Goal: Transaction & Acquisition: Purchase product/service

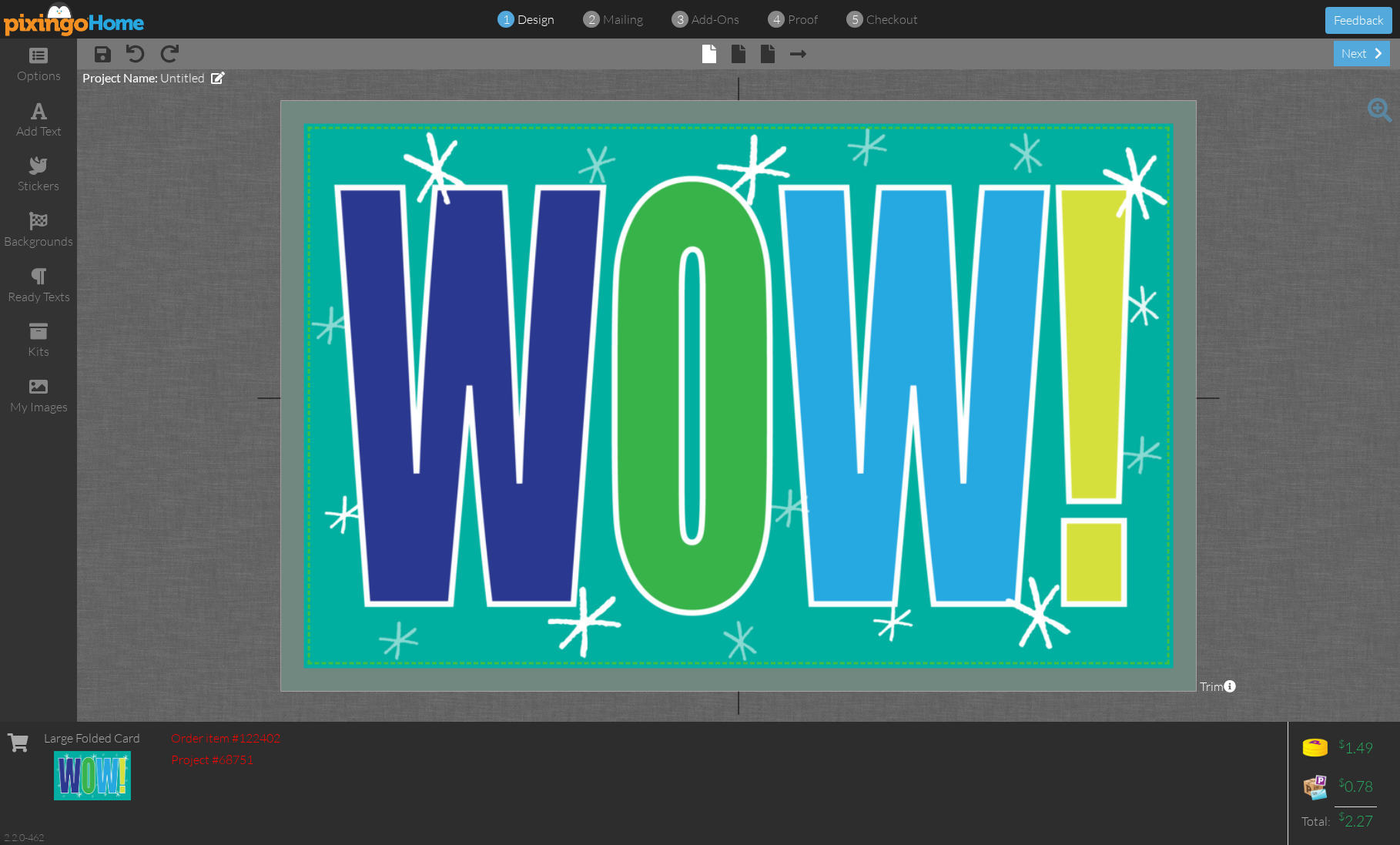
click at [126, 20] on img at bounding box center [75, 19] width 141 height 35
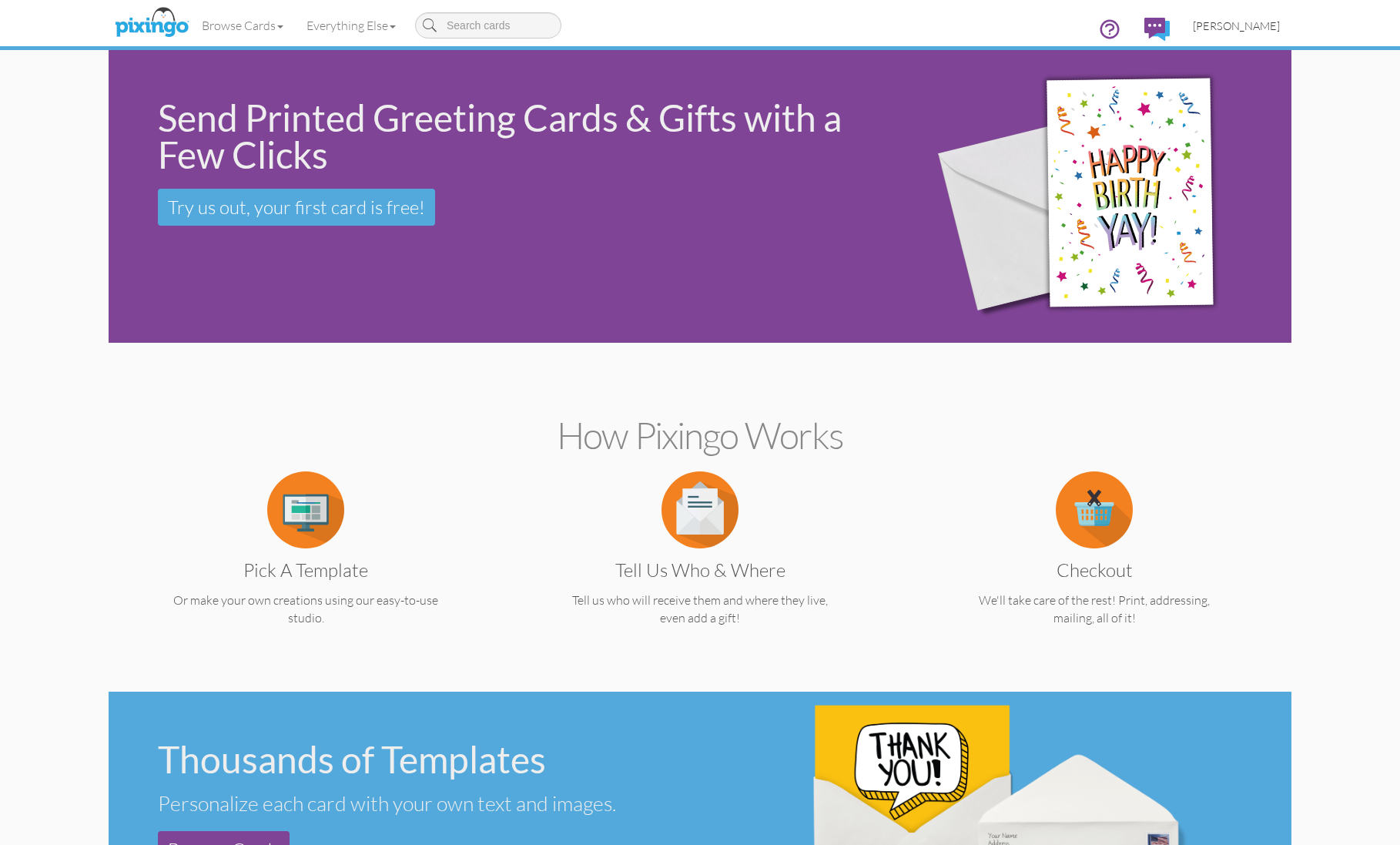
click at [1238, 26] on span "Karen Hagans" at bounding box center [1236, 26] width 87 height 13
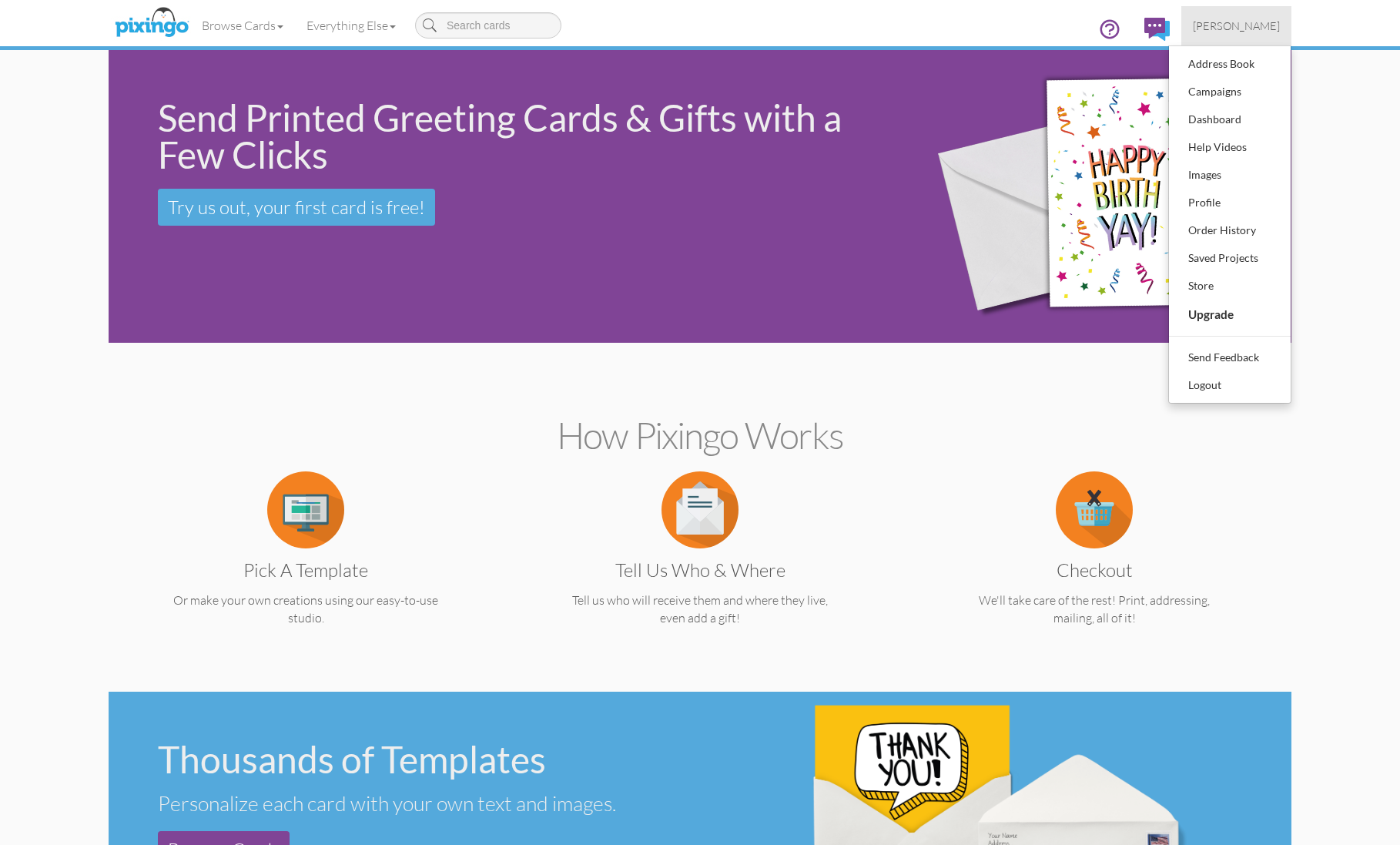
drag, startPoint x: 1212, startPoint y: 388, endPoint x: 1208, endPoint y: 380, distance: 8.9
click at [1212, 388] on div "Logout" at bounding box center [1229, 385] width 91 height 23
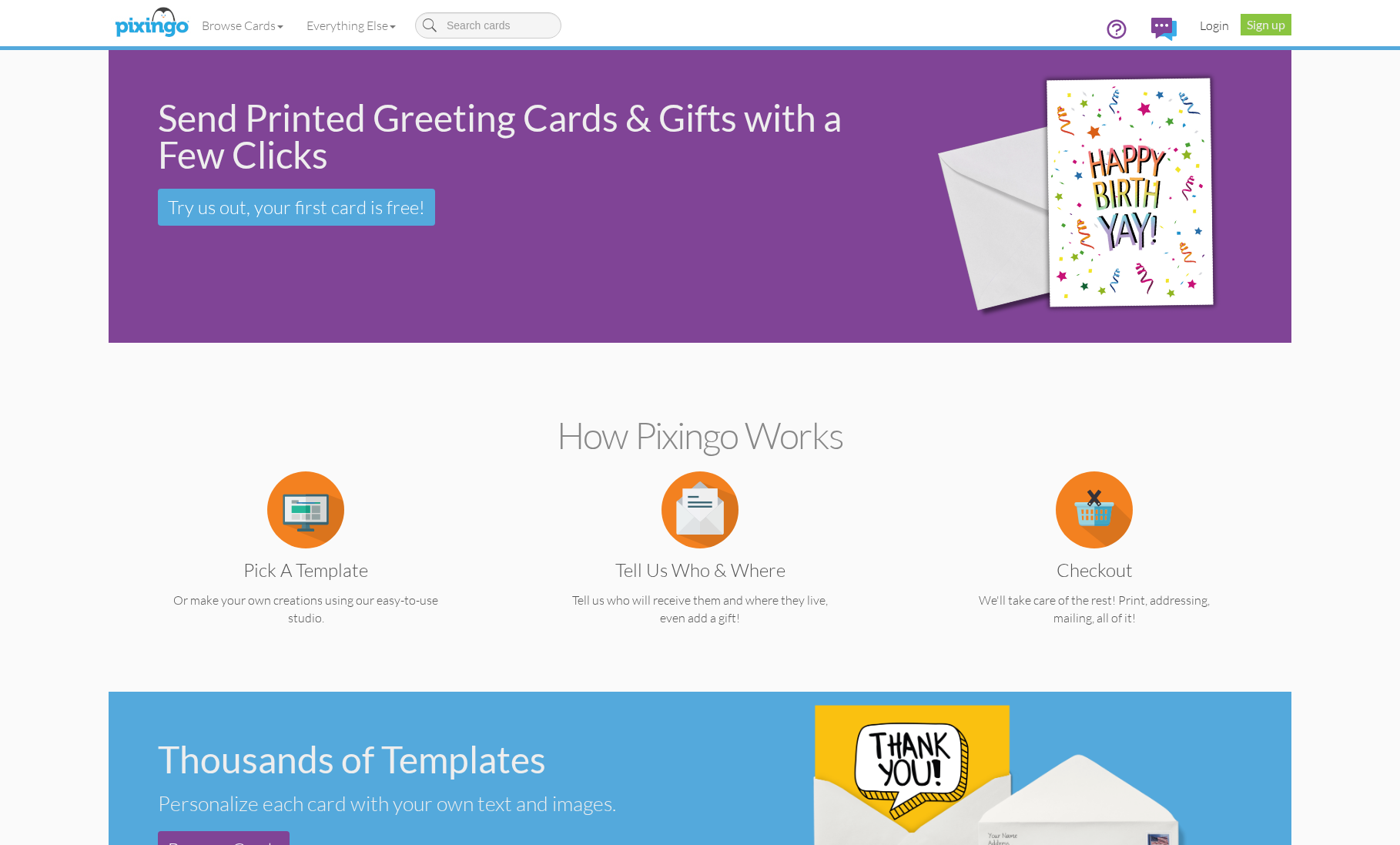
click at [1214, 21] on link "Login" at bounding box center [1214, 25] width 52 height 38
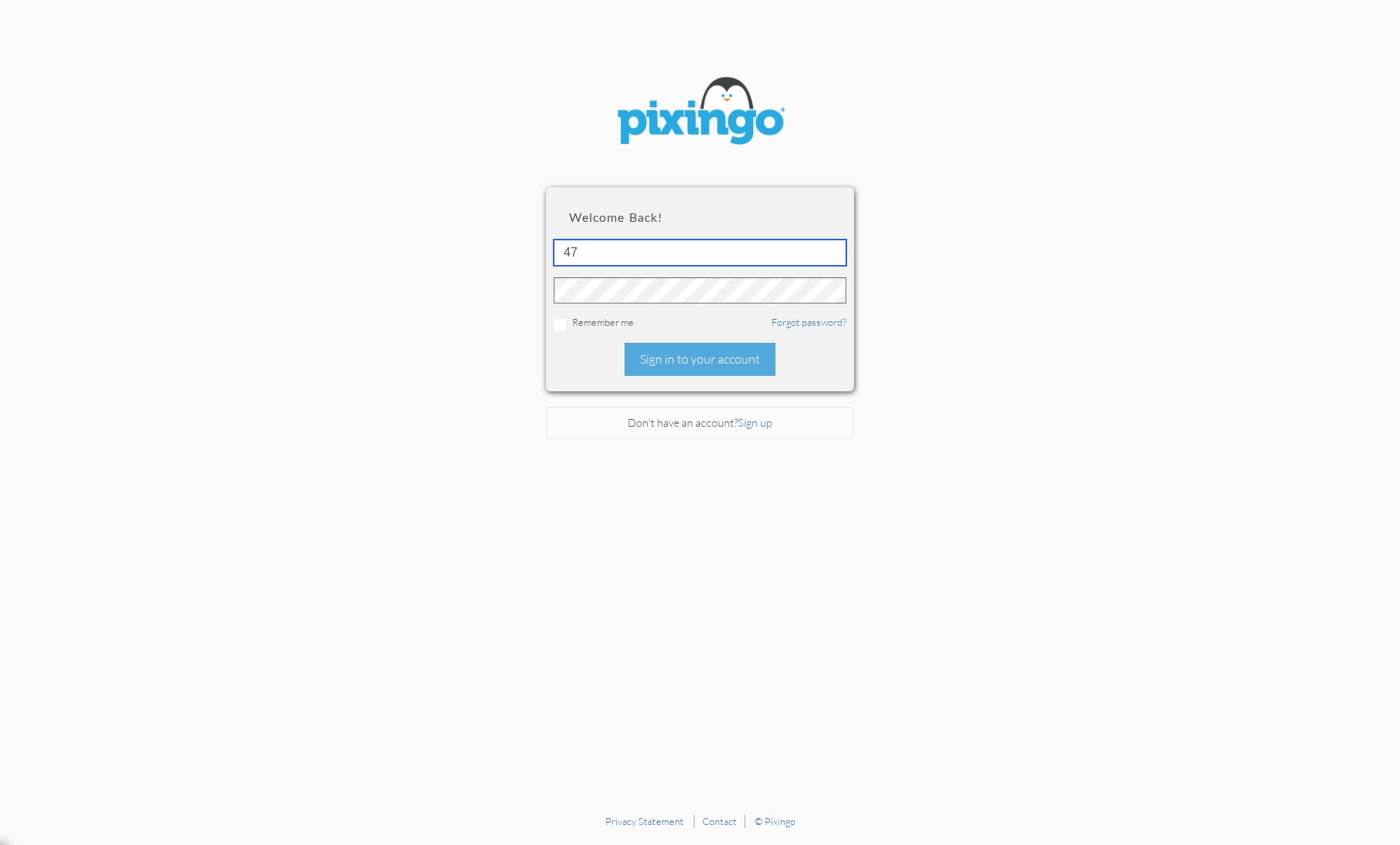
type input "4753"
drag, startPoint x: 680, startPoint y: 363, endPoint x: 667, endPoint y: 358, distance: 13.9
click at [680, 363] on div "Sign in to your account" at bounding box center [700, 359] width 151 height 33
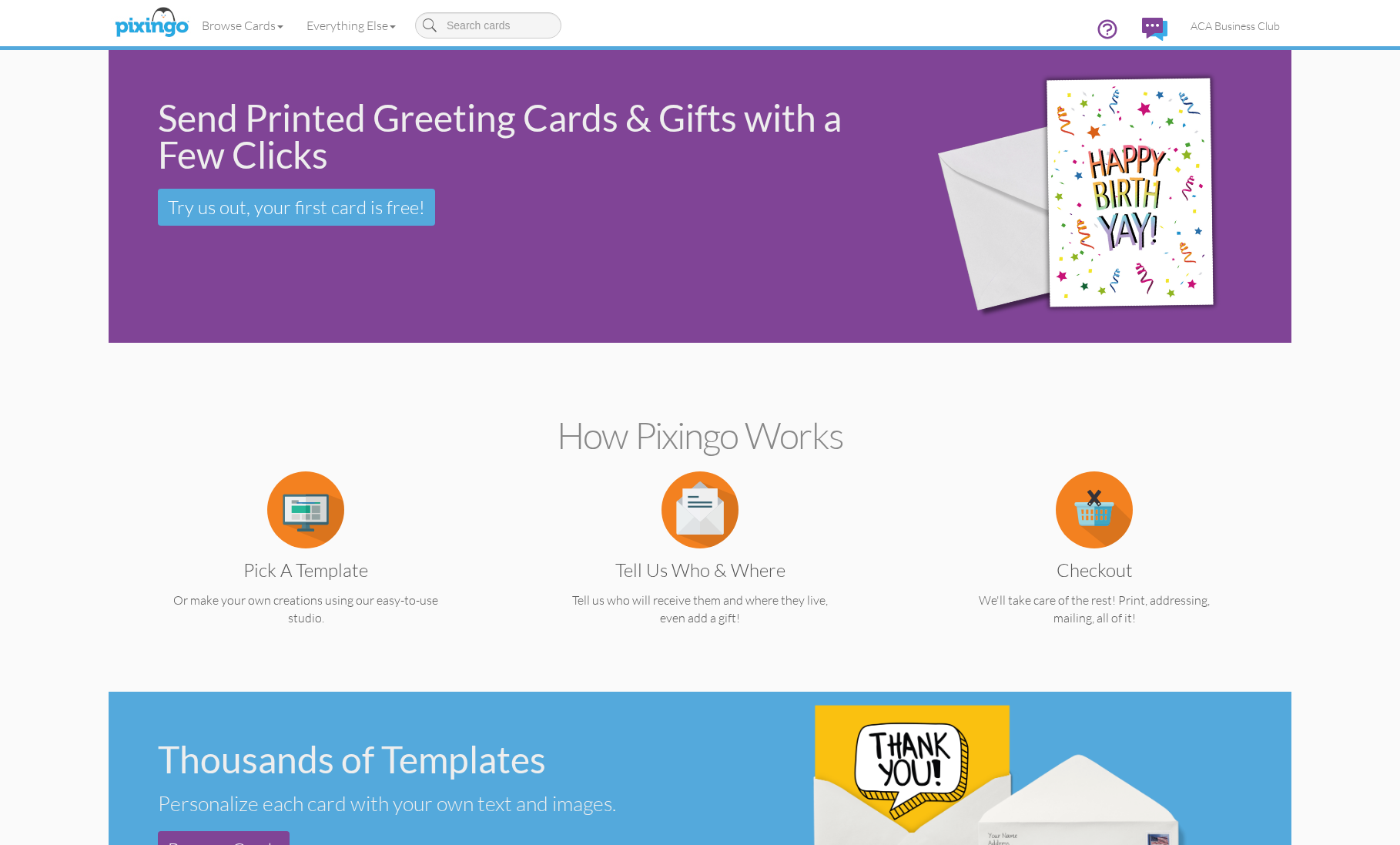
click at [313, 512] on img at bounding box center [305, 509] width 77 height 77
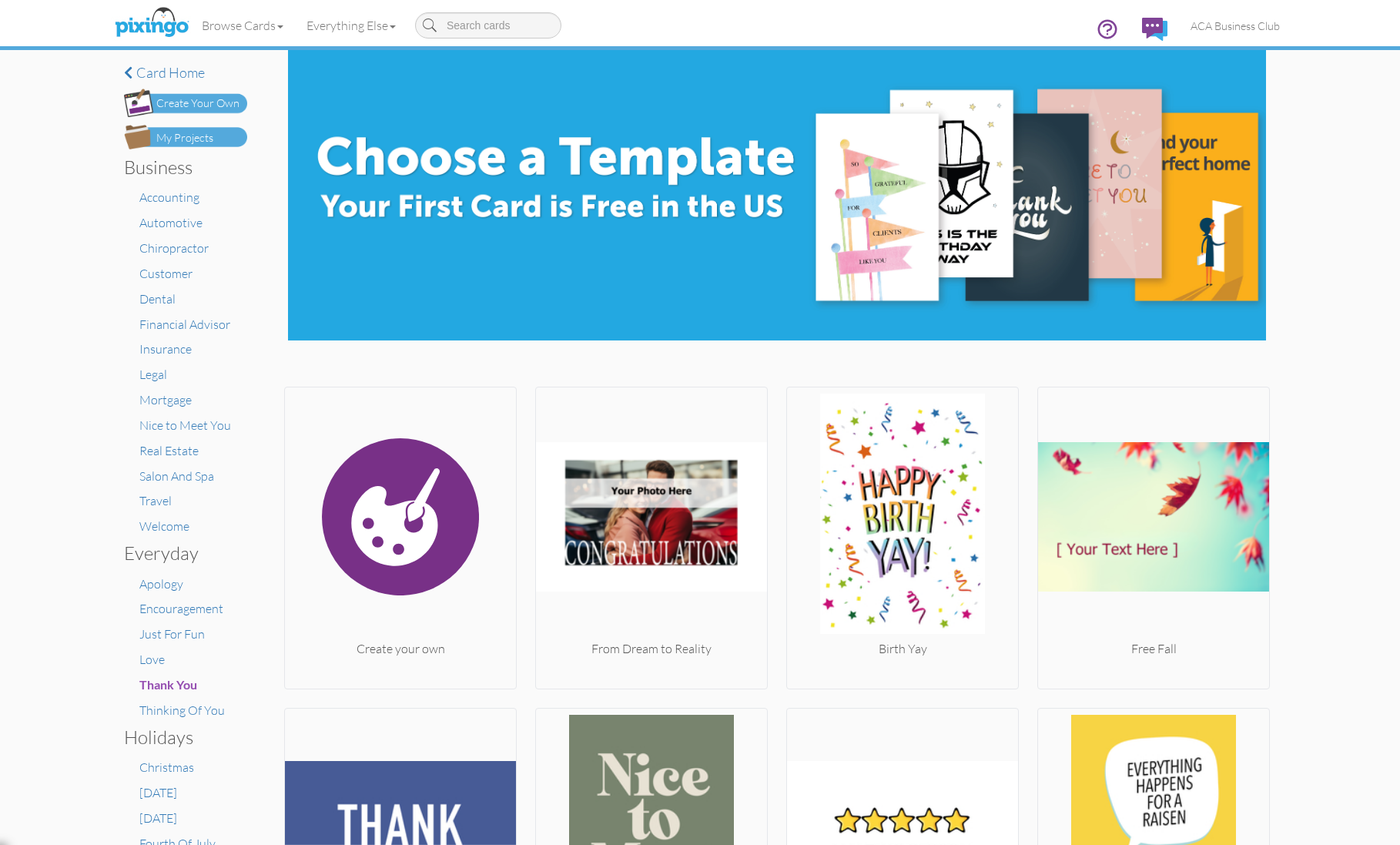
click at [206, 102] on div "Create Your Own" at bounding box center [197, 104] width 83 height 16
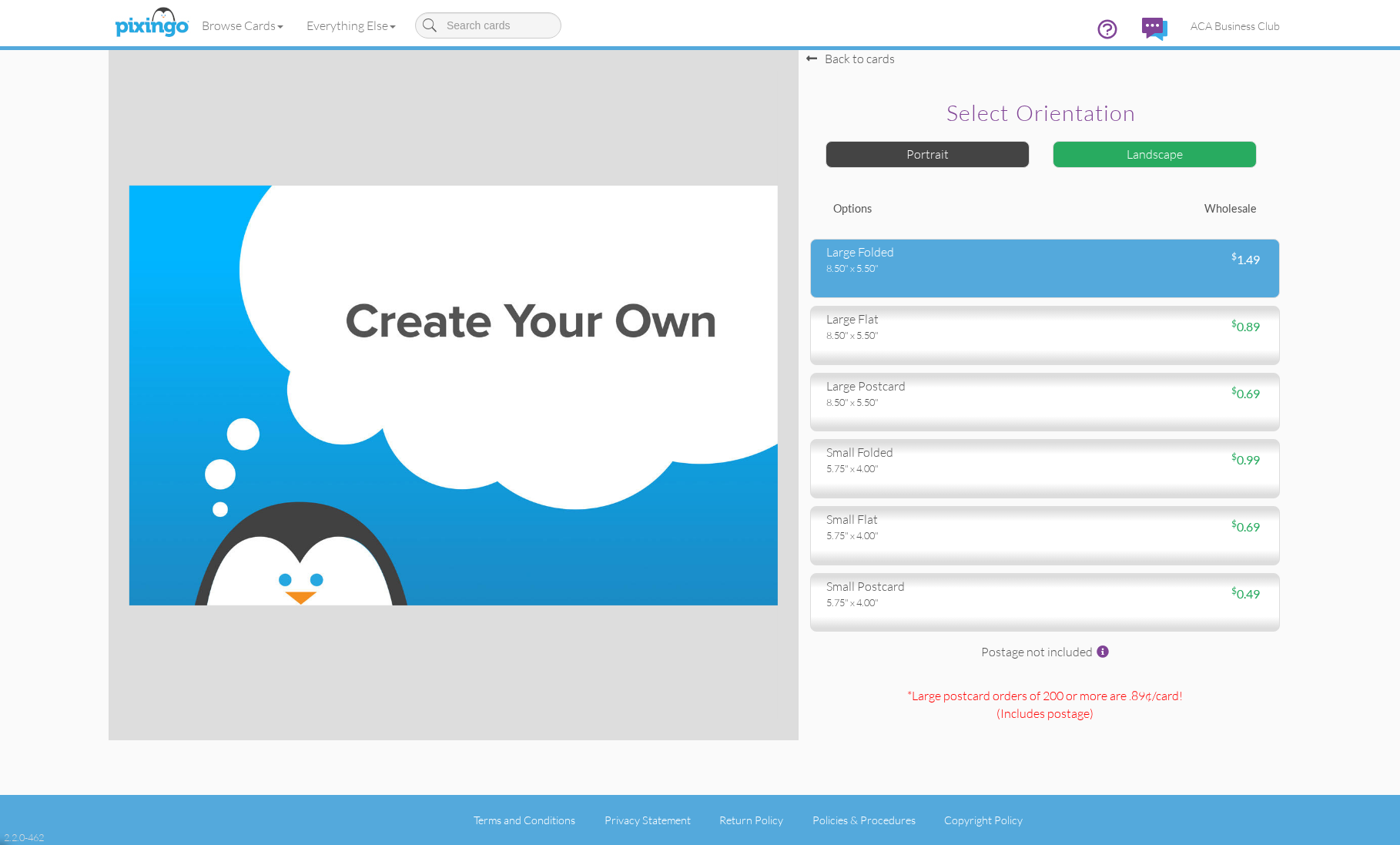
click at [935, 267] on div "8.50" x 5.50"" at bounding box center [929, 267] width 207 height 14
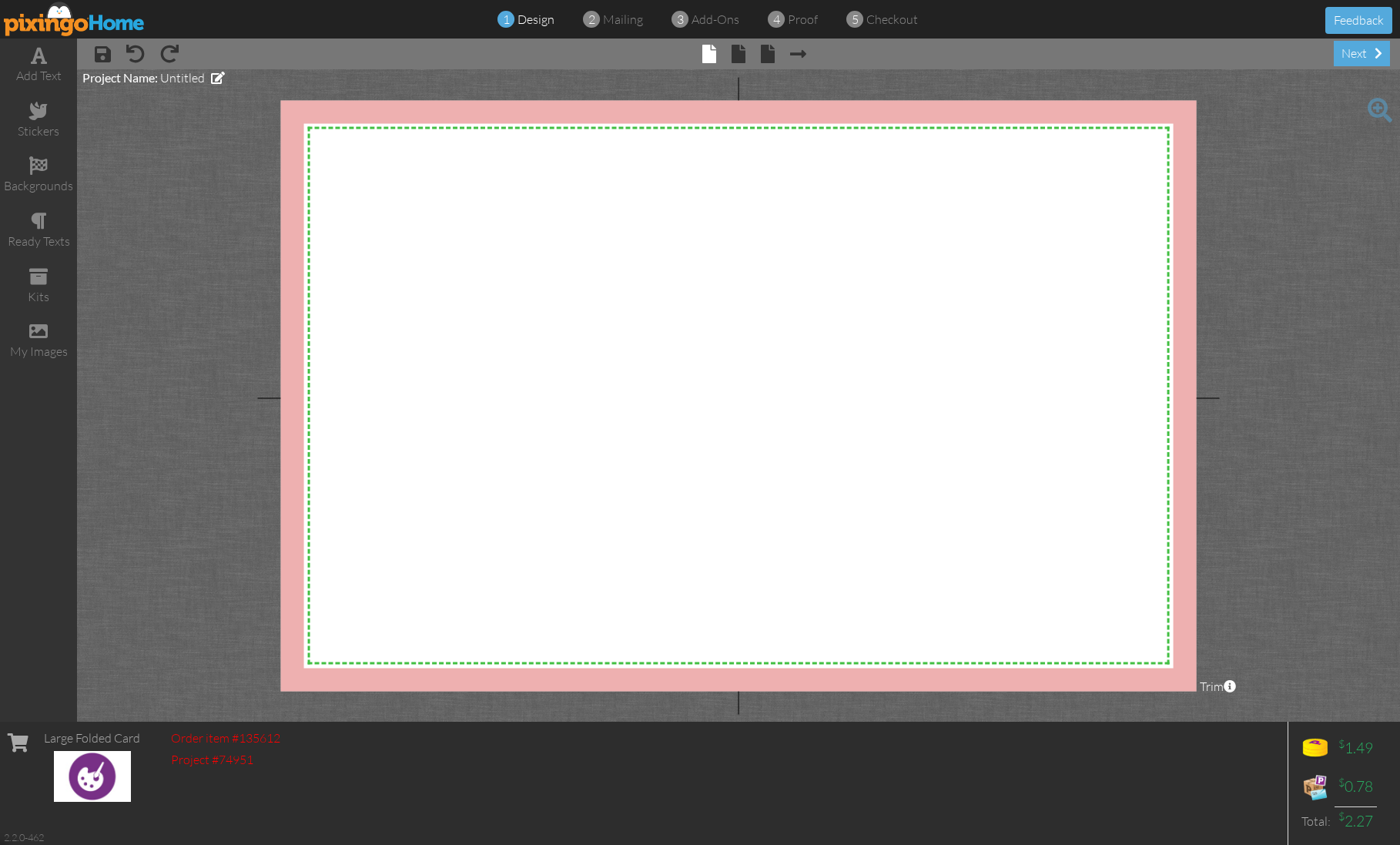
click at [54, 18] on img at bounding box center [75, 19] width 141 height 35
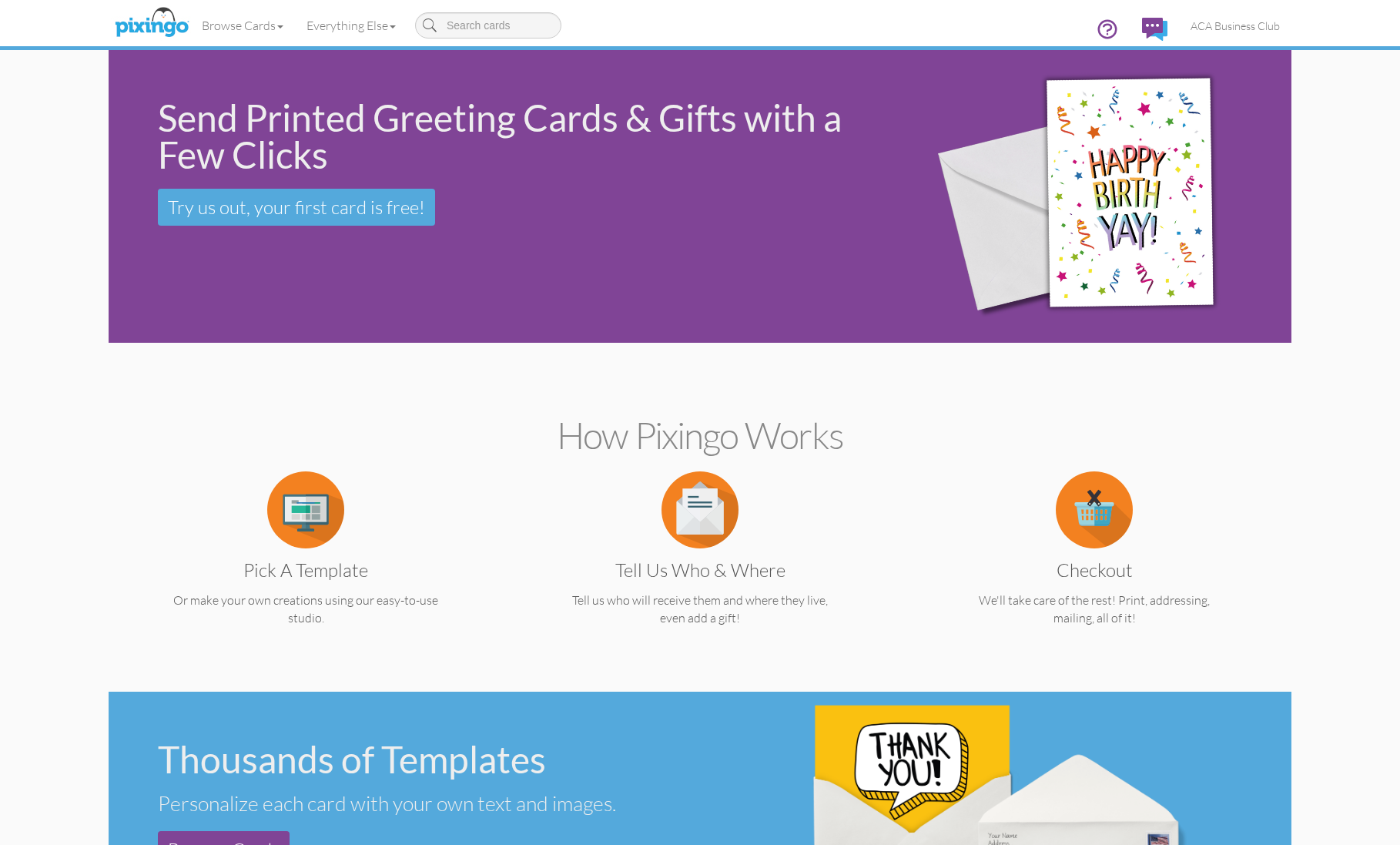
click at [319, 496] on img at bounding box center [305, 509] width 77 height 77
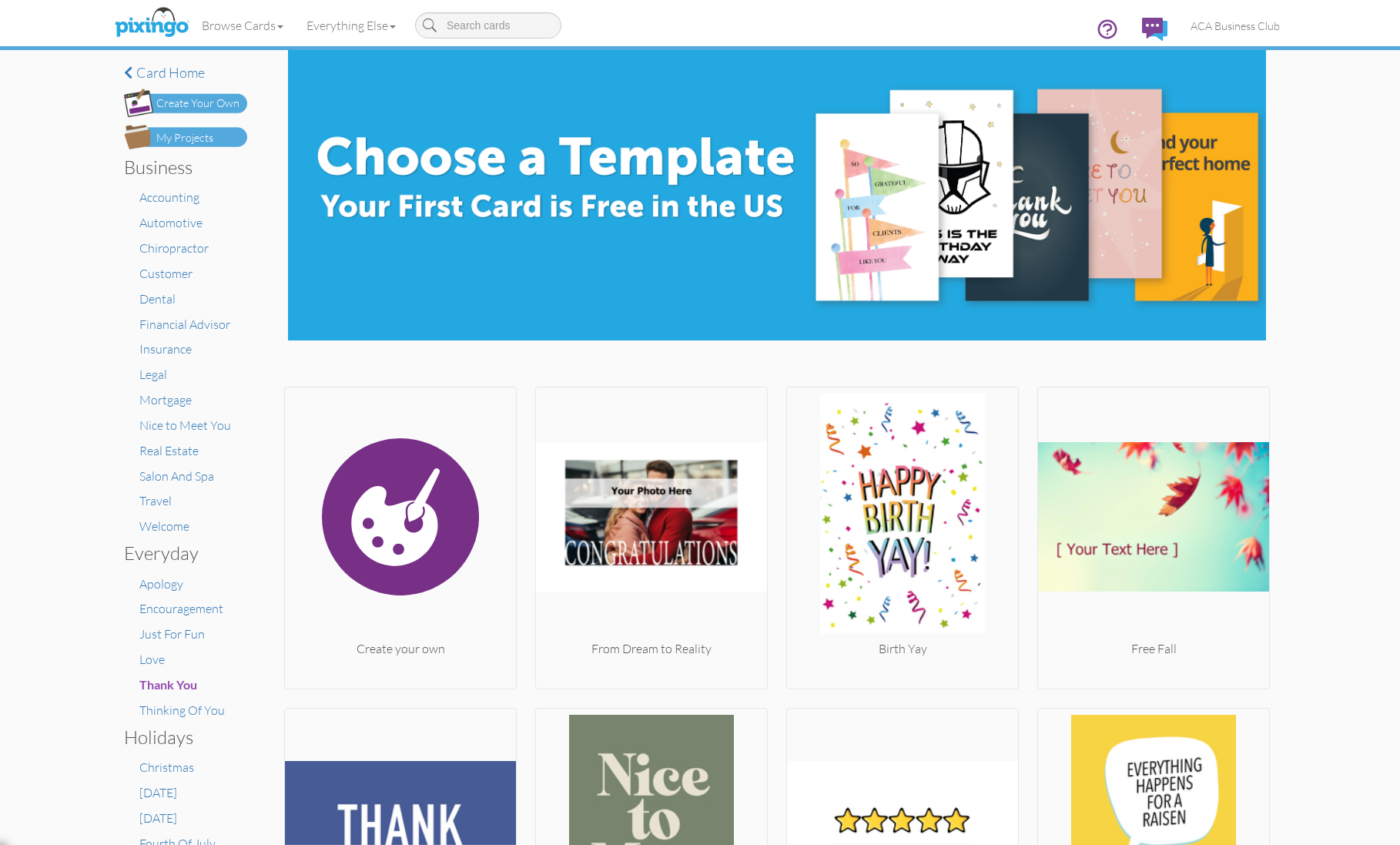
click at [205, 98] on div "Create Your Own" at bounding box center [197, 104] width 83 height 16
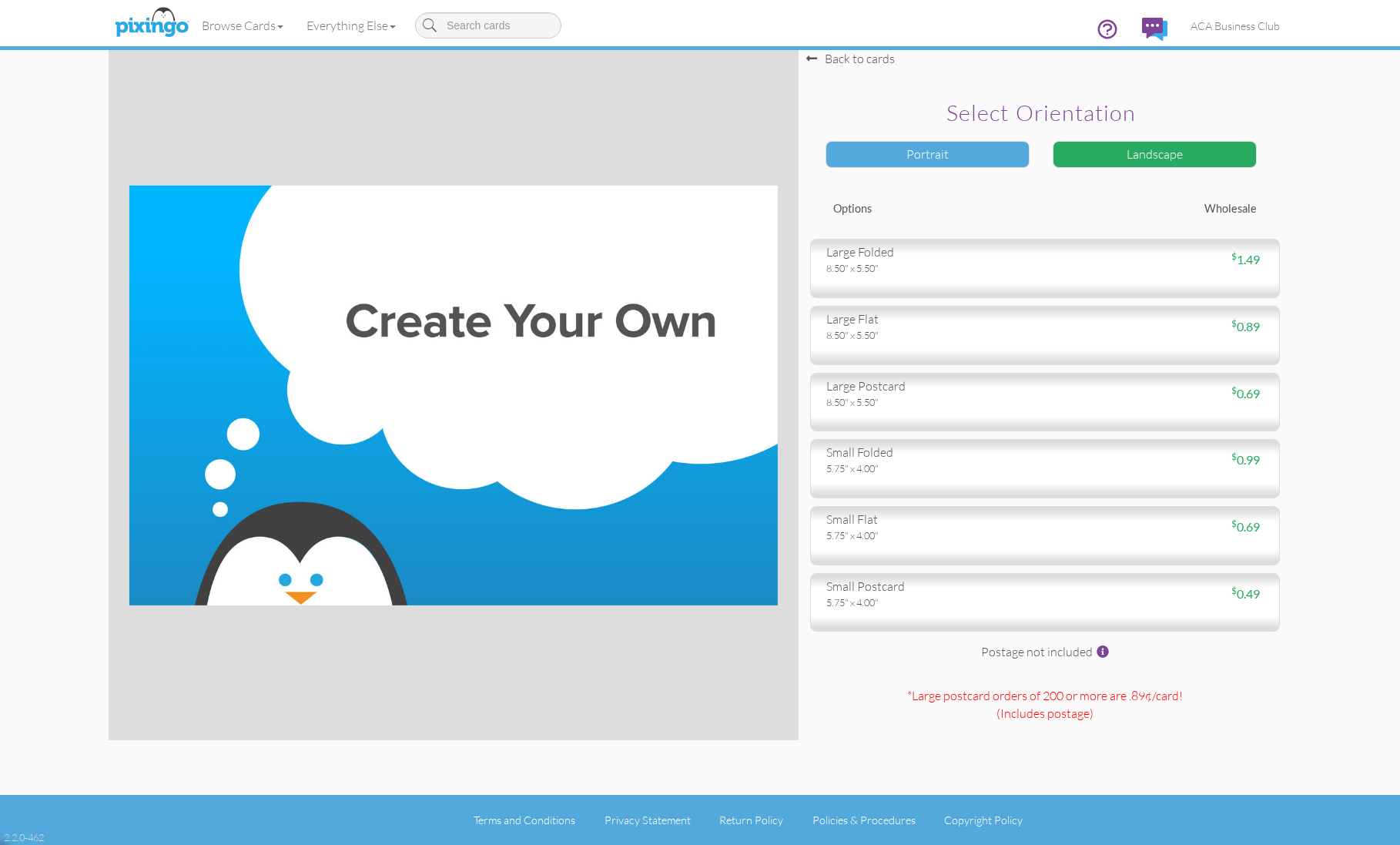
click at [956, 144] on div "Portrait" at bounding box center [927, 154] width 204 height 27
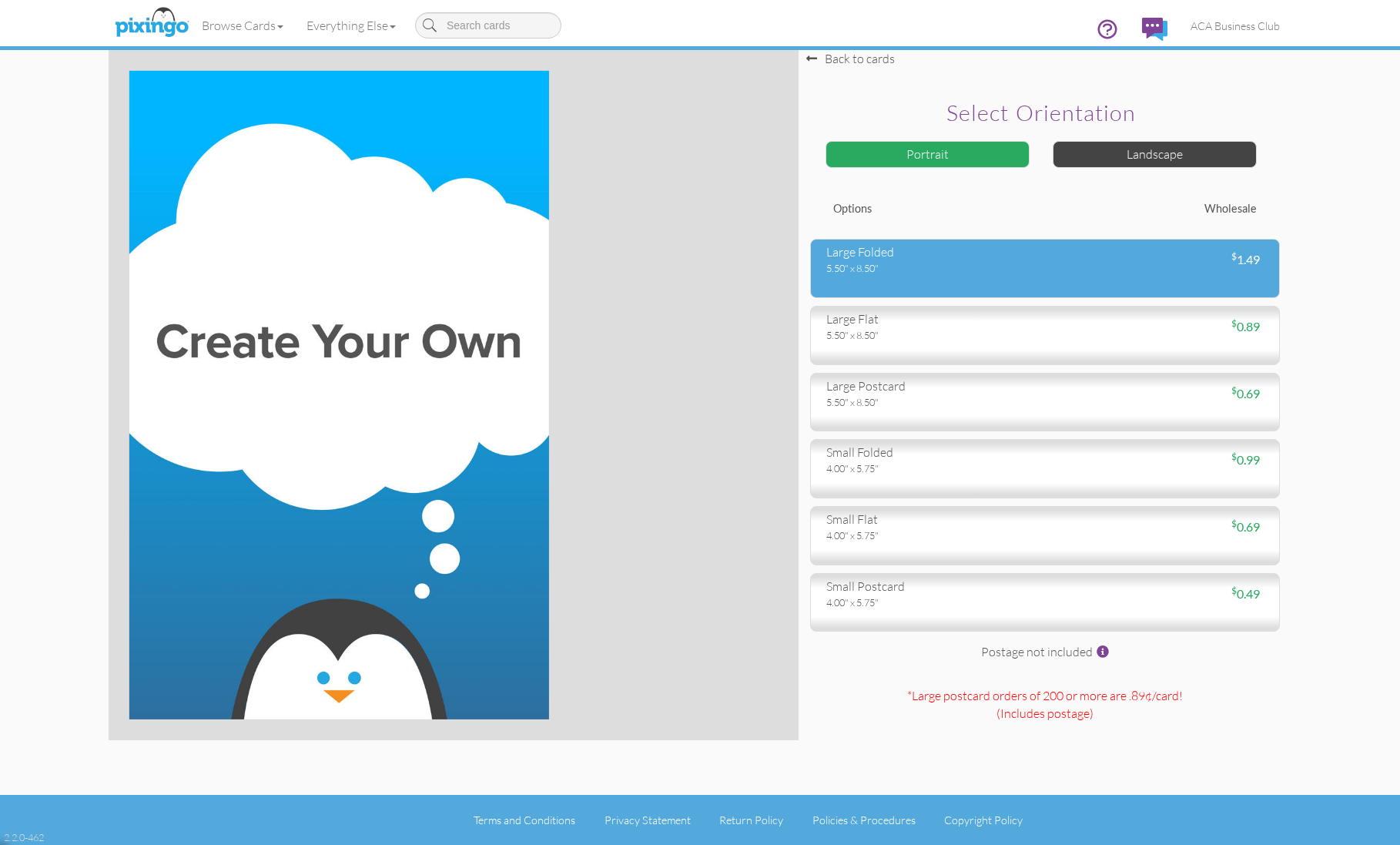
click at [892, 266] on div "5.50" x 8.50"" at bounding box center [929, 267] width 207 height 14
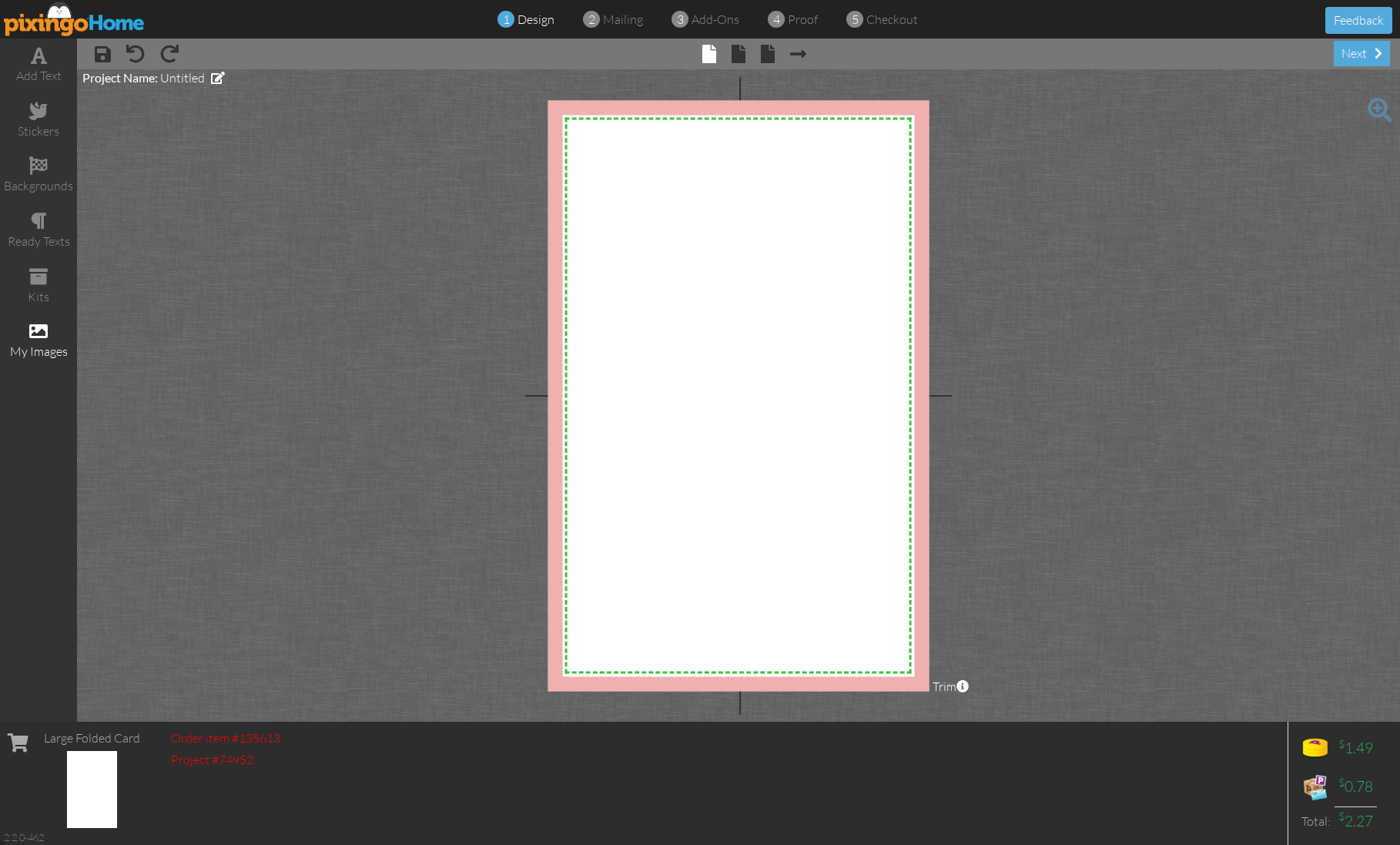
click at [33, 332] on span at bounding box center [38, 331] width 19 height 19
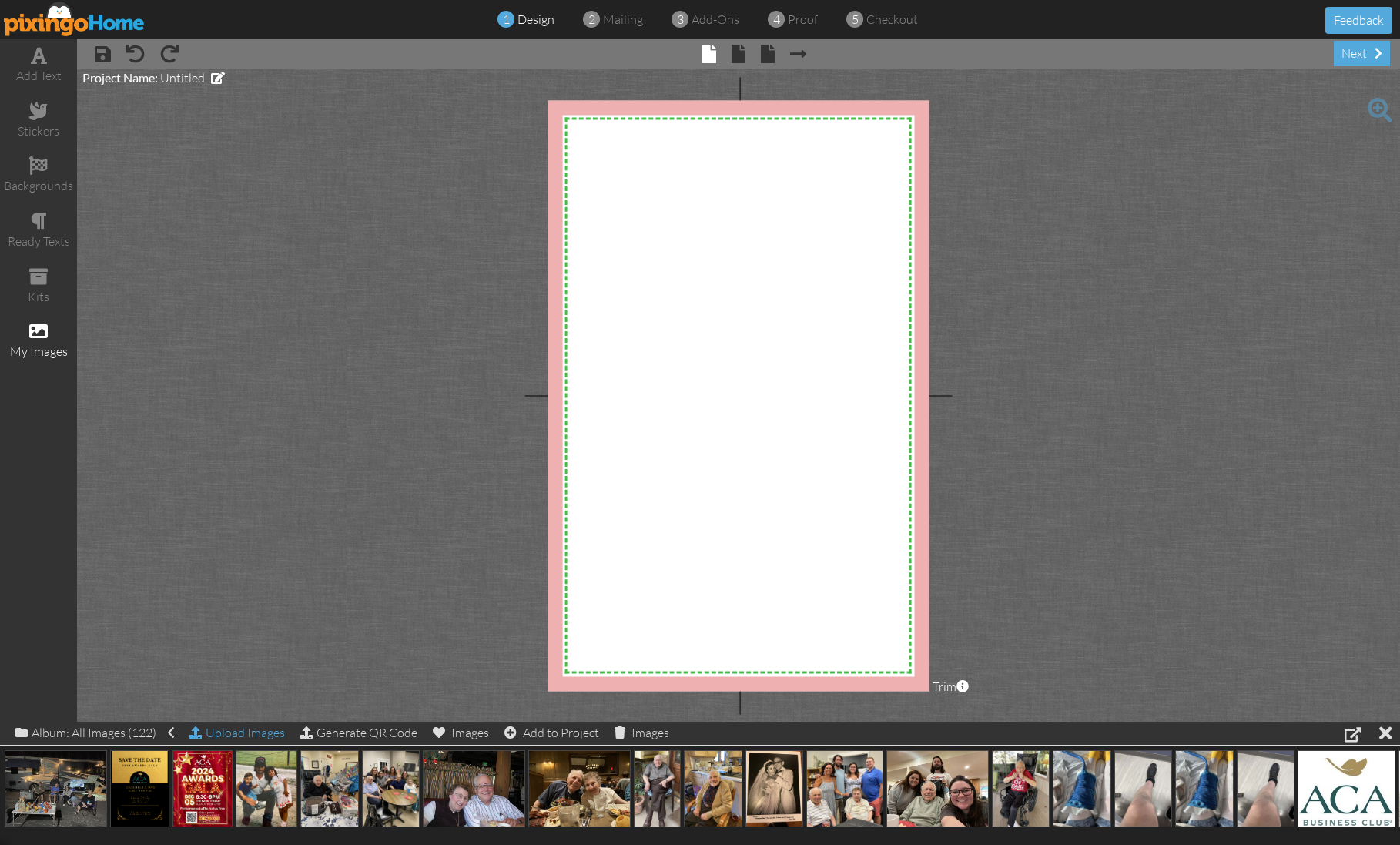
click at [257, 734] on div "Upload Images" at bounding box center [237, 733] width 96 height 22
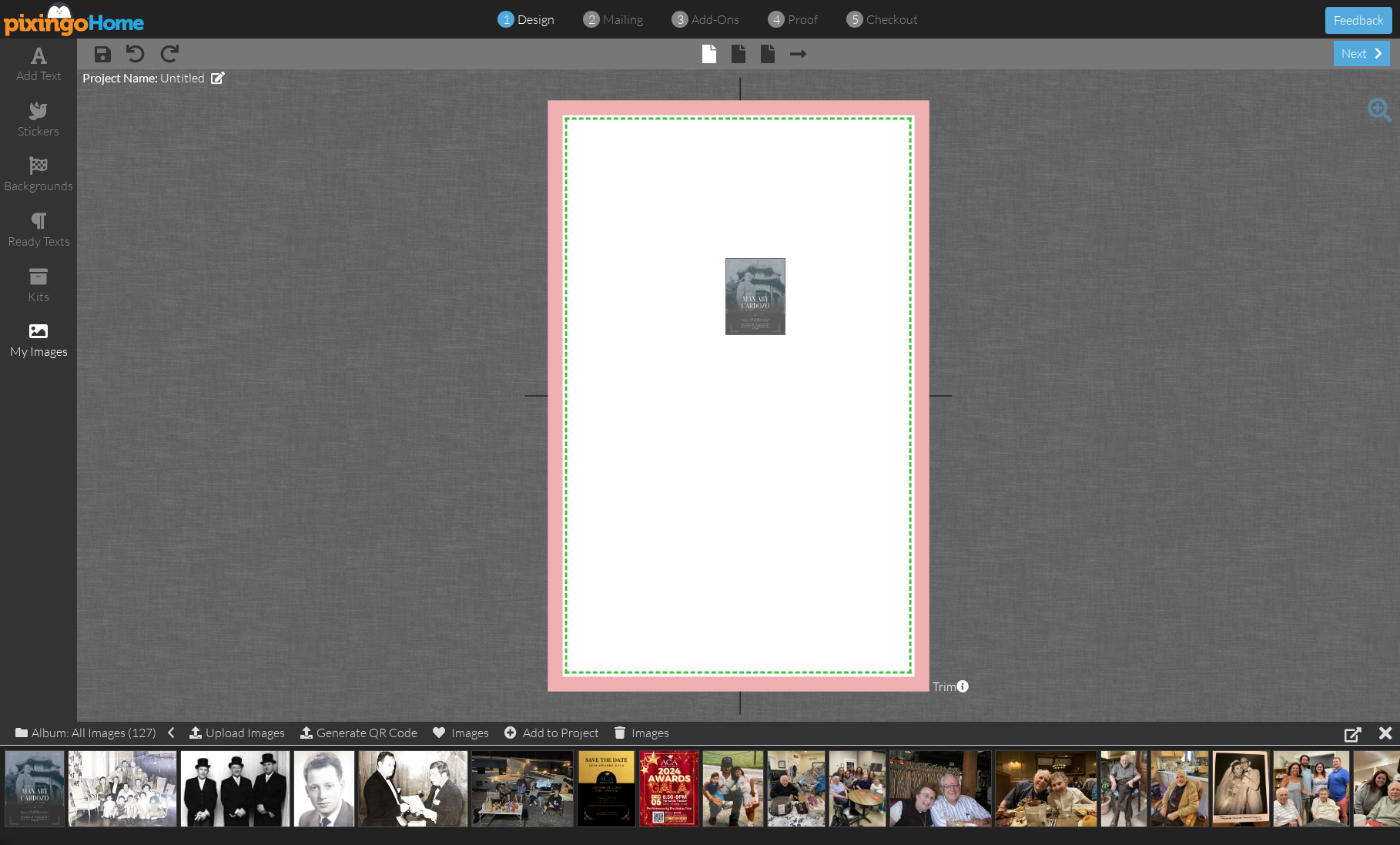
drag, startPoint x: 47, startPoint y: 789, endPoint x: 755, endPoint y: 300, distance: 860.5
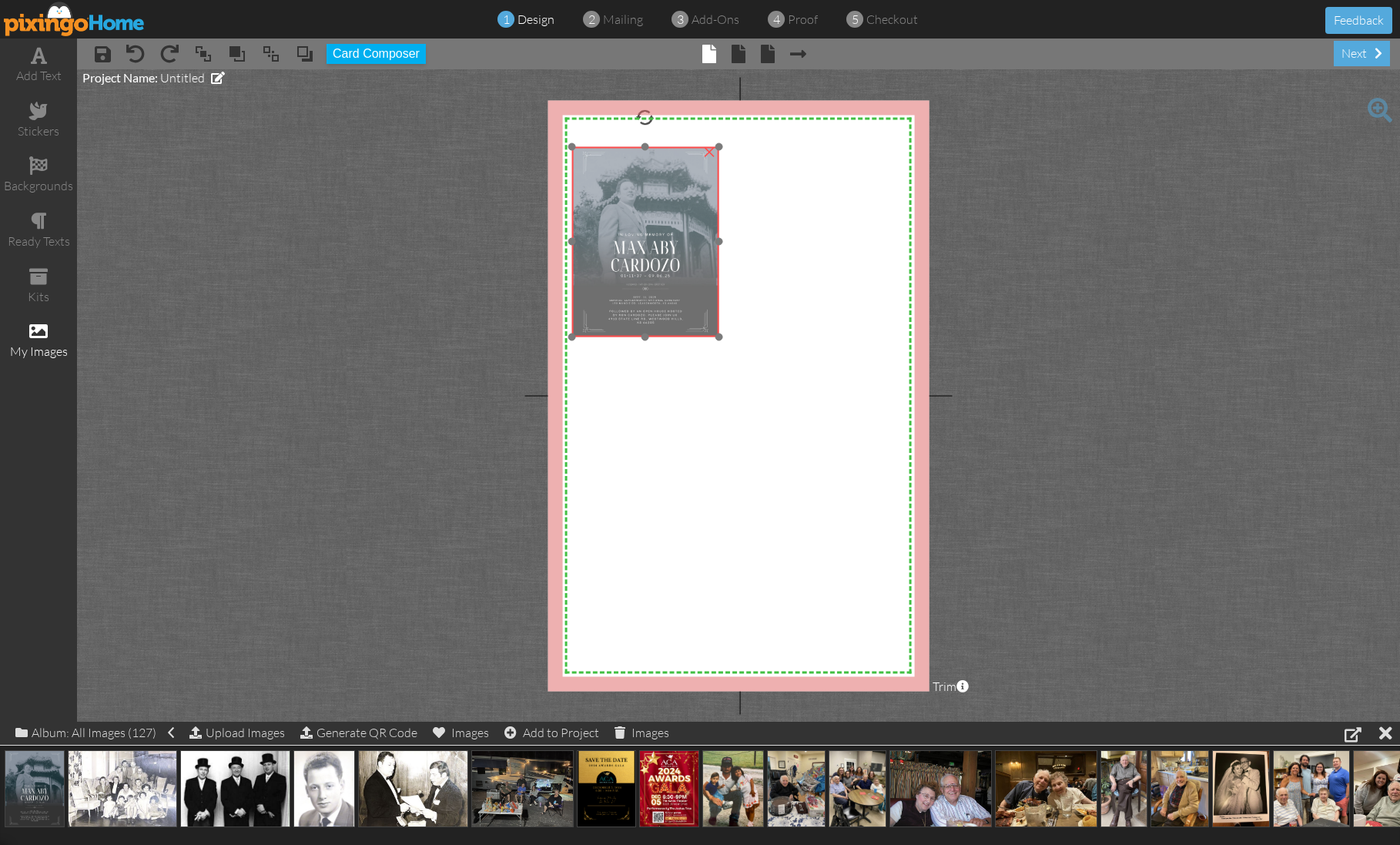
drag, startPoint x: 780, startPoint y: 373, endPoint x: 650, endPoint y: 272, distance: 164.6
click at [637, 259] on img at bounding box center [645, 241] width 147 height 190
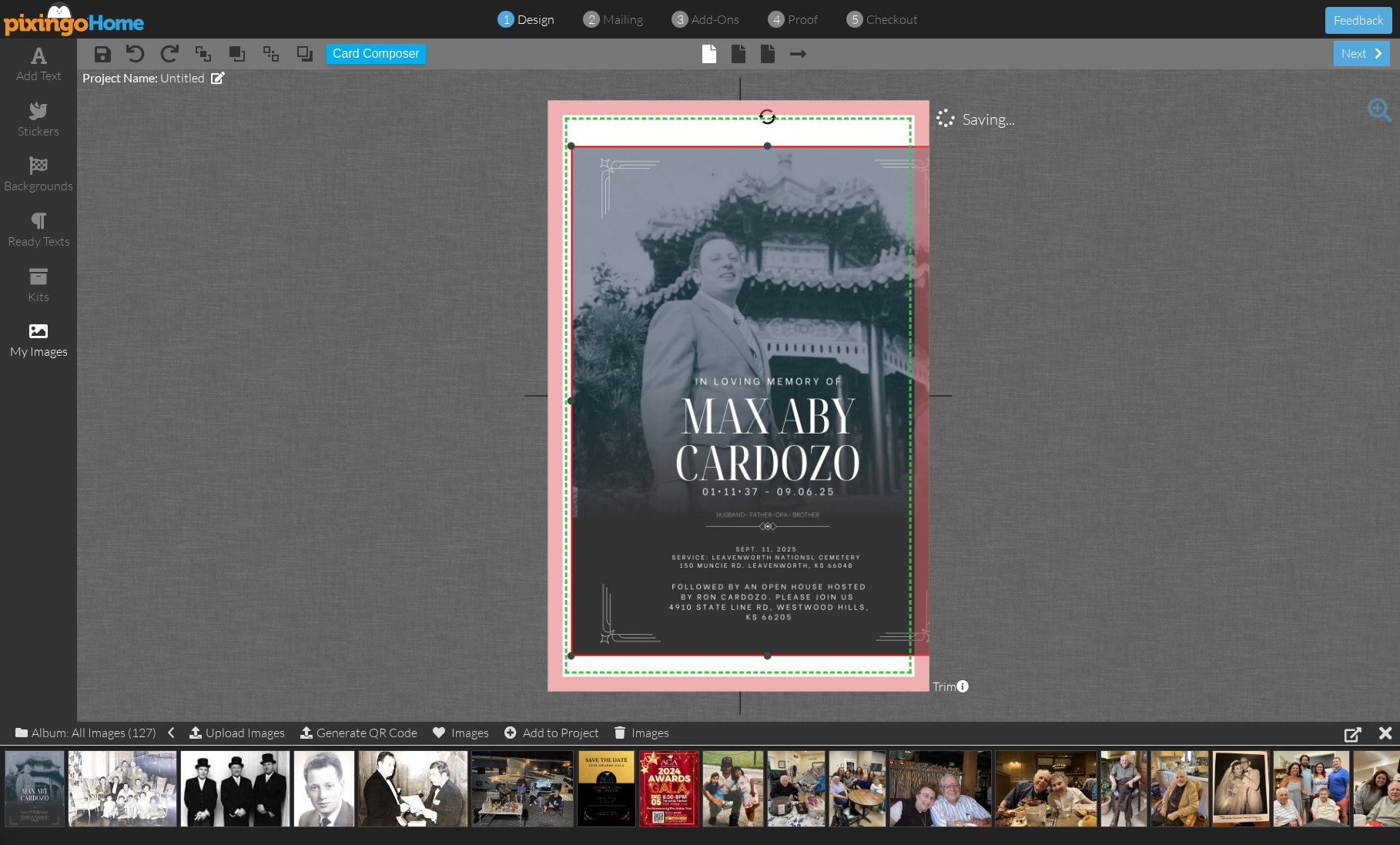
drag, startPoint x: 719, startPoint y: 335, endPoint x: 801, endPoint y: 648, distance: 323.6
click at [802, 653] on div "×" at bounding box center [767, 401] width 394 height 510
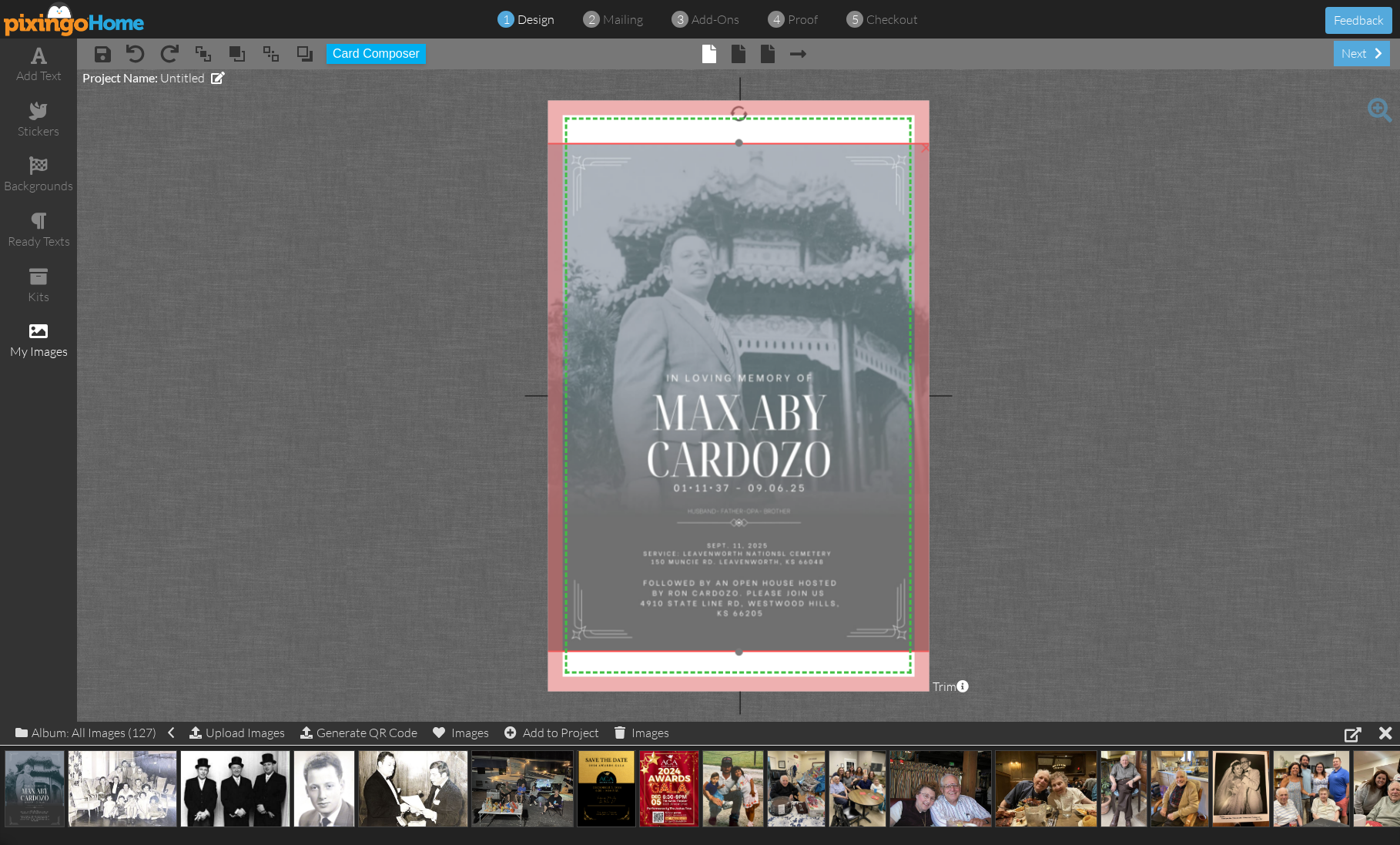
drag, startPoint x: 764, startPoint y: 247, endPoint x: 746, endPoint y: 243, distance: 18.4
click at [736, 245] on img at bounding box center [739, 396] width 394 height 509
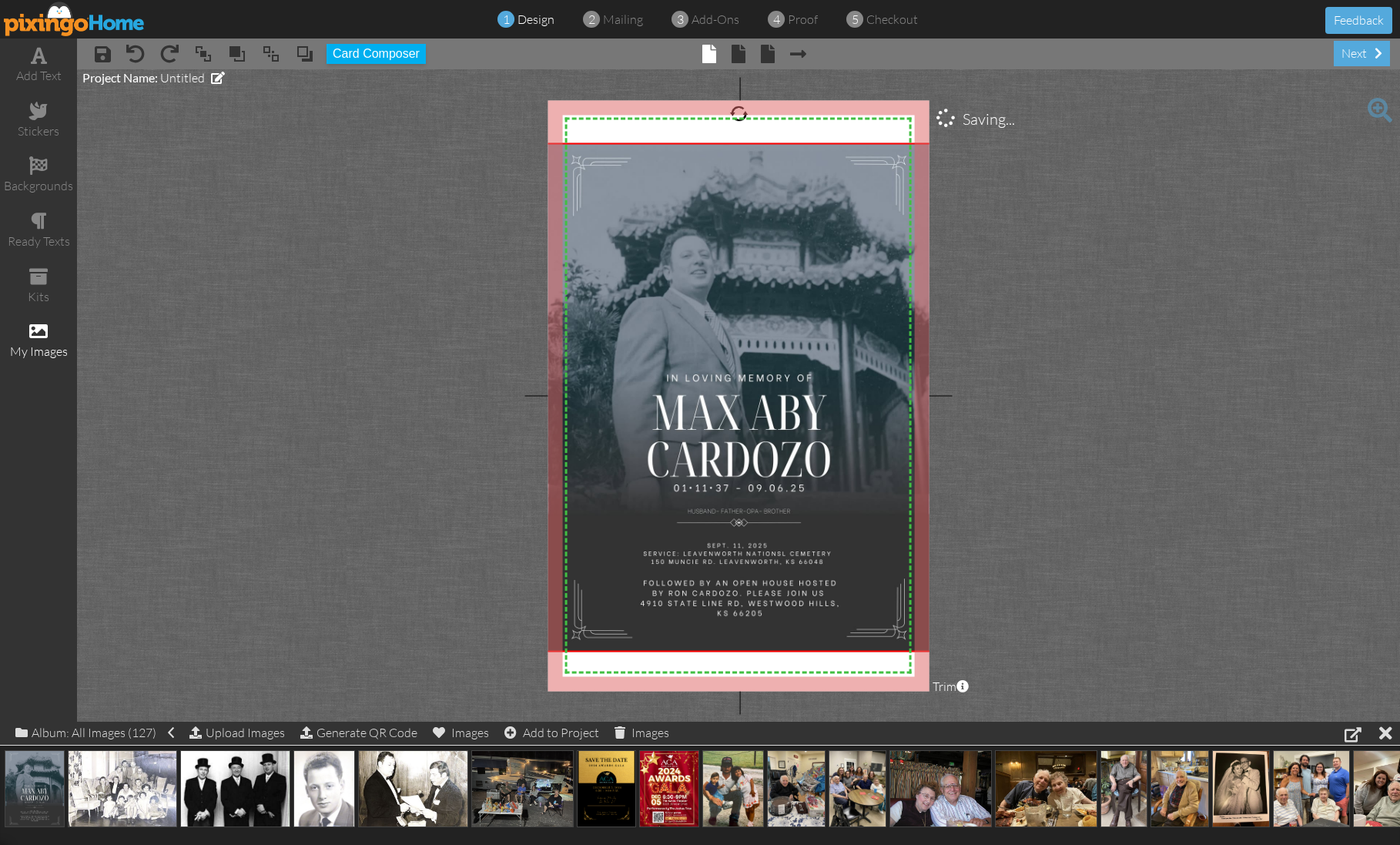
click at [997, 208] on project-studio-wrapper "X X X X X X X X X X X X X X X X X X X X X X X X X X X X X X X X X X X X X X X X…" at bounding box center [738, 395] width 1323 height 652
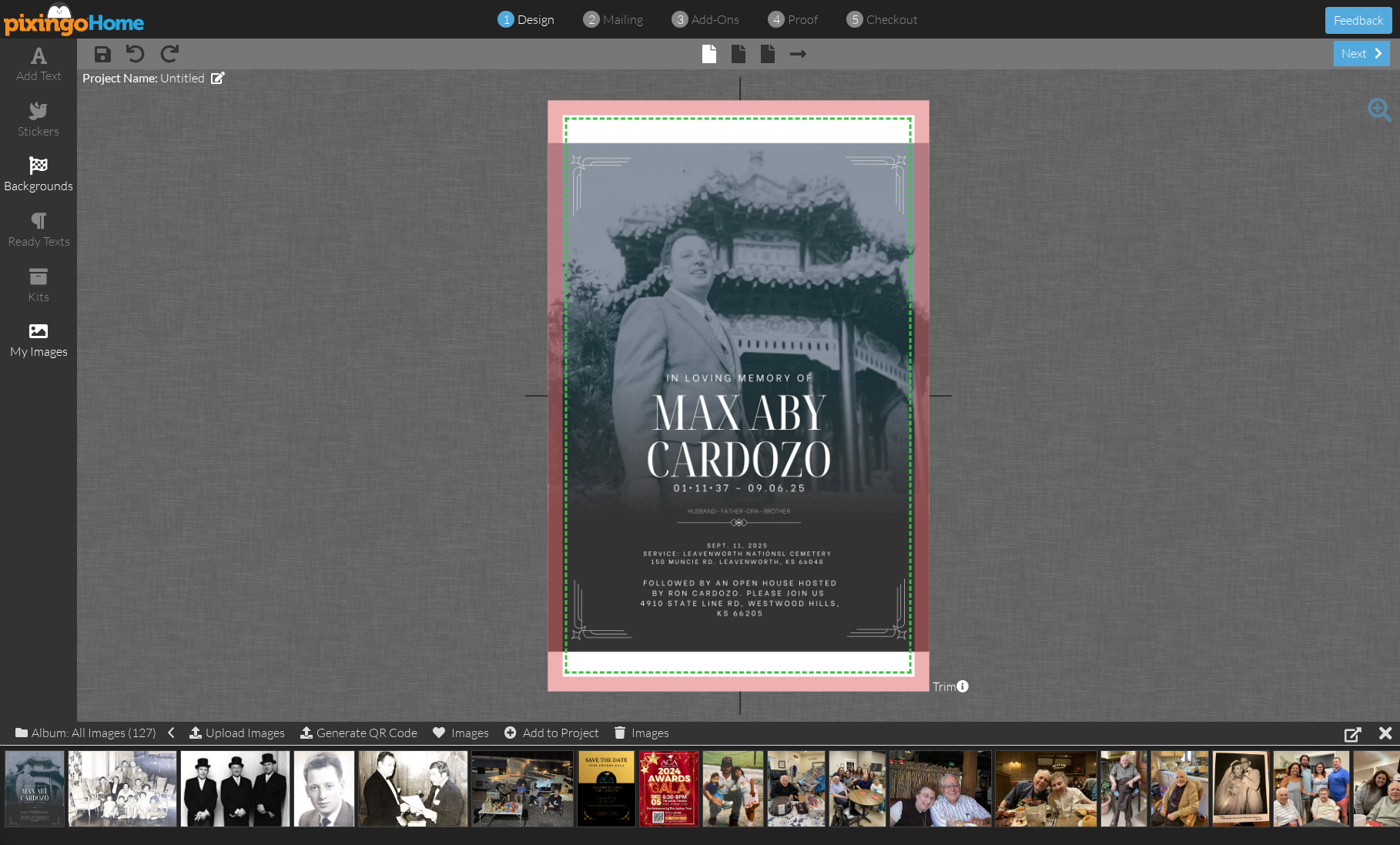
click at [32, 161] on span at bounding box center [38, 165] width 19 height 19
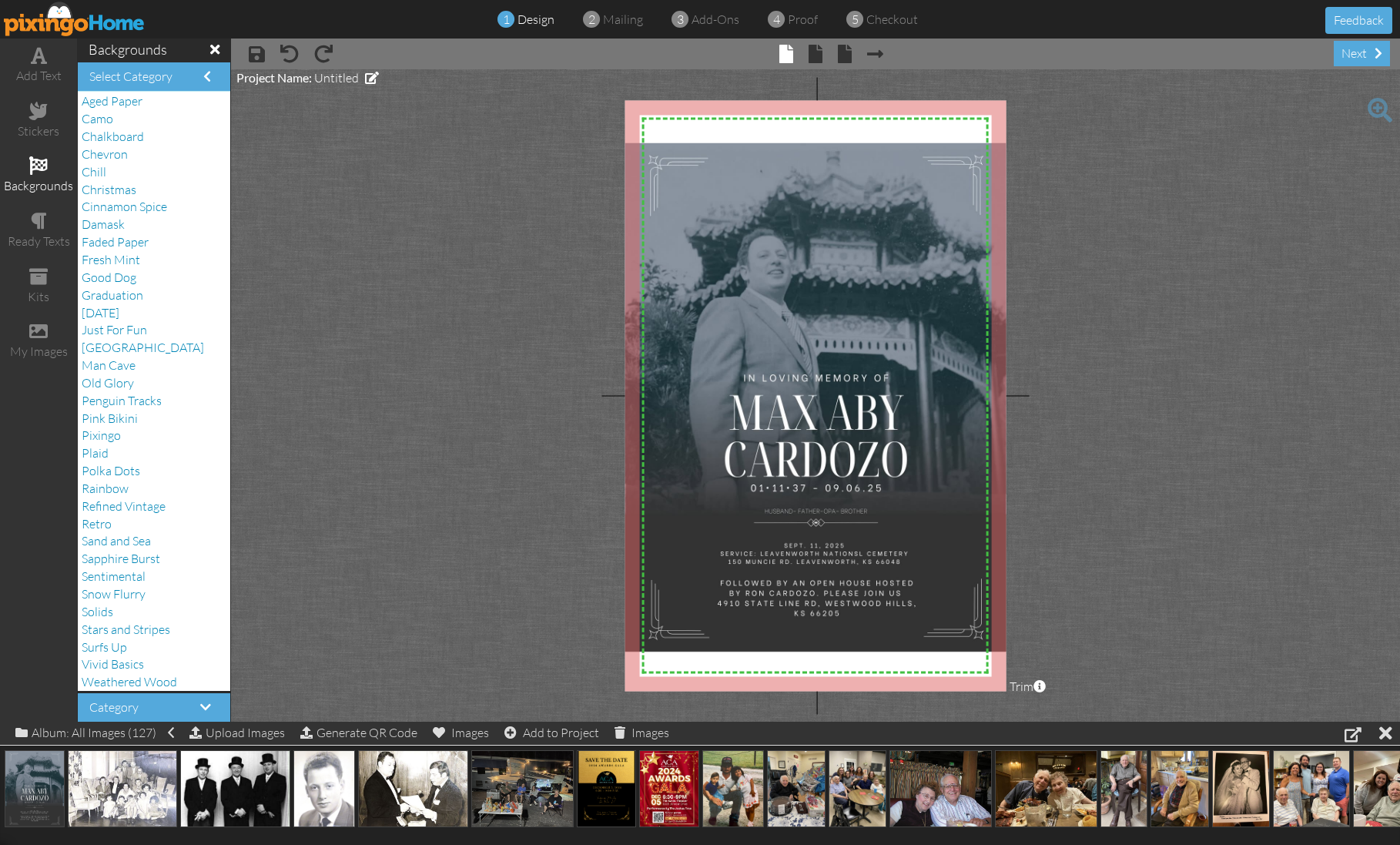
scroll to position [2, 0]
click at [104, 605] on span "Solids" at bounding box center [97, 613] width 32 height 15
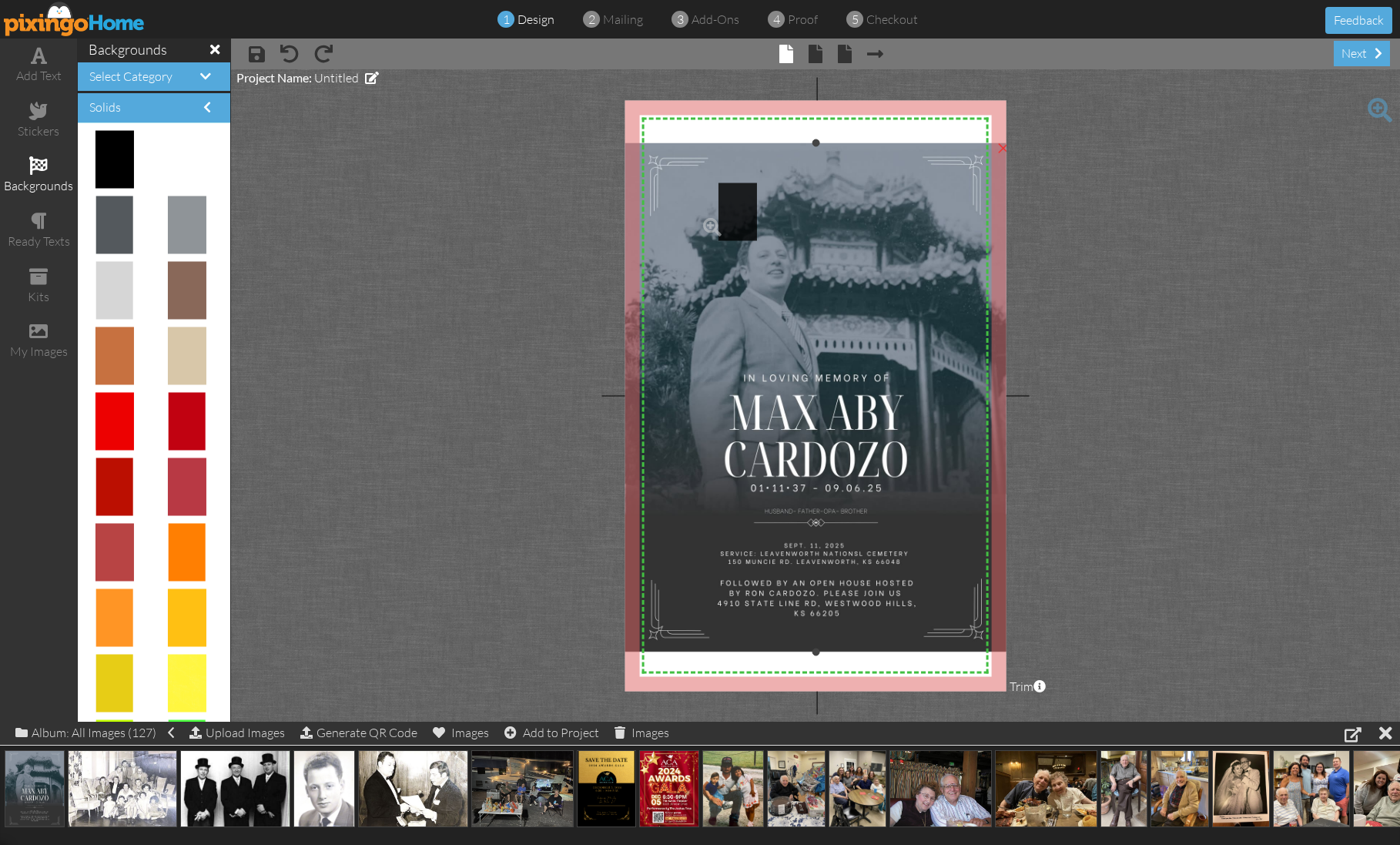
drag, startPoint x: 119, startPoint y: 165, endPoint x: 812, endPoint y: 226, distance: 695.7
drag, startPoint x: 845, startPoint y: 264, endPoint x: 662, endPoint y: 151, distance: 215.1
click at [639, 110] on img at bounding box center [622, 106] width 96 height 142
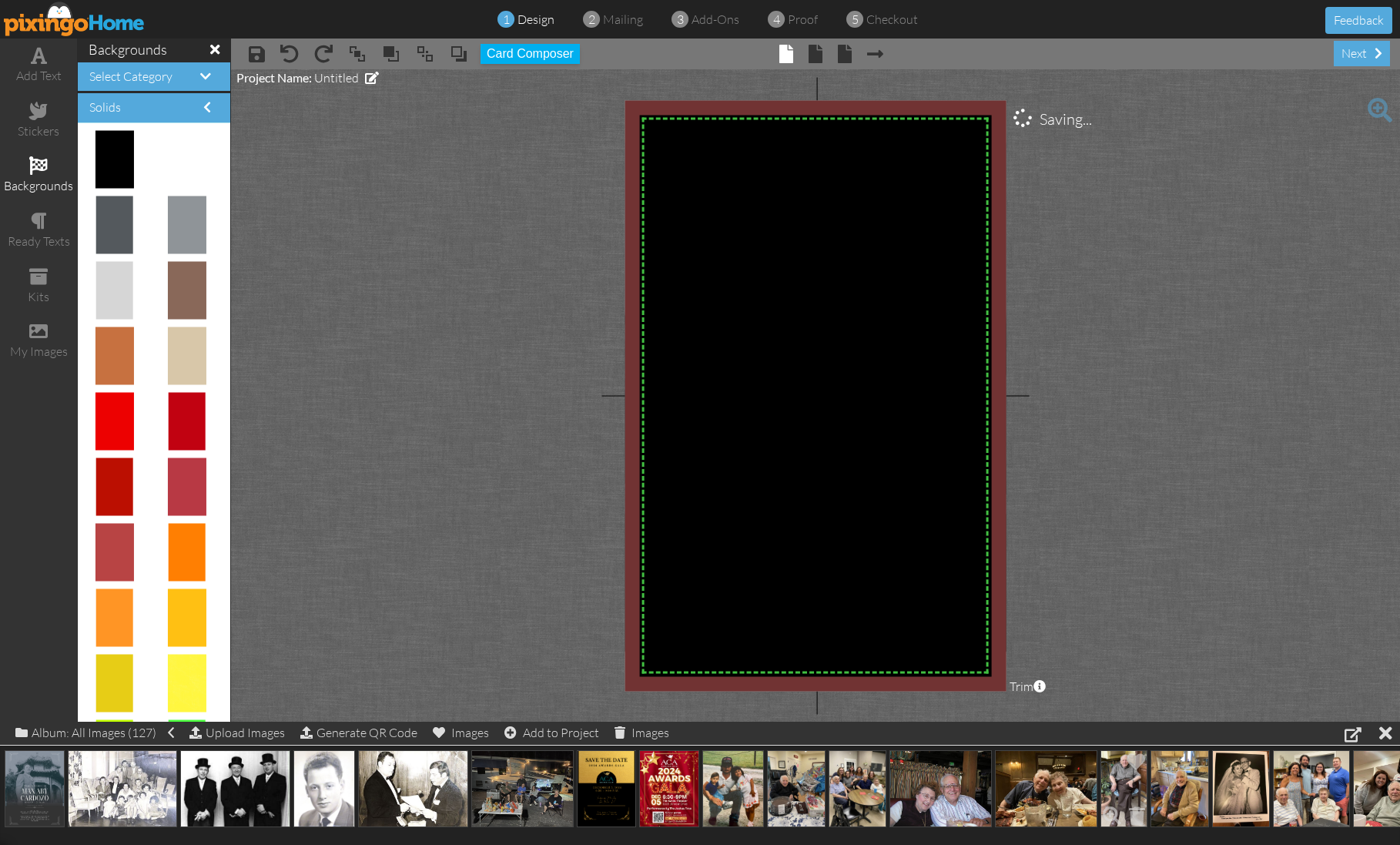
drag, startPoint x: 666, startPoint y: 175, endPoint x: 1100, endPoint y: 800, distance: 760.9
click at [1114, 722] on div "add text stickers backgrounds ready texts kits my images backgrounds Select Cat…" at bounding box center [700, 379] width 1400 height 683
click at [460, 55] on span at bounding box center [459, 54] width 19 height 23
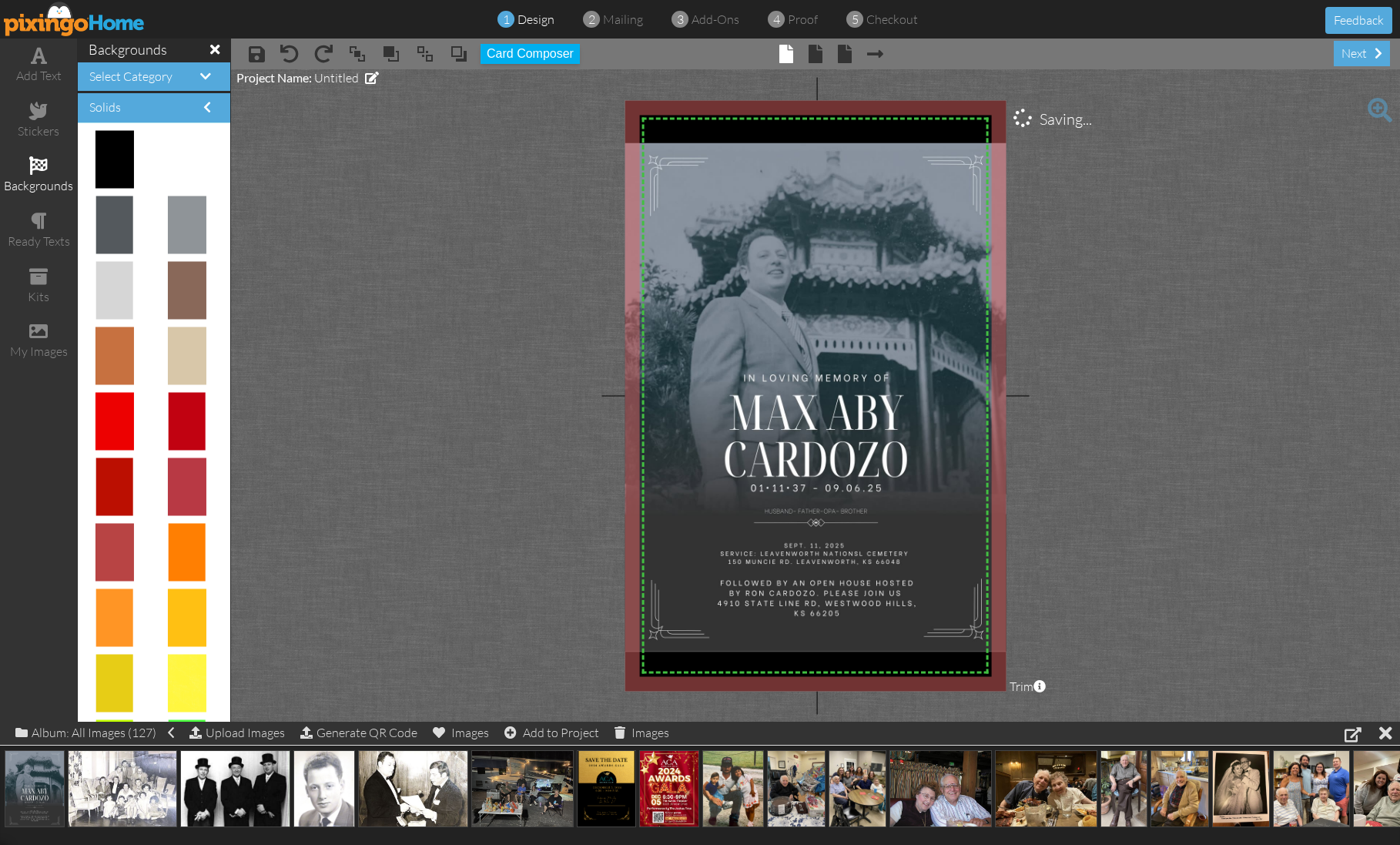
click at [459, 373] on project-studio-wrapper "X X X X X X X X X X X X X X X X X X X X X X X X X X X X X X X X X X X X X X X X…" at bounding box center [815, 395] width 1169 height 652
click at [974, 325] on img at bounding box center [815, 396] width 394 height 509
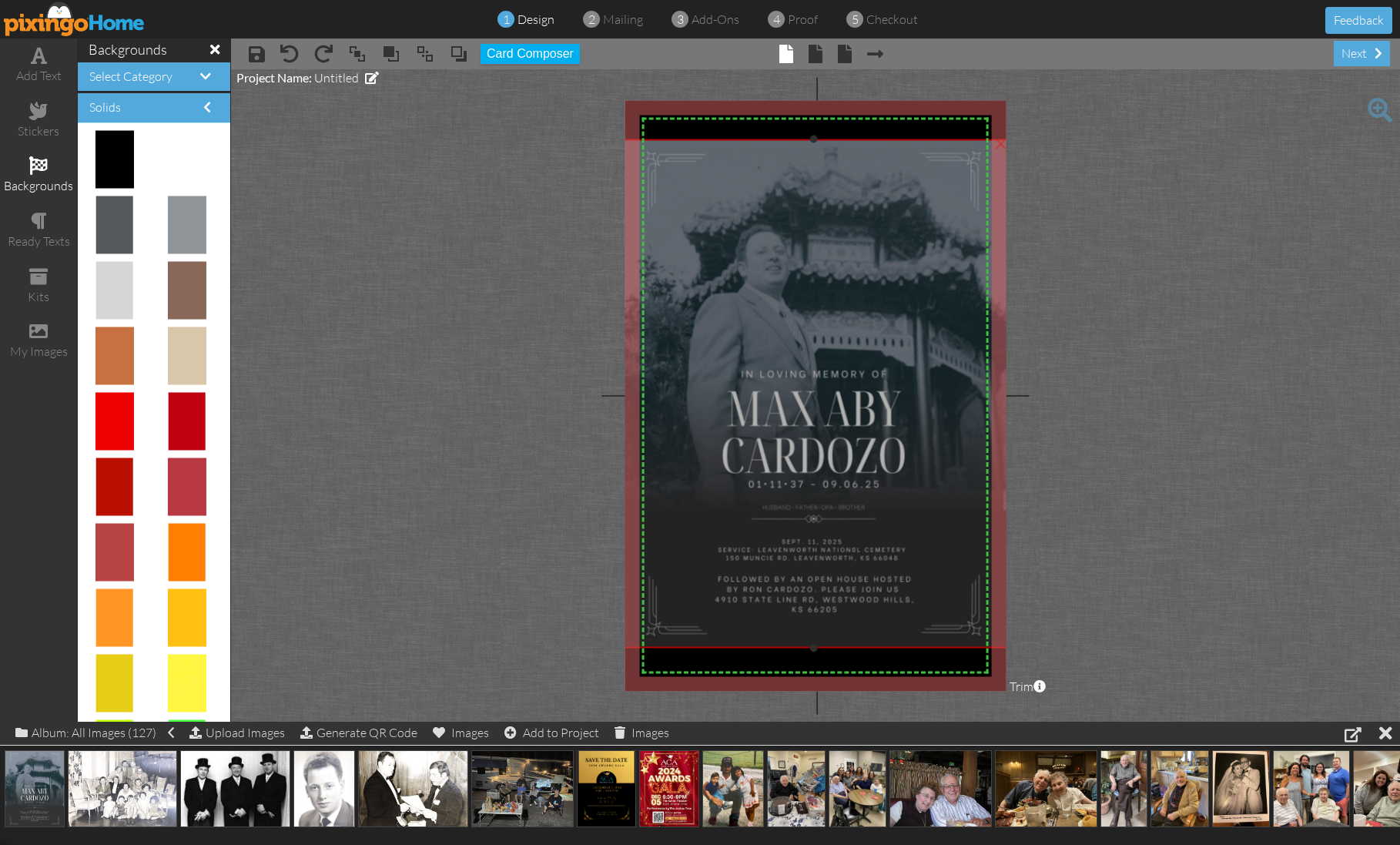
click at [872, 301] on img at bounding box center [814, 393] width 394 height 509
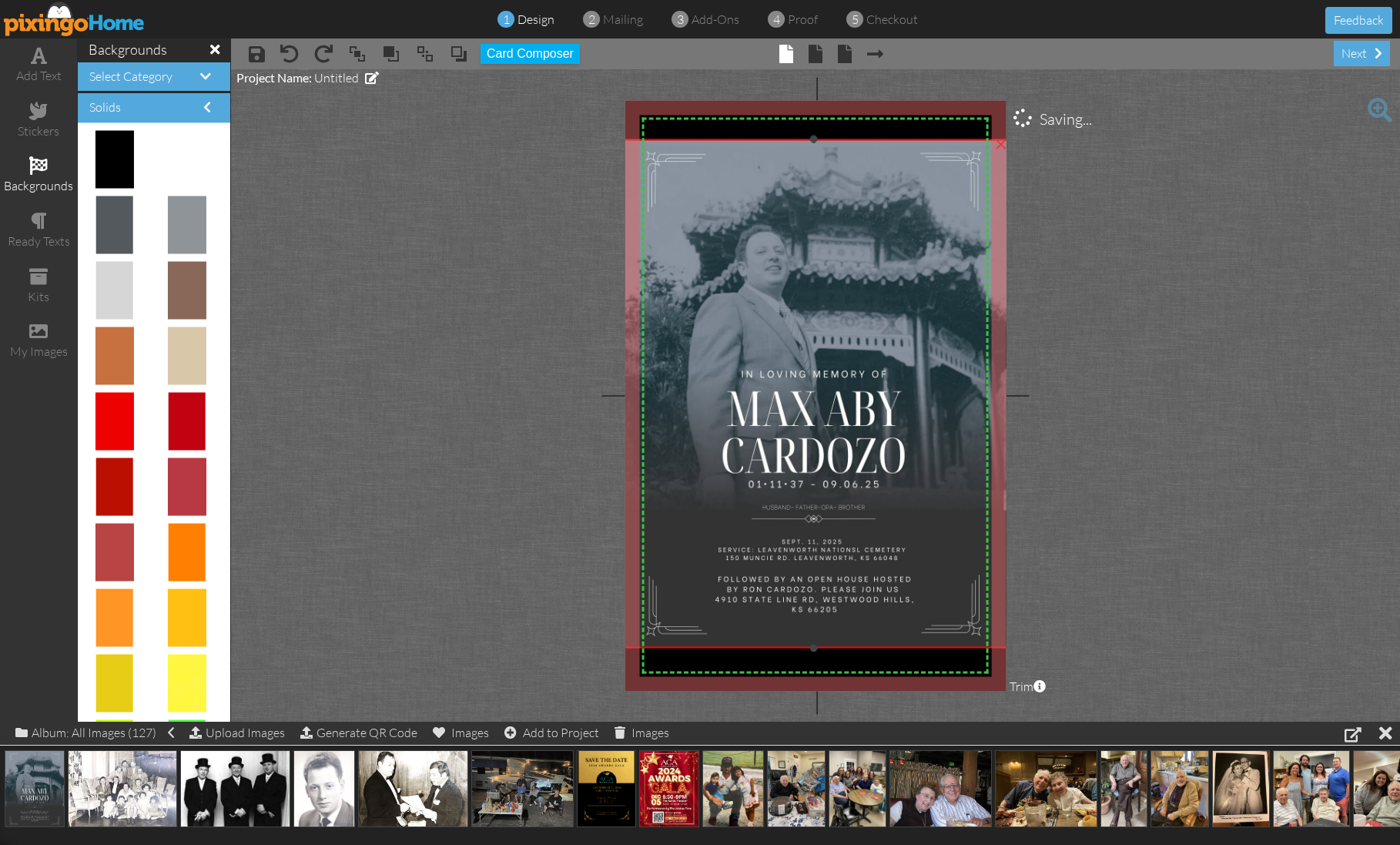
click at [920, 303] on img at bounding box center [814, 393] width 394 height 509
click at [1159, 326] on project-studio-wrapper "X X X X X X X X X X X X X X X X X X X X X X X X X X X X X X X X X X X X X X X X…" at bounding box center [815, 395] width 1169 height 652
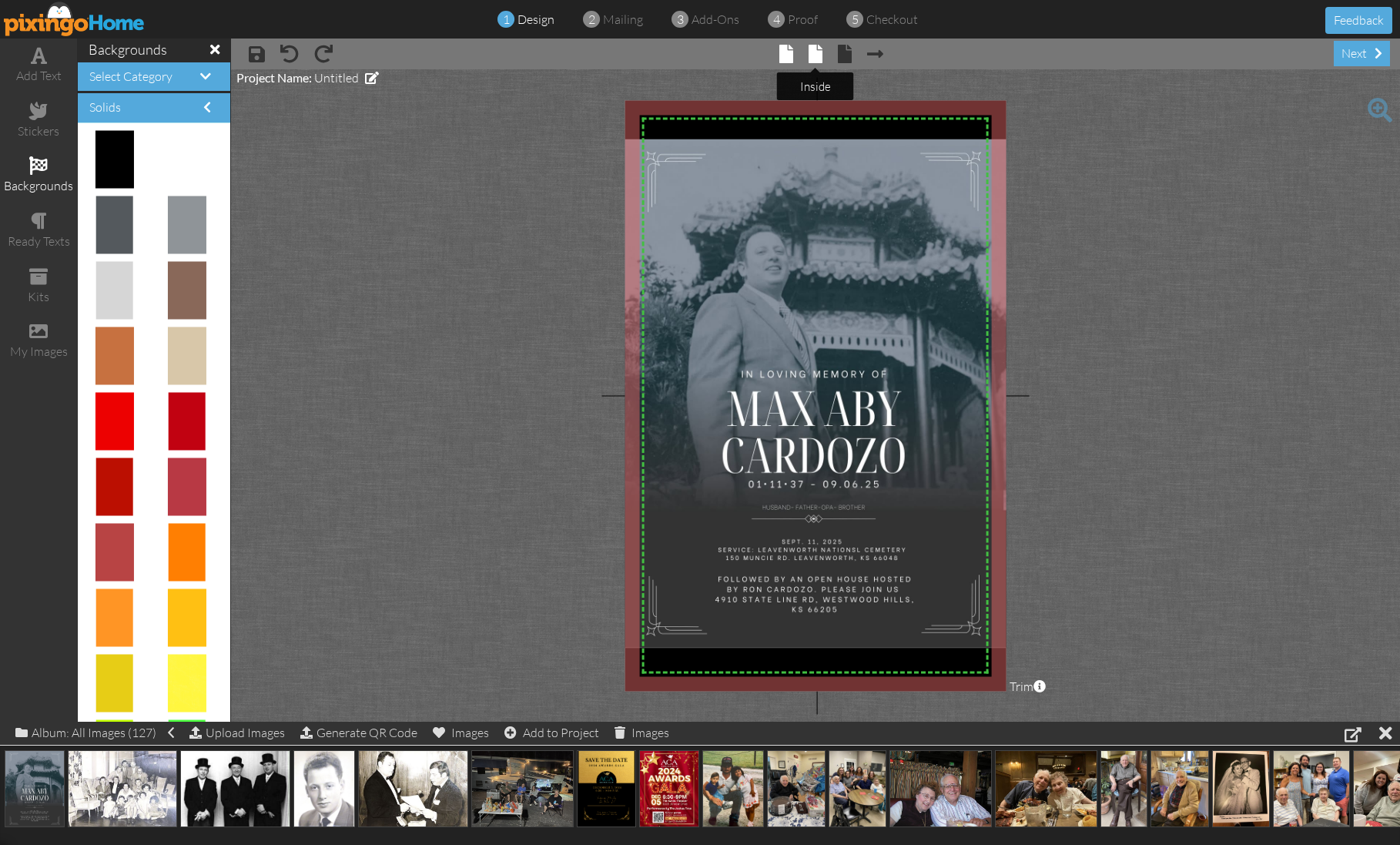
click at [815, 54] on span at bounding box center [815, 54] width 14 height 19
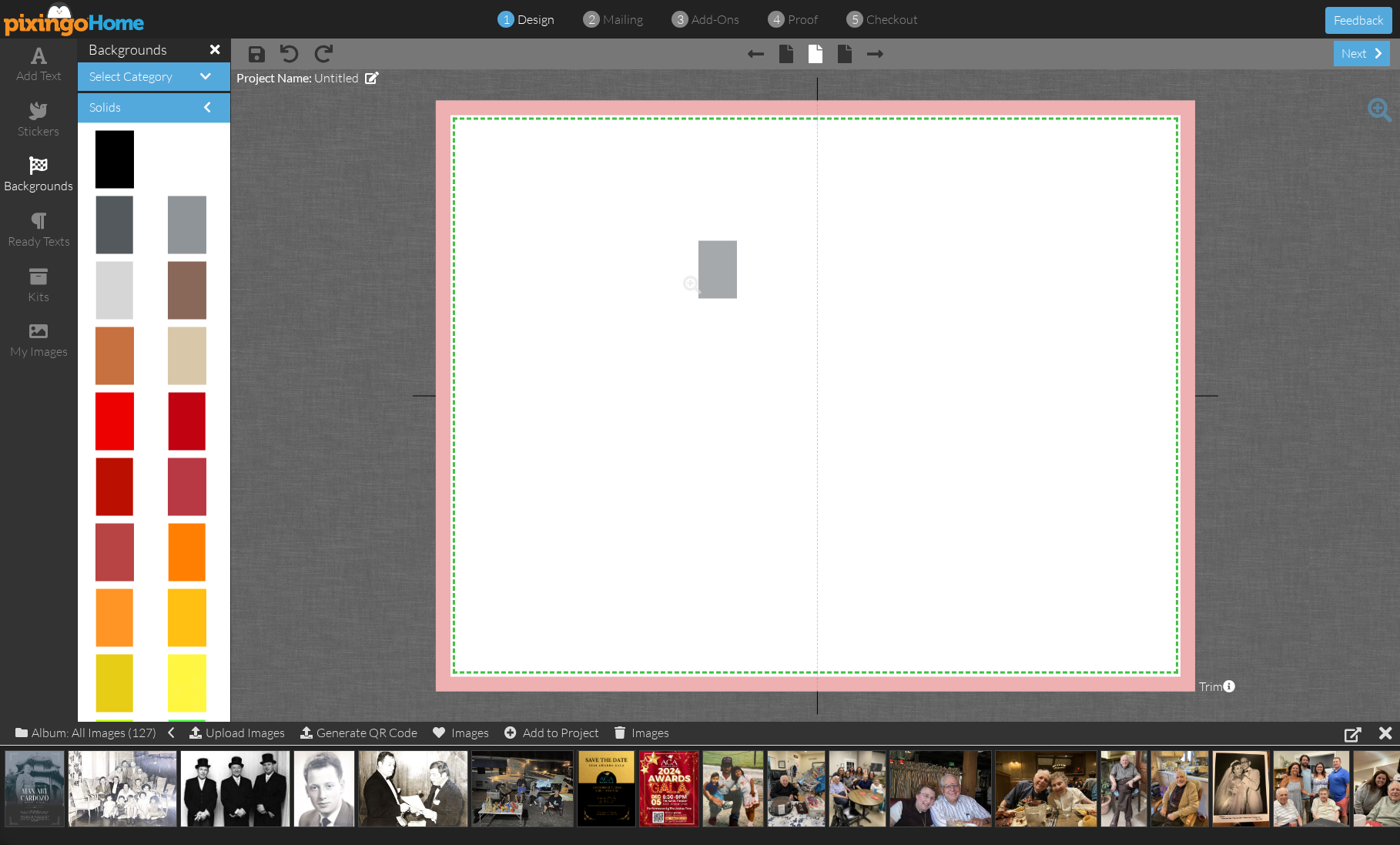
drag, startPoint x: 190, startPoint y: 219, endPoint x: 712, endPoint y: 264, distance: 523.9
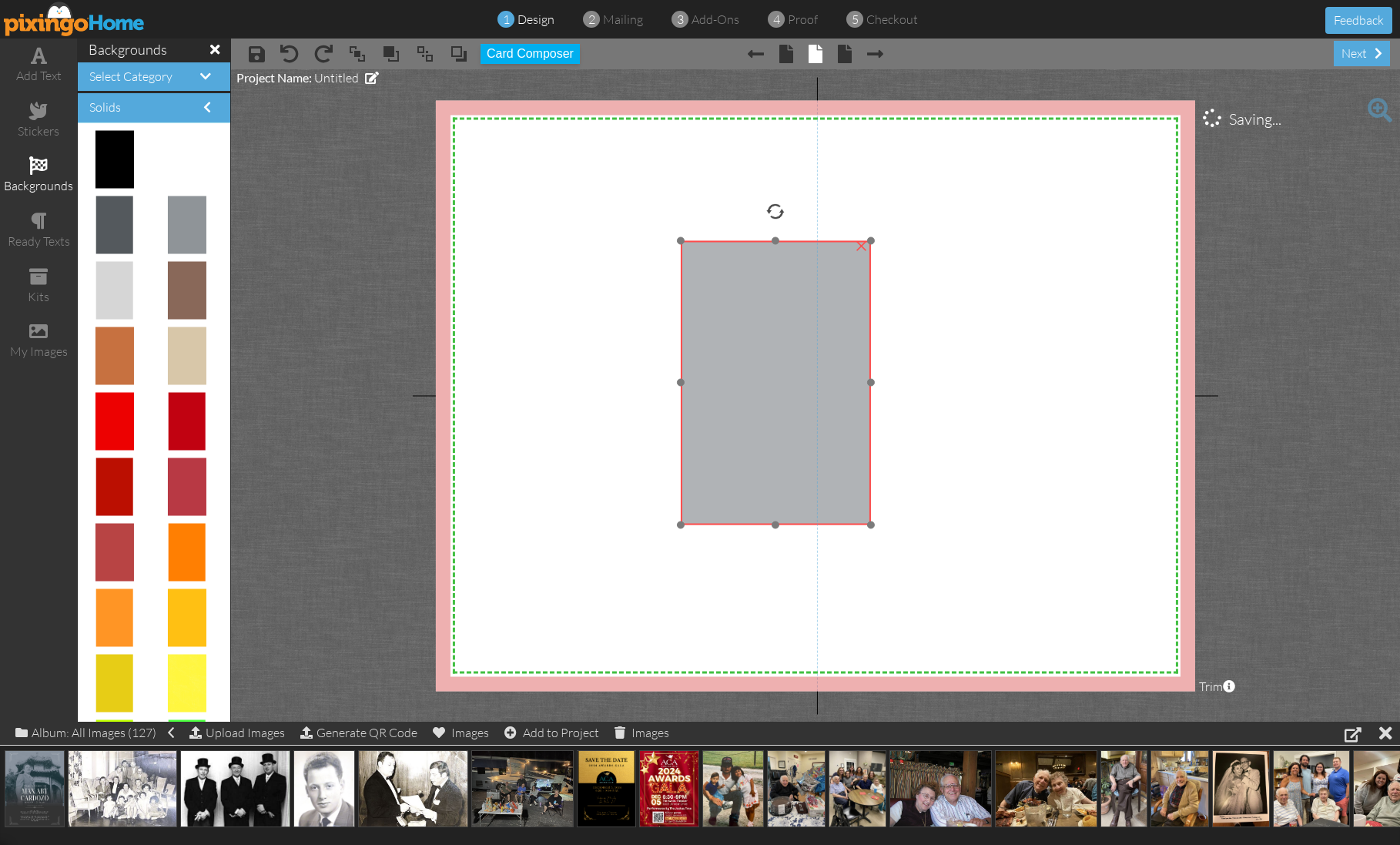
click at [729, 266] on img at bounding box center [776, 383] width 190 height 284
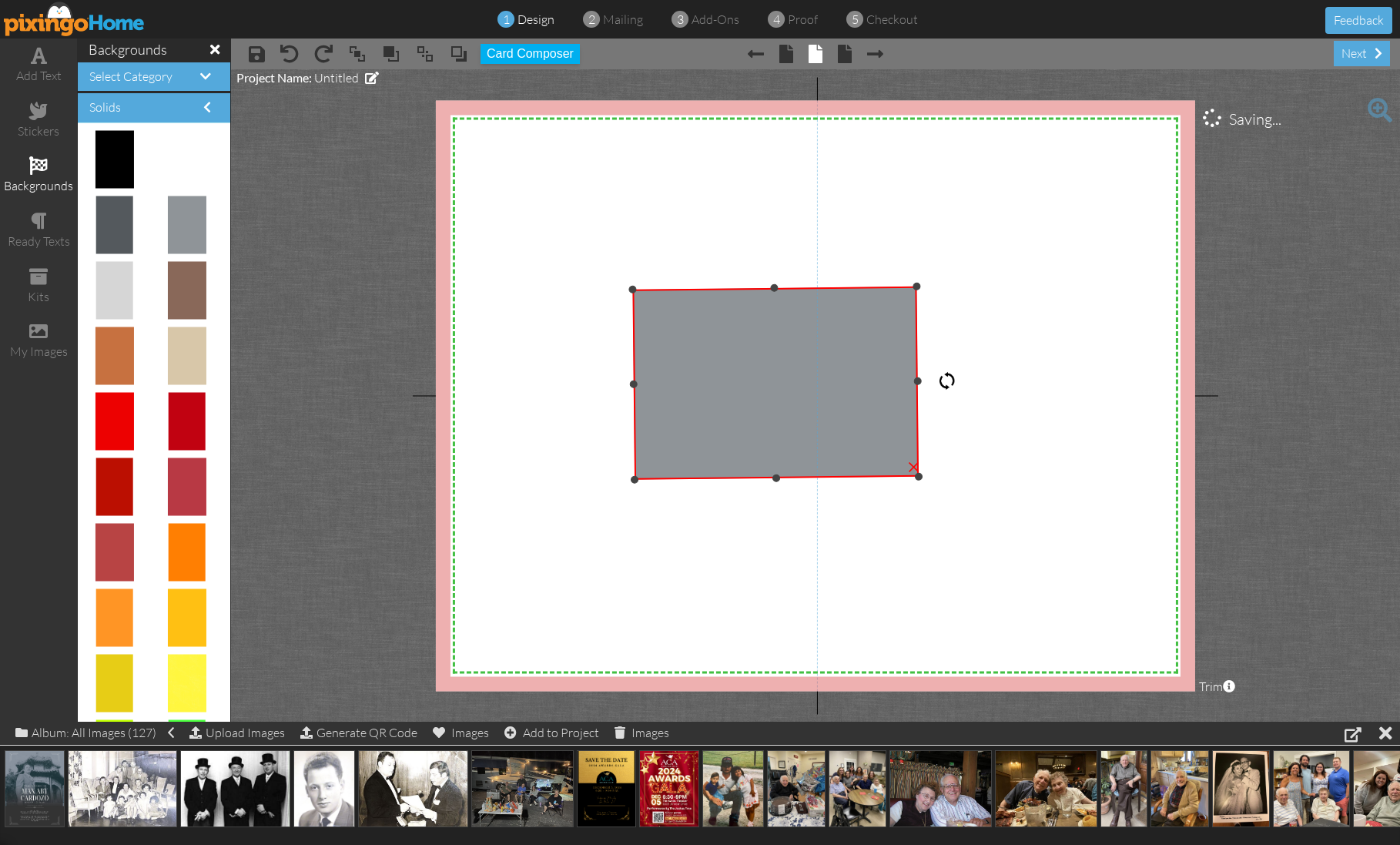
drag, startPoint x: 778, startPoint y: 209, endPoint x: 944, endPoint y: 383, distance: 240.5
click at [961, 380] on div "X X X X X X X X X X X X X X X X X X X X X X X X X X X X X X X X X X X X X X X X…" at bounding box center [815, 395] width 759 height 591
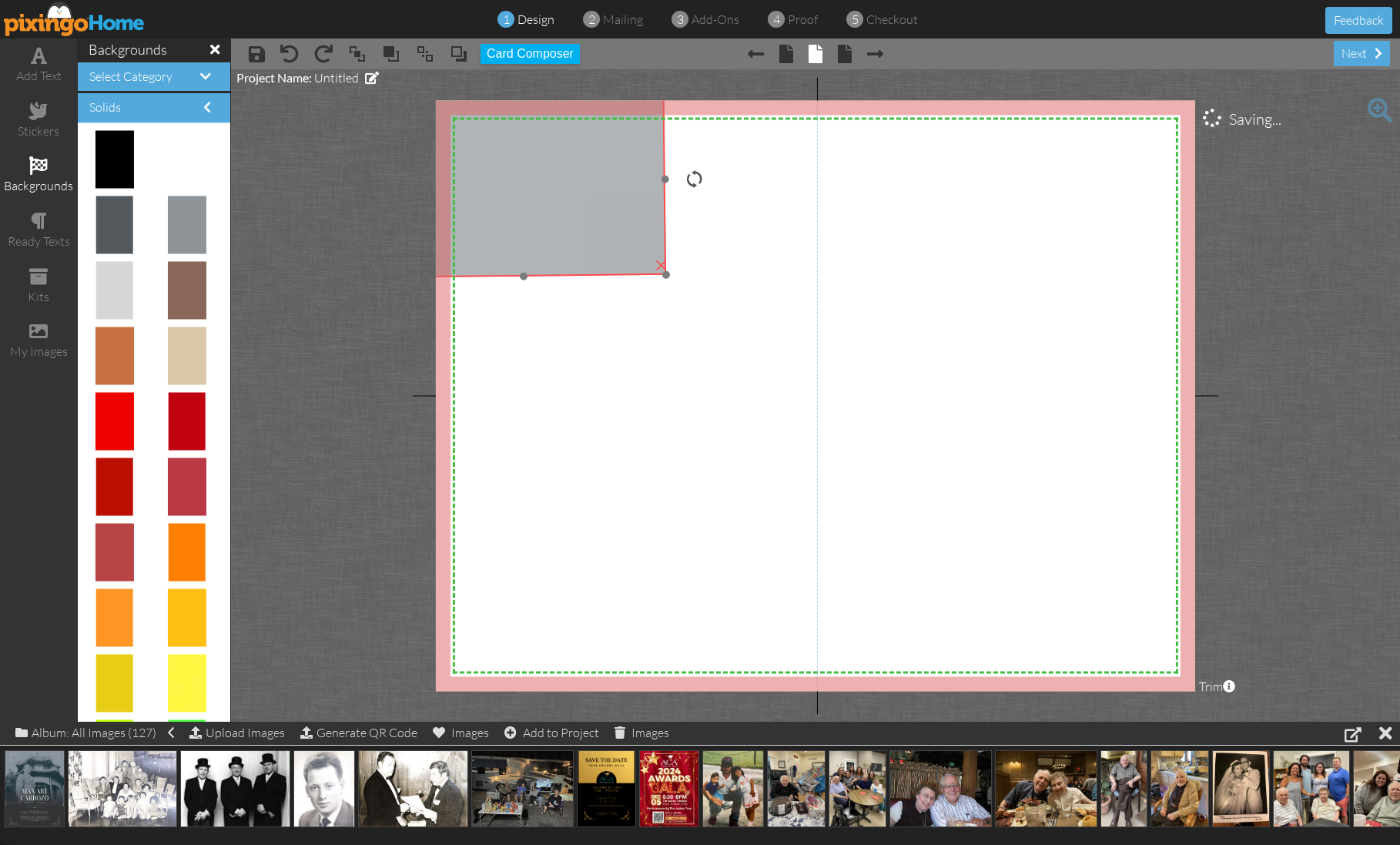
drag, startPoint x: 813, startPoint y: 370, endPoint x: 581, endPoint y: 187, distance: 295.5
click at [571, 176] on img at bounding box center [522, 180] width 287 height 193
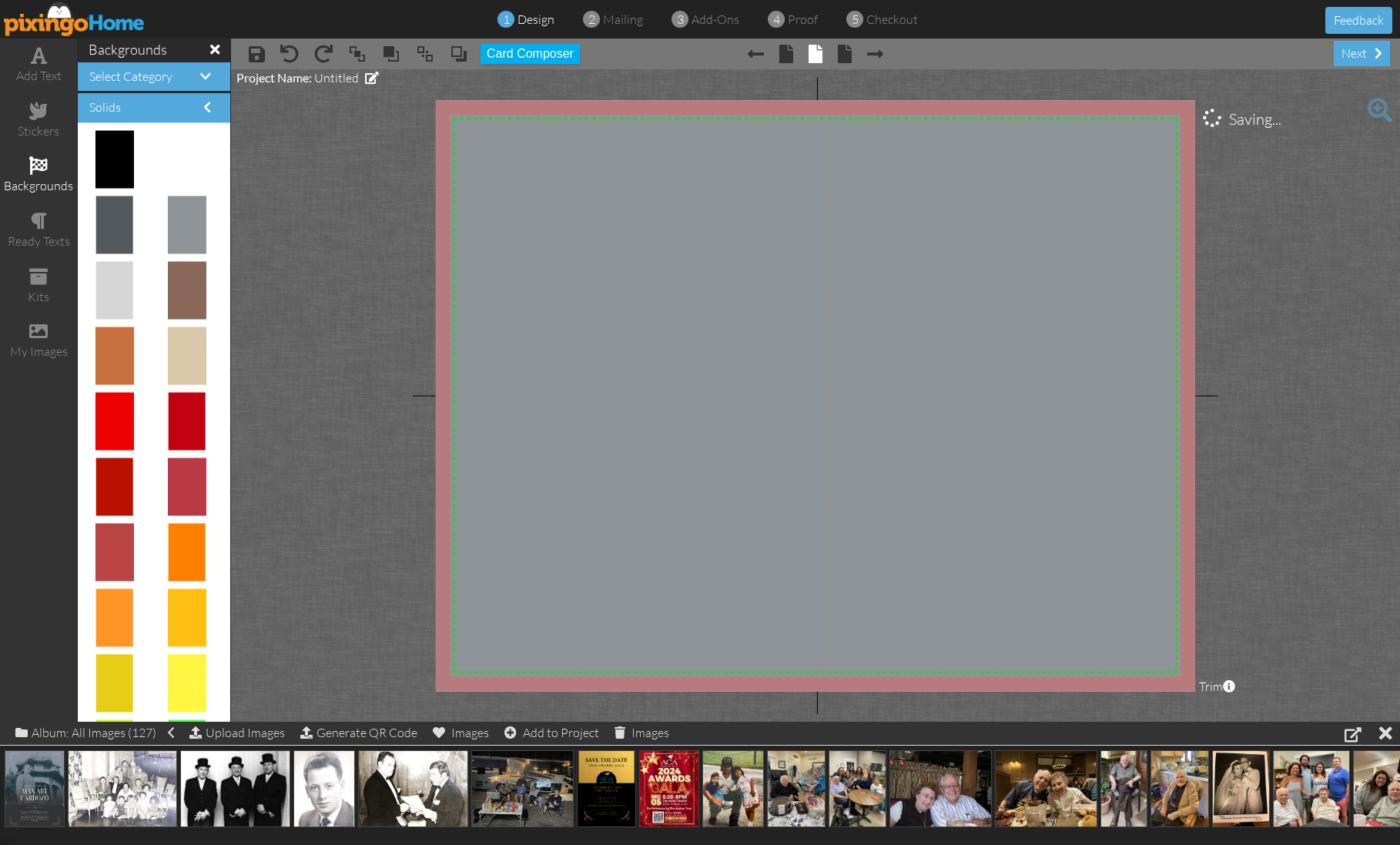
drag, startPoint x: 662, startPoint y: 274, endPoint x: 1499, endPoint y: 905, distance: 1048.2
click at [1399, 844] on html "1 design 2 mailing 3 add-ons 4 proof 5 checkout Feedback add text stickers back…" at bounding box center [700, 422] width 1400 height 845
click at [256, 785] on img at bounding box center [235, 789] width 110 height 77
click at [94, 775] on img at bounding box center [122, 789] width 110 height 77
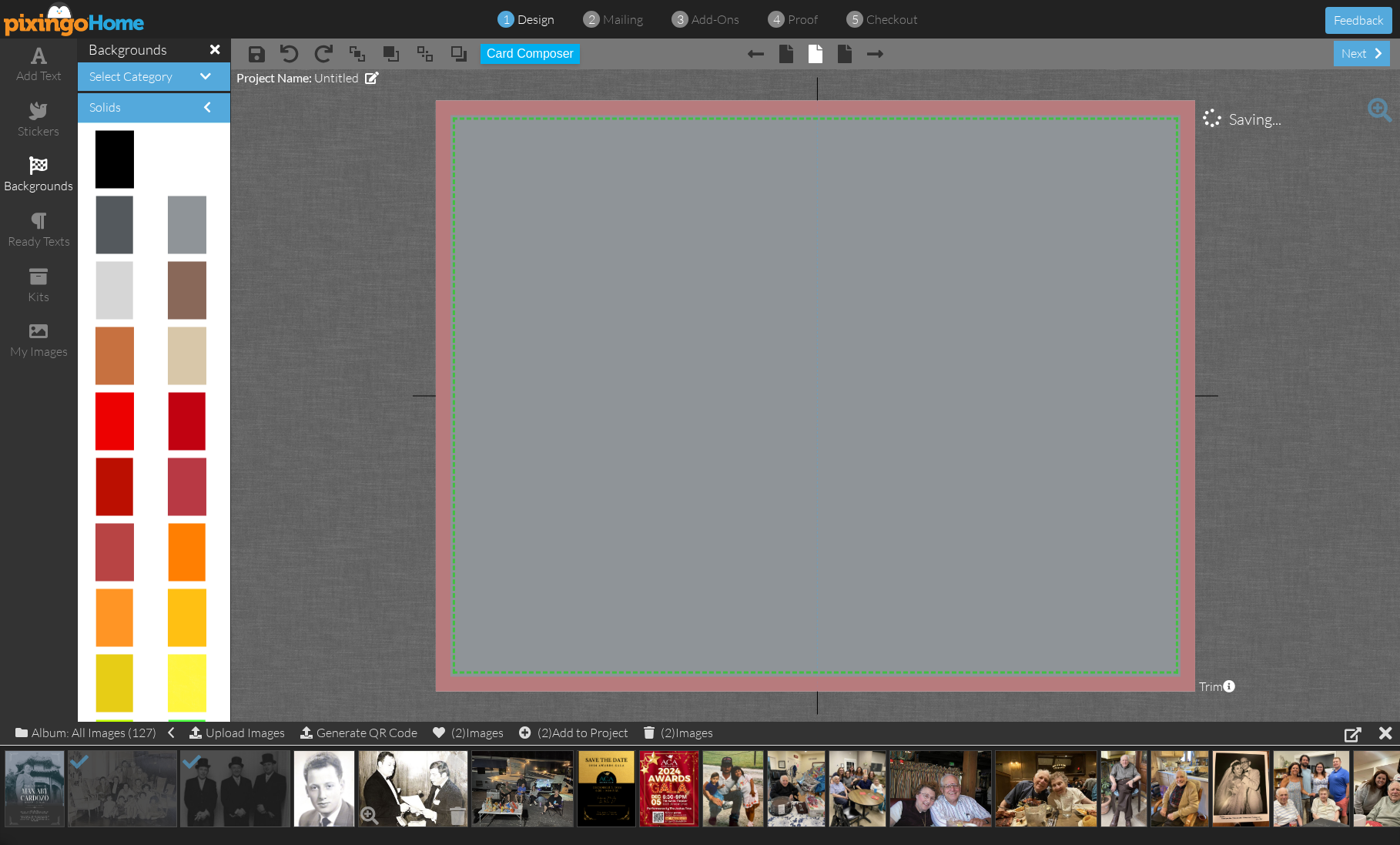
click at [404, 782] on img at bounding box center [413, 789] width 110 height 77
click at [317, 774] on img at bounding box center [324, 789] width 62 height 77
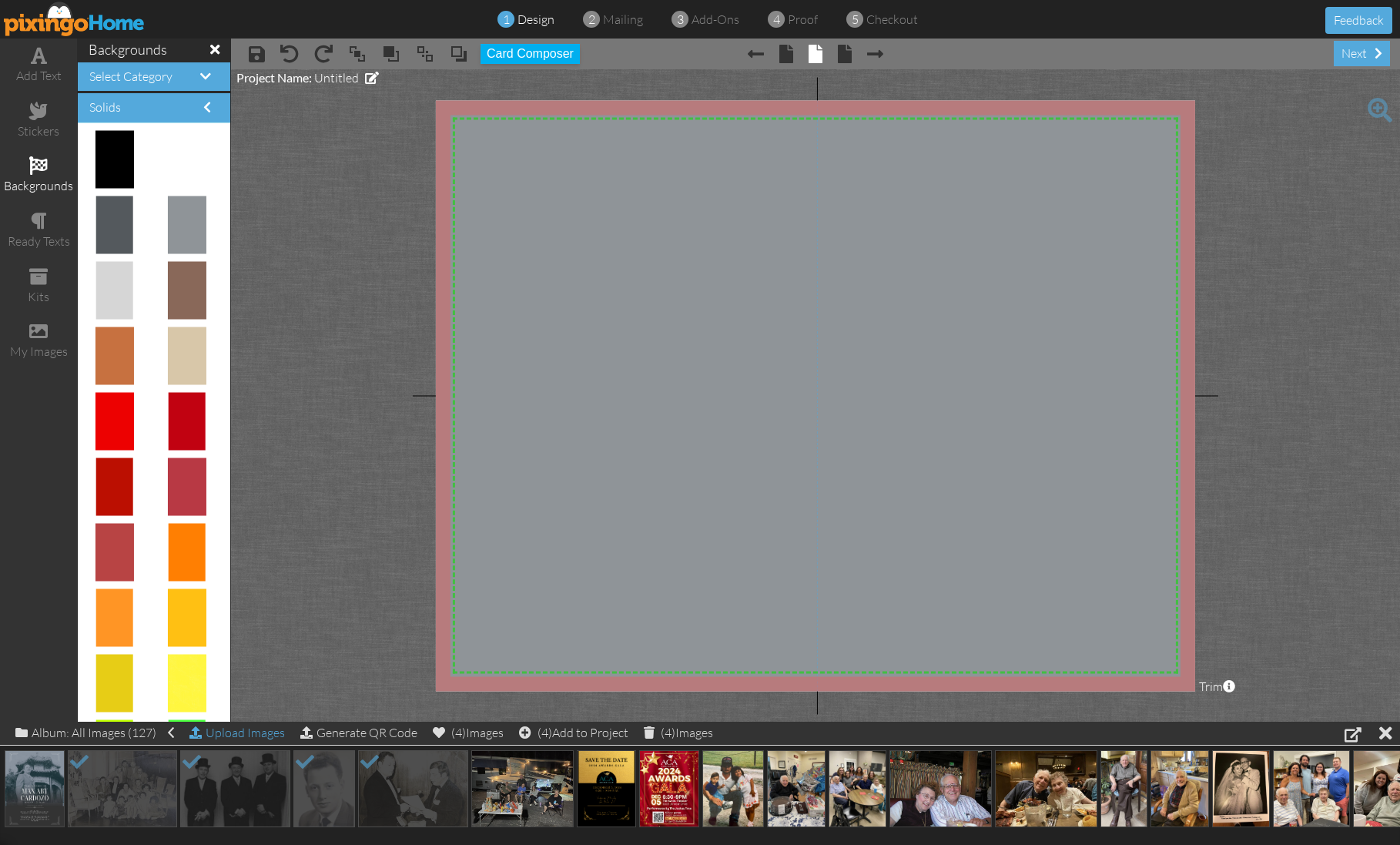
click at [262, 734] on div "Upload Images" at bounding box center [237, 733] width 96 height 22
click at [581, 732] on div "(4) Add to Project" at bounding box center [573, 733] width 110 height 22
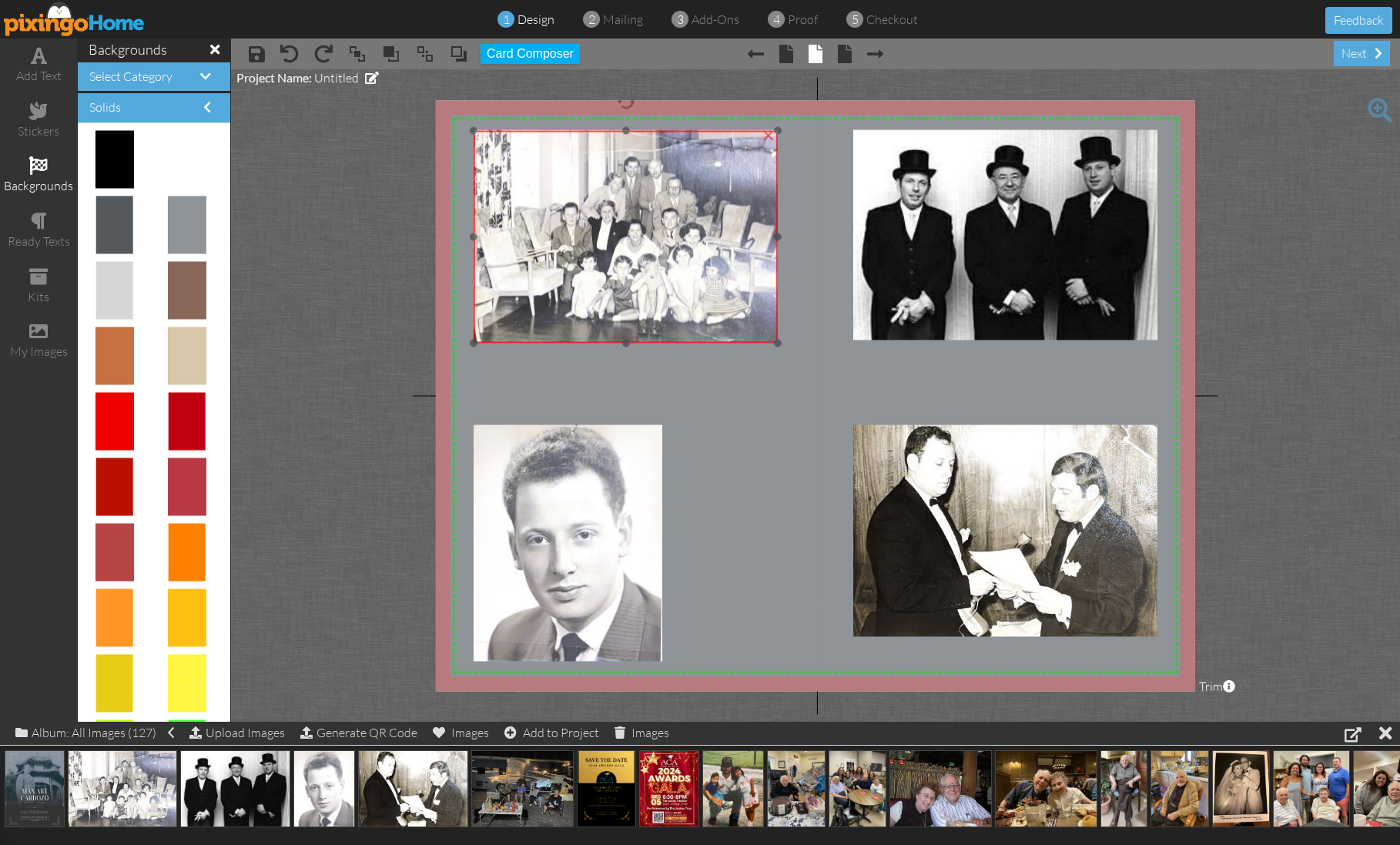
drag, startPoint x: 624, startPoint y: 265, endPoint x: 656, endPoint y: 284, distance: 37.2
click at [624, 265] on img at bounding box center [625, 236] width 304 height 213
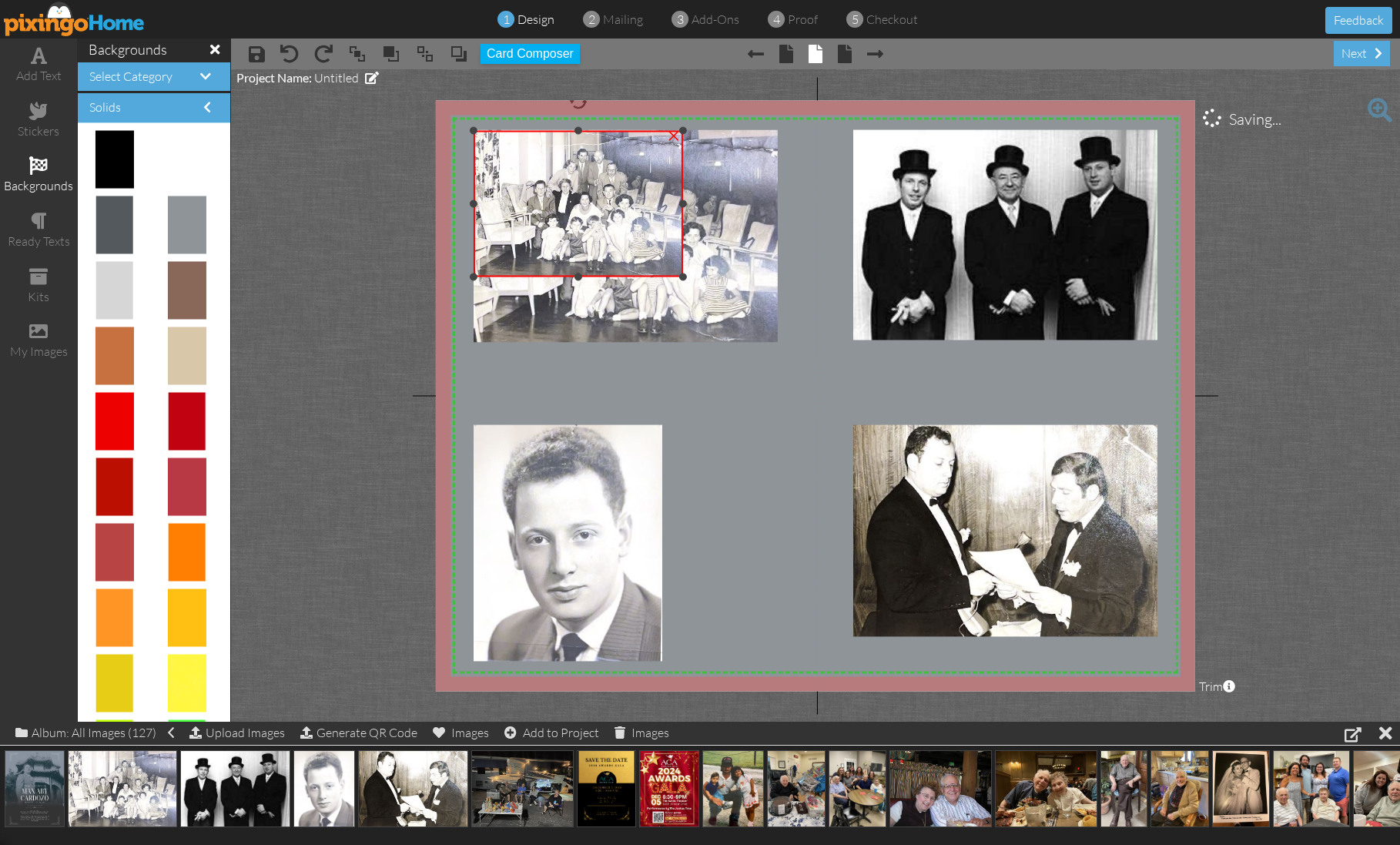
drag, startPoint x: 777, startPoint y: 344, endPoint x: 618, endPoint y: 278, distance: 172.2
click at [618, 276] on div "×" at bounding box center [578, 203] width 210 height 146
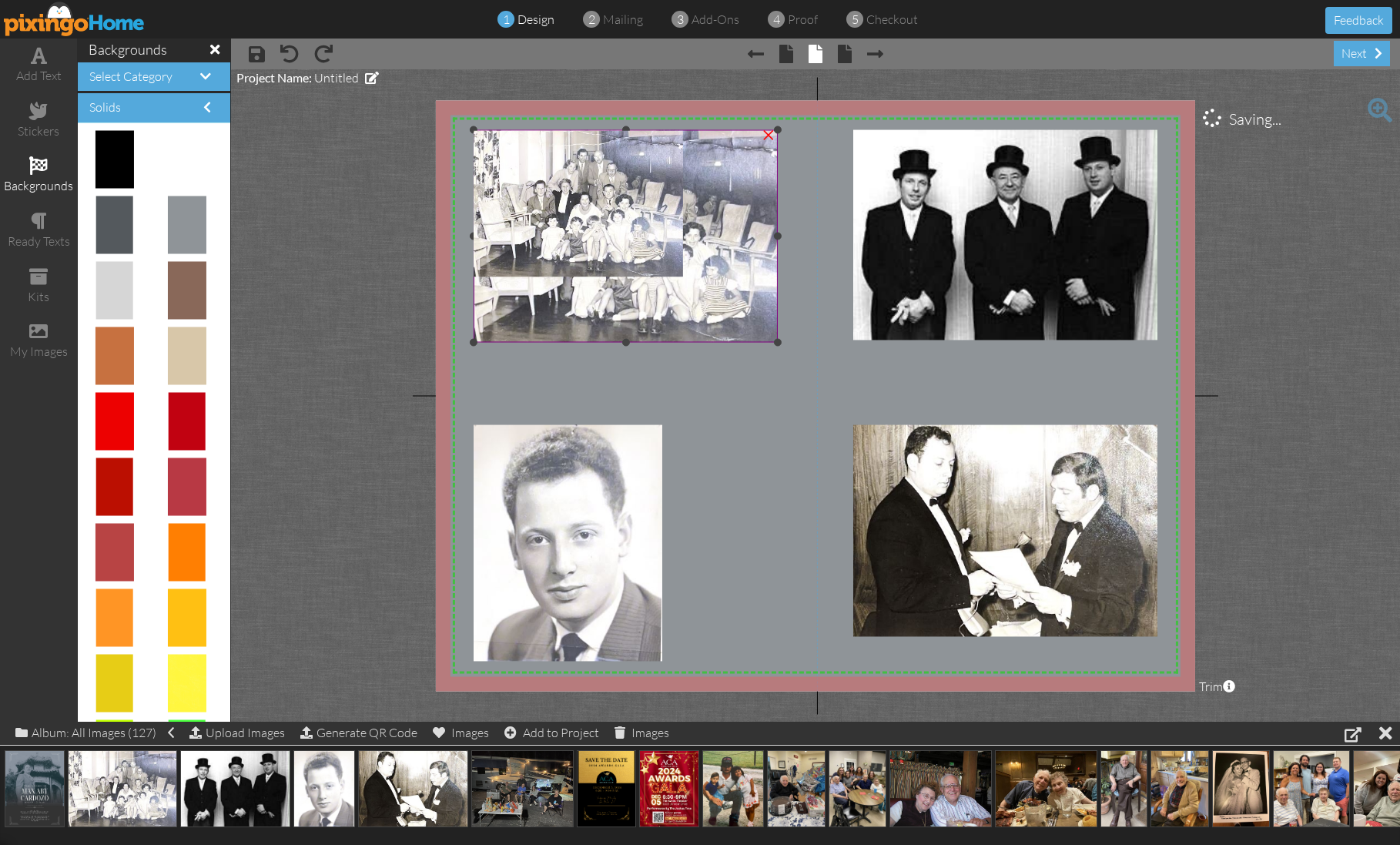
click at [711, 306] on img at bounding box center [625, 236] width 304 height 213
click at [764, 139] on div "×" at bounding box center [768, 132] width 24 height 24
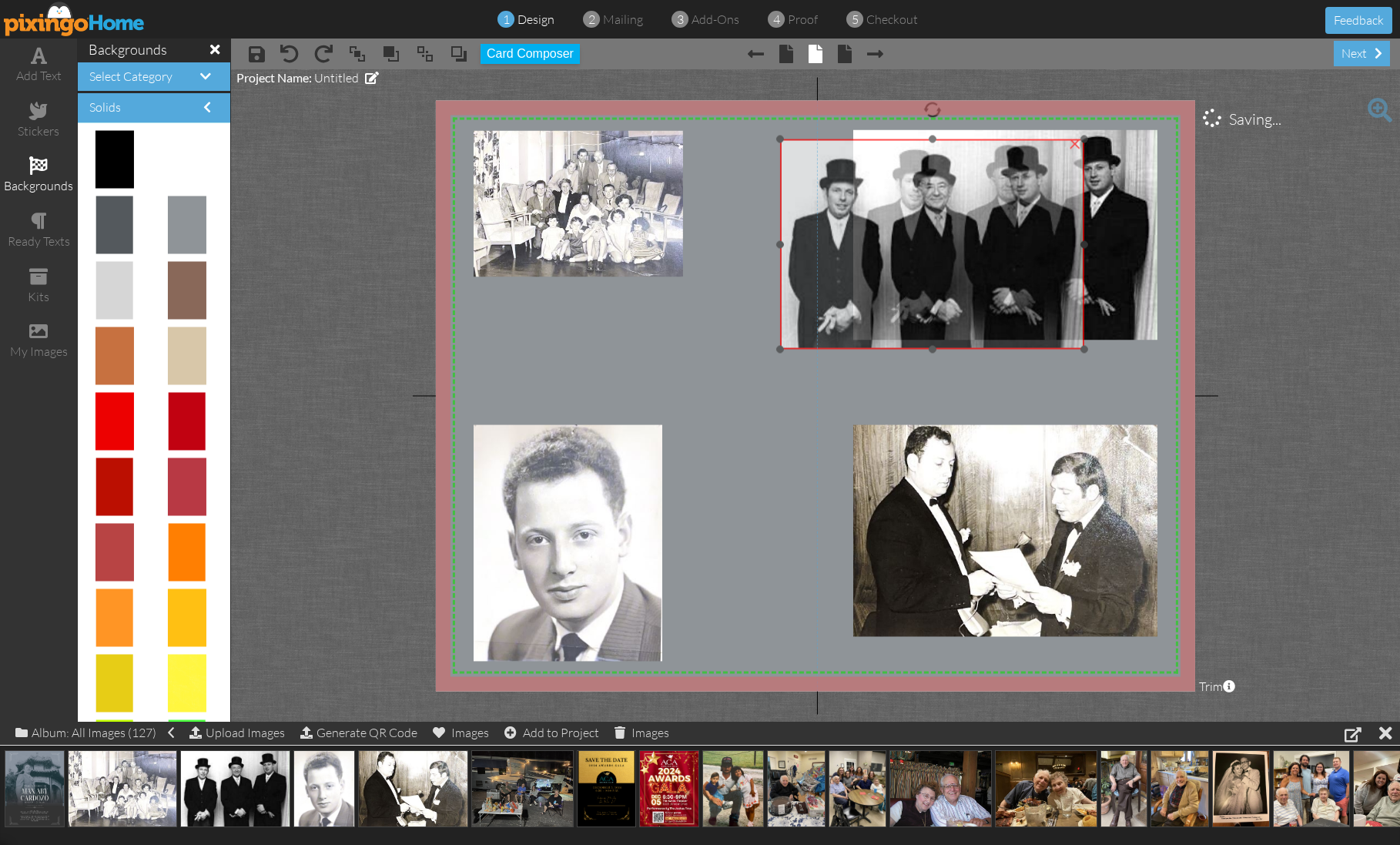
drag, startPoint x: 1022, startPoint y: 223, endPoint x: 949, endPoint y: 232, distance: 73.6
click at [947, 232] on img at bounding box center [932, 244] width 304 height 210
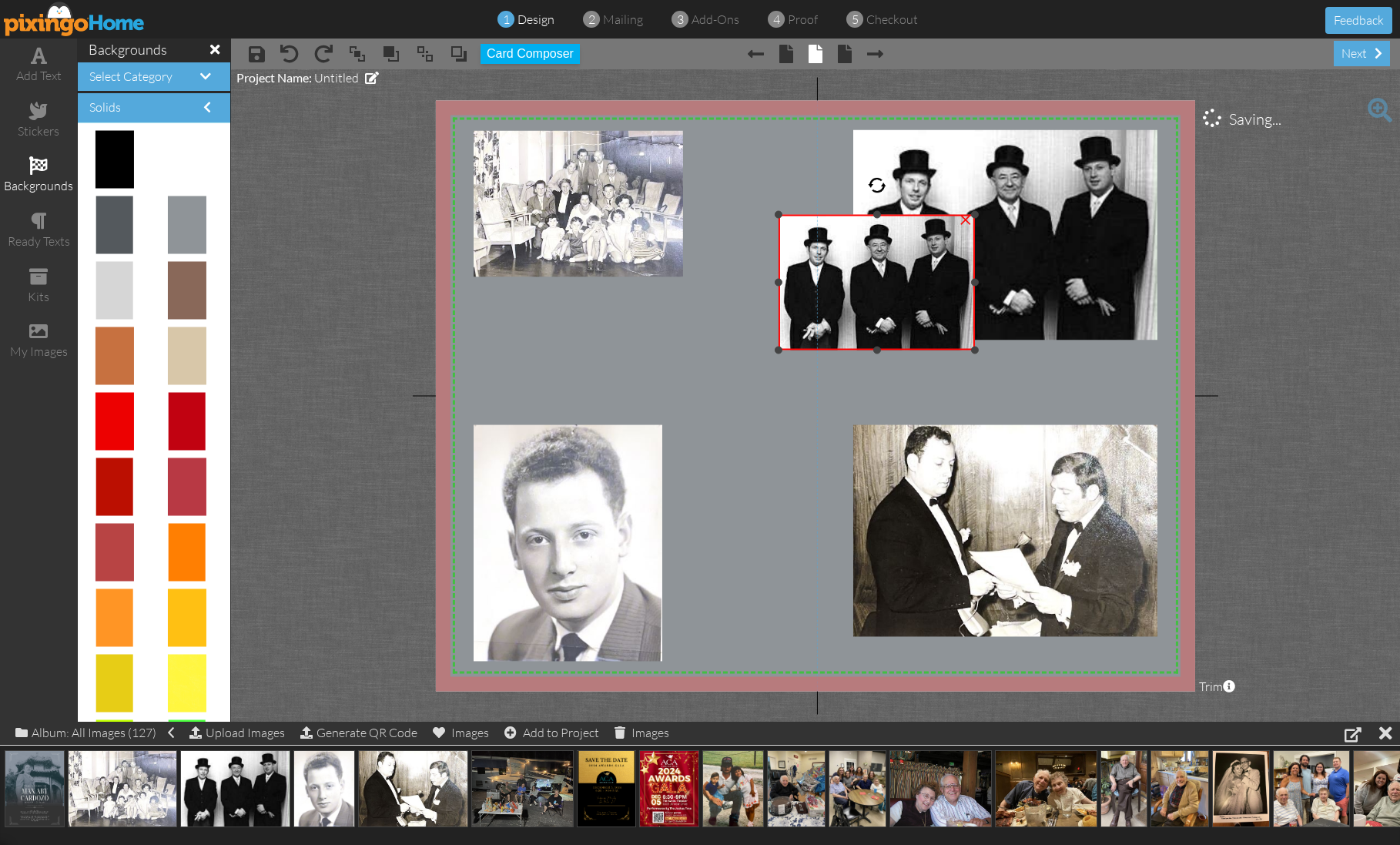
drag, startPoint x: 1081, startPoint y: 140, endPoint x: 961, endPoint y: 228, distance: 148.8
click at [970, 214] on div "×" at bounding box center [877, 282] width 197 height 136
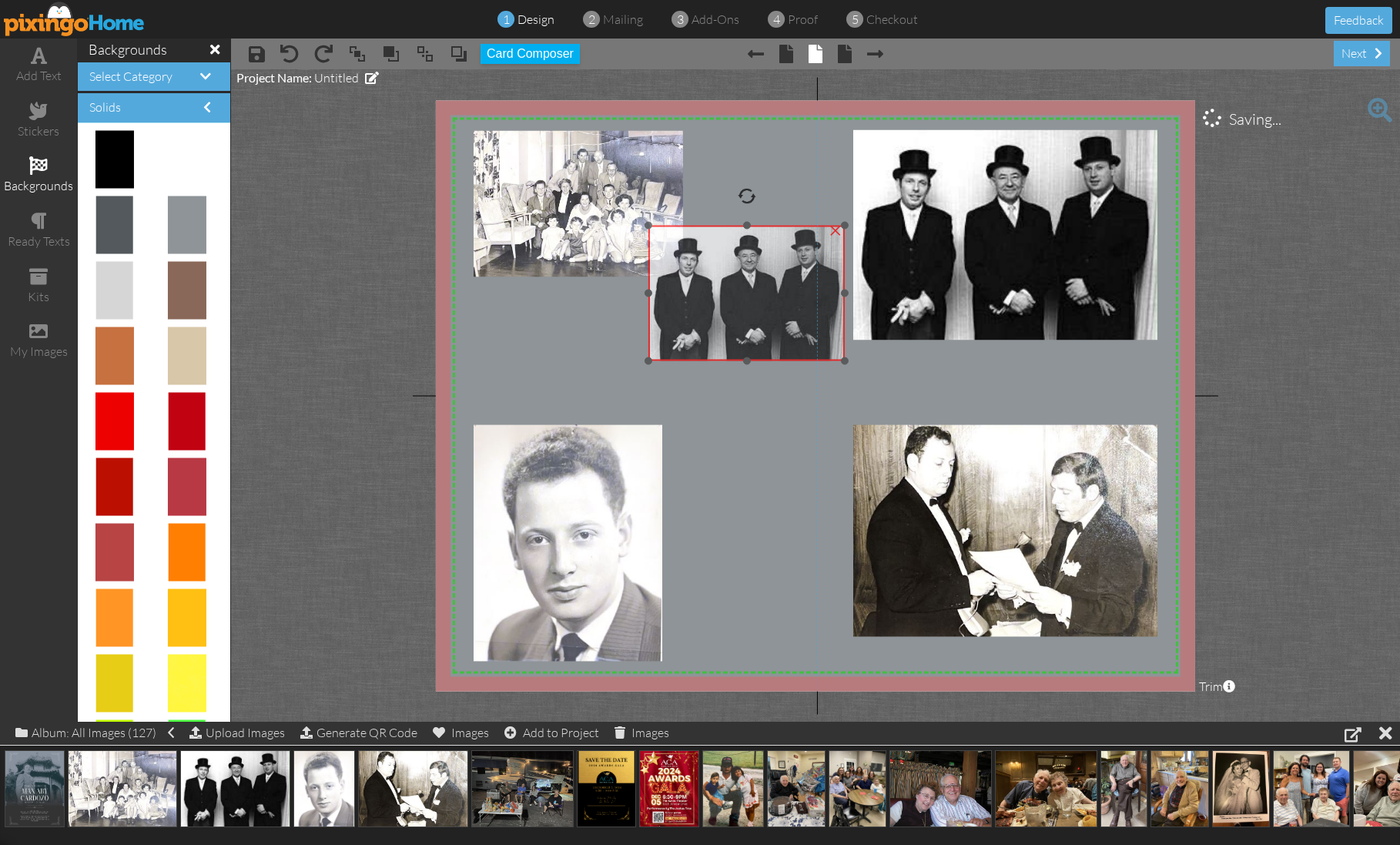
drag, startPoint x: 930, startPoint y: 249, endPoint x: 813, endPoint y: 265, distance: 118.1
click at [815, 261] on img at bounding box center [746, 292] width 197 height 136
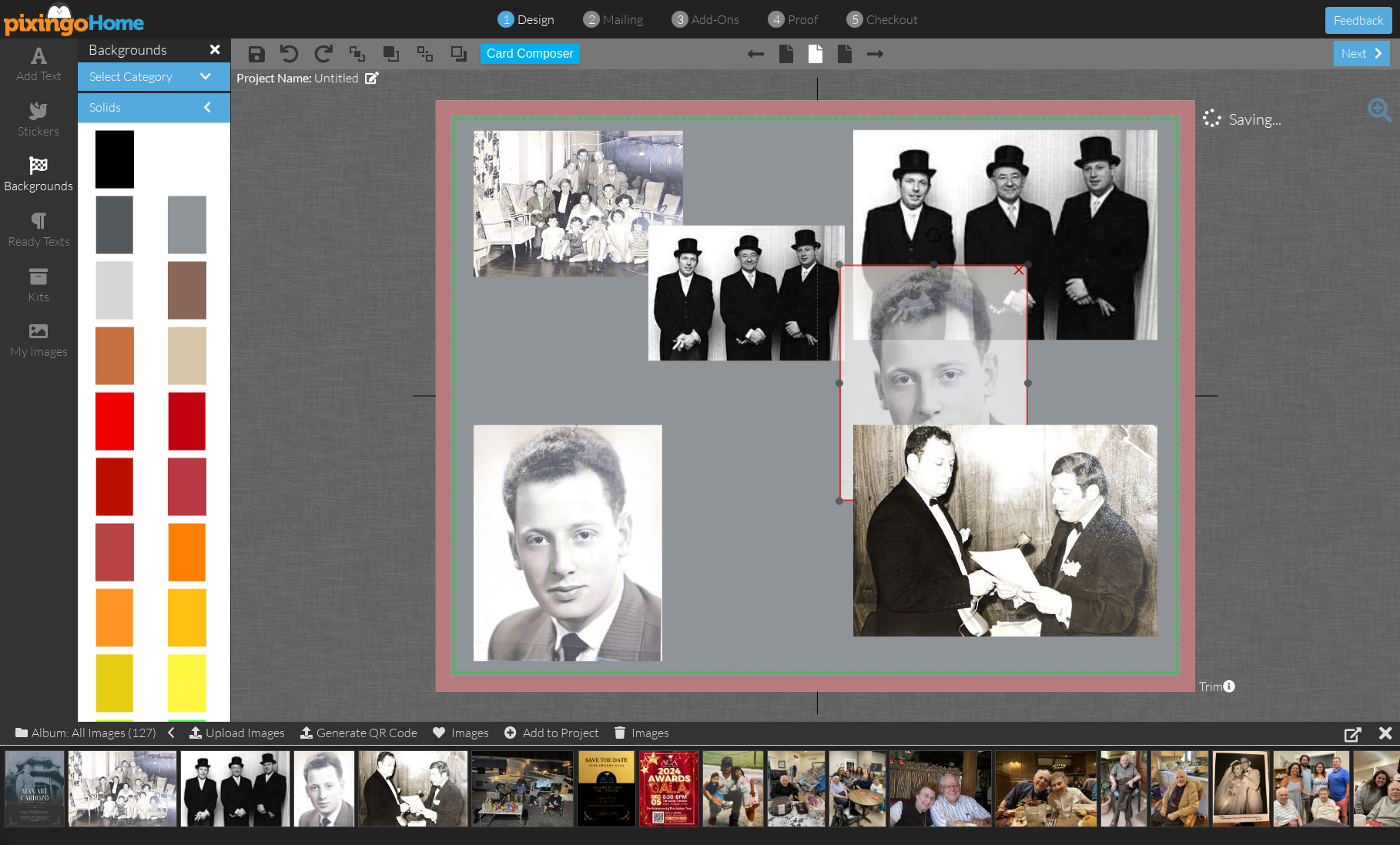
drag, startPoint x: 587, startPoint y: 494, endPoint x: 953, endPoint y: 334, distance: 399.4
click at [953, 334] on img at bounding box center [934, 383] width 188 height 236
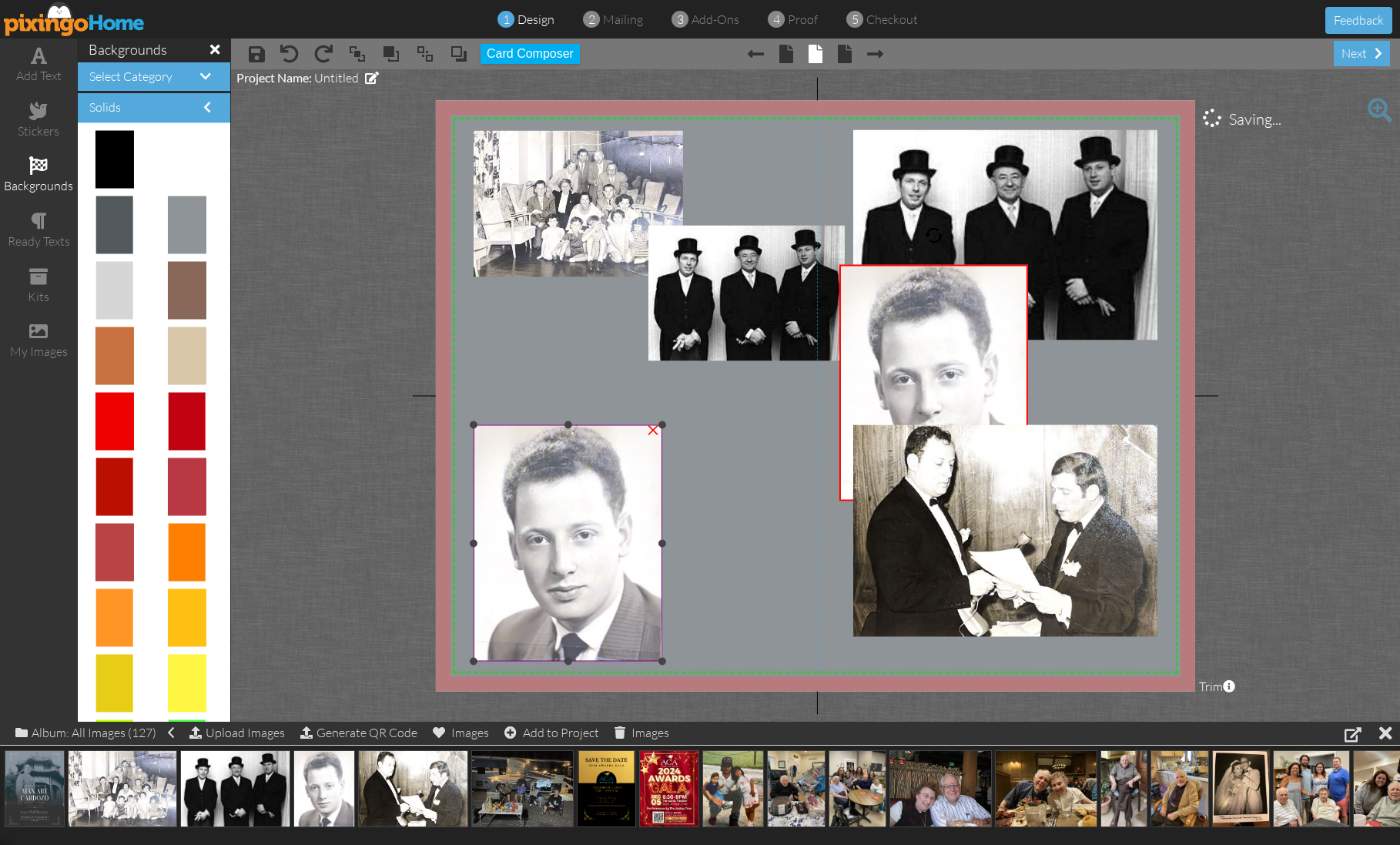
click at [620, 469] on img at bounding box center [568, 543] width 188 height 236
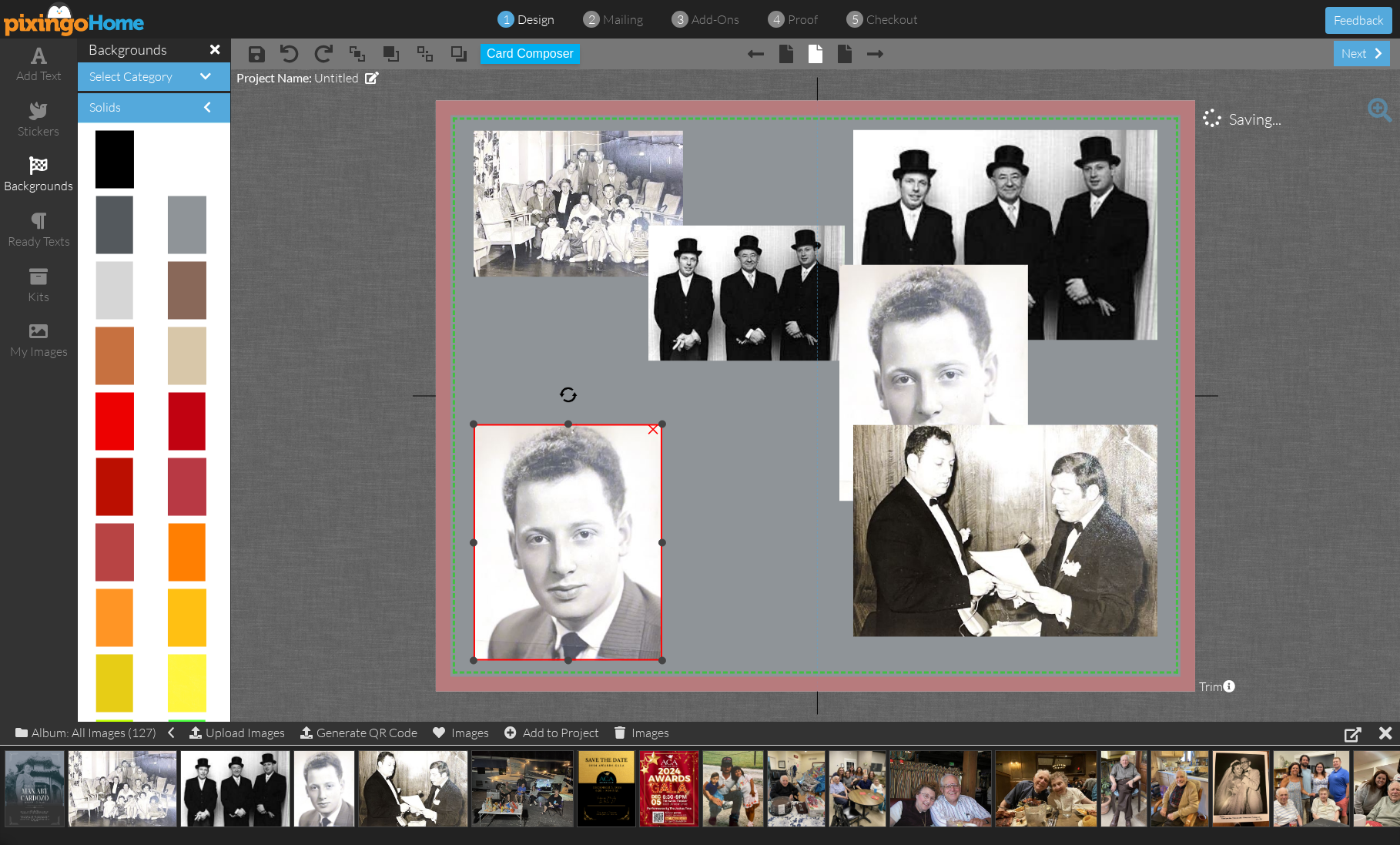
drag, startPoint x: 654, startPoint y: 432, endPoint x: 667, endPoint y: 433, distance: 13.0
click at [655, 432] on div "×" at bounding box center [653, 427] width 24 height 24
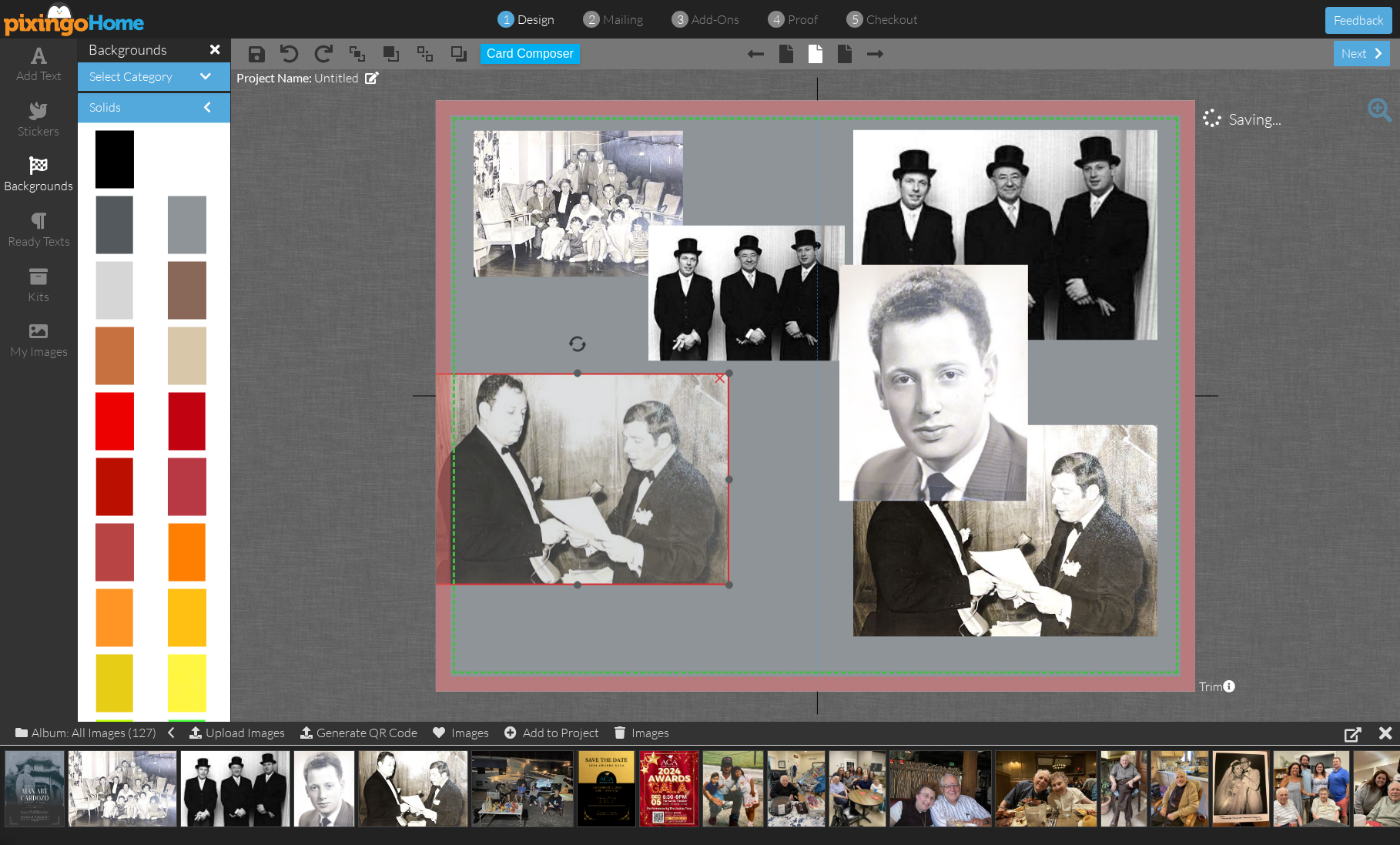
drag, startPoint x: 1087, startPoint y: 500, endPoint x: 663, endPoint y: 450, distance: 426.9
click at [663, 450] on img at bounding box center [577, 479] width 304 height 212
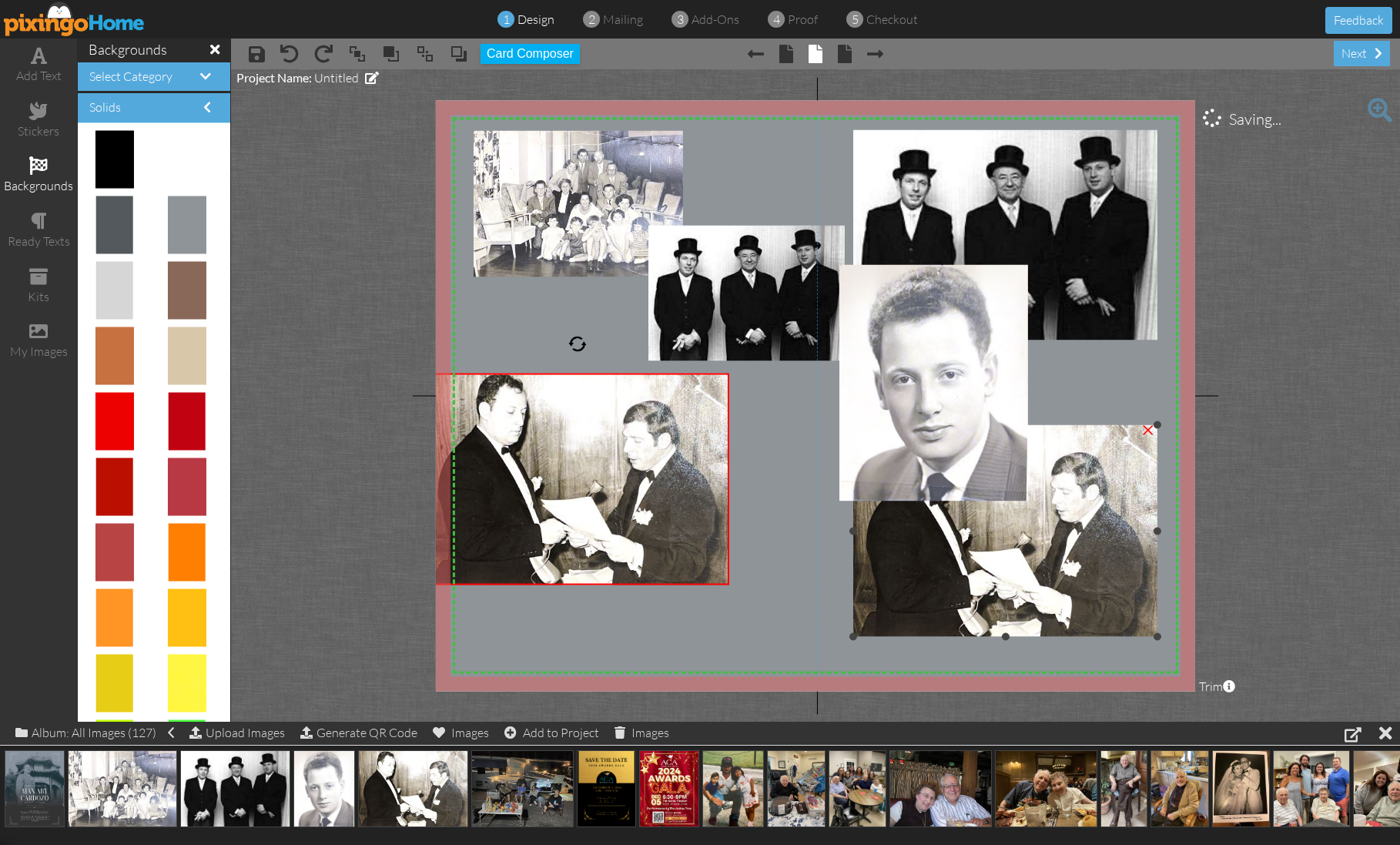
drag, startPoint x: 1147, startPoint y: 431, endPoint x: 1134, endPoint y: 427, distance: 13.6
click at [1147, 431] on div "×" at bounding box center [1148, 428] width 24 height 24
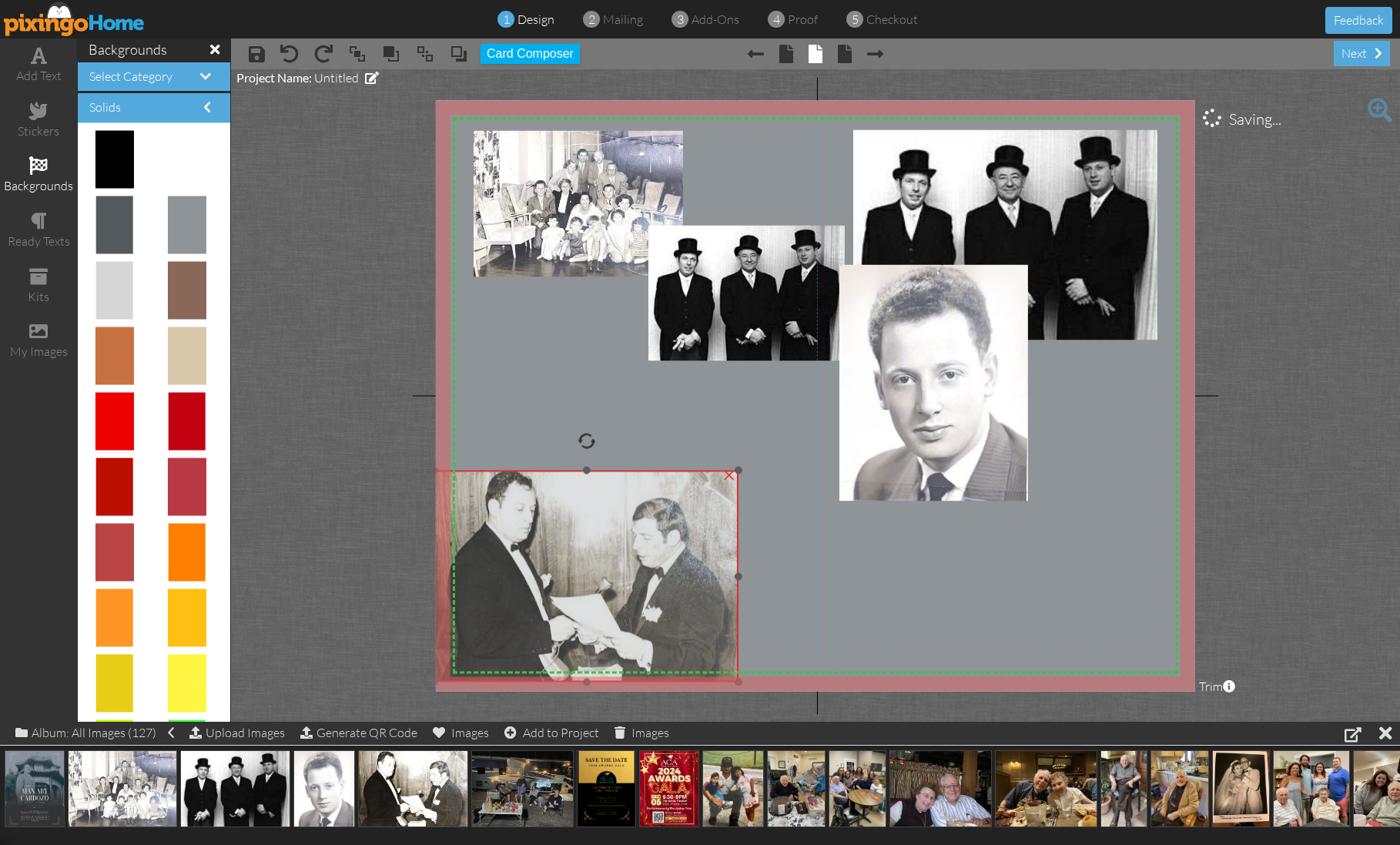
drag, startPoint x: 659, startPoint y: 428, endPoint x: 683, endPoint y: 509, distance: 84.5
click at [668, 526] on img at bounding box center [586, 576] width 304 height 212
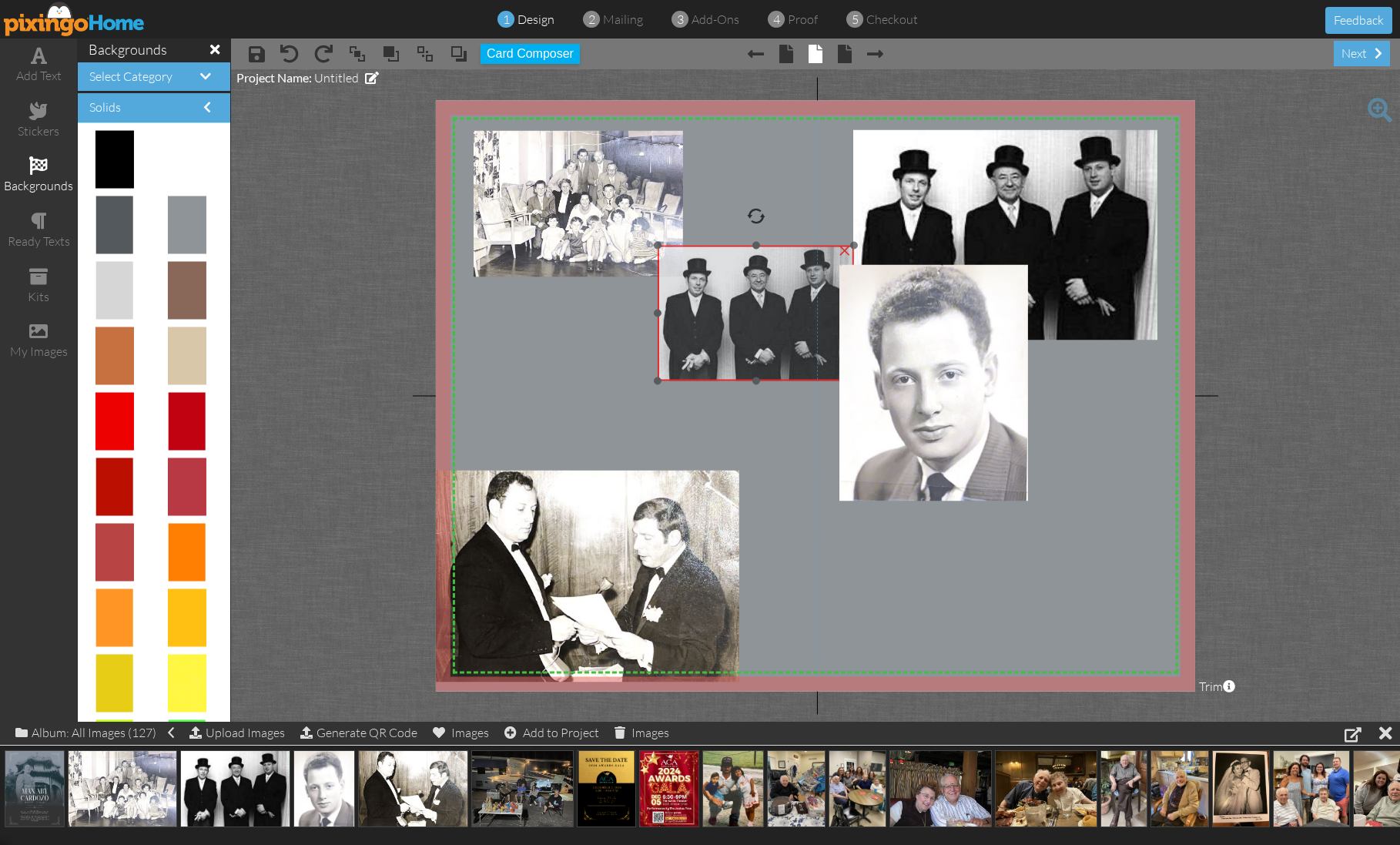
drag, startPoint x: 754, startPoint y: 297, endPoint x: 767, endPoint y: 318, distance: 24.7
click at [767, 318] on img at bounding box center [756, 313] width 197 height 136
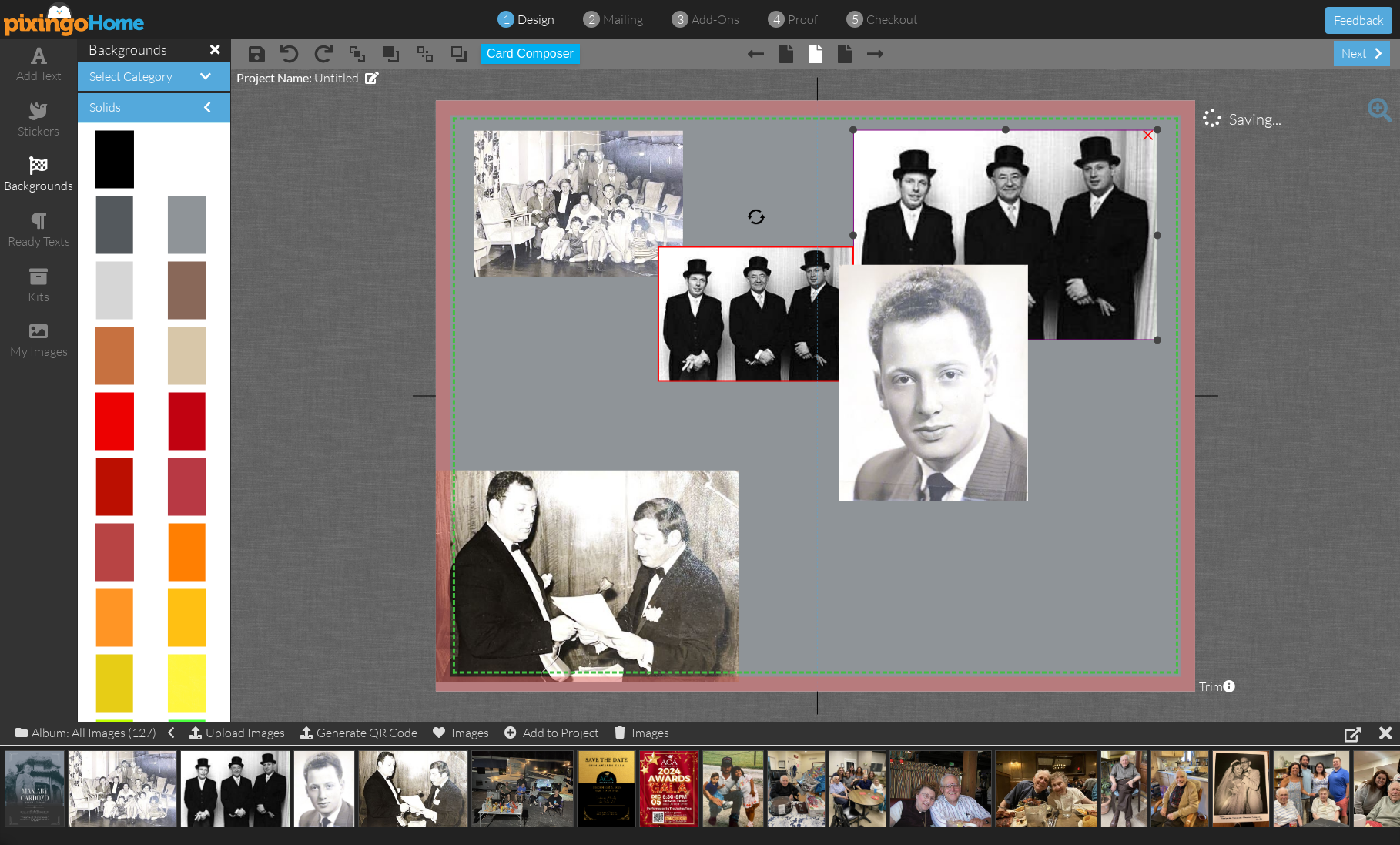
click at [1153, 140] on div "×" at bounding box center [1148, 132] width 24 height 24
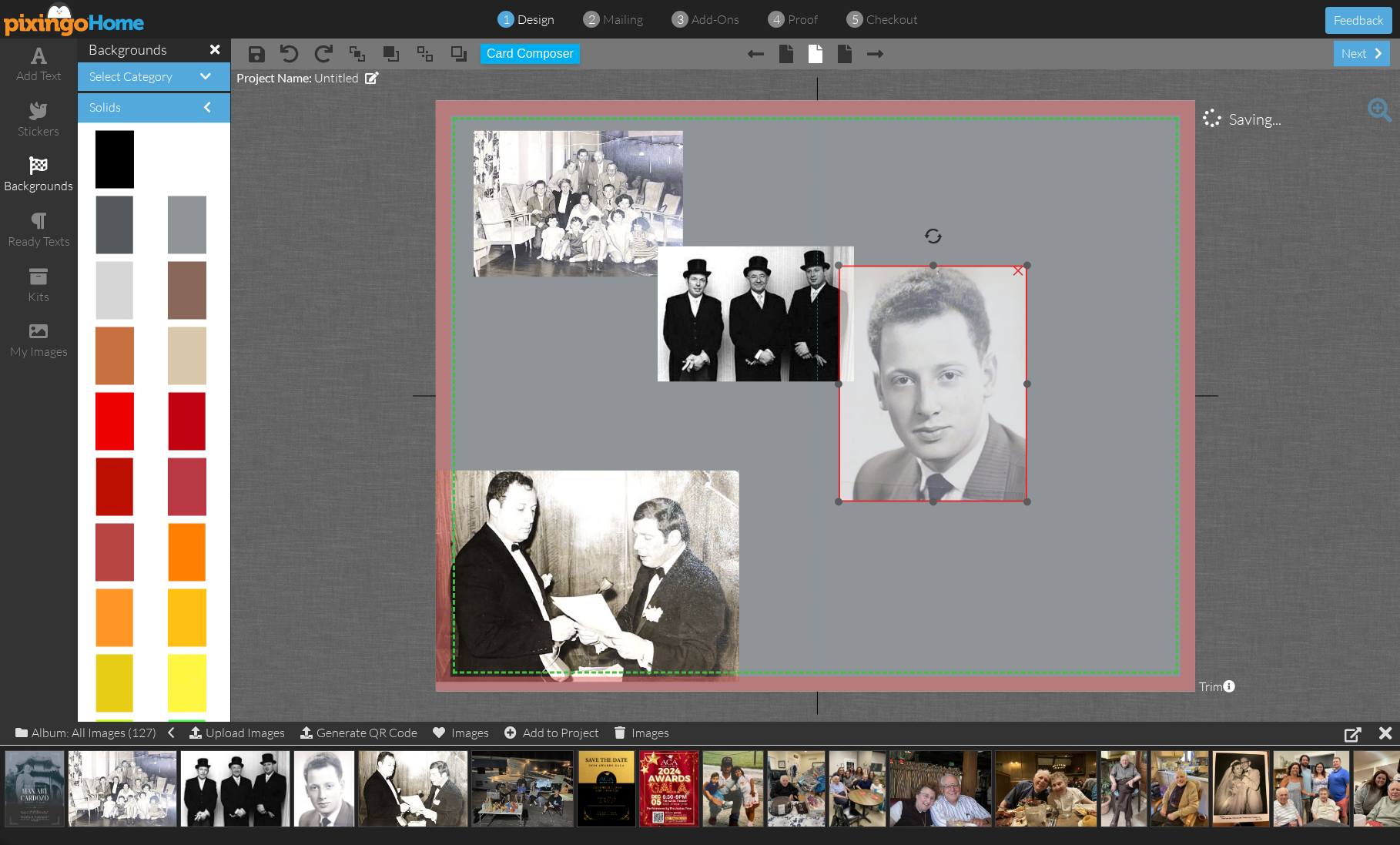
drag, startPoint x: 938, startPoint y: 347, endPoint x: 928, endPoint y: 351, distance: 10.8
click at [930, 353] on img at bounding box center [933, 384] width 188 height 236
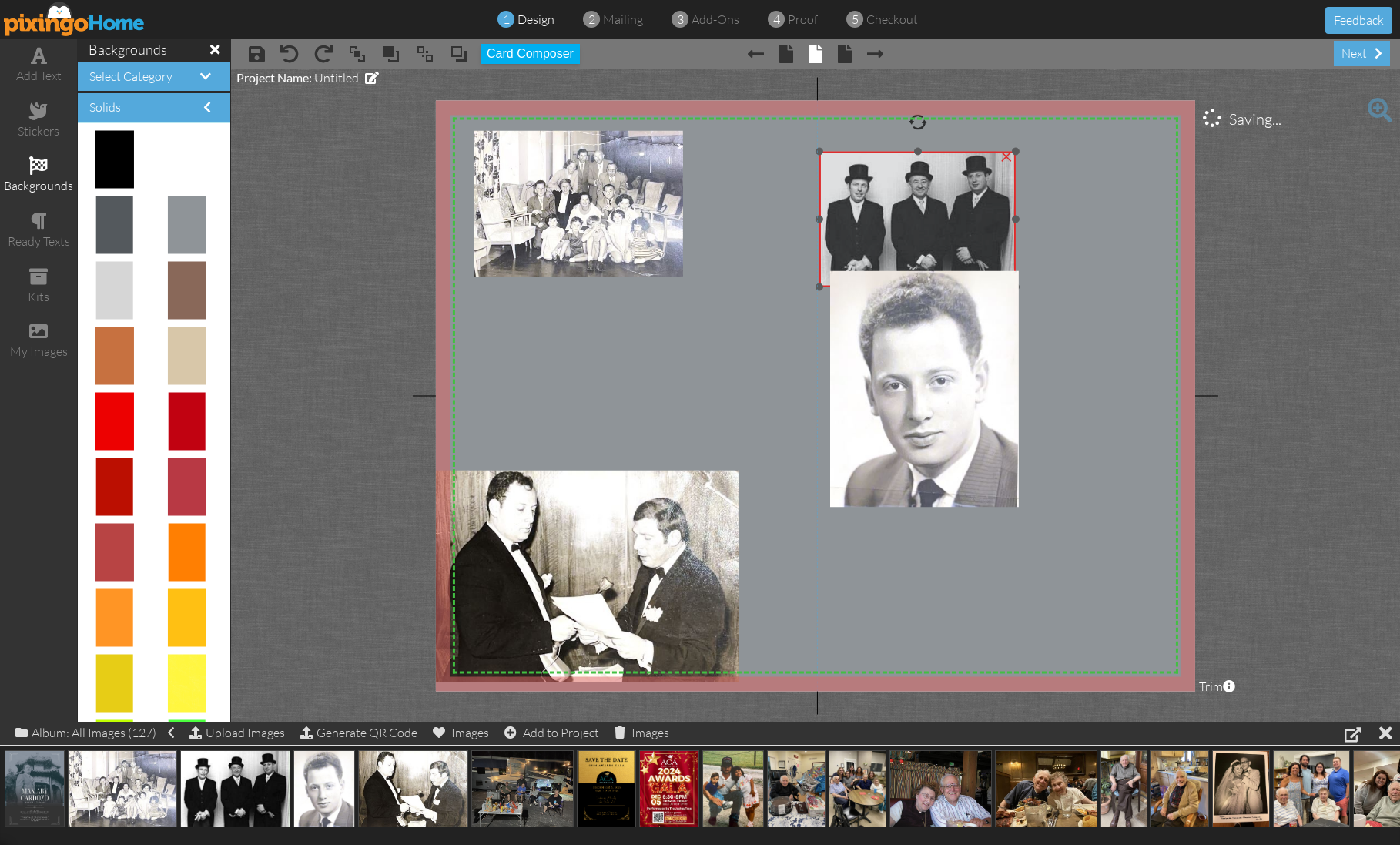
drag, startPoint x: 779, startPoint y: 275, endPoint x: 954, endPoint y: 184, distance: 197.2
click at [954, 184] on img at bounding box center [918, 219] width 197 height 136
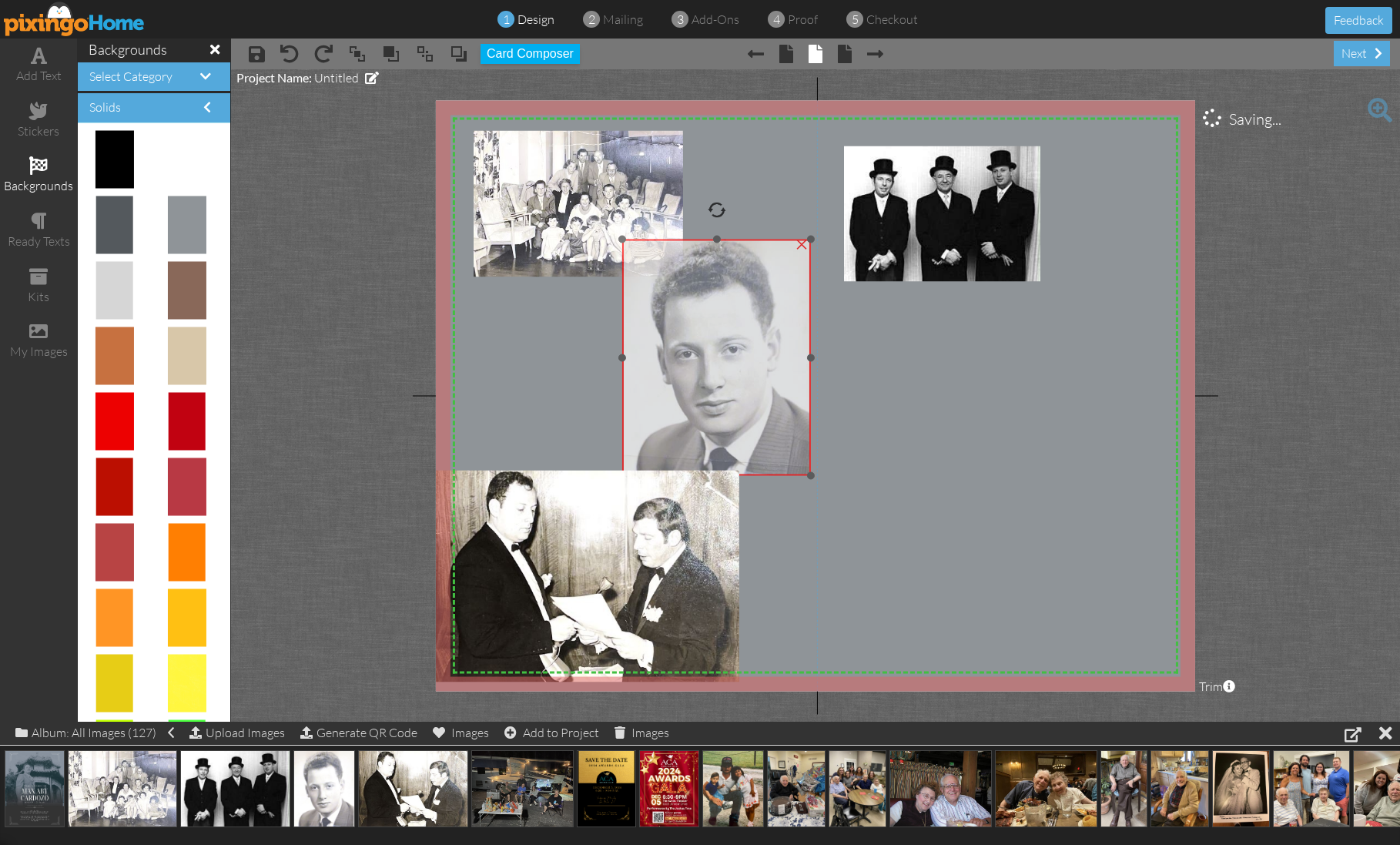
drag, startPoint x: 915, startPoint y: 383, endPoint x: 710, endPoint y: 350, distance: 207.6
click at [710, 352] on img at bounding box center [716, 358] width 188 height 236
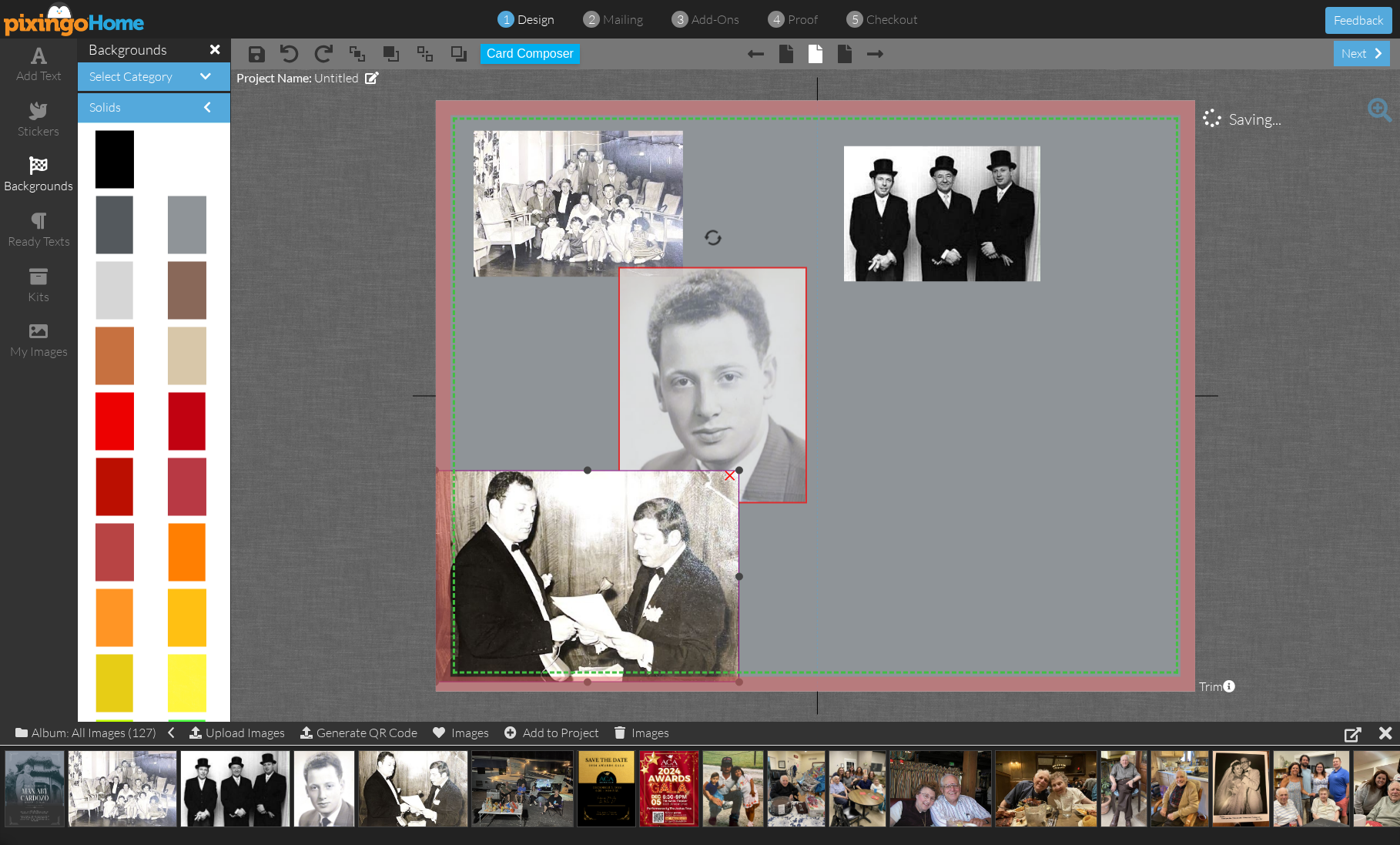
drag, startPoint x: 719, startPoint y: 440, endPoint x: 715, endPoint y: 468, distance: 28.3
click at [715, 468] on div "X X X X X X X X X X X X X X X X X X X X X X X X X X X X X X X X X X X X X X X X…" at bounding box center [815, 395] width 759 height 591
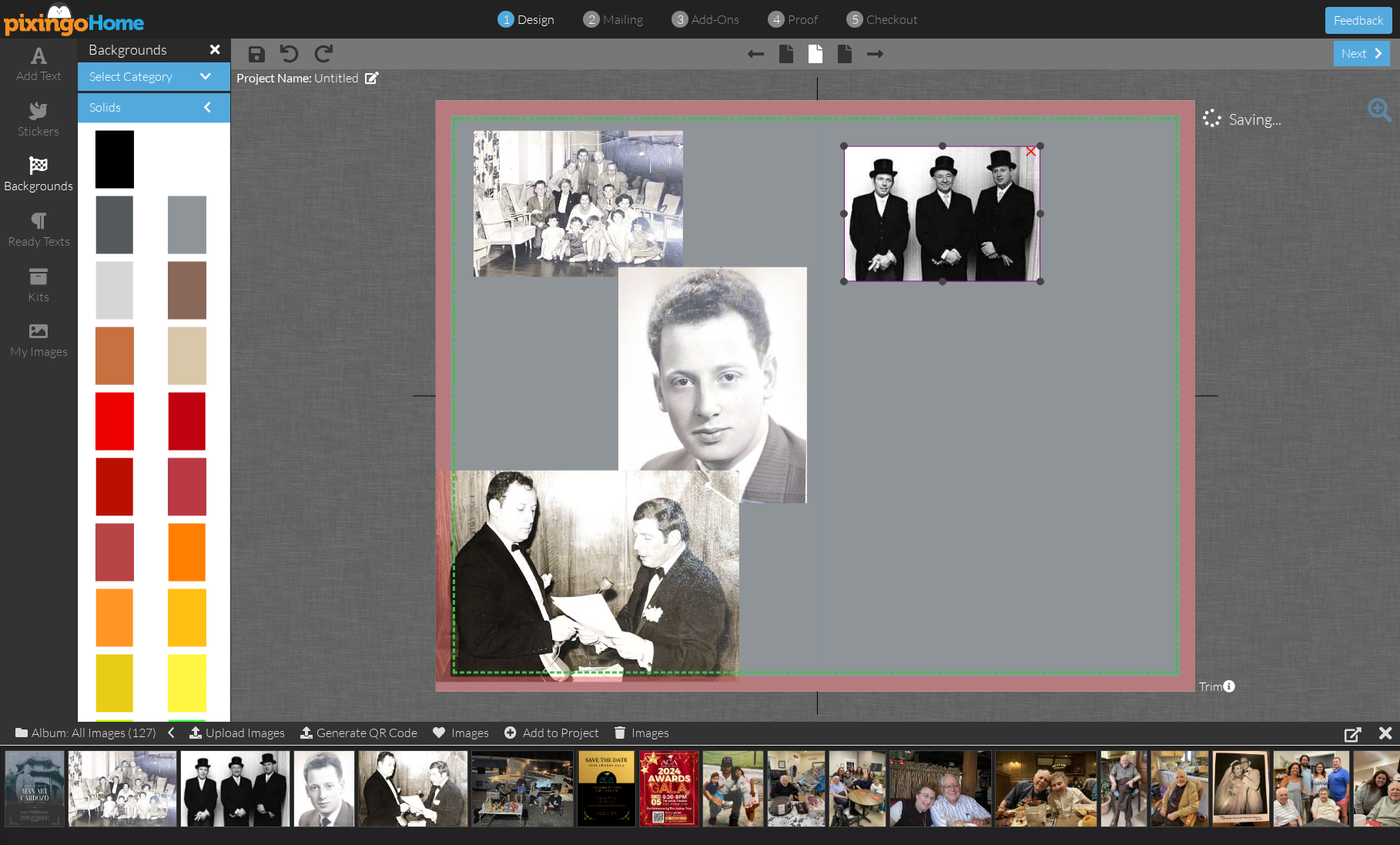
click at [1019, 236] on img at bounding box center [942, 213] width 197 height 136
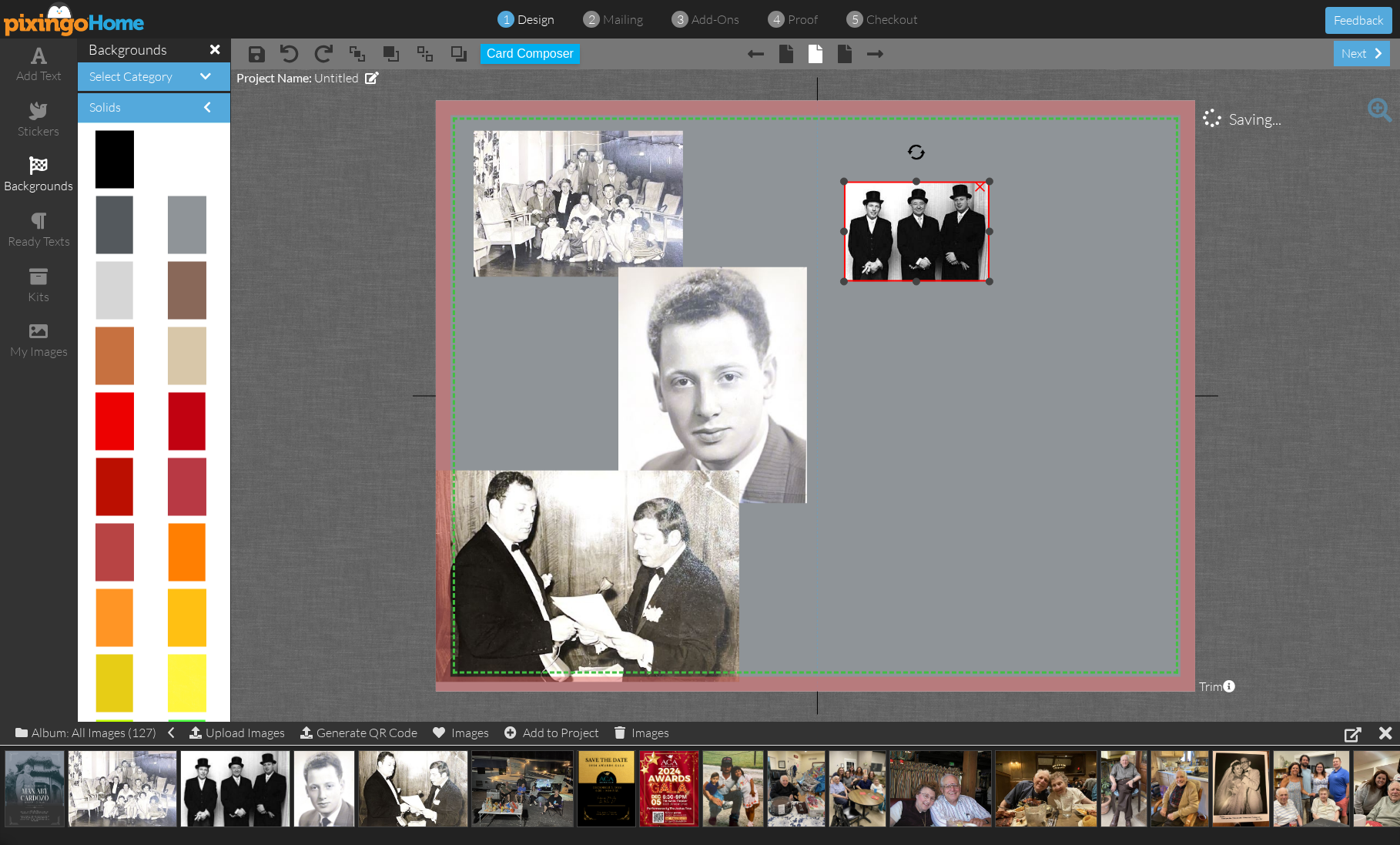
drag, startPoint x: 1039, startPoint y: 145, endPoint x: 1002, endPoint y: 181, distance: 51.6
click at [1002, 181] on div "X X X X X X X X X X X X X X X X X X X X X X X X X X X X X X X X X X X X X X X X…" at bounding box center [815, 395] width 759 height 591
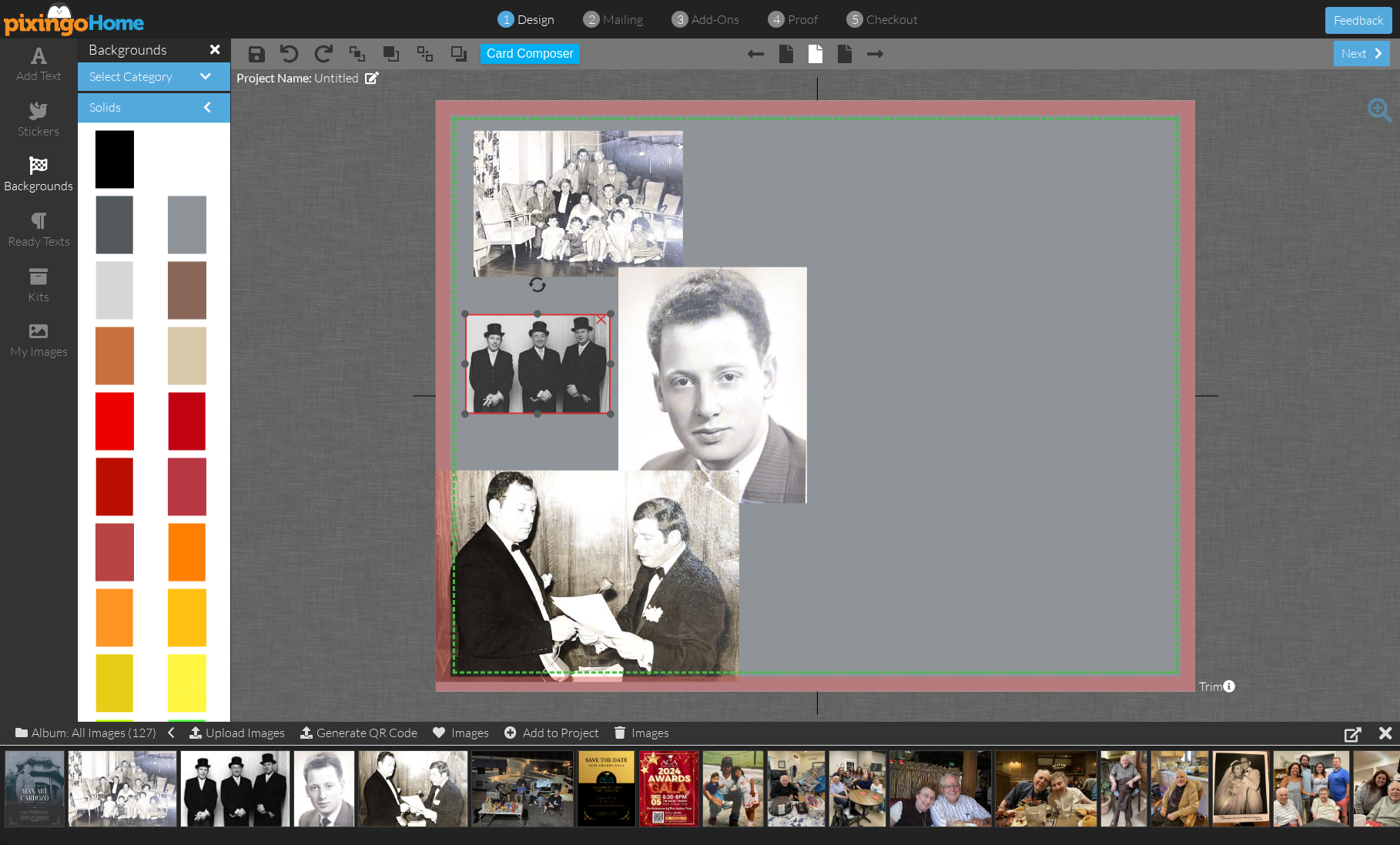
drag, startPoint x: 977, startPoint y: 205, endPoint x: 599, endPoint y: 336, distance: 400.1
click at [599, 336] on img at bounding box center [538, 363] width 145 height 100
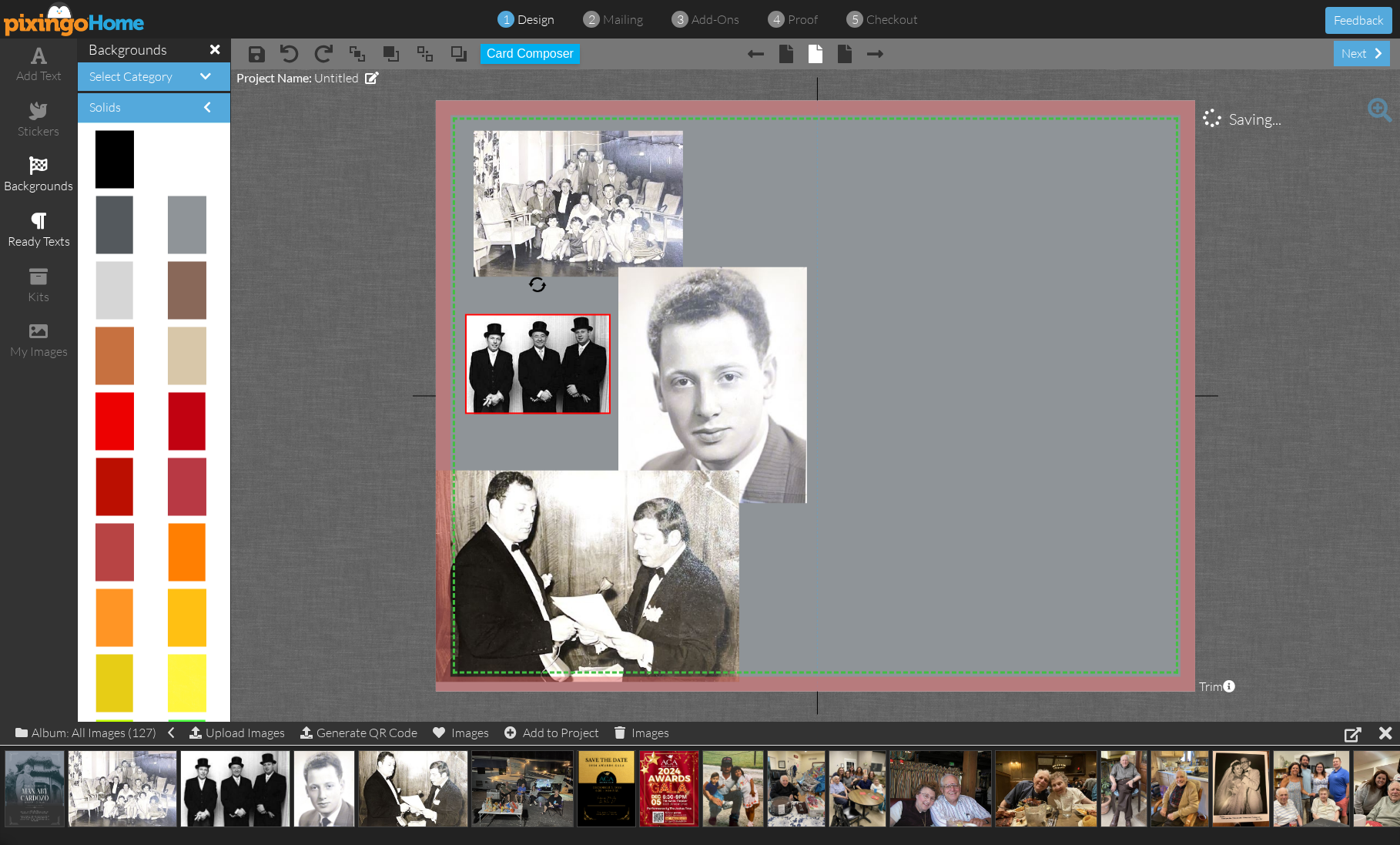
click at [37, 220] on span at bounding box center [39, 221] width 16 height 19
click at [40, 218] on span at bounding box center [39, 221] width 16 height 19
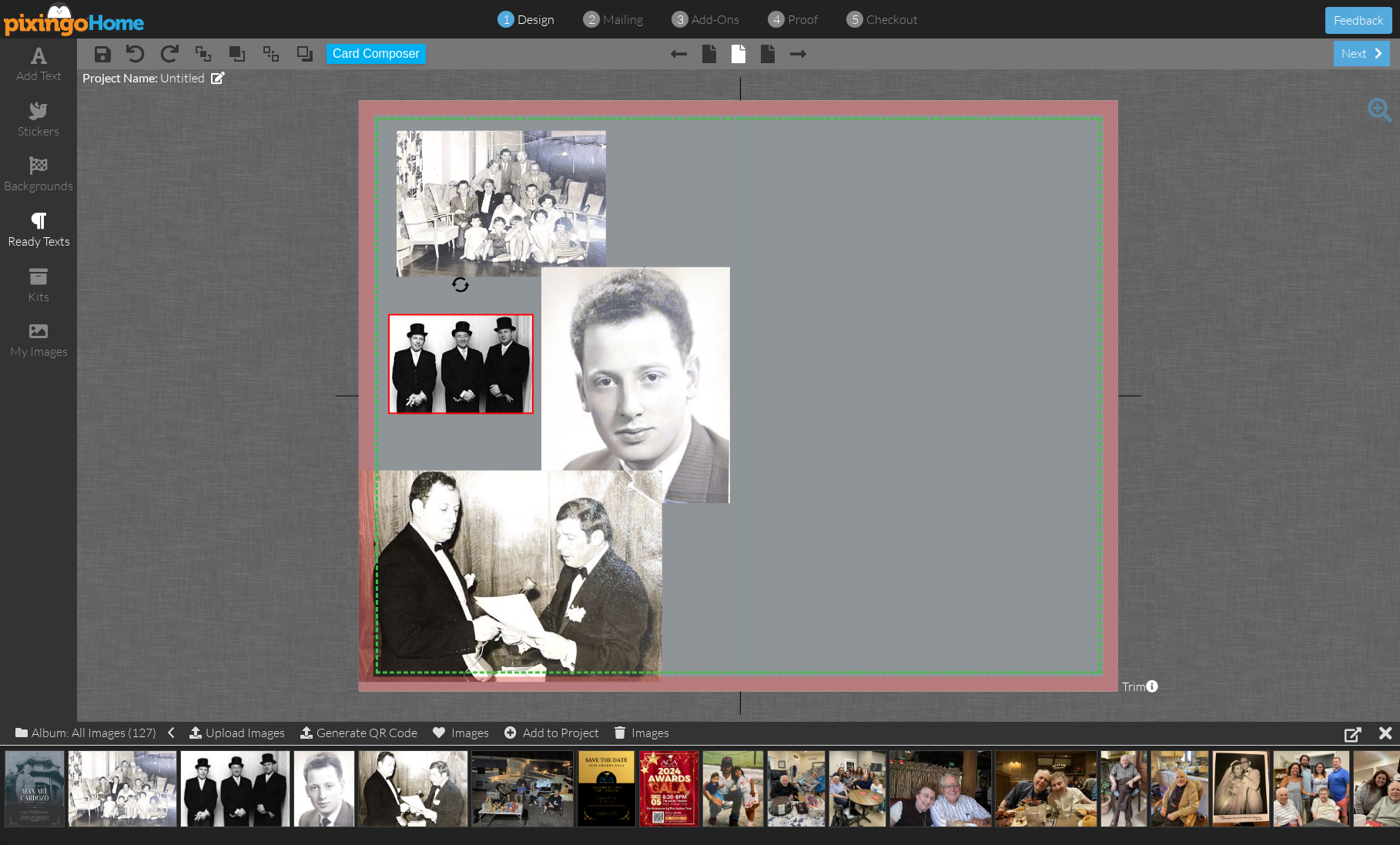
click at [40, 218] on span at bounding box center [39, 221] width 16 height 19
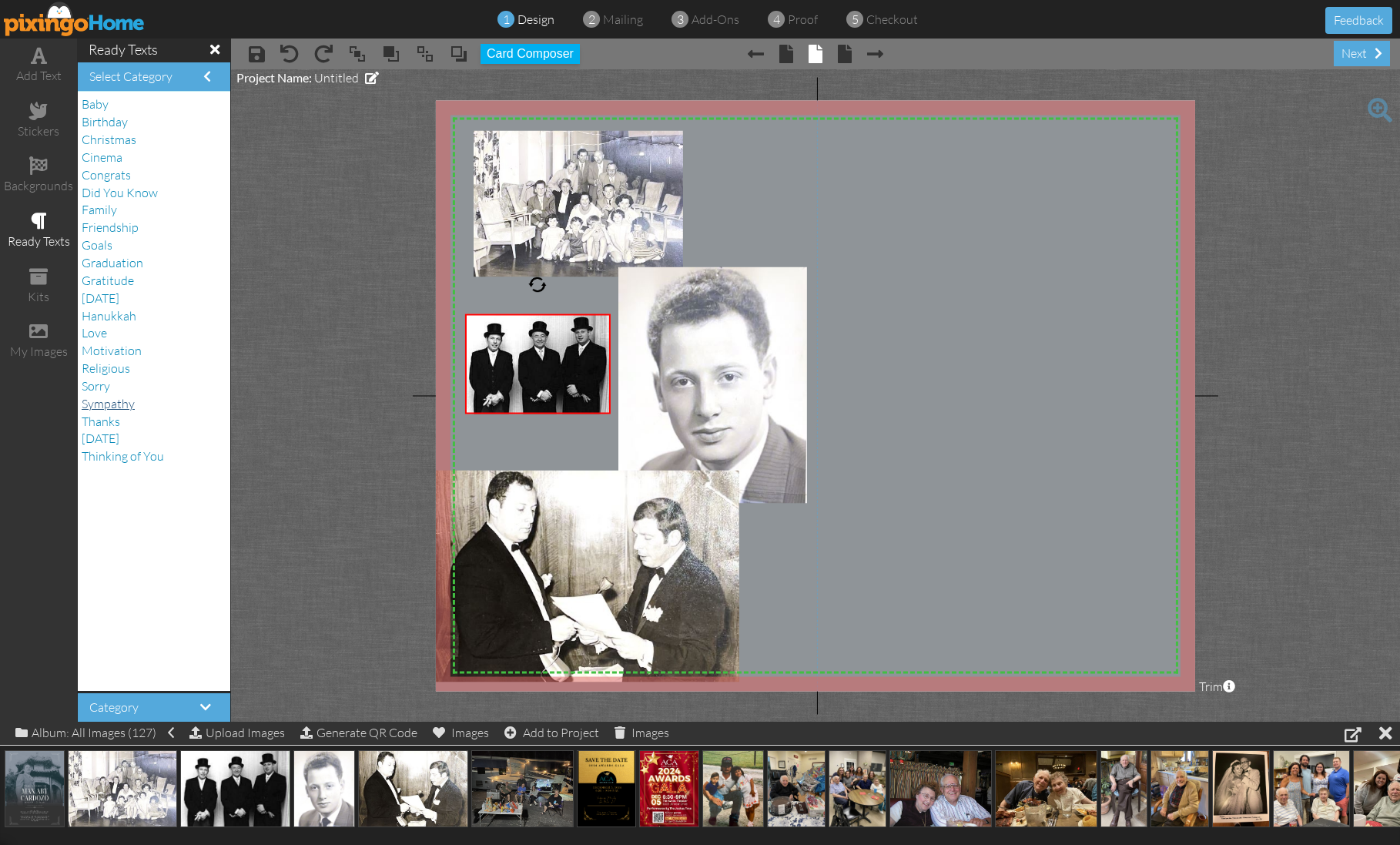
click at [118, 396] on span "Sympathy" at bounding box center [108, 403] width 53 height 15
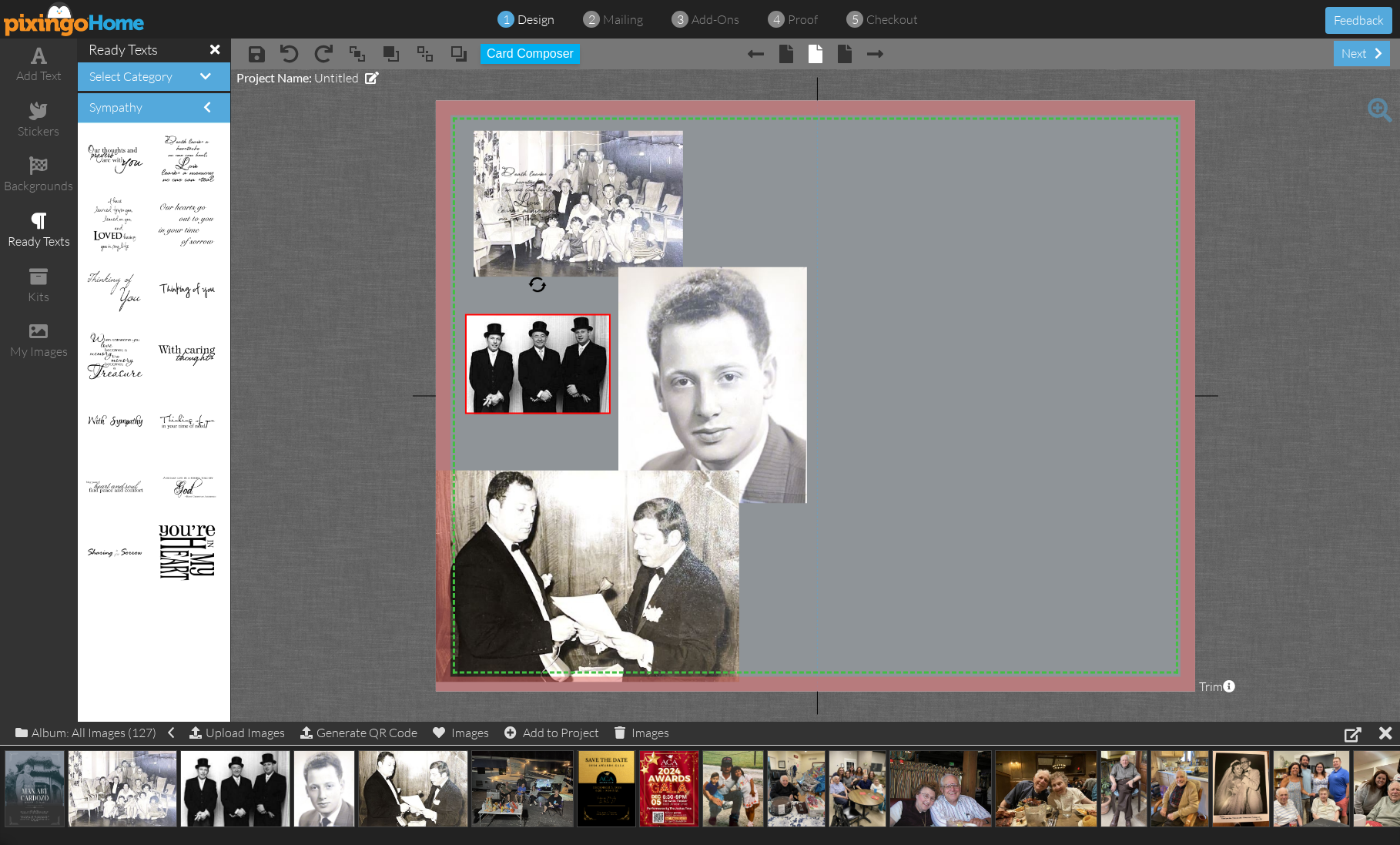
drag, startPoint x: 182, startPoint y: 154, endPoint x: 513, endPoint y: 189, distance: 332.8
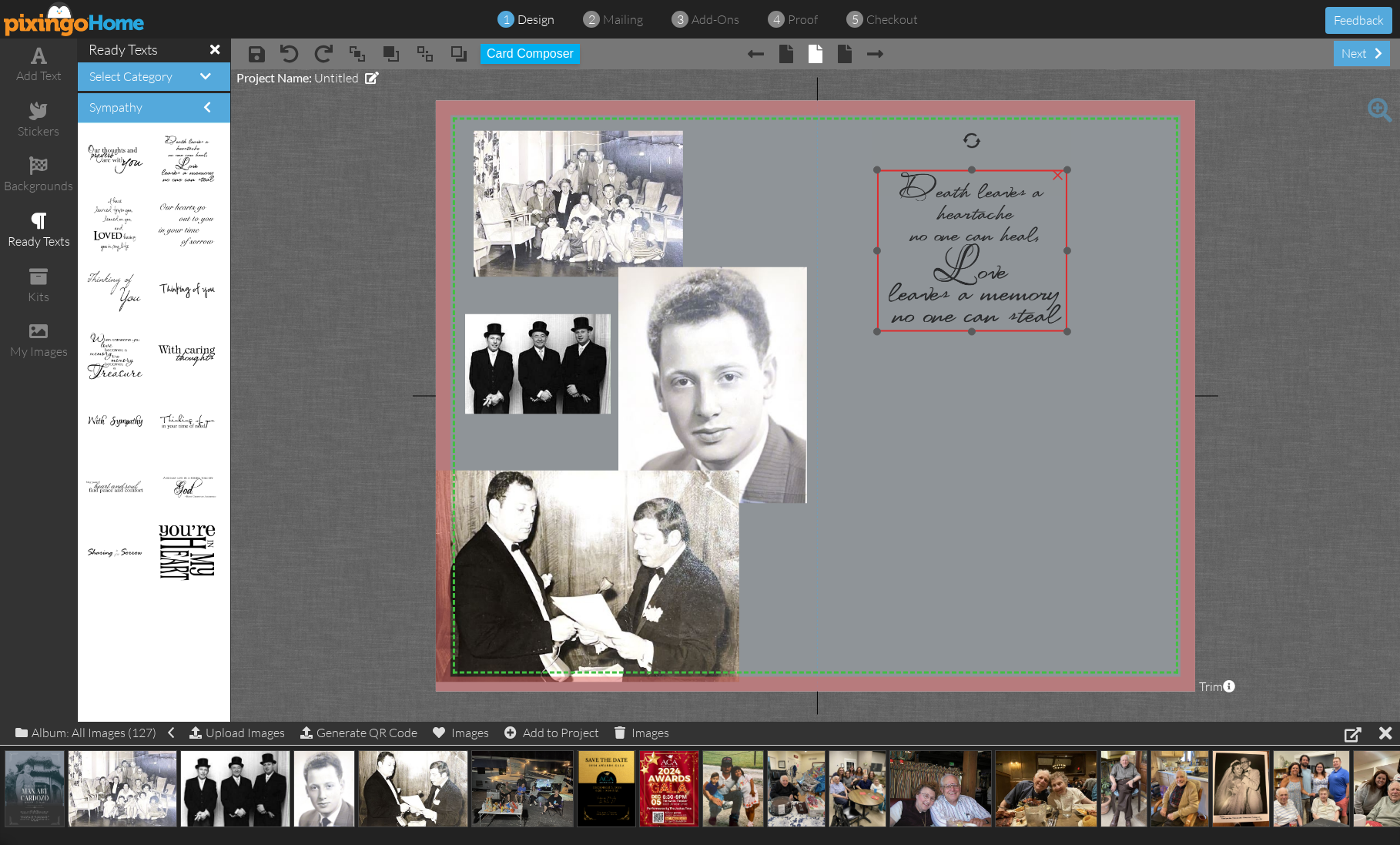
drag, startPoint x: 573, startPoint y: 207, endPoint x: 956, endPoint y: 211, distance: 383.0
click at [956, 211] on img at bounding box center [972, 250] width 190 height 162
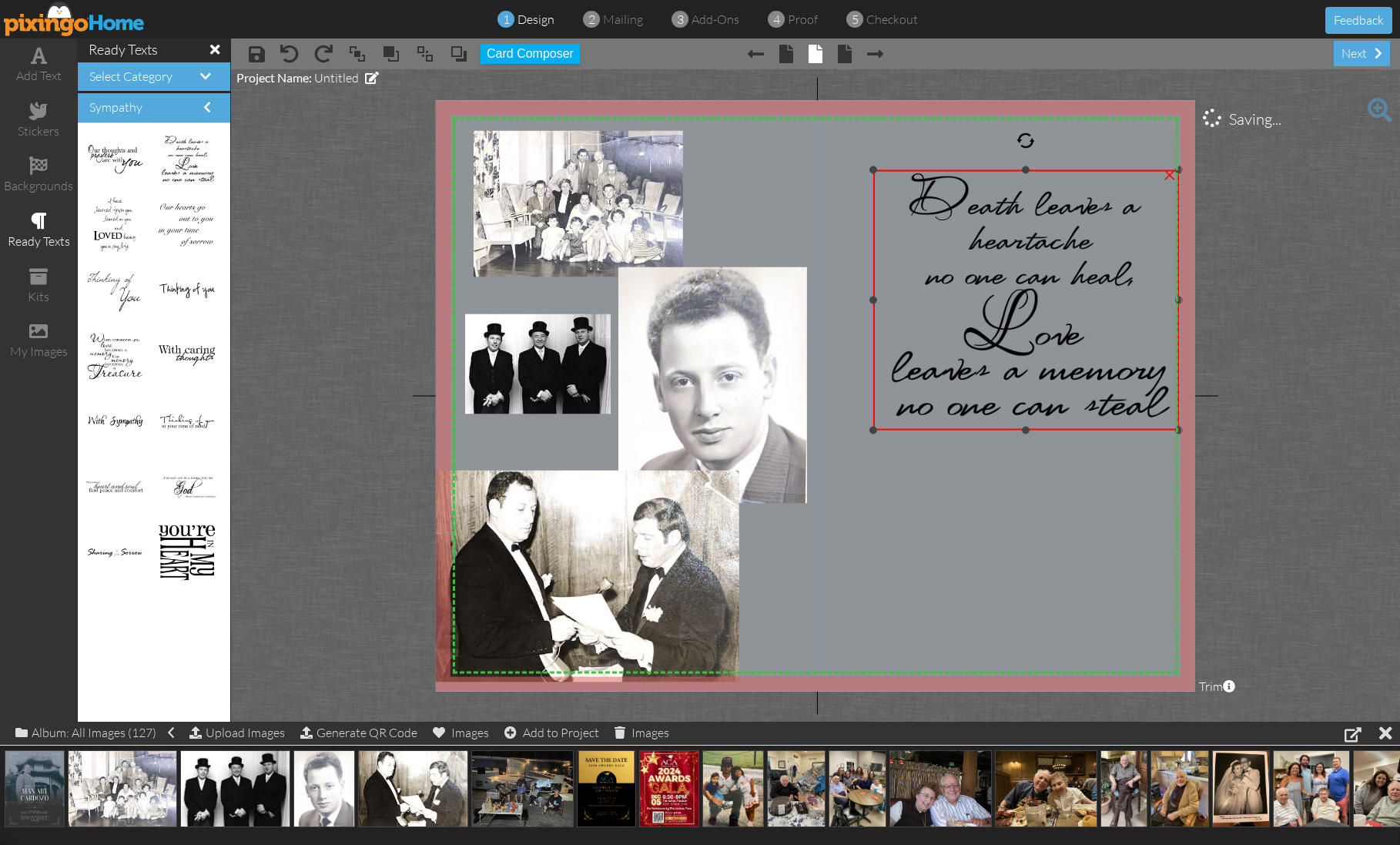
drag, startPoint x: 1064, startPoint y: 332, endPoint x: 1128, endPoint y: 430, distance: 117.0
click at [1128, 430] on div "×" at bounding box center [1026, 300] width 305 height 261
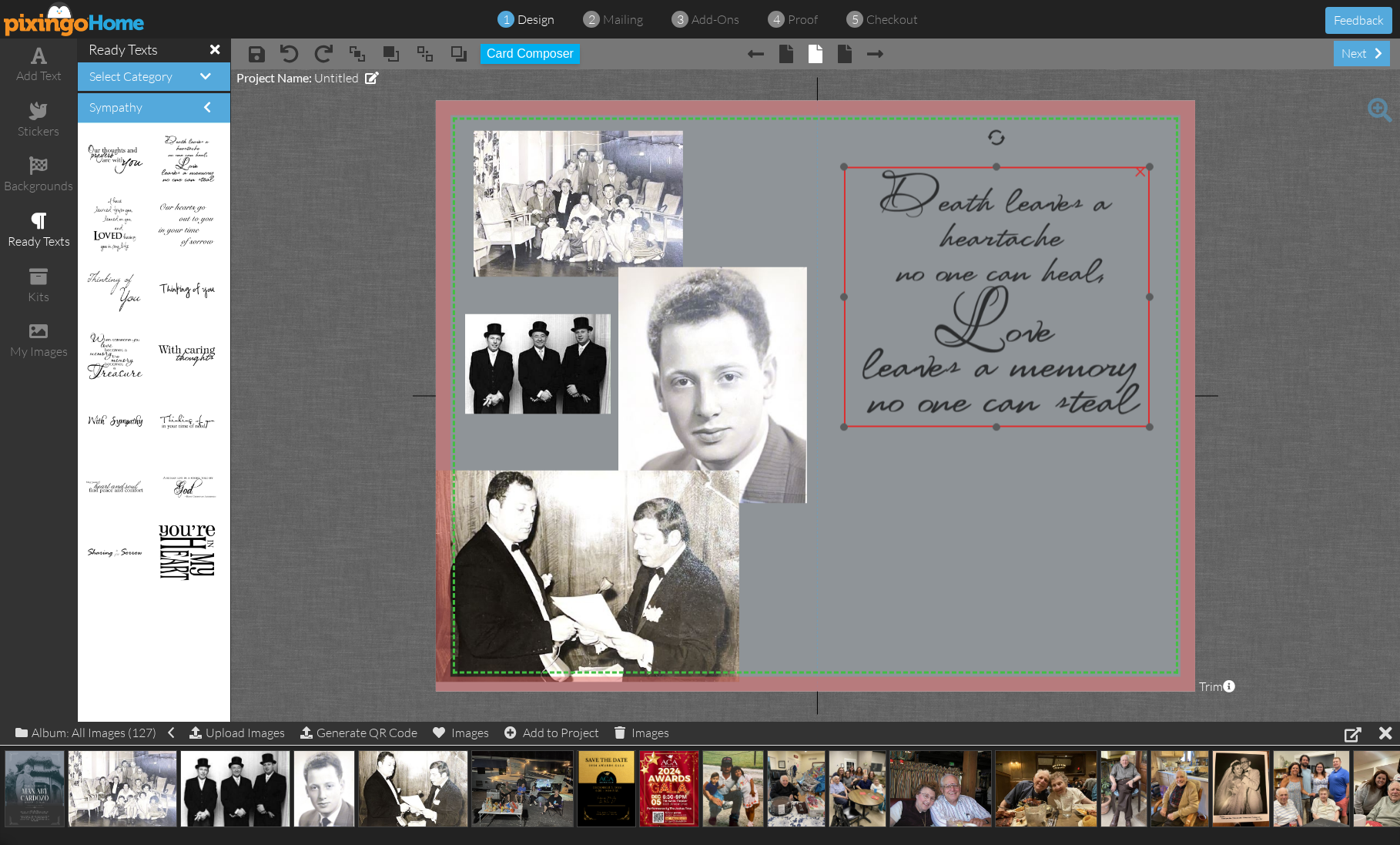
drag, startPoint x: 1044, startPoint y: 351, endPoint x: 1031, endPoint y: 349, distance: 13.2
click at [1031, 349] on img at bounding box center [996, 297] width 305 height 261
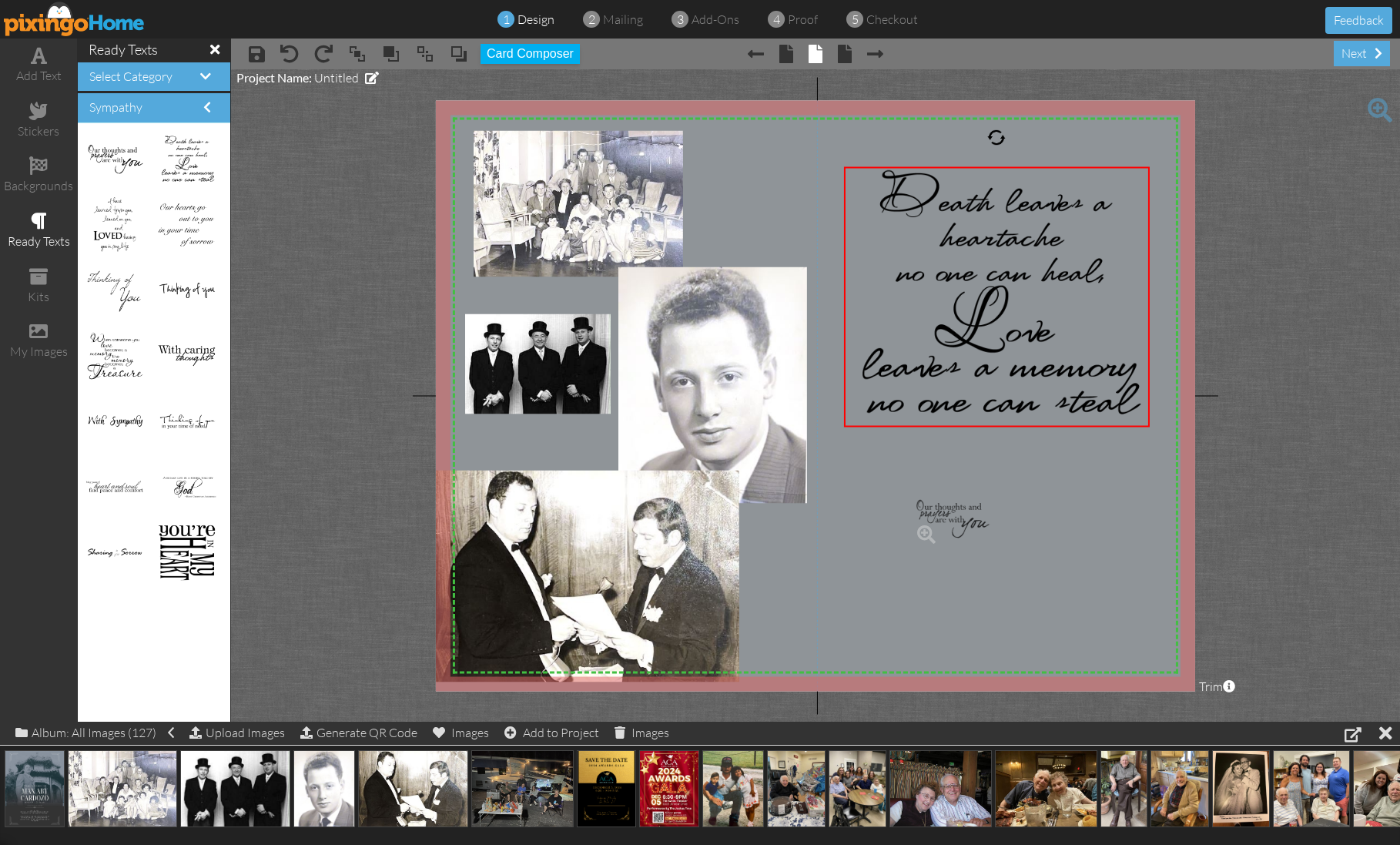
drag, startPoint x: 111, startPoint y: 149, endPoint x: 937, endPoint y: 509, distance: 901.0
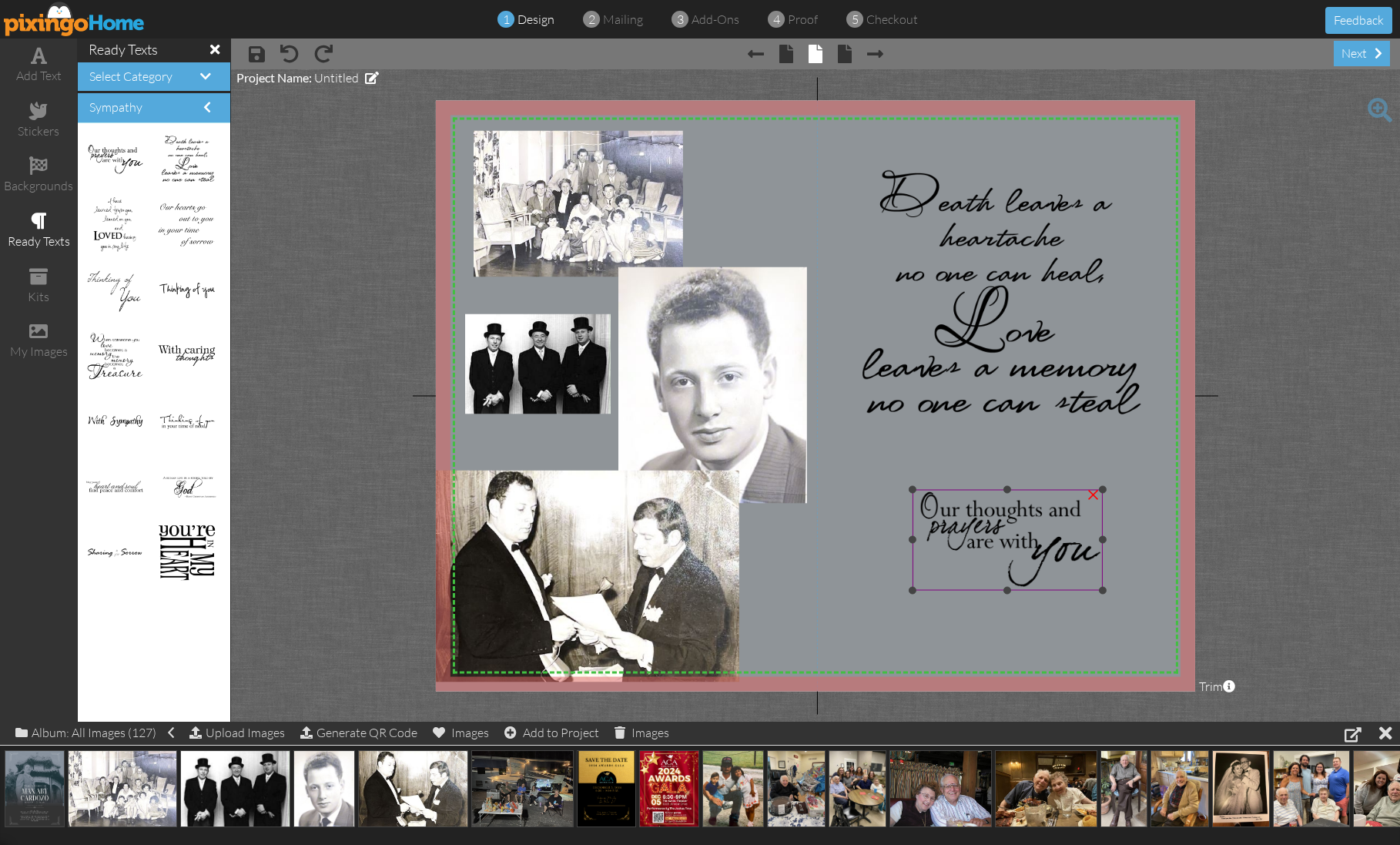
drag, startPoint x: 1025, startPoint y: 522, endPoint x: 1022, endPoint y: 514, distance: 8.5
click at [1025, 522] on img at bounding box center [1008, 540] width 190 height 101
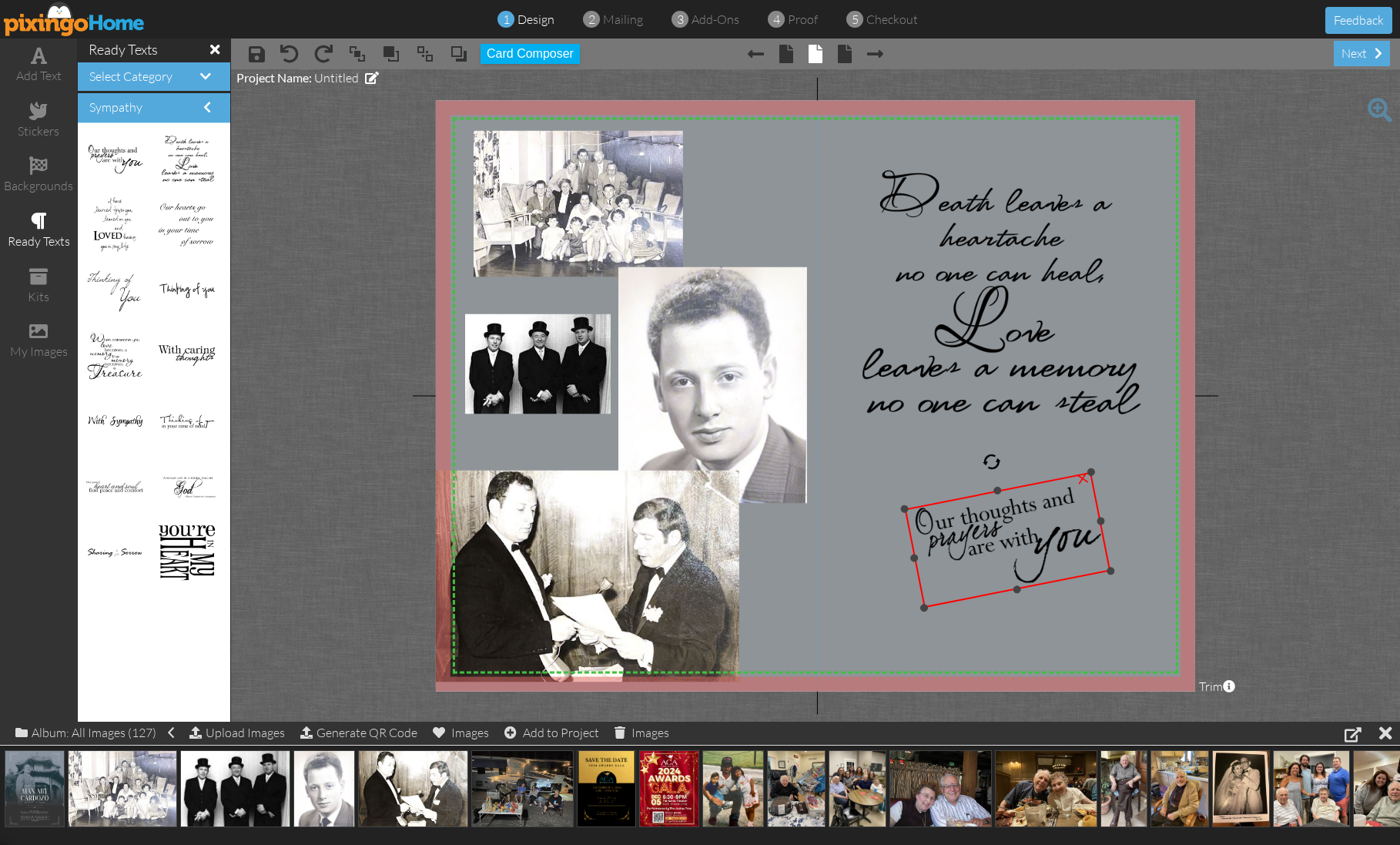
drag, startPoint x: 1005, startPoint y: 460, endPoint x: 988, endPoint y: 464, distance: 17.5
click at [991, 457] on div at bounding box center [992, 462] width 22 height 22
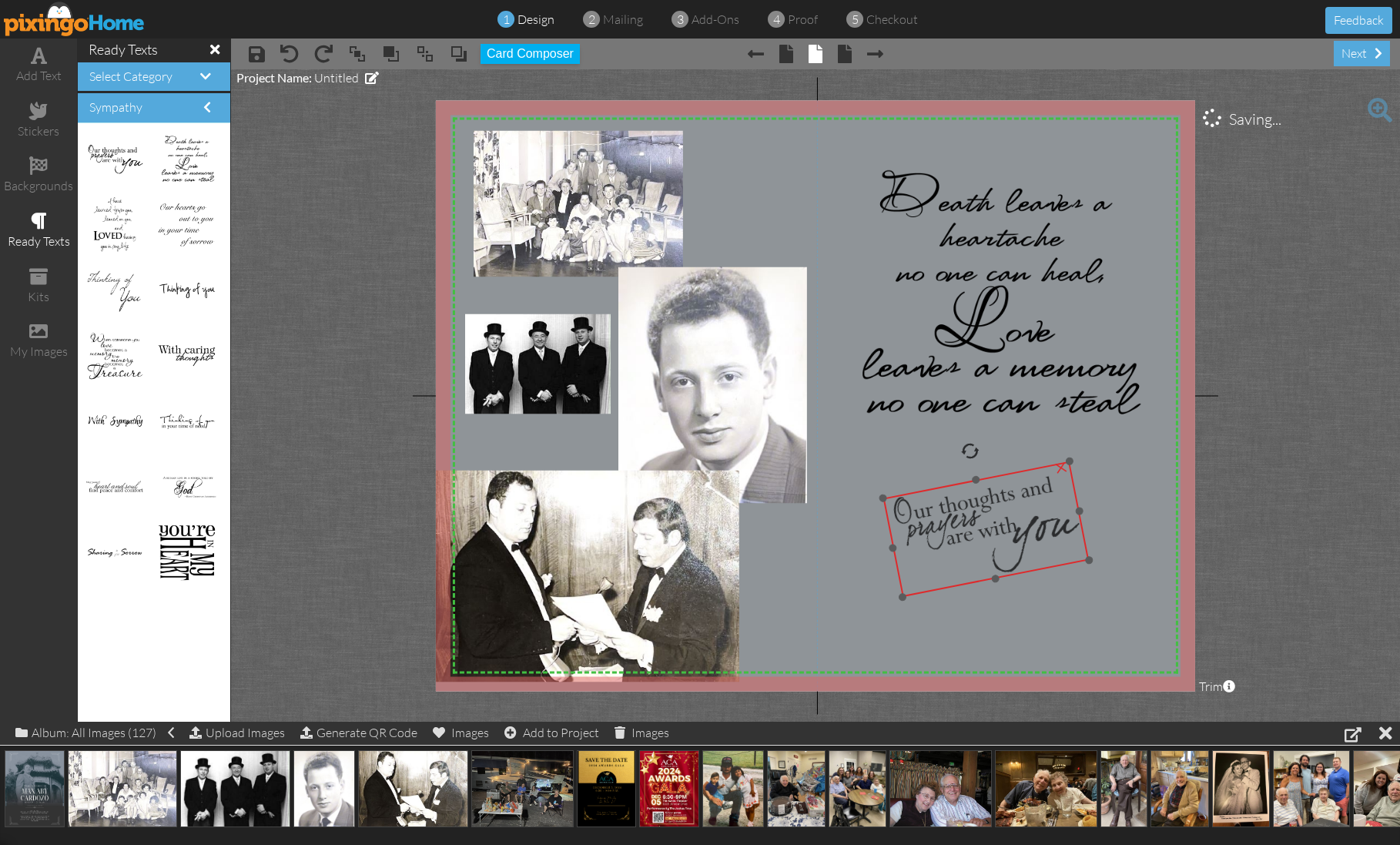
drag, startPoint x: 980, startPoint y: 535, endPoint x: 967, endPoint y: 526, distance: 15.8
click at [967, 526] on img at bounding box center [986, 528] width 205 height 136
click at [43, 69] on div "add text" at bounding box center [38, 76] width 77 height 18
click at [822, 226] on img at bounding box center [936, 452] width 1122 height 756
drag, startPoint x: 879, startPoint y: 171, endPoint x: 931, endPoint y: 585, distance: 417.3
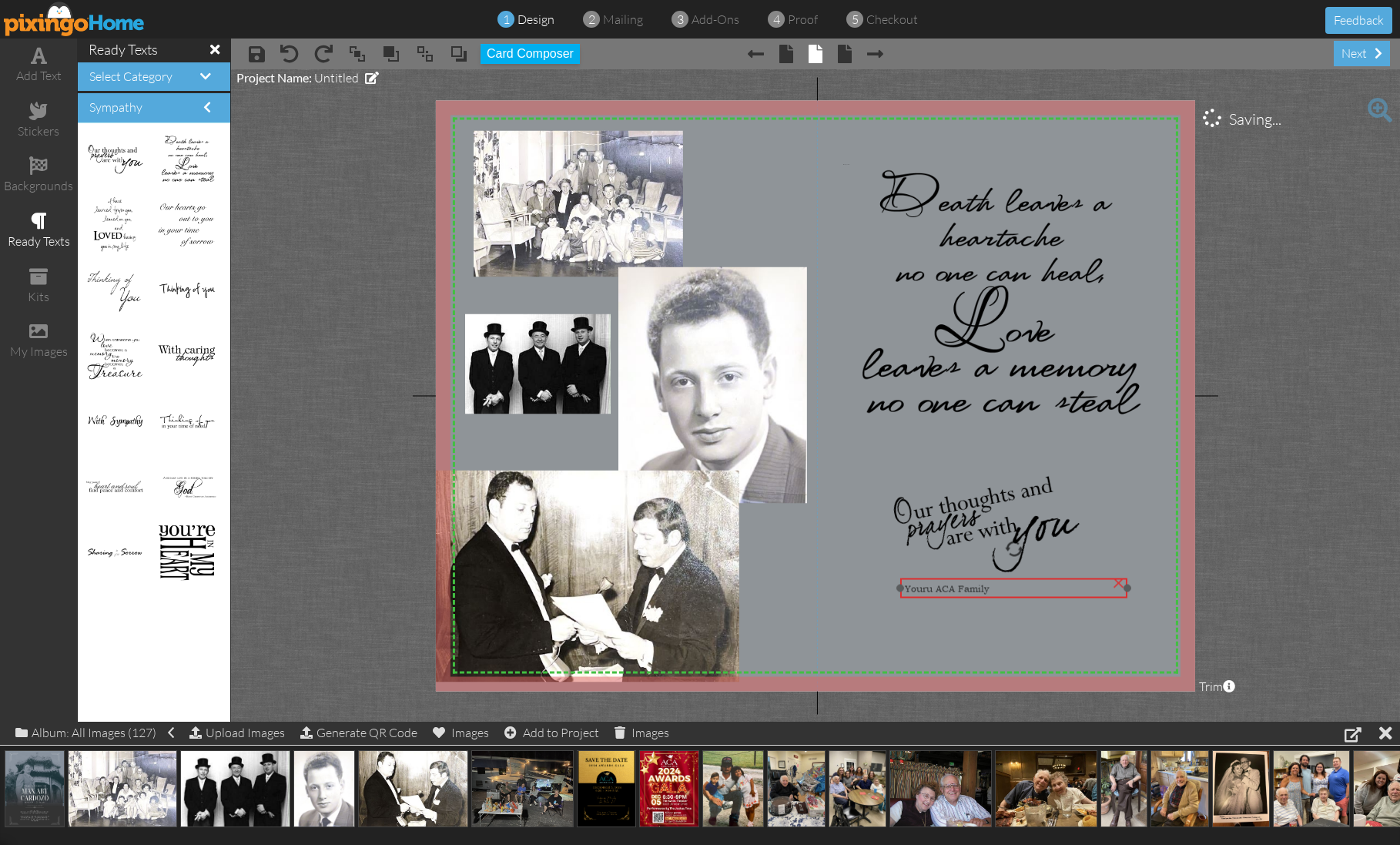
click at [935, 586] on span "Youru ACA Family" at bounding box center [947, 589] width 84 height 12
click at [929, 585] on span "Youru ACA Family" at bounding box center [943, 590] width 84 height 12
click at [929, 586] on span "Youru ACA Family" at bounding box center [943, 588] width 84 height 12
click at [930, 585] on span "Youru ACA Family" at bounding box center [943, 589] width 84 height 12
click at [929, 587] on span "Youru ACA Family" at bounding box center [943, 589] width 84 height 12
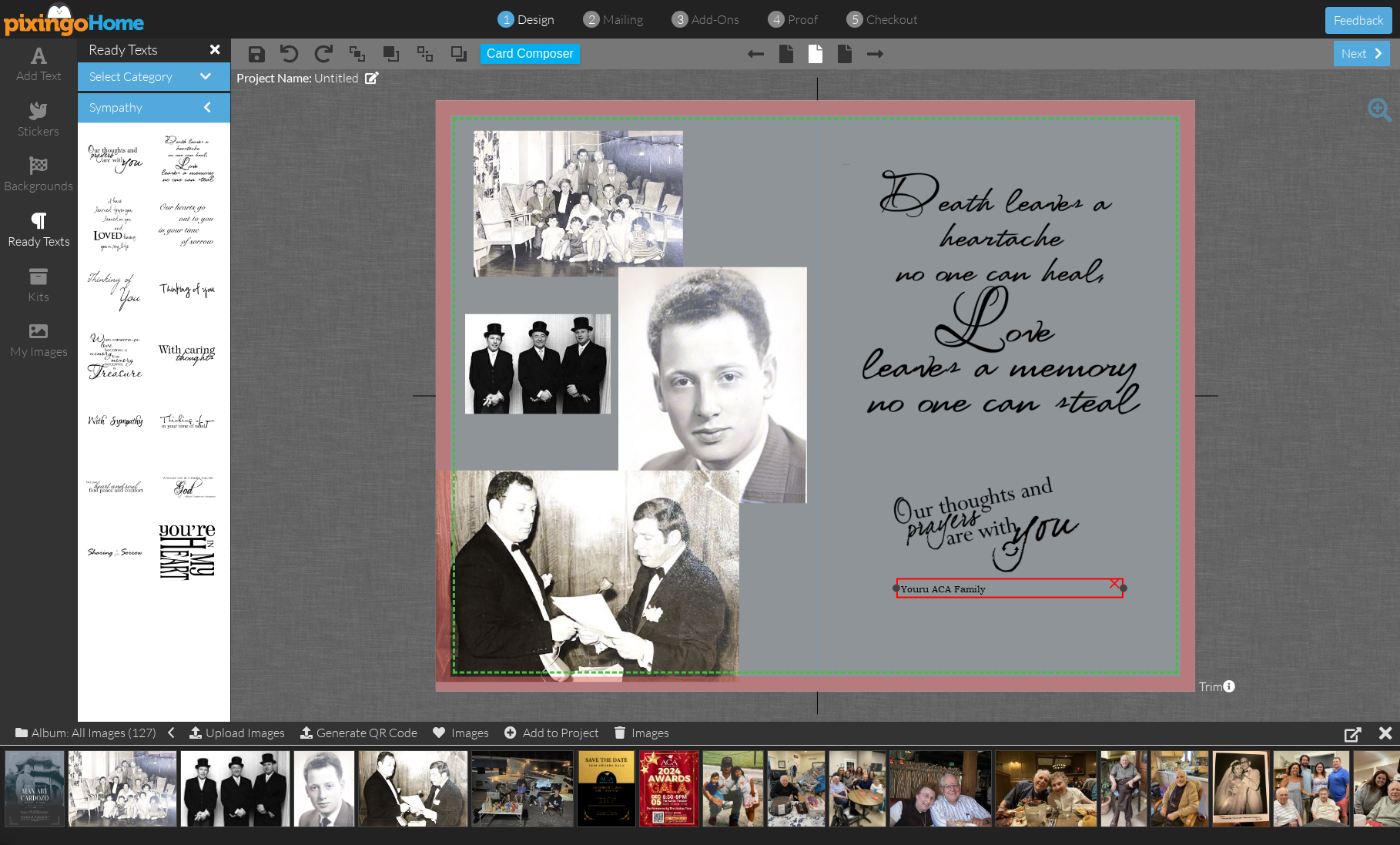
click at [929, 587] on span "Youru ACA Family" at bounding box center [943, 589] width 84 height 12
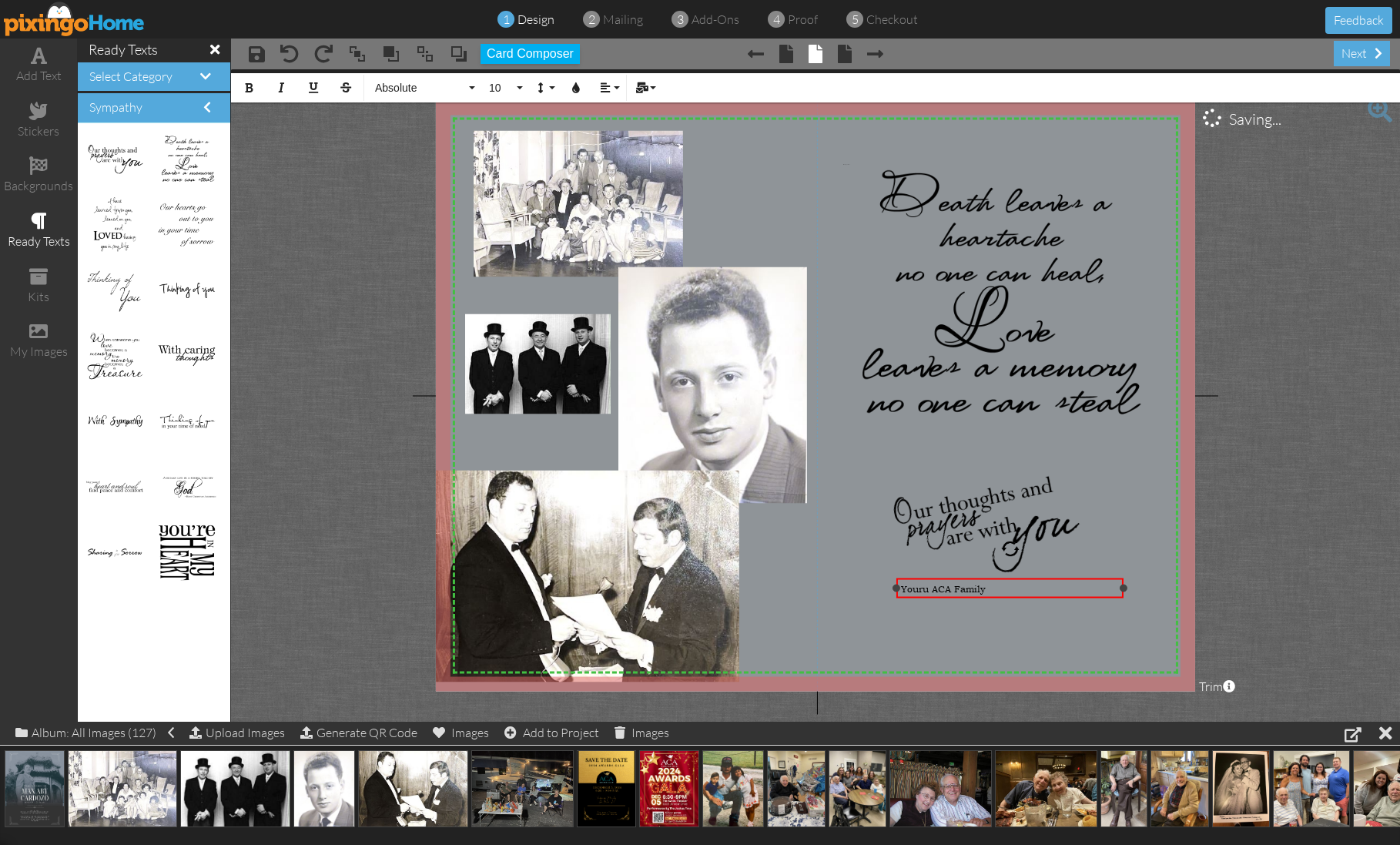
click at [930, 587] on span "Youru ACA Family" at bounding box center [943, 589] width 84 height 12
click at [998, 588] on div "Your ACA Family" at bounding box center [1009, 589] width 218 height 12
drag, startPoint x: 990, startPoint y: 588, endPoint x: 879, endPoint y: 583, distance: 111.1
click at [885, 583] on div "X X X X X X X X X X X X X X X X X X X X X X X X X X X X X X X X X X X X X X X X…" at bounding box center [815, 395] width 759 height 591
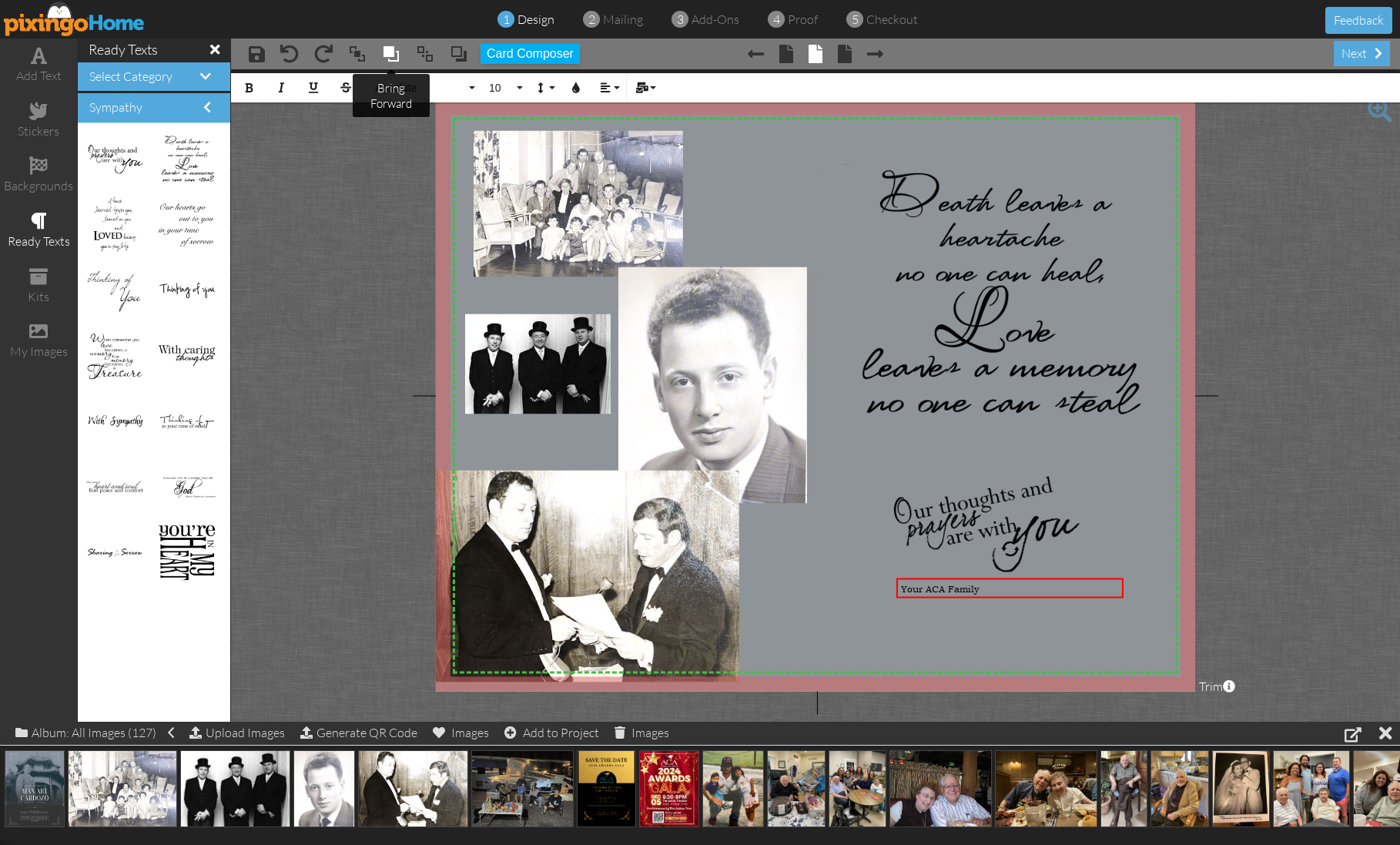
click at [409, 89] on tip "× bring forward" at bounding box center [391, 95] width 77 height 43
click at [447, 87] on span "Absolute" at bounding box center [420, 89] width 93 height 13
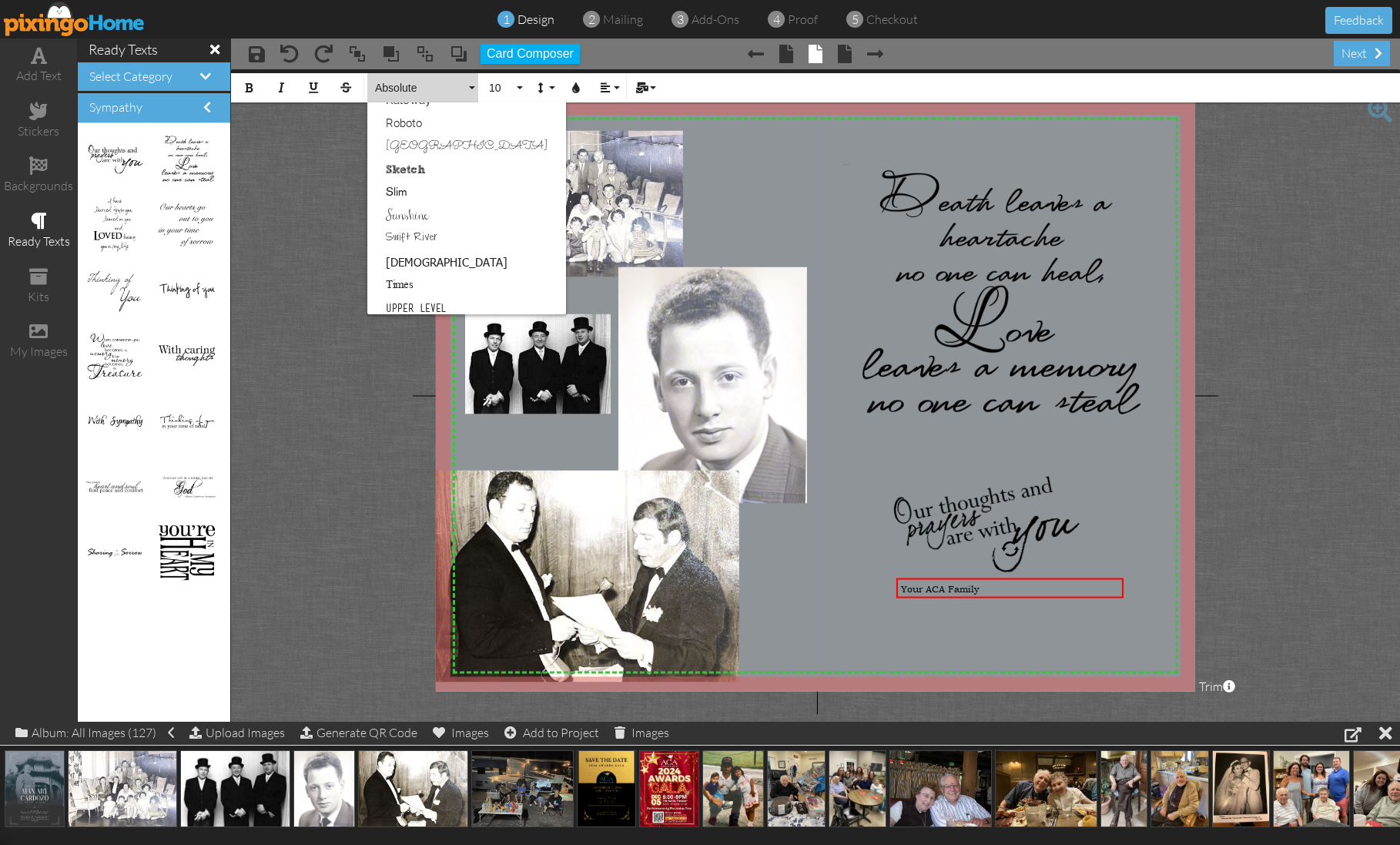
scroll to position [894, 0]
click at [420, 213] on link "Sunshine" at bounding box center [466, 214] width 199 height 23
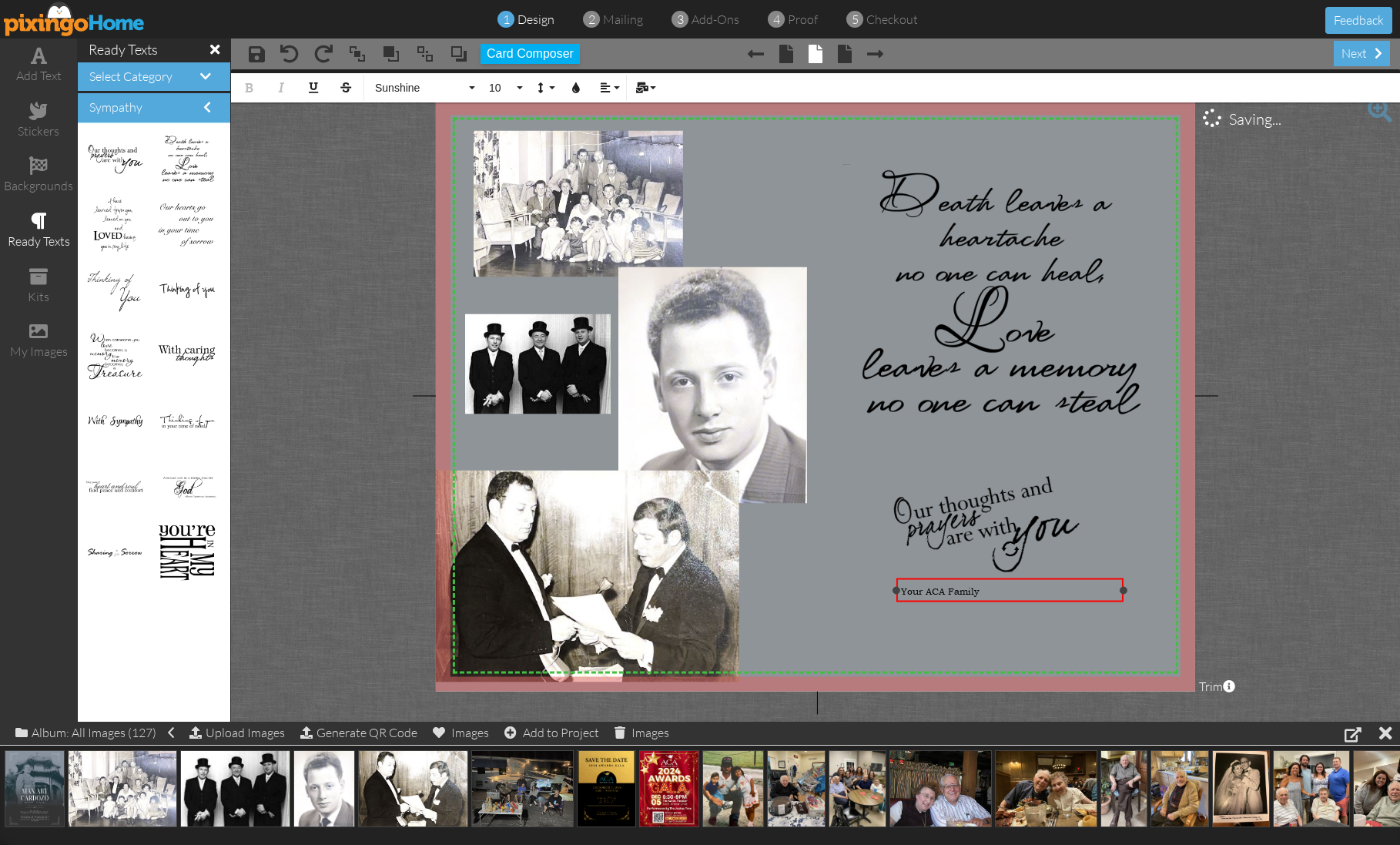
click at [982, 599] on div "​ Your ACA Family" at bounding box center [1010, 591] width 228 height 25
click at [982, 595] on div "​ Your ACA Family" at bounding box center [1009, 592] width 218 height 16
drag, startPoint x: 983, startPoint y: 591, endPoint x: 876, endPoint y: 592, distance: 107.0
click at [876, 592] on div "X X X X X X X X X X X X X X X X X X X X X X X X X X X X X X X X X X X X X X X X…" at bounding box center [815, 395] width 759 height 591
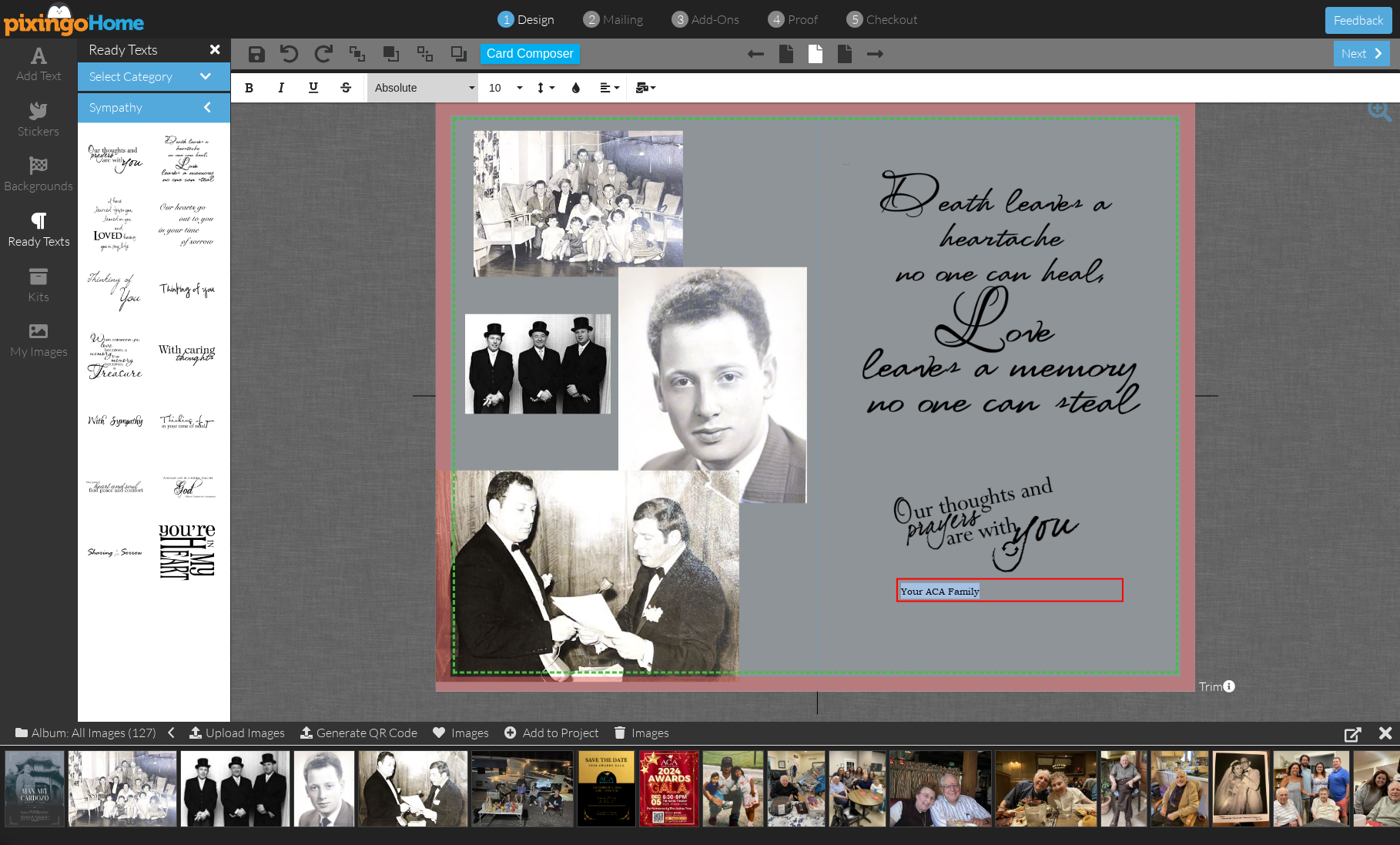
click at [410, 82] on span "Absolute" at bounding box center [420, 89] width 93 height 13
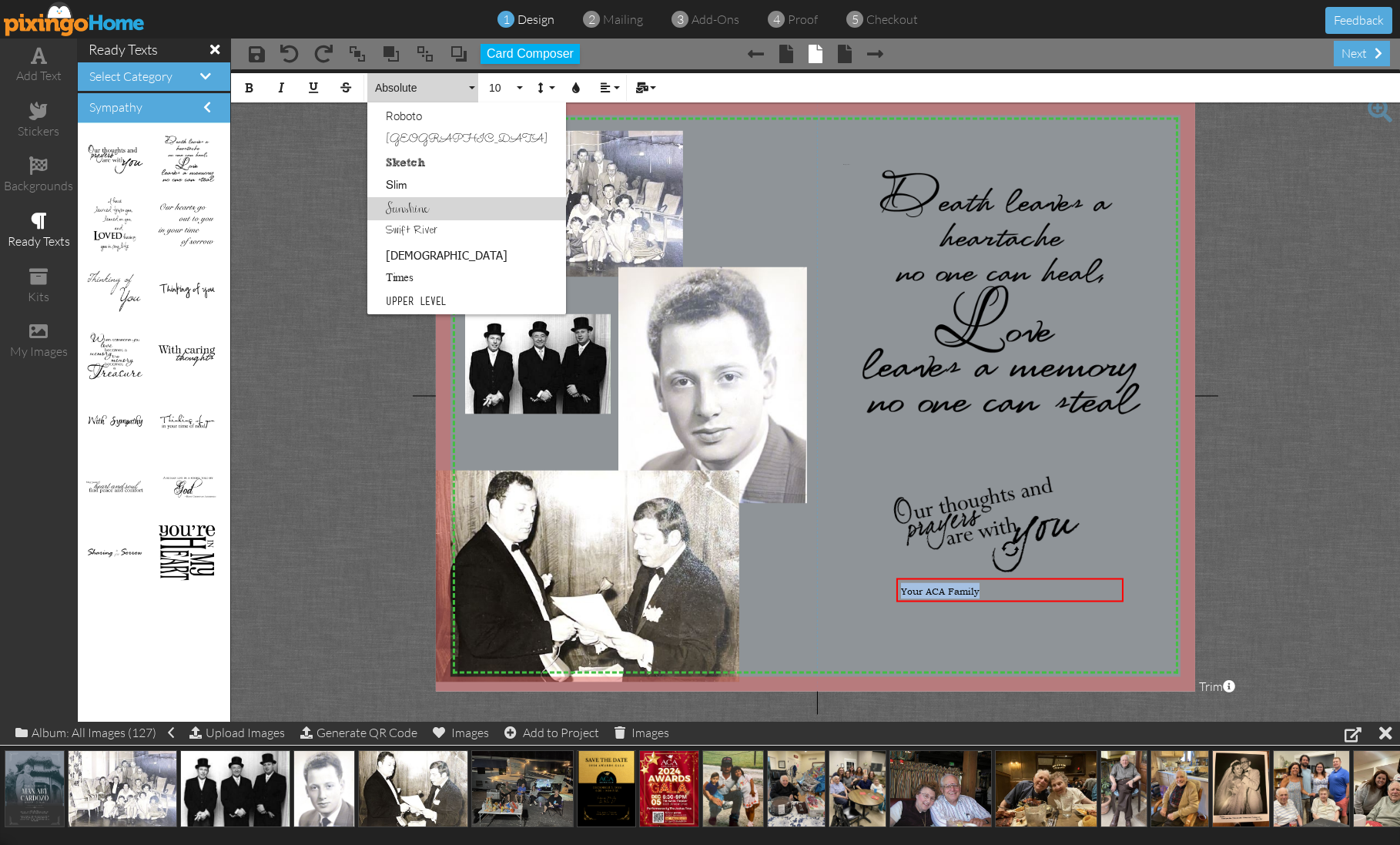
scroll to position [0, 0]
click at [412, 210] on link "Sunshine" at bounding box center [466, 209] width 199 height 23
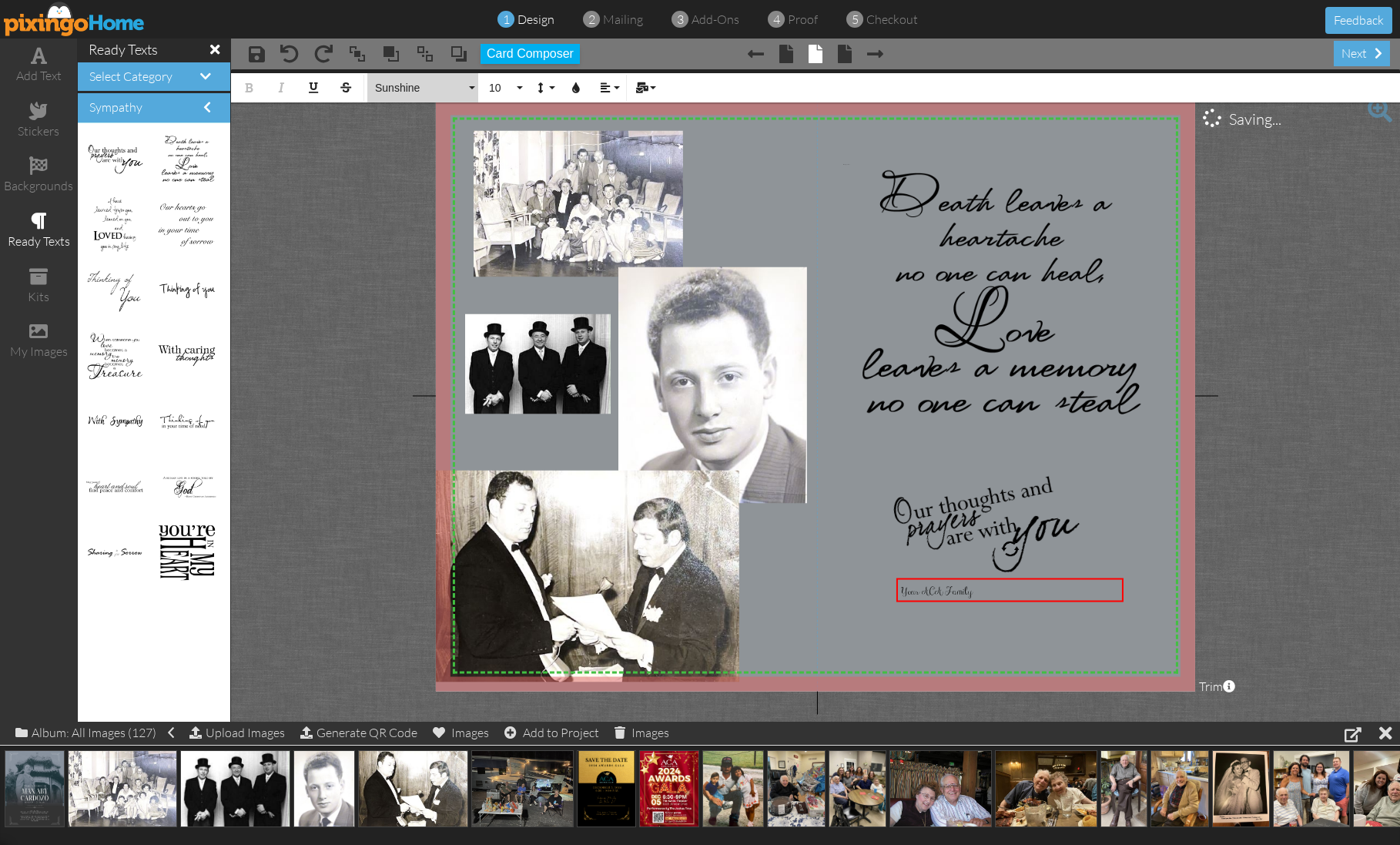
click at [437, 86] on span "Sunshine" at bounding box center [420, 89] width 93 height 13
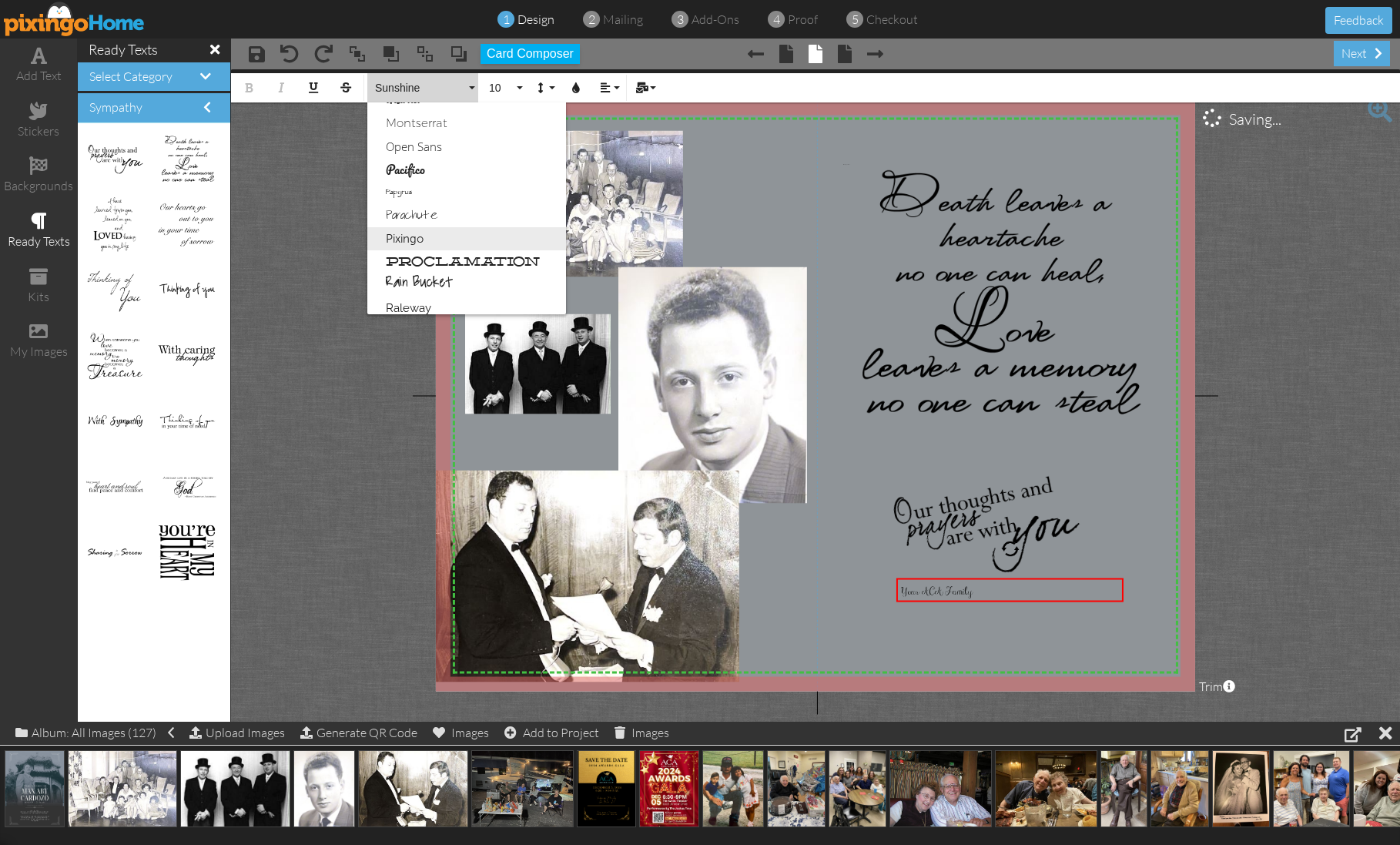
scroll to position [674, 0]
click at [418, 173] on link "Pacifico" at bounding box center [466, 180] width 199 height 23
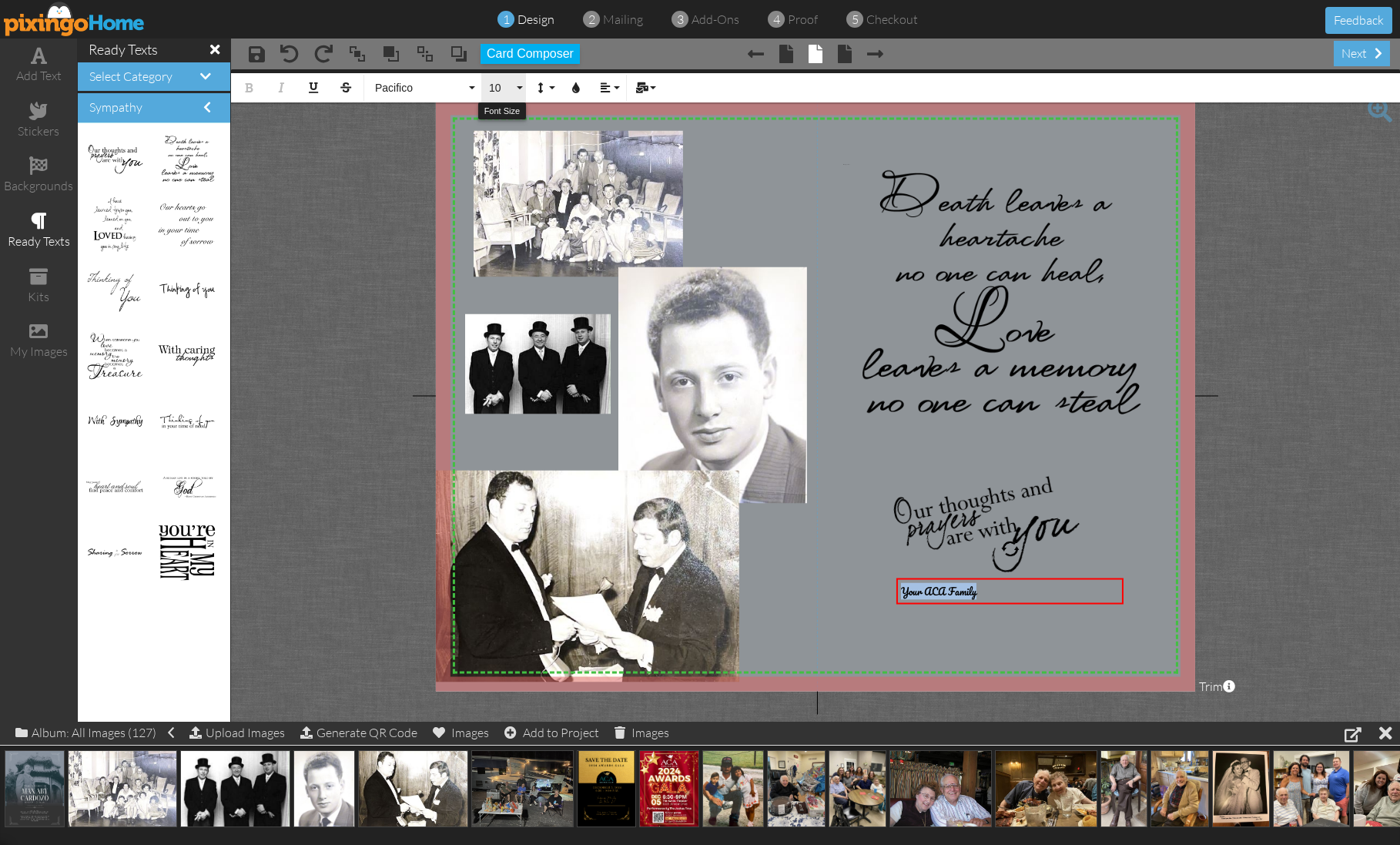
click at [523, 86] on button "10" at bounding box center [503, 88] width 45 height 29
click at [512, 267] on link "18" at bounding box center [507, 266] width 50 height 23
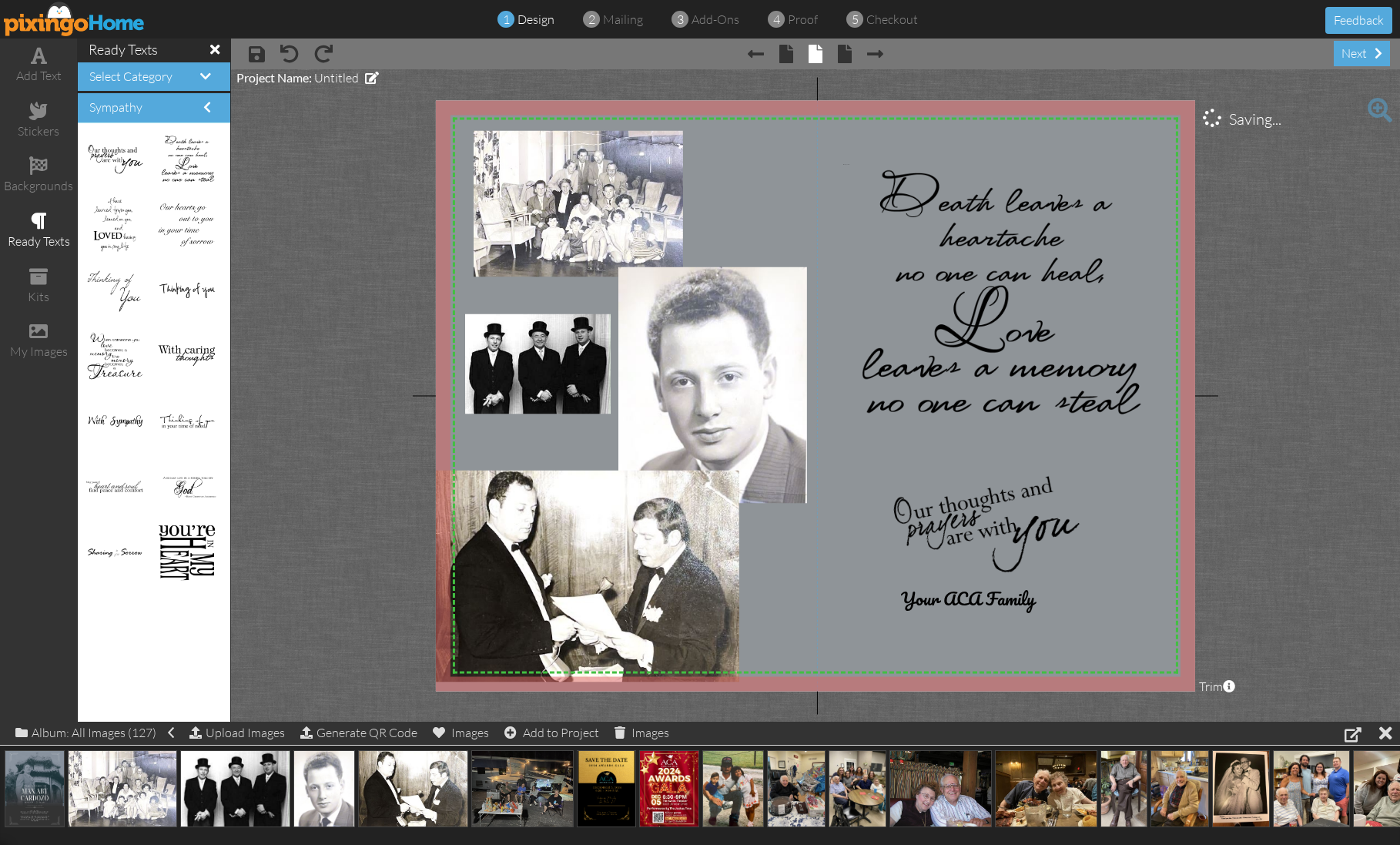
click at [361, 237] on project-studio-wrapper "X X X X X X X X X X X X X X X X X X X X X X X X X X X X X X X X X X X X X X X X…" at bounding box center [815, 395] width 1169 height 652
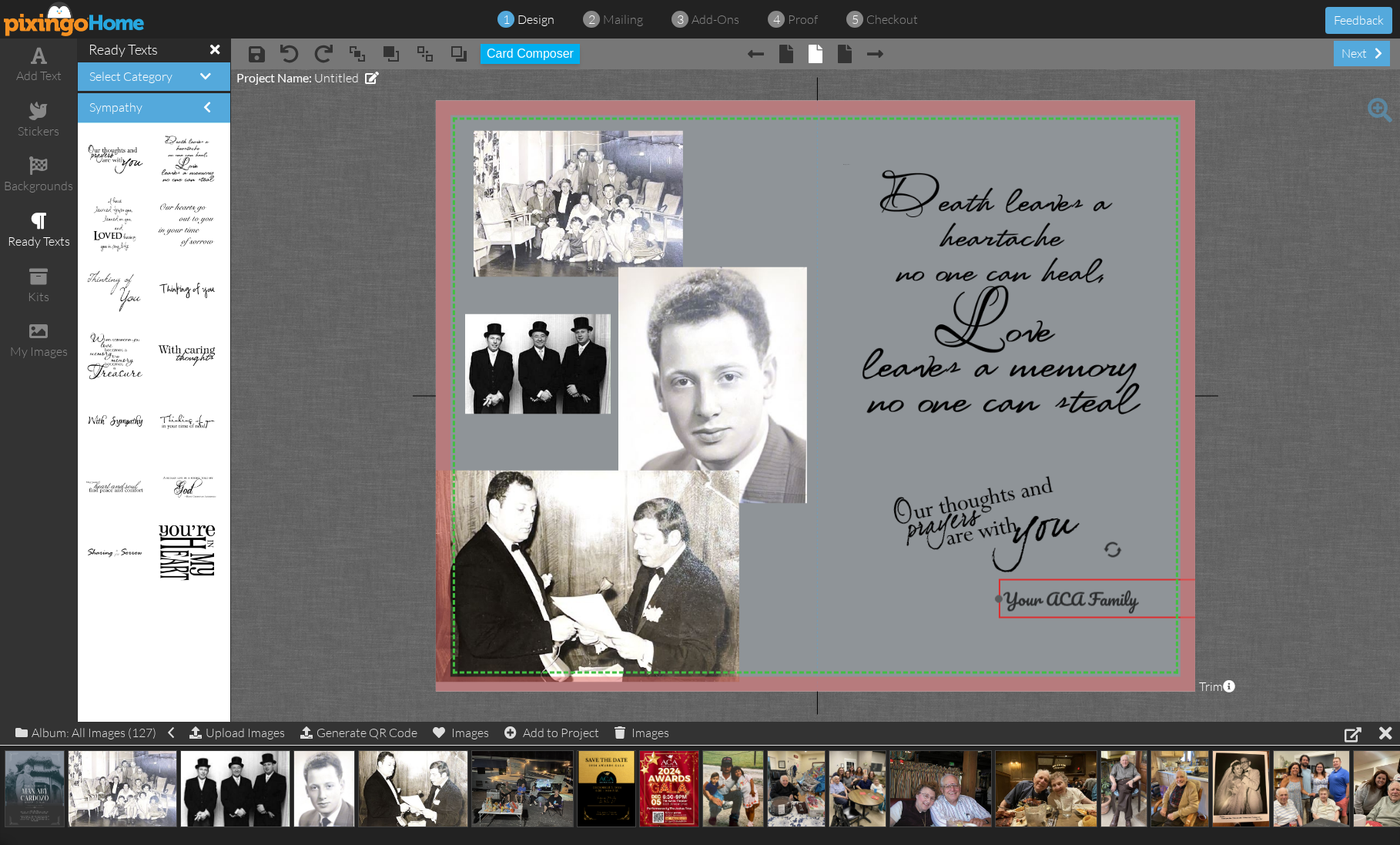
drag, startPoint x: 979, startPoint y: 604, endPoint x: 1090, endPoint y: 592, distance: 111.6
click at [1074, 605] on span "Your ACA Family" at bounding box center [1070, 599] width 134 height 30
click at [1269, 459] on project-studio-wrapper "X X X X X X X X X X X X X X X X X X X X X X X X X X X X X X X X X X X X X X X X…" at bounding box center [815, 395] width 1169 height 652
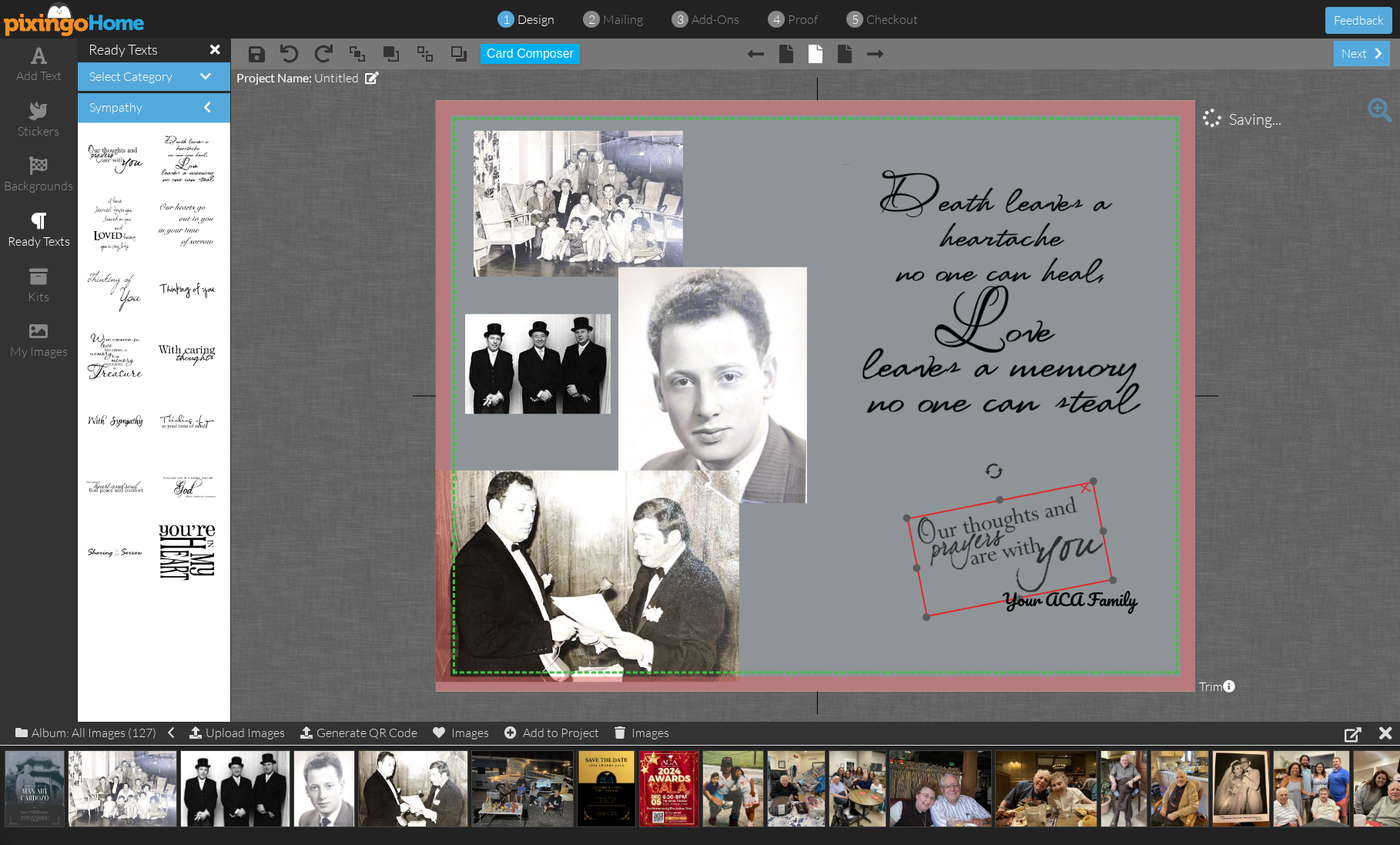
drag, startPoint x: 979, startPoint y: 531, endPoint x: 1000, endPoint y: 546, distance: 25.8
click at [1000, 548] on img at bounding box center [1009, 548] width 205 height 136
click at [44, 62] on span at bounding box center [39, 55] width 16 height 19
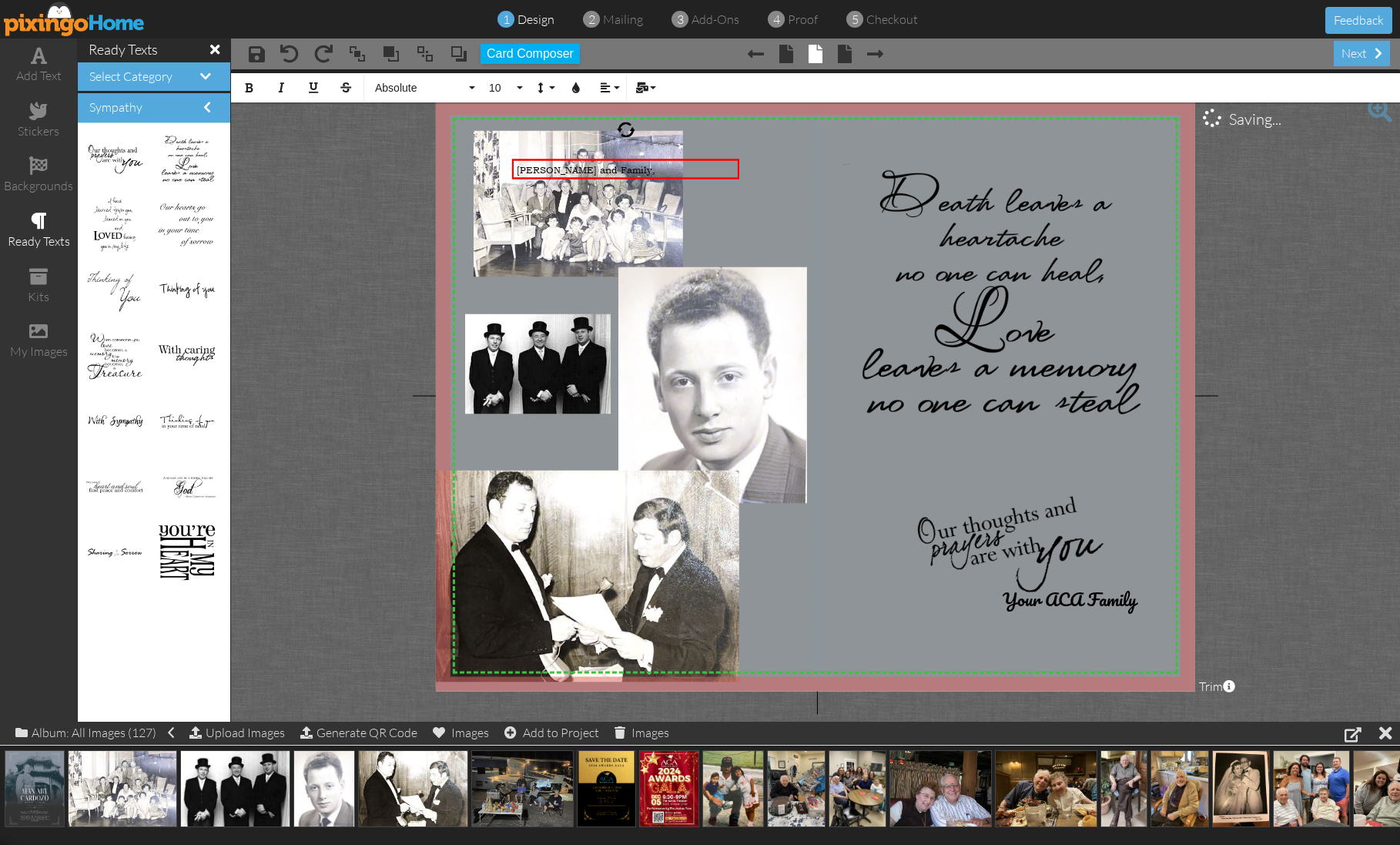
drag, startPoint x: 811, startPoint y: 232, endPoint x: 738, endPoint y: 205, distance: 77.8
click at [811, 232] on img at bounding box center [936, 452] width 1122 height 756
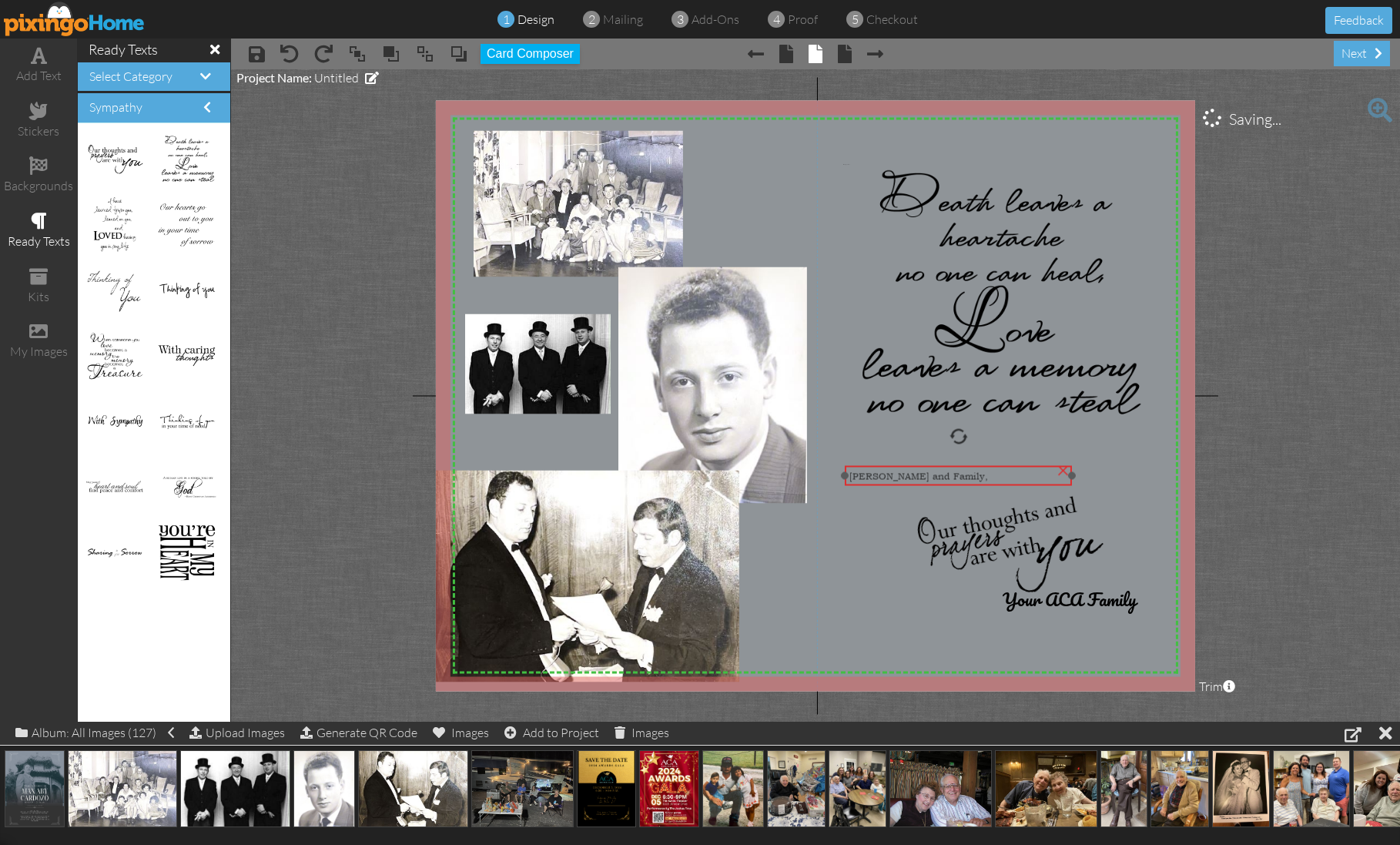
drag, startPoint x: 706, startPoint y: 181, endPoint x: 1030, endPoint y: 485, distance: 444.3
click at [1030, 485] on div "Elliott, Cathy and Family," at bounding box center [958, 477] width 228 height 22
drag, startPoint x: 1031, startPoint y: 484, endPoint x: 1041, endPoint y: 483, distance: 10.0
click at [1041, 483] on div "Elliott, Cathy and Family," at bounding box center [968, 475] width 228 height 22
click at [1059, 594] on span "Your ACA Family" at bounding box center [1069, 599] width 134 height 30
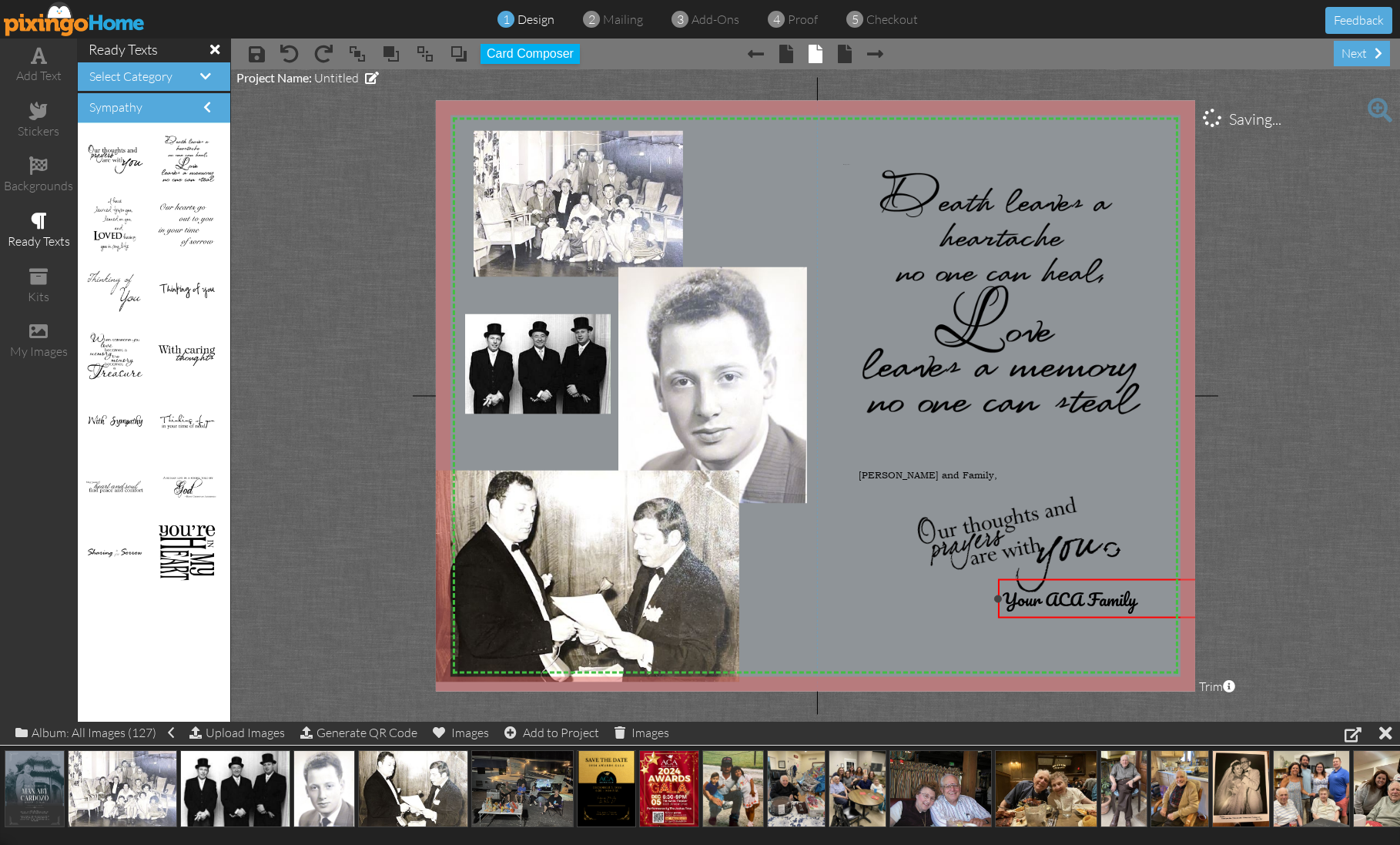
click at [1059, 594] on span "Your ACA Family" at bounding box center [1069, 599] width 134 height 30
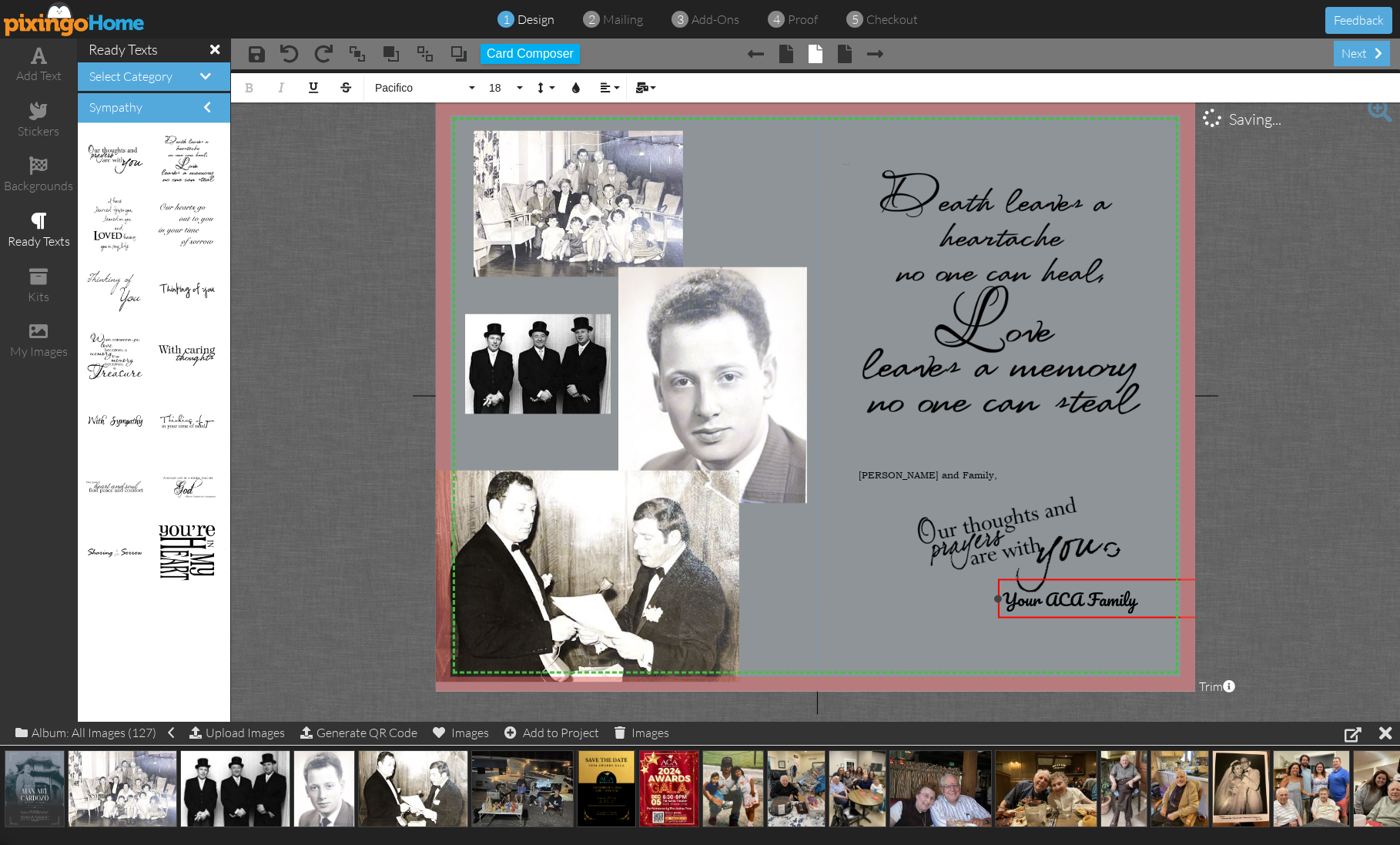
click at [1059, 594] on span "Your ACA Family" at bounding box center [1069, 599] width 134 height 30
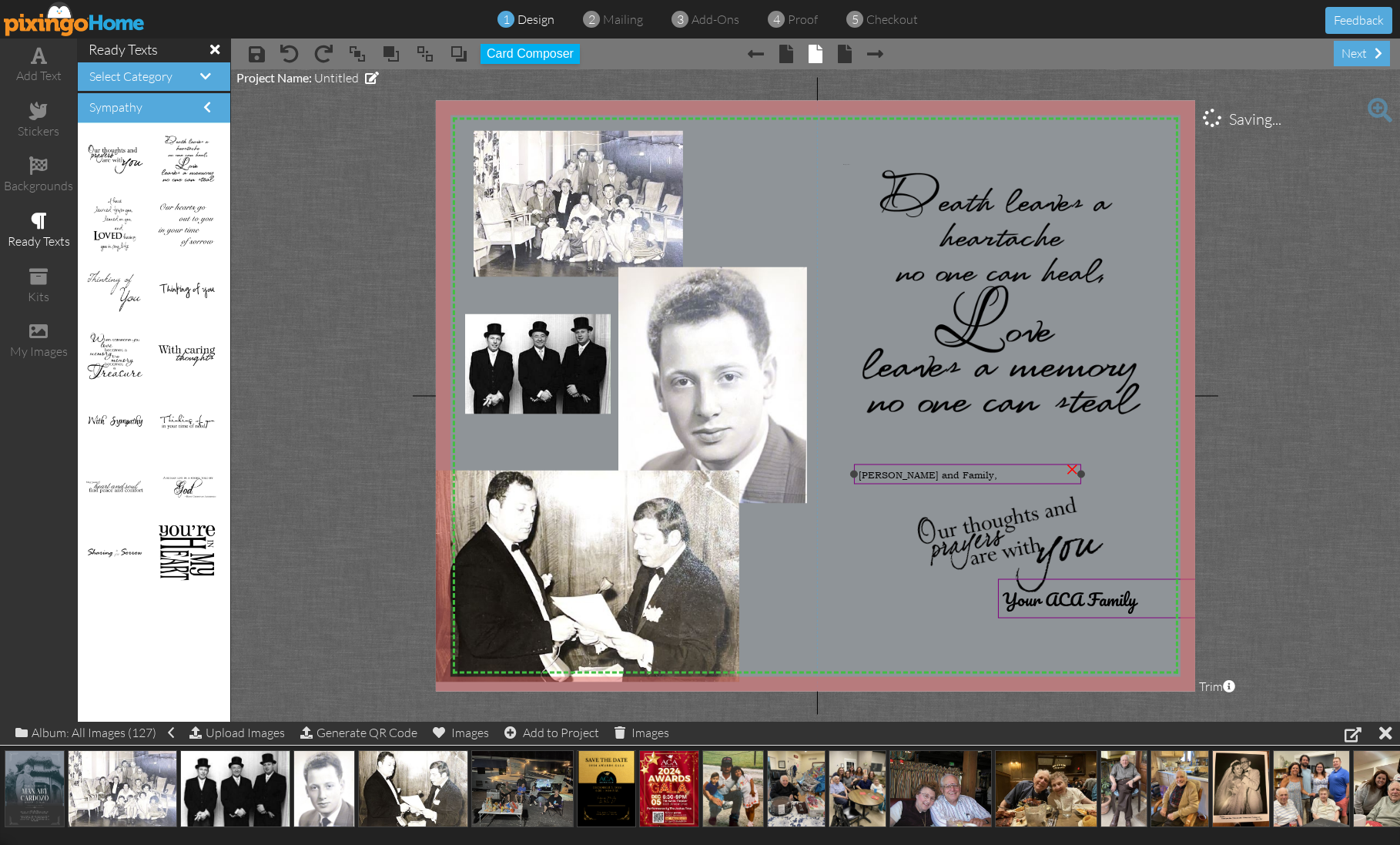
click at [980, 475] on div "Elliott, Cathy and Family," at bounding box center [967, 474] width 218 height 12
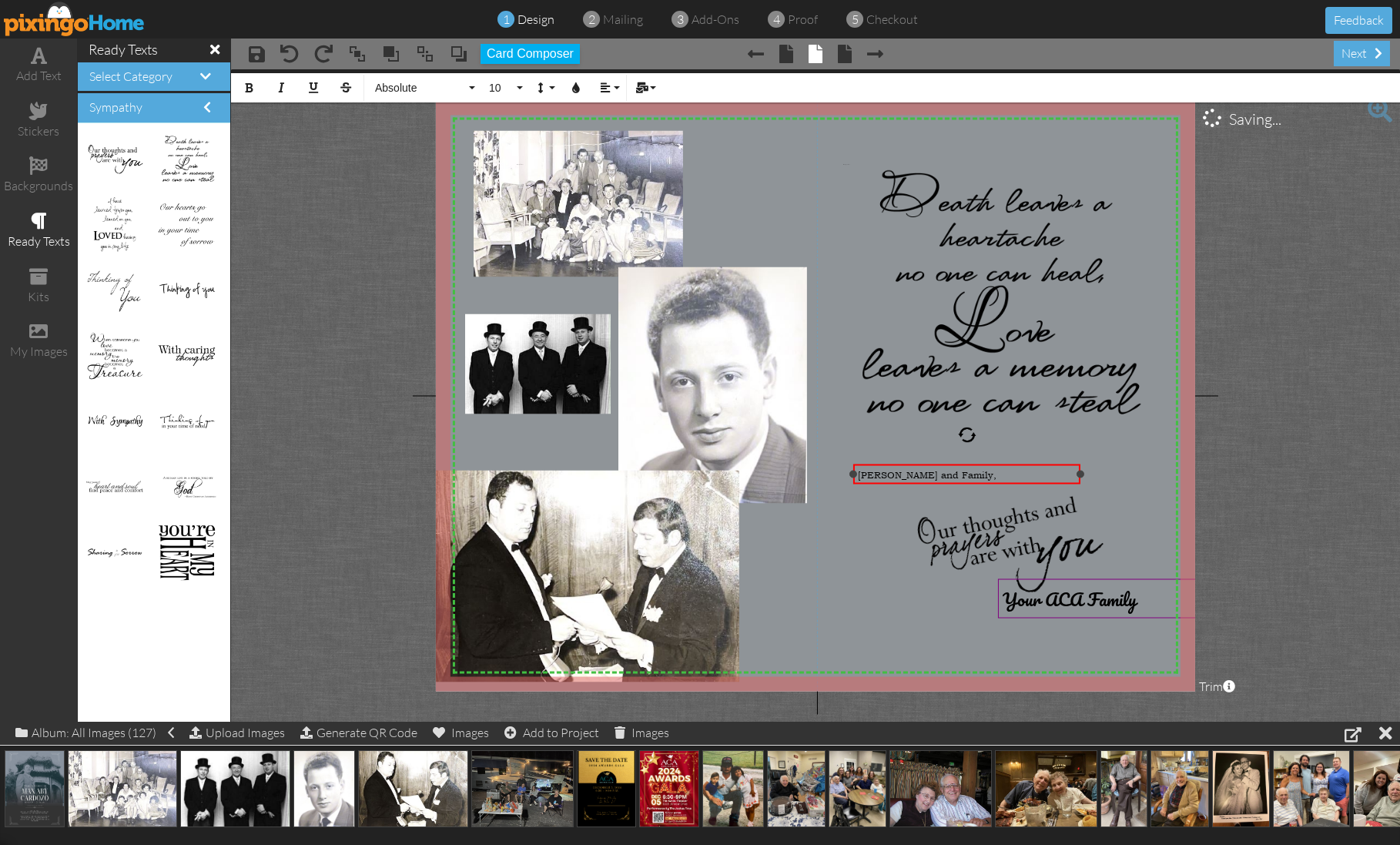
click at [984, 474] on div "Elliott, Cathy and Family," at bounding box center [966, 474] width 218 height 12
drag, startPoint x: 987, startPoint y: 474, endPoint x: 850, endPoint y: 473, distance: 137.0
click at [853, 473] on div "Elliott, Cathy and Family, ×" at bounding box center [967, 474] width 228 height 20
click at [412, 85] on span "Absolute" at bounding box center [420, 89] width 93 height 13
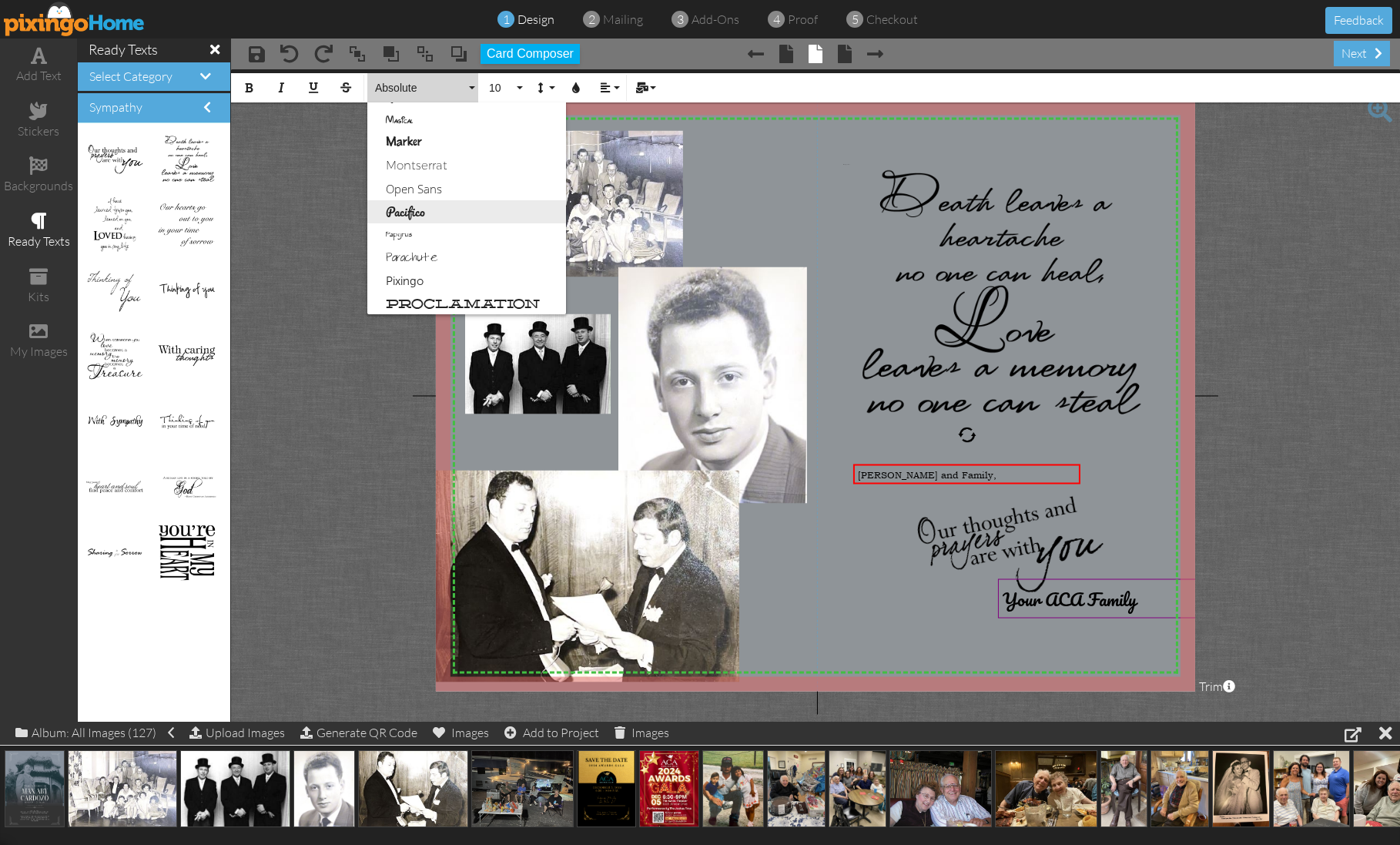
scroll to position [644, 0]
click at [413, 204] on link "Pacifico" at bounding box center [466, 210] width 199 height 23
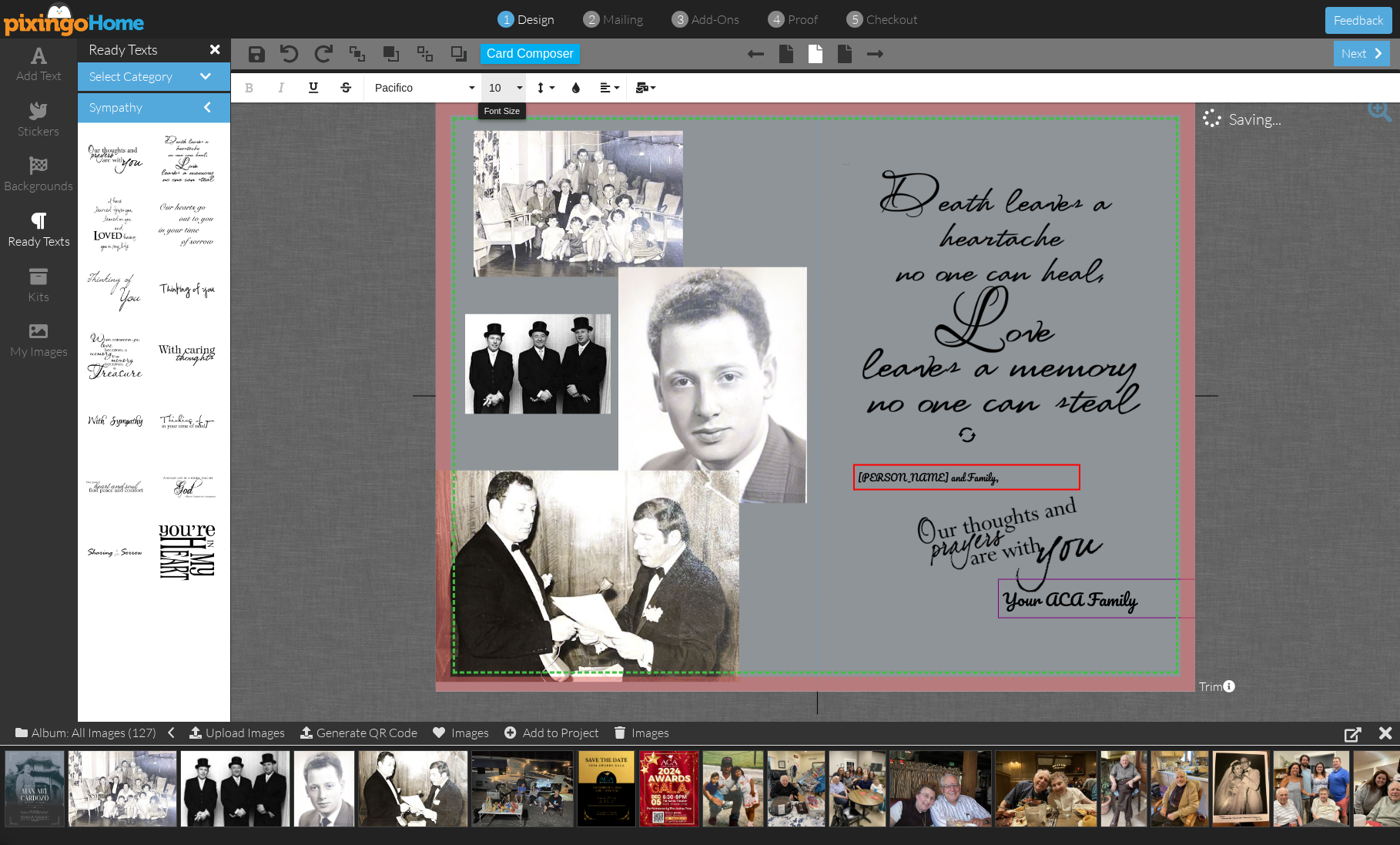
click at [520, 85] on button "10" at bounding box center [503, 88] width 45 height 29
click at [511, 296] on link "16" at bounding box center [507, 301] width 50 height 23
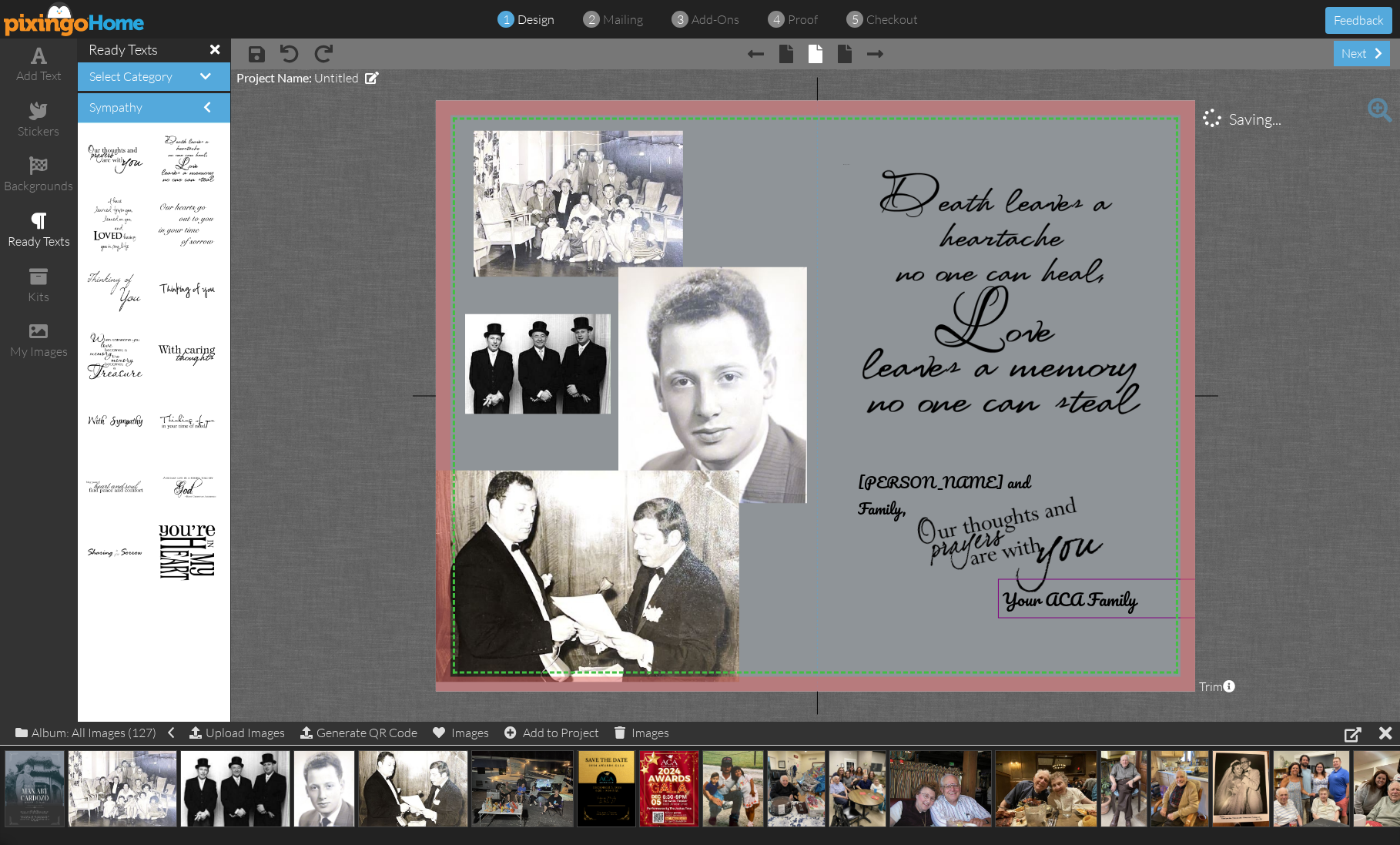
click at [365, 301] on project-studio-wrapper "X X X X X X X X X X X X X X X X X X X X X X X X X X X X X X X X X X X X X X X X…" at bounding box center [815, 395] width 1169 height 652
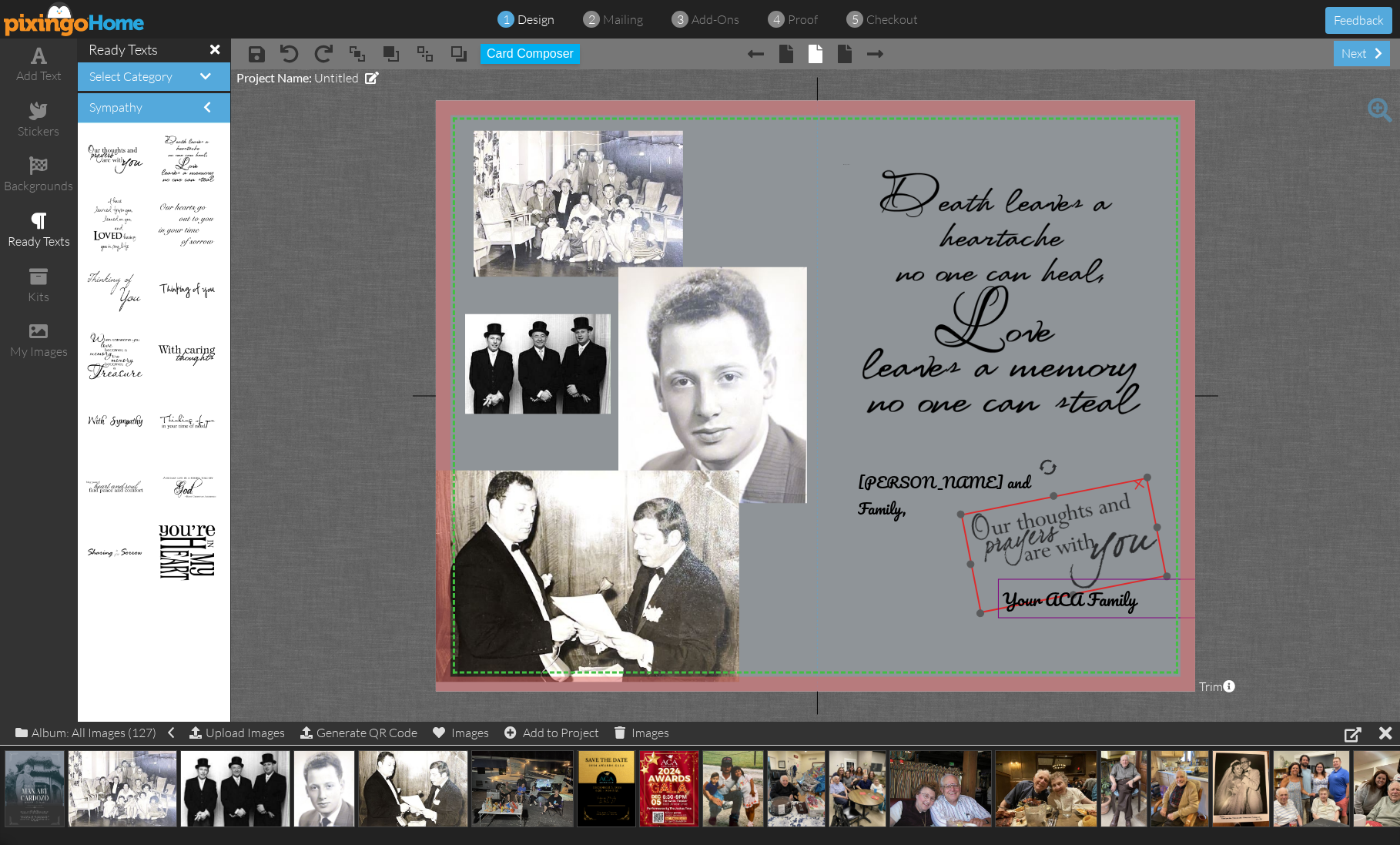
drag, startPoint x: 1073, startPoint y: 542, endPoint x: 1117, endPoint y: 537, distance: 44.3
click at [1125, 538] on img at bounding box center [1063, 544] width 205 height 136
drag, startPoint x: 938, startPoint y: 492, endPoint x: 941, endPoint y: 501, distance: 9.5
click at [939, 500] on span "Elliott, Cathy and Family," at bounding box center [944, 504] width 171 height 52
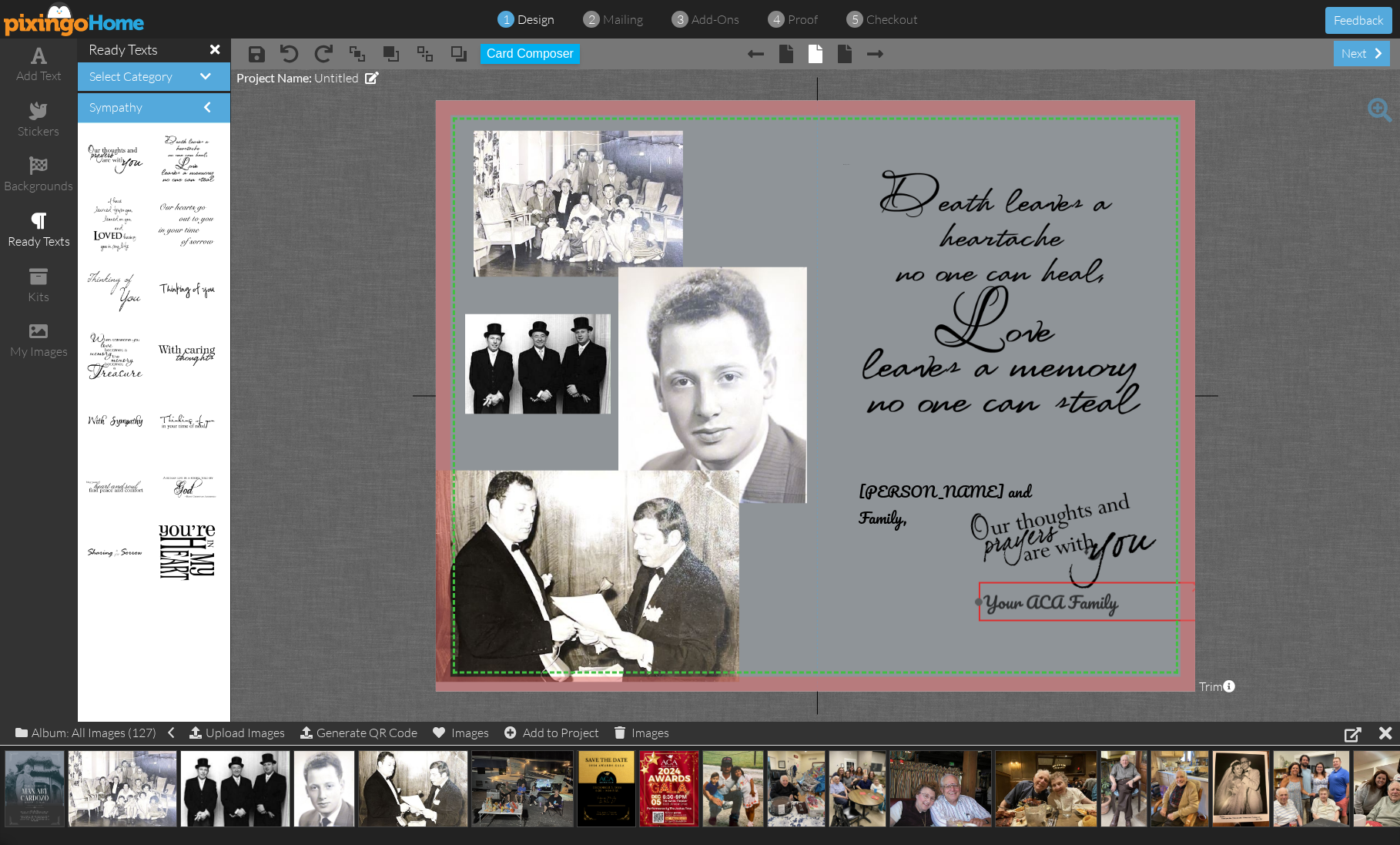
drag, startPoint x: 1059, startPoint y: 609, endPoint x: 1039, endPoint y: 613, distance: 20.4
click at [1039, 613] on span "Your ACA Family" at bounding box center [1050, 602] width 134 height 30
click at [1303, 507] on project-studio-wrapper "X X X X X X X X X X X X X X X X X X X X X X X X X X X X X X X X X X X X X X X X…" at bounding box center [815, 395] width 1169 height 652
click at [859, 176] on img at bounding box center [996, 297] width 305 height 261
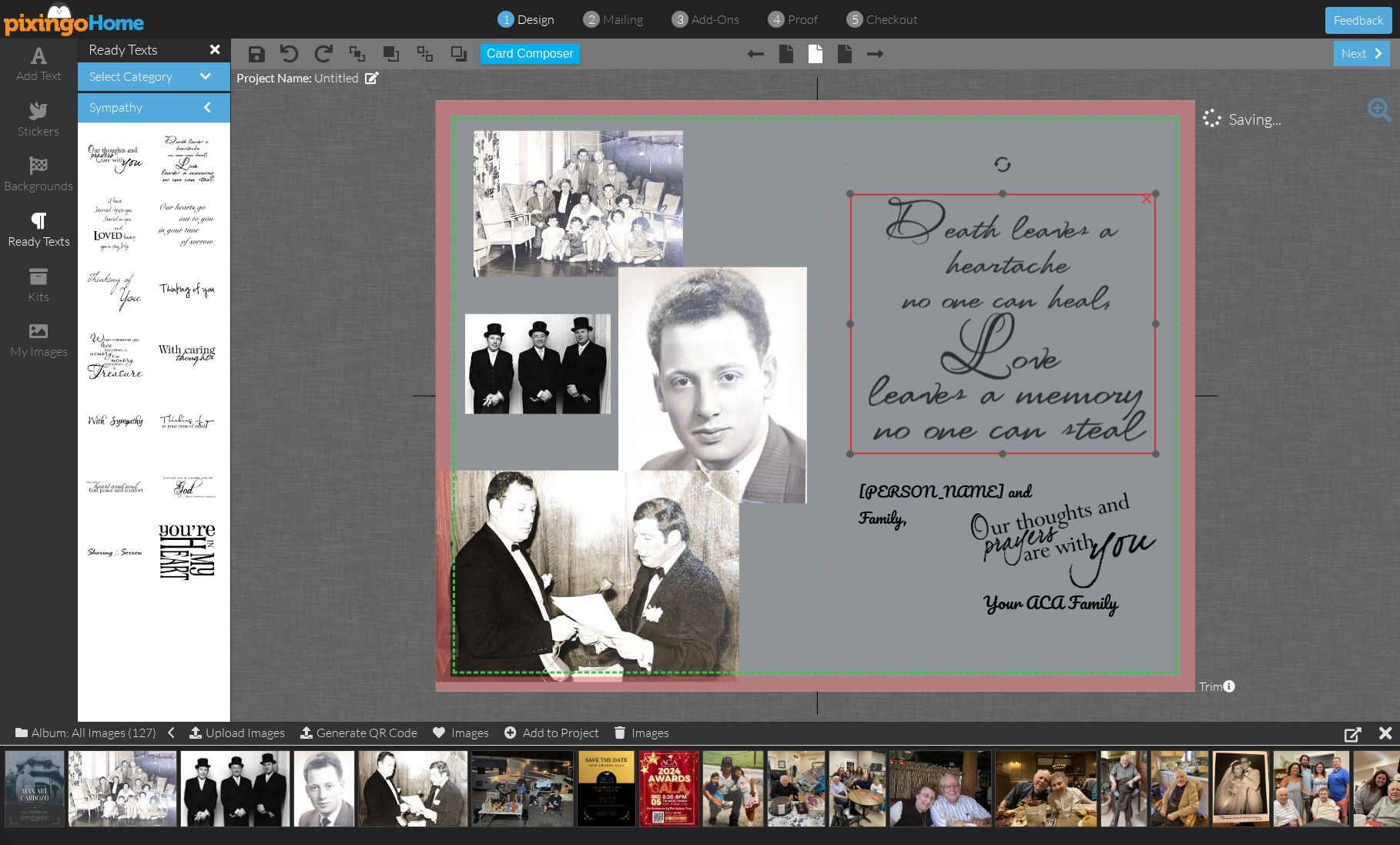
drag, startPoint x: 860, startPoint y: 169, endPoint x: 867, endPoint y: 200, distance: 31.8
click at [867, 201] on img at bounding box center [1003, 323] width 305 height 261
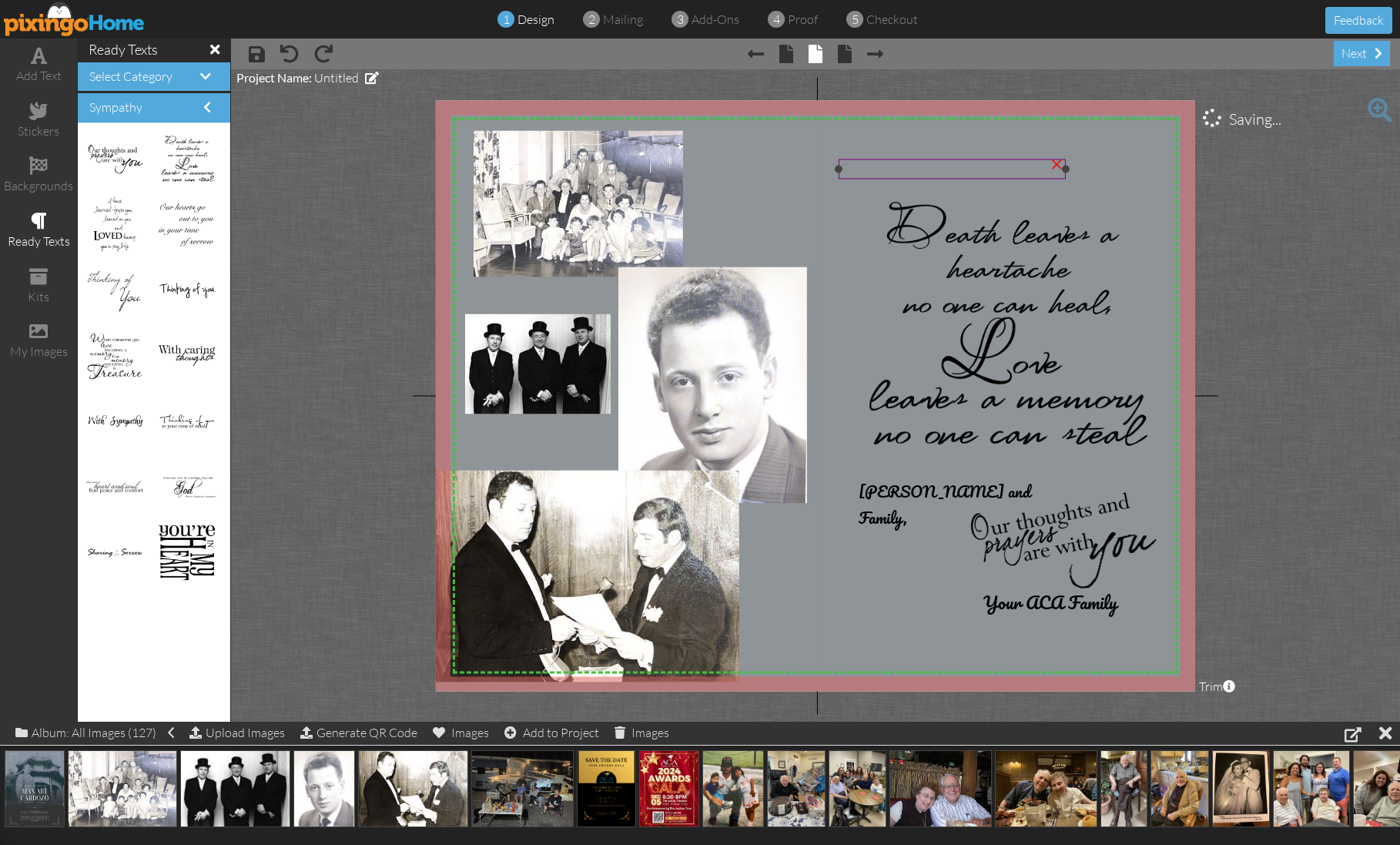
click at [866, 165] on div "Enter your text" at bounding box center [952, 164] width 218 height 1
click at [1054, 162] on div "×" at bounding box center [1056, 162] width 24 height 24
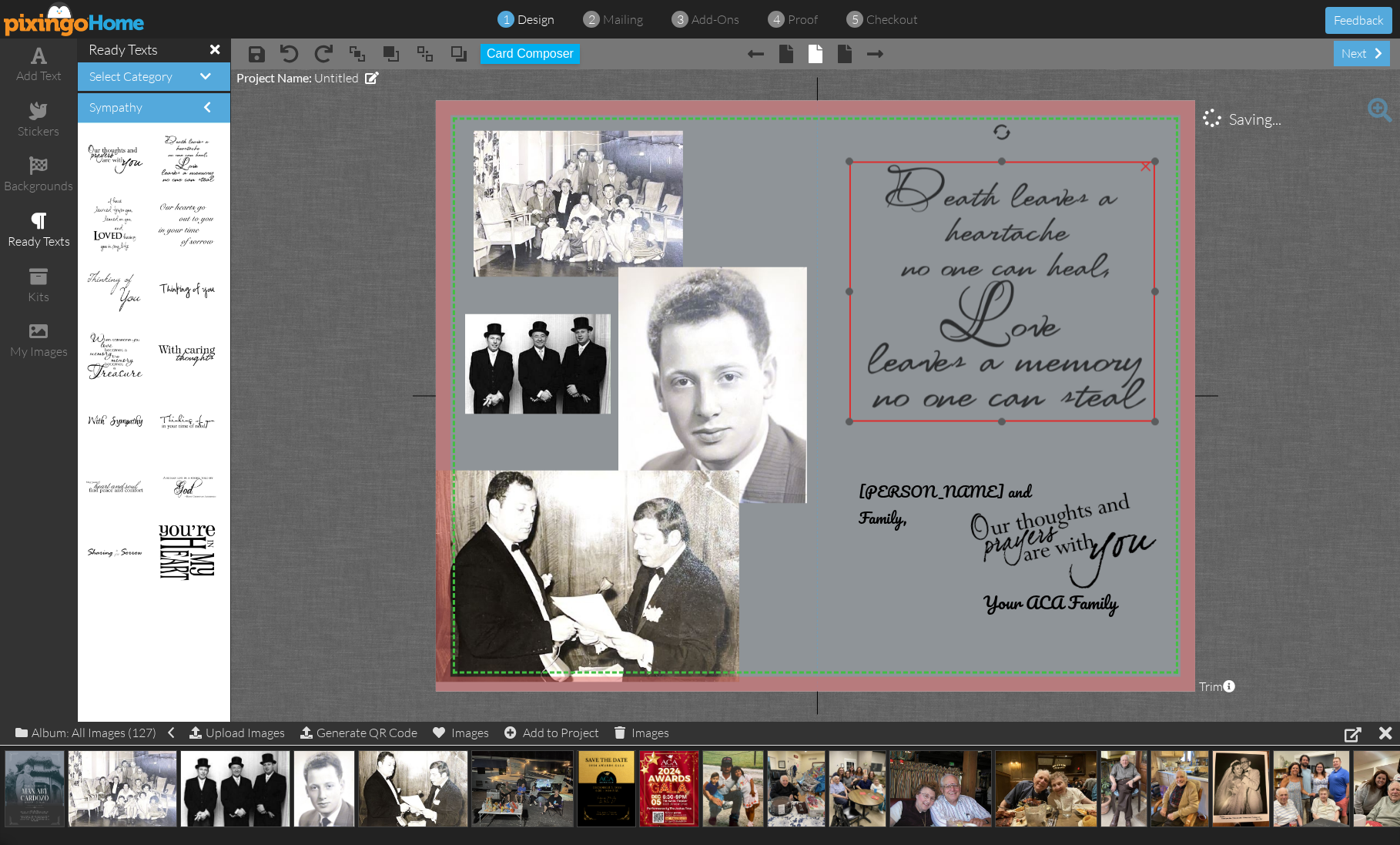
drag, startPoint x: 1025, startPoint y: 266, endPoint x: 1022, endPoint y: 229, distance: 37.1
click at [1023, 229] on img at bounding box center [1002, 291] width 305 height 261
click at [1238, 247] on project-studio-wrapper "X X X X X X X X X X X X X X X X X X X X X X X X X X X X X X X X X X X X X X X X…" at bounding box center [815, 395] width 1169 height 652
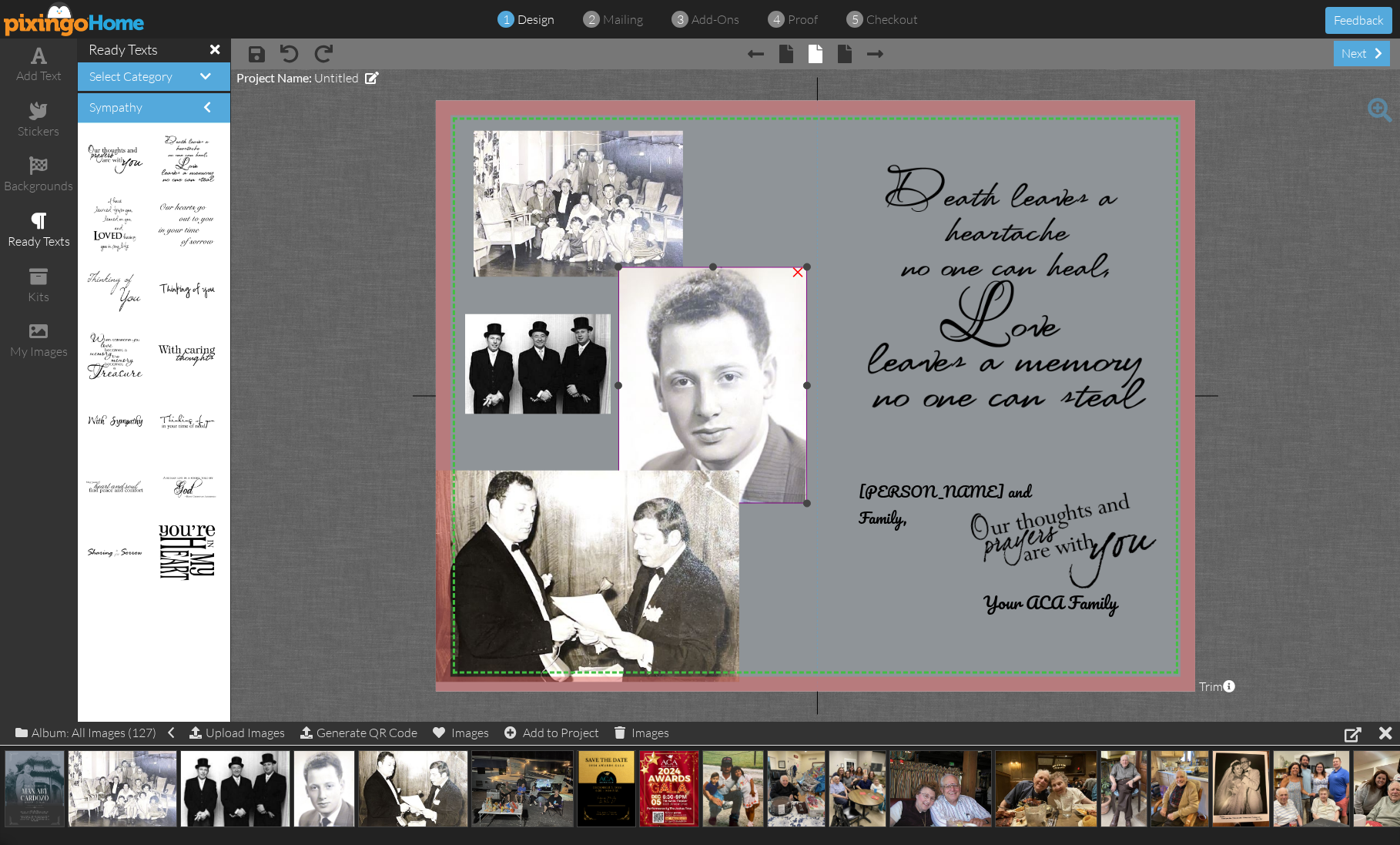
click at [766, 439] on img at bounding box center [712, 385] width 188 height 236
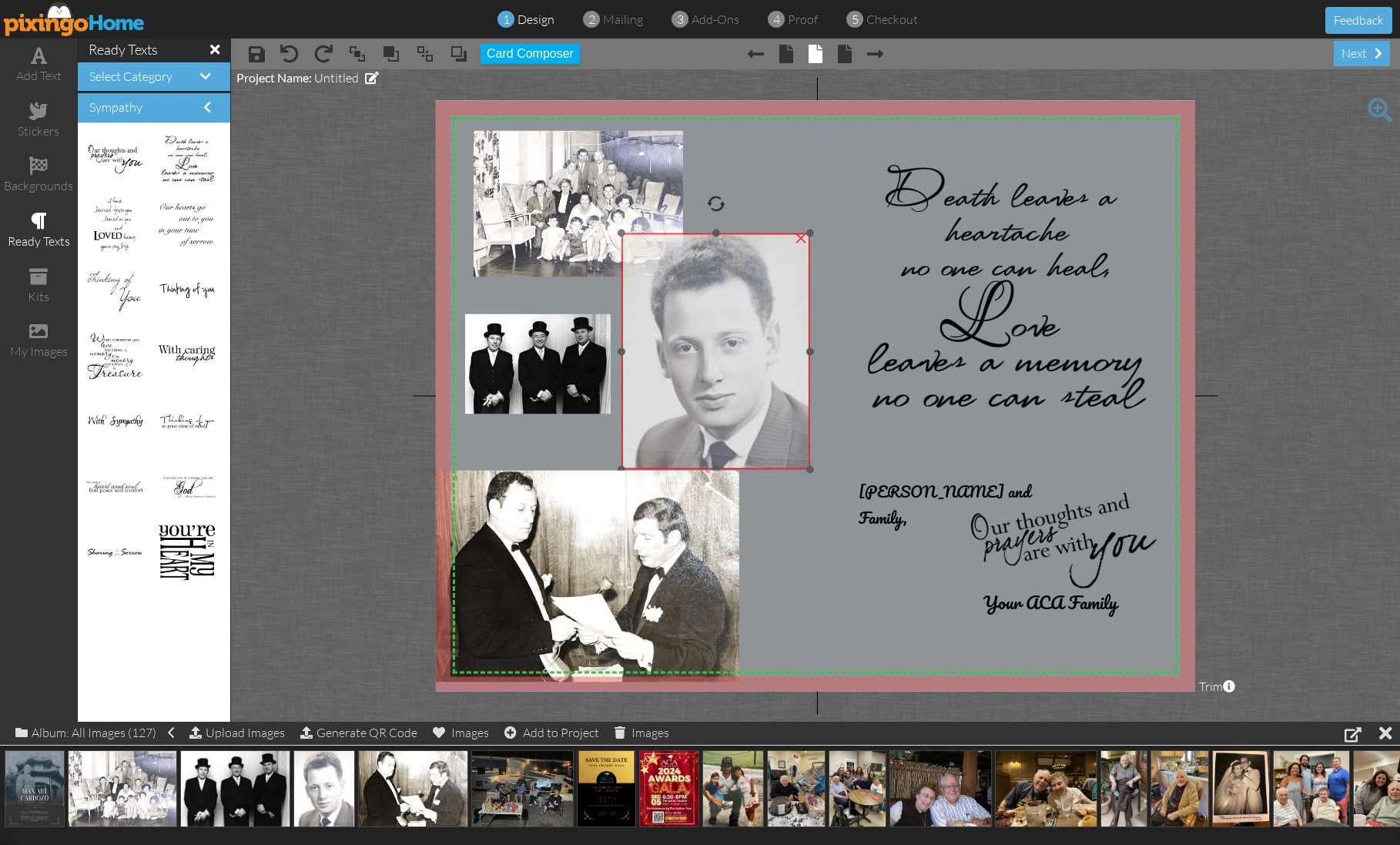
drag, startPoint x: 767, startPoint y: 460, endPoint x: 753, endPoint y: 449, distance: 17.8
click at [770, 424] on img at bounding box center [715, 351] width 188 height 236
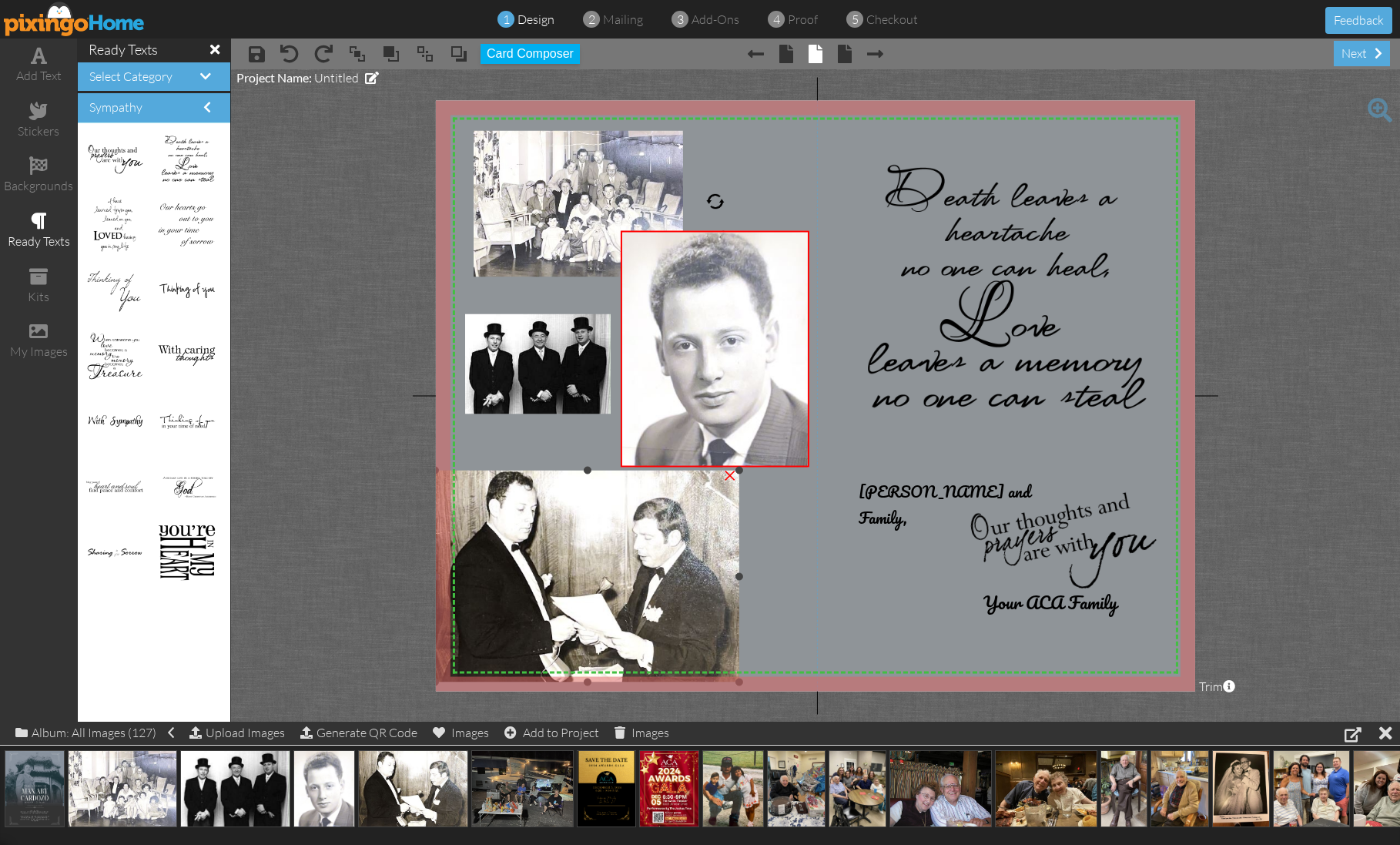
click at [738, 466] on div "×" at bounding box center [730, 474] width 24 height 24
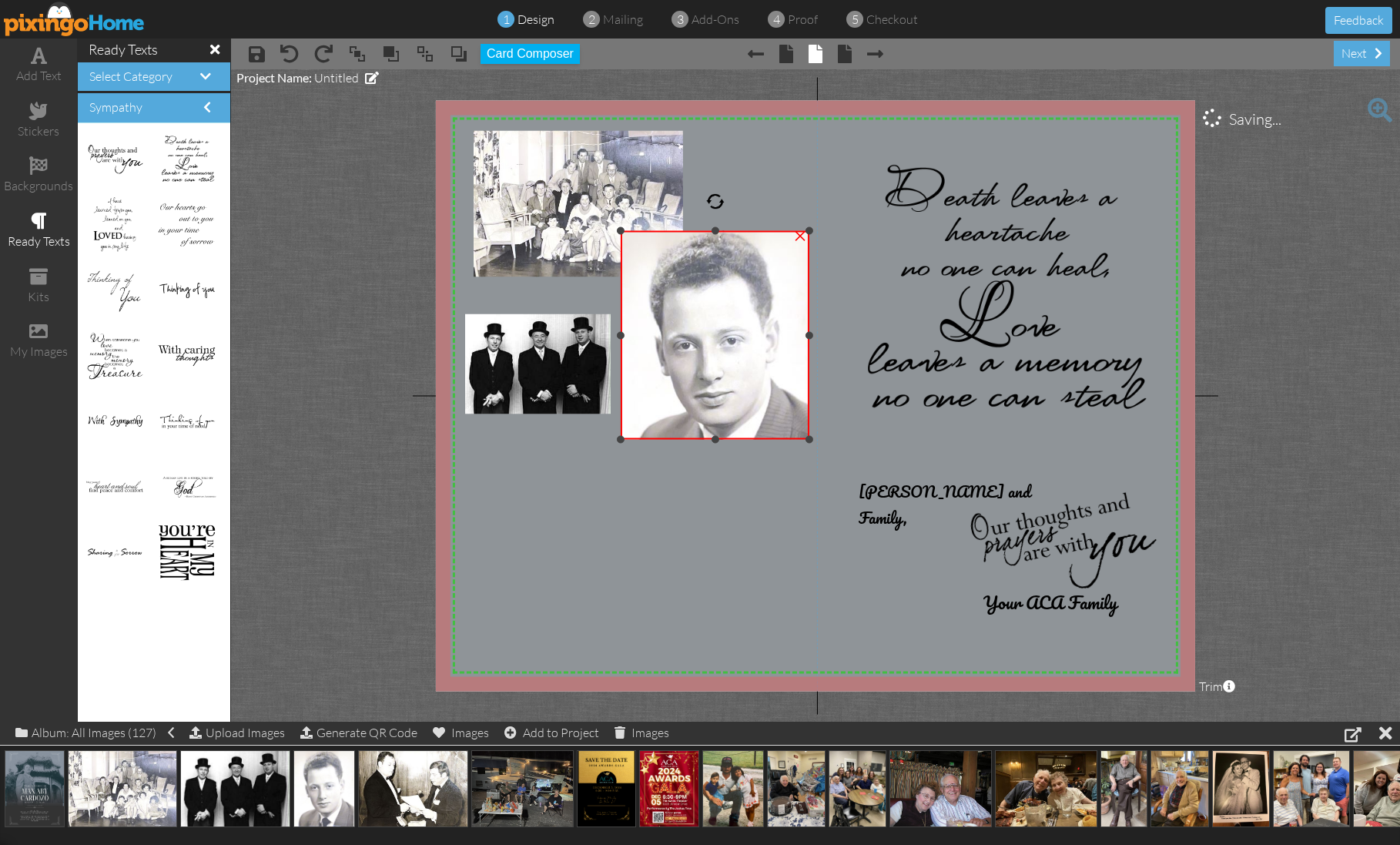
drag, startPoint x: 718, startPoint y: 468, endPoint x: 718, endPoint y: 440, distance: 28.0
click at [718, 440] on div at bounding box center [715, 440] width 7 height 7
click at [287, 53] on span at bounding box center [289, 54] width 19 height 19
click at [287, 52] on span at bounding box center [289, 54] width 19 height 19
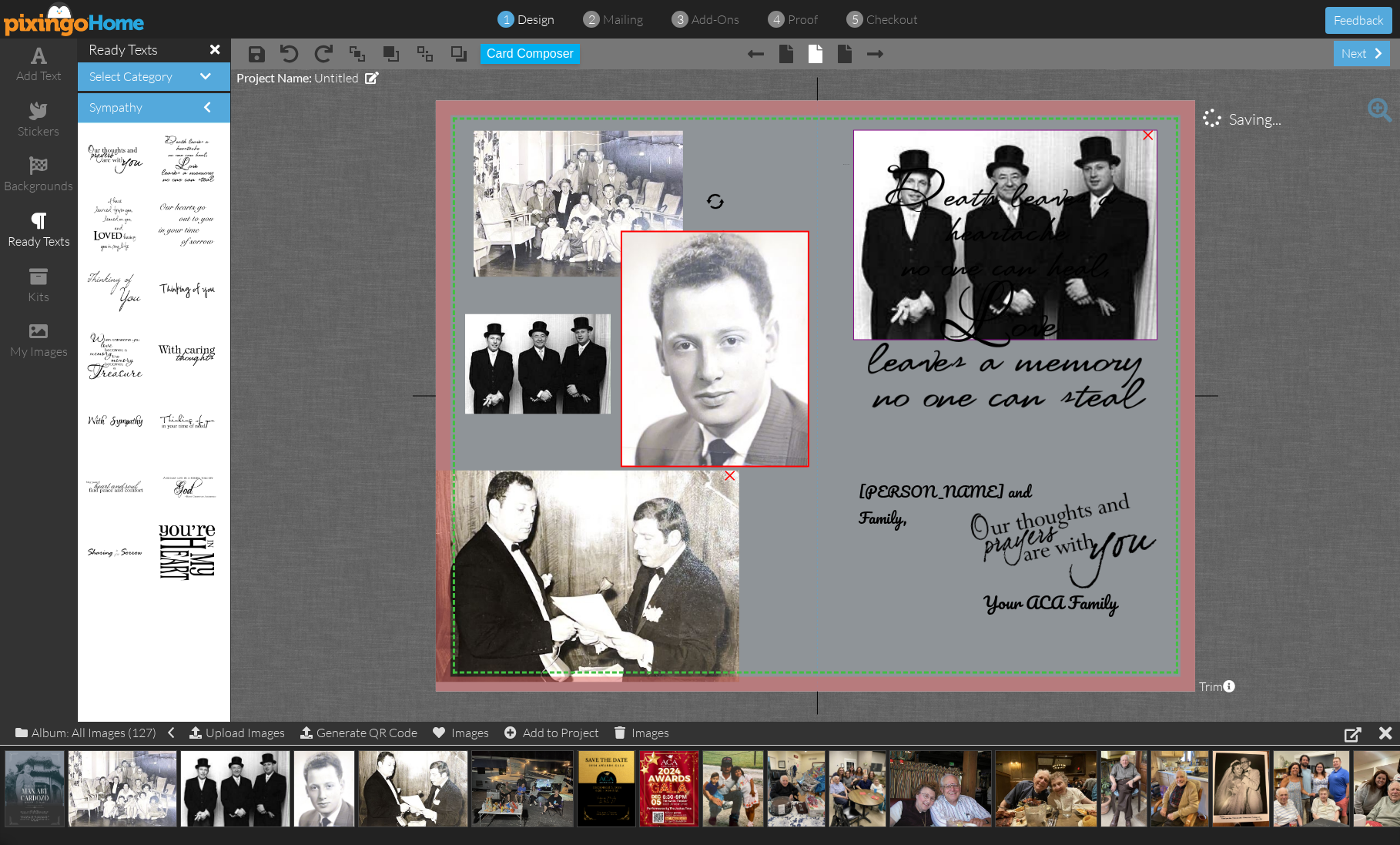
click at [1148, 136] on div "×" at bounding box center [1148, 132] width 24 height 24
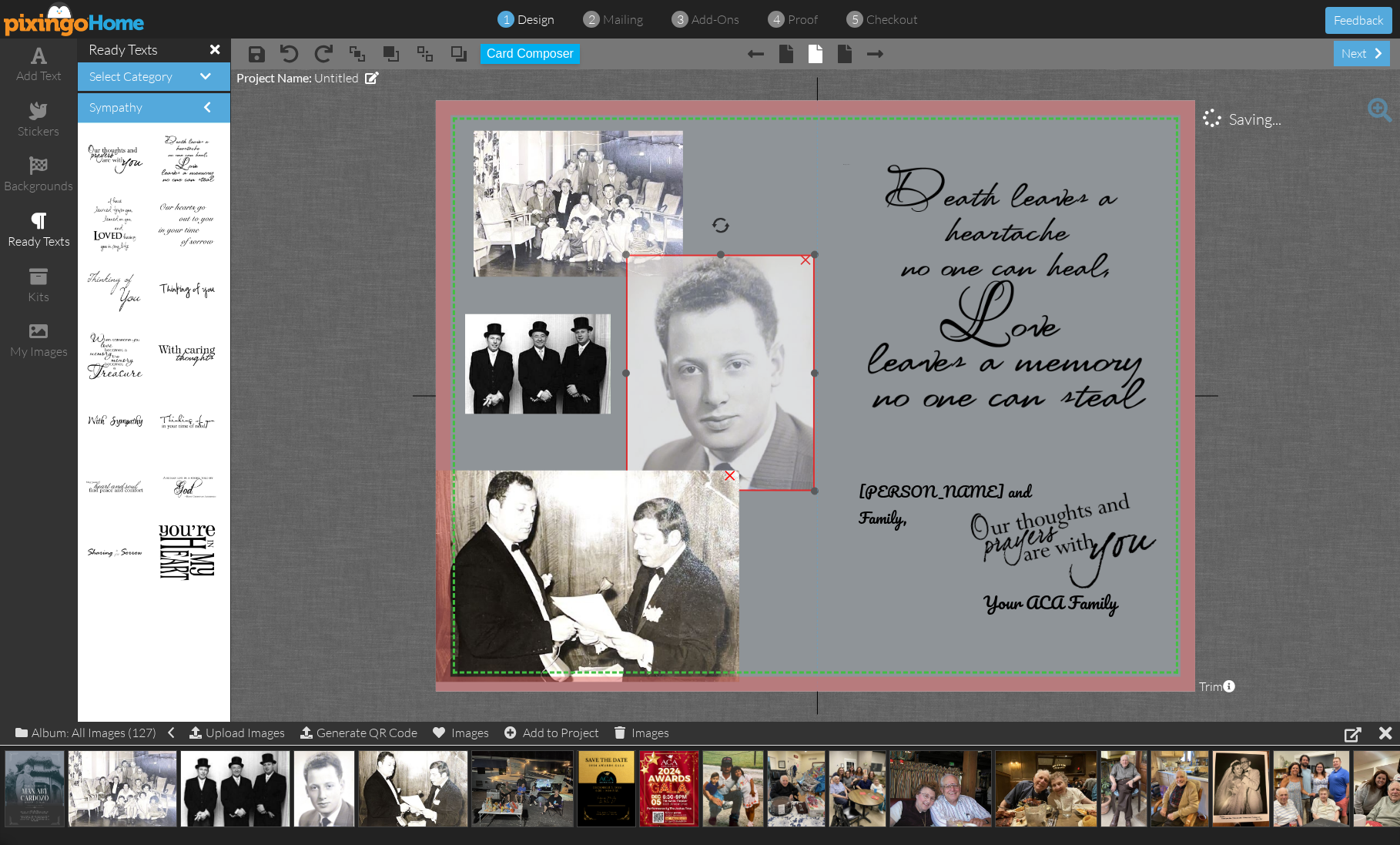
drag, startPoint x: 763, startPoint y: 302, endPoint x: 767, endPoint y: 326, distance: 24.3
click at [767, 326] on img at bounding box center [720, 373] width 188 height 236
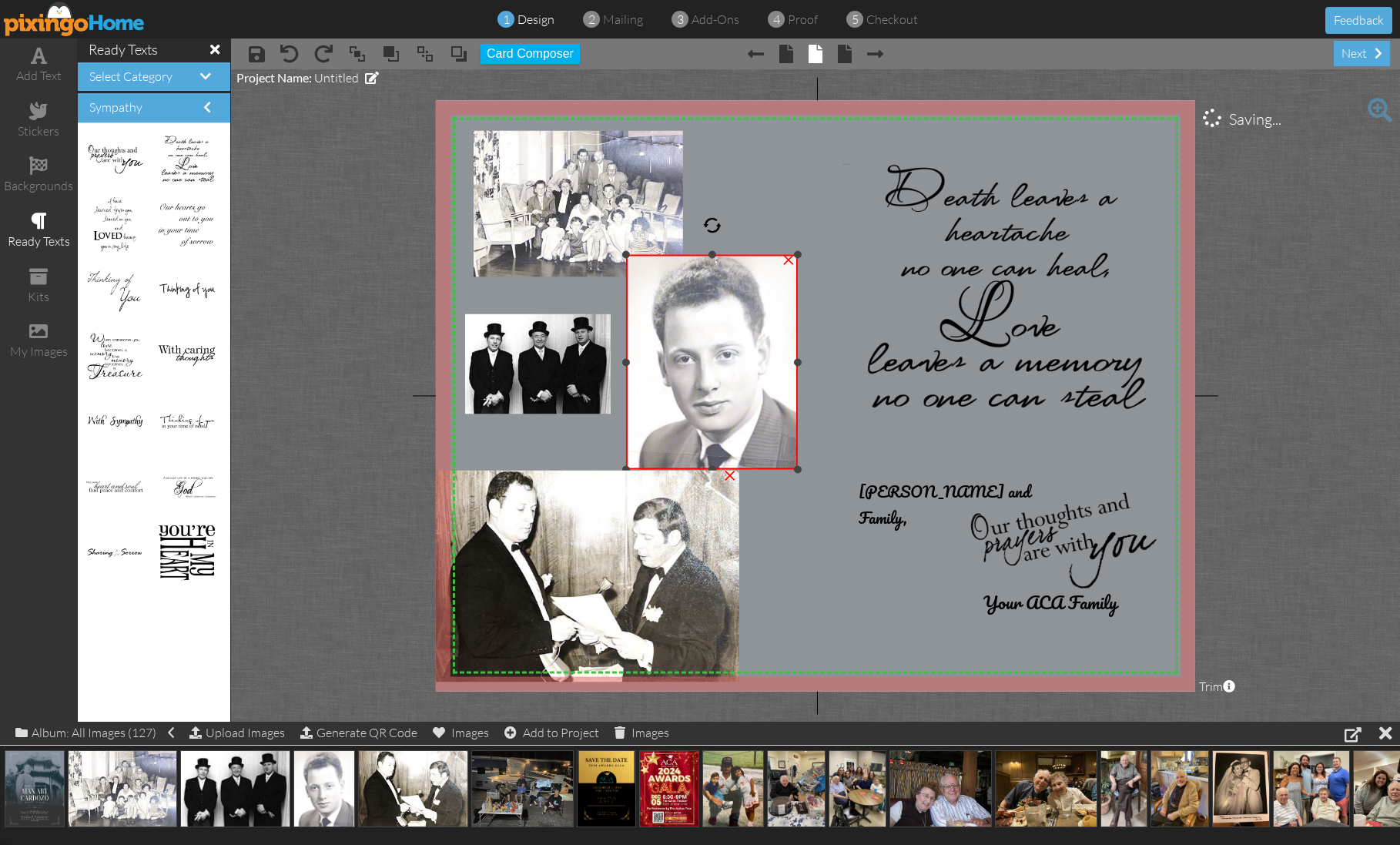
drag, startPoint x: 814, startPoint y: 491, endPoint x: 796, endPoint y: 455, distance: 40.2
click at [798, 469] on div at bounding box center [797, 470] width 7 height 7
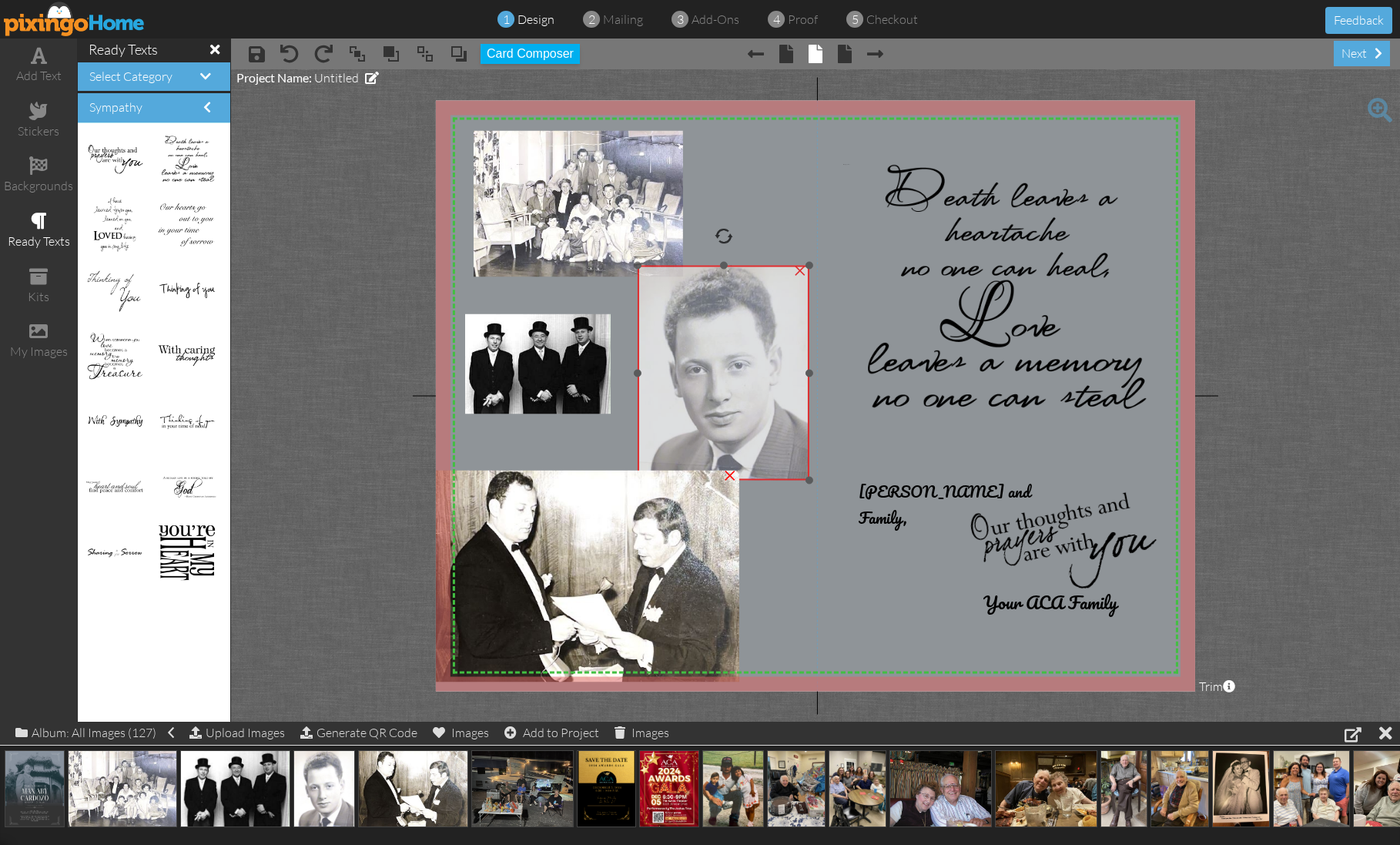
drag, startPoint x: 776, startPoint y: 415, endPoint x: 788, endPoint y: 426, distance: 16.3
click at [788, 426] on img at bounding box center [723, 373] width 171 height 215
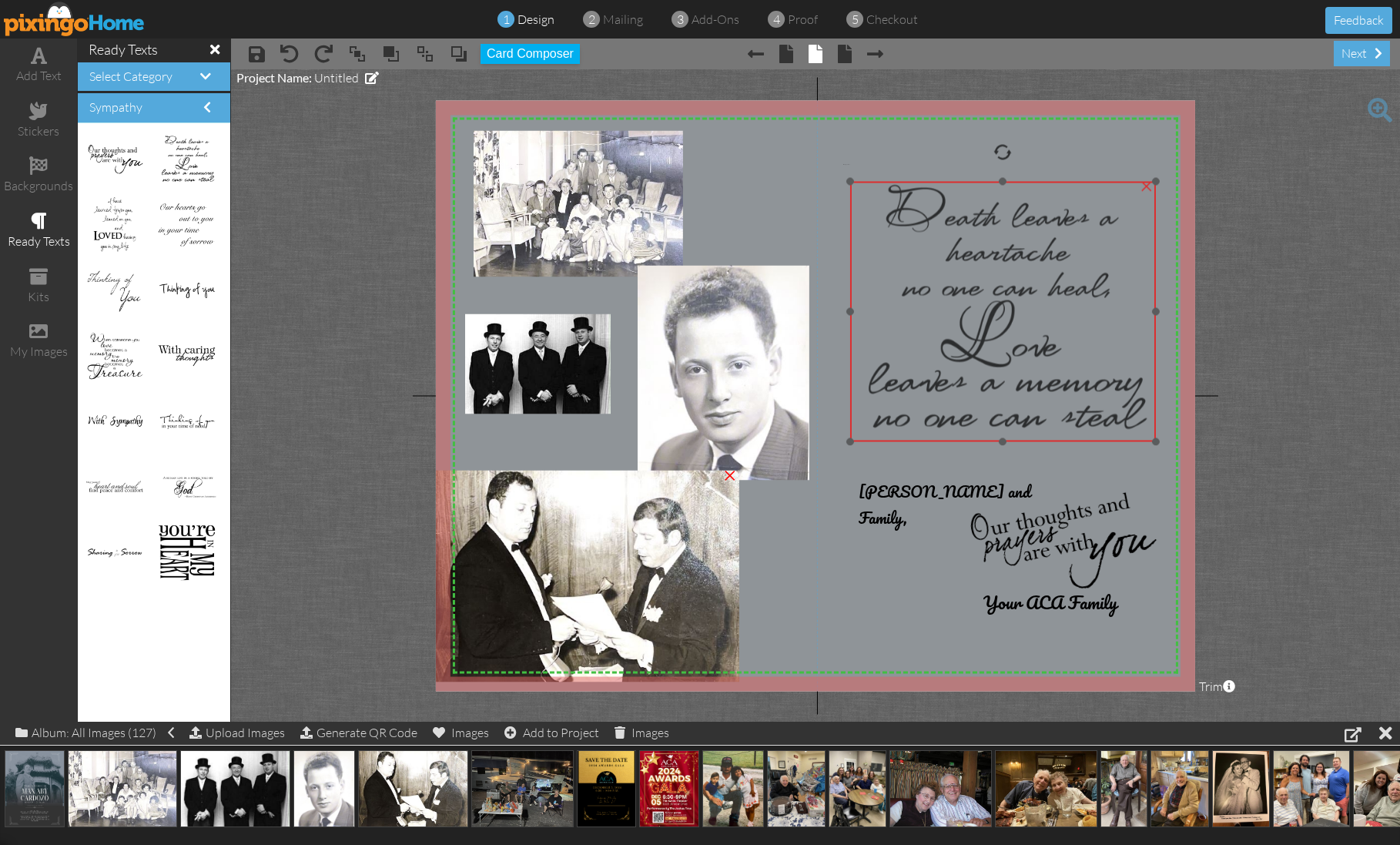
click at [885, 199] on img at bounding box center [1003, 311] width 305 height 261
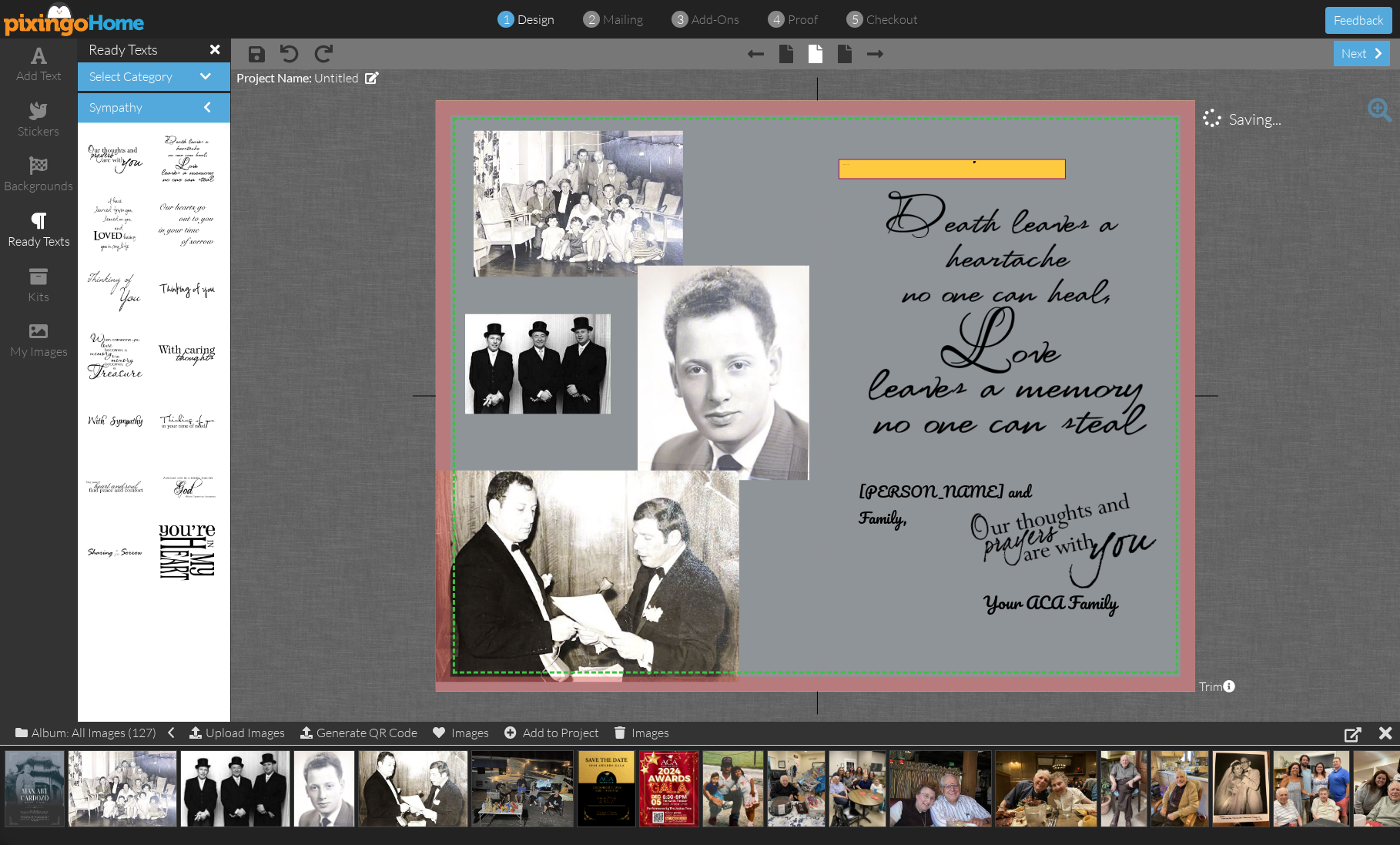
drag, startPoint x: 974, startPoint y: 161, endPoint x: 987, endPoint y: 162, distance: 13.0
click at [1019, 165] on div "Enter your text" at bounding box center [952, 164] width 218 height 1
drag, startPoint x: 1029, startPoint y: 166, endPoint x: 1005, endPoint y: 154, distance: 26.8
drag, startPoint x: 1002, startPoint y: 167, endPoint x: 974, endPoint y: 110, distance: 63.5
drag, startPoint x: 952, startPoint y: 166, endPoint x: 839, endPoint y: 165, distance: 113.0
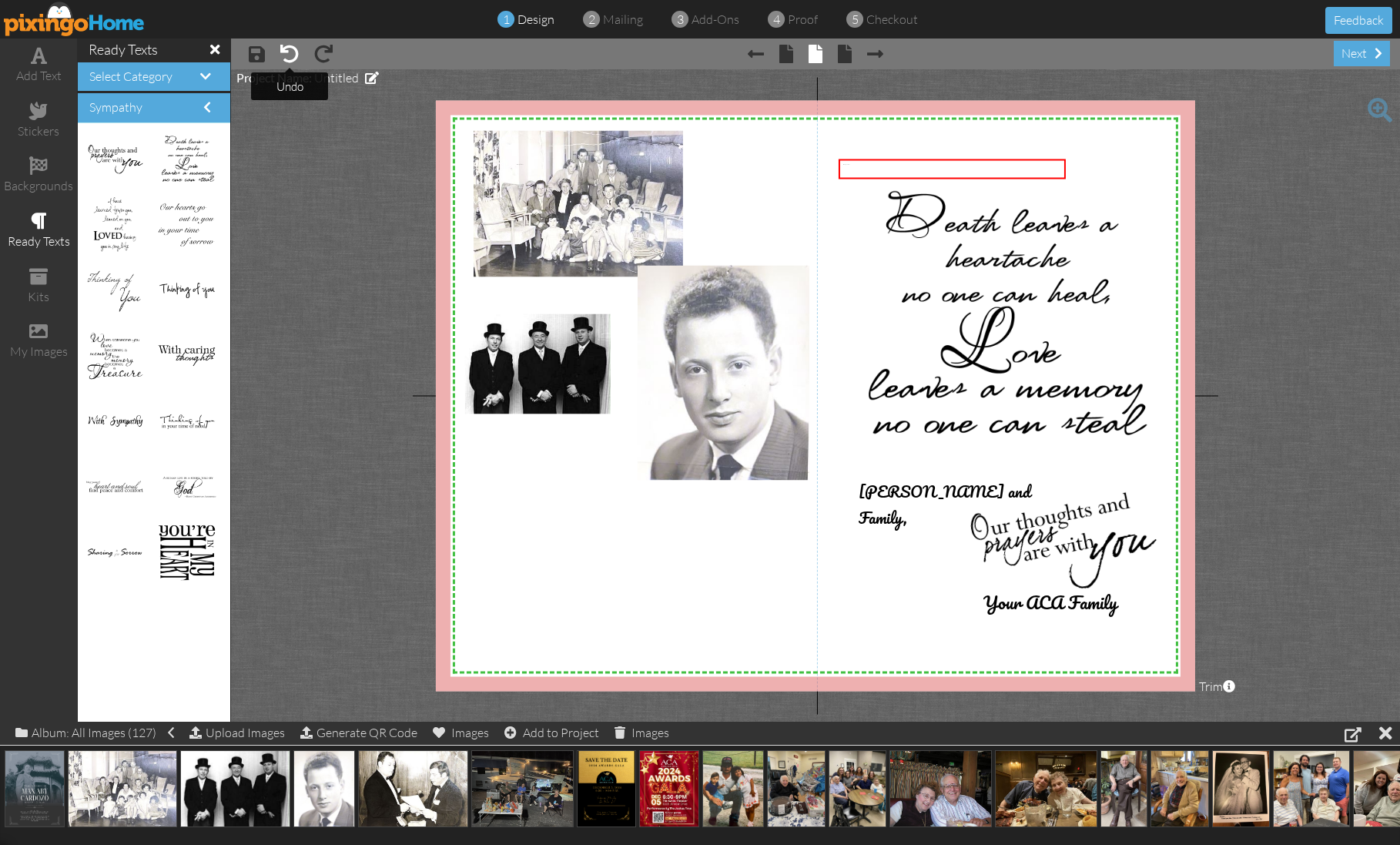
click at [290, 56] on span at bounding box center [289, 54] width 19 height 19
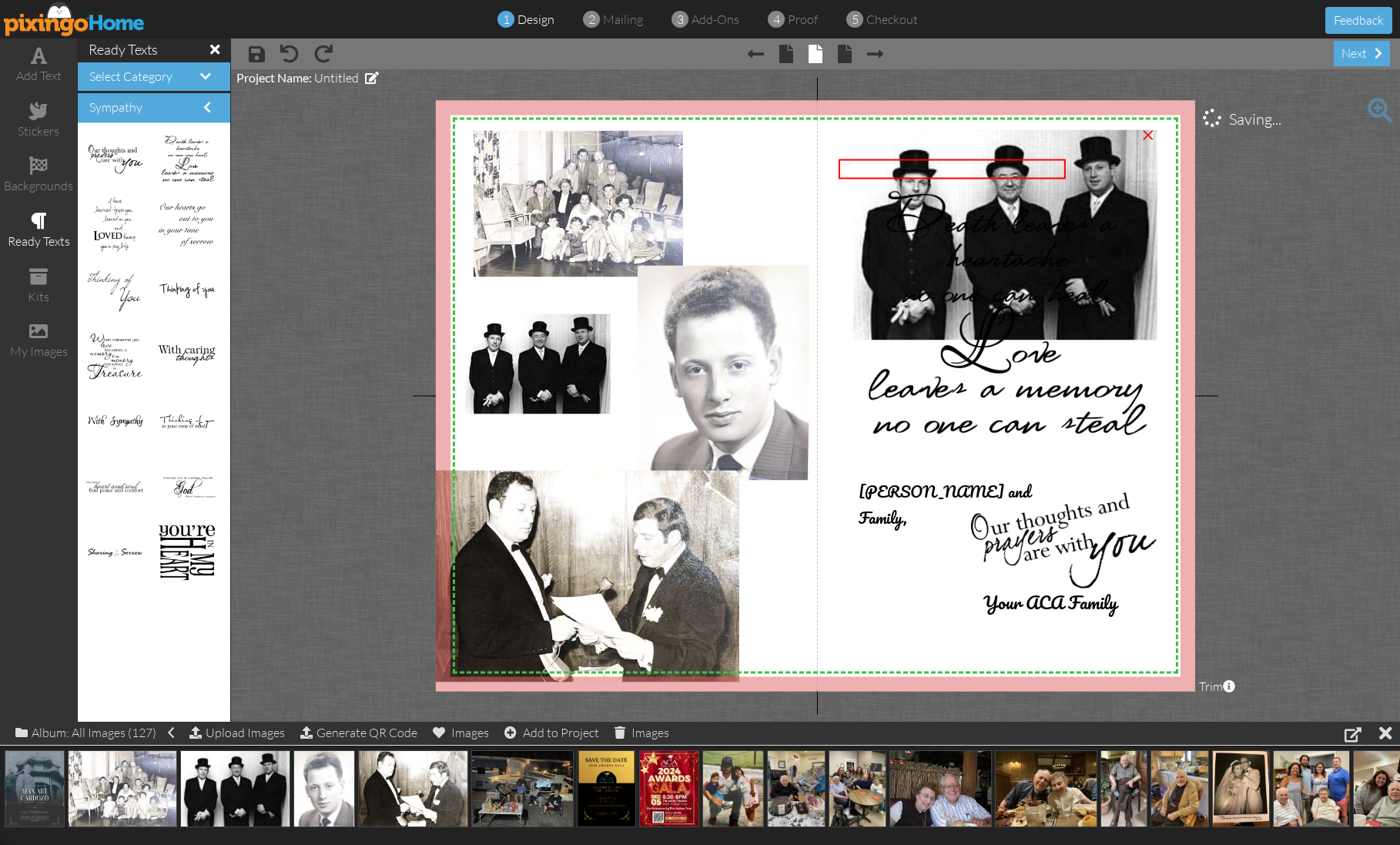
click at [1145, 136] on div "×" at bounding box center [1148, 132] width 24 height 24
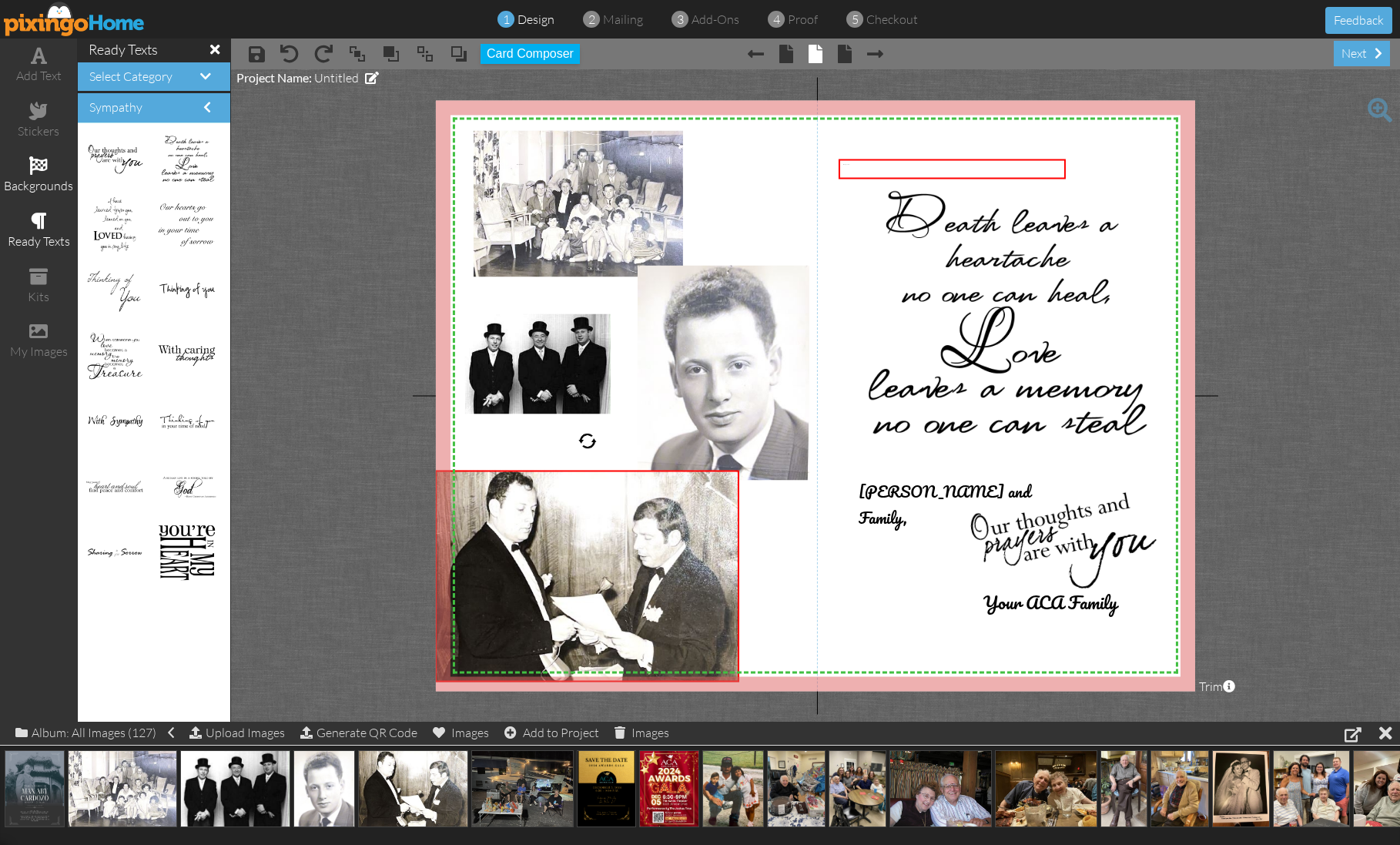
click at [35, 168] on span at bounding box center [38, 165] width 19 height 19
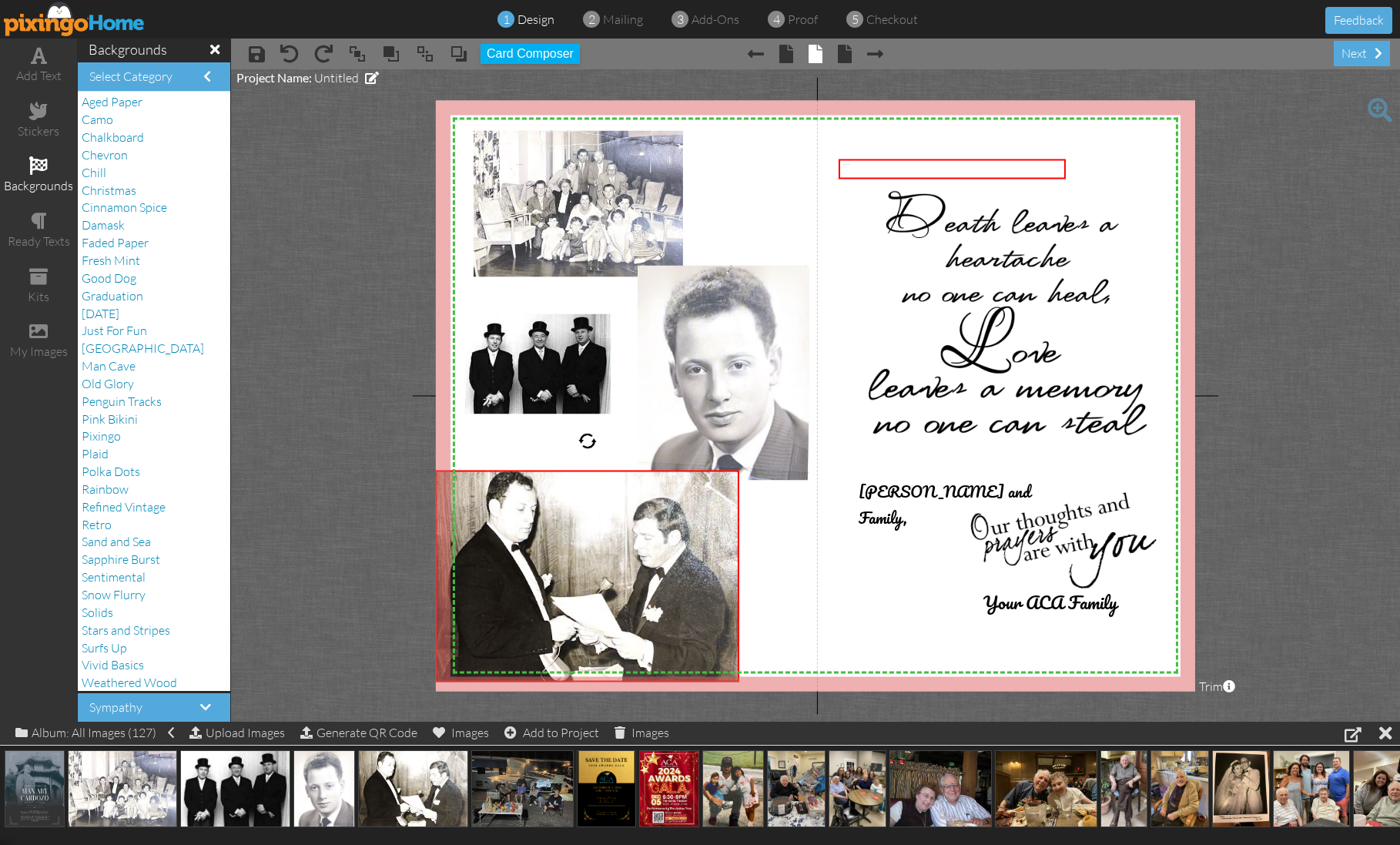
scroll to position [2, 0]
click at [106, 605] on span "Solids" at bounding box center [97, 613] width 32 height 15
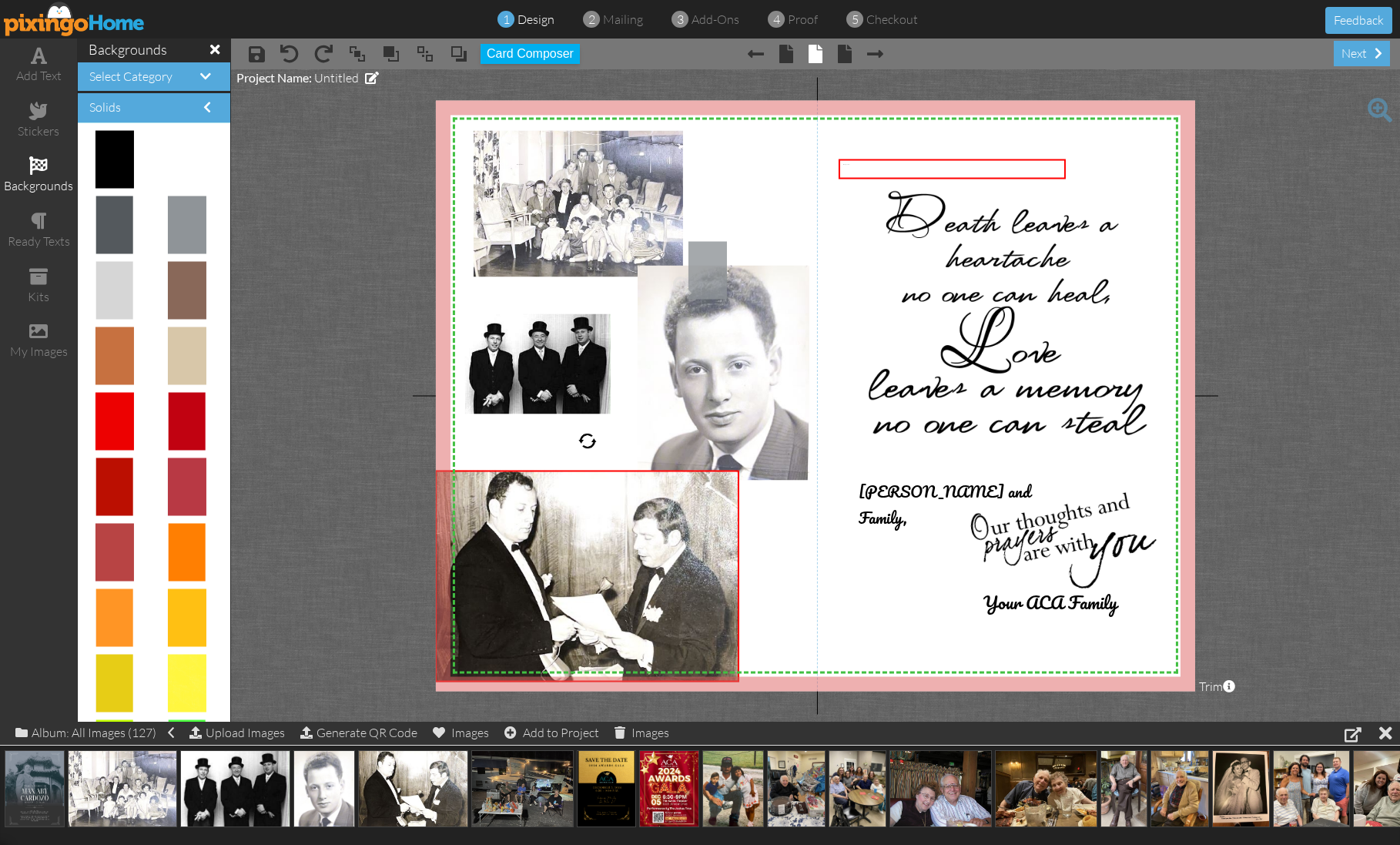
drag, startPoint x: 188, startPoint y: 211, endPoint x: 699, endPoint y: 258, distance: 513.2
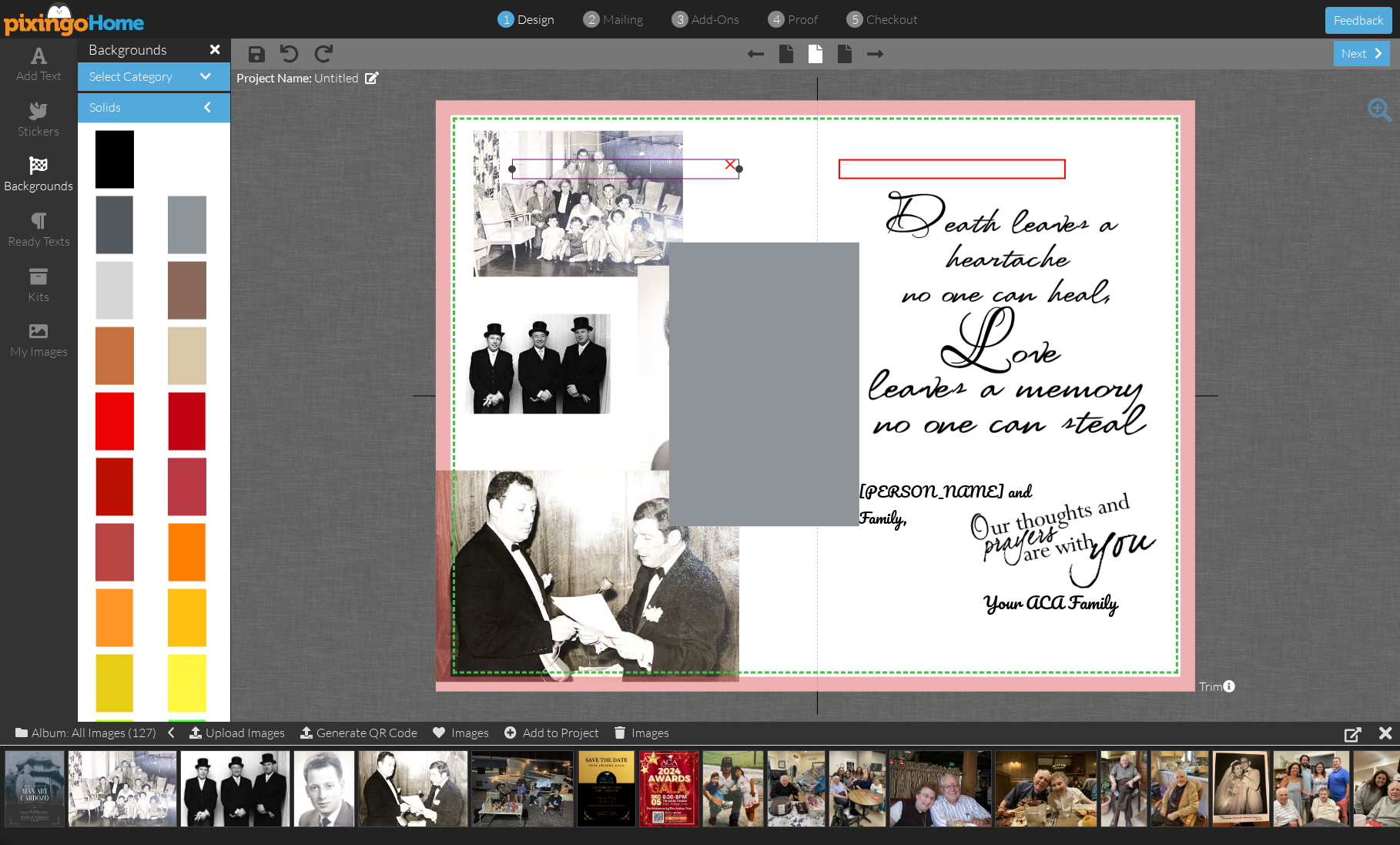
click at [552, 165] on div "Enter your text" at bounding box center [625, 164] width 218 height 1
click at [728, 167] on div "×" at bounding box center [730, 162] width 24 height 24
click at [771, 279] on img at bounding box center [764, 384] width 190 height 284
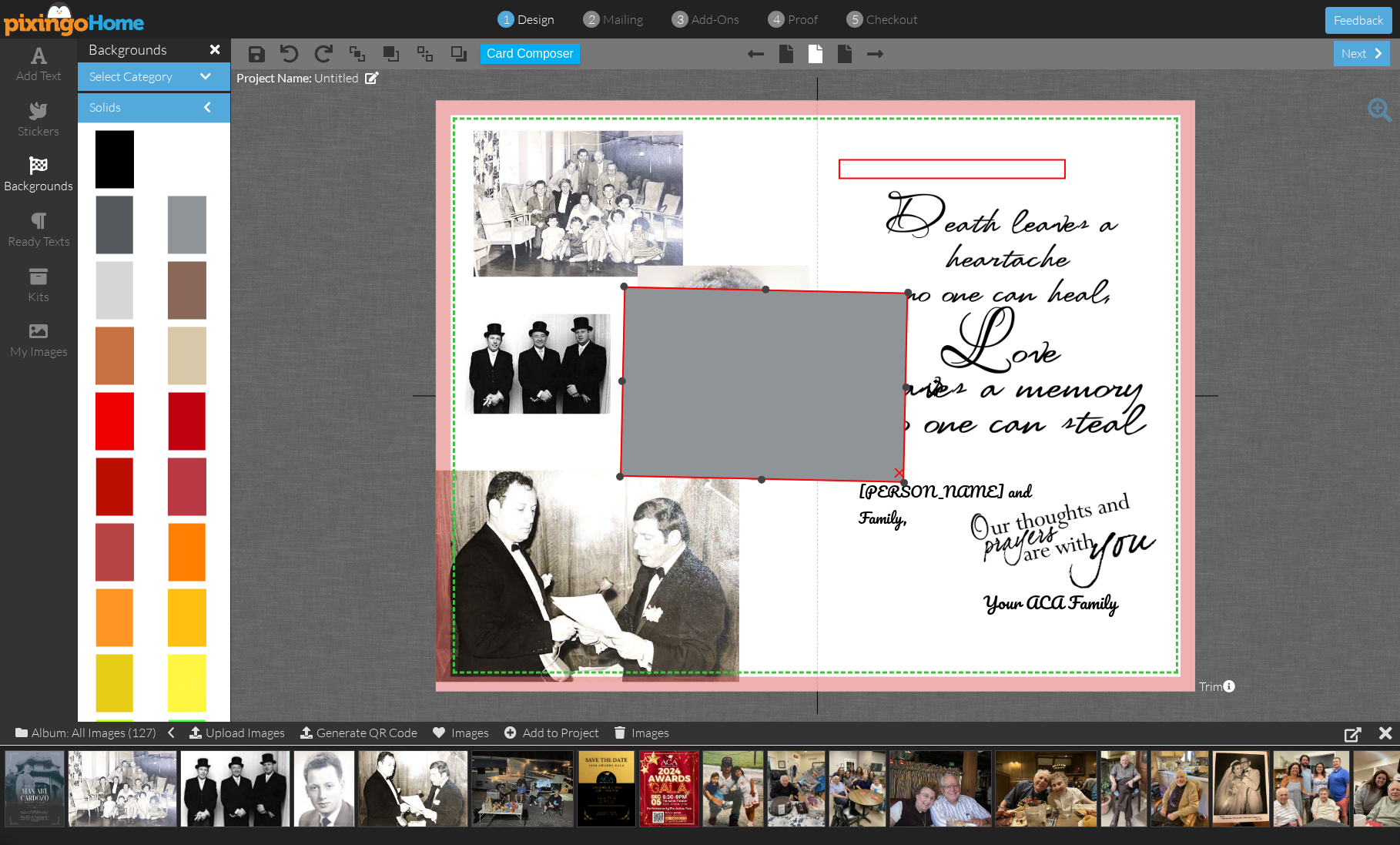
drag, startPoint x: 767, startPoint y: 205, endPoint x: 853, endPoint y: 386, distance: 200.4
click at [853, 386] on div "×" at bounding box center [763, 384] width 288 height 196
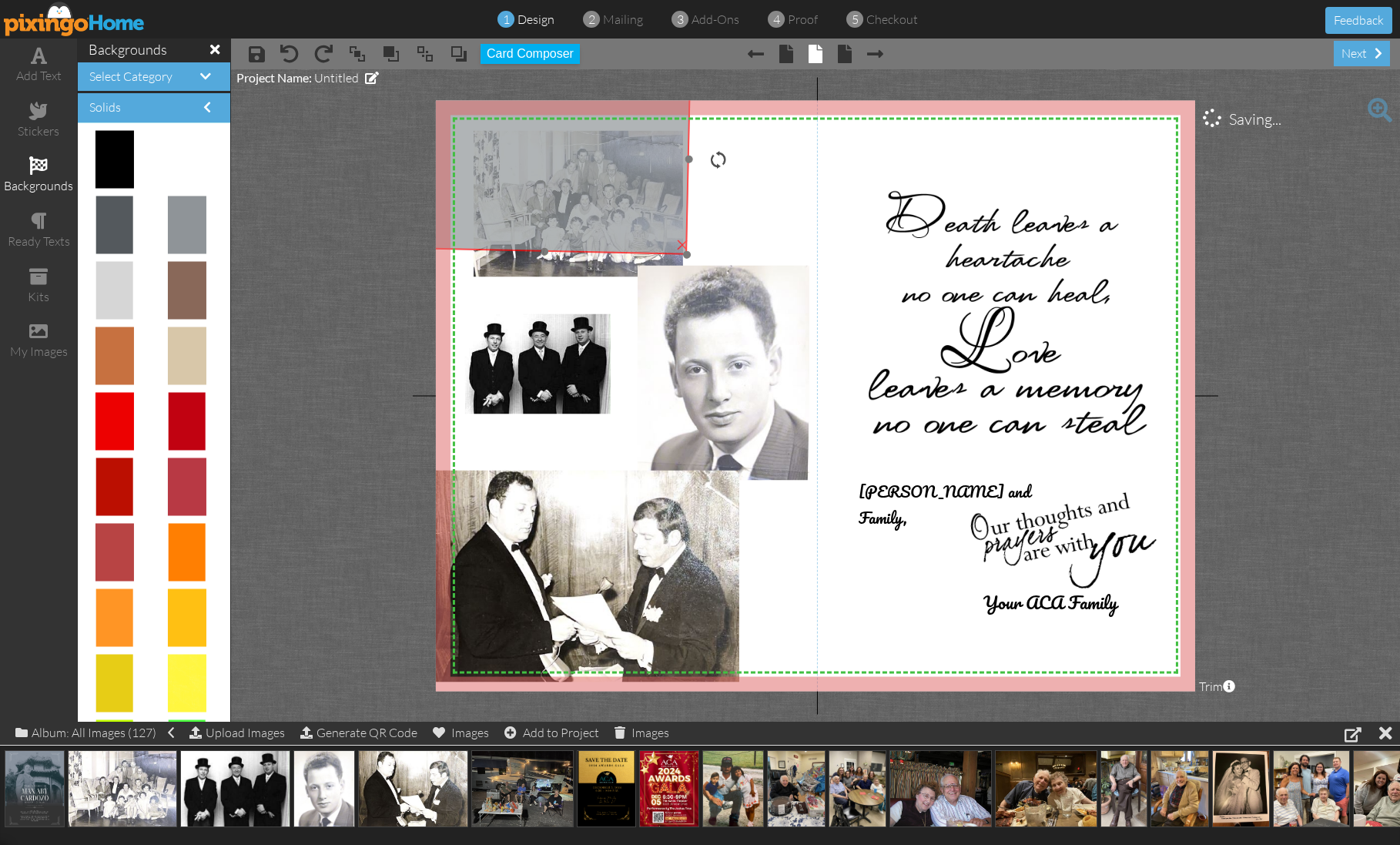
drag, startPoint x: 749, startPoint y: 385, endPoint x: 528, endPoint y: 146, distance: 325.5
click at [528, 146] on img at bounding box center [547, 155] width 288 height 196
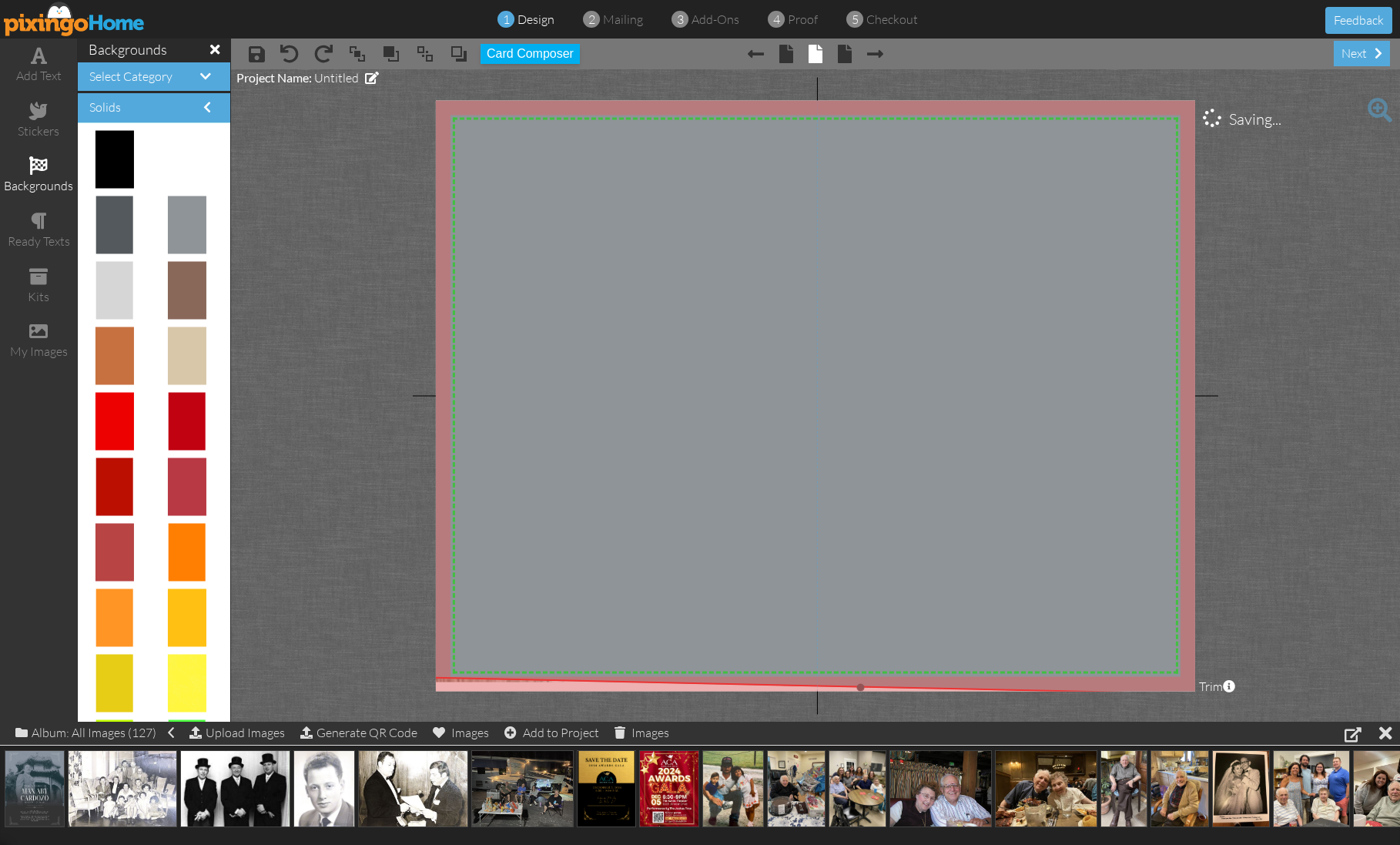
drag, startPoint x: 681, startPoint y: 239, endPoint x: 1330, endPoint y: 870, distance: 905.2
click at [1330, 844] on html "1 design 2 mailing 3 add-ons 4 proof 5 checkout Feedback add text stickers back…" at bounding box center [700, 422] width 1400 height 845
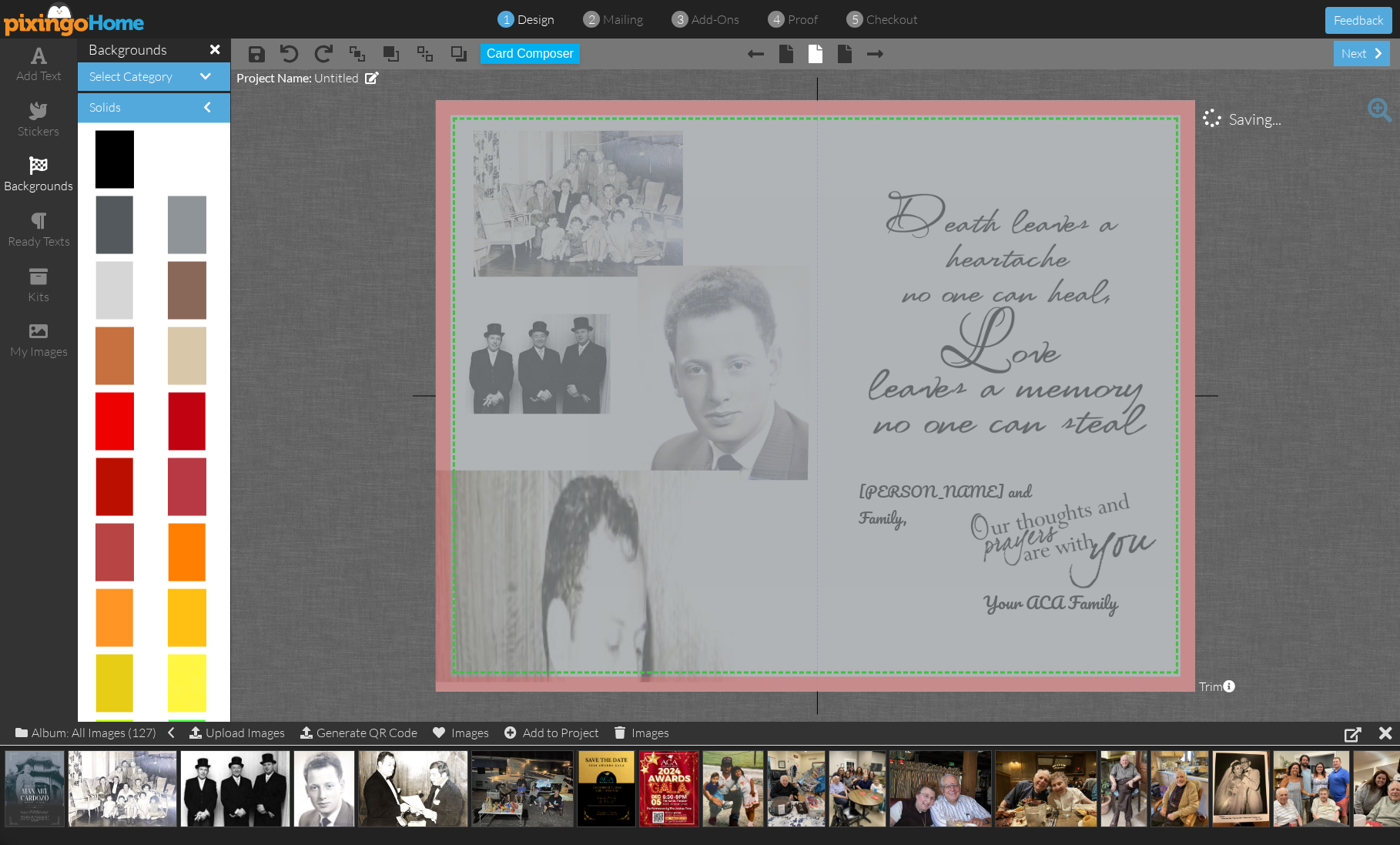
drag, startPoint x: 776, startPoint y: 343, endPoint x: 764, endPoint y: 366, distance: 25.9
click at [766, 364] on img at bounding box center [859, 396] width 960 height 652
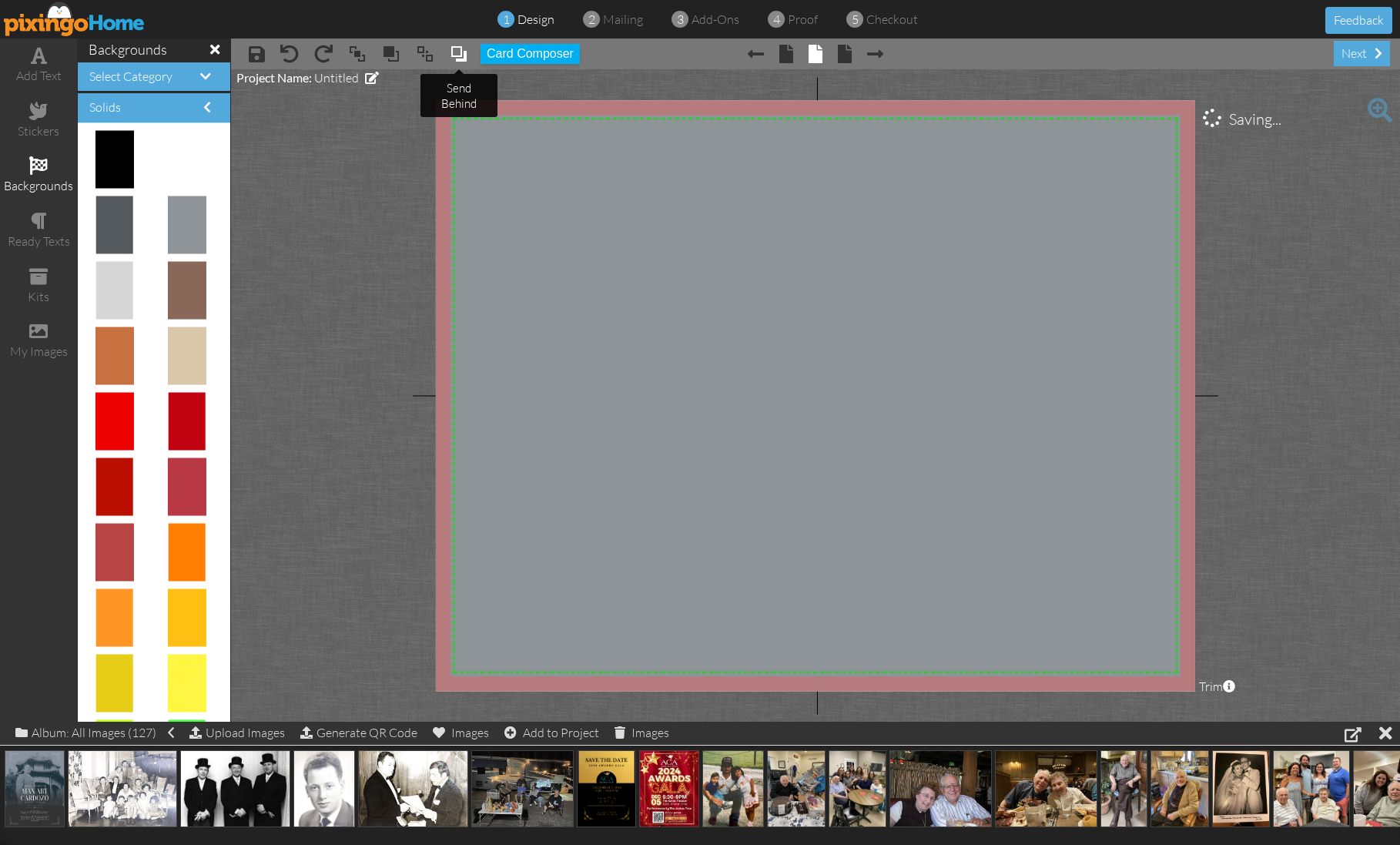
click at [452, 50] on span at bounding box center [459, 54] width 19 height 23
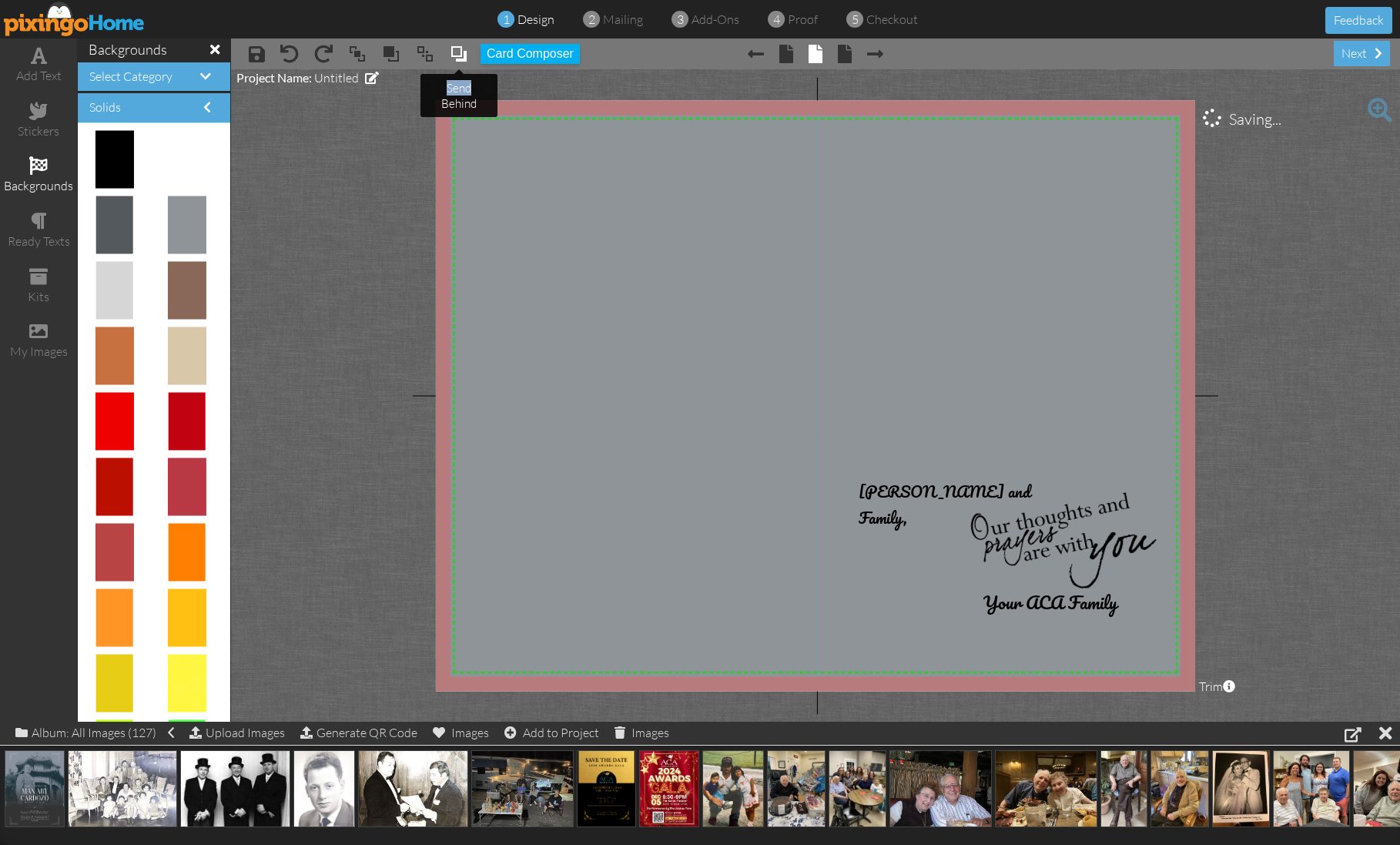
click at [452, 50] on span at bounding box center [459, 54] width 19 height 23
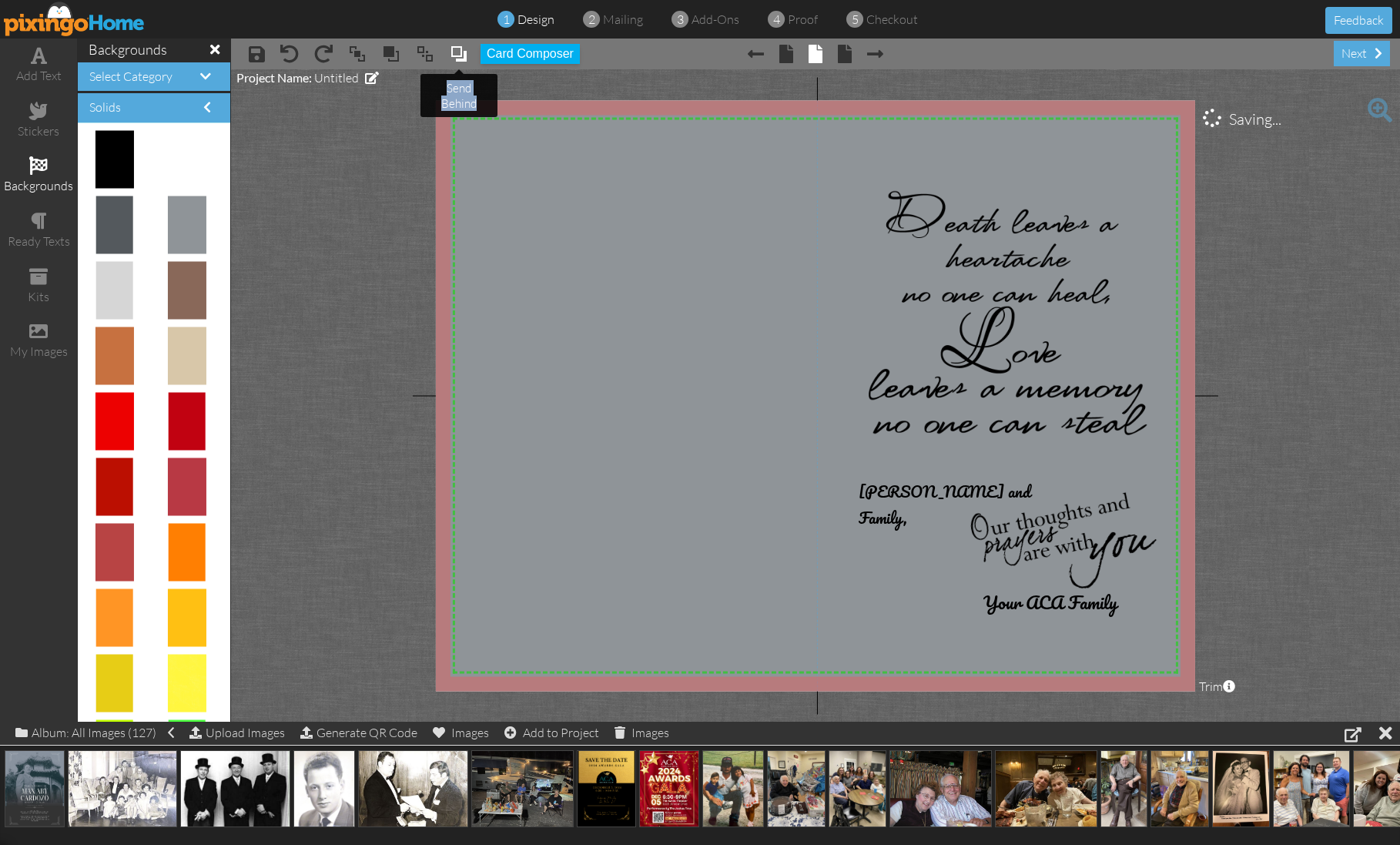
click at [452, 50] on span at bounding box center [459, 54] width 19 height 23
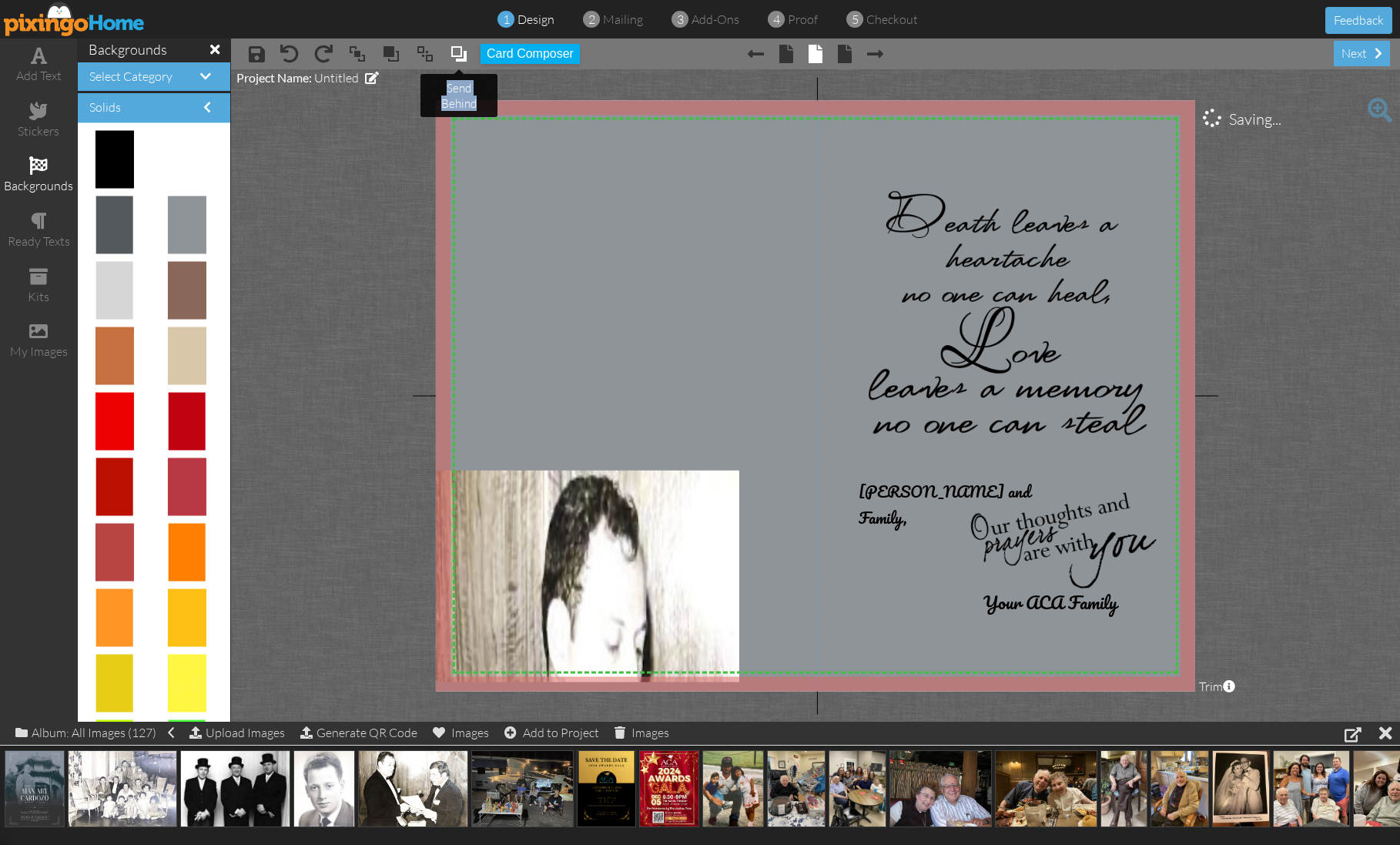
click at [452, 50] on span at bounding box center [459, 54] width 19 height 23
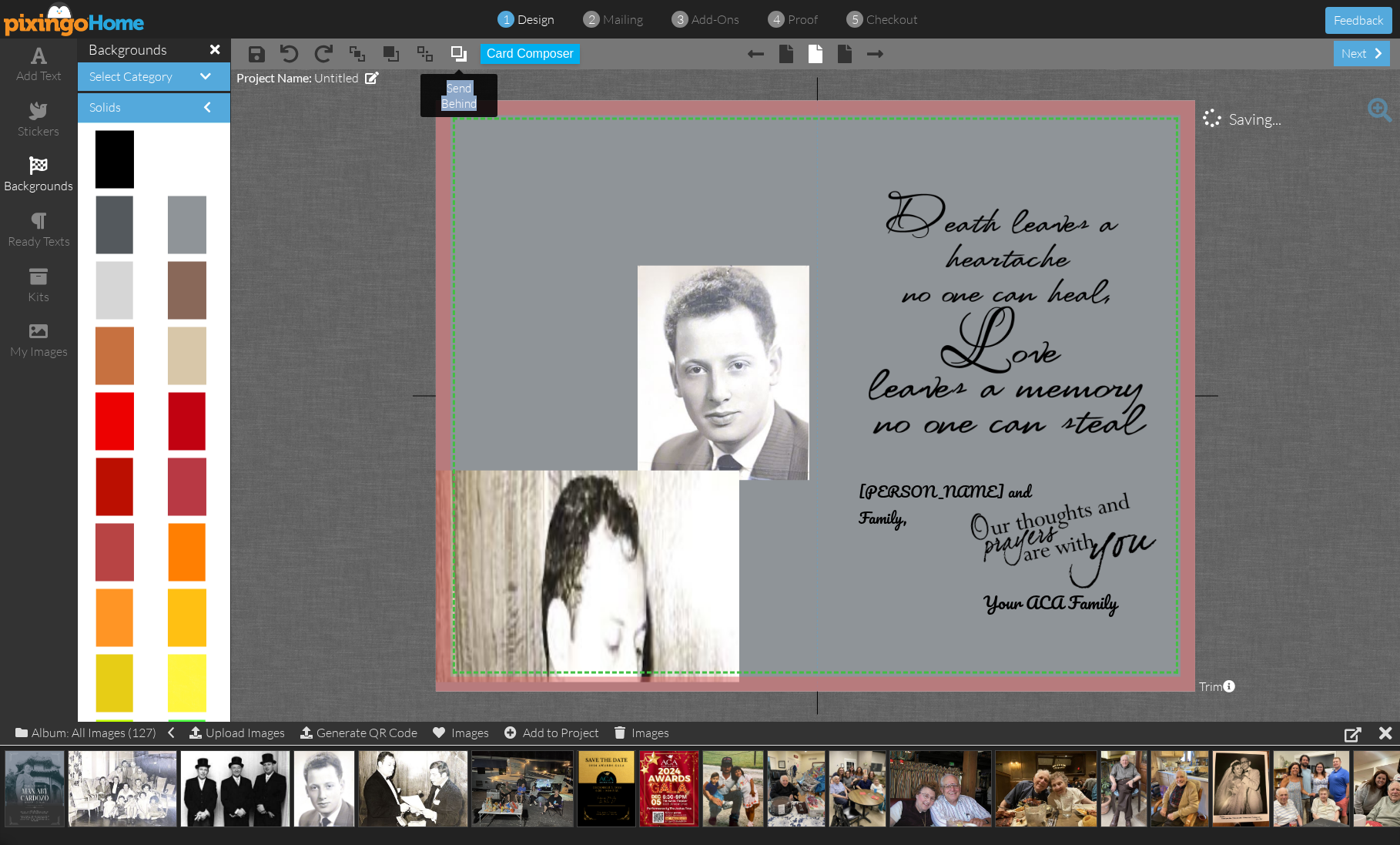
click at [452, 50] on span at bounding box center [459, 54] width 19 height 23
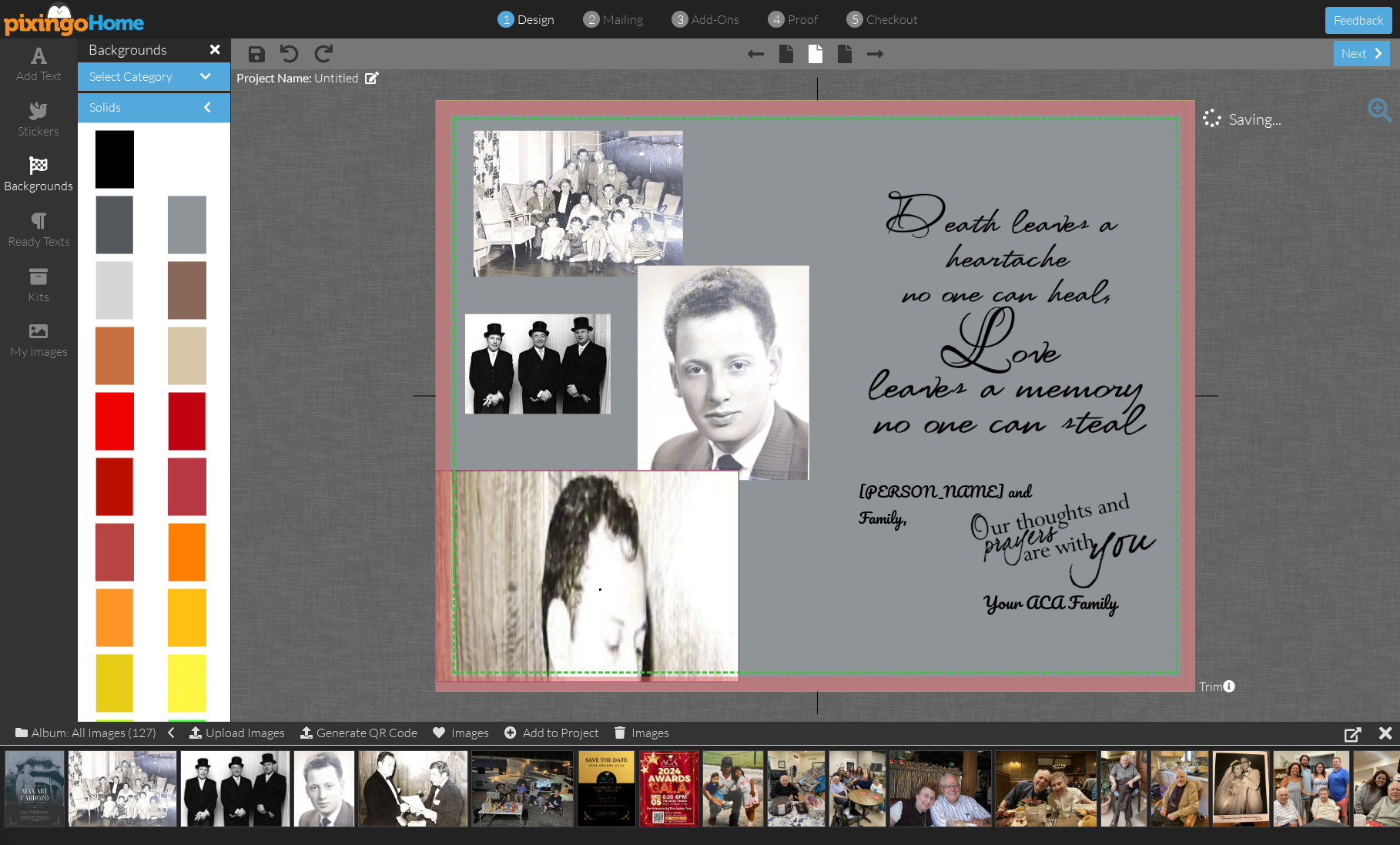
click at [599, 588] on body "1 design 2 mailing 3 add-ons 4 proof 5 checkout Feedback add text stickers back…" at bounding box center [700, 422] width 1400 height 845
drag, startPoint x: 611, startPoint y: 567, endPoint x: 675, endPoint y: 403, distance: 176.0
click at [676, 401] on div "X X X X X X X X X X X X X X X X X X X X X X X X X X X X X X X X X X X X X X X X…" at bounding box center [815, 395] width 759 height 591
click at [551, 548] on body "1 design 2 mailing 3 add-ons 4 proof 5 checkout Feedback add text stickers back…" at bounding box center [700, 422] width 1400 height 845
drag, startPoint x: 539, startPoint y: 547, endPoint x: 564, endPoint y: 531, distance: 29.7
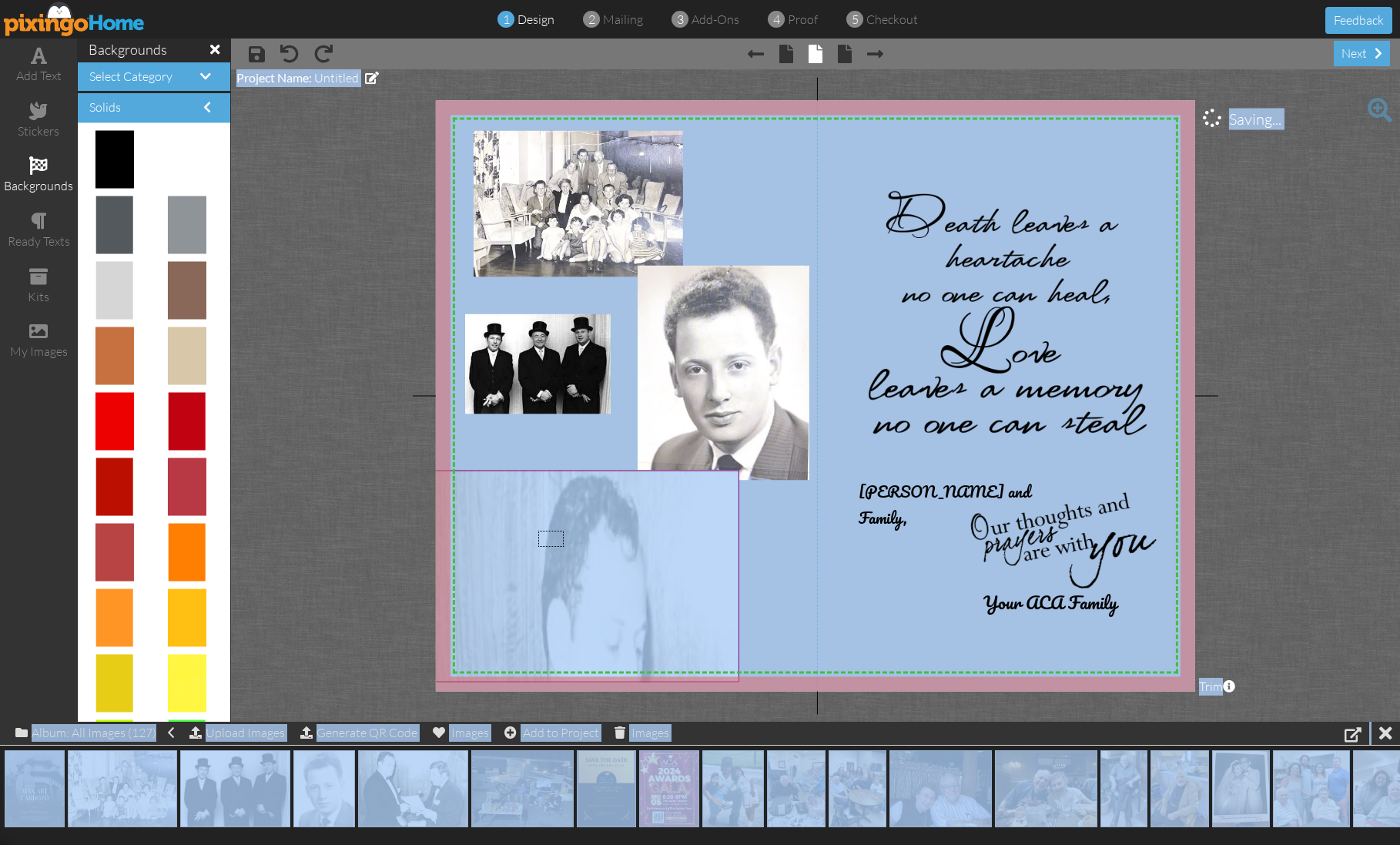
drag, startPoint x: 556, startPoint y: 535, endPoint x: 588, endPoint y: 518, distance: 36.2
click at [588, 518] on body "1 design 2 mailing 3 add-ons 4 proof 5 checkout Feedback add text stickers back…" at bounding box center [700, 422] width 1400 height 845
click at [585, 522] on body "1 design 2 mailing 3 add-ons 4 proof 5 checkout Feedback add text stickers back…" at bounding box center [700, 422] width 1400 height 845
click at [561, 540] on body "1 design 2 mailing 3 add-ons 4 proof 5 checkout Feedback add text stickers back…" at bounding box center [700, 422] width 1400 height 845
click at [558, 535] on body "1 design 2 mailing 3 add-ons 4 proof 5 checkout Feedback add text stickers back…" at bounding box center [700, 422] width 1400 height 845
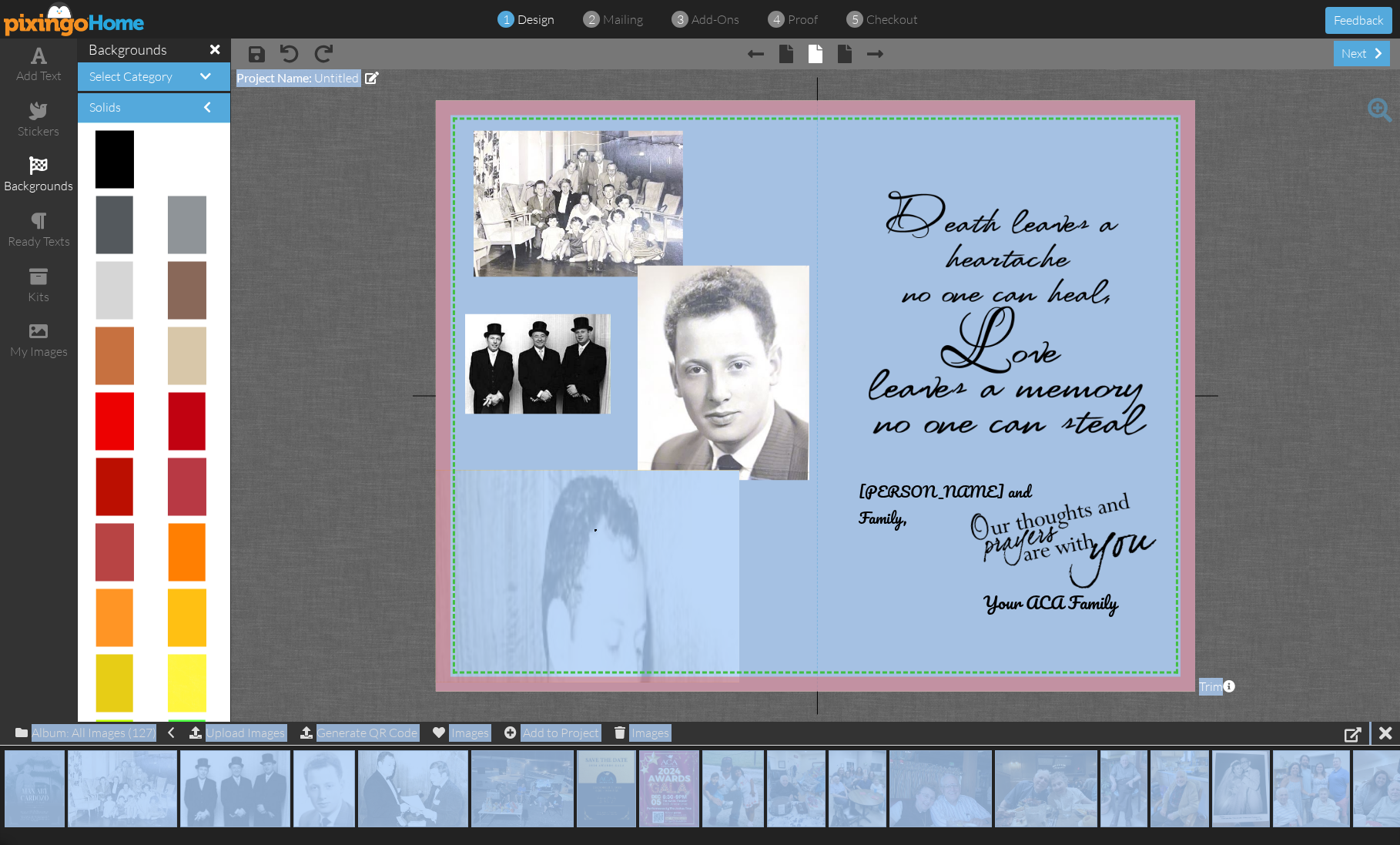
click at [594, 529] on body "1 design 2 mailing 3 add-ons 4 proof 5 checkout Feedback add text stickers back…" at bounding box center [700, 422] width 1400 height 845
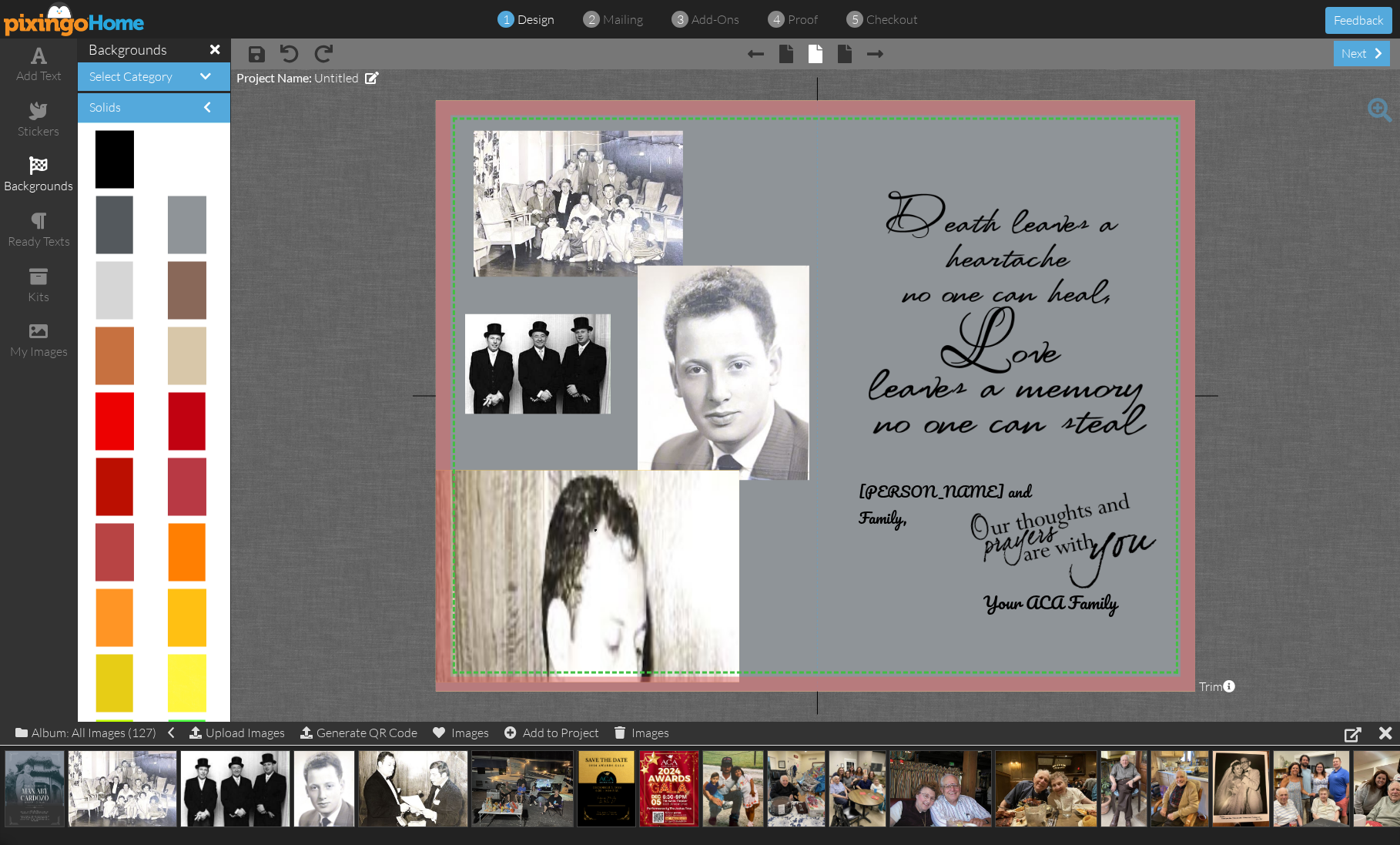
drag, startPoint x: 273, startPoint y: 574, endPoint x: 312, endPoint y: 612, distance: 54.5
click at [274, 574] on project-studio-wrapper "X X X X X X X X X X X X X X X X X X X X X X X X X X X X X X X X X X X X X X X X…" at bounding box center [815, 395] width 1169 height 652
drag, startPoint x: 404, startPoint y: 784, endPoint x: 535, endPoint y: 574, distance: 247.5
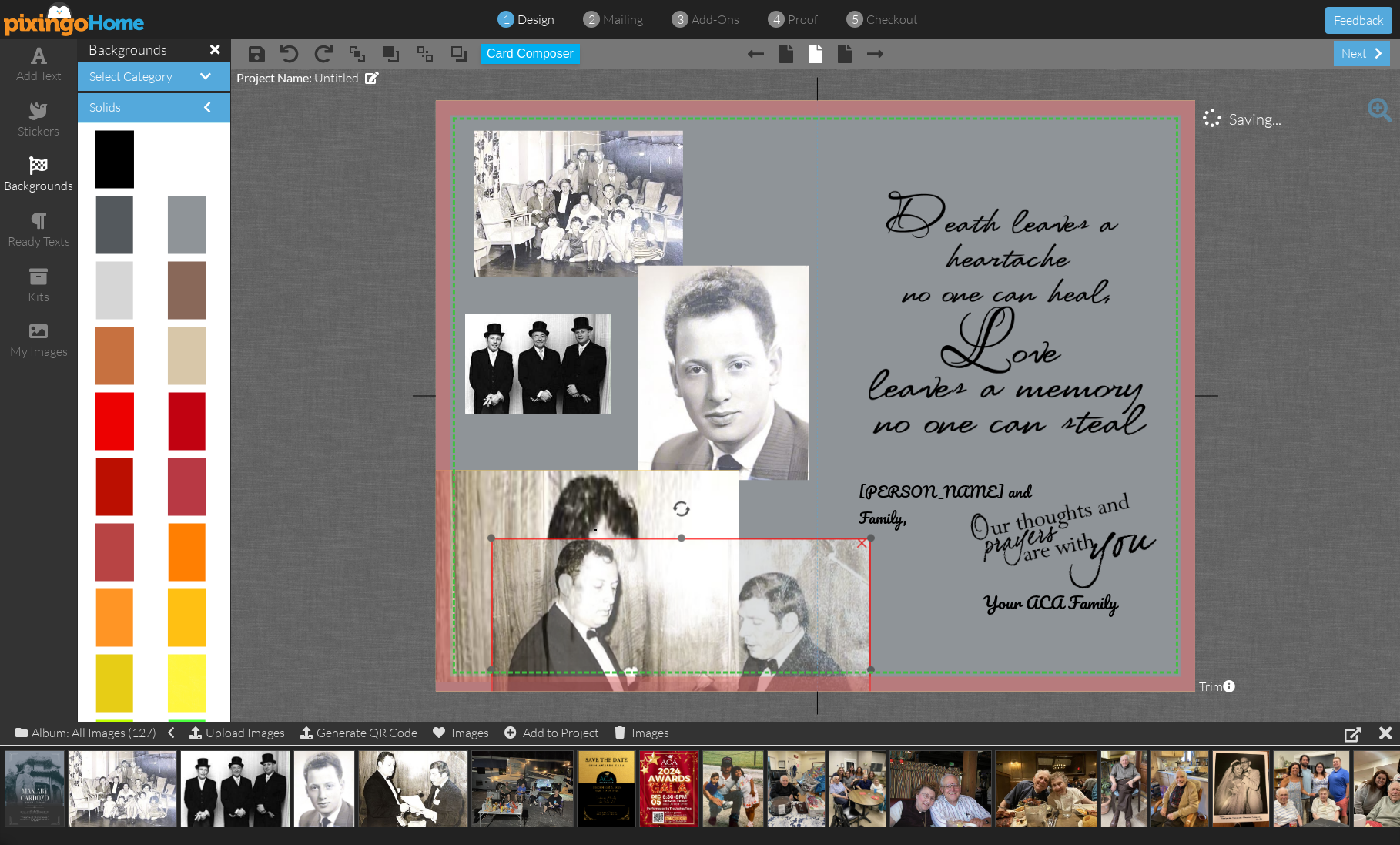
drag, startPoint x: 554, startPoint y: 616, endPoint x: 534, endPoint y: 572, distance: 48.3
click at [532, 561] on img at bounding box center [681, 670] width 379 height 264
drag, startPoint x: 558, startPoint y: 598, endPoint x: 528, endPoint y: 557, distance: 50.8
click at [549, 554] on body "1 design 2 mailing 3 add-ons 4 proof 5 checkout Feedback add text stickers back…" at bounding box center [700, 422] width 1400 height 845
click at [345, 548] on project-studio-wrapper "X X X X X X X X X X X X X X X X X X X X X X X X X X X X X X X X X X X X X X X X…" at bounding box center [815, 395] width 1169 height 652
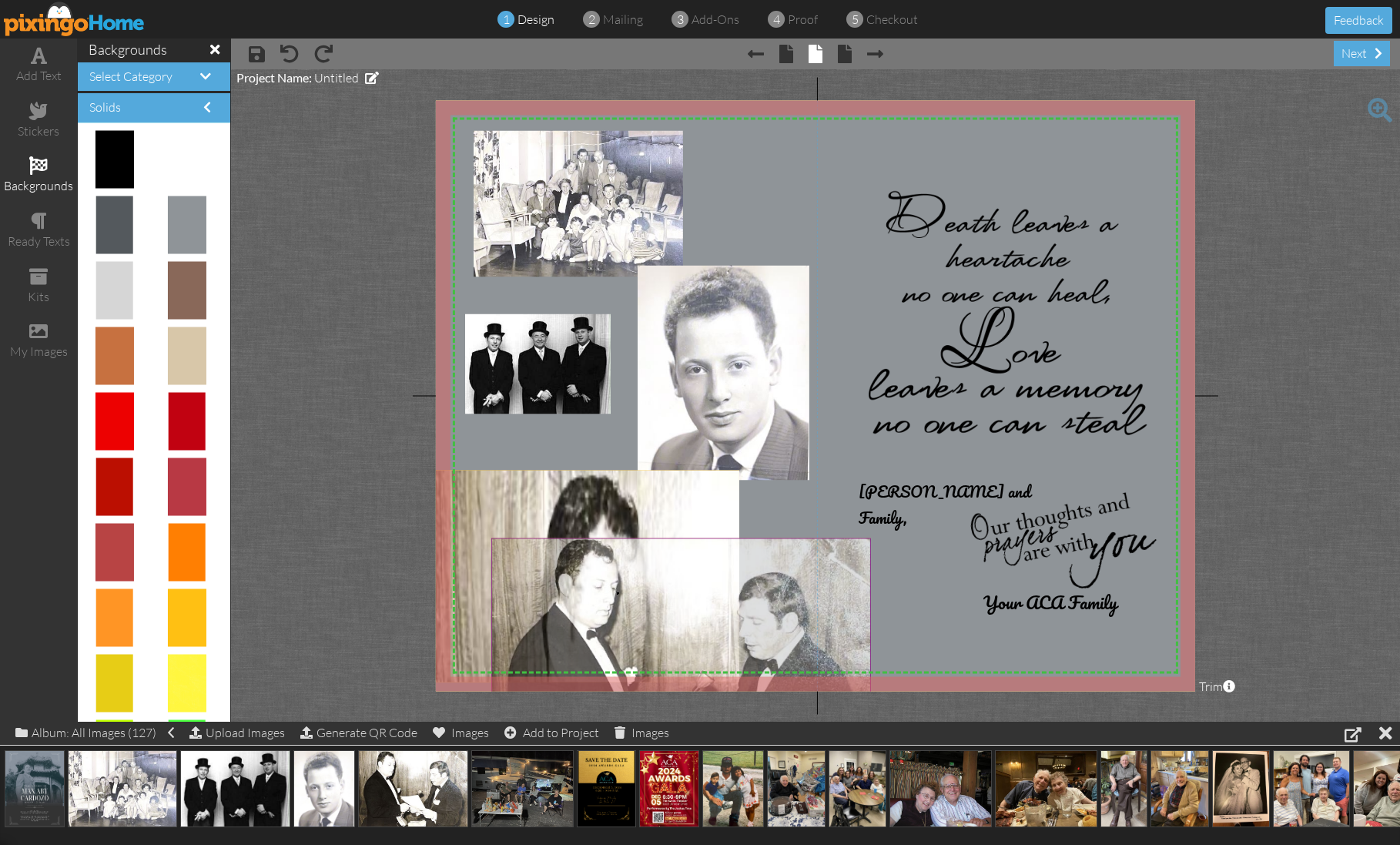
drag, startPoint x: 617, startPoint y: 592, endPoint x: 621, endPoint y: 602, distance: 10.8
click at [617, 592] on body "1 design 2 mailing 3 add-ons 4 proof 5 checkout Feedback add text stickers back…" at bounding box center [700, 422] width 1400 height 845
drag, startPoint x: 625, startPoint y: 618, endPoint x: 581, endPoint y: 551, distance: 80.2
click at [581, 551] on body "1 design 2 mailing 3 add-ons 4 proof 5 checkout Feedback add text stickers back…" at bounding box center [700, 422] width 1400 height 845
click at [358, 558] on project-studio-wrapper "X X X X X X X X X X X X X X X X X X X X X X X X X X X X X X X X X X X X X X X X…" at bounding box center [815, 395] width 1169 height 652
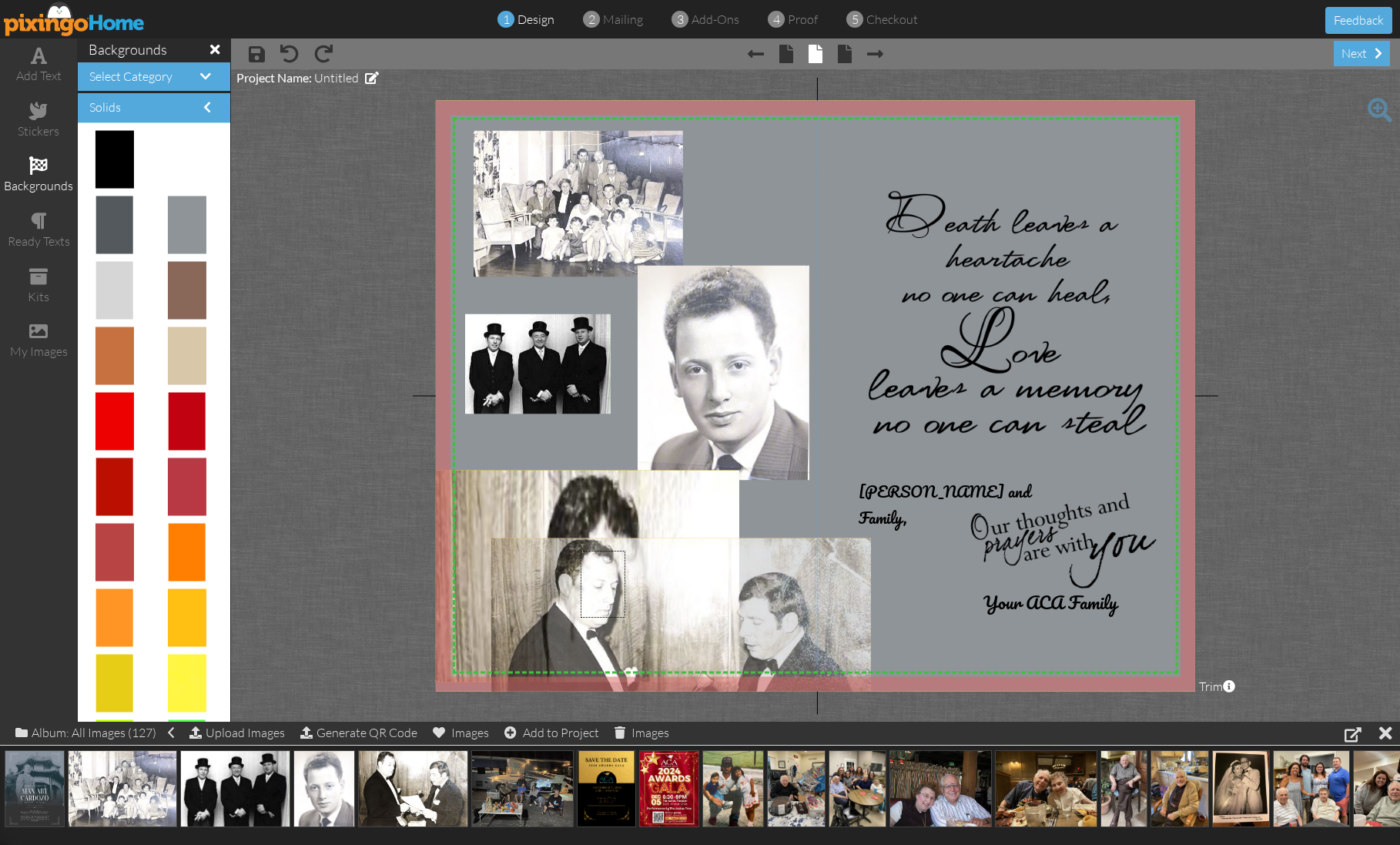
click at [935, 648] on img at bounding box center [858, 395] width 960 height 652
drag, startPoint x: 834, startPoint y: 601, endPoint x: 754, endPoint y: 532, distance: 105.6
click at [747, 529] on body "1 design 2 mailing 3 add-ons 4 proof 5 checkout Feedback add text stickers back…" at bounding box center [700, 422] width 1400 height 845
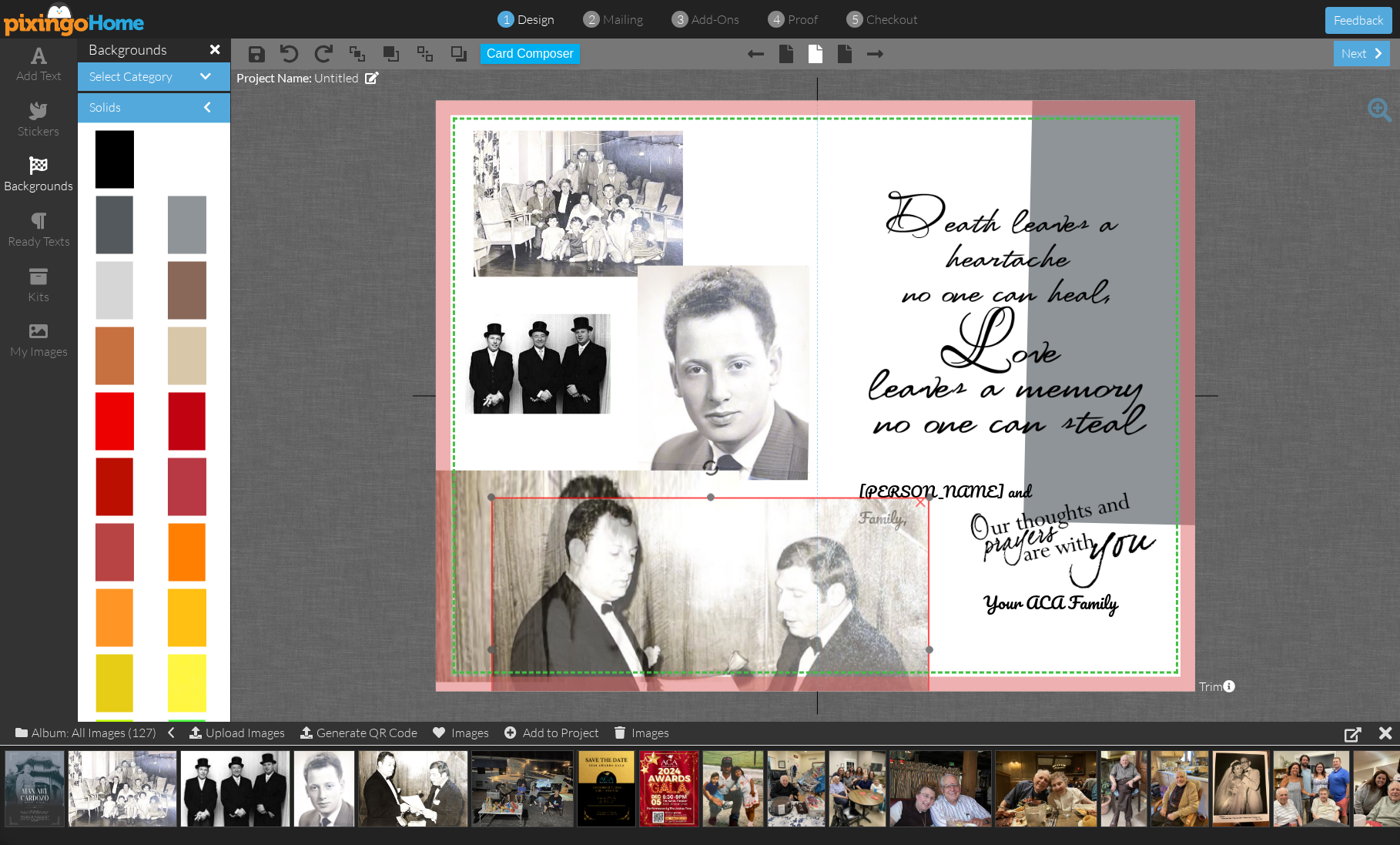
drag, startPoint x: 871, startPoint y: 537, endPoint x: 915, endPoint y: 477, distance: 74.4
click at [915, 497] on div "×" at bounding box center [711, 650] width 439 height 306
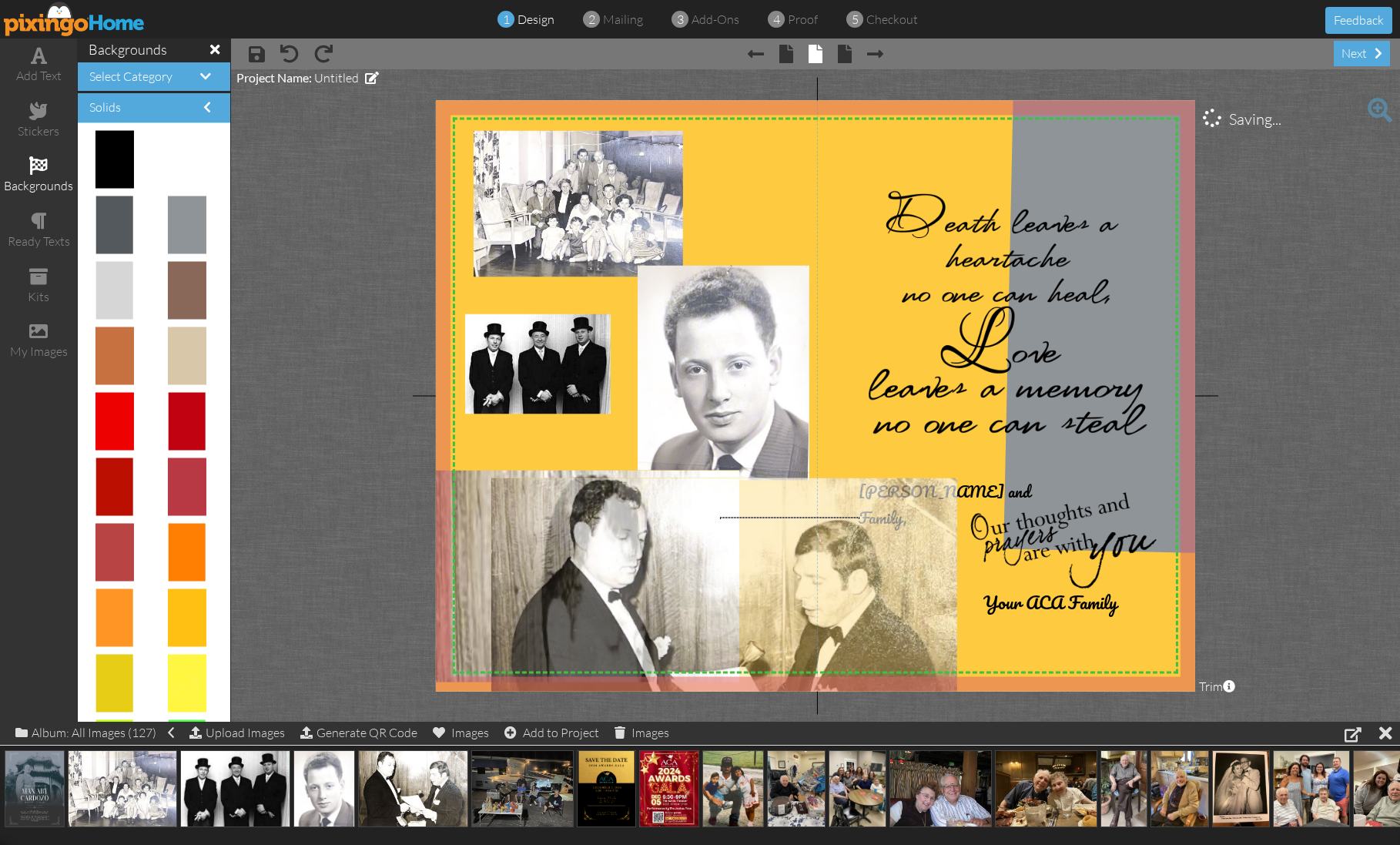
drag, startPoint x: 856, startPoint y: 517, endPoint x: 720, endPoint y: 518, distance: 136.0
click at [720, 518] on body "1 design 2 mailing 3 add-ons 4 proof 5 checkout Feedback add text stickers back…" at bounding box center [700, 422] width 1400 height 845
click at [699, 518] on body "1 design 2 mailing 3 add-ons 4 proof 5 checkout Feedback add text stickers back…" at bounding box center [700, 422] width 1400 height 845
drag, startPoint x: 835, startPoint y: 522, endPoint x: 695, endPoint y: 518, distance: 140.1
click at [695, 518] on body "1 design 2 mailing 3 add-ons 4 proof 5 checkout Feedback add text stickers back…" at bounding box center [700, 422] width 1400 height 845
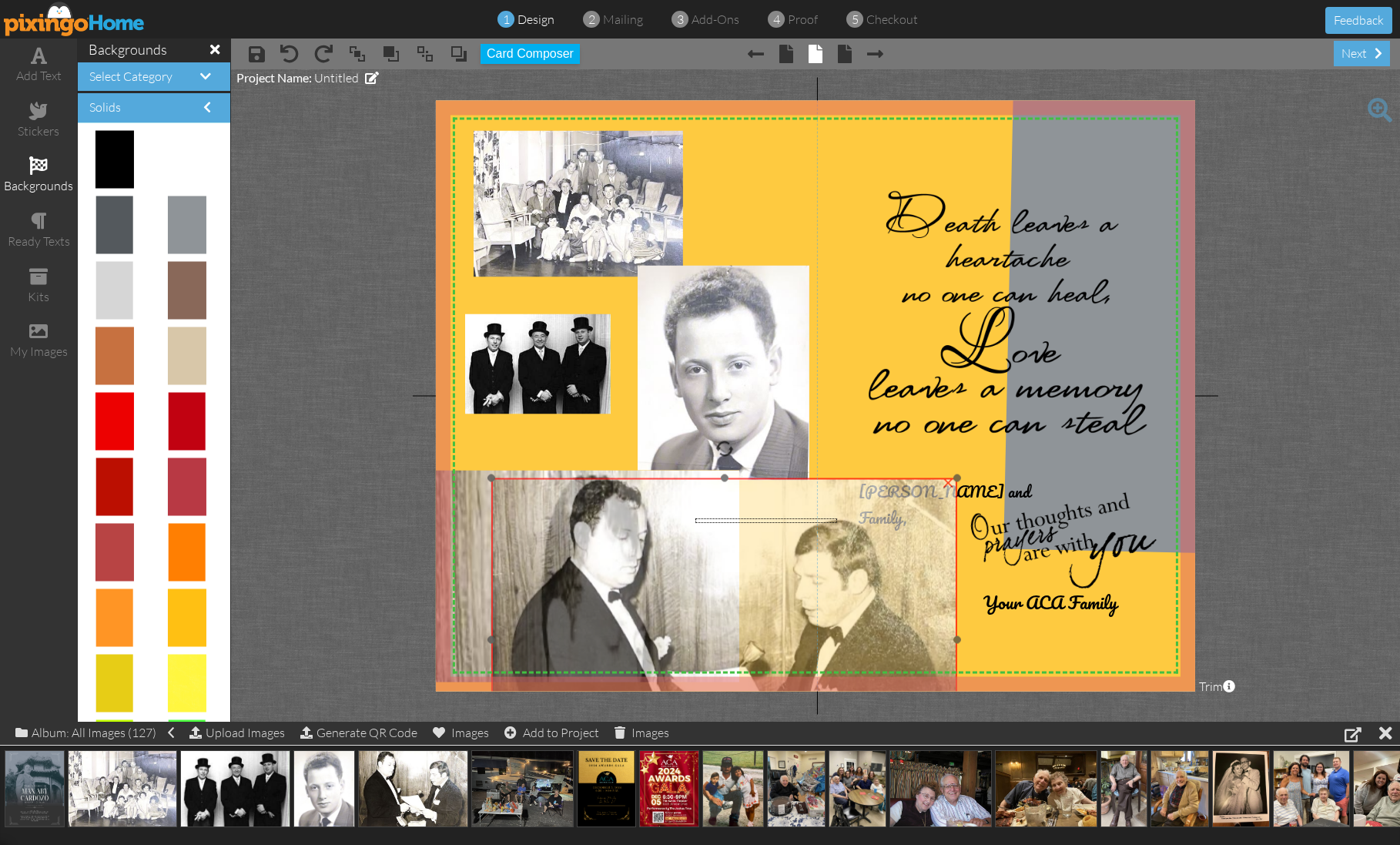
drag, startPoint x: 953, startPoint y: 478, endPoint x: 706, endPoint y: 529, distance: 252.2
click at [707, 529] on div "×" at bounding box center [724, 639] width 466 height 324
click at [348, 463] on project-studio-wrapper "X X X X X X X X X X X X X X X X X X X X X X X X X X X X X X X X X X X X X X X X…" at bounding box center [815, 395] width 1169 height 652
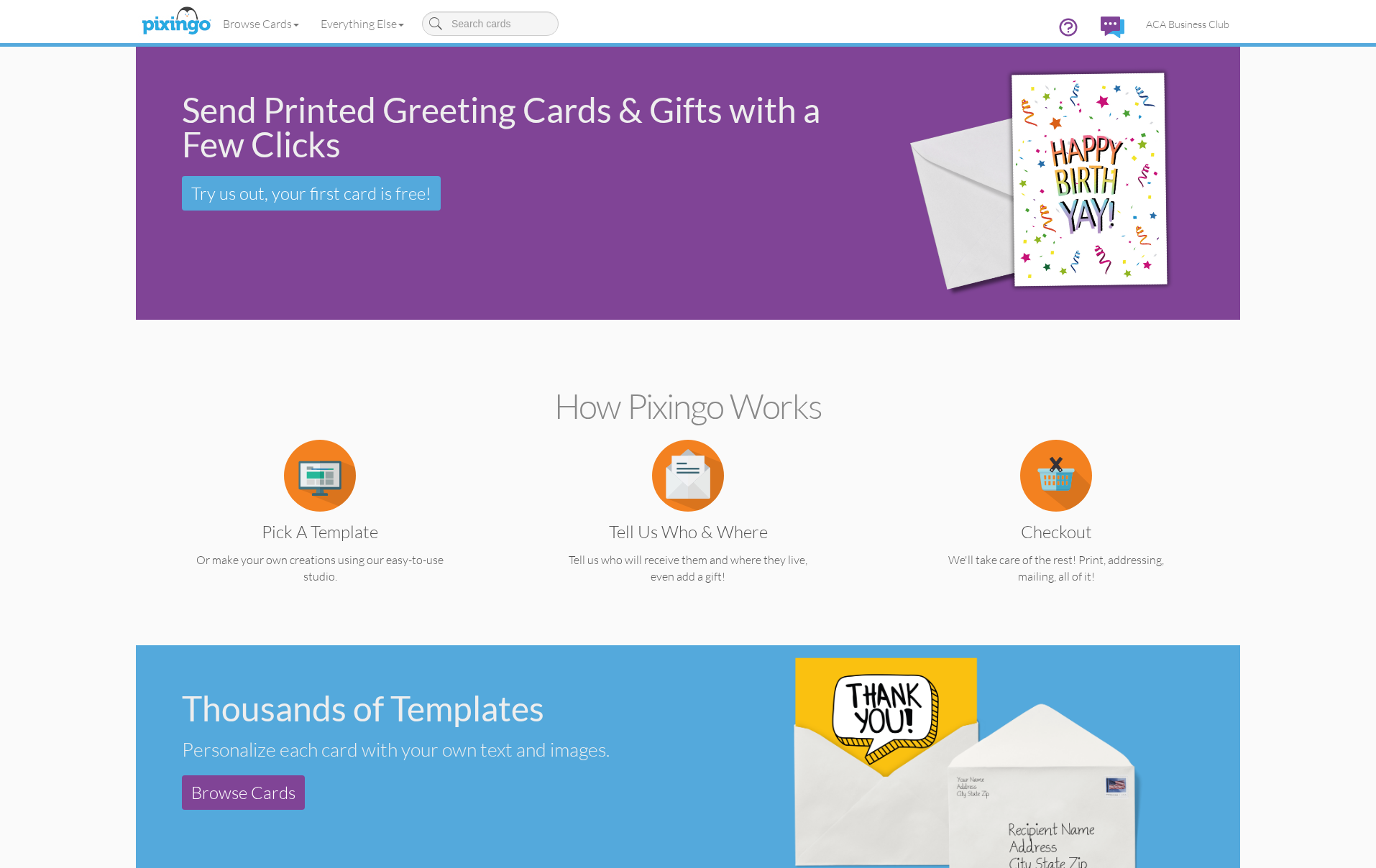
click at [315, 470] on img at bounding box center [320, 475] width 72 height 72
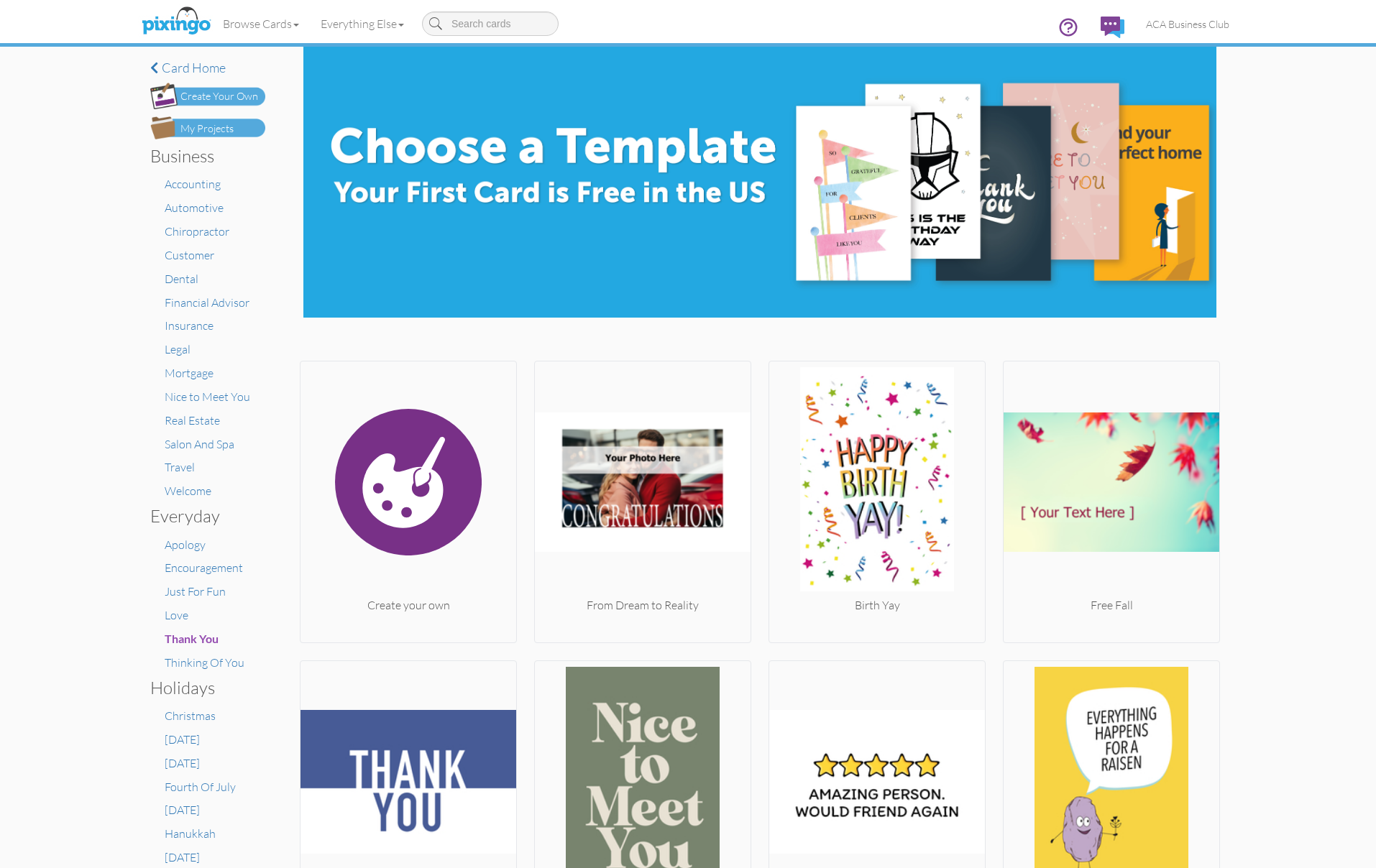
click at [242, 129] on img at bounding box center [208, 128] width 115 height 23
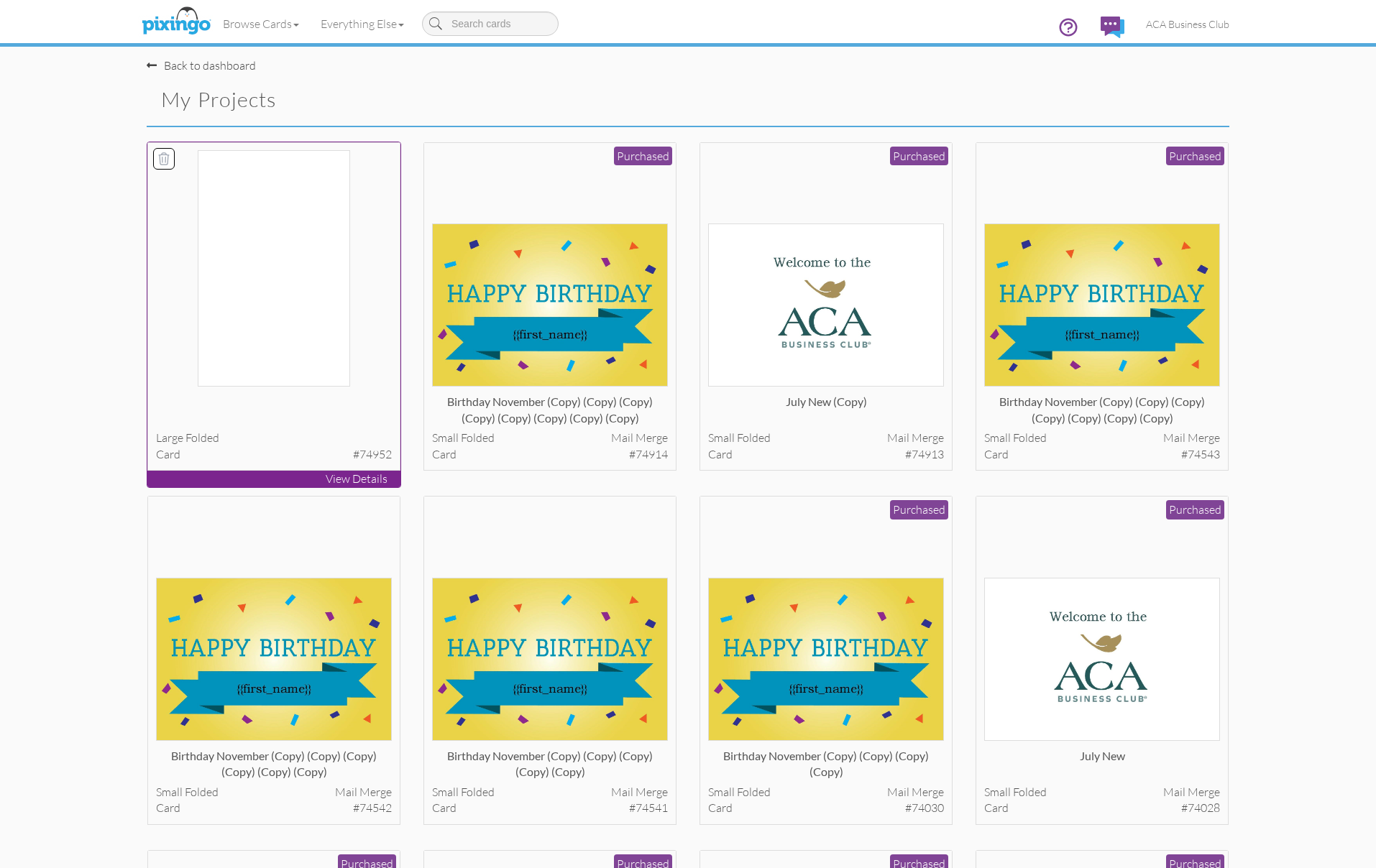
click at [268, 215] on img at bounding box center [274, 268] width 152 height 237
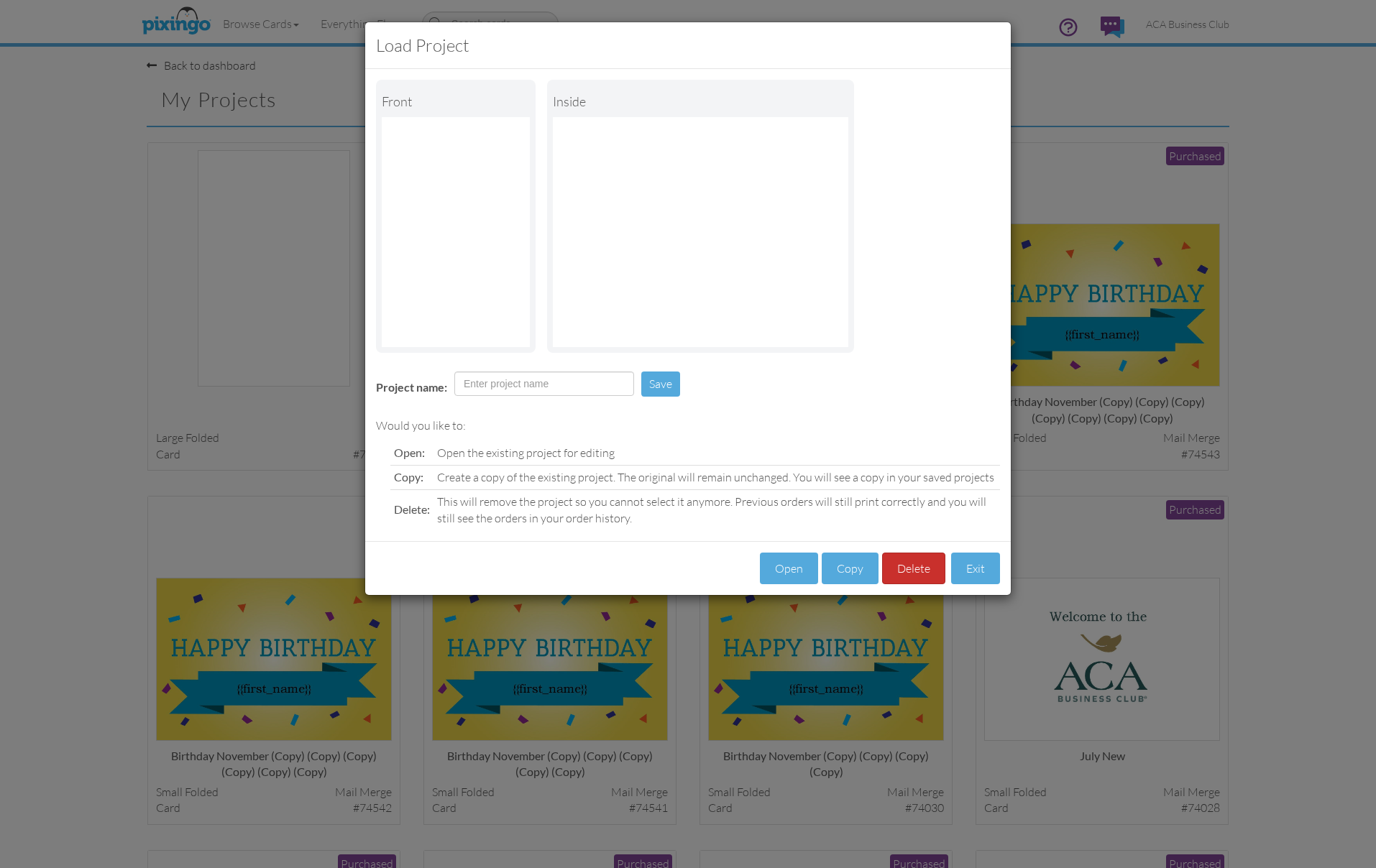
click at [919, 559] on button "Delete" at bounding box center [914, 569] width 63 height 33
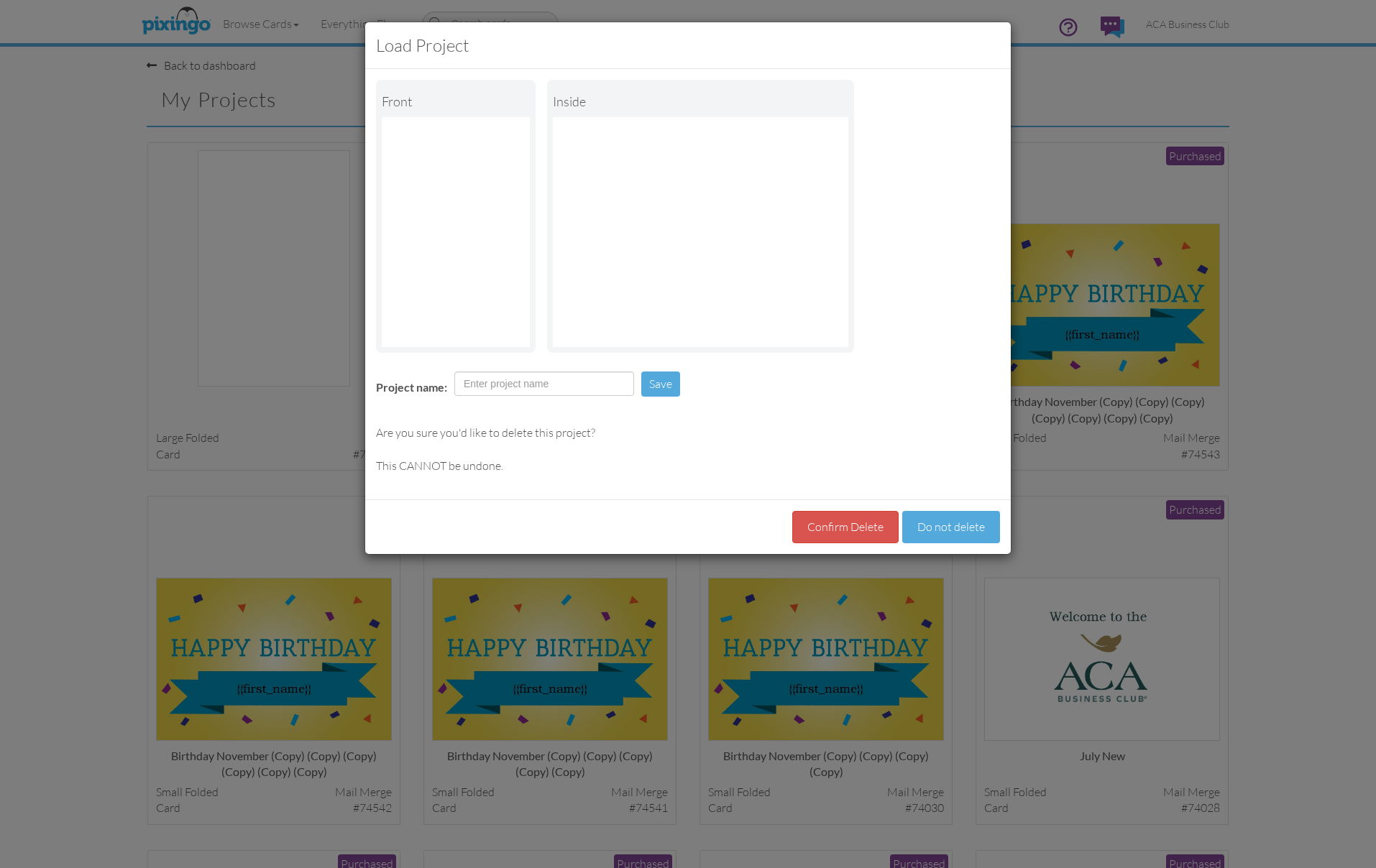
click at [848, 520] on button "Confirm Delete" at bounding box center [845, 527] width 106 height 33
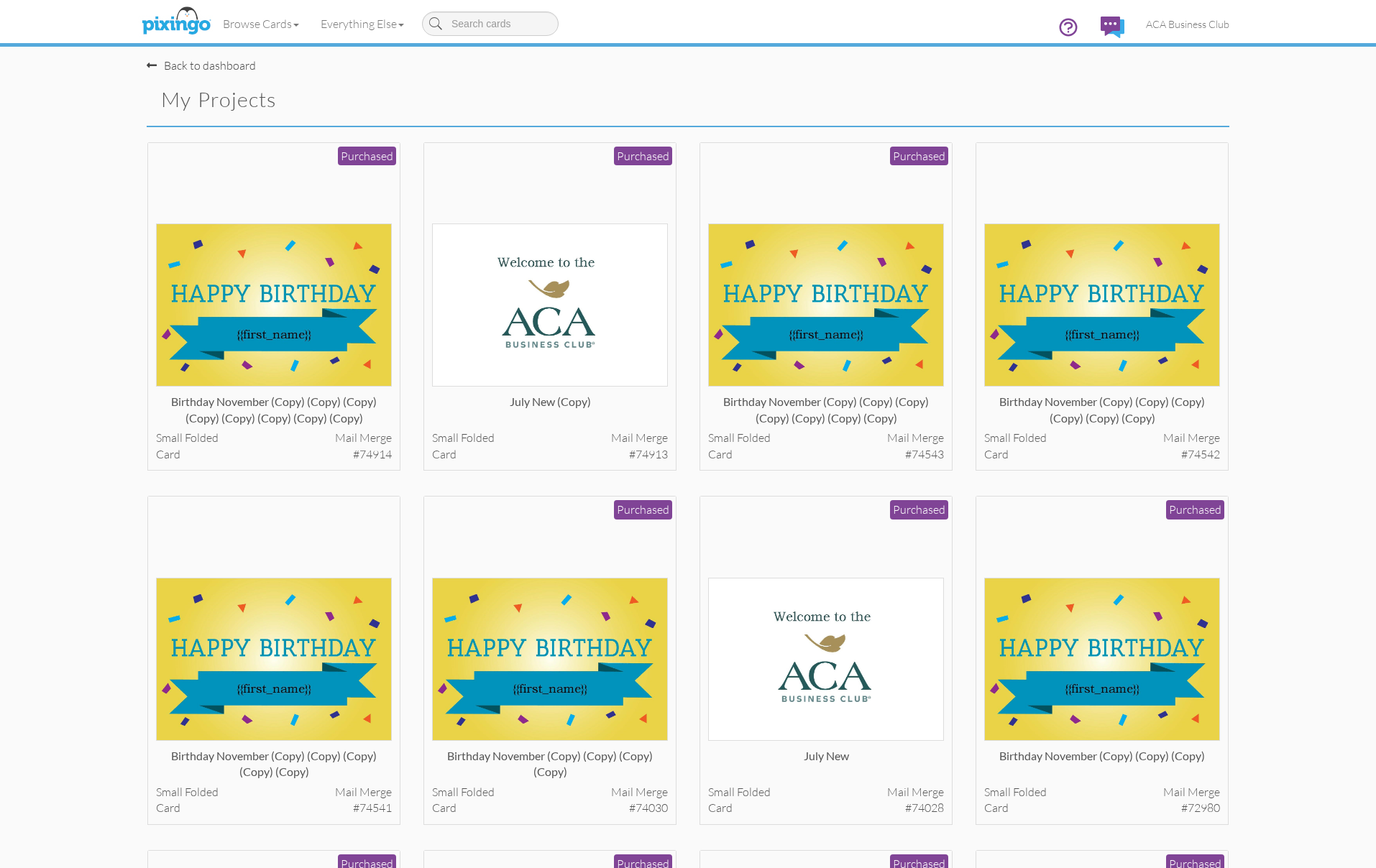
click at [180, 20] on img at bounding box center [176, 21] width 77 height 36
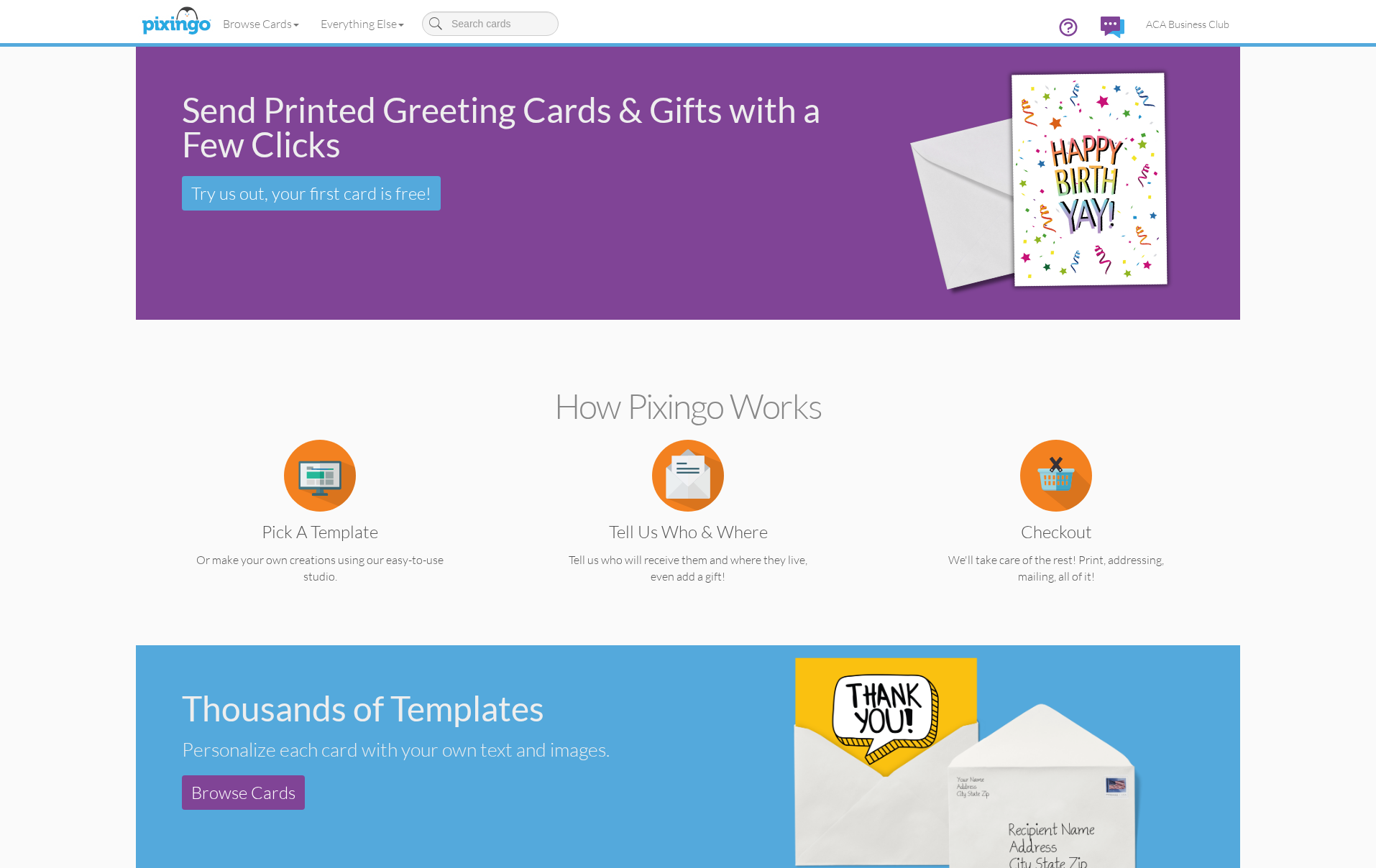
click at [323, 461] on img at bounding box center [320, 475] width 72 height 72
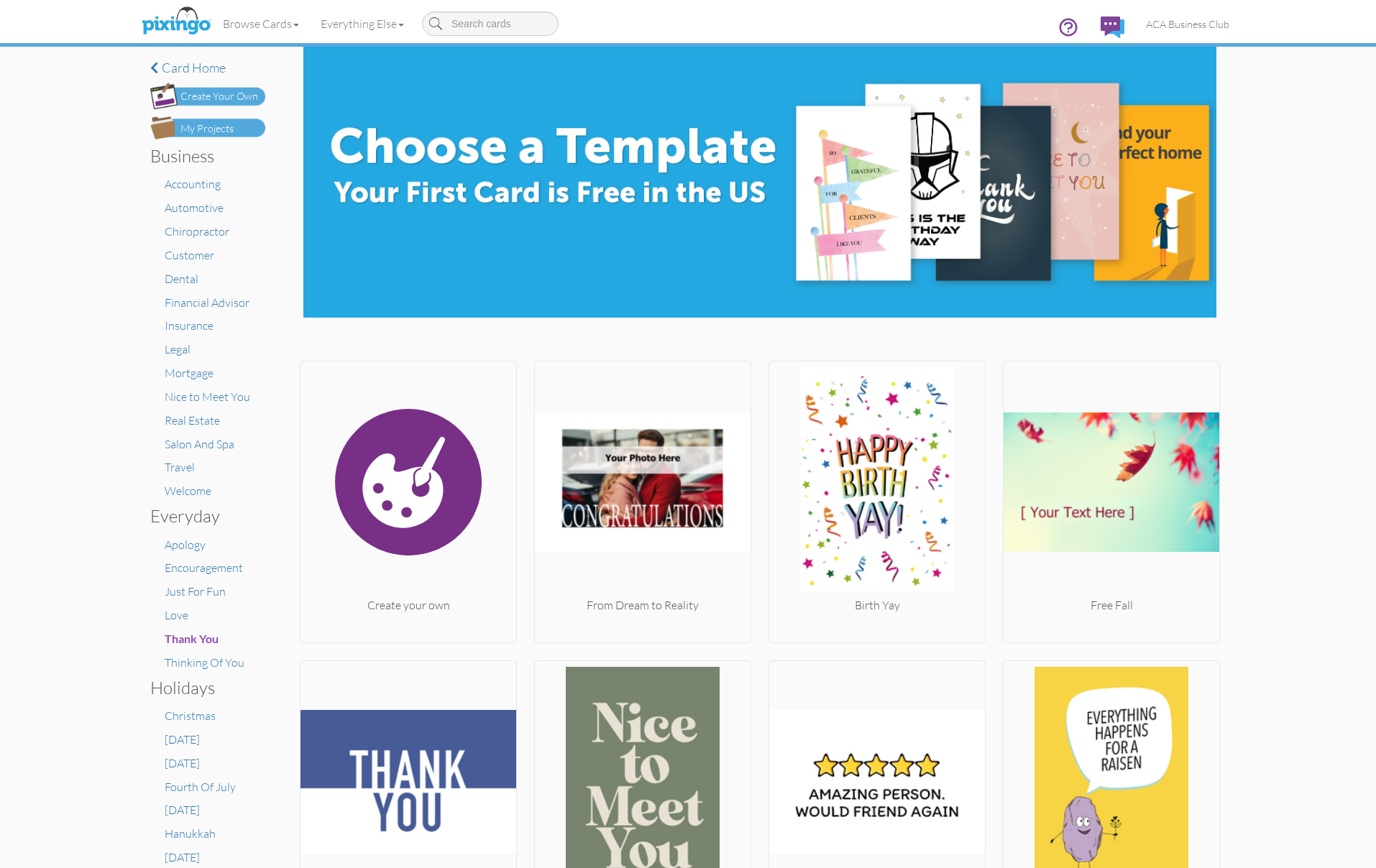
click at [216, 87] on img at bounding box center [208, 96] width 115 height 27
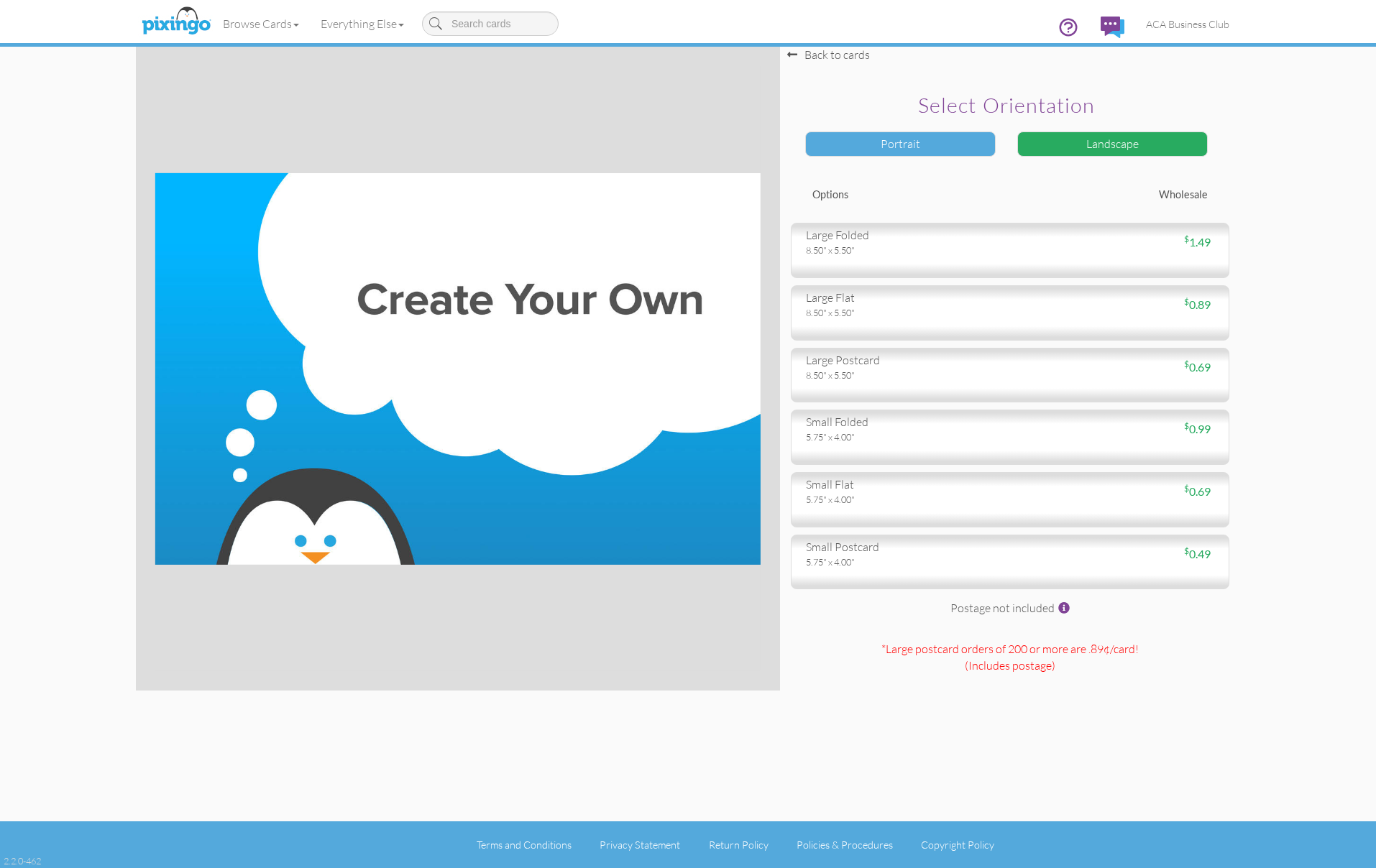
click at [923, 148] on div "Portrait" at bounding box center [900, 144] width 190 height 25
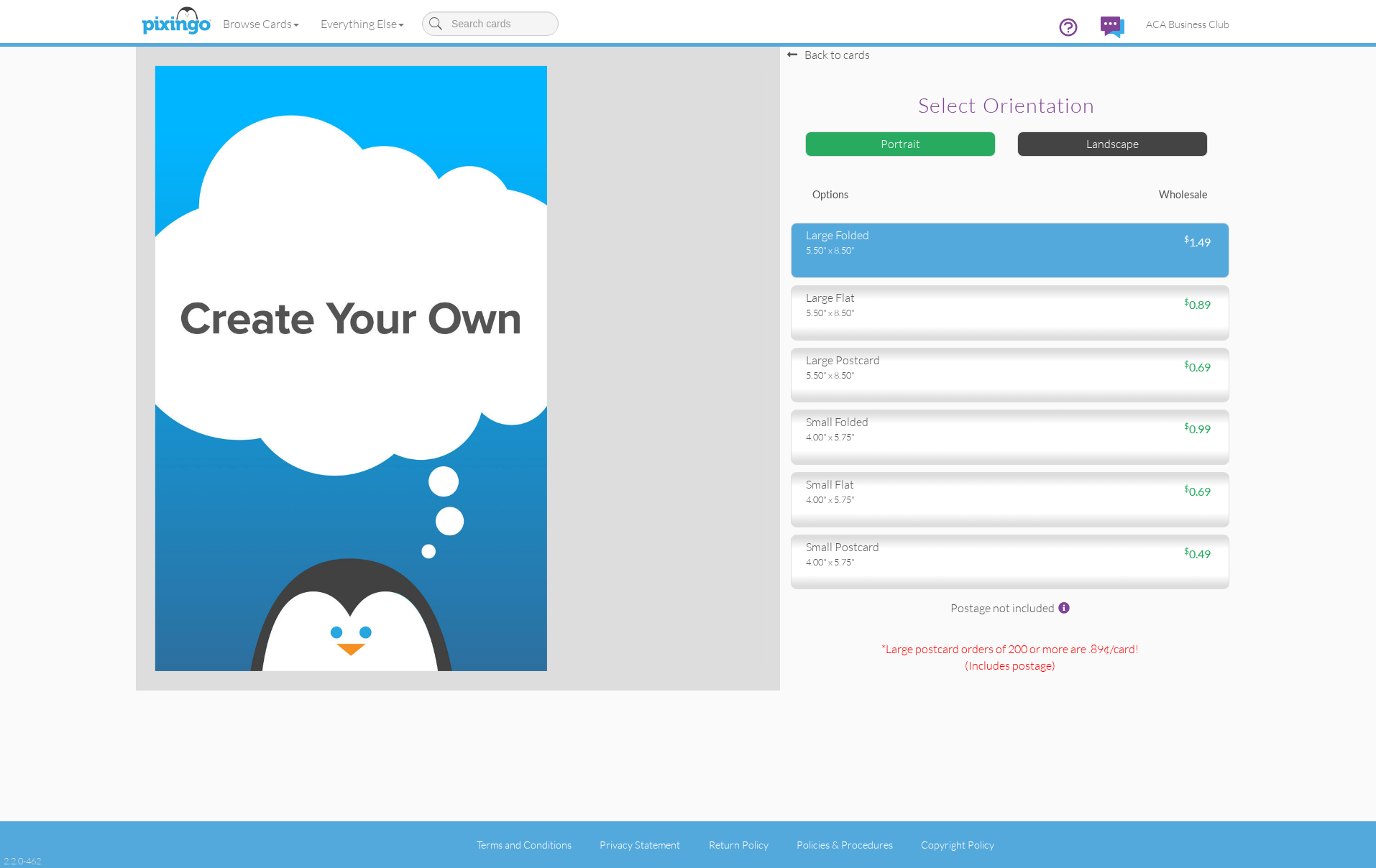
click at [868, 248] on div "5.50" x 8.50"" at bounding box center [902, 249] width 193 height 13
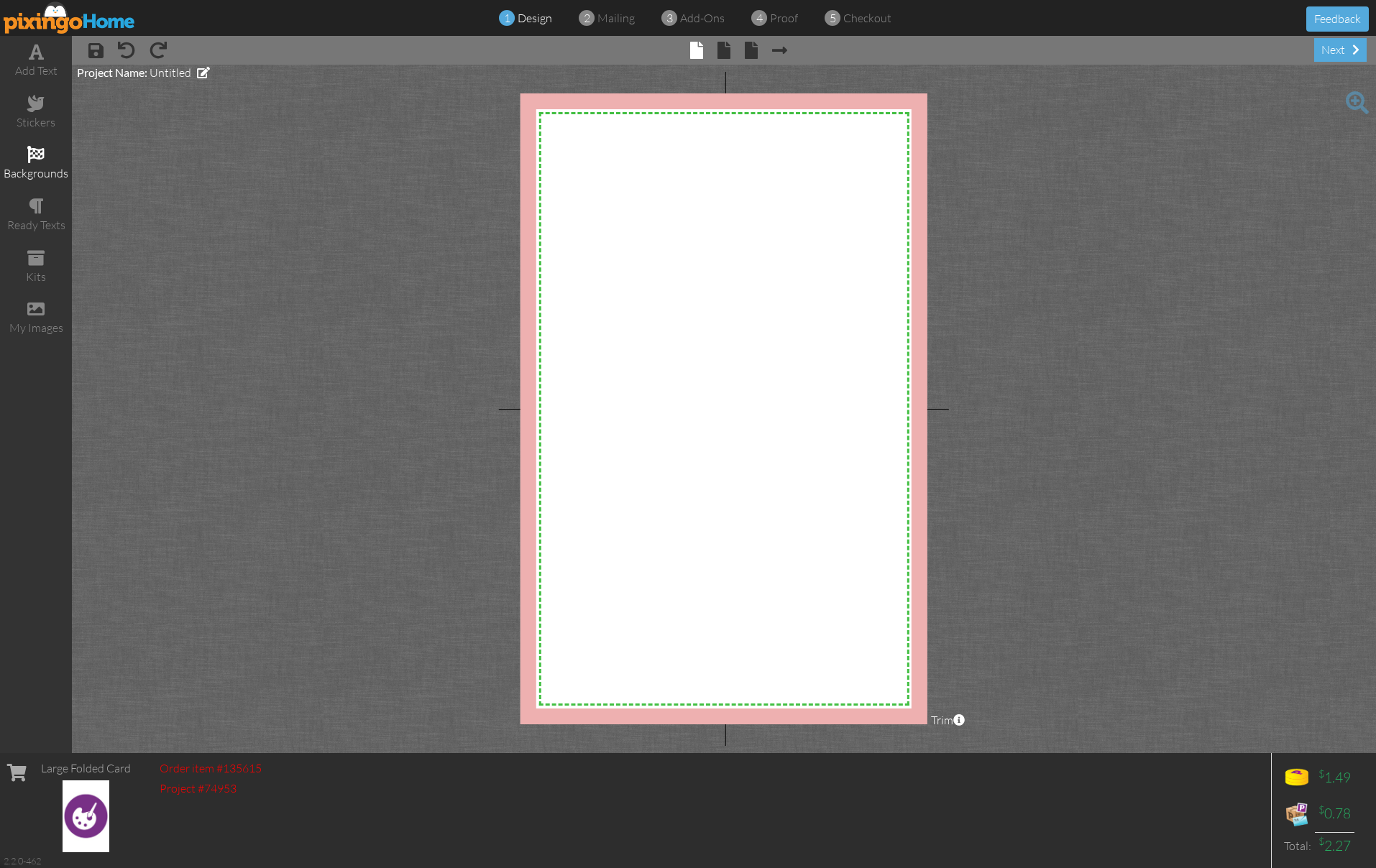
click at [44, 165] on div "backgrounds" at bounding box center [36, 174] width 72 height 17
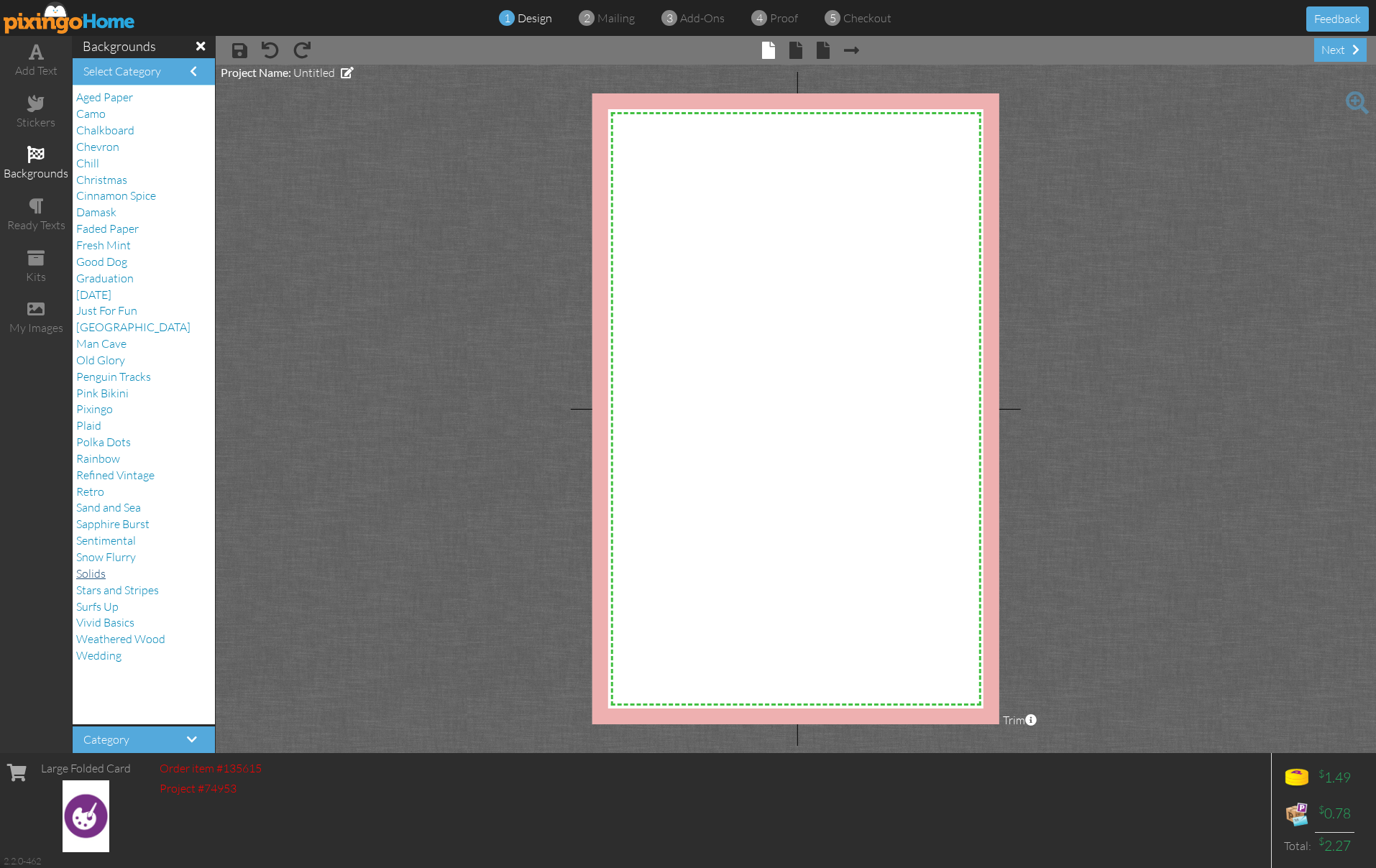
click at [103, 566] on span "Solids" at bounding box center [91, 573] width 30 height 14
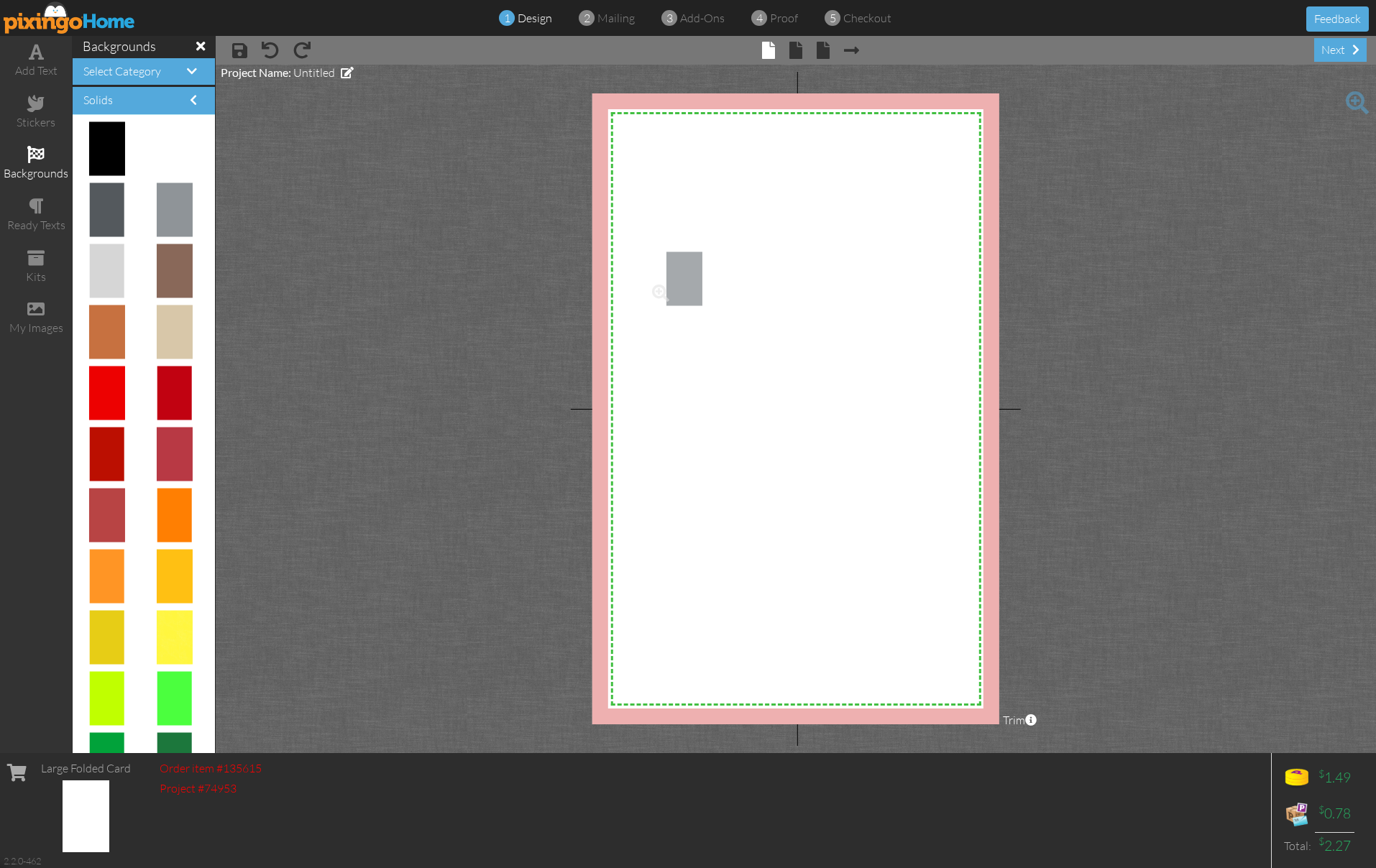
drag, startPoint x: 169, startPoint y: 208, endPoint x: 740, endPoint y: 291, distance: 577.0
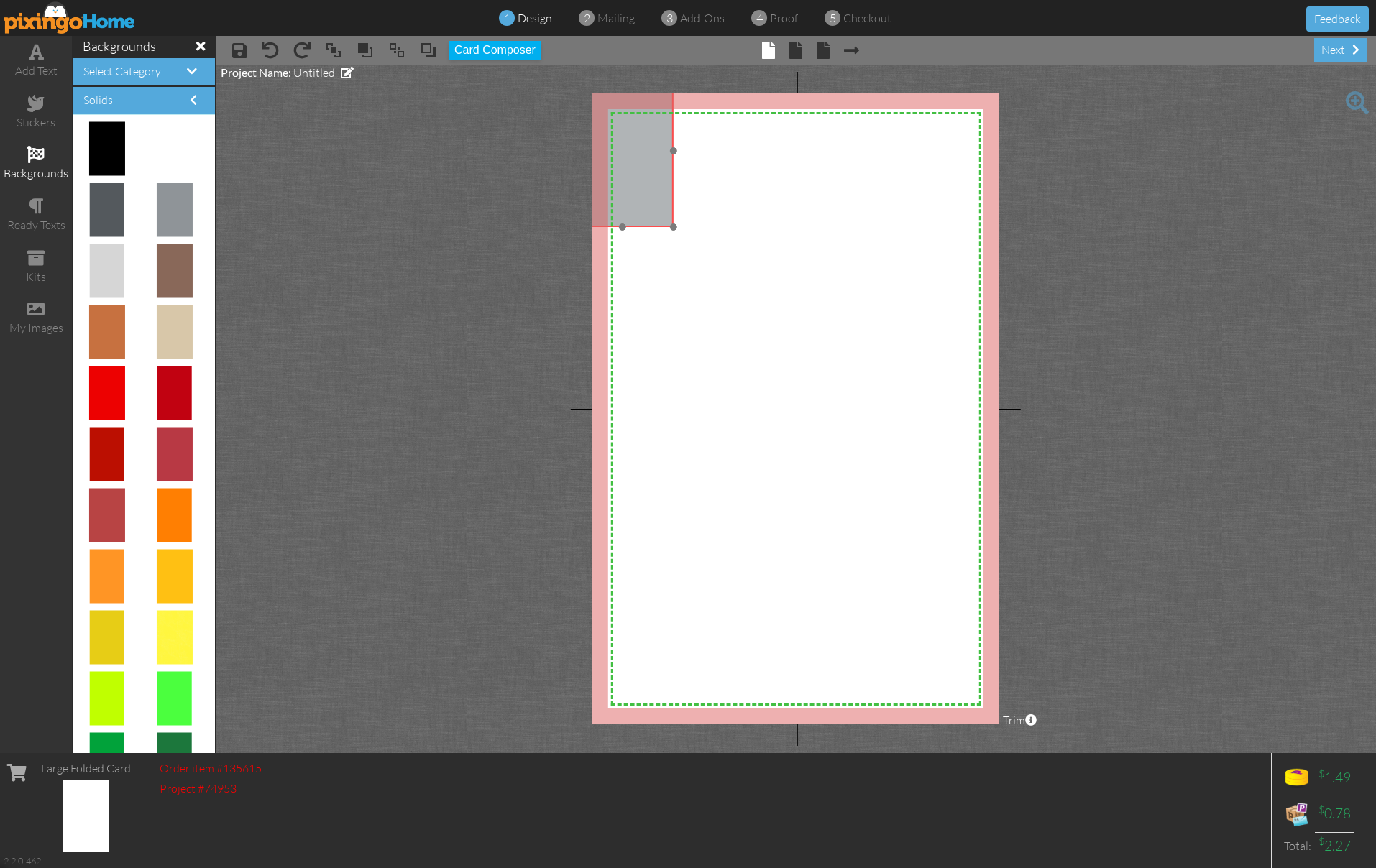
drag, startPoint x: 789, startPoint y: 325, endPoint x: 643, endPoint y: 130, distance: 243.6
click at [641, 121] on img at bounding box center [622, 151] width 102 height 152
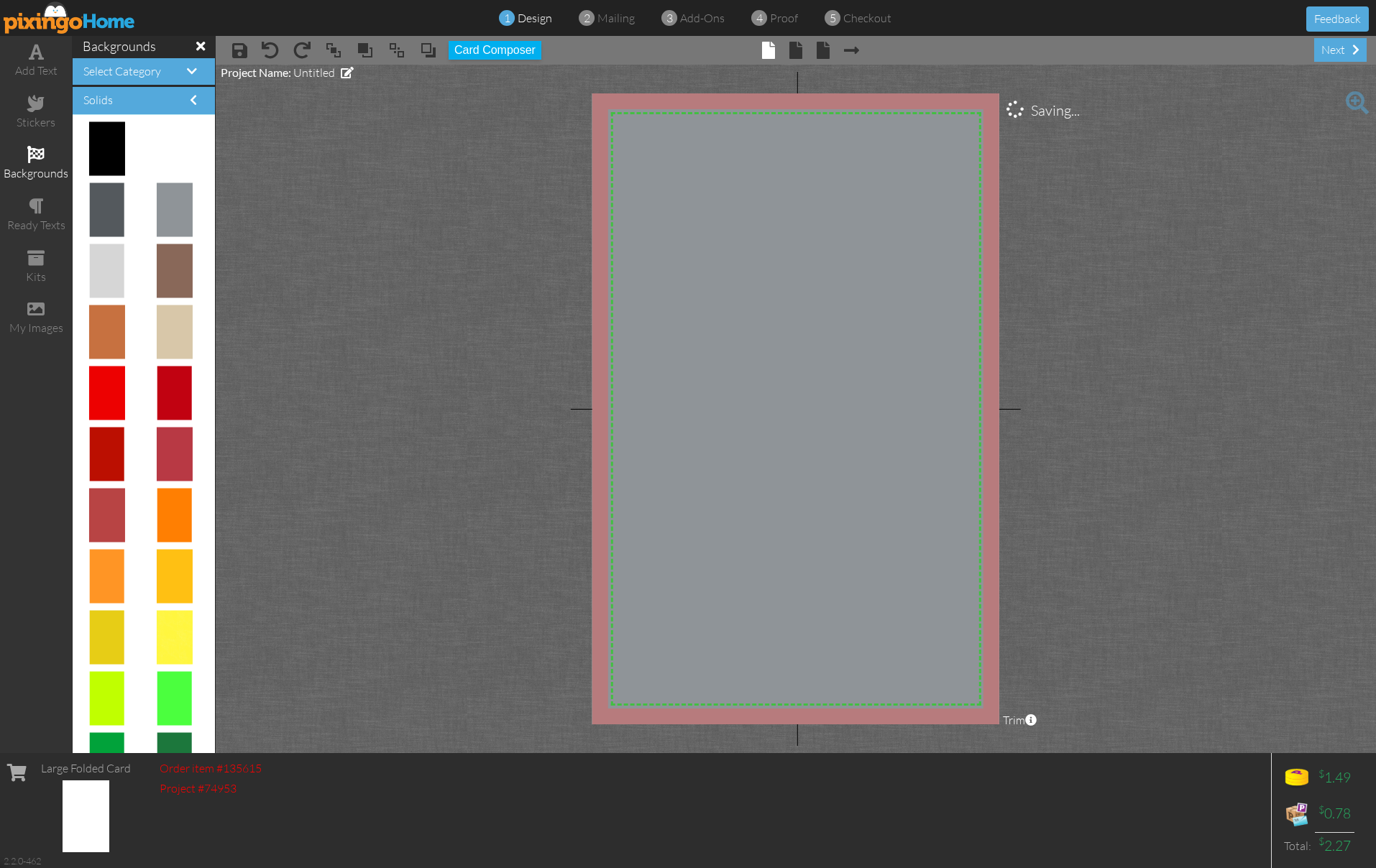
drag, startPoint x: 672, startPoint y: 213, endPoint x: 1033, endPoint y: 796, distance: 685.7
click at [1061, 754] on div "add text stickers backgrounds ready texts kits my images backgrounds Select Cat…" at bounding box center [688, 394] width 1376 height 717
click at [39, 310] on span at bounding box center [36, 309] width 17 height 17
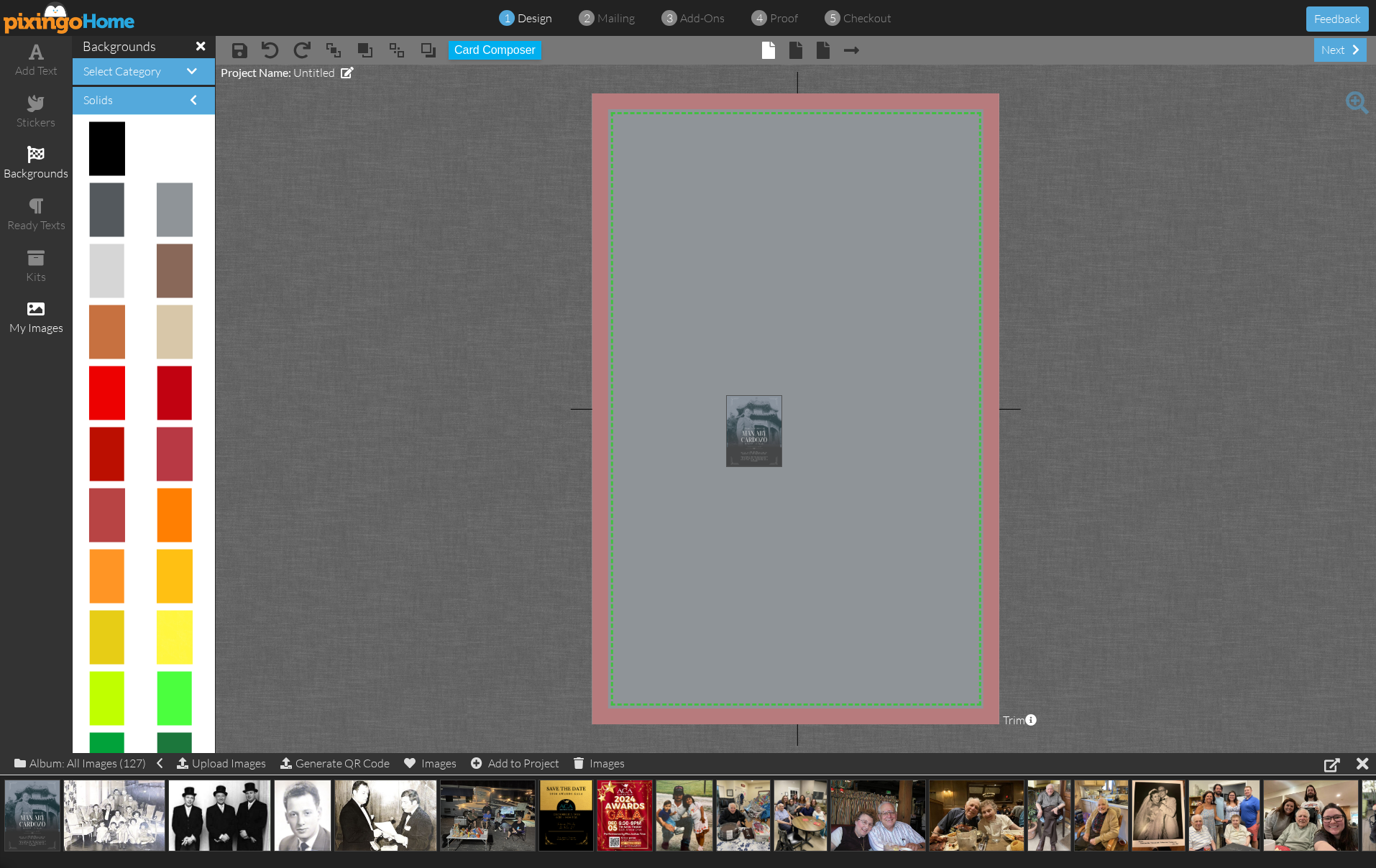
drag, startPoint x: 27, startPoint y: 813, endPoint x: 751, endPoint y: 406, distance: 830.6
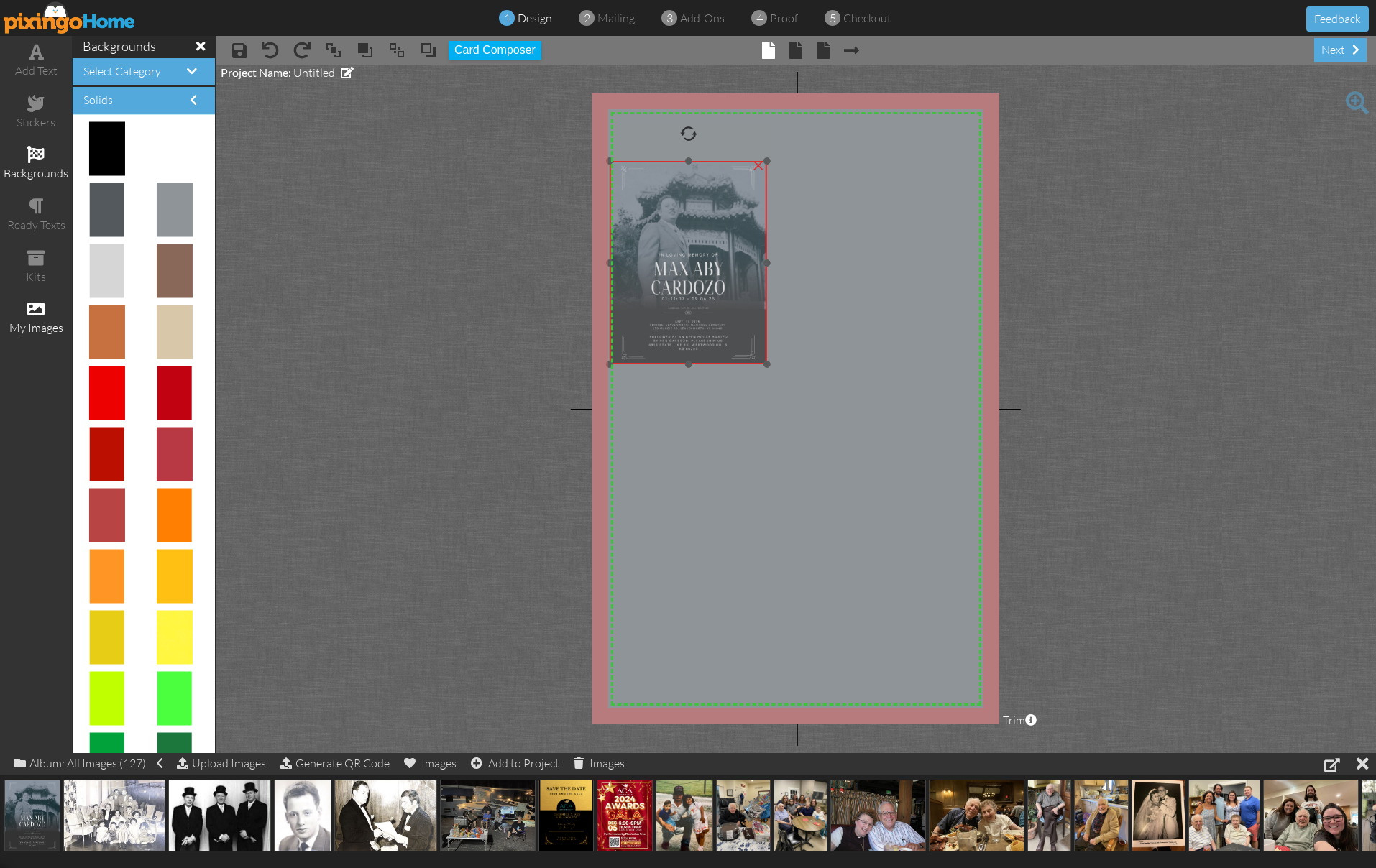
drag, startPoint x: 792, startPoint y: 468, endPoint x: 674, endPoint y: 257, distance: 241.8
click at [674, 257] on img at bounding box center [688, 262] width 158 height 203
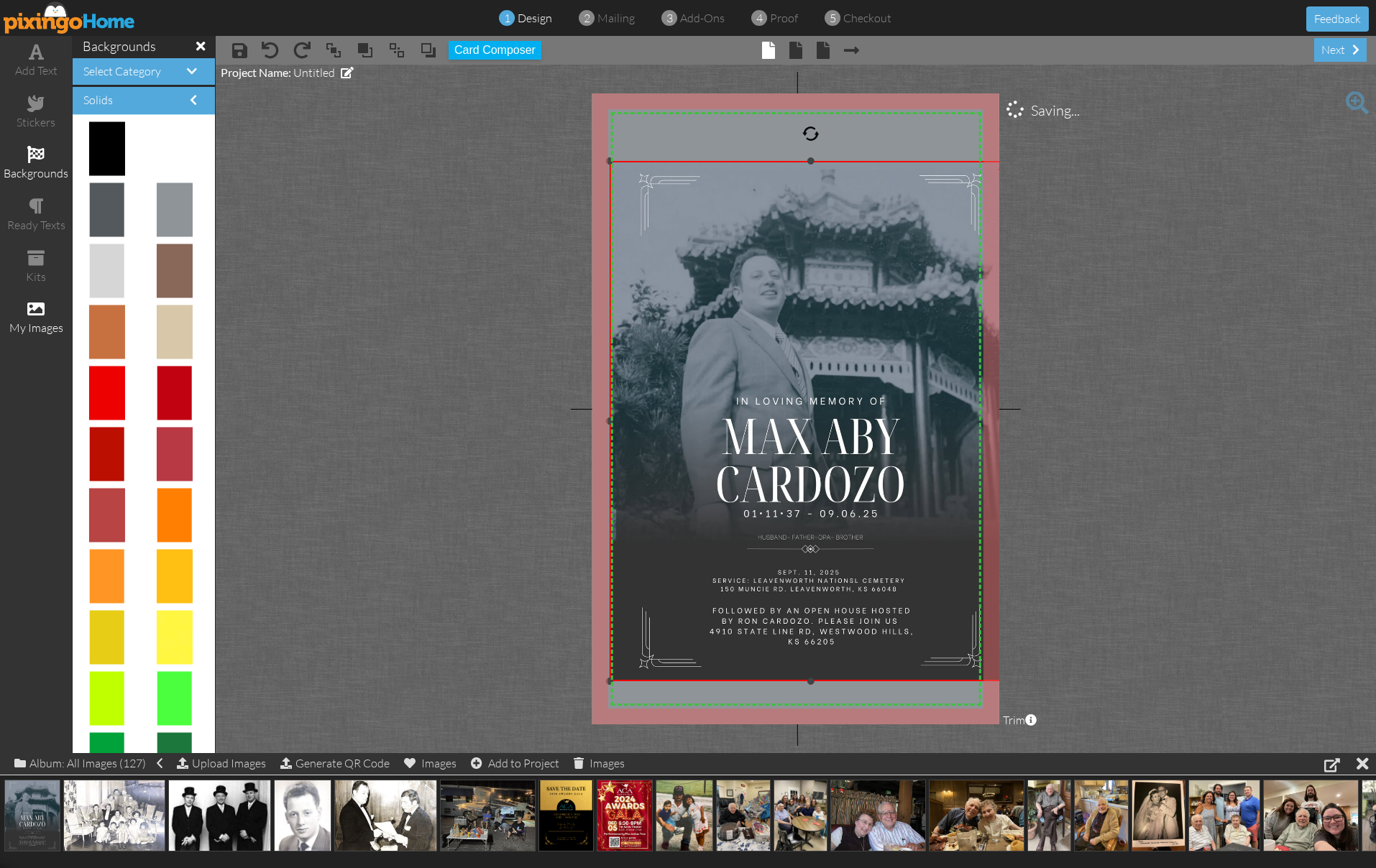
drag, startPoint x: 766, startPoint y: 365, endPoint x: 877, endPoint y: 641, distance: 297.5
click at [882, 681] on div "×" at bounding box center [810, 421] width 402 height 521
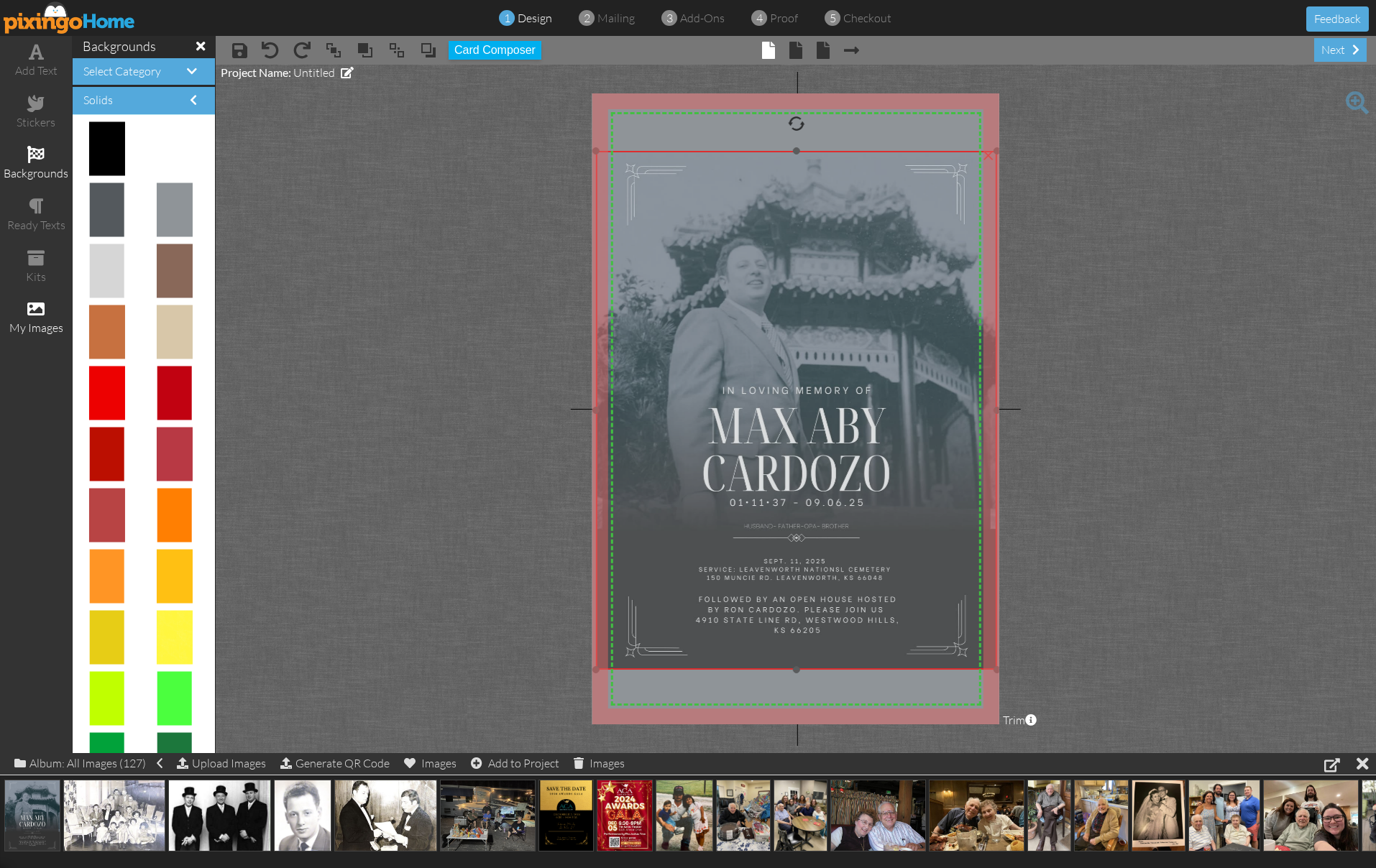
drag, startPoint x: 848, startPoint y: 372, endPoint x: 834, endPoint y: 362, distance: 17.2
click at [834, 362] on img at bounding box center [796, 410] width 401 height 519
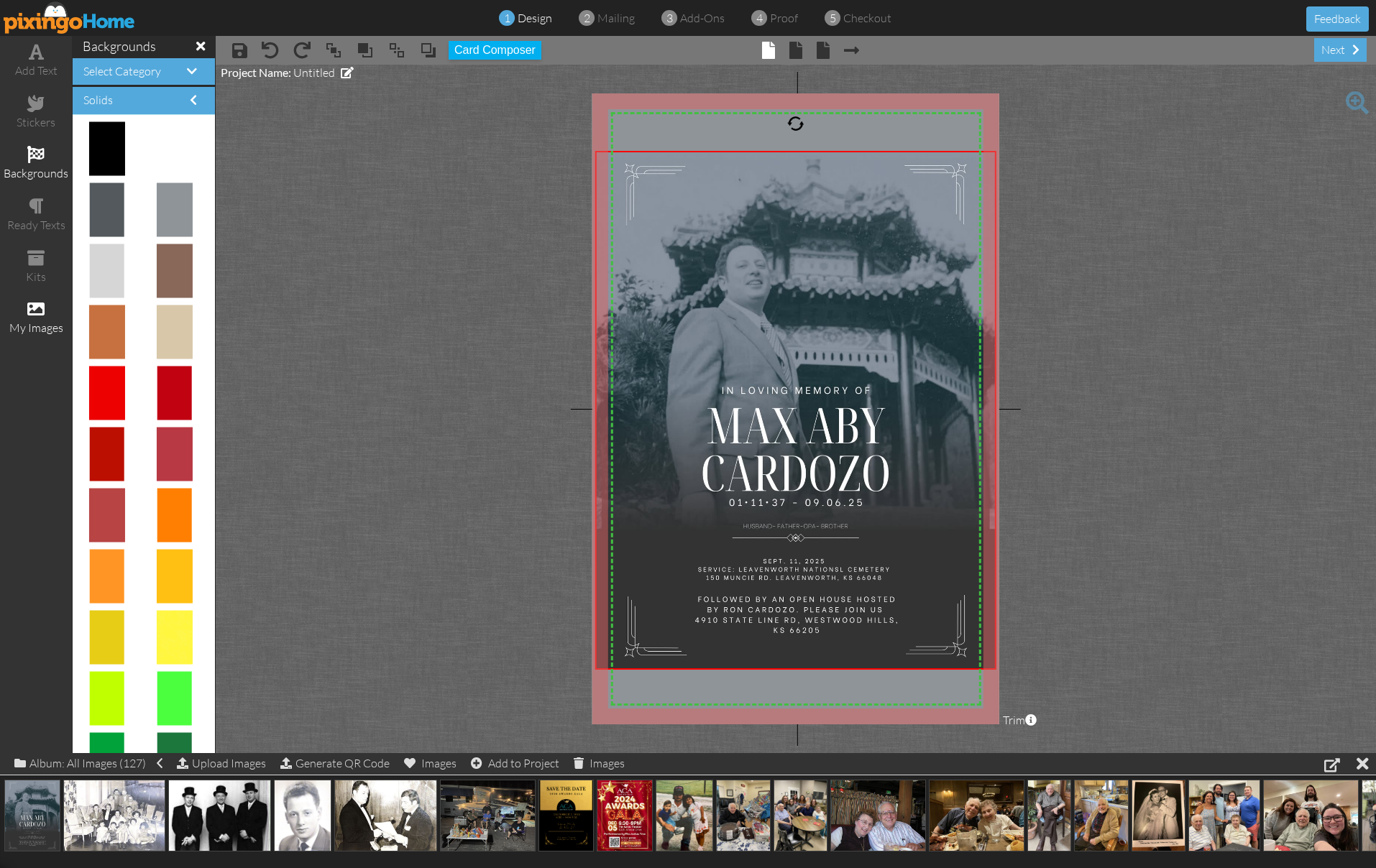
drag, startPoint x: 1070, startPoint y: 368, endPoint x: 1063, endPoint y: 367, distance: 7.1
click at [1070, 368] on project-studio-wrapper "X X X X X X X X X X X X X X X X X X X X X X X X X X X X X X X X X X X X X X X X…" at bounding box center [795, 409] width 1160 height 688
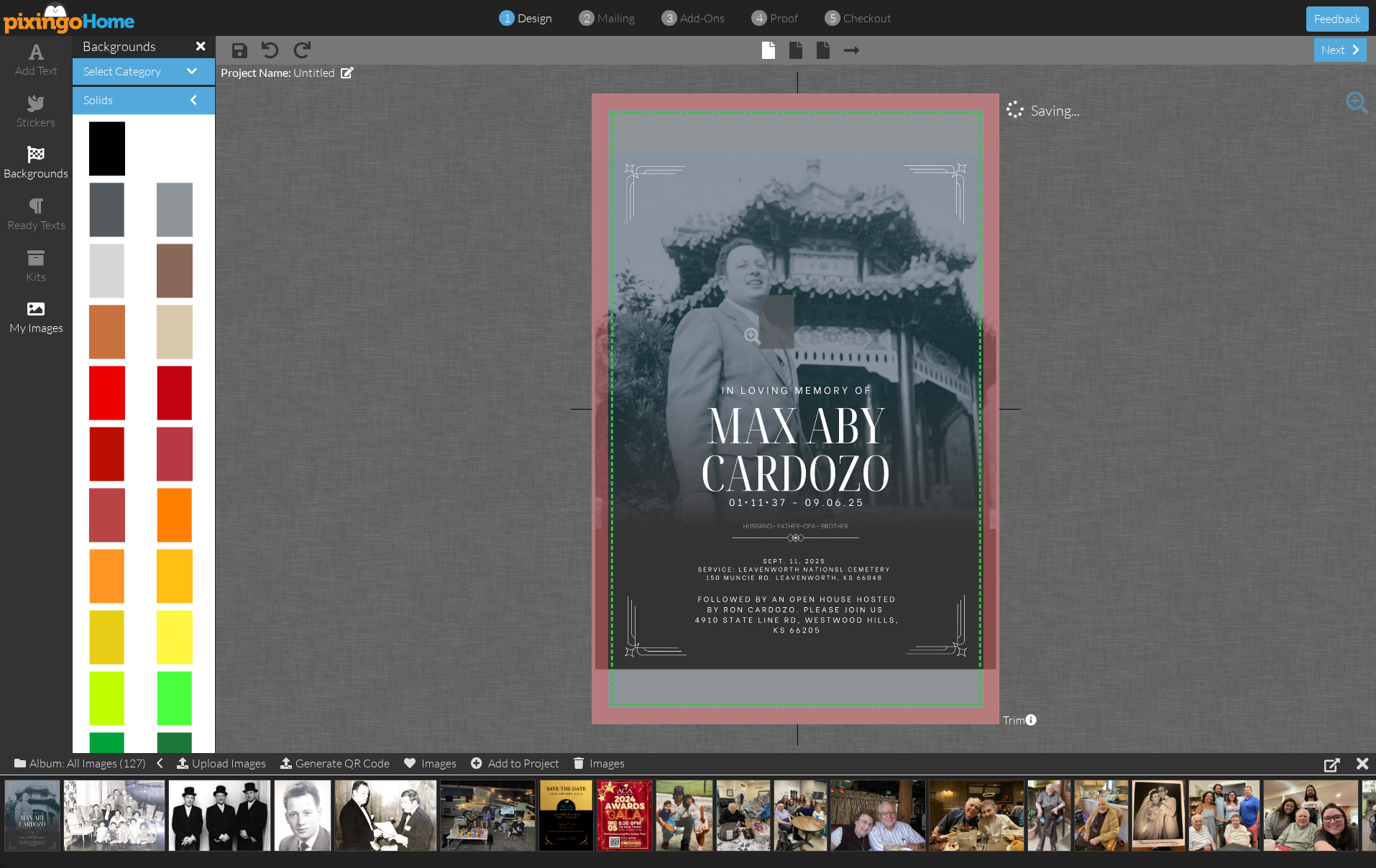
drag, startPoint x: 116, startPoint y: 208, endPoint x: 776, endPoint y: 321, distance: 669.6
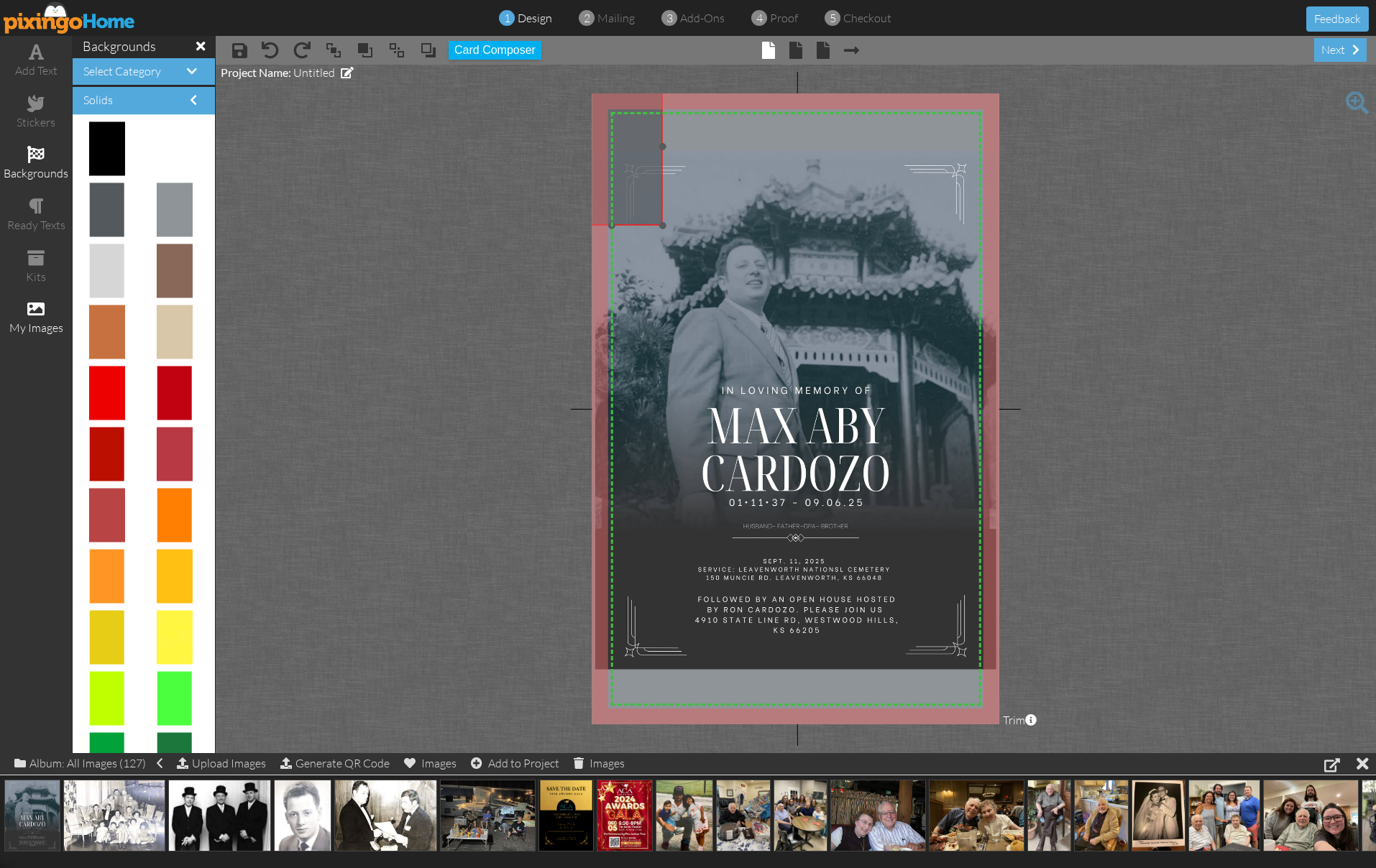
drag, startPoint x: 785, startPoint y: 340, endPoint x: 622, endPoint y: 145, distance: 254.2
click at [607, 121] on img at bounding box center [612, 147] width 102 height 158
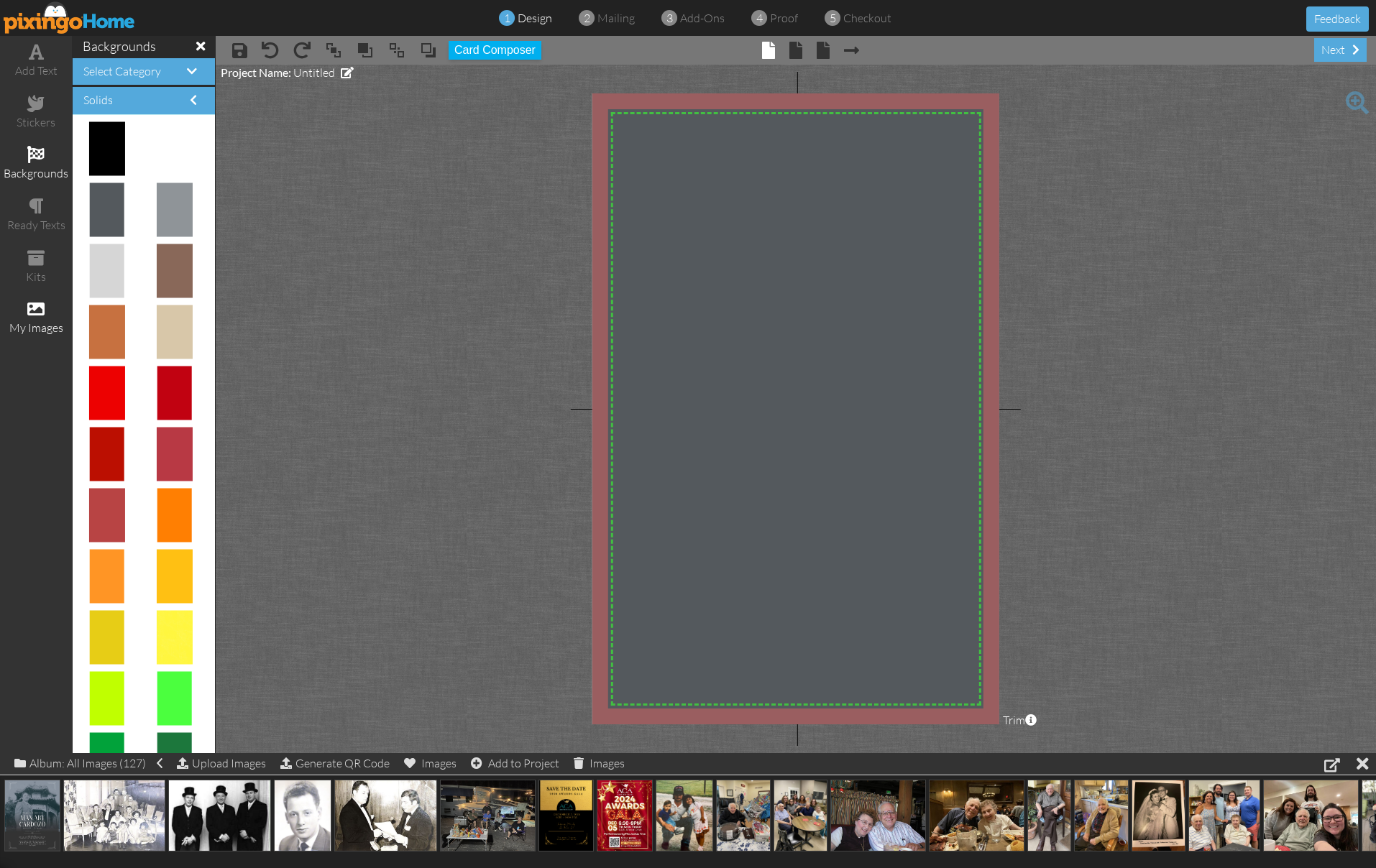
drag, startPoint x: 656, startPoint y: 218, endPoint x: 1084, endPoint y: 767, distance: 696.1
click at [1084, 754] on div "add text stickers backgrounds ready texts kits my images backgrounds Select Cat…" at bounding box center [688, 394] width 1376 height 717
click at [439, 198] on project-studio-wrapper "X X X X X X X X X X X X X X X X X X X X X X X X X X X X X X X X X X X X X X X X…" at bounding box center [795, 409] width 1160 height 688
click at [836, 227] on img at bounding box center [783, 415] width 457 height 706
click at [428, 53] on span at bounding box center [428, 50] width 17 height 21
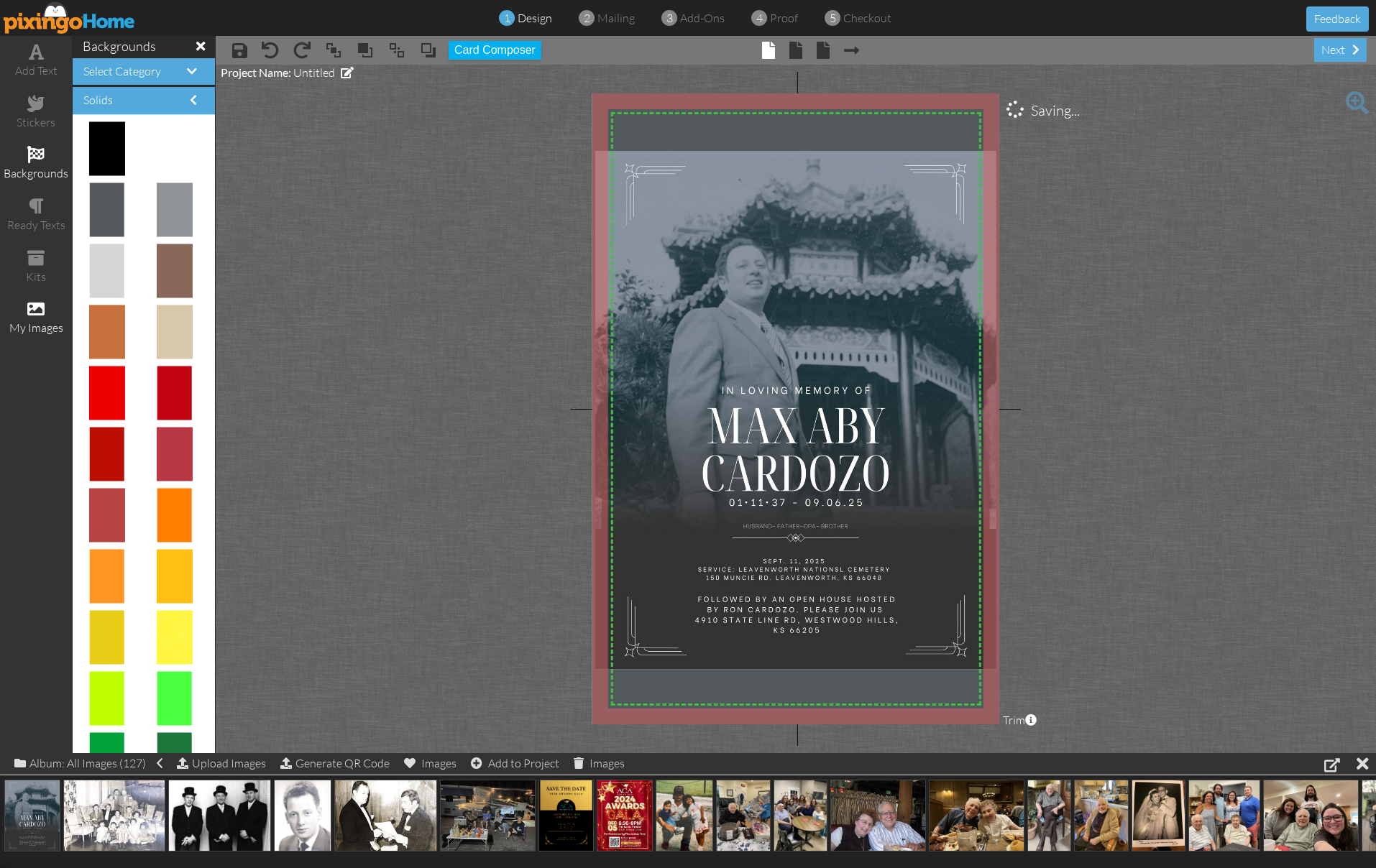
click at [453, 196] on project-studio-wrapper "X X X X X X X X X X X X X X X X X X X X X X X X X X X X X X X X X X X X X X X X…" at bounding box center [795, 409] width 1160 height 688
click at [635, 178] on img at bounding box center [795, 410] width 401 height 519
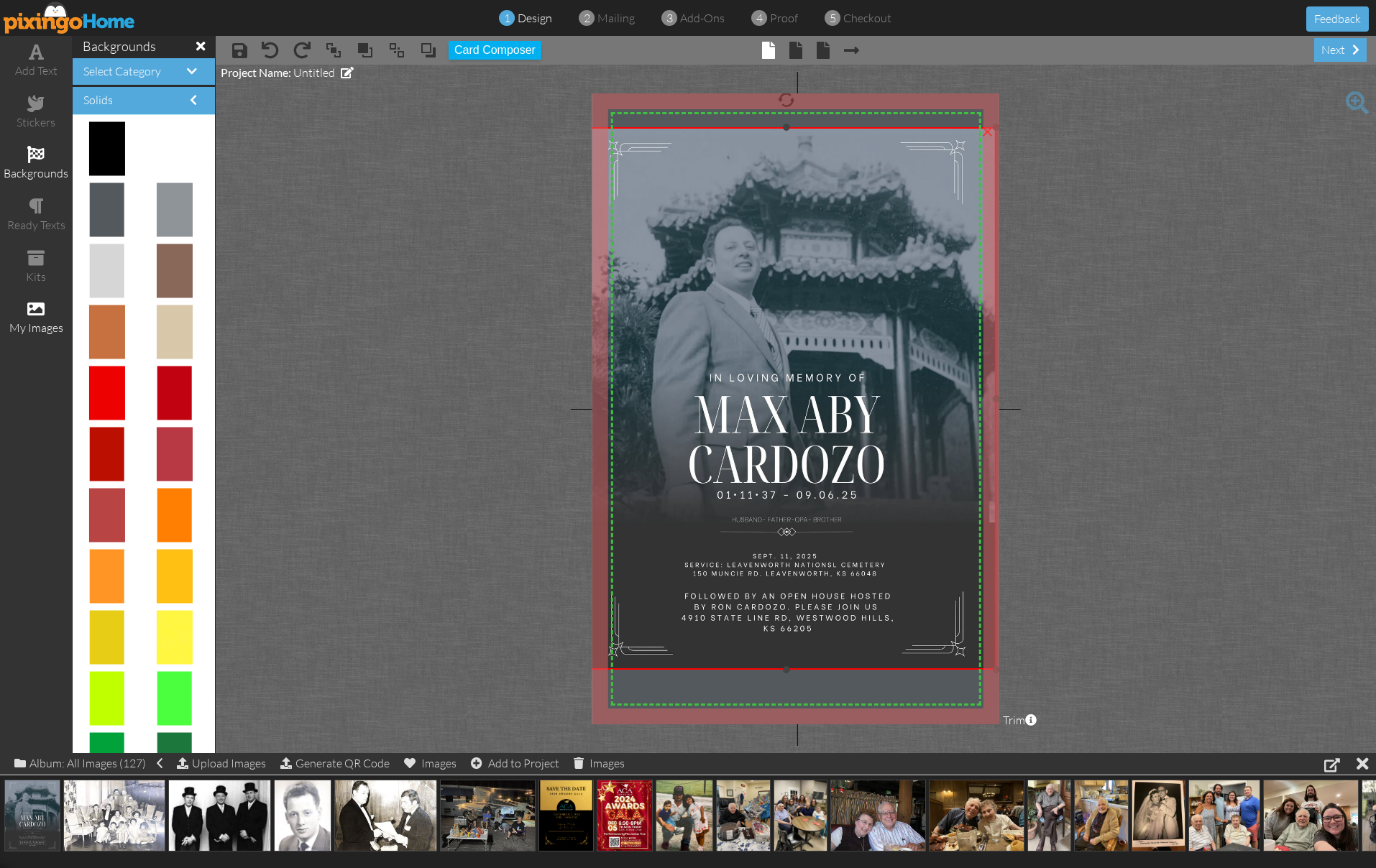
drag, startPoint x: 595, startPoint y: 151, endPoint x: 579, endPoint y: 128, distance: 28.0
click at [578, 127] on project-studio-wrapper "X X X X X X X X X X X X X X X X X X X X X X X X X X X X X X X X X X X X X X X X…" at bounding box center [795, 409] width 1160 height 688
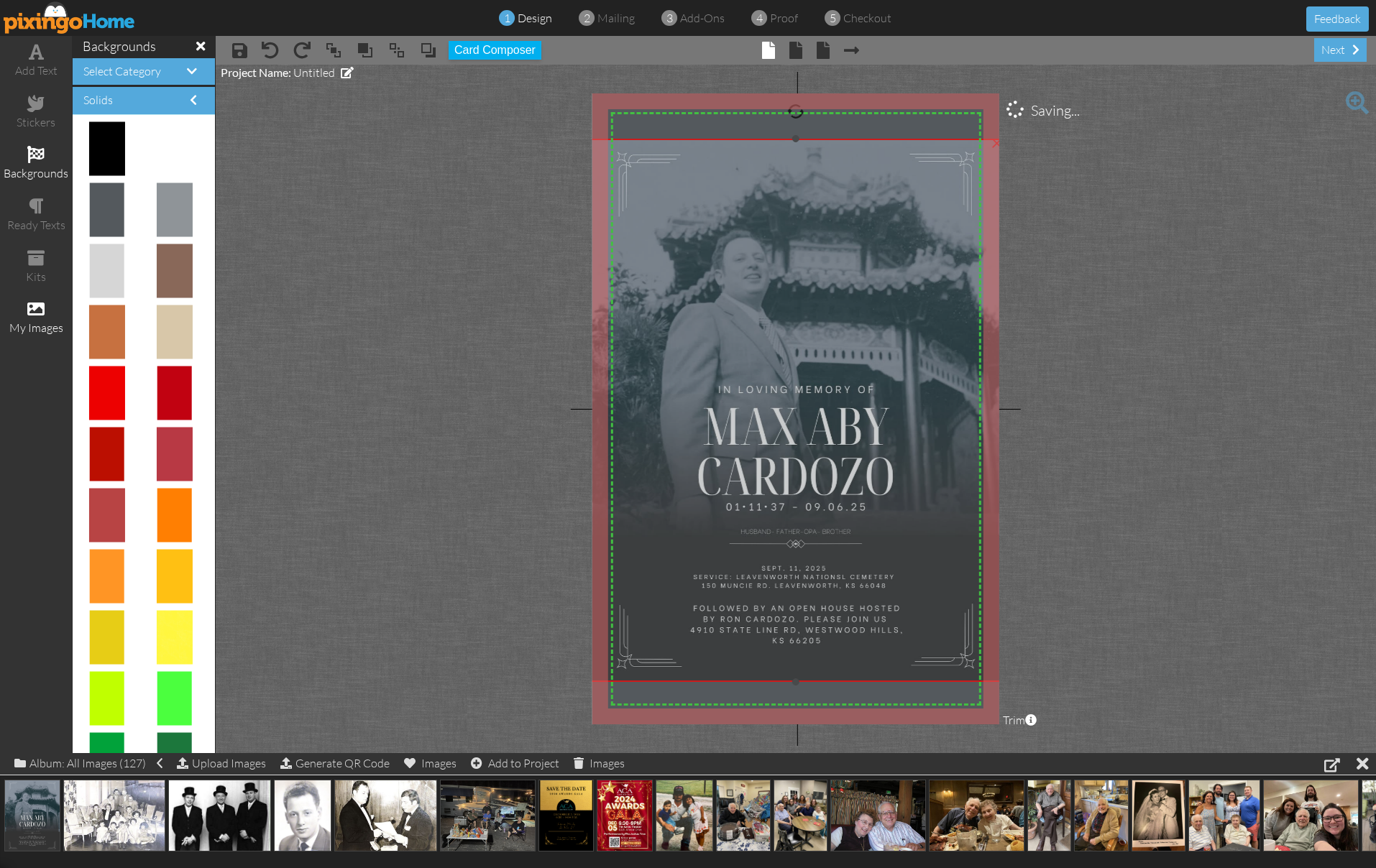
drag, startPoint x: 720, startPoint y: 221, endPoint x: 729, endPoint y: 233, distance: 15.0
click at [729, 233] on img at bounding box center [796, 410] width 420 height 544
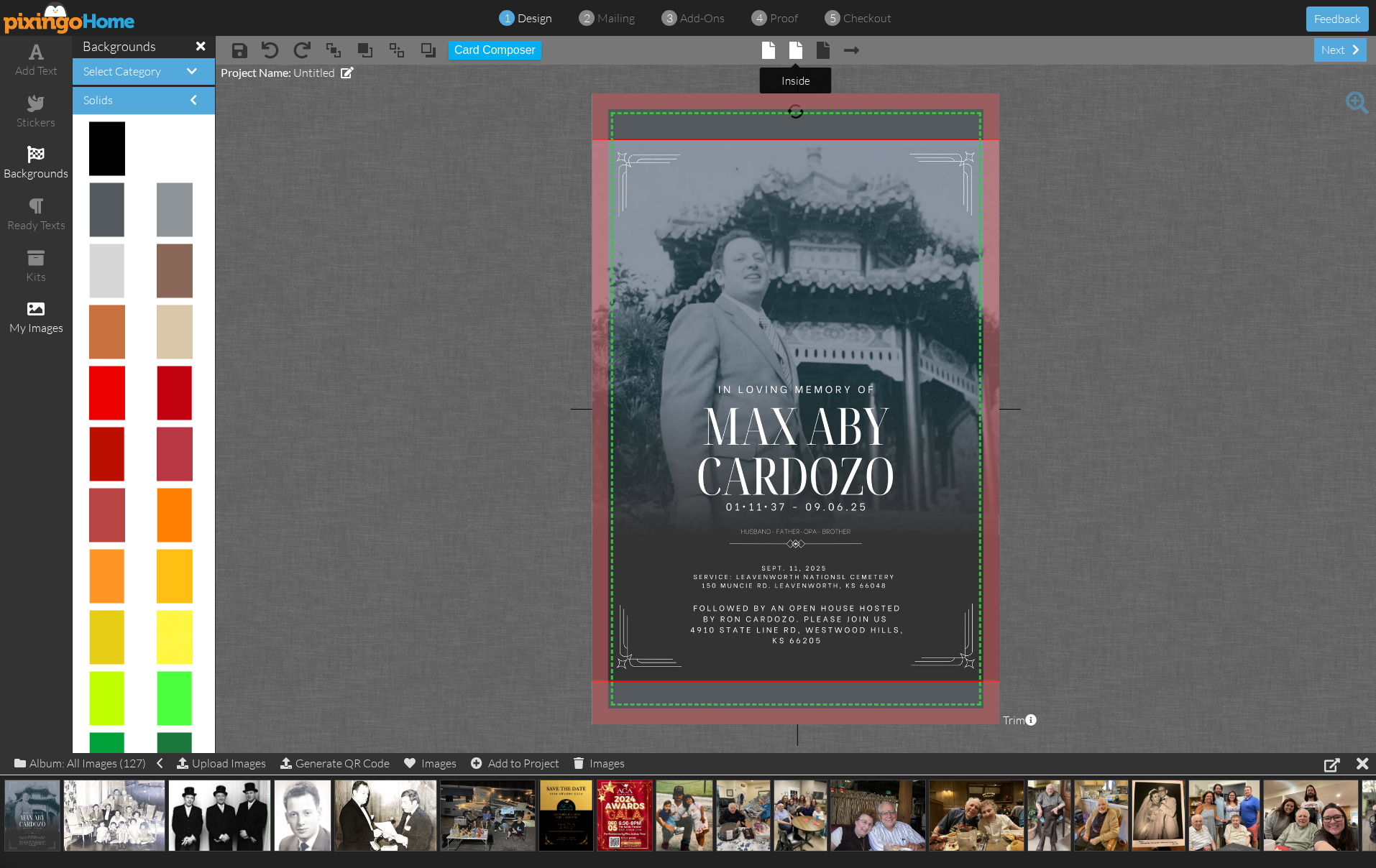
click at [798, 51] on span at bounding box center [795, 50] width 13 height 17
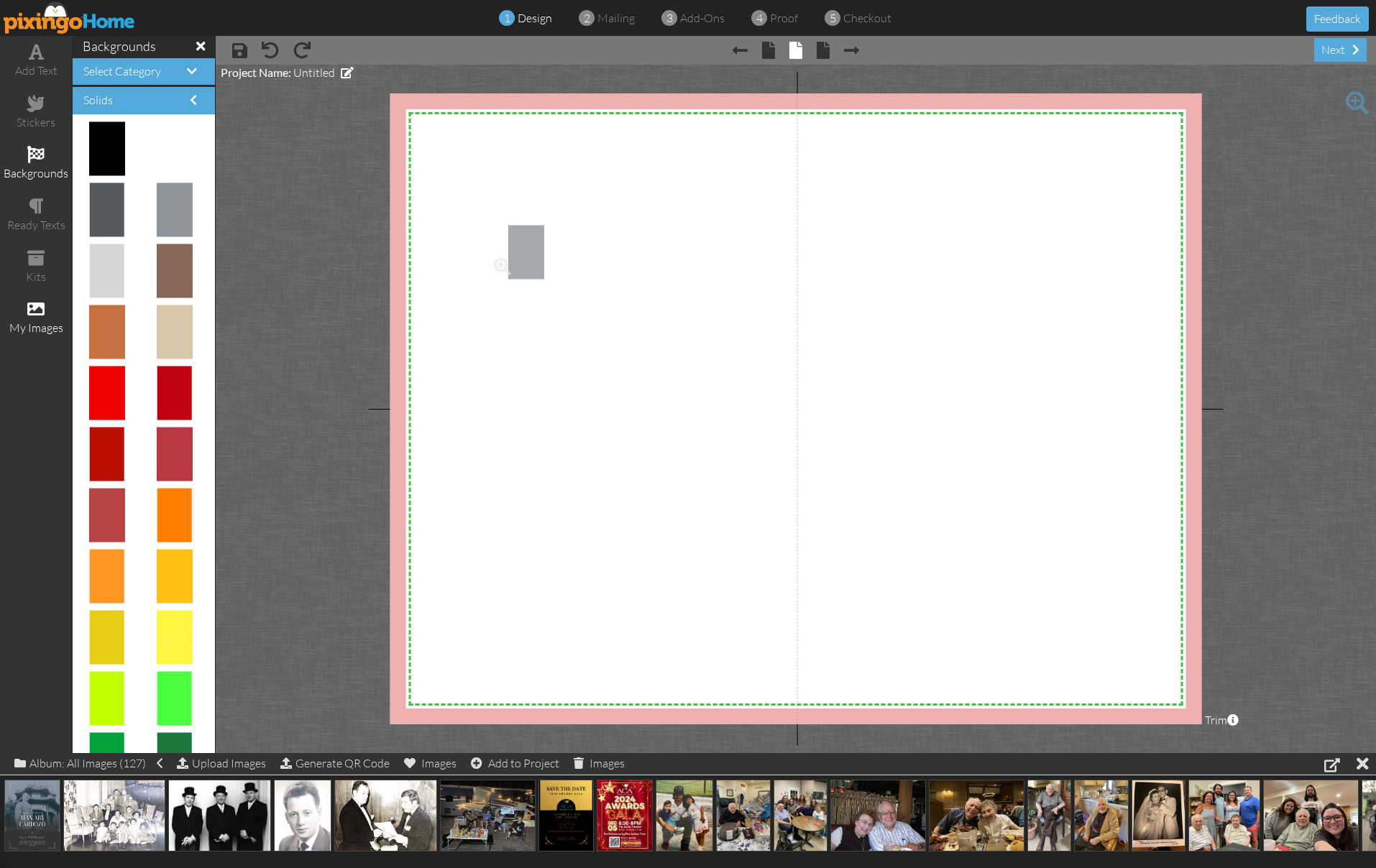
drag, startPoint x: 177, startPoint y: 196, endPoint x: 688, endPoint y: 257, distance: 514.6
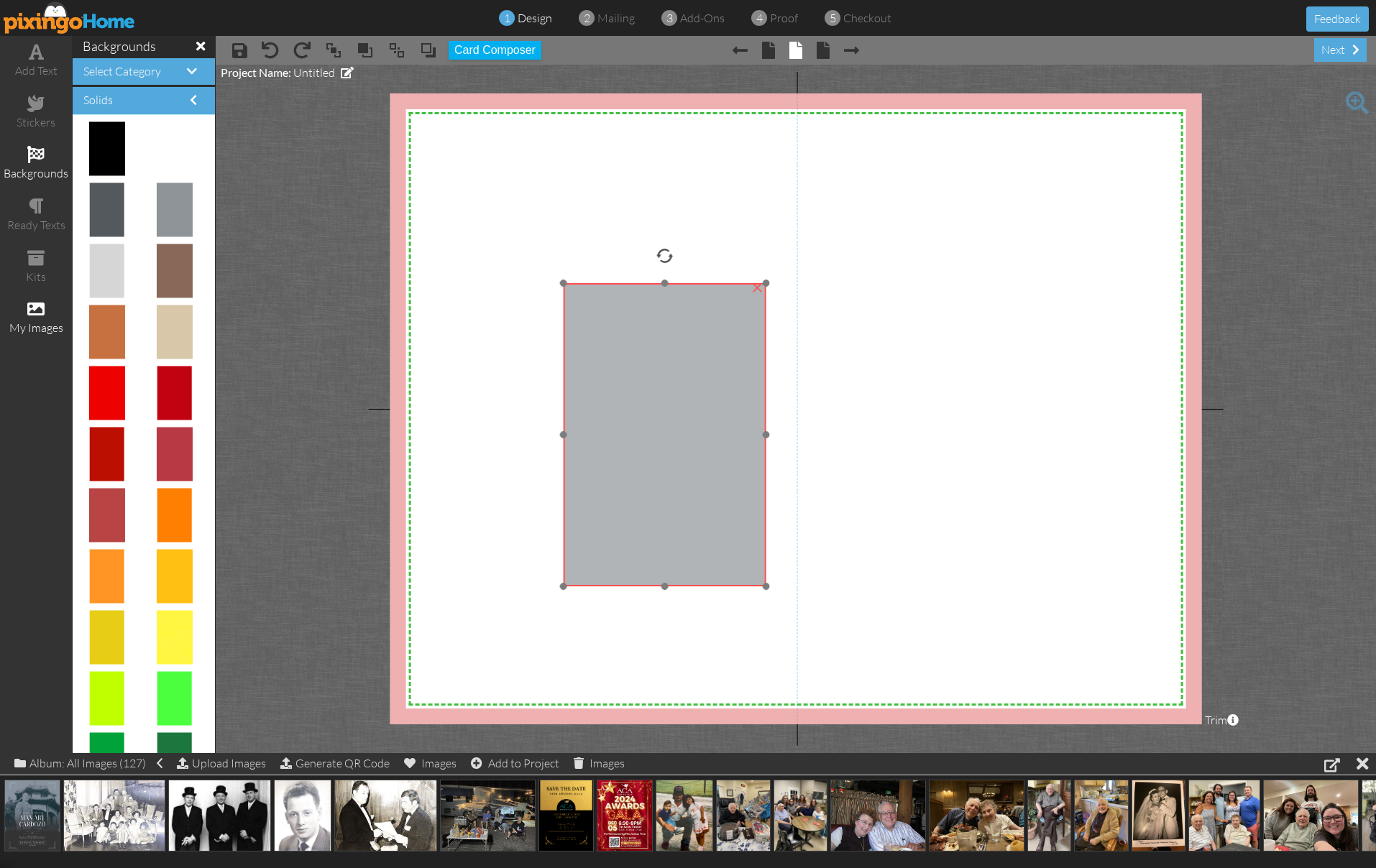
drag, startPoint x: 743, startPoint y: 306, endPoint x: 649, endPoint y: 346, distance: 102.2
click at [651, 348] on img at bounding box center [663, 435] width 202 height 303
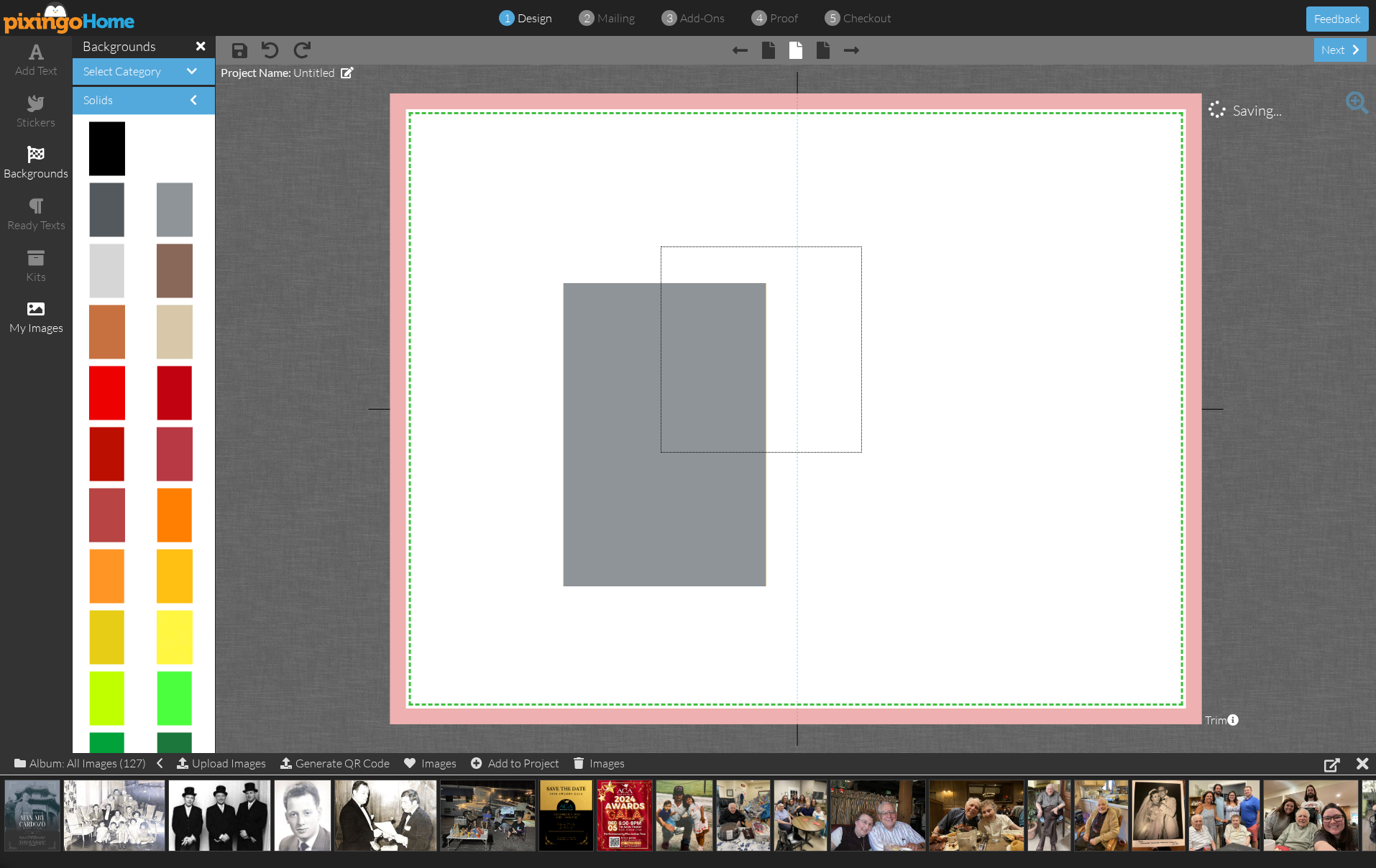
drag, startPoint x: 660, startPoint y: 246, endPoint x: 826, endPoint y: 437, distance: 253.1
click at [857, 460] on div "X X X X X X X X X X X X X X X X X X X X X X X X X X X X X X X X X X X X X X X X…" at bounding box center [796, 409] width 812 height 631
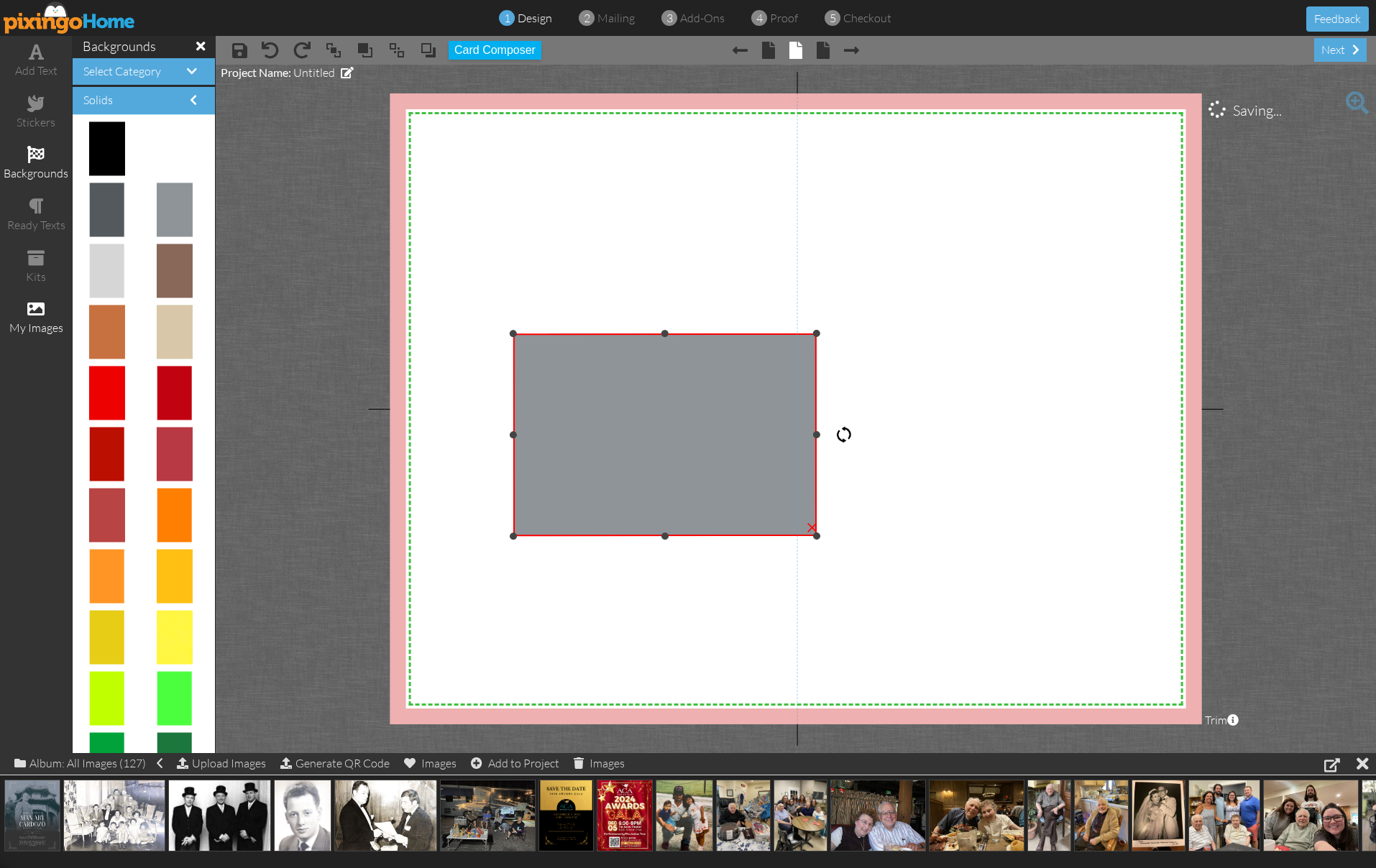
drag, startPoint x: 665, startPoint y: 254, endPoint x: 832, endPoint y: 447, distance: 255.2
click at [859, 437] on div "X X X X X X X X X X X X X X X X X X X X X X X X X X X X X X X X X X X X X X X X…" at bounding box center [796, 409] width 812 height 631
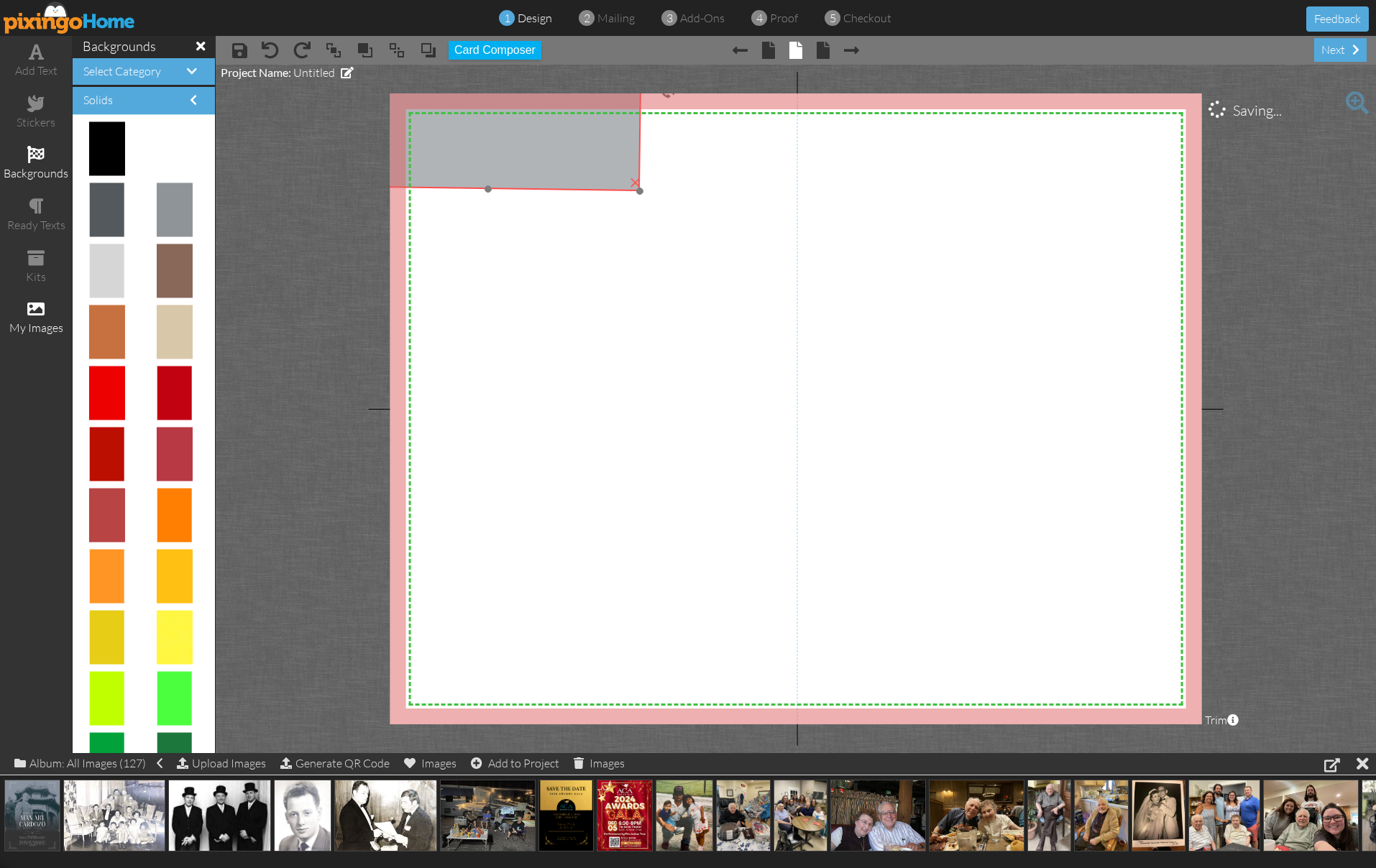
drag, startPoint x: 695, startPoint y: 453, endPoint x: 522, endPoint y: 112, distance: 382.4
click at [520, 106] on img at bounding box center [489, 87] width 306 height 207
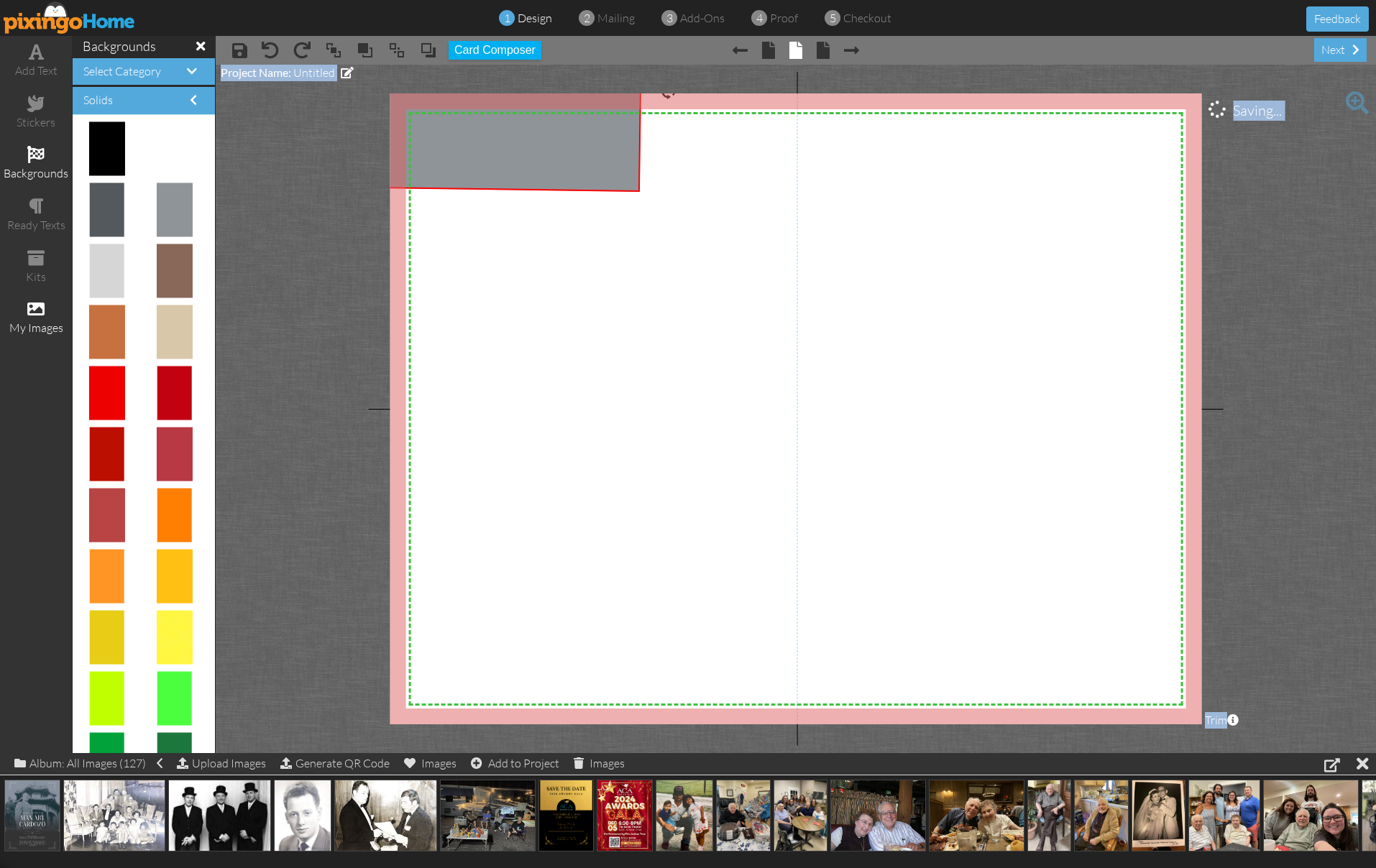
drag, startPoint x: 641, startPoint y: 188, endPoint x: 1280, endPoint y: 754, distance: 853.6
click at [1282, 754] on div "add text stickers backgrounds ready texts kits my images backgrounds Select Cat…" at bounding box center [688, 394] width 1376 height 717
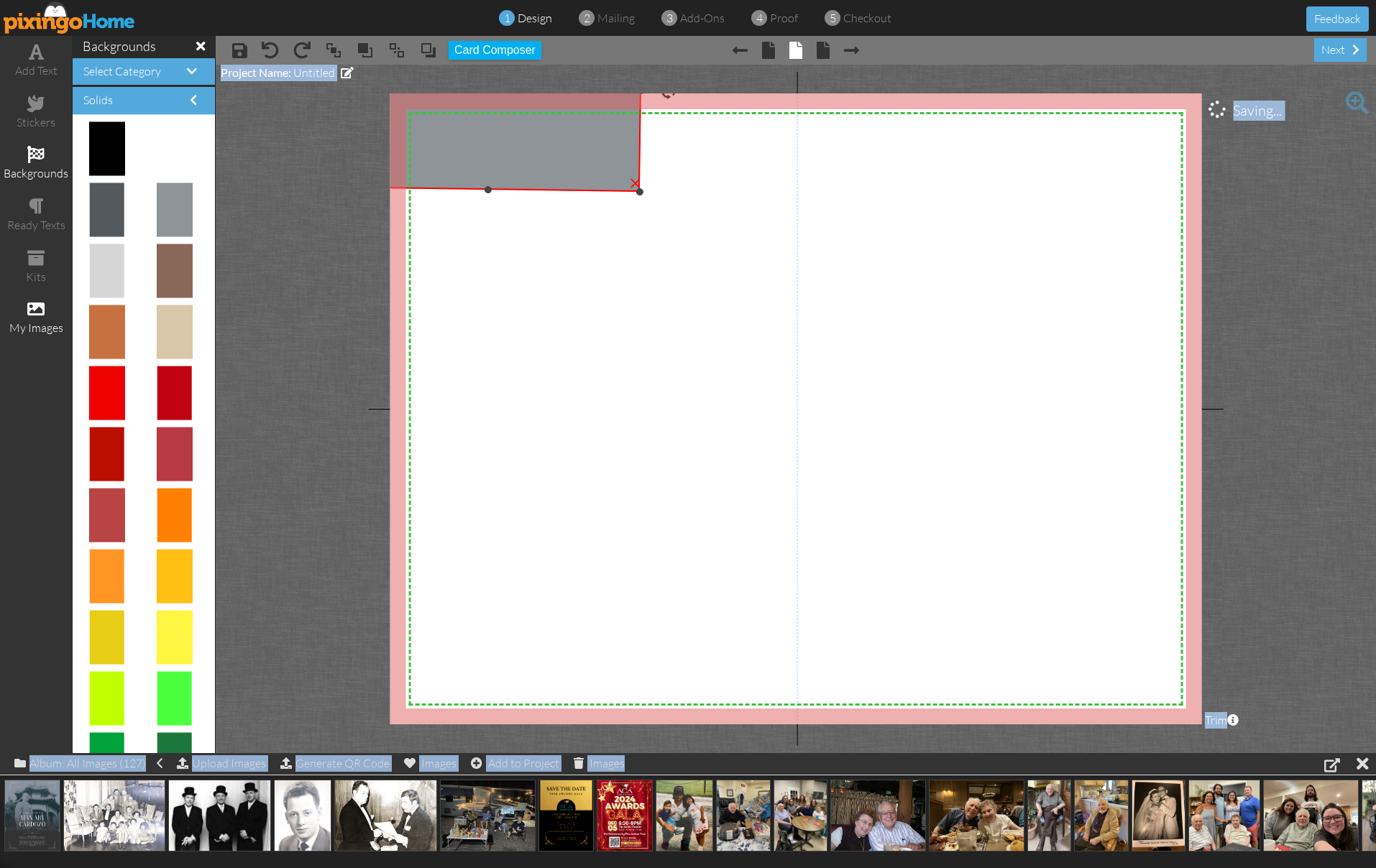
click at [594, 136] on img at bounding box center [489, 88] width 306 height 207
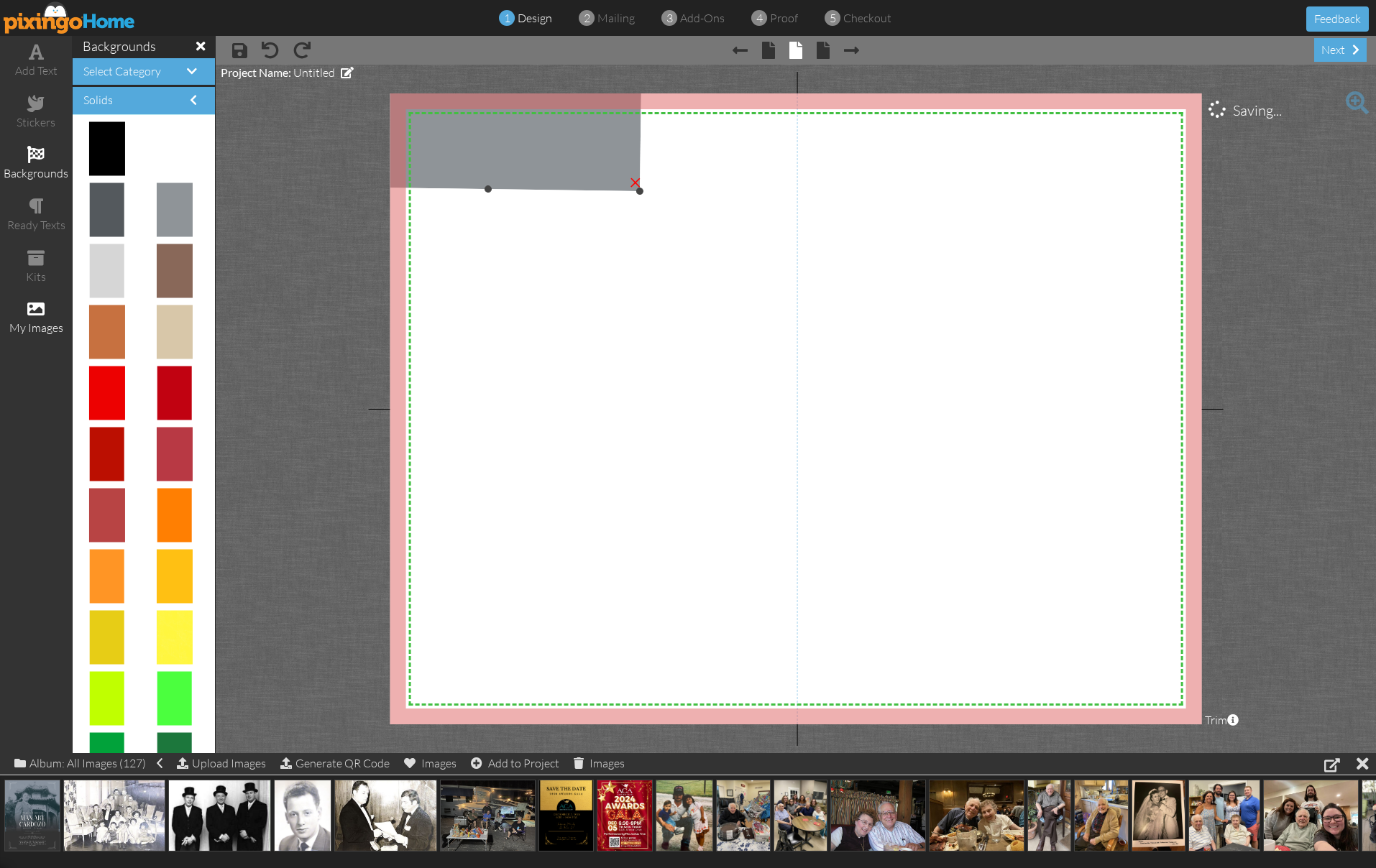
click at [626, 182] on div "×" at bounding box center [636, 183] width 23 height 23
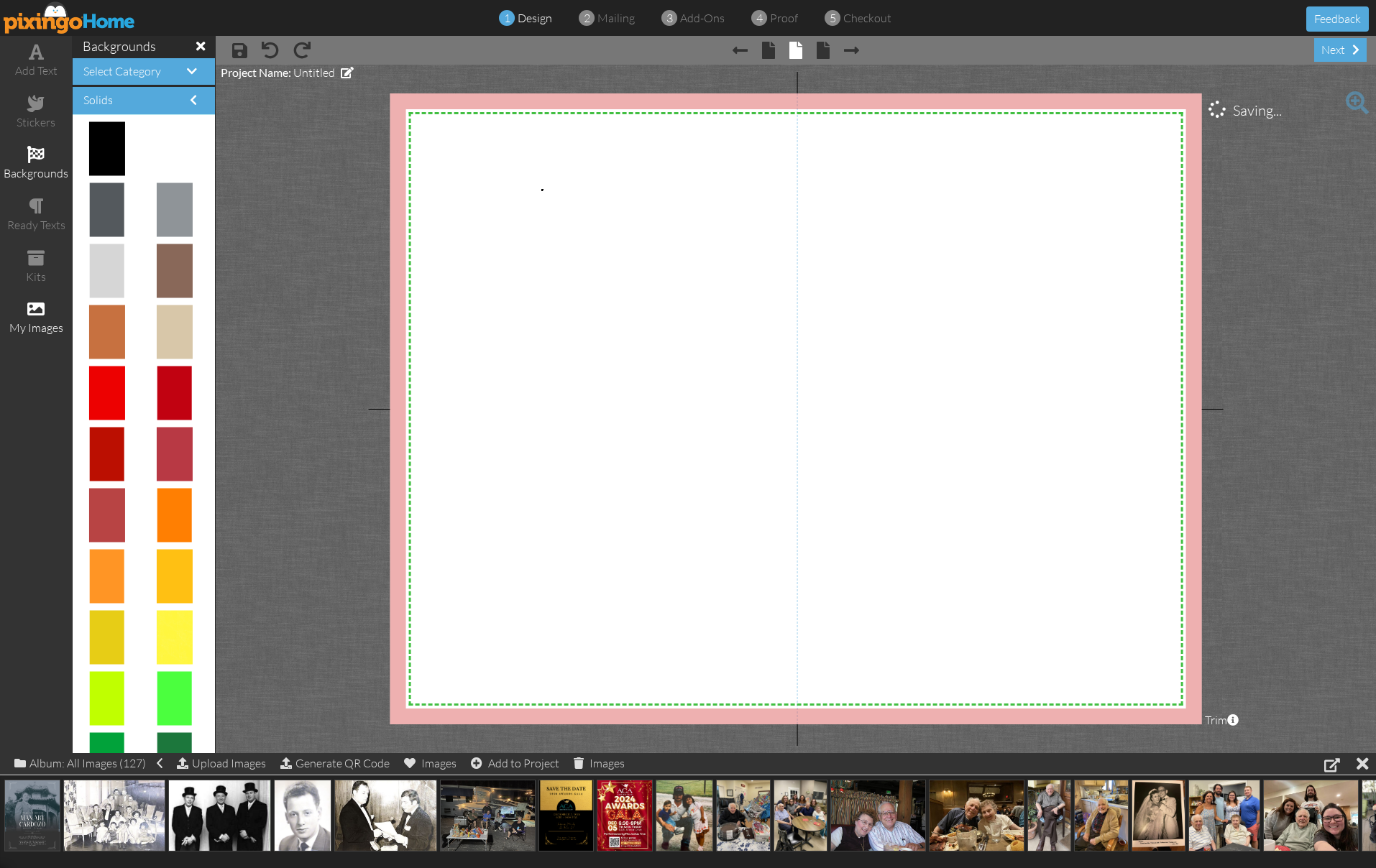
drag, startPoint x: 541, startPoint y: 189, endPoint x: 534, endPoint y: 188, distance: 7.1
drag, startPoint x: 174, startPoint y: 210, endPoint x: 754, endPoint y: 293, distance: 585.9
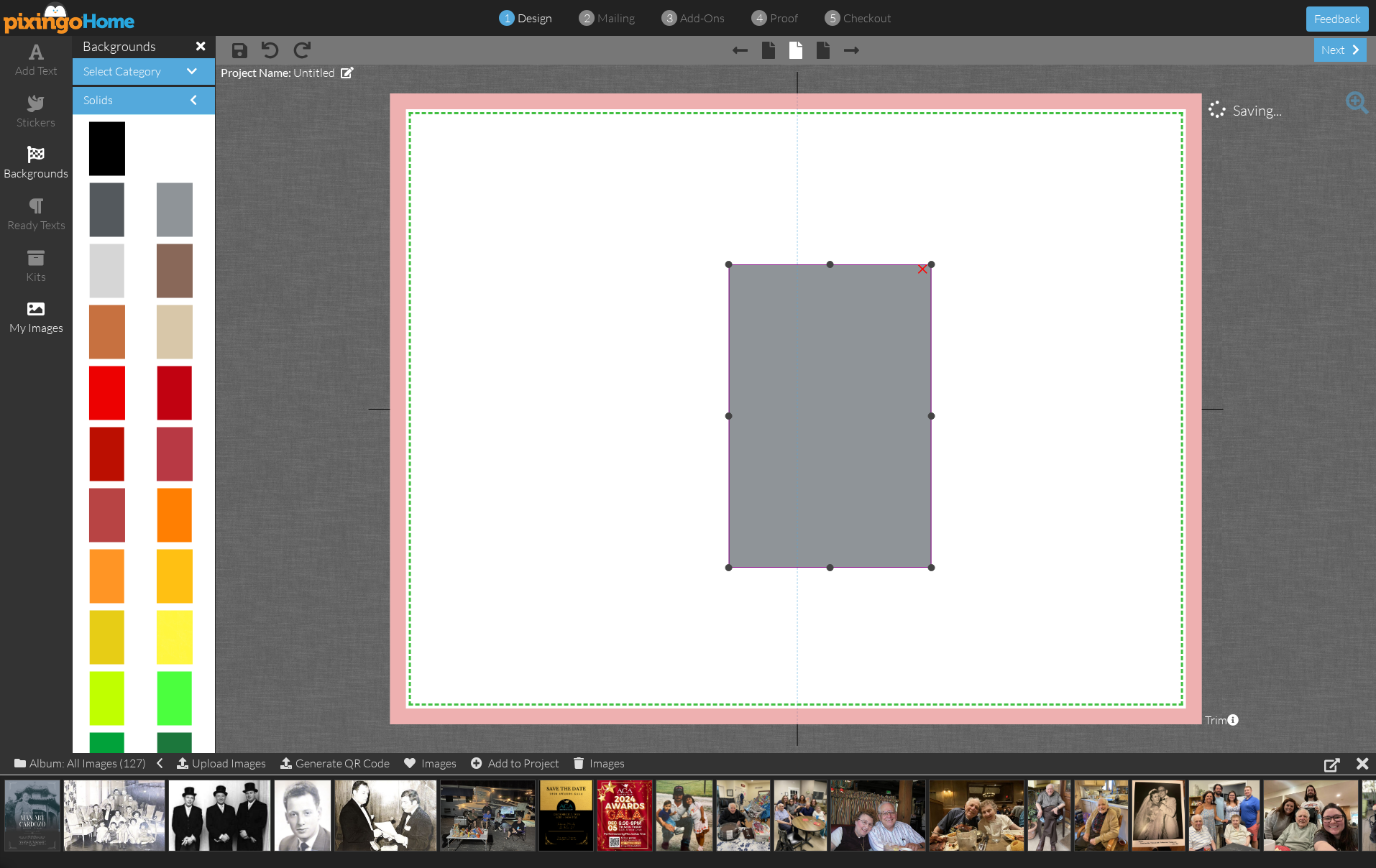
click at [785, 365] on img at bounding box center [829, 416] width 202 height 303
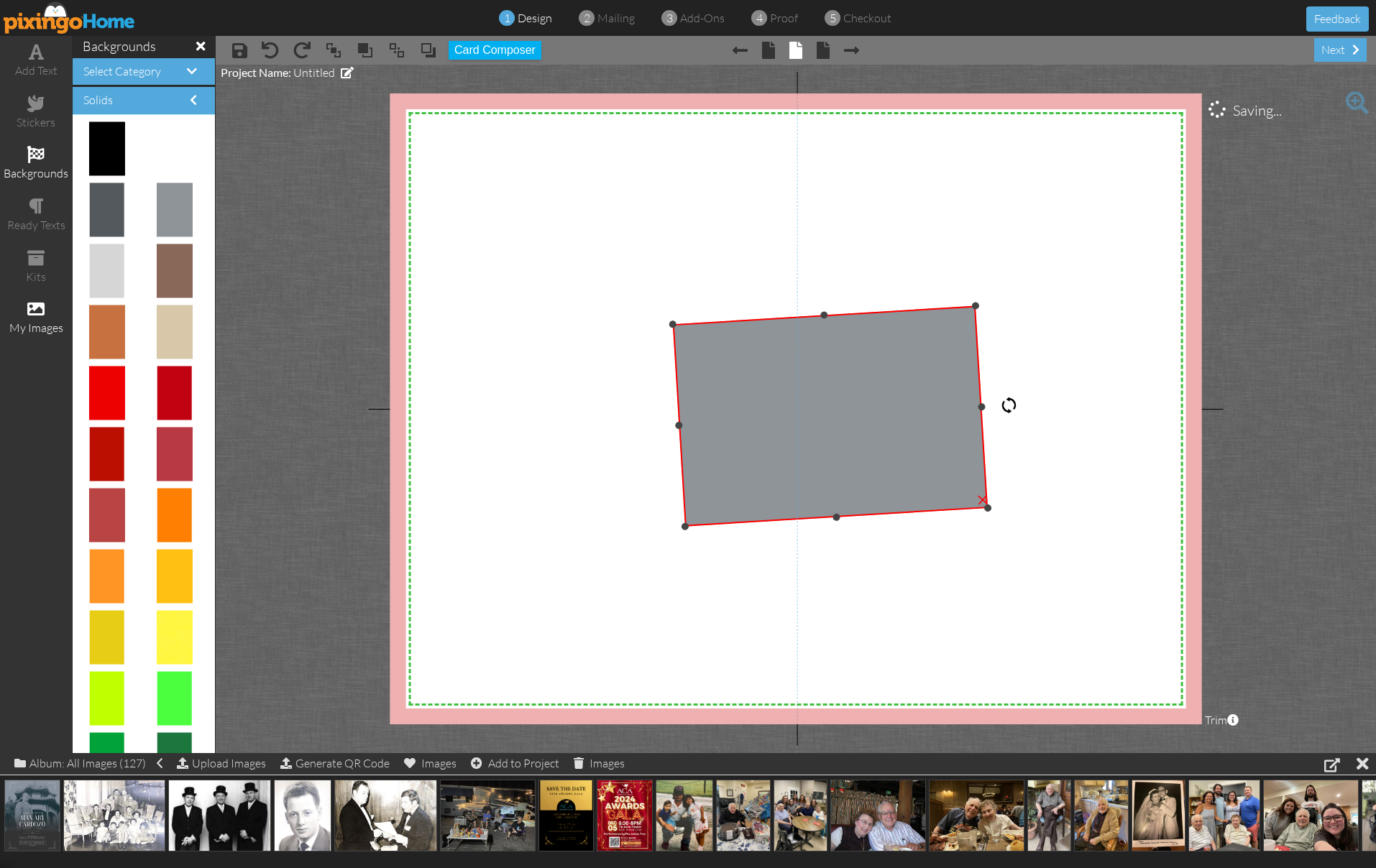
drag, startPoint x: 835, startPoint y: 232, endPoint x: 951, endPoint y: 410, distance: 212.5
click at [951, 410] on div "×" at bounding box center [830, 416] width 315 height 221
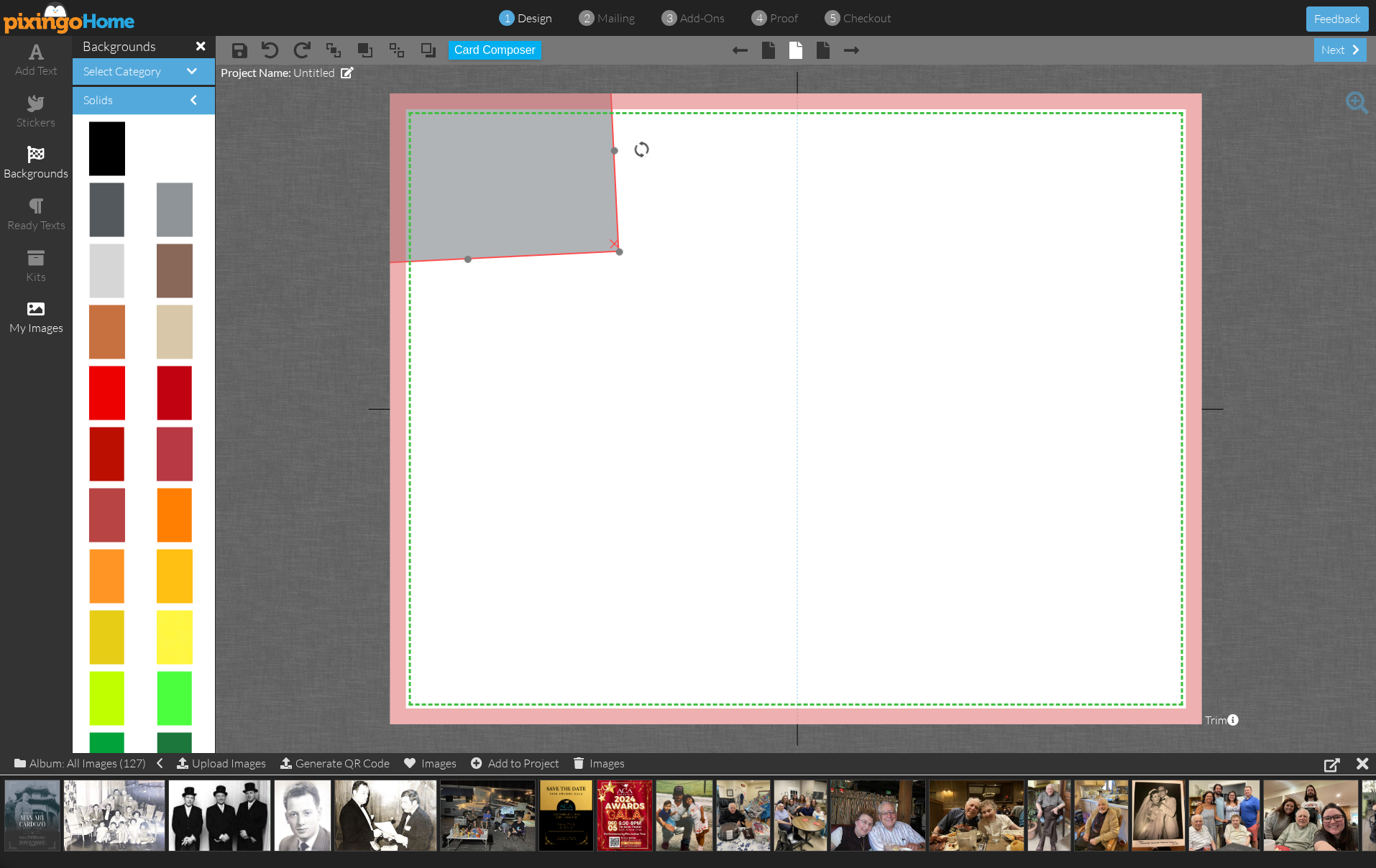
drag, startPoint x: 855, startPoint y: 408, endPoint x: 507, endPoint y: 165, distance: 424.4
click at [486, 141] on img at bounding box center [462, 158] width 313 height 218
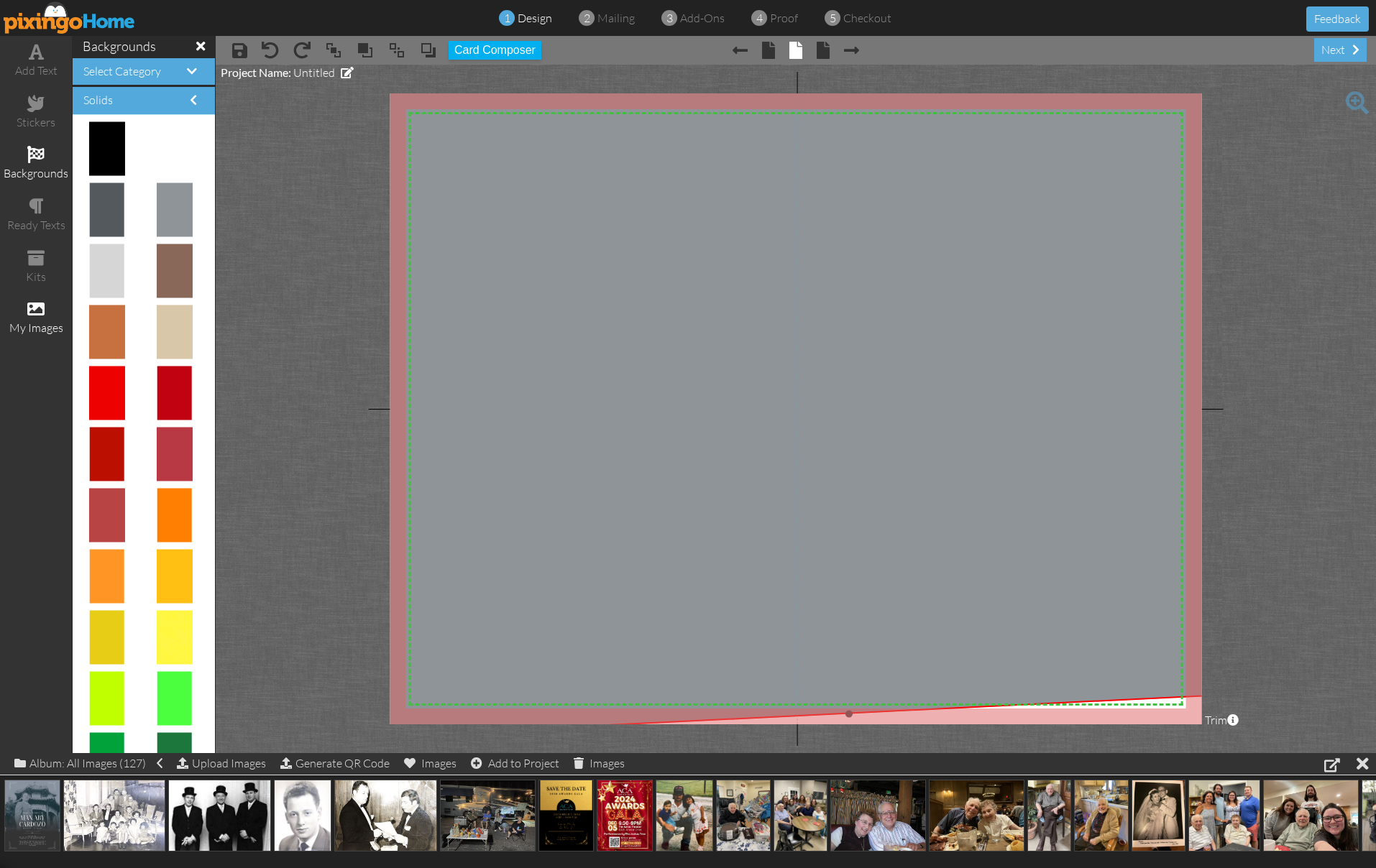
drag, startPoint x: 616, startPoint y: 243, endPoint x: 1368, endPoint y: 868, distance: 977.8
click at [1368, 754] on div "add text stickers backgrounds ready texts kits my images backgrounds Select Cat…" at bounding box center [688, 394] width 1376 height 717
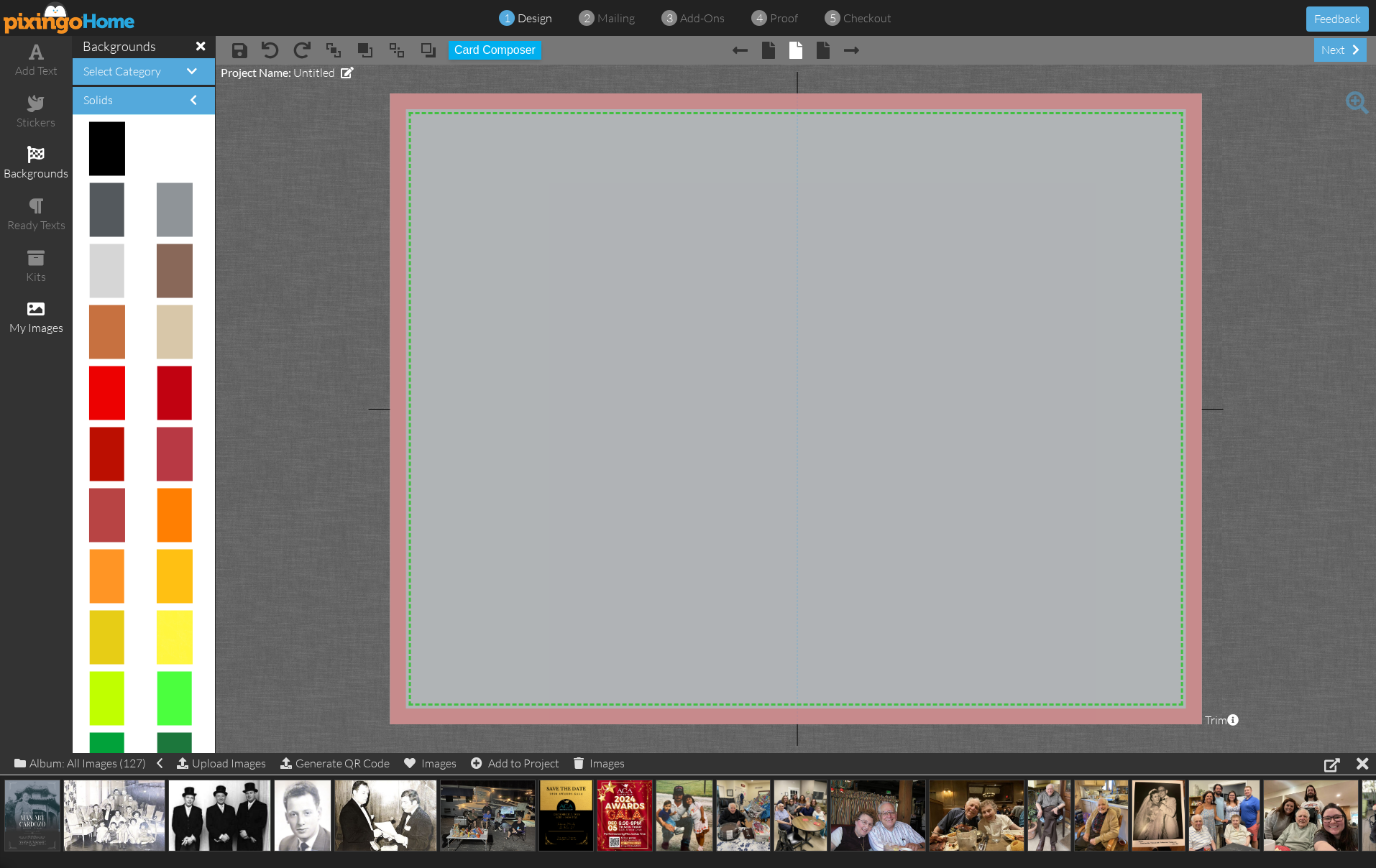
drag, startPoint x: 1149, startPoint y: 497, endPoint x: 1150, endPoint y: 519, distance: 22.0
click at [1150, 519] on img at bounding box center [834, 403] width 1058 height 734
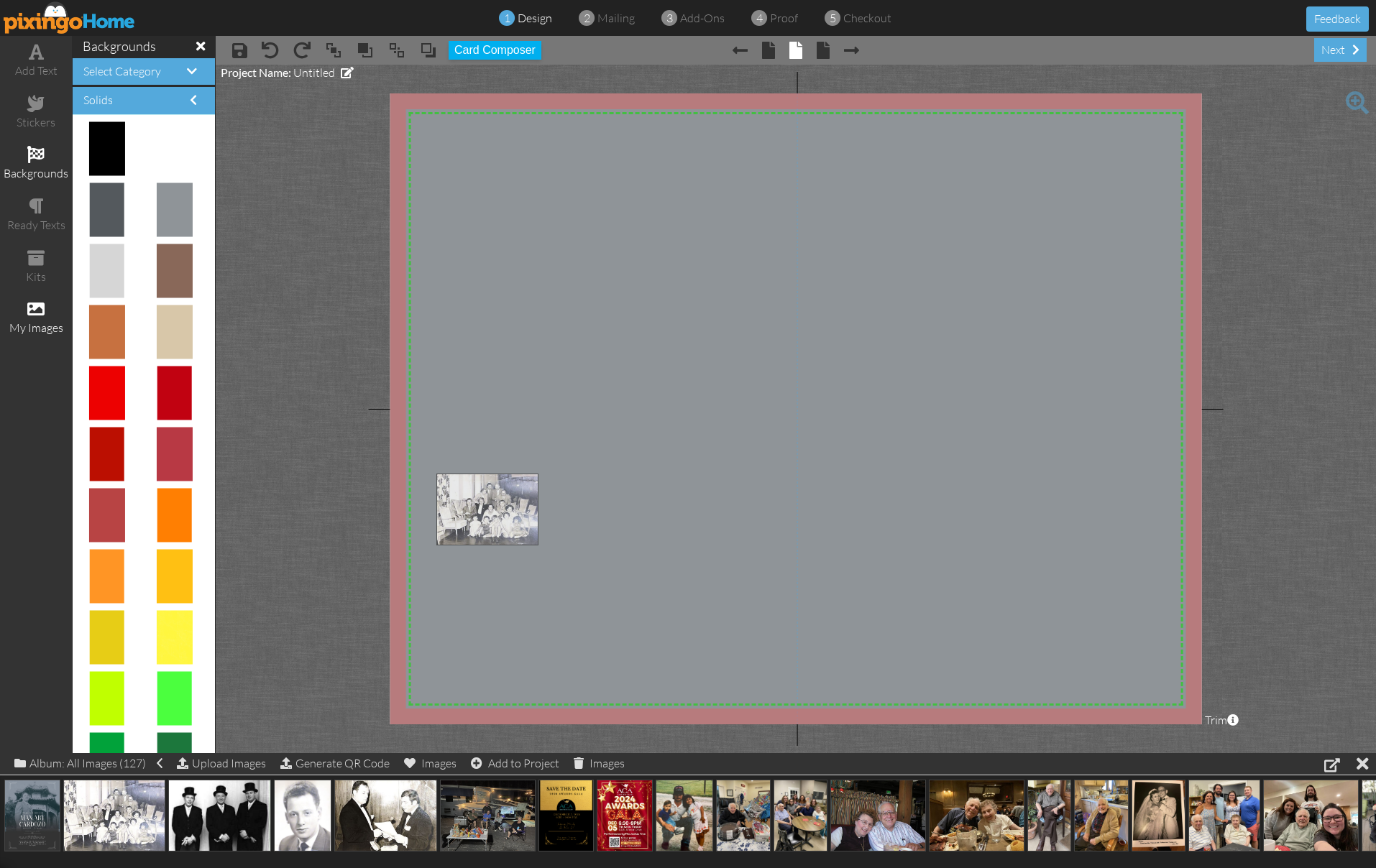
drag, startPoint x: 138, startPoint y: 814, endPoint x: 511, endPoint y: 509, distance: 481.8
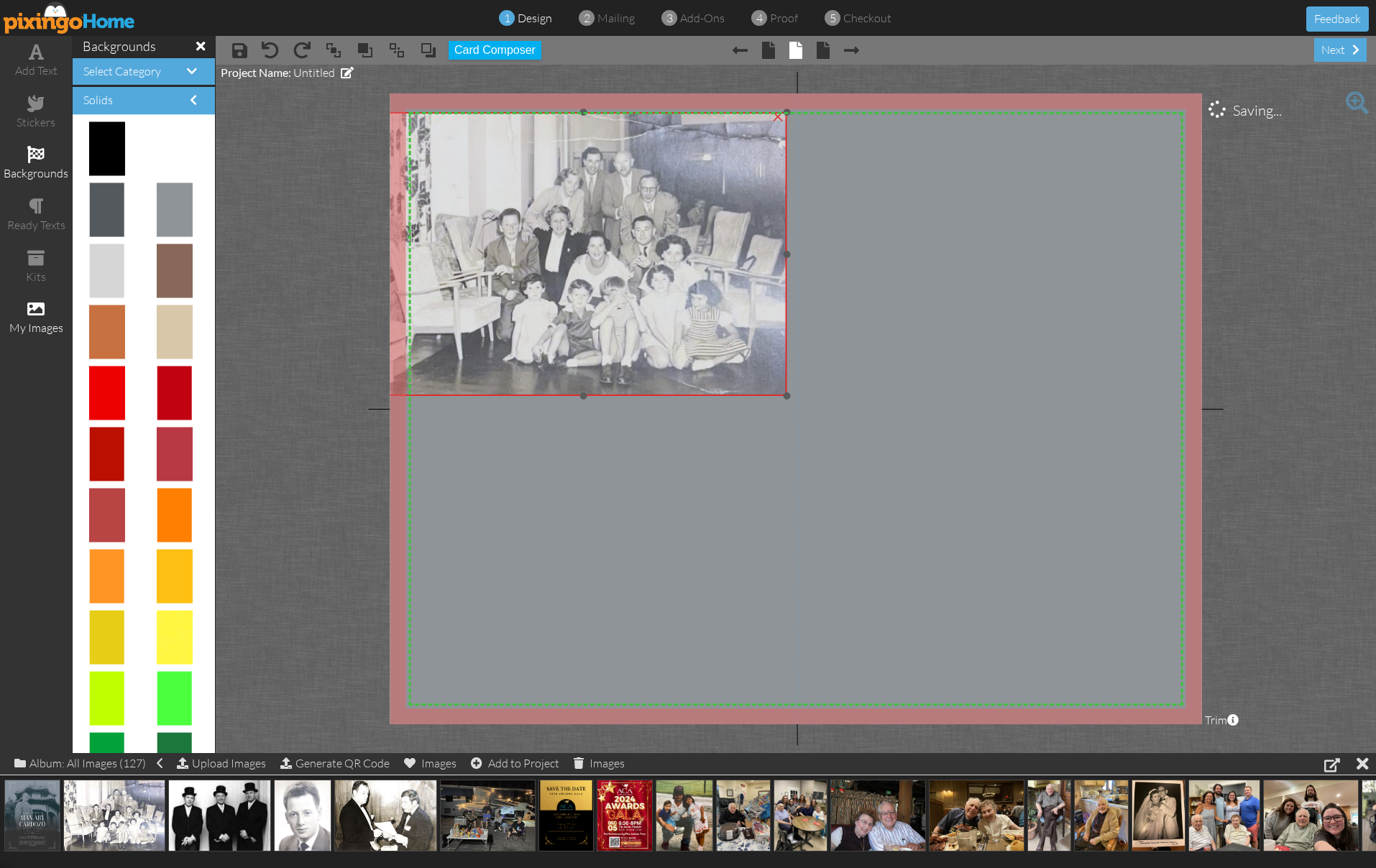
drag, startPoint x: 566, startPoint y: 564, endPoint x: 510, endPoint y: 209, distance: 359.4
click at [509, 205] on img at bounding box center [584, 254] width 406 height 284
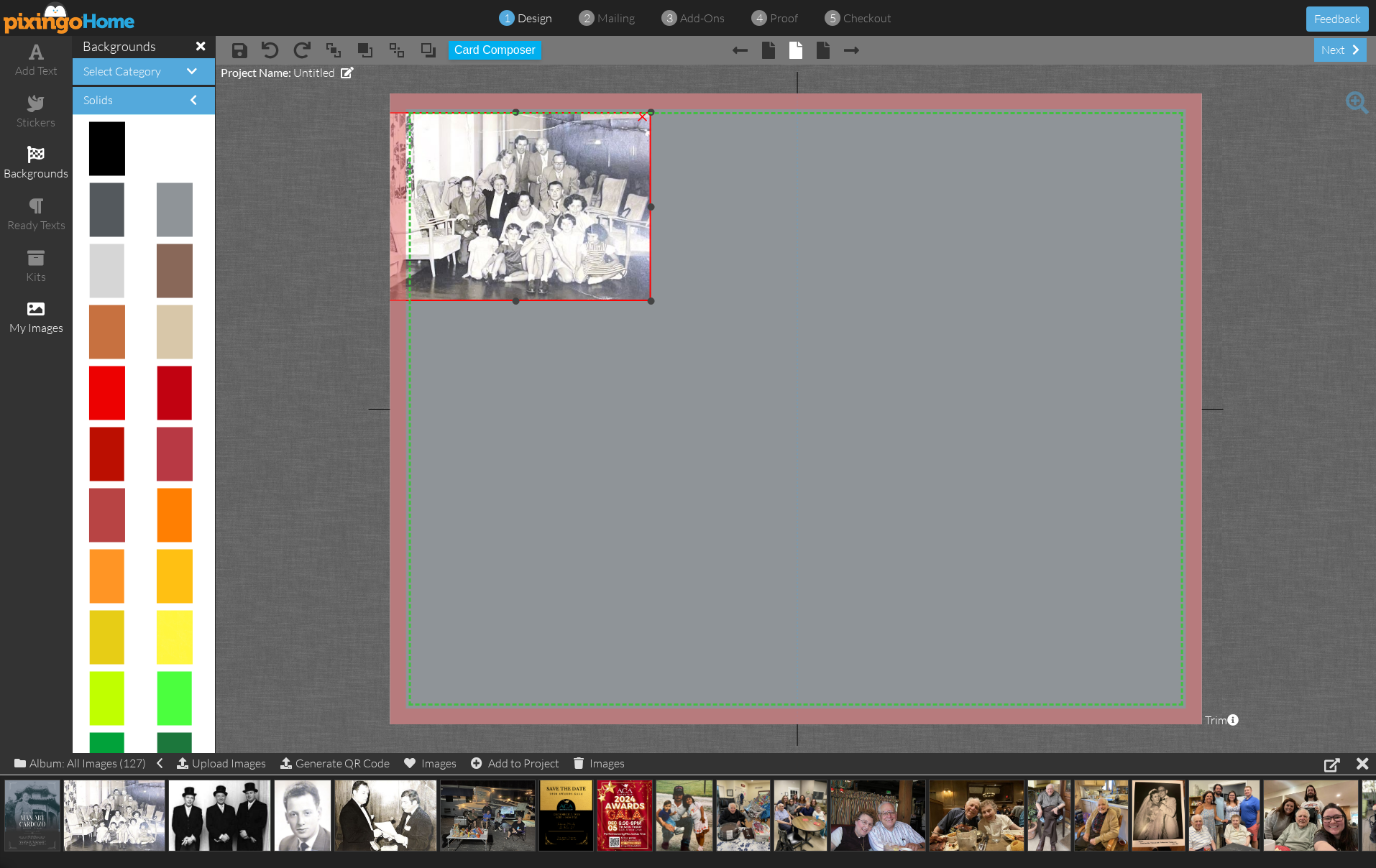
drag, startPoint x: 785, startPoint y: 394, endPoint x: 627, endPoint y: 299, distance: 184.4
click at [628, 299] on div "×" at bounding box center [516, 206] width 271 height 189
drag, startPoint x: 224, startPoint y: 812, endPoint x: 494, endPoint y: 564, distance: 366.6
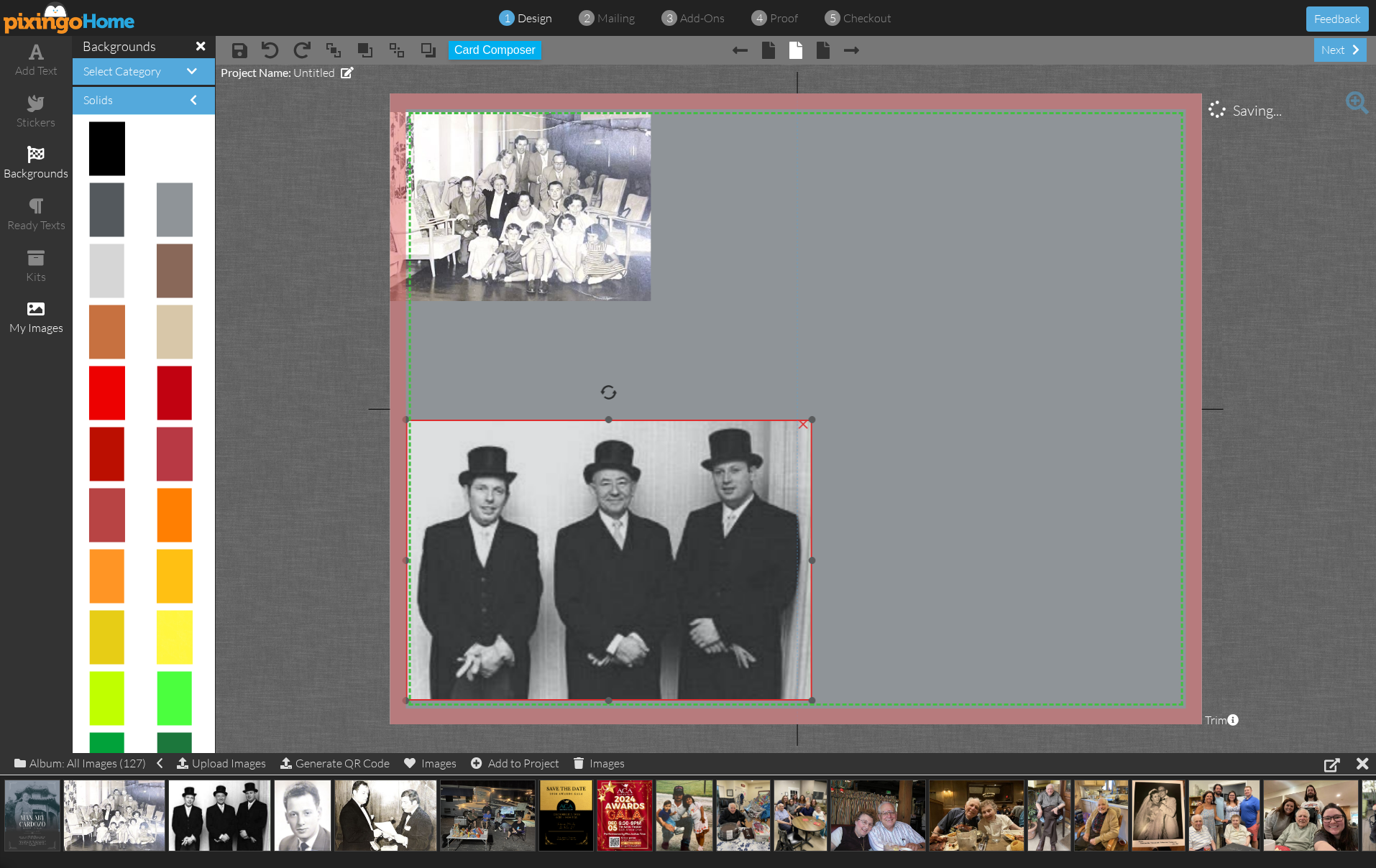
drag, startPoint x: 507, startPoint y: 583, endPoint x: 484, endPoint y: 488, distance: 97.7
click at [484, 488] on img at bounding box center [609, 560] width 406 height 281
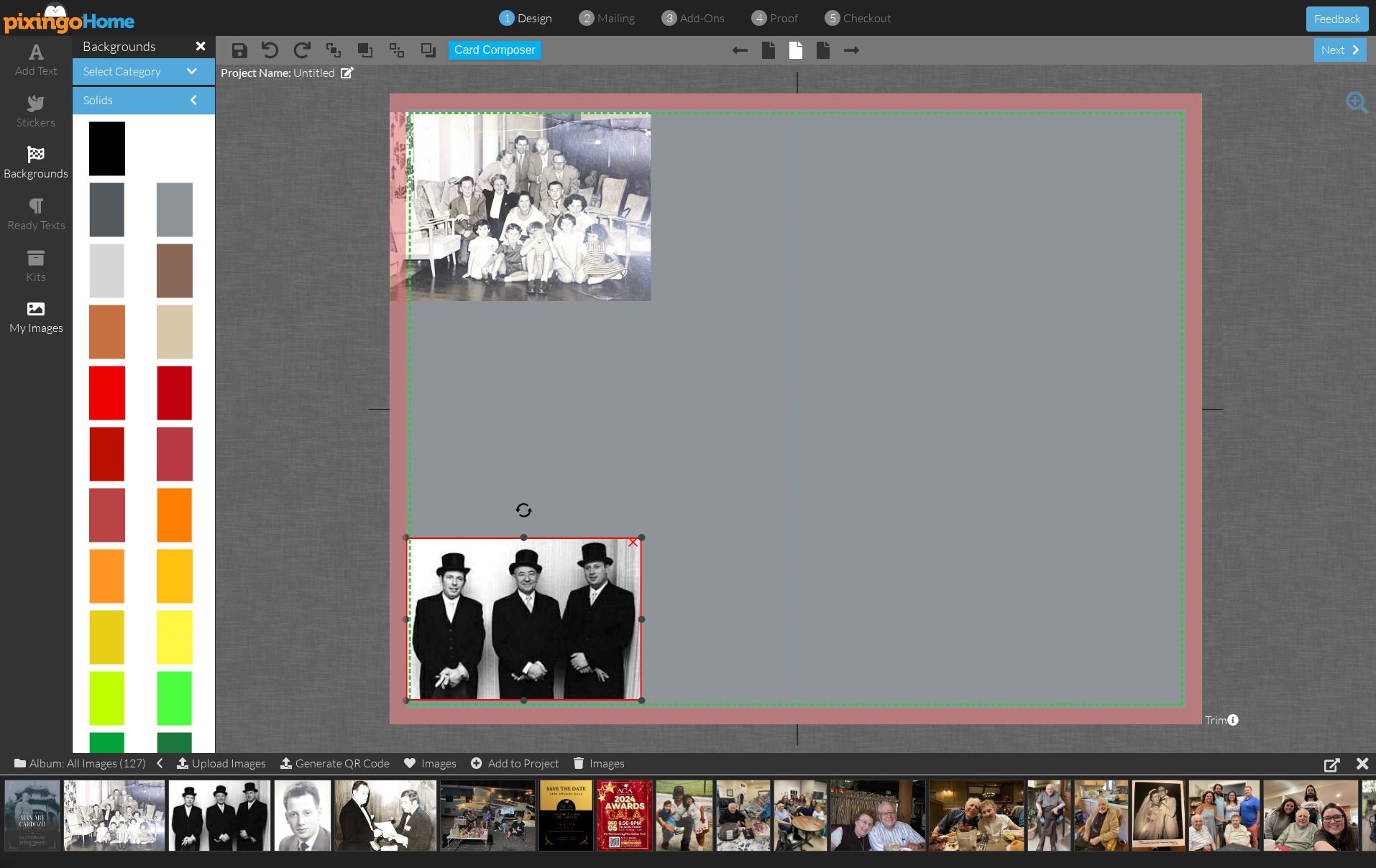
drag, startPoint x: 812, startPoint y: 421, endPoint x: 721, endPoint y: 539, distance: 149.0
click at [721, 539] on div "X X X X X X X X X X X X X X X X X X X X X X X X X X X X X X X X X X X X X X X X…" at bounding box center [796, 409] width 812 height 631
drag, startPoint x: 305, startPoint y: 823, endPoint x: 650, endPoint y: 389, distance: 554.4
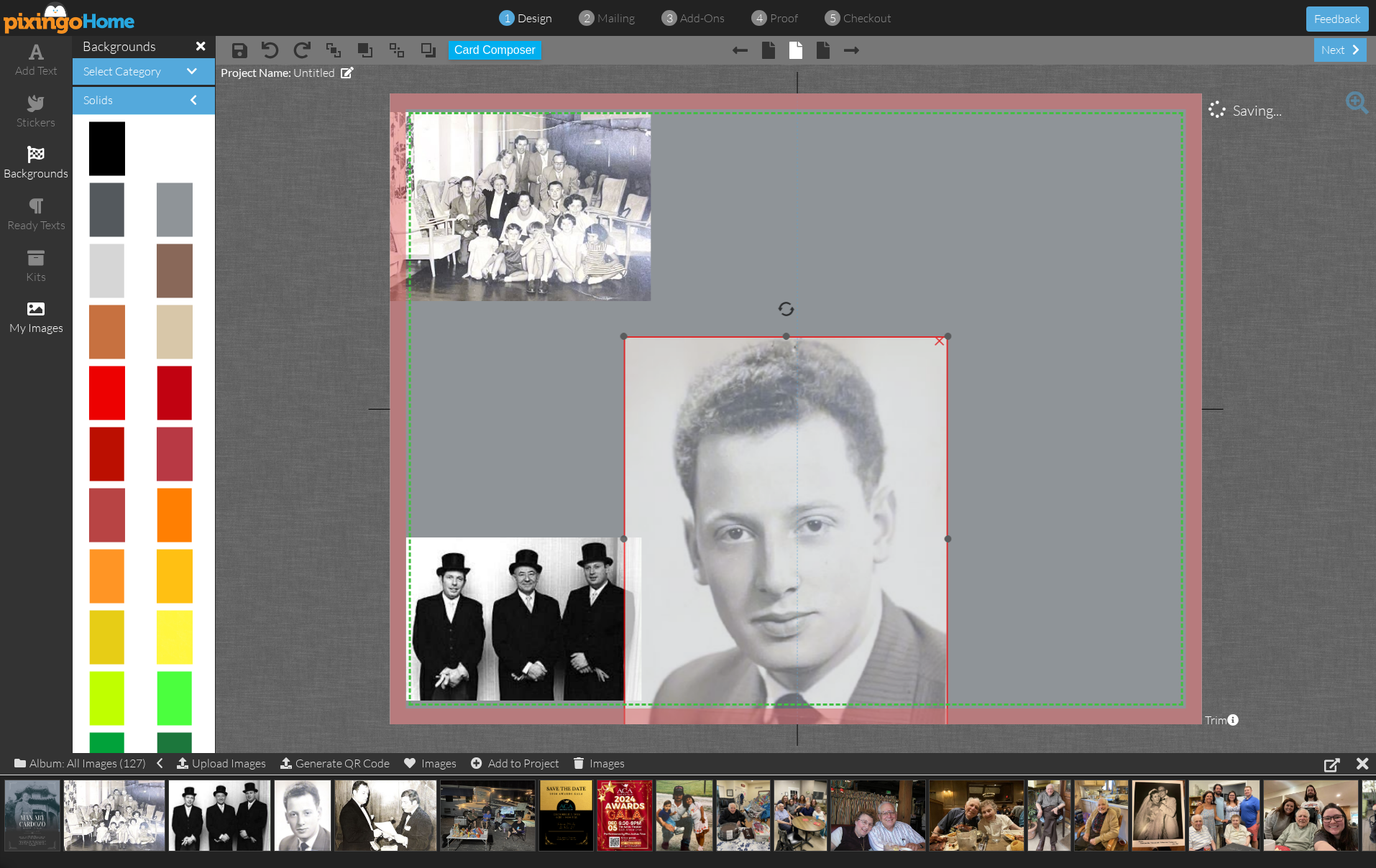
drag, startPoint x: 656, startPoint y: 388, endPoint x: 658, endPoint y: 381, distance: 7.3
click at [658, 382] on img at bounding box center [785, 539] width 324 height 406
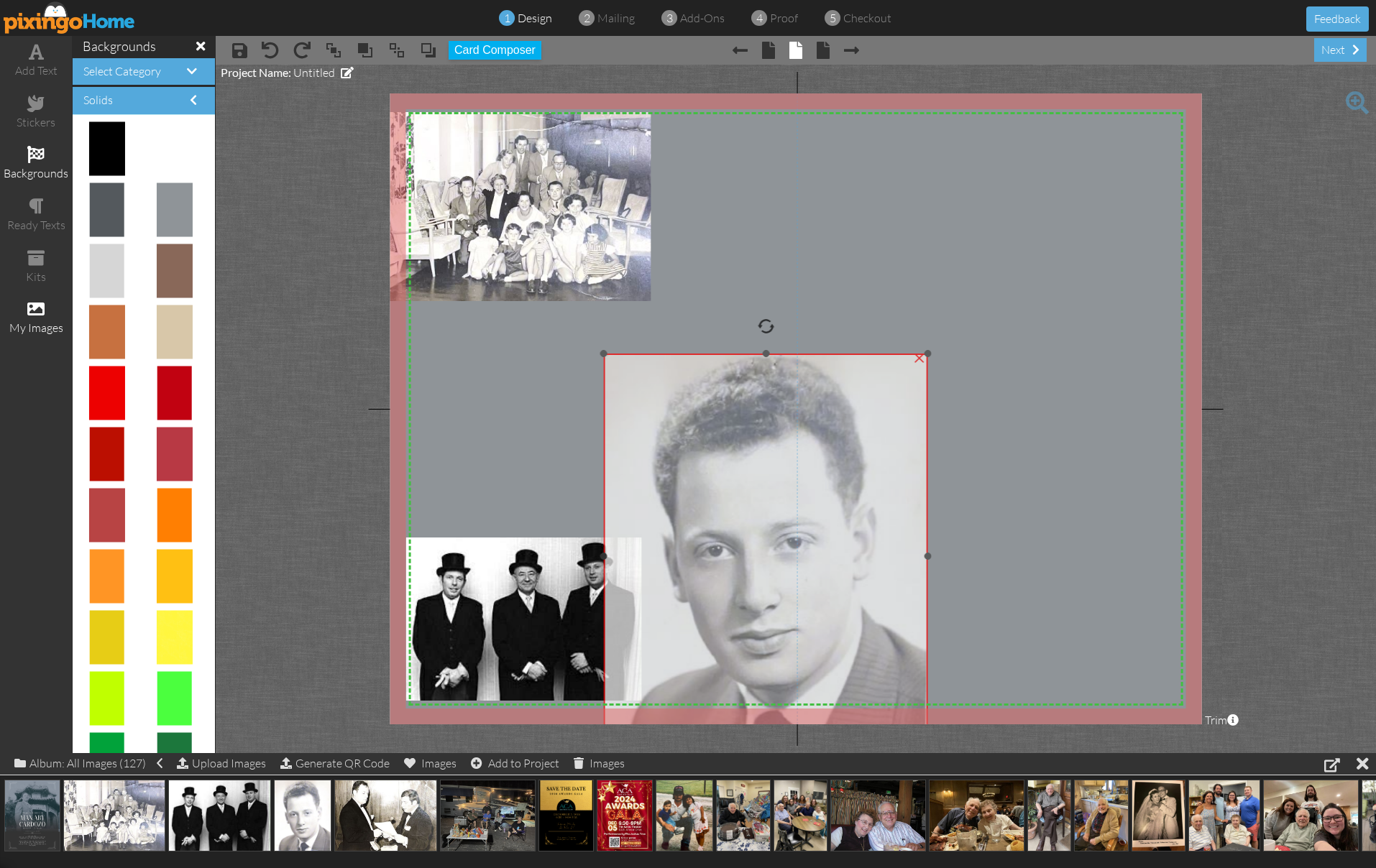
drag, startPoint x: 628, startPoint y: 337, endPoint x: 608, endPoint y: 356, distance: 27.6
click at [607, 354] on img at bounding box center [766, 556] width 324 height 406
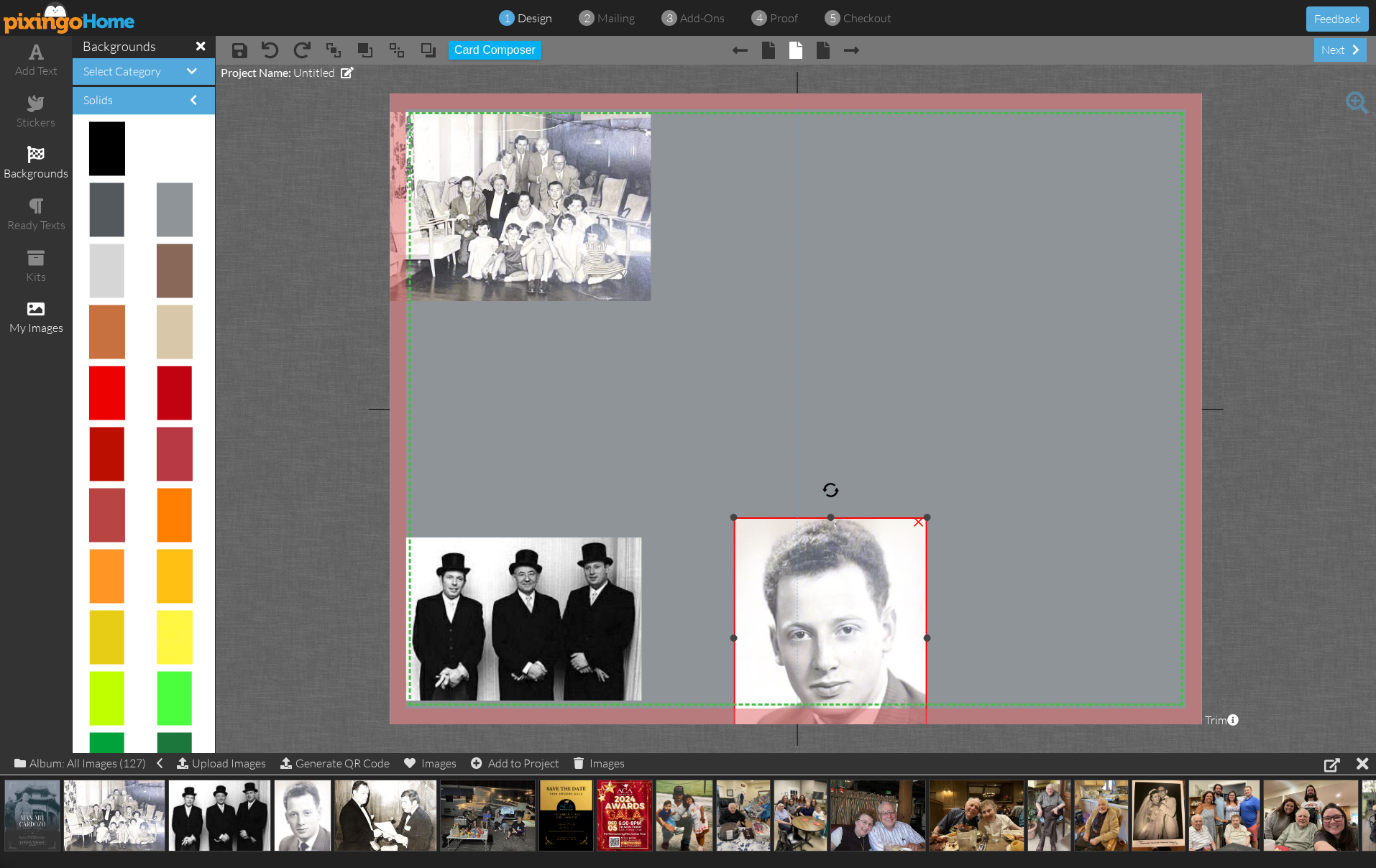
drag, startPoint x: 611, startPoint y: 359, endPoint x: 804, endPoint y: 539, distance: 263.9
click at [803, 529] on div "×" at bounding box center [830, 638] width 193 height 242
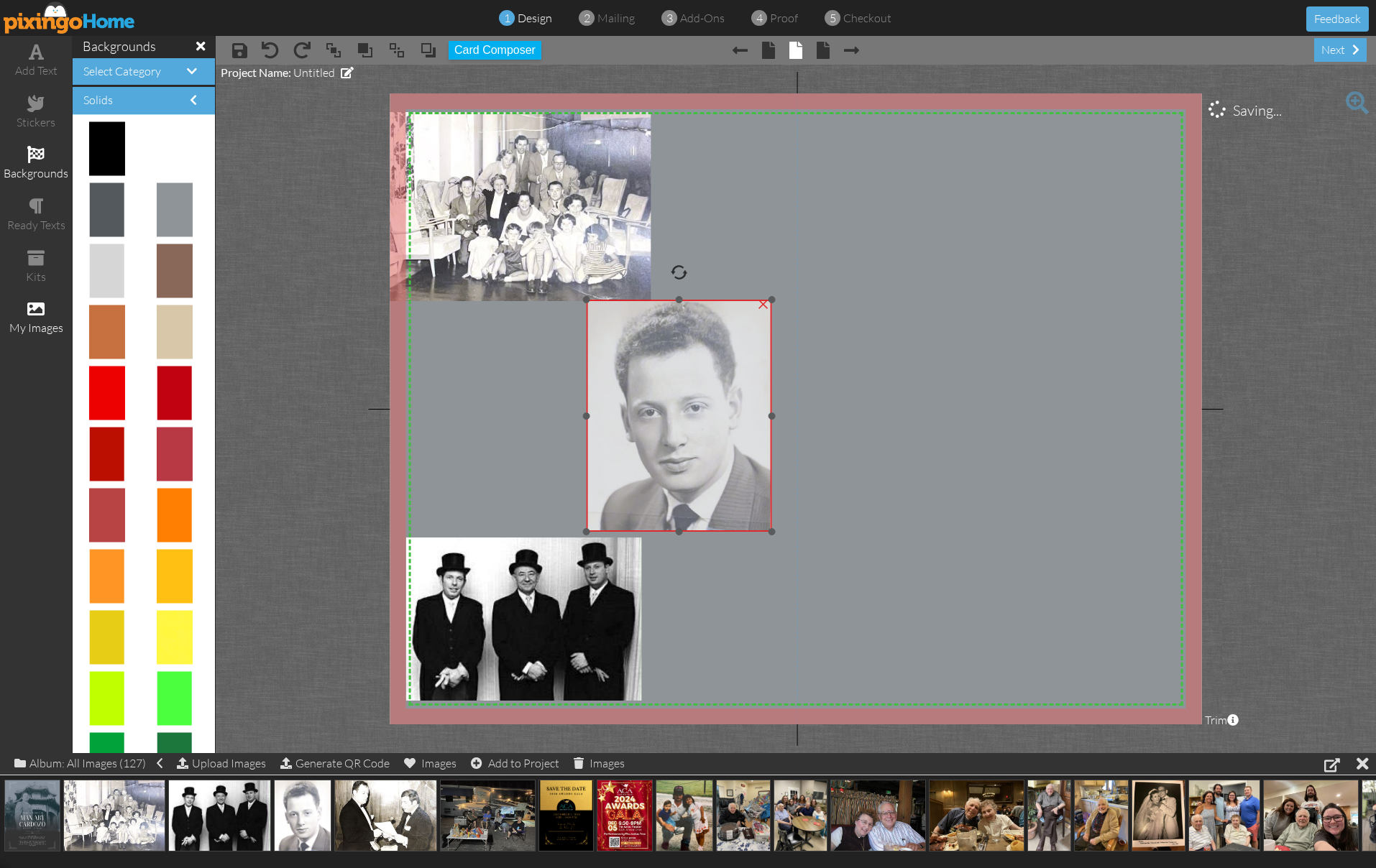
drag, startPoint x: 848, startPoint y: 609, endPoint x: 692, endPoint y: 382, distance: 275.4
click at [692, 382] on img at bounding box center [679, 415] width 186 height 232
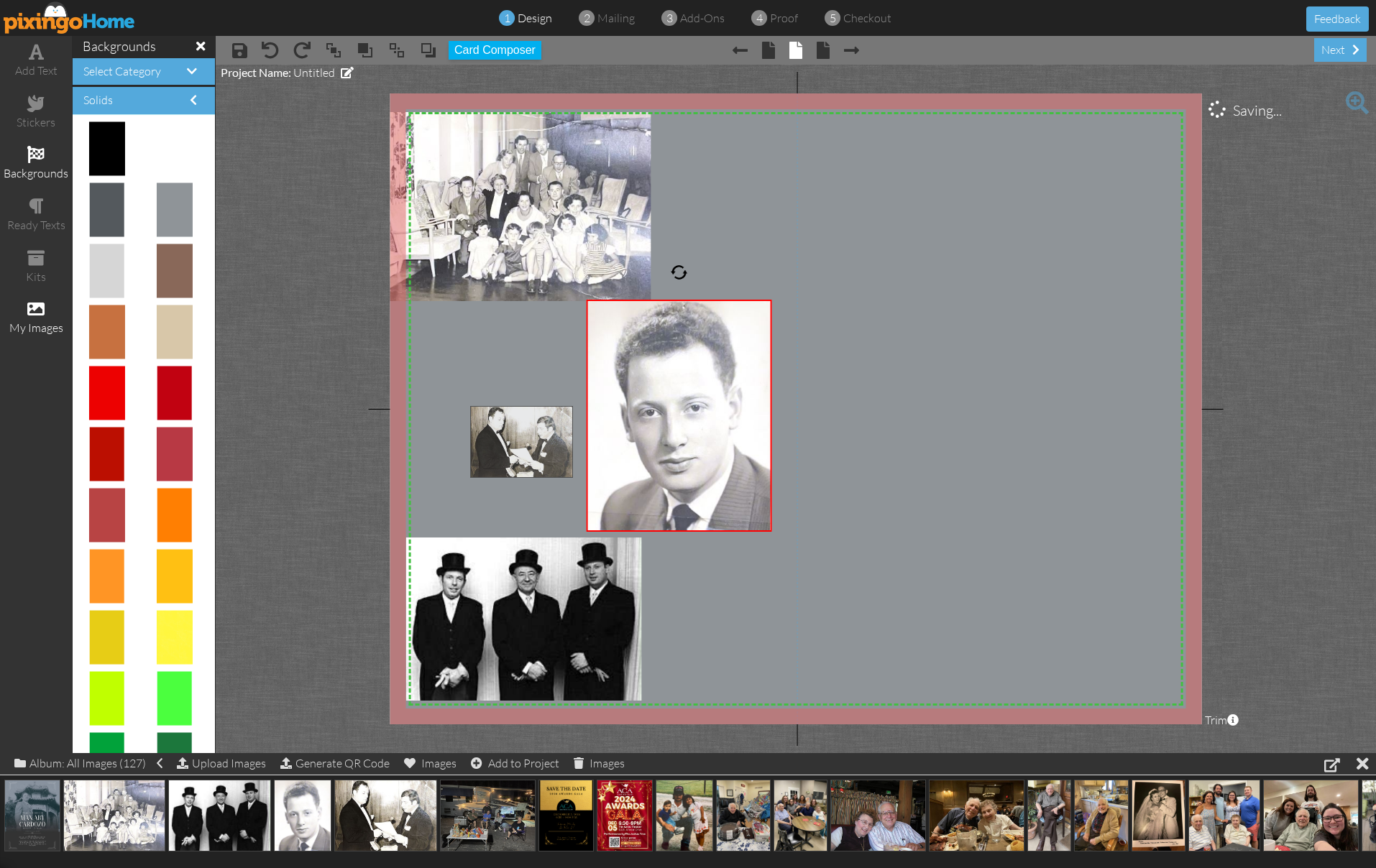
drag, startPoint x: 377, startPoint y: 811, endPoint x: 512, endPoint y: 437, distance: 397.6
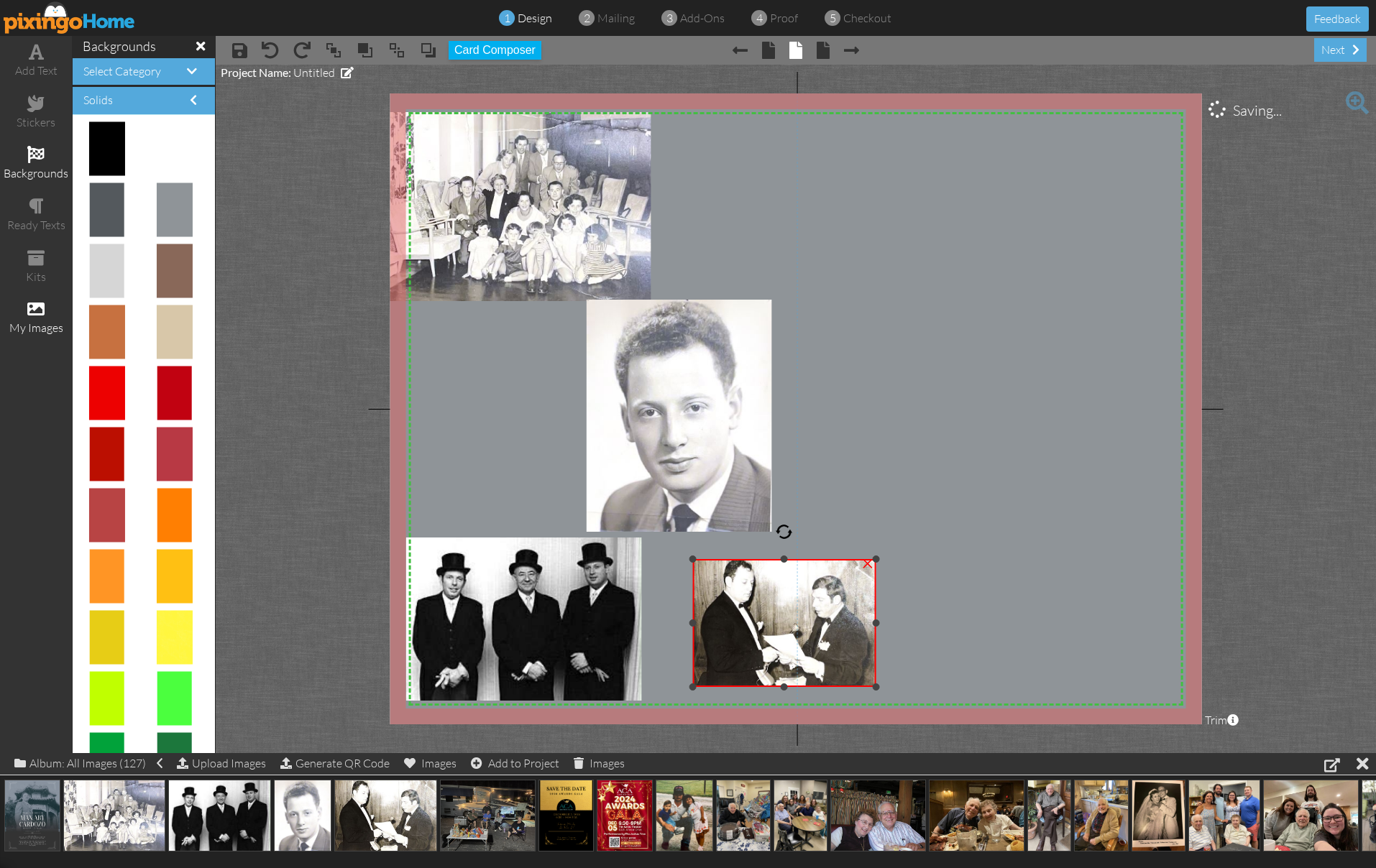
drag, startPoint x: 475, startPoint y: 406, endPoint x: 741, endPoint y: 578, distance: 316.8
click at [741, 578] on div "×" at bounding box center [784, 623] width 184 height 128
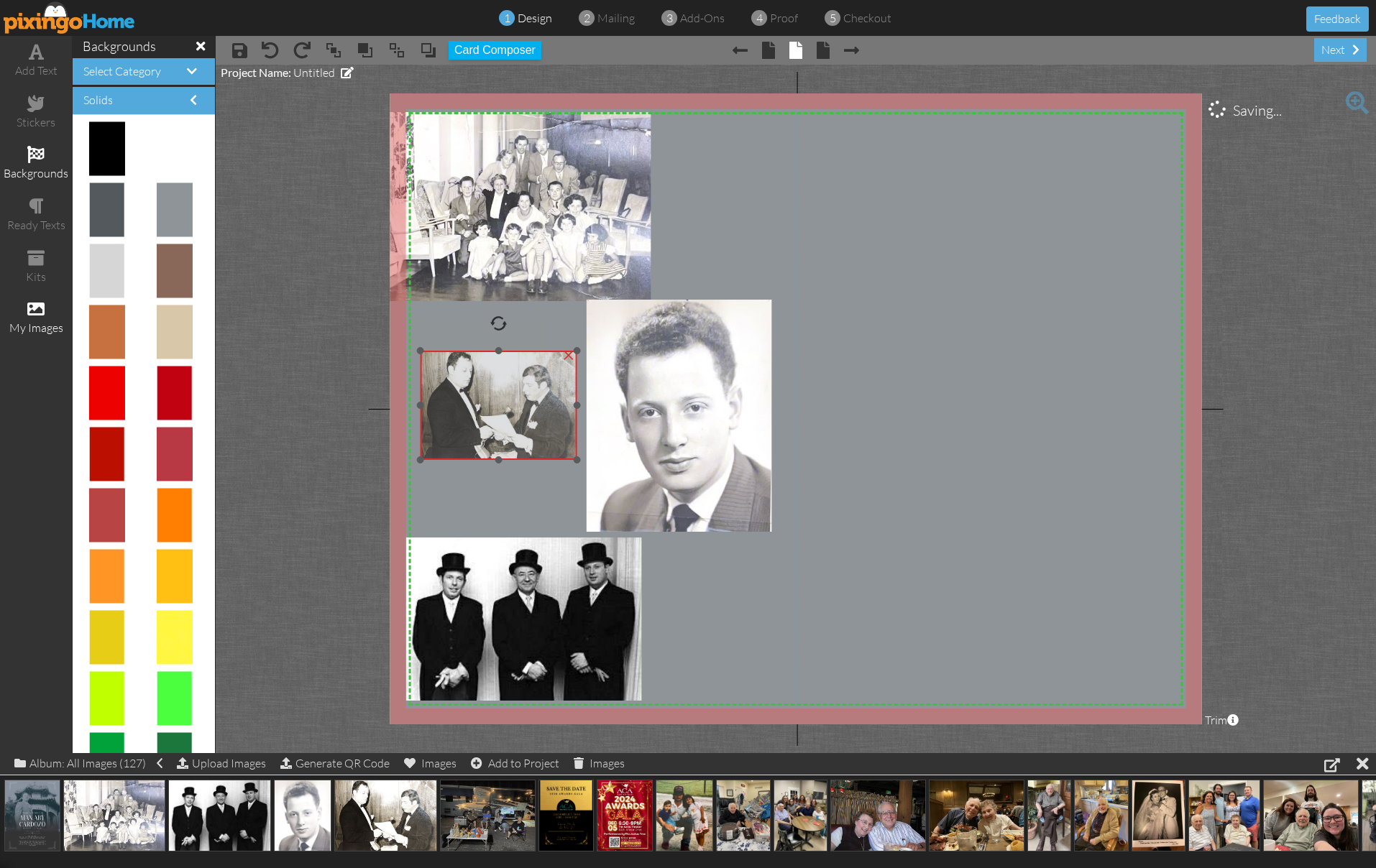
drag, startPoint x: 799, startPoint y: 631, endPoint x: 500, endPoint y: 404, distance: 375.4
click at [500, 404] on img at bounding box center [499, 406] width 157 height 109
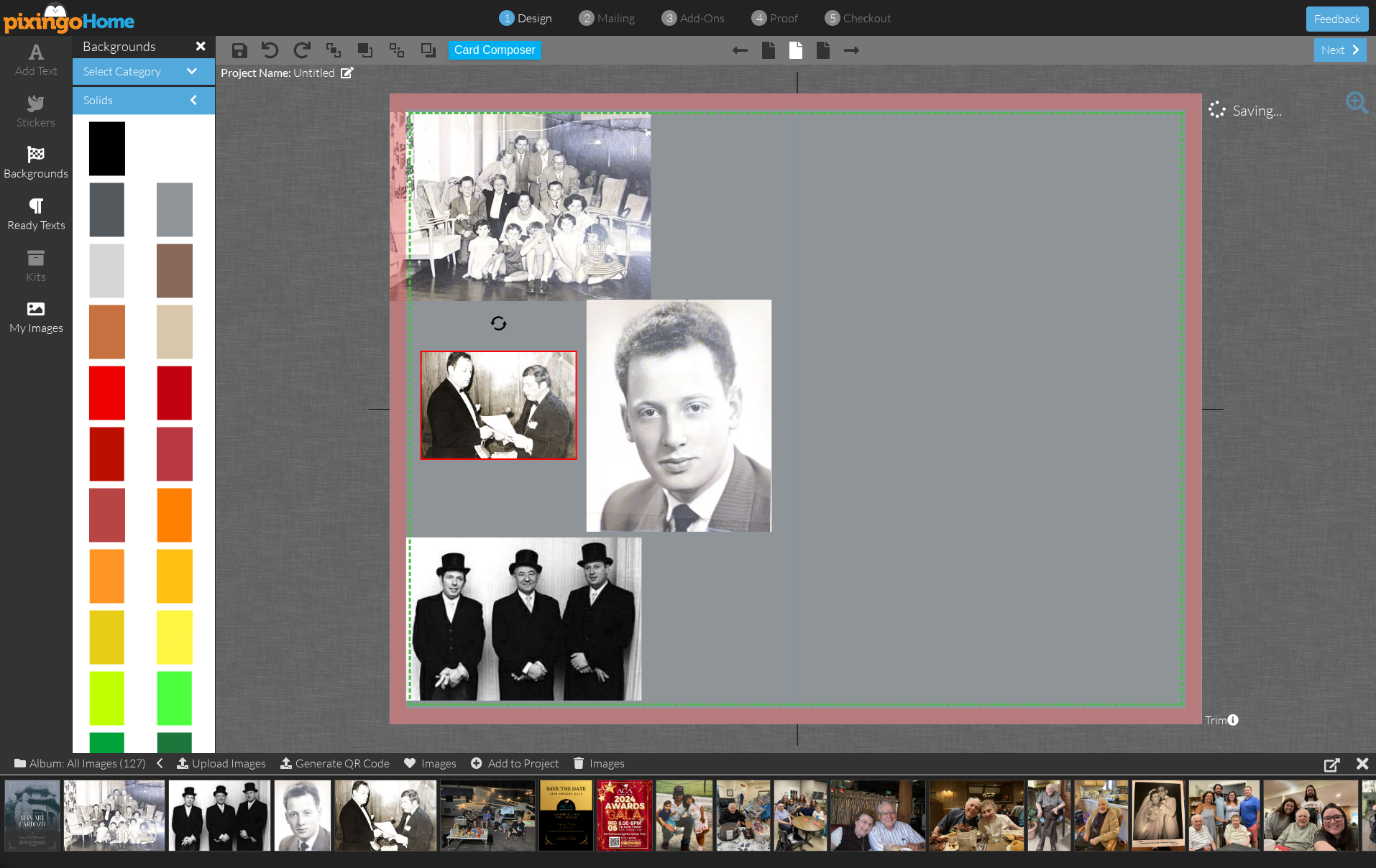
click at [30, 202] on span at bounding box center [36, 206] width 15 height 17
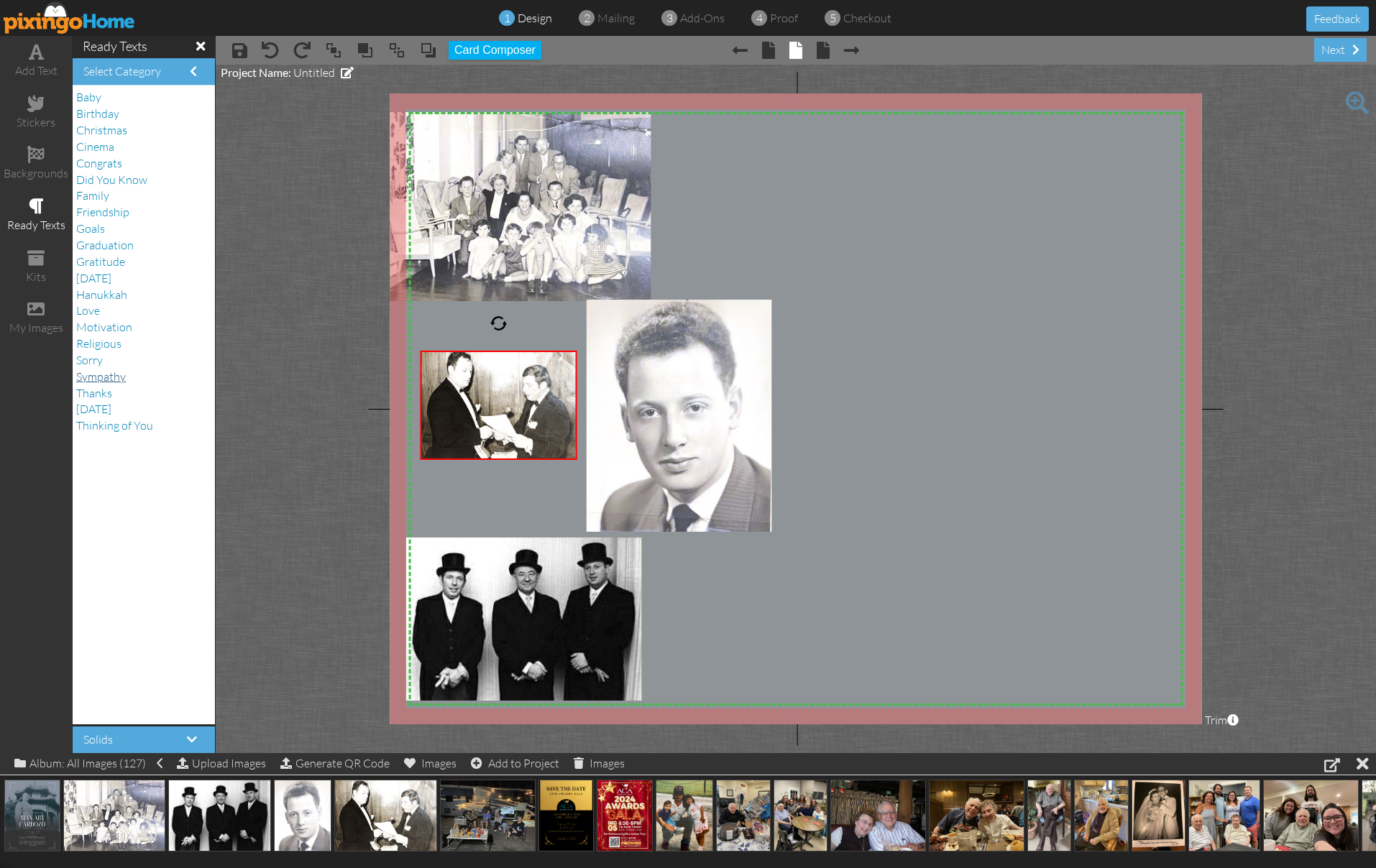
click at [104, 369] on span "Sympathy" at bounding box center [101, 376] width 49 height 14
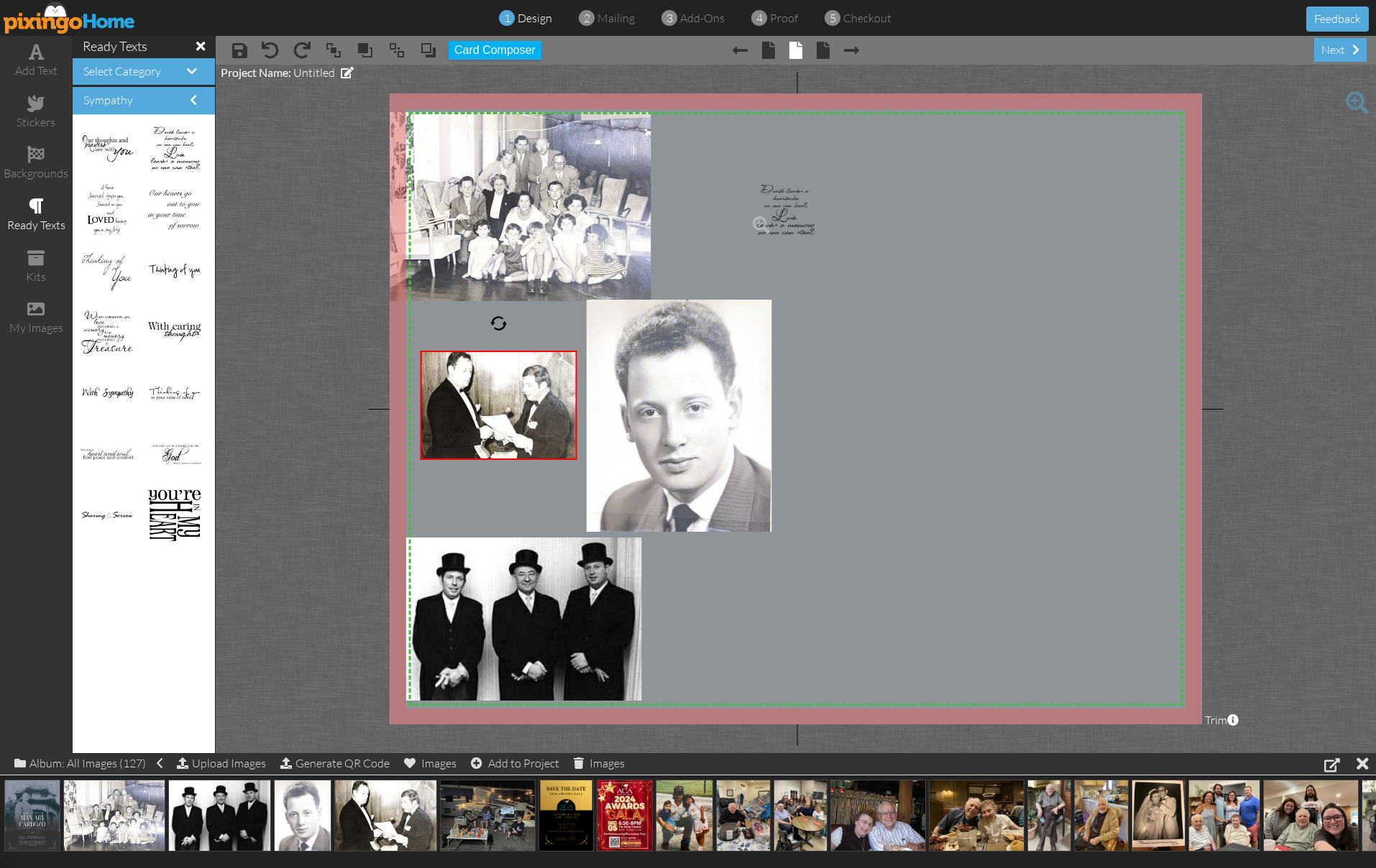
drag, startPoint x: 172, startPoint y: 137, endPoint x: 773, endPoint y: 200, distance: 604.3
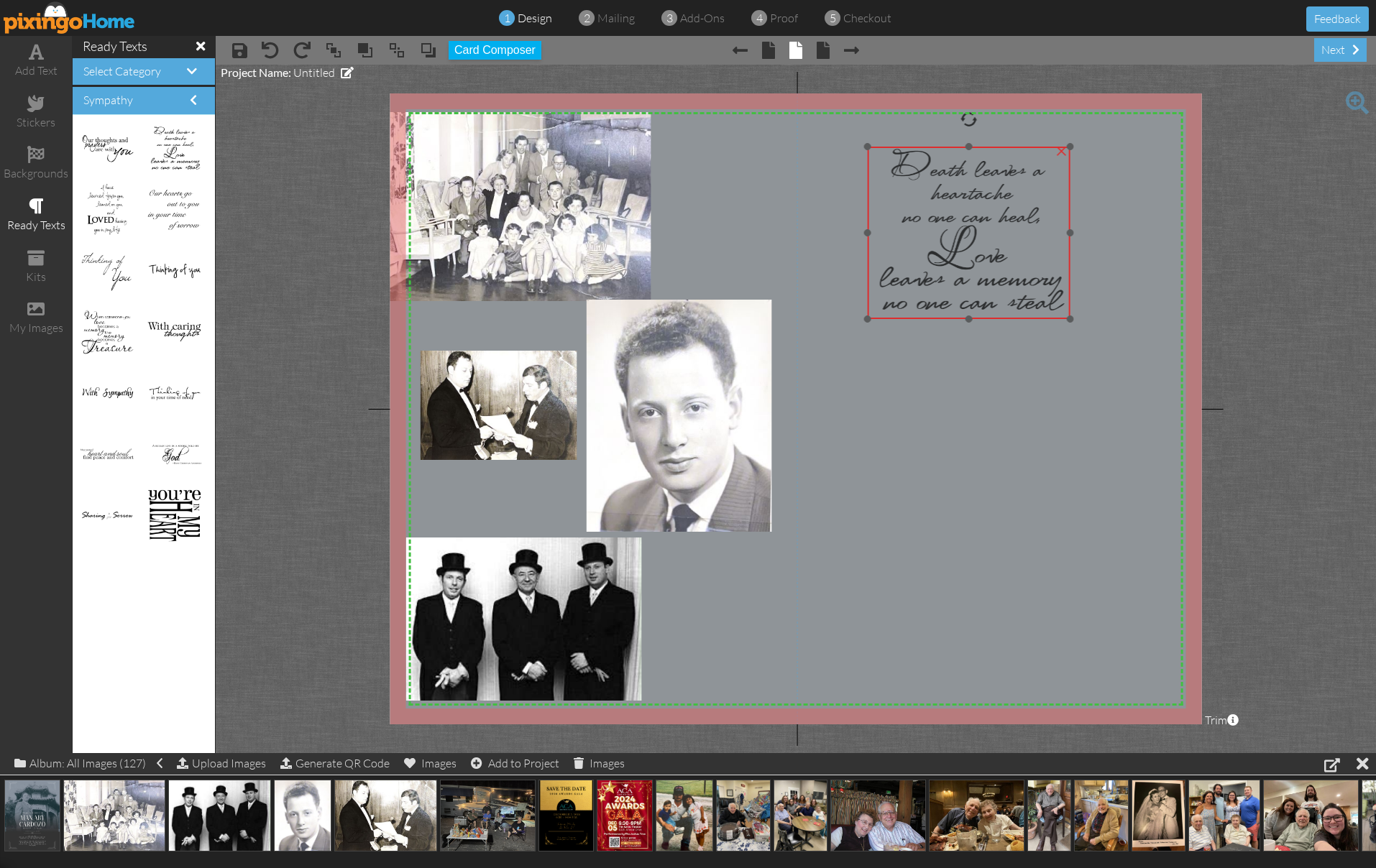
drag, startPoint x: 810, startPoint y: 239, endPoint x: 920, endPoint y: 204, distance: 115.4
click at [926, 201] on img at bounding box center [968, 233] width 202 height 173
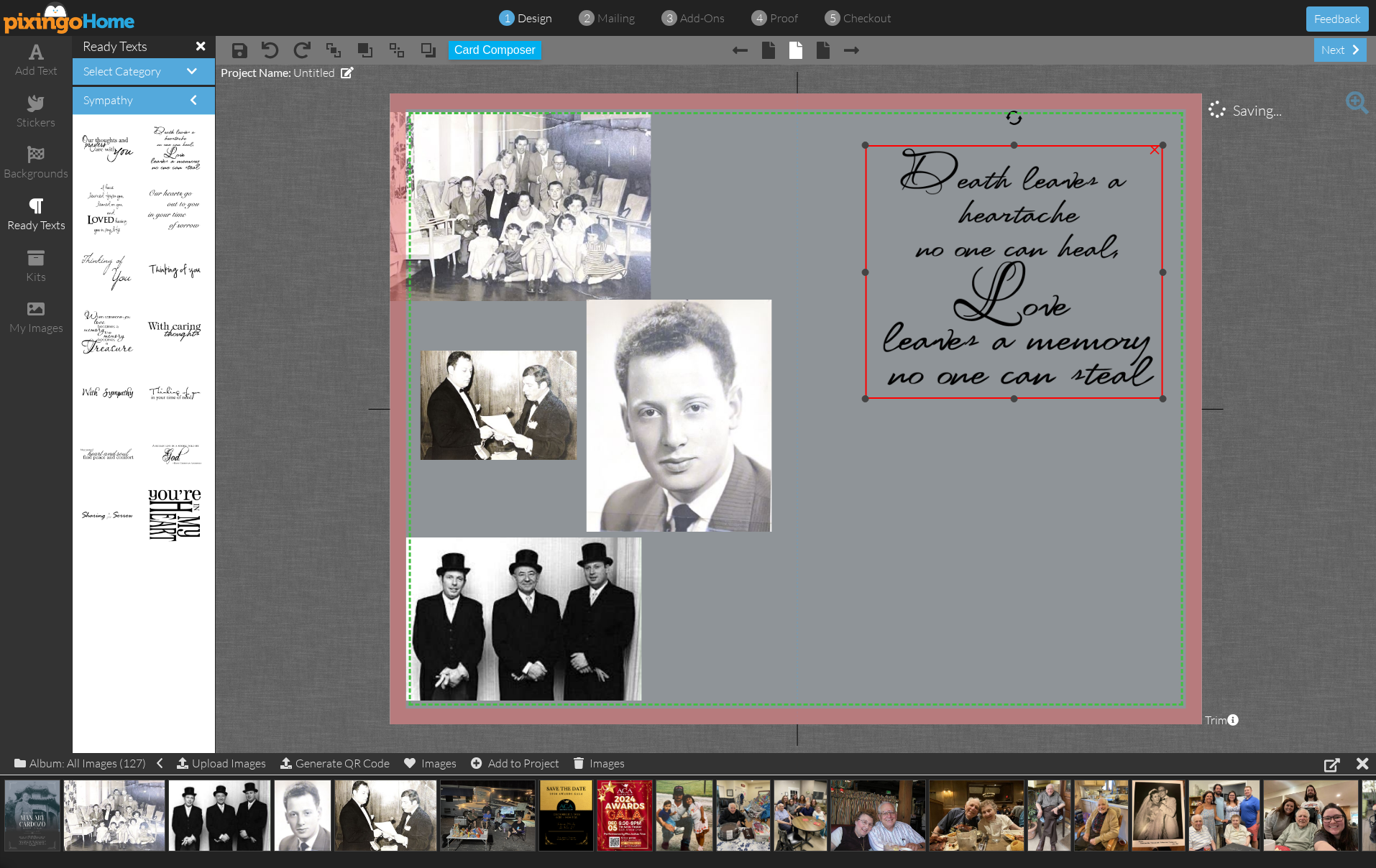
drag, startPoint x: 1065, startPoint y: 317, endPoint x: 1146, endPoint y: 397, distance: 113.8
click at [1146, 397] on div "×" at bounding box center [1014, 272] width 299 height 254
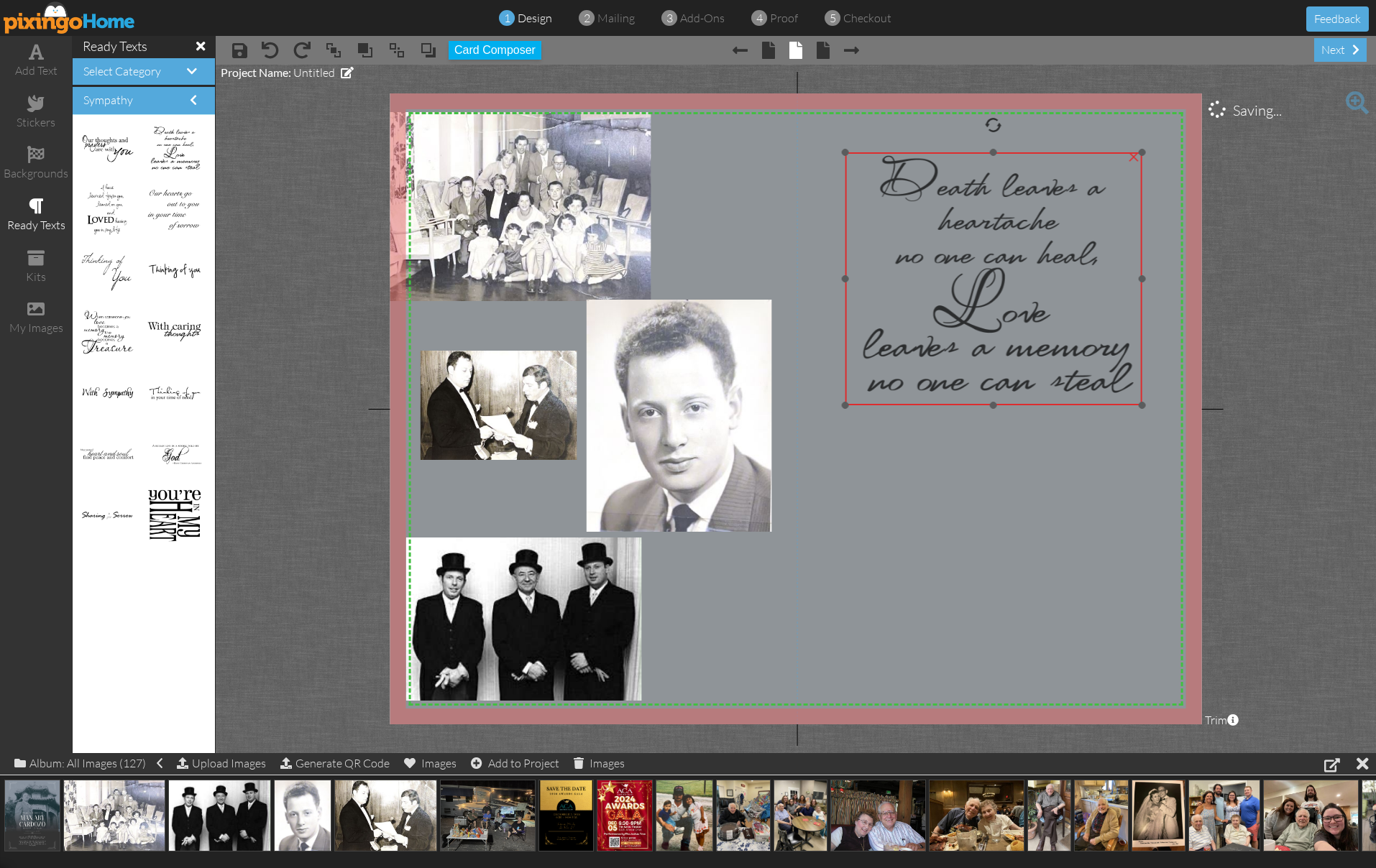
drag, startPoint x: 1045, startPoint y: 326, endPoint x: 1027, endPoint y: 335, distance: 20.1
click at [1027, 335] on img at bounding box center [993, 279] width 298 height 253
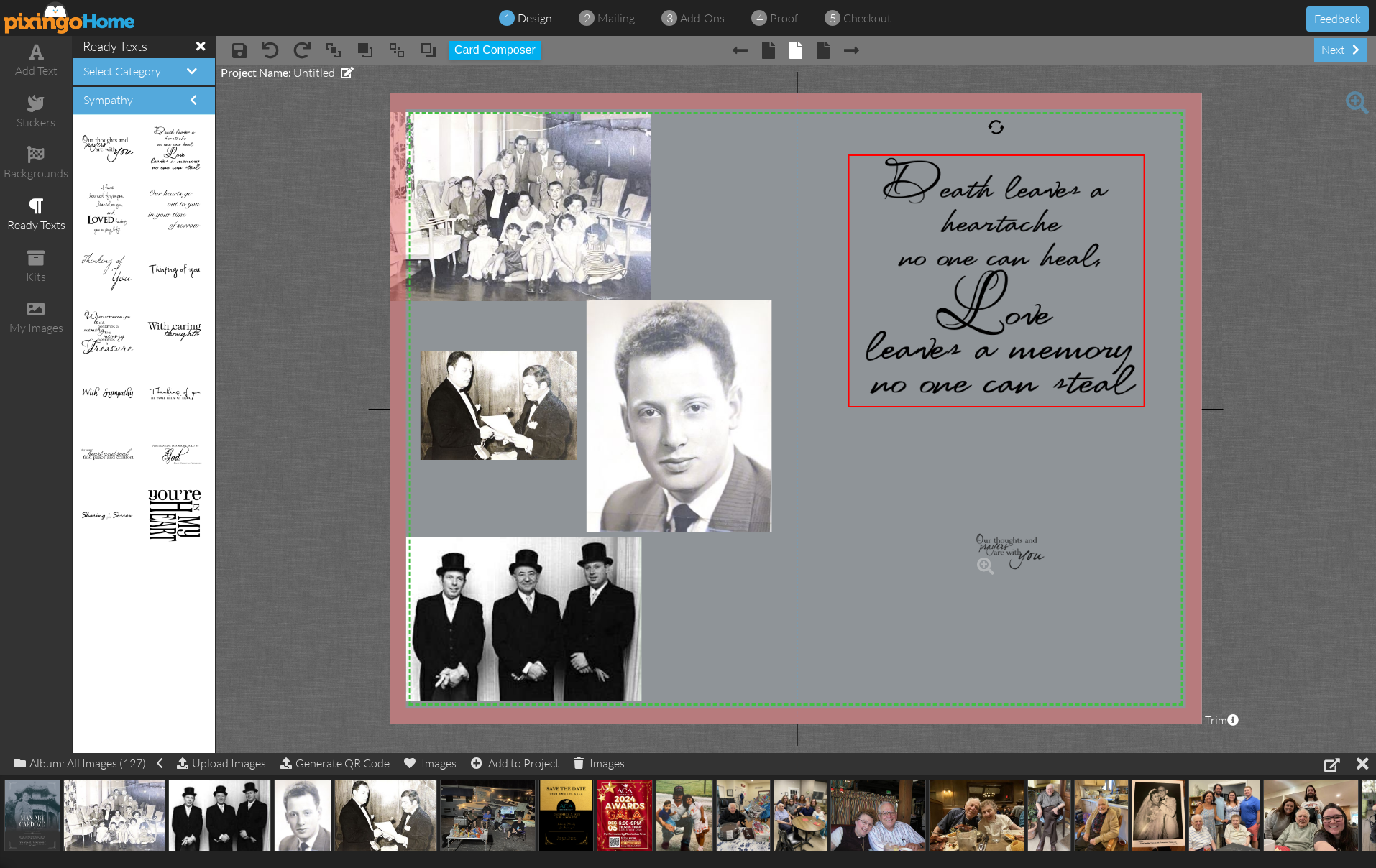
drag, startPoint x: 97, startPoint y: 138, endPoint x: 966, endPoint y: 543, distance: 958.7
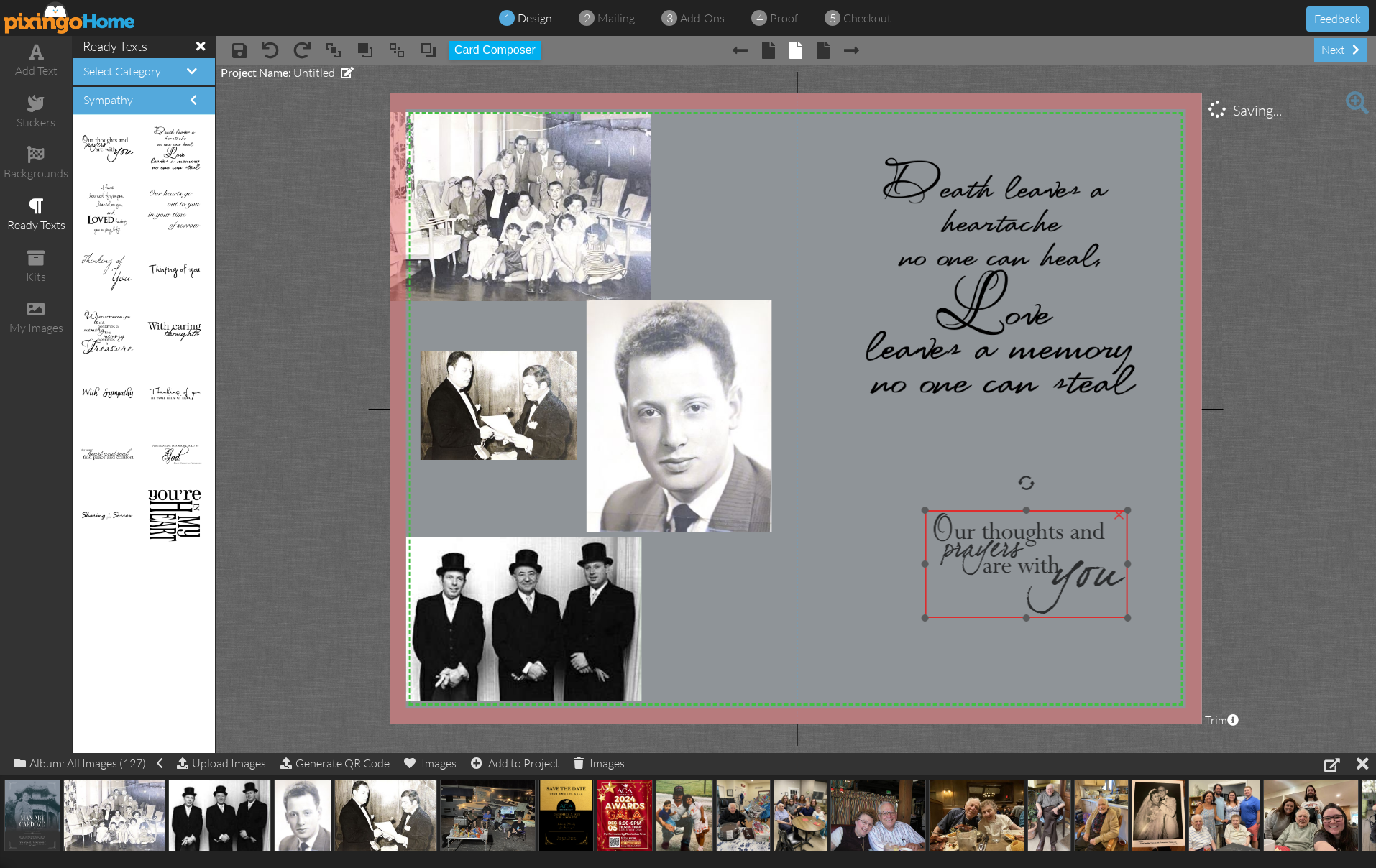
drag, startPoint x: 1027, startPoint y: 542, endPoint x: 1002, endPoint y: 527, distance: 29.2
click at [1002, 527] on img at bounding box center [1025, 564] width 202 height 108
drag, startPoint x: 1024, startPoint y: 479, endPoint x: 1008, endPoint y: 474, distance: 16.8
click at [1008, 474] on div "X X X X X X X X X X X X X X X X X X X X X X X X X X X X X X X X X X X X X X X X…" at bounding box center [796, 409] width 812 height 631
drag, startPoint x: 1039, startPoint y: 570, endPoint x: 1041, endPoint y: 557, distance: 13.2
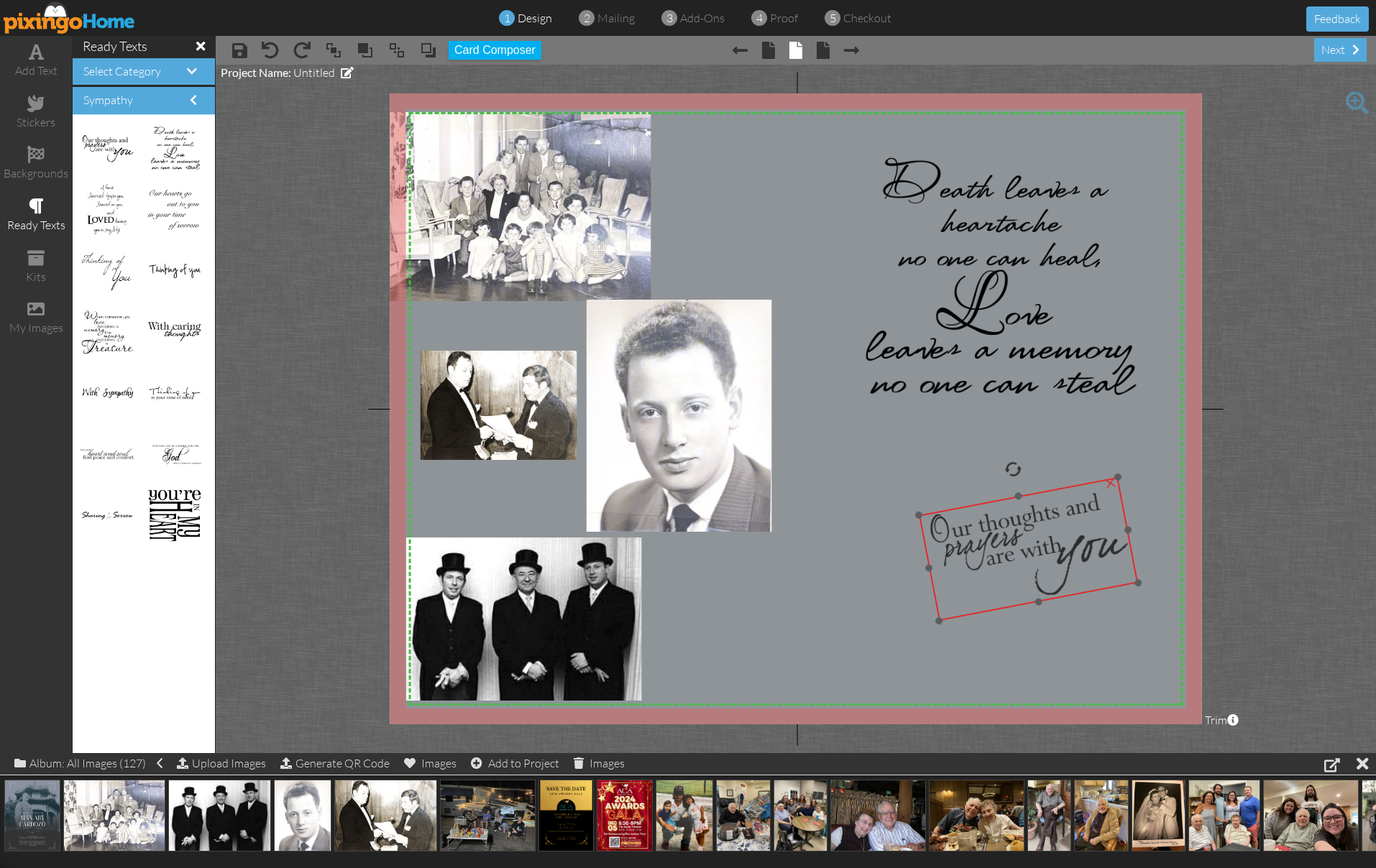
click at [1041, 557] on img at bounding box center [1027, 550] width 219 height 144
click at [35, 61] on div "add text" at bounding box center [36, 61] width 72 height 50
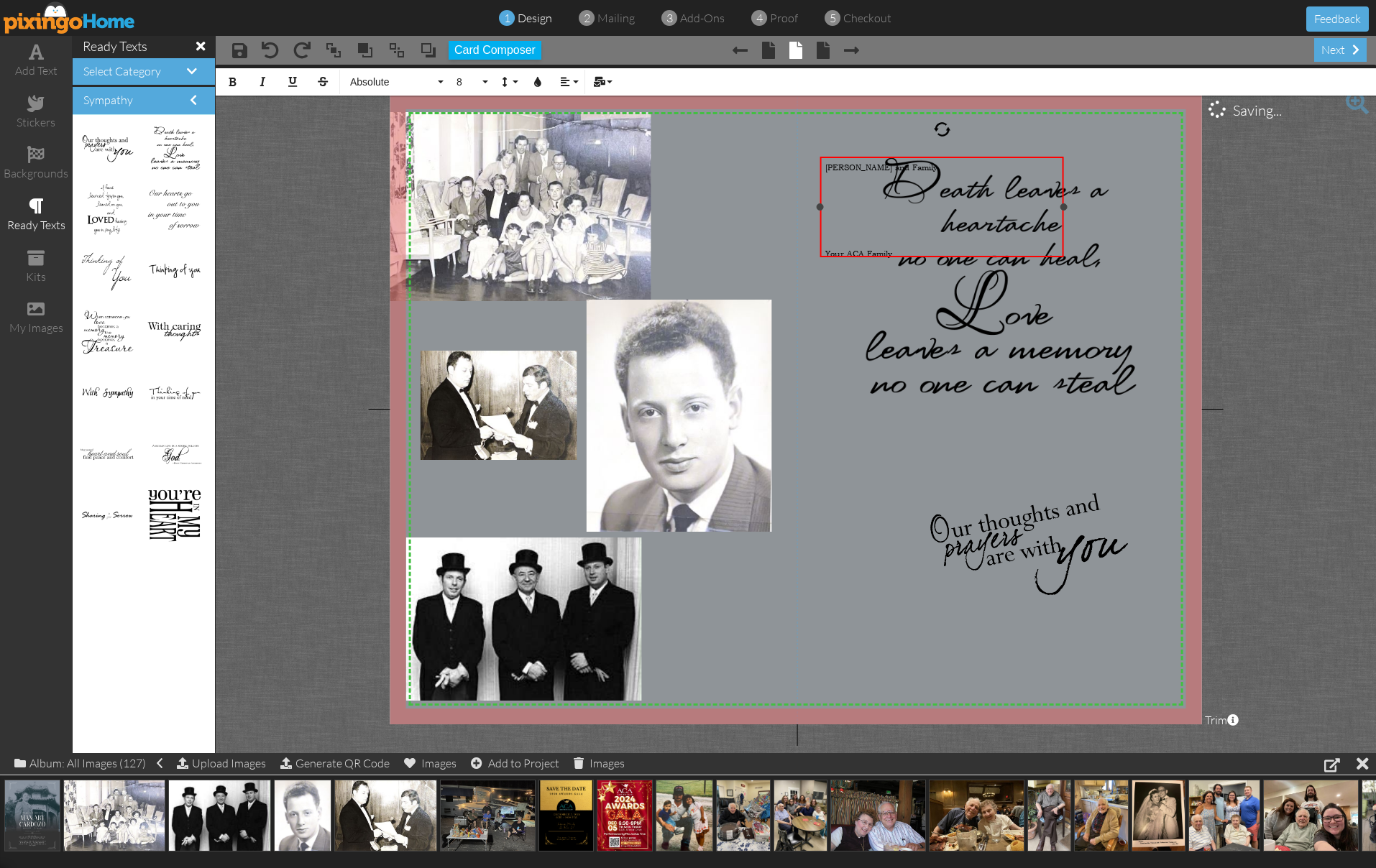
click at [907, 251] on div "Your ACA Family" at bounding box center [942, 253] width 234 height 11
drag, startPoint x: 910, startPoint y: 248, endPoint x: 821, endPoint y: 160, distance: 125.2
click at [821, 160] on div "Elliott, Cathy and Family, ​ ​ ​ ​ ​ ​ ​ Your ACA Family" at bounding box center [942, 210] width 243 height 107
click at [396, 77] on span "Absolute" at bounding box center [392, 83] width 86 height 12
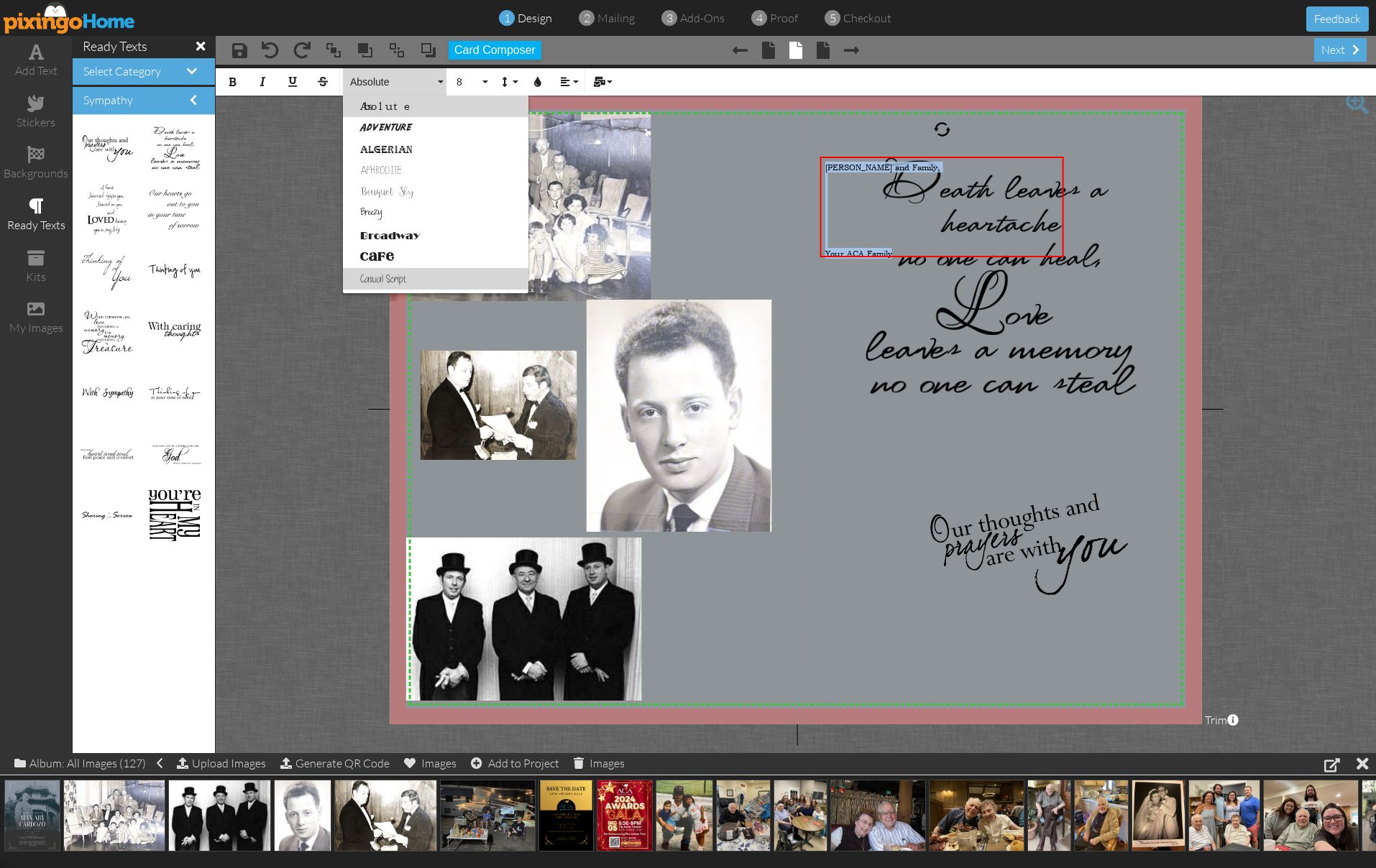
click at [397, 280] on link "Casual Script" at bounding box center [435, 279] width 186 height 21
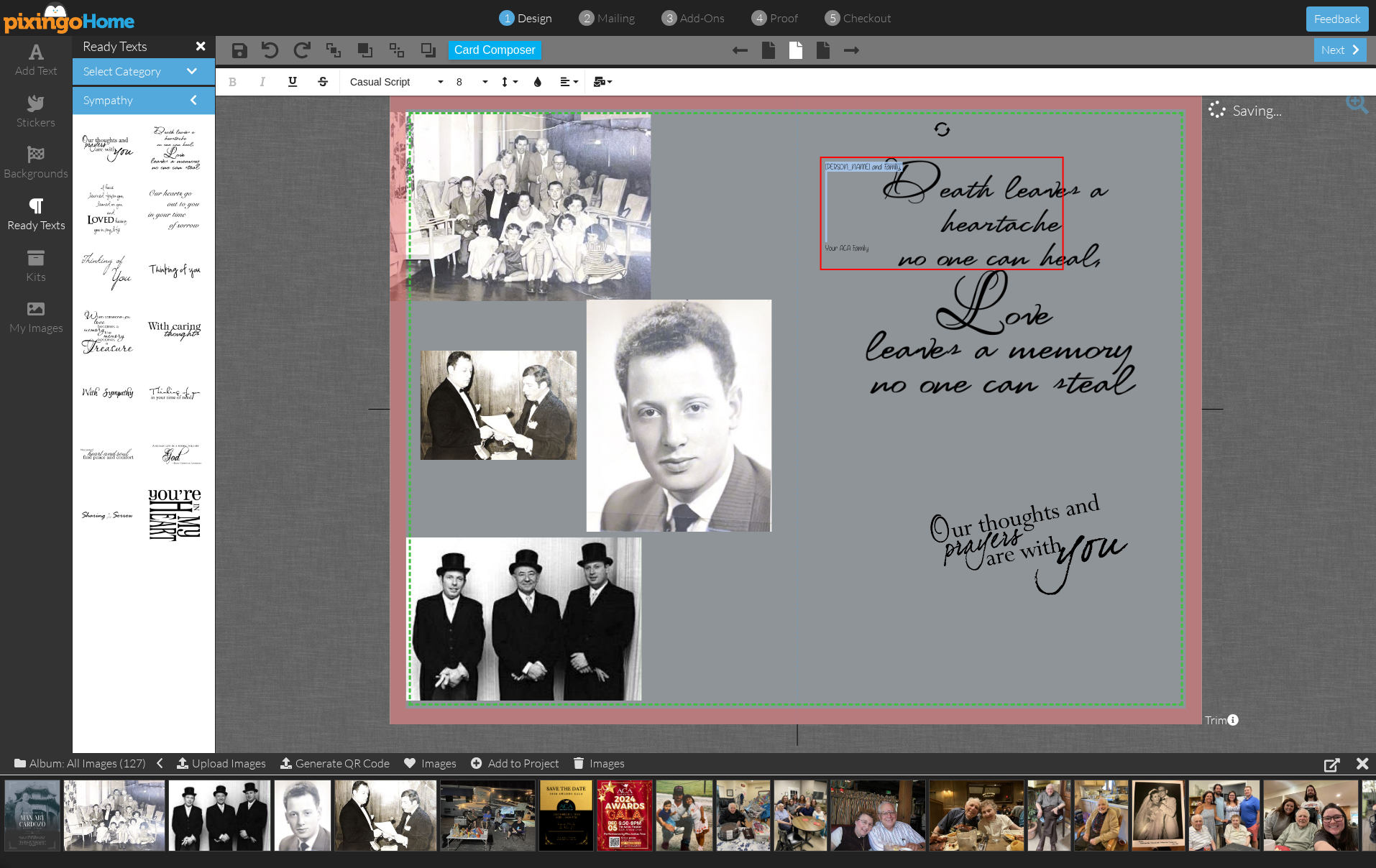
click at [494, 79] on div "Bold Italic Underline Strikethrough Casual Script Absolute Adventure Algerian A…" at bounding box center [795, 80] width 1160 height 31
click at [486, 79] on button "8" at bounding box center [470, 82] width 42 height 27
click at [472, 223] on link "30" at bounding box center [473, 221] width 47 height 21
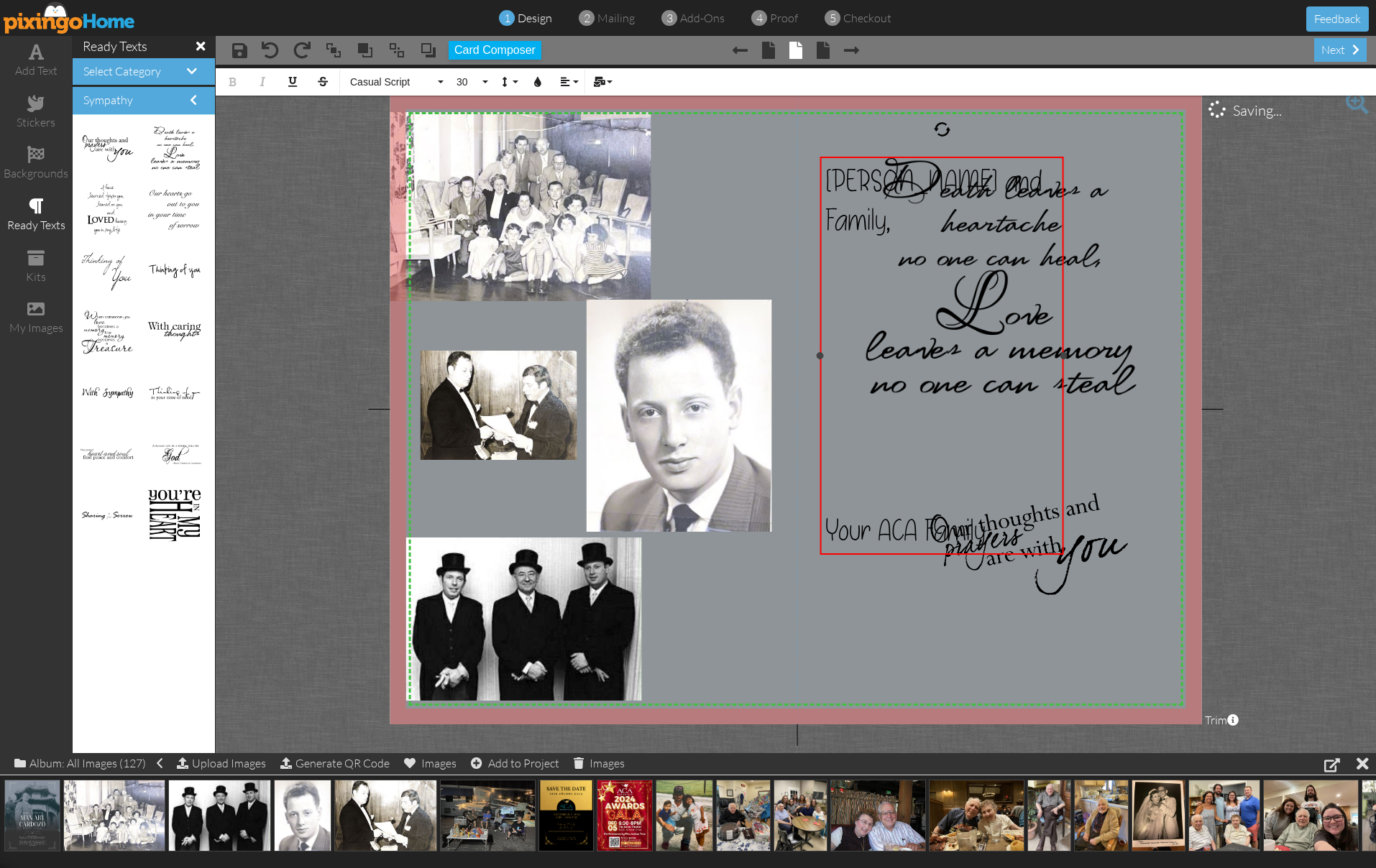
click at [989, 388] on div "​" at bounding box center [942, 374] width 234 height 39
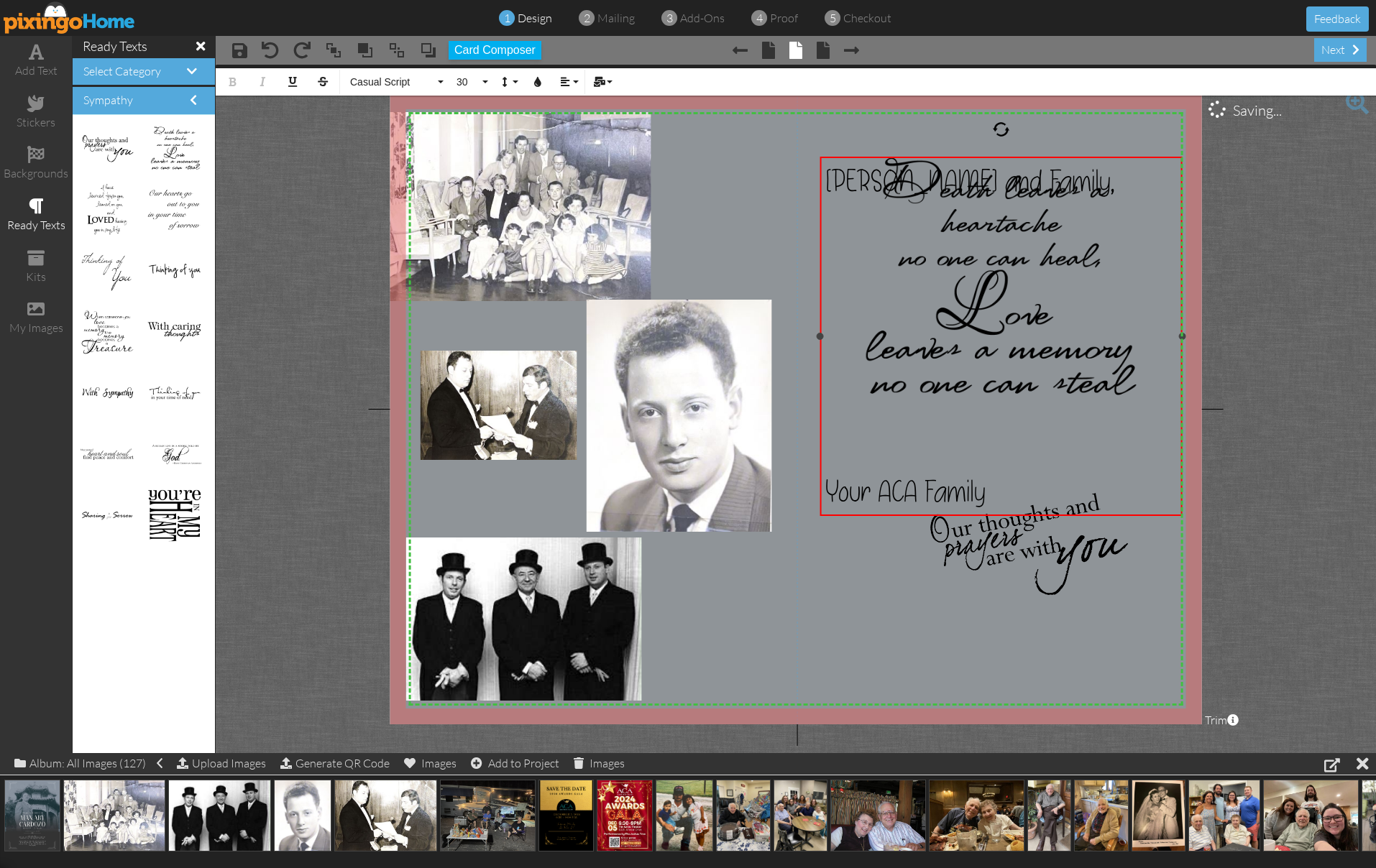
drag, startPoint x: 1063, startPoint y: 355, endPoint x: 1182, endPoint y: 354, distance: 119.0
click at [1182, 354] on div "Elliott, Cathy and Family, ​ ​ ​ ​ ​ ​ ​ Your ACA Family ×" at bounding box center [1001, 337] width 362 height 359
click at [945, 431] on div "​" at bounding box center [1001, 414] width 353 height 39
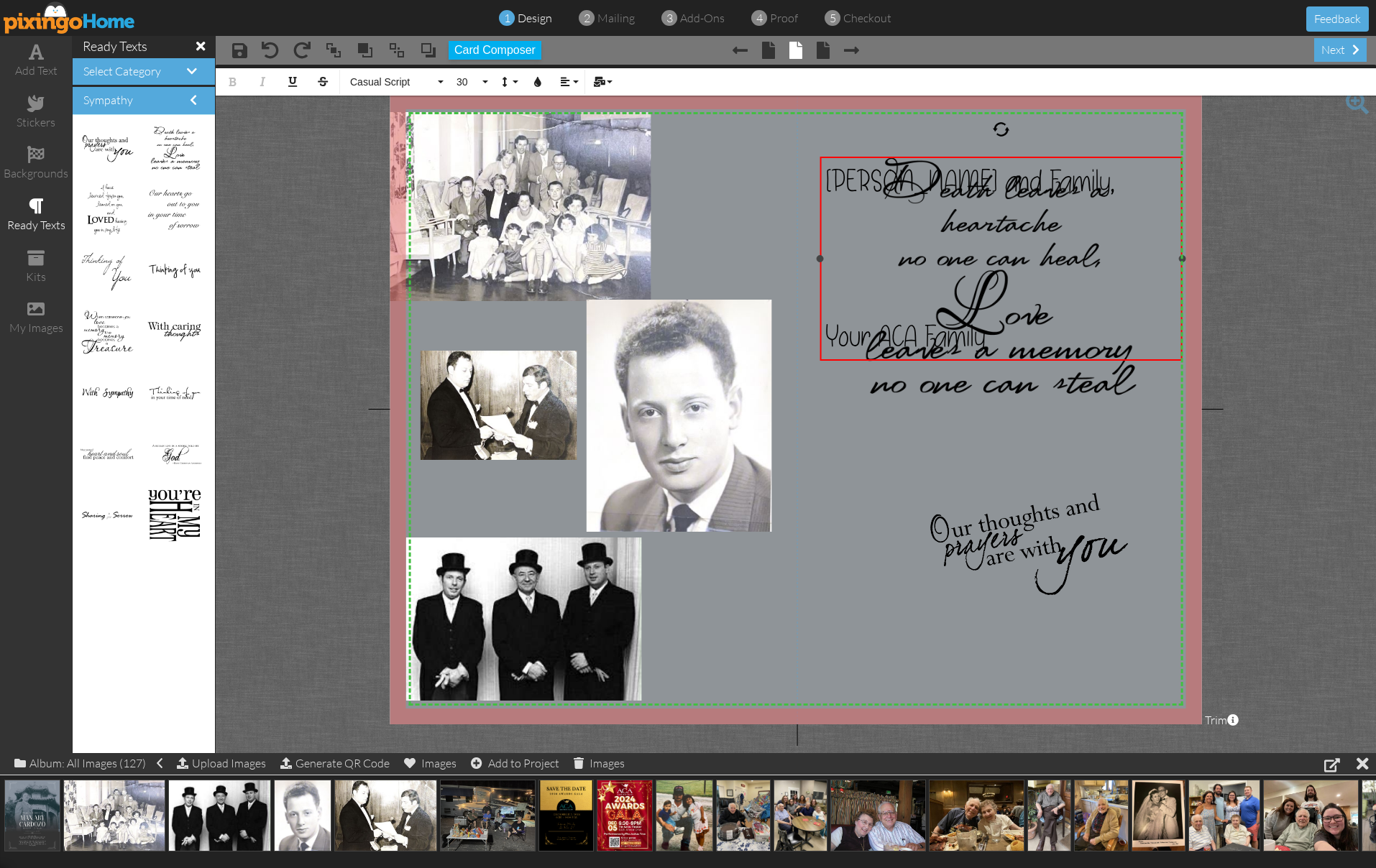
scroll to position [0, 0]
click at [828, 337] on span "Your ACA Family" at bounding box center [905, 336] width 160 height 39
drag, startPoint x: 960, startPoint y: 257, endPoint x: 969, endPoint y: 536, distance: 279.1
click at [968, 536] on div "X X X X X X X X X X X X X X X X X X X X X X X X X X X X X X X X X X X X X X X X…" at bounding box center [796, 409] width 812 height 631
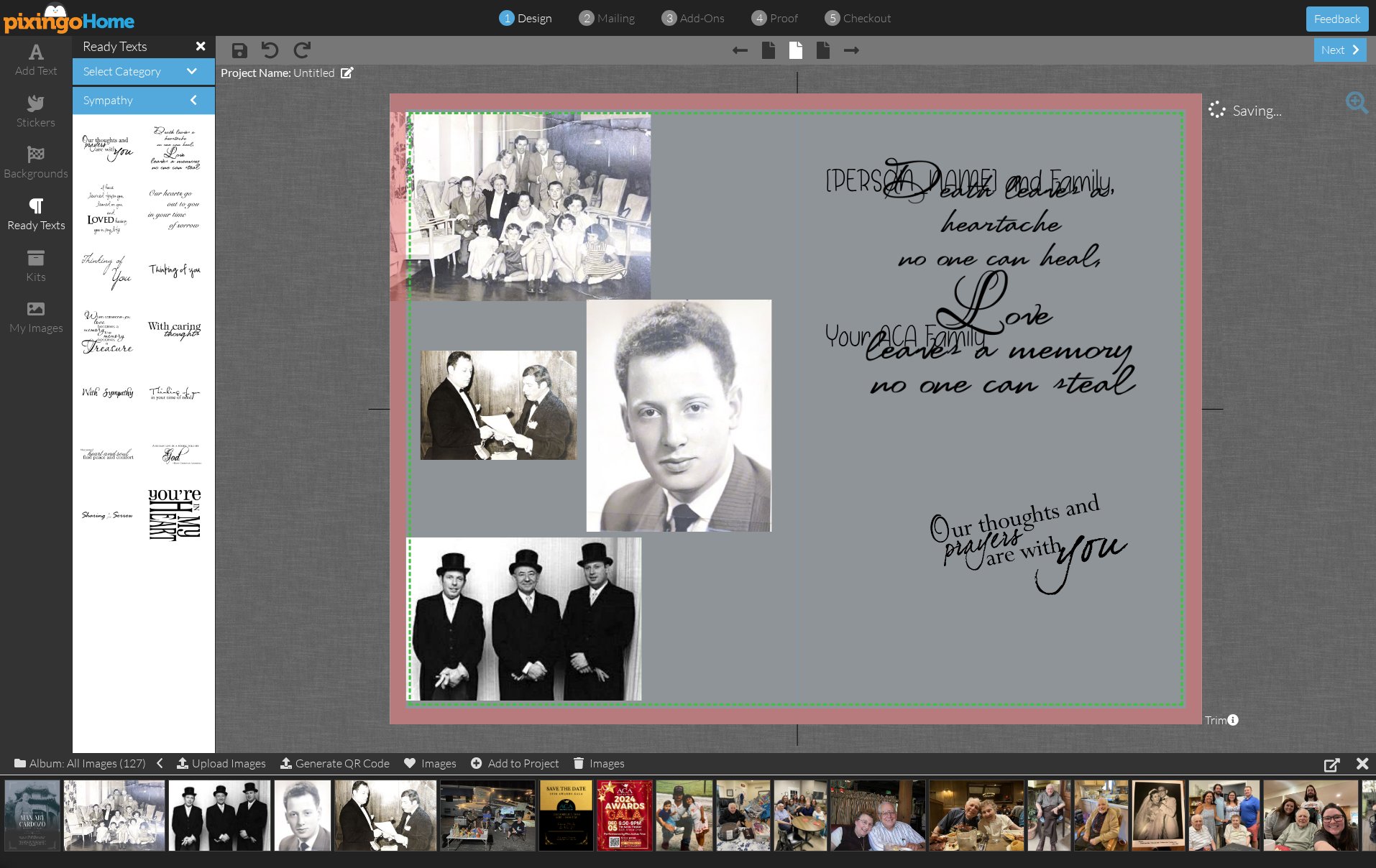
drag, startPoint x: 863, startPoint y: 501, endPoint x: 875, endPoint y: 481, distance: 23.3
click at [863, 501] on img at bounding box center [834, 403] width 1058 height 734
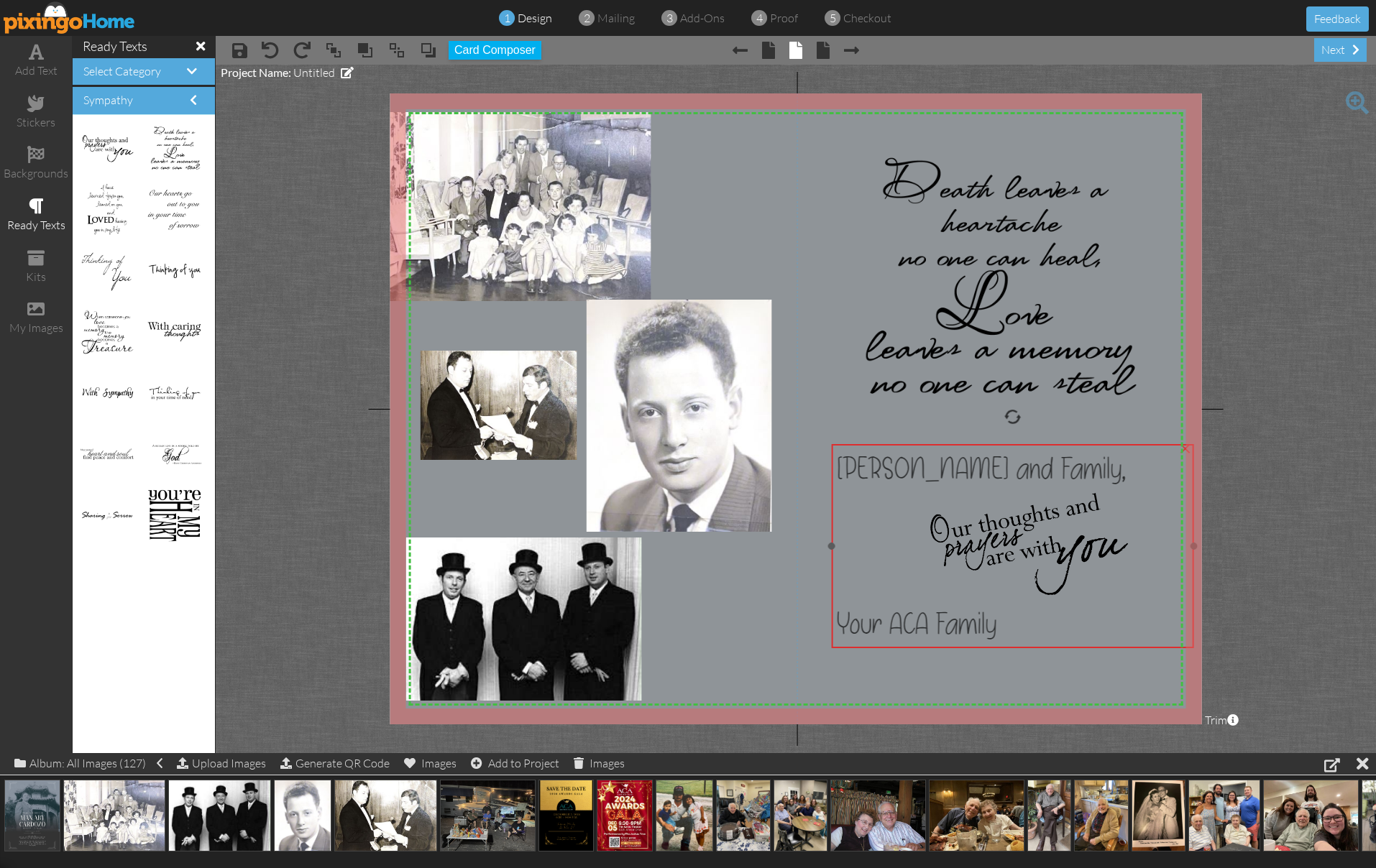
drag, startPoint x: 914, startPoint y: 268, endPoint x: 925, endPoint y: 552, distance: 284.2
click at [925, 552] on div at bounding box center [1013, 546] width 353 height 39
click at [893, 630] on span "Your ACA Family" at bounding box center [917, 624] width 160 height 39
click at [894, 630] on span "Your ACA Family" at bounding box center [916, 624] width 160 height 39
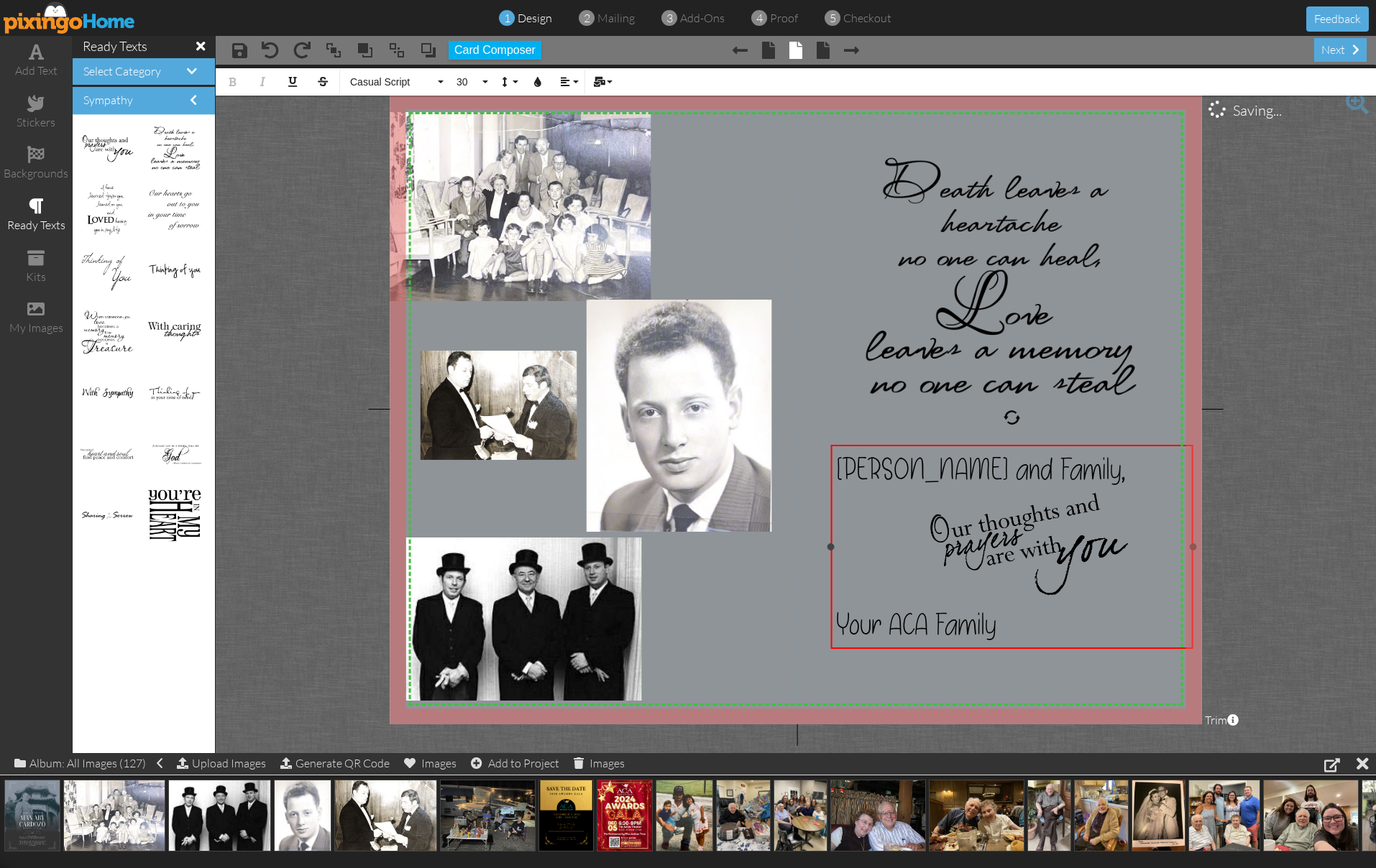
click at [896, 622] on span "Your ACA Family" at bounding box center [916, 624] width 160 height 39
click at [1260, 386] on project-studio-wrapper "X X X X X X X X X X X X X X X X X X X X X X X X X X X X X X X X X X X X X X X X…" at bounding box center [795, 409] width 1160 height 688
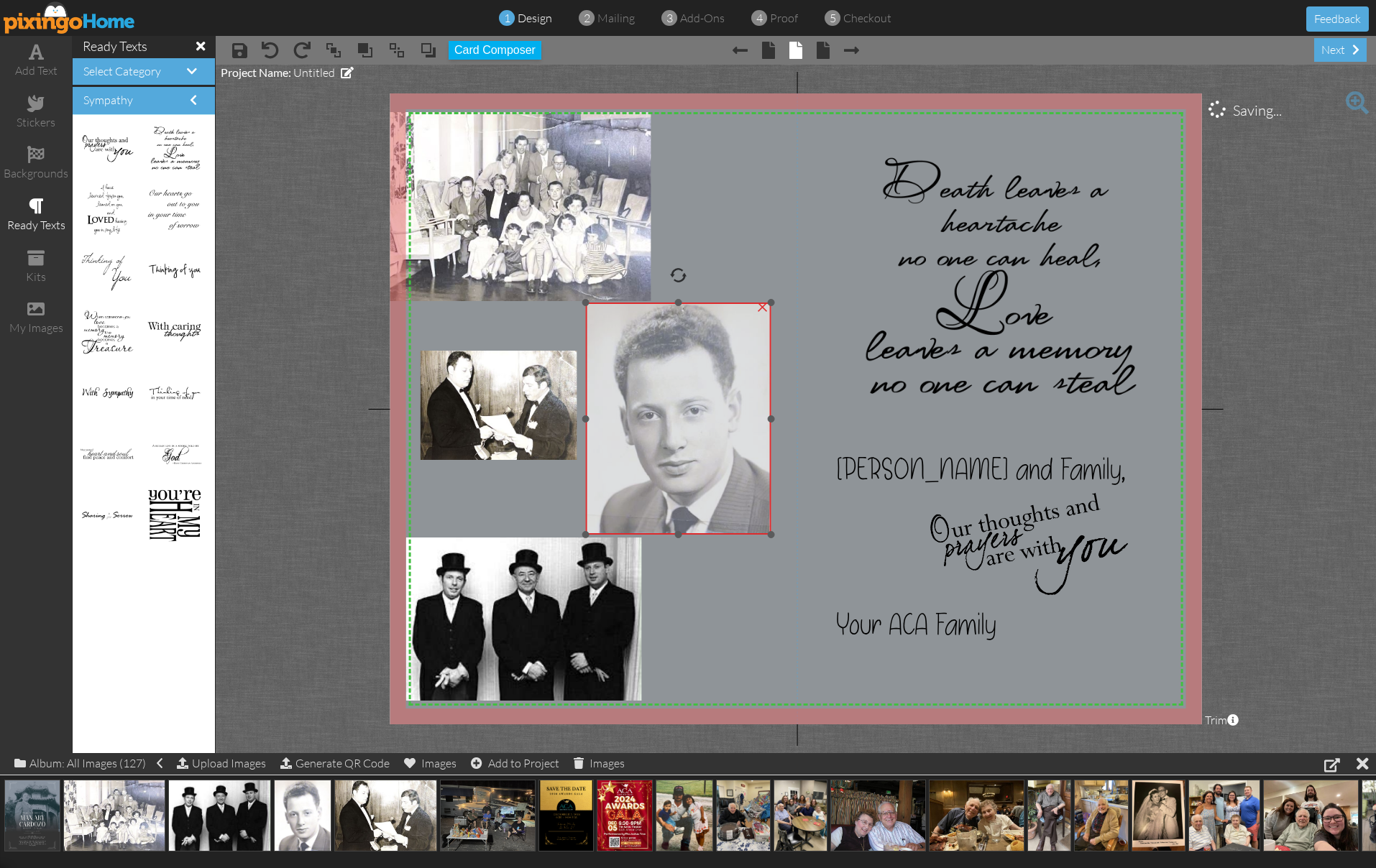
click at [748, 352] on img at bounding box center [678, 418] width 186 height 232
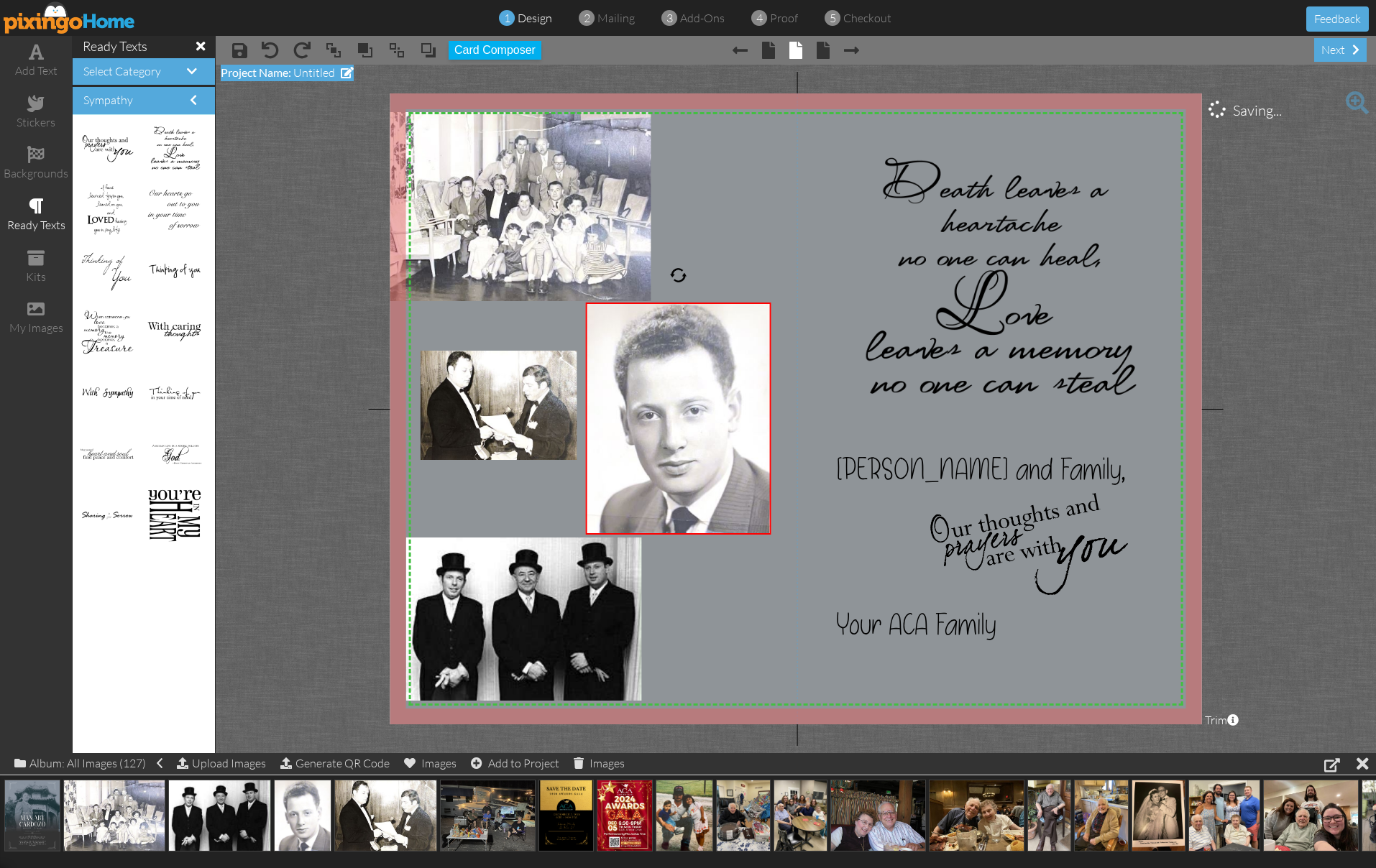
click at [307, 71] on span "Untitled" at bounding box center [314, 72] width 42 height 14
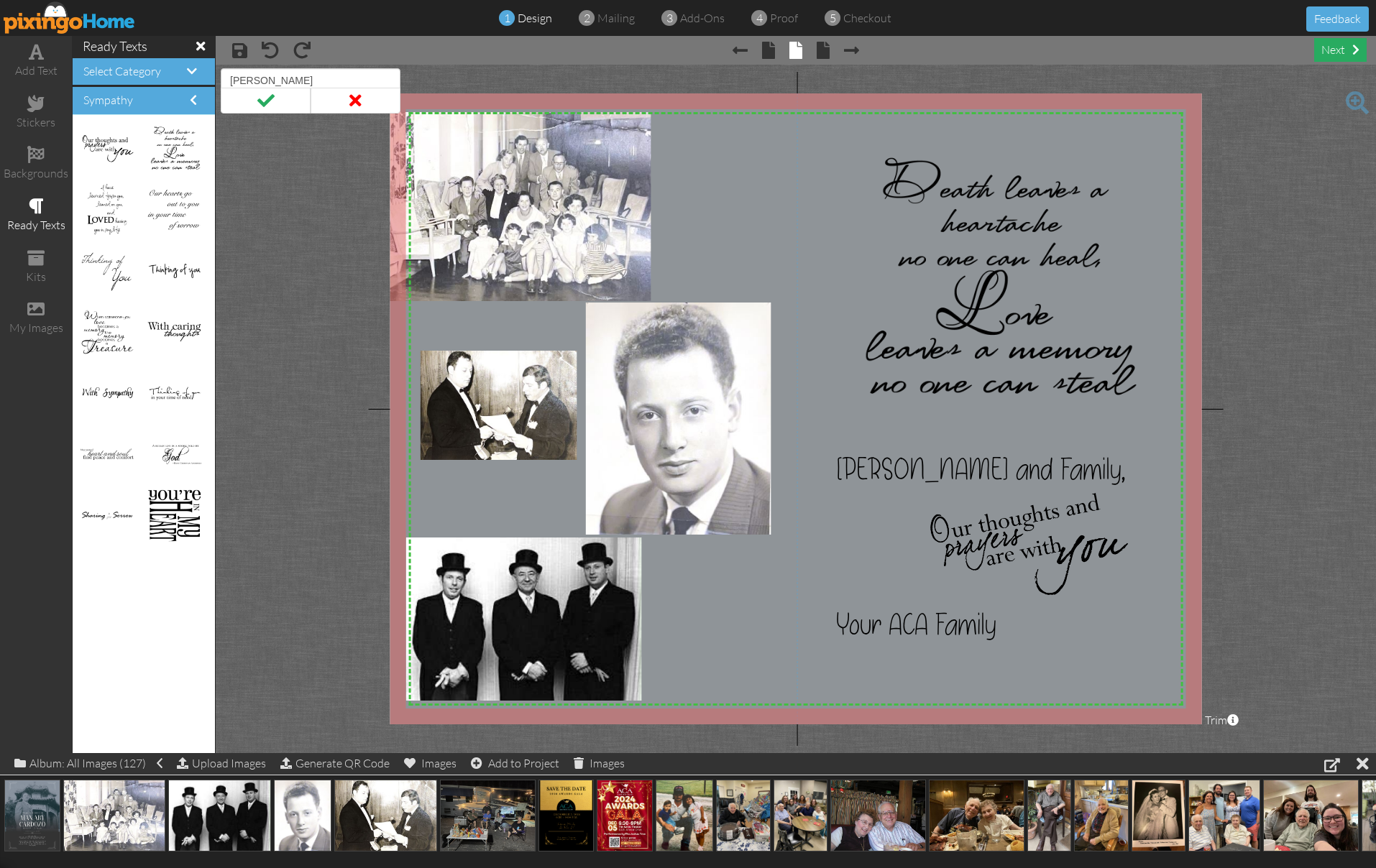
type input "[PERSON_NAME]"
click at [1333, 48] on div "next" at bounding box center [1340, 49] width 52 height 24
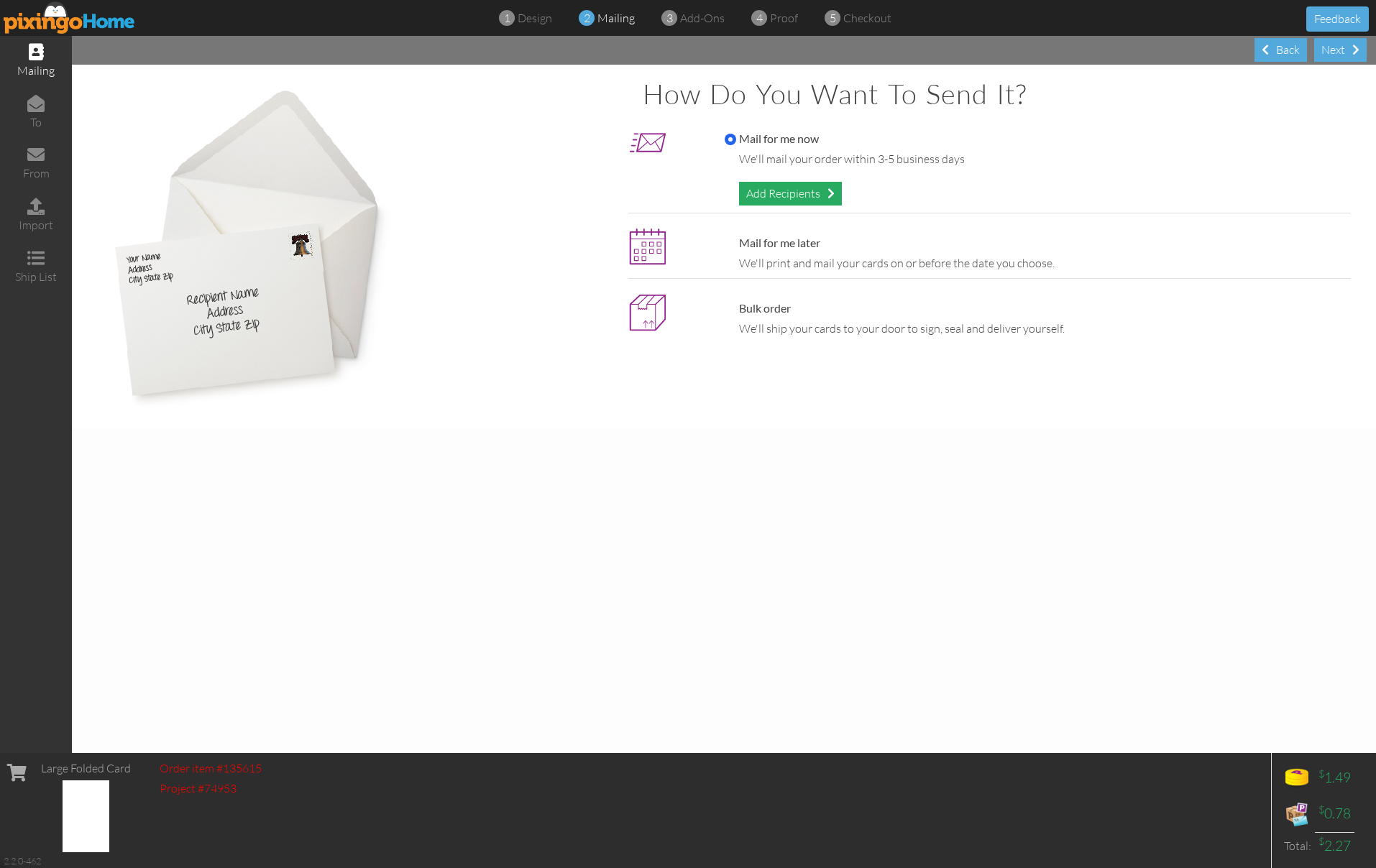
click at [779, 193] on div "Add Recipients" at bounding box center [791, 193] width 103 height 24
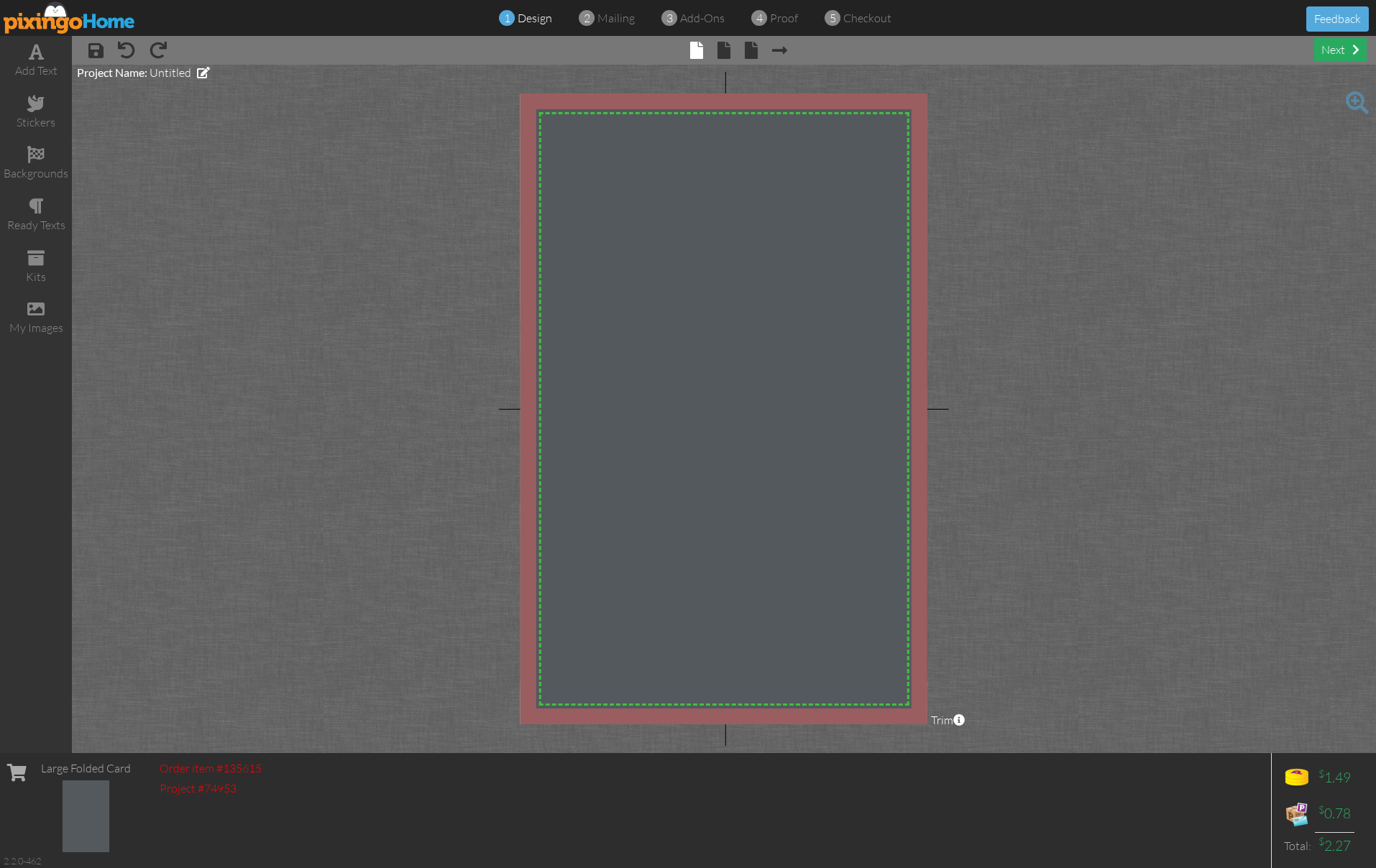
click at [1336, 49] on div "next" at bounding box center [1340, 49] width 52 height 24
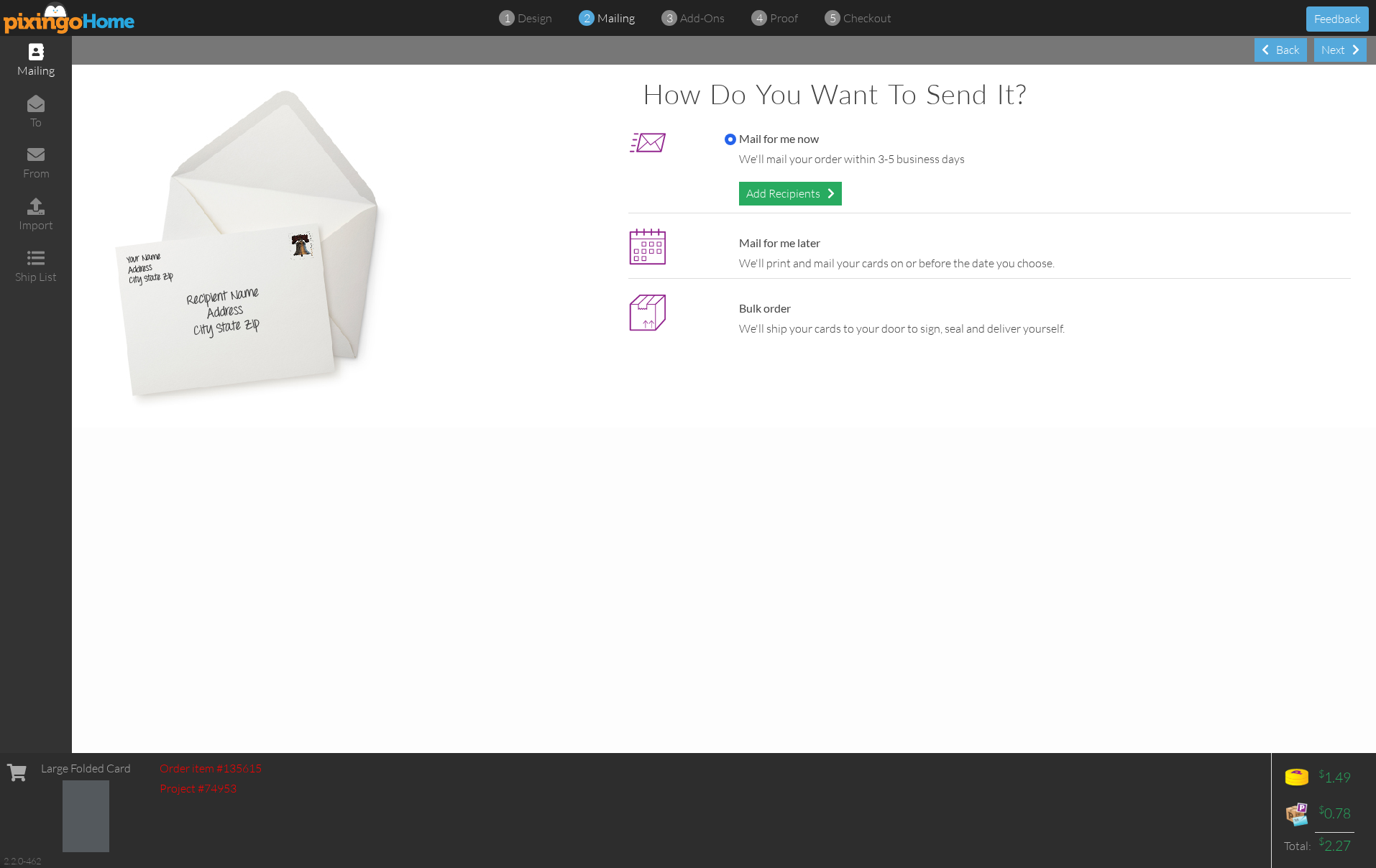
click at [820, 187] on div "Add Recipients" at bounding box center [791, 193] width 103 height 24
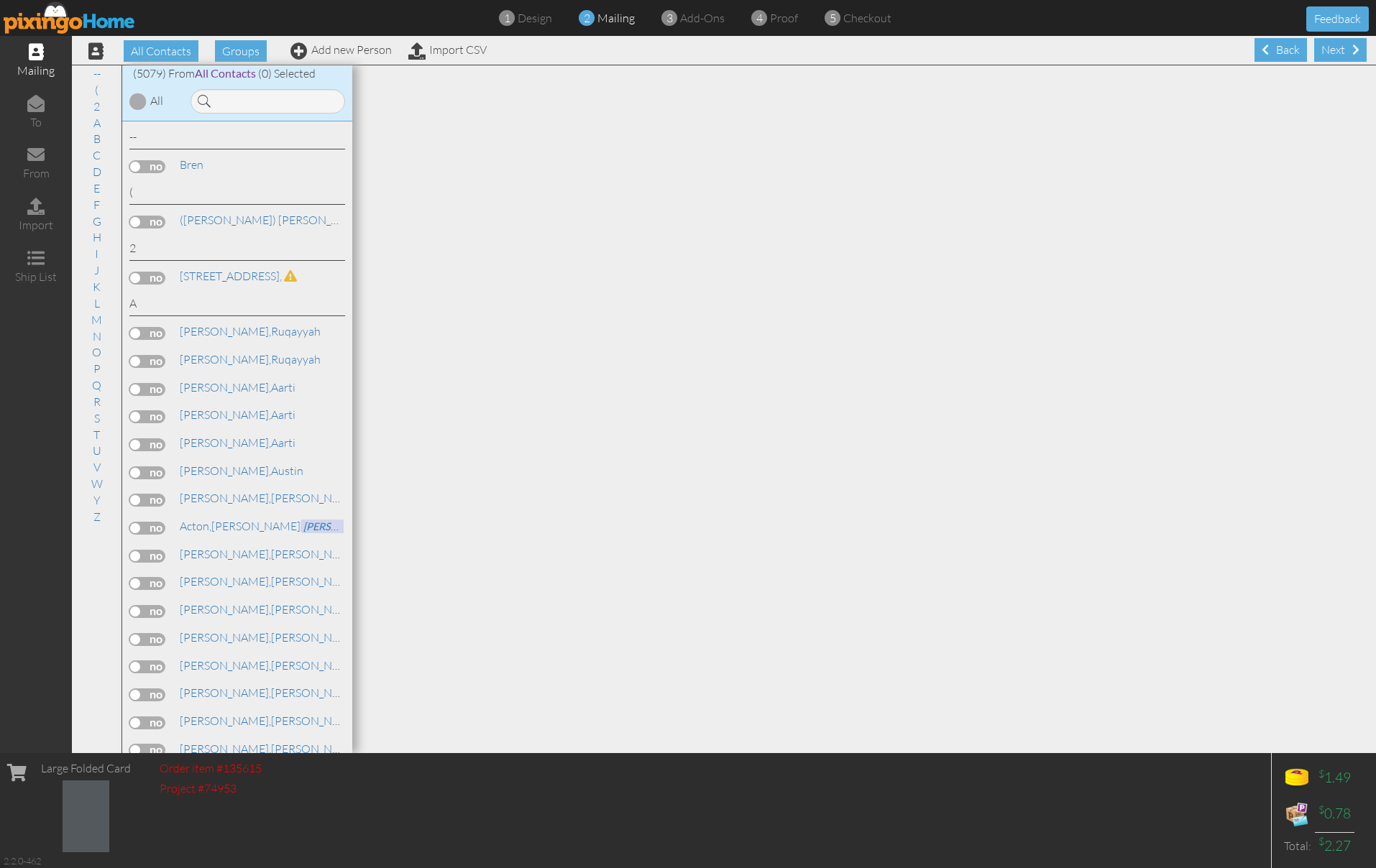
drag, startPoint x: 820, startPoint y: 187, endPoint x: 65, endPoint y: 22, distance: 772.8
click at [788, 191] on div at bounding box center [864, 409] width 1023 height 688
click at [65, 22] on img at bounding box center [70, 17] width 132 height 33
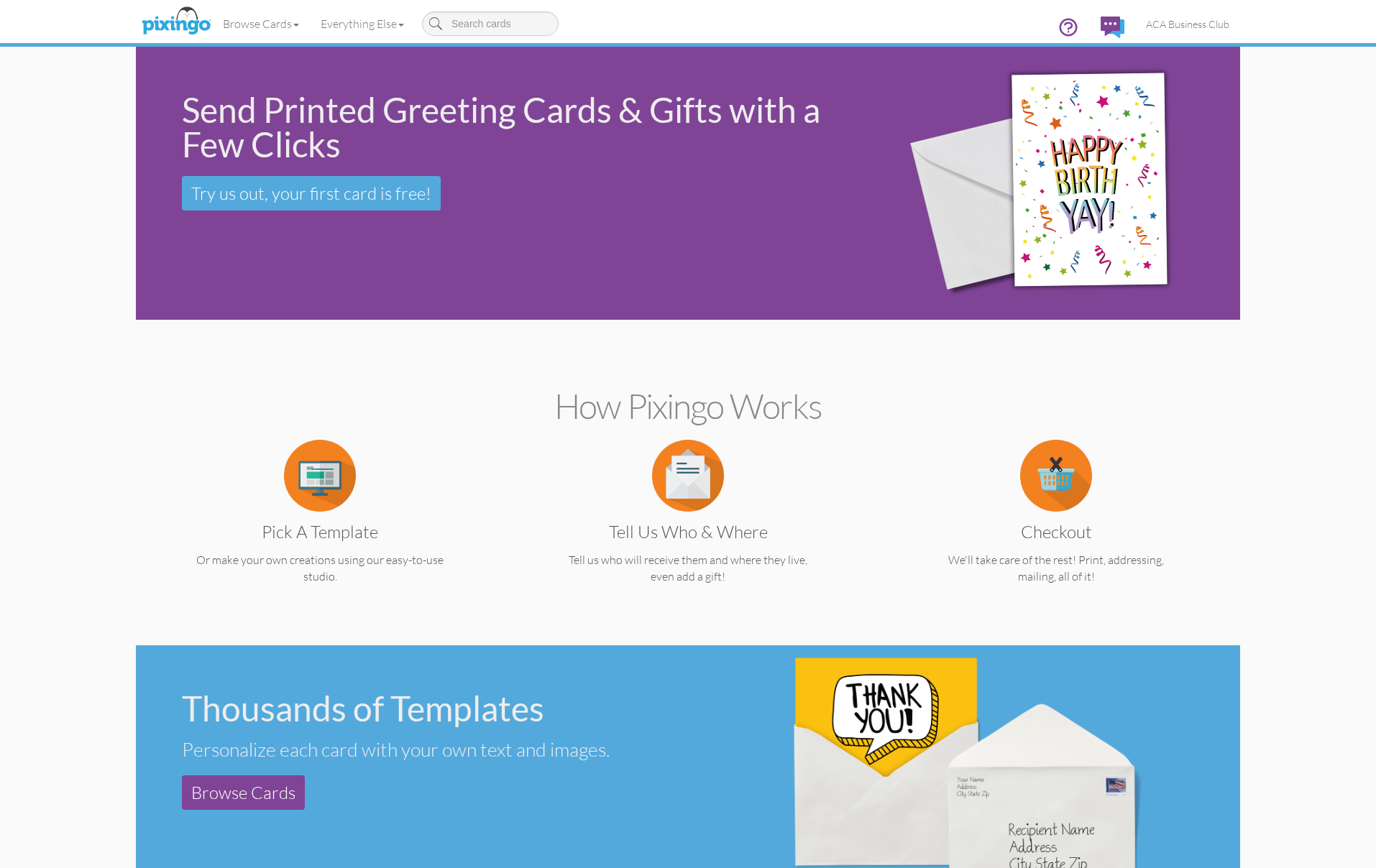
drag, startPoint x: 808, startPoint y: 188, endPoint x: 92, endPoint y: 17, distance: 736.1
click at [809, 188] on div "Send Printed Greeting Cards & Gifts with a Few Clicks Try us out, your first ca…" at bounding box center [503, 152] width 736 height 210
click at [92, 17] on body "Toggle navigation Visit Pixingo Mobile Browse Cards Everything Else Other Produ…" at bounding box center [688, 434] width 1376 height 868
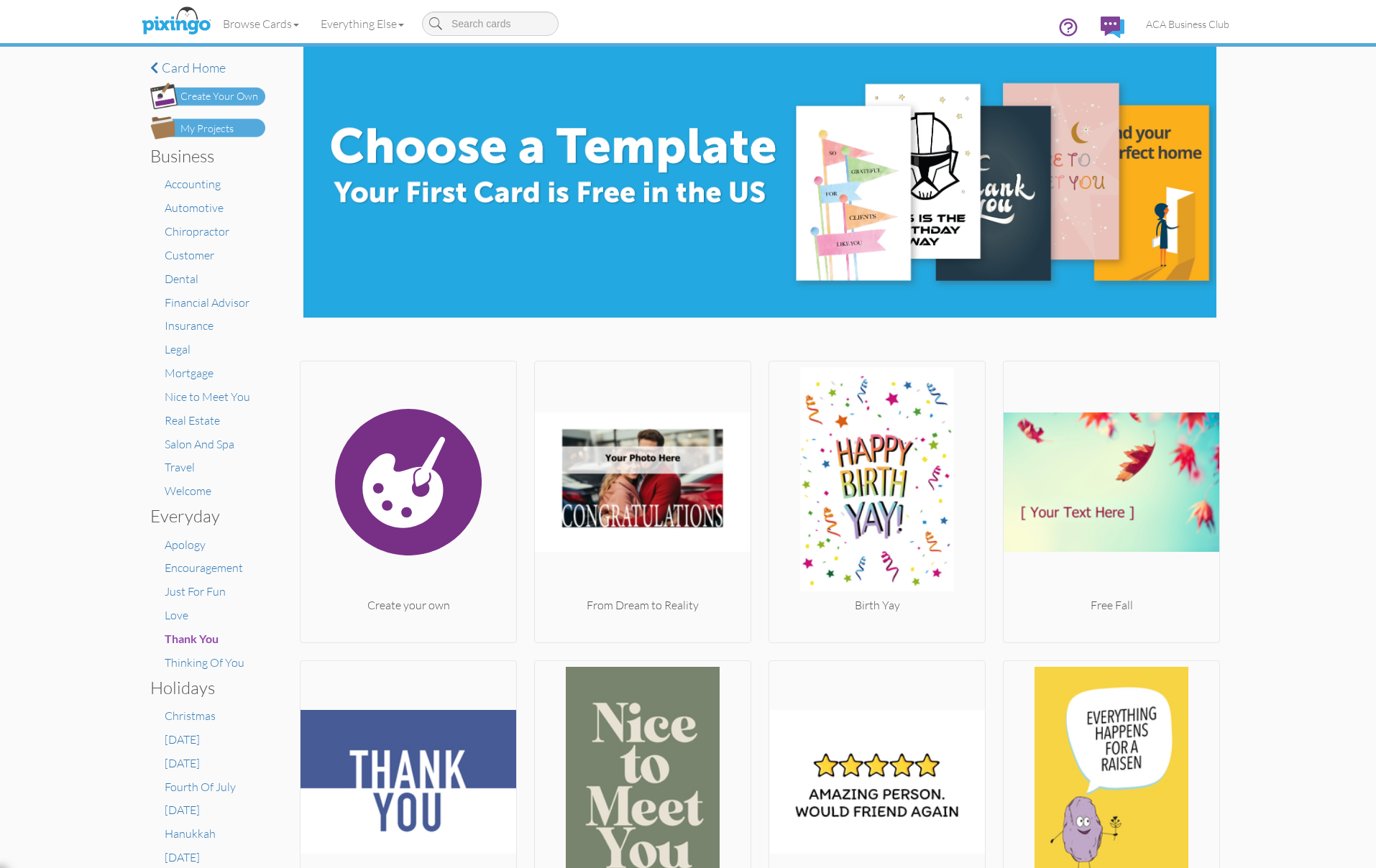
click at [230, 124] on div "My Projects" at bounding box center [207, 129] width 53 height 15
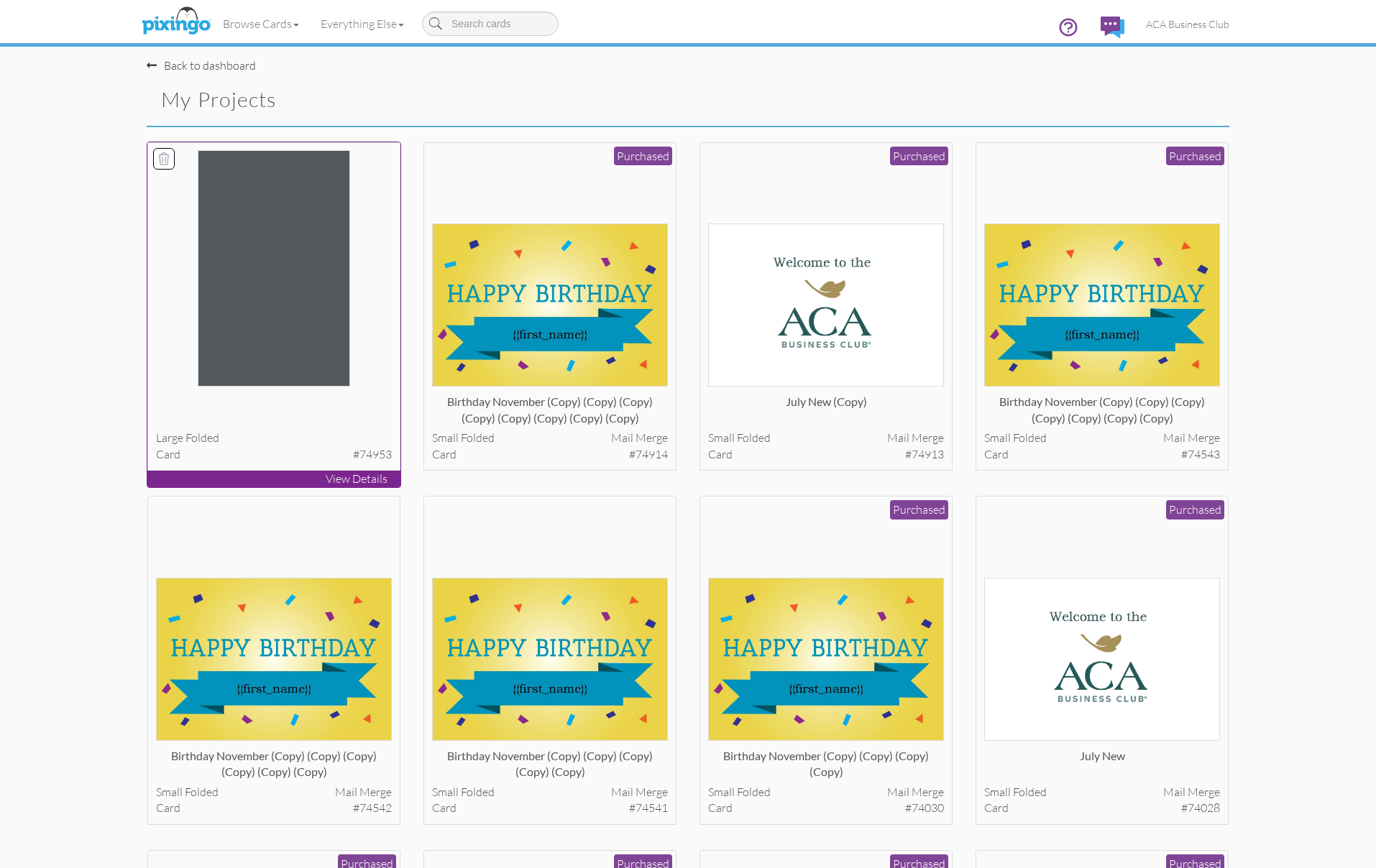
click at [318, 171] on img at bounding box center [274, 268] width 152 height 237
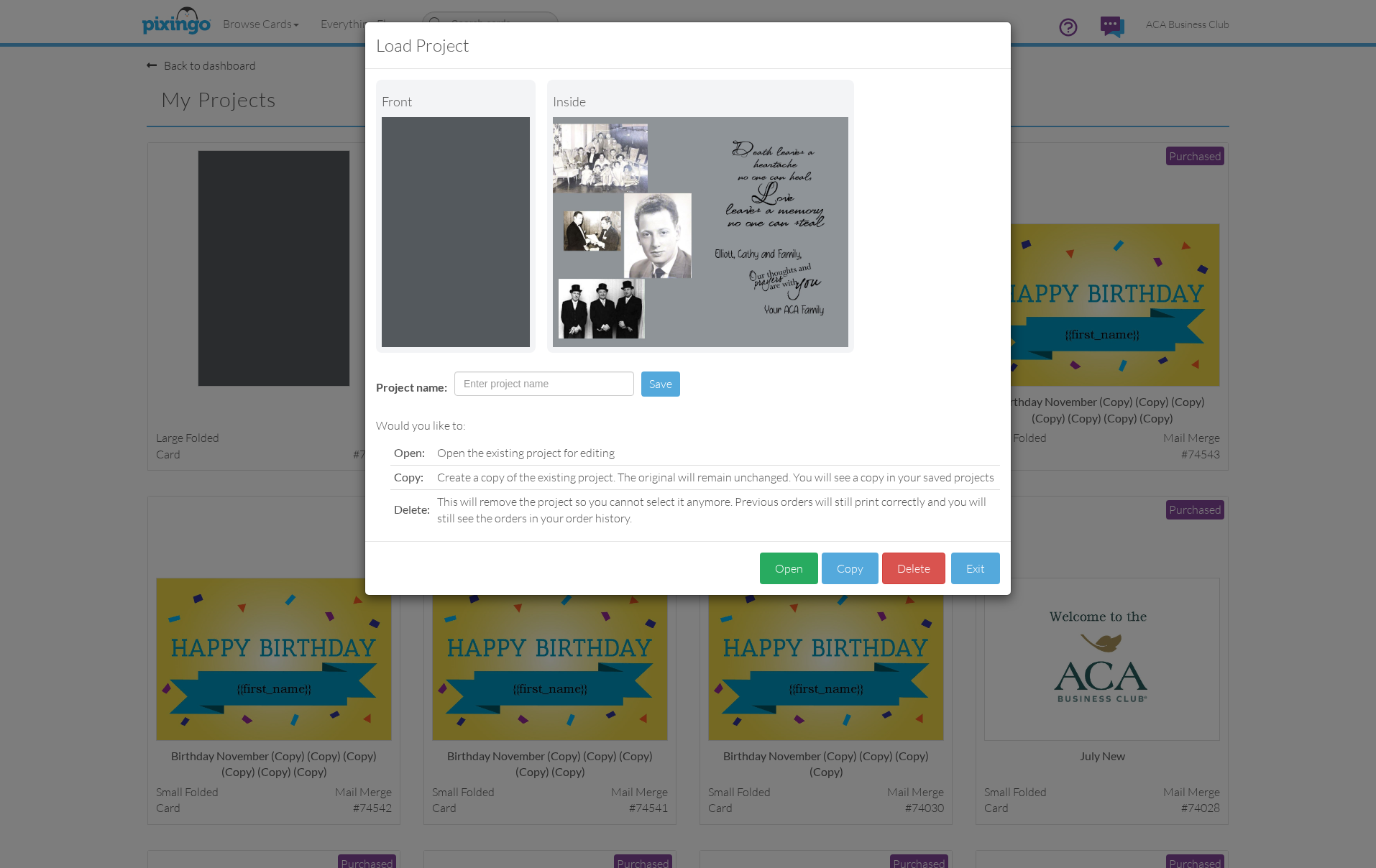
click at [802, 563] on button "Open" at bounding box center [788, 569] width 58 height 33
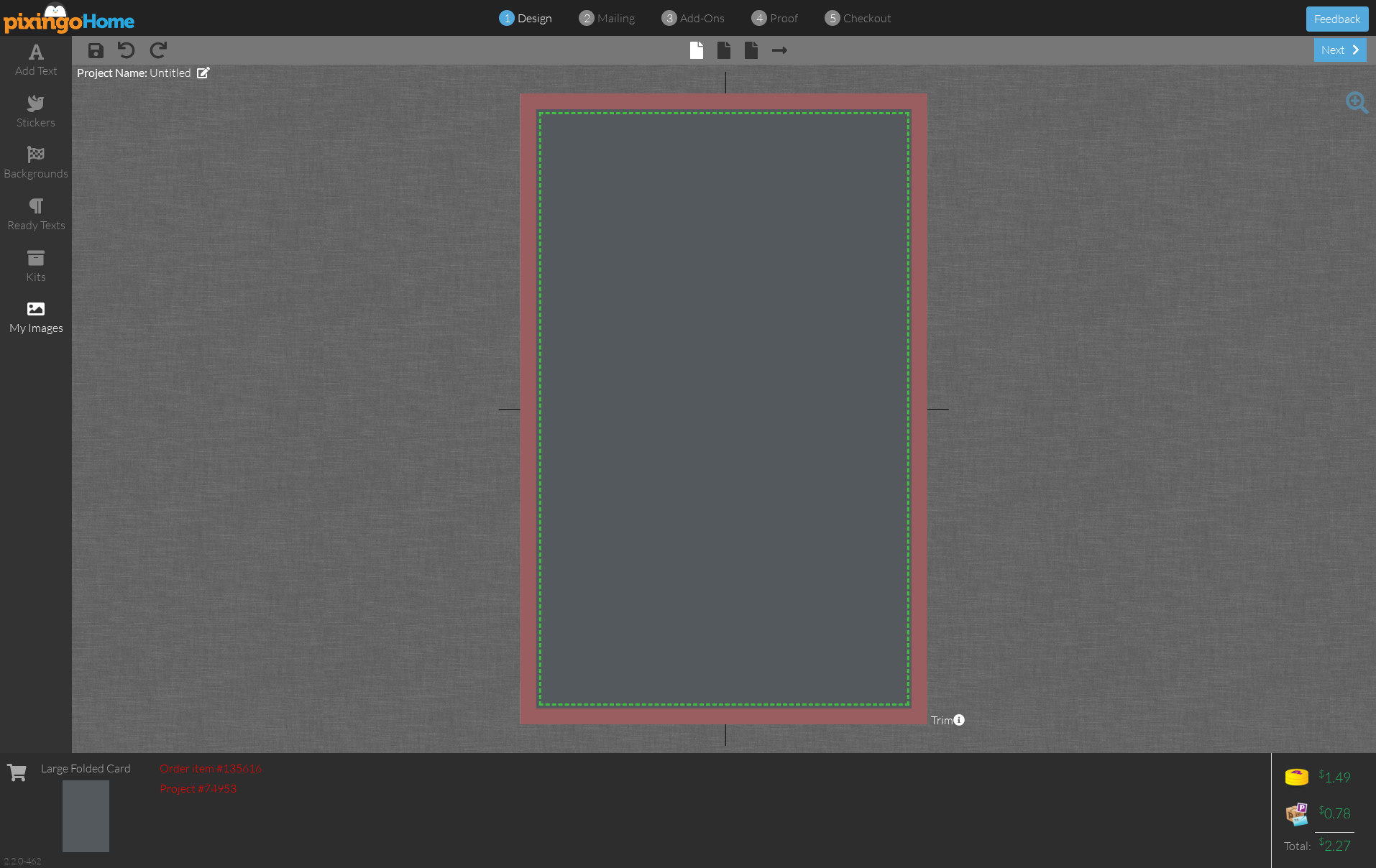
click at [33, 300] on span at bounding box center [36, 309] width 17 height 17
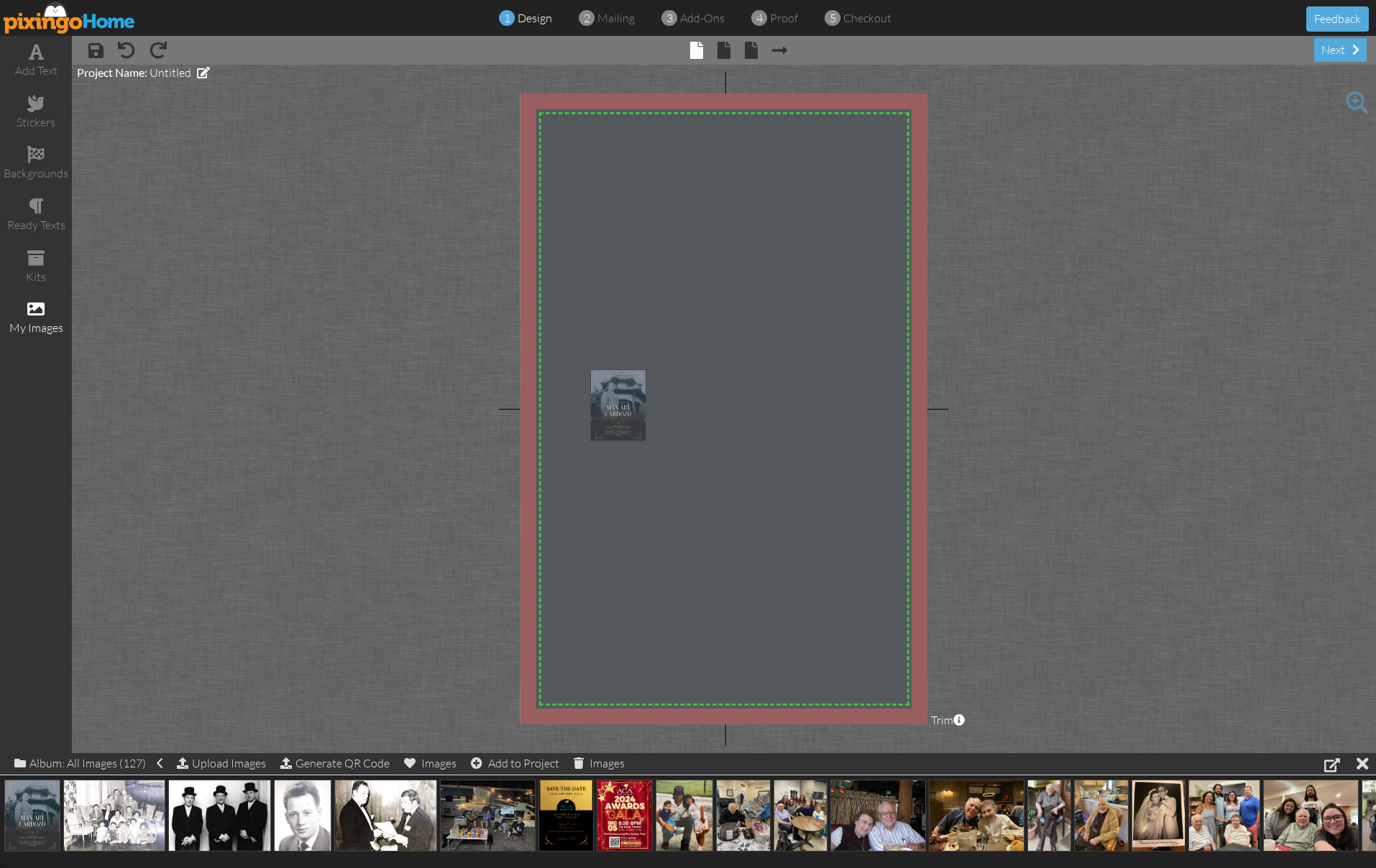
drag, startPoint x: 20, startPoint y: 804, endPoint x: 608, endPoint y: 391, distance: 718.5
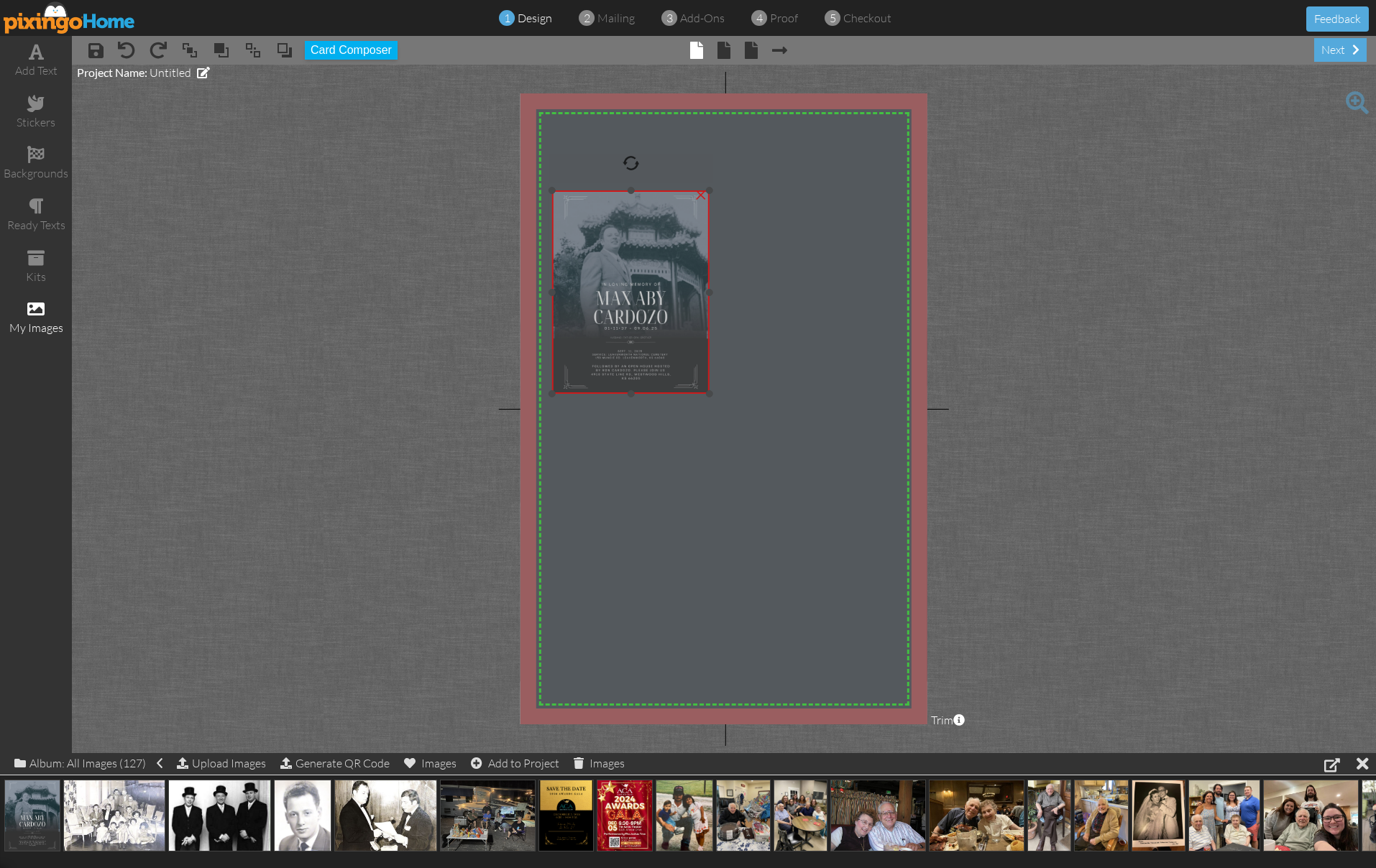
drag, startPoint x: 653, startPoint y: 464, endPoint x: 603, endPoint y: 276, distance: 194.5
click at [603, 275] on img at bounding box center [631, 292] width 158 height 203
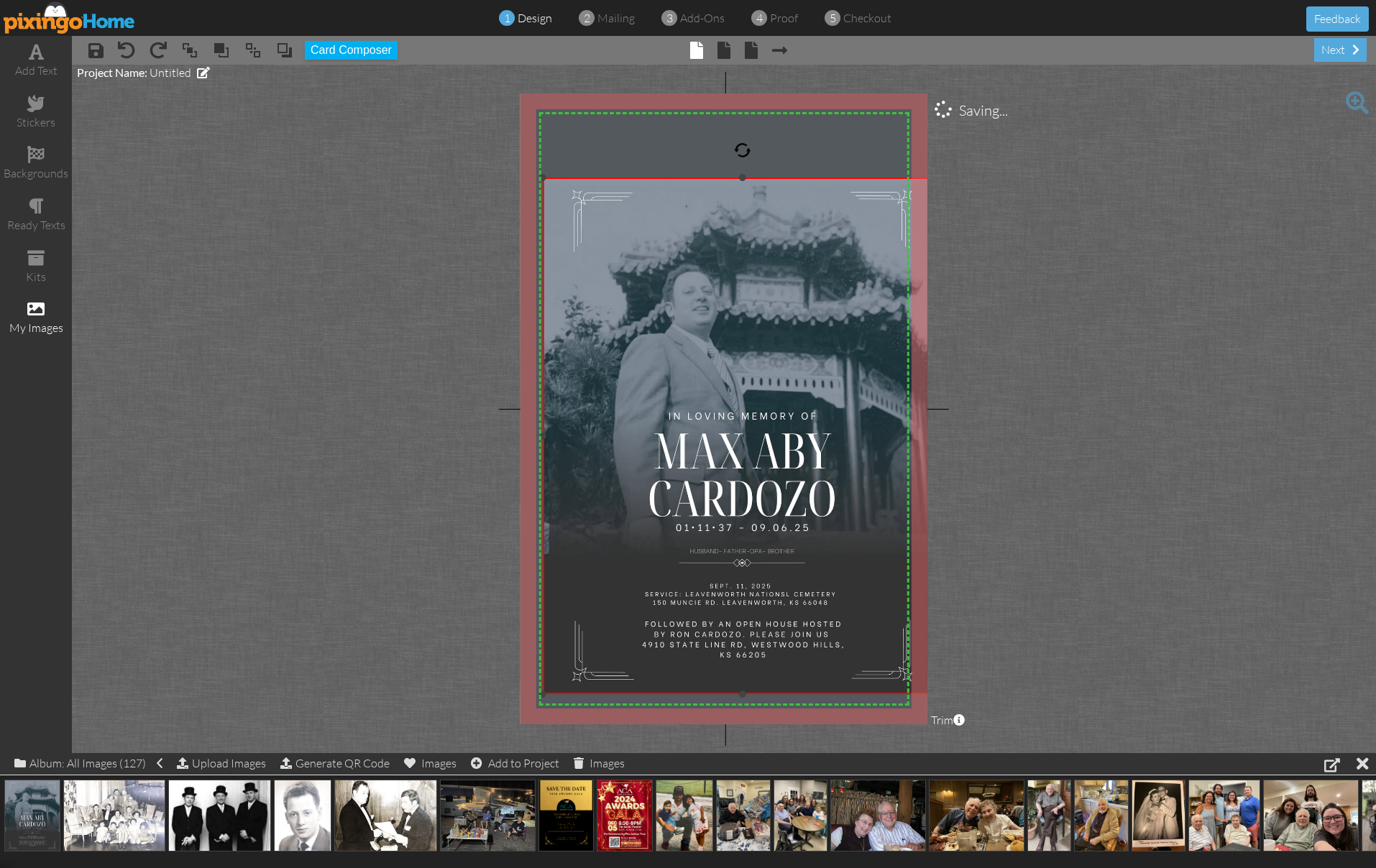
drag, startPoint x: 697, startPoint y: 400, endPoint x: 838, endPoint y: 703, distance: 334.2
click at [844, 694] on div "×" at bounding box center [742, 436] width 399 height 517
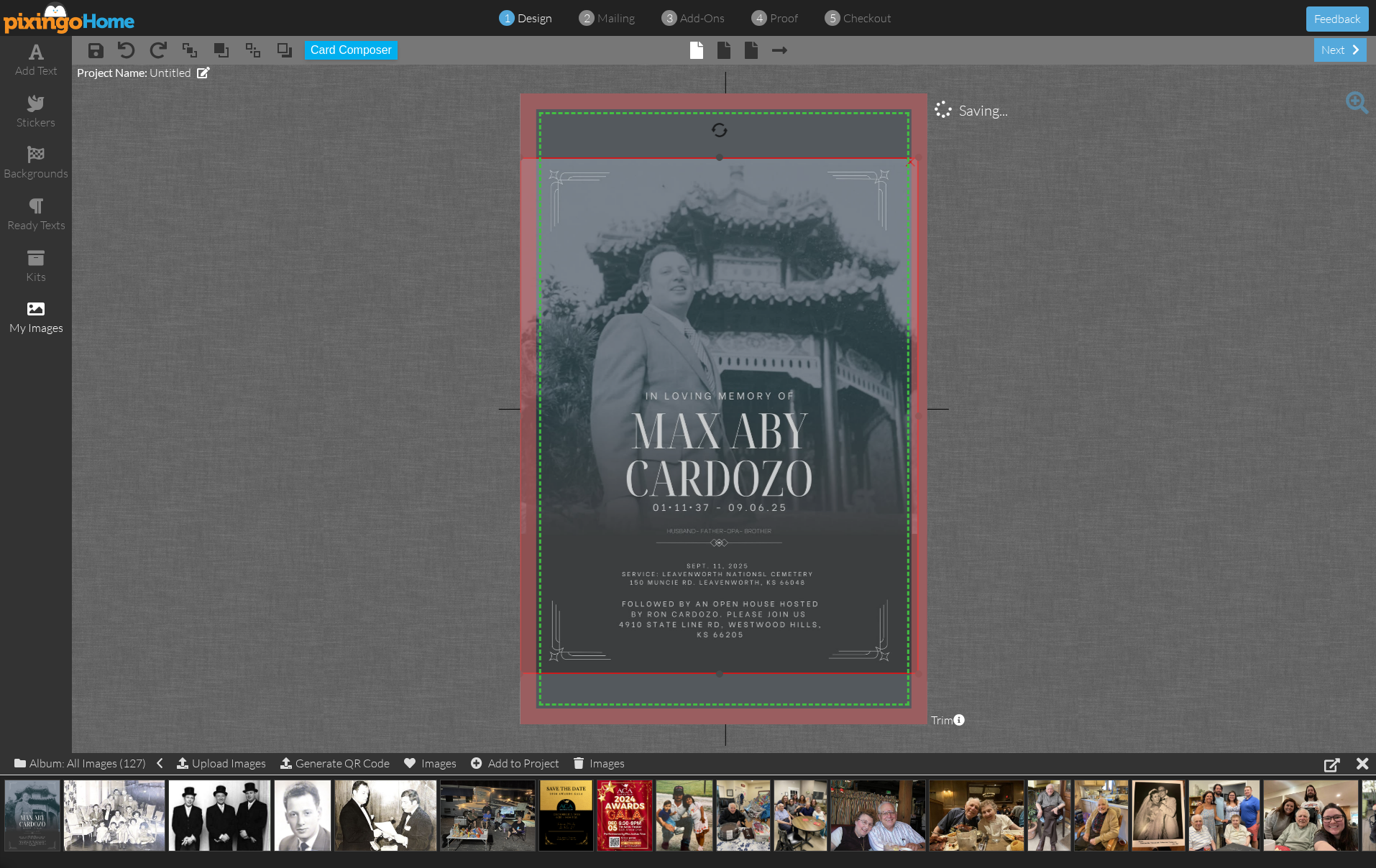
drag, startPoint x: 705, startPoint y: 400, endPoint x: 682, endPoint y: 381, distance: 29.8
click at [682, 381] on img at bounding box center [719, 416] width 399 height 517
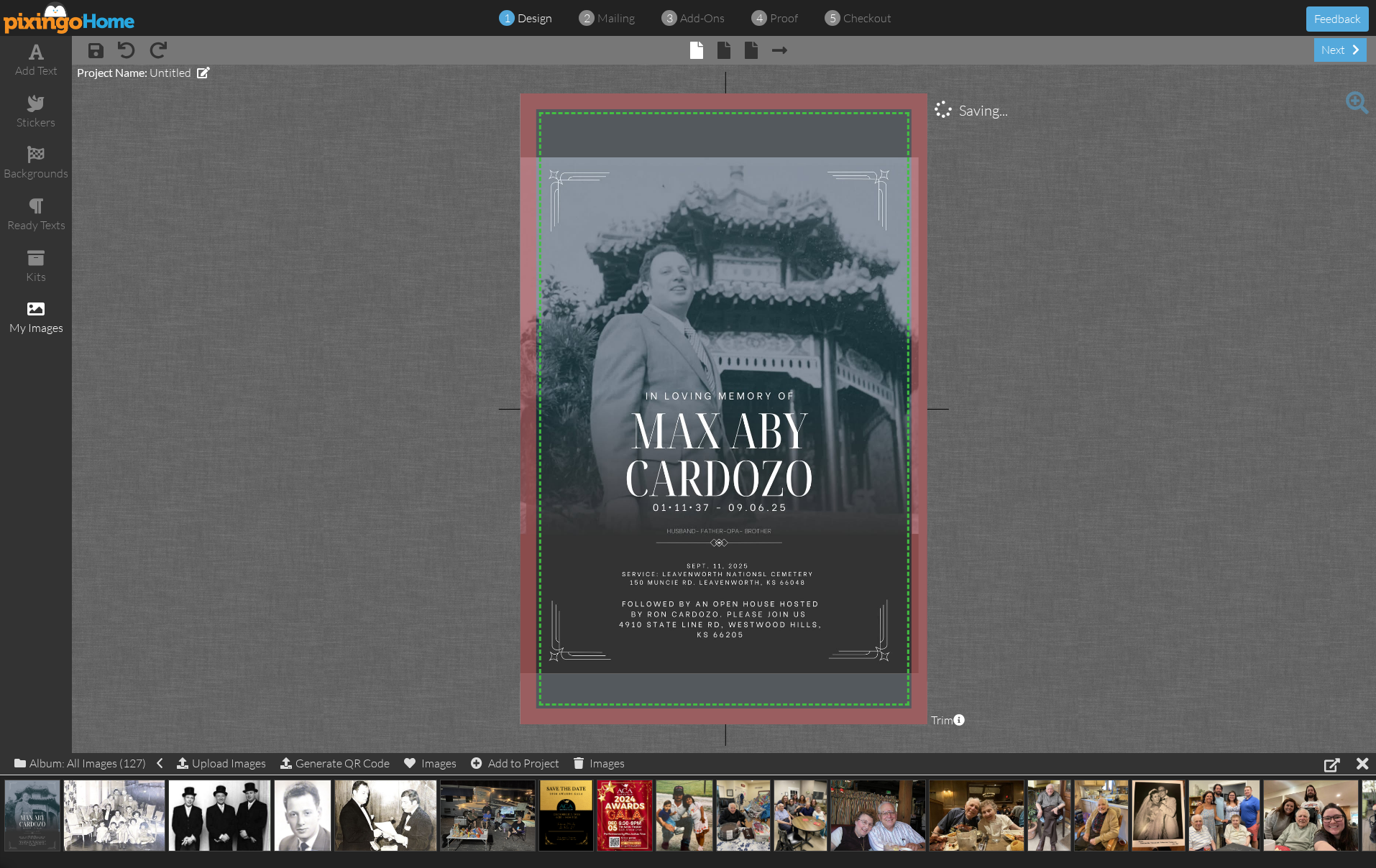
click at [514, 178] on project-studio-wrapper "X X X X X X X X X X X X X X X X X X X X X X X X X X X X X X X X X X X X X X X X…" at bounding box center [724, 409] width 1304 height 688
click at [550, 181] on img at bounding box center [719, 416] width 399 height 517
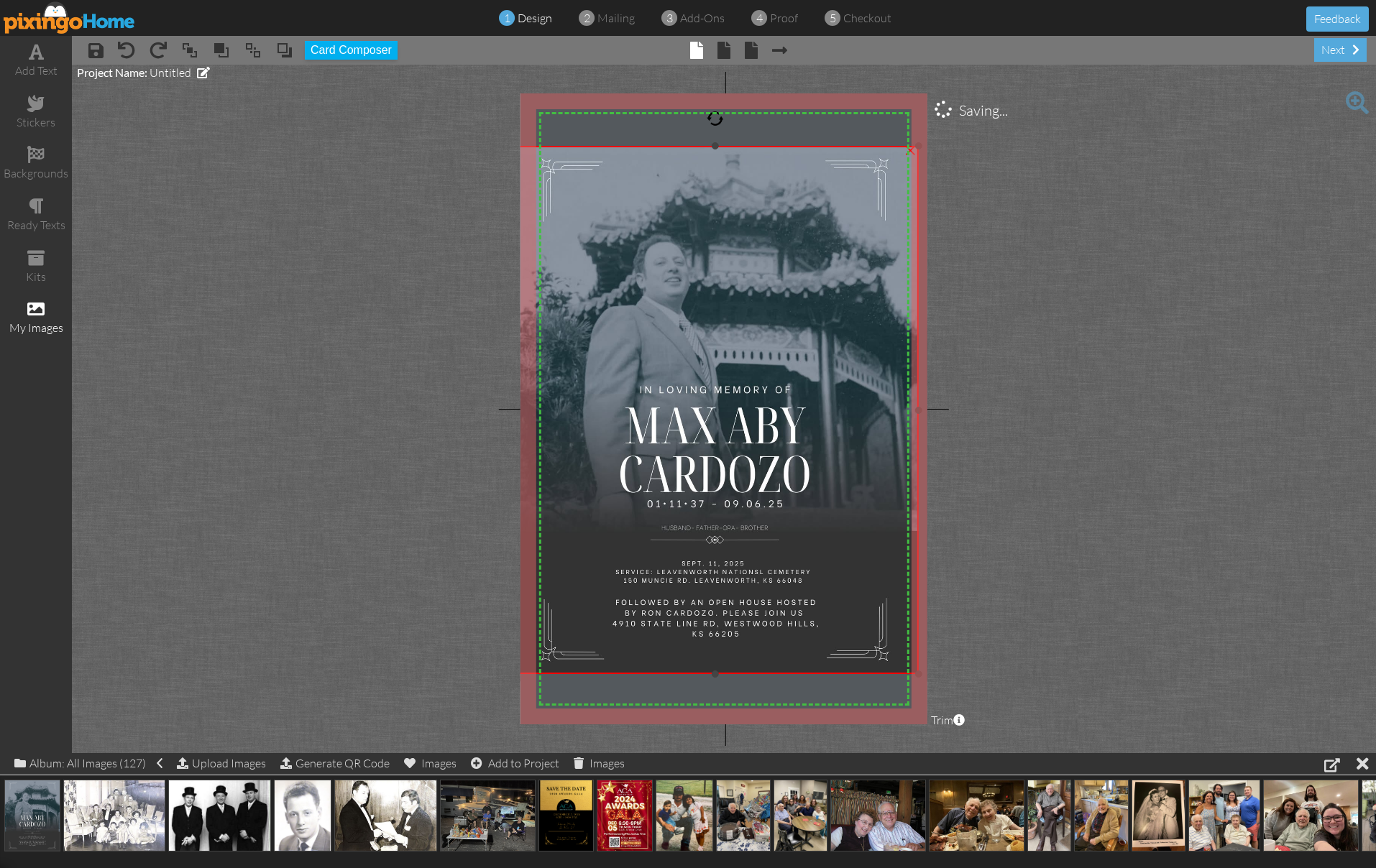
drag, startPoint x: 521, startPoint y: 180, endPoint x: 499, endPoint y: 168, distance: 25.1
click at [499, 168] on project-studio-wrapper "X X X X X X X X X X X X X X X X X X X X X X X X X X X X X X X X X X X X X X X X…" at bounding box center [724, 409] width 1304 height 688
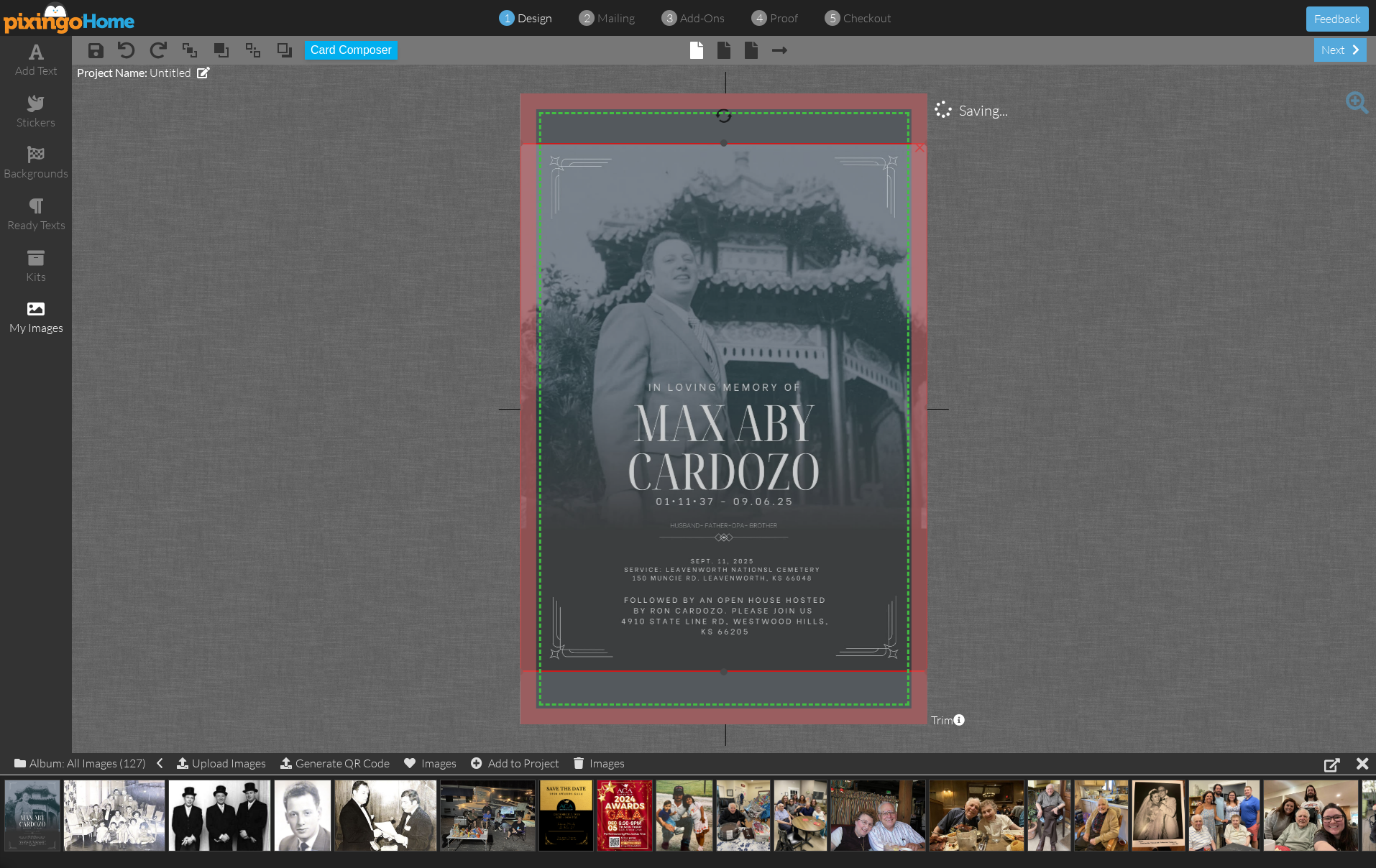
click at [656, 236] on img at bounding box center [724, 408] width 409 height 529
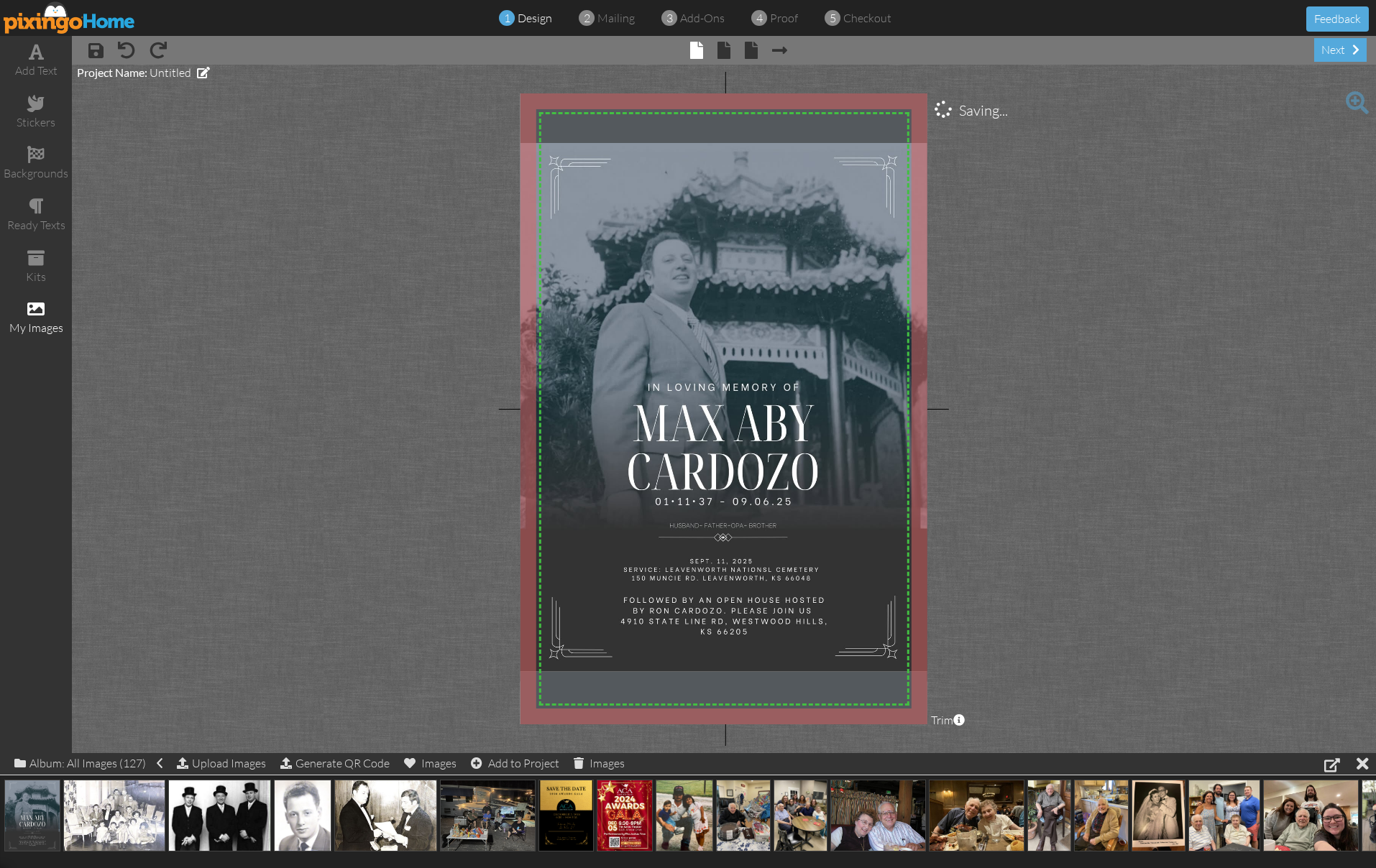
click at [183, 89] on project-studio-wrapper "X X X X X X X X X X X X X X X X X X X X X X X X X X X X X X X X X X X X X X X X…" at bounding box center [724, 409] width 1304 height 688
click at [180, 77] on span "Untitled" at bounding box center [170, 72] width 42 height 14
type input "eliott"
click at [124, 102] on span at bounding box center [121, 101] width 90 height 26
drag, startPoint x: 1047, startPoint y: 256, endPoint x: 896, endPoint y: 256, distance: 151.0
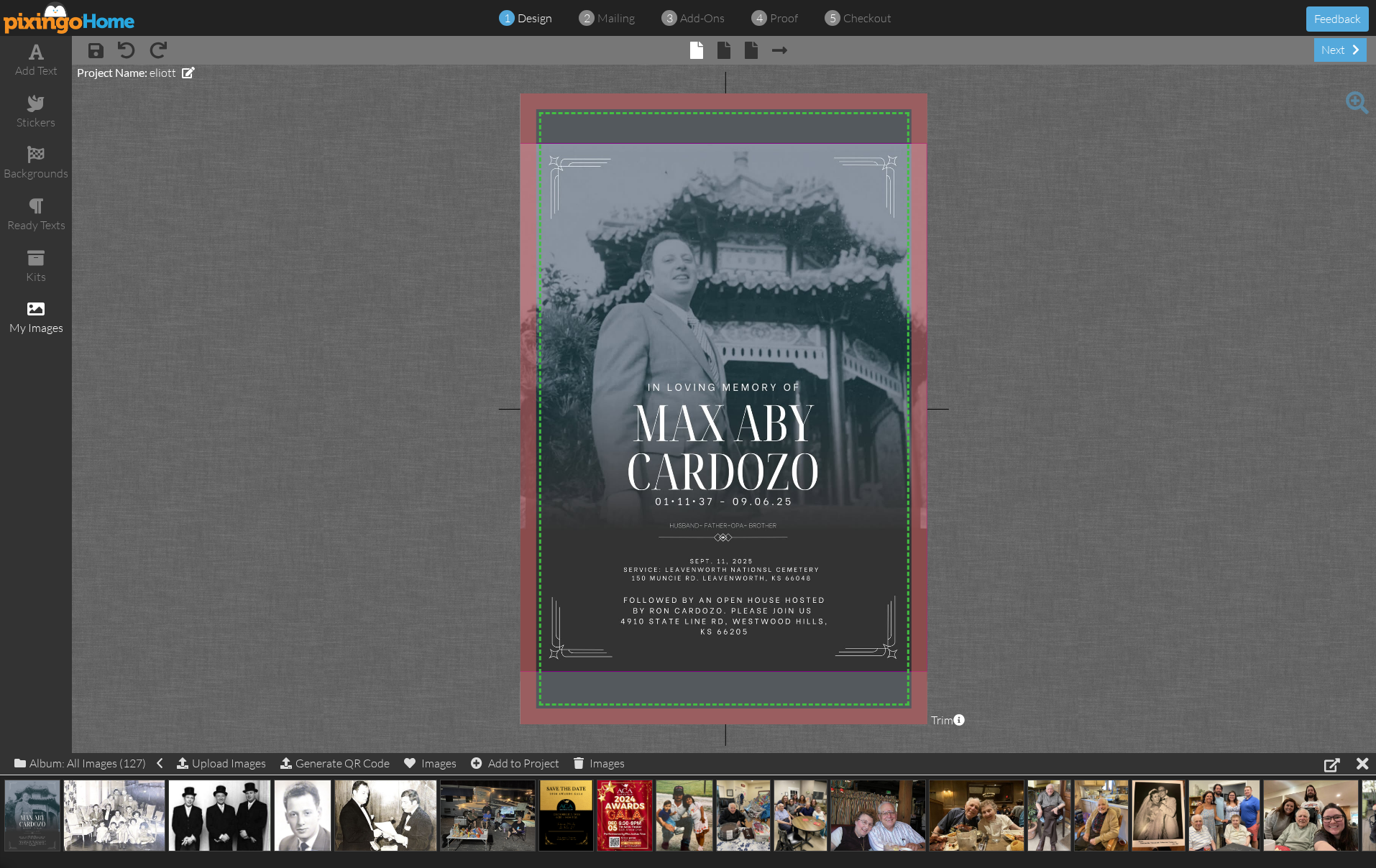
click at [1045, 255] on project-studio-wrapper "X X X X X X X X X X X X X X X X X X X X X X X X X X X X X X X X X X X X X X X X…" at bounding box center [724, 409] width 1304 height 688
click at [762, 242] on img at bounding box center [723, 408] width 409 height 529
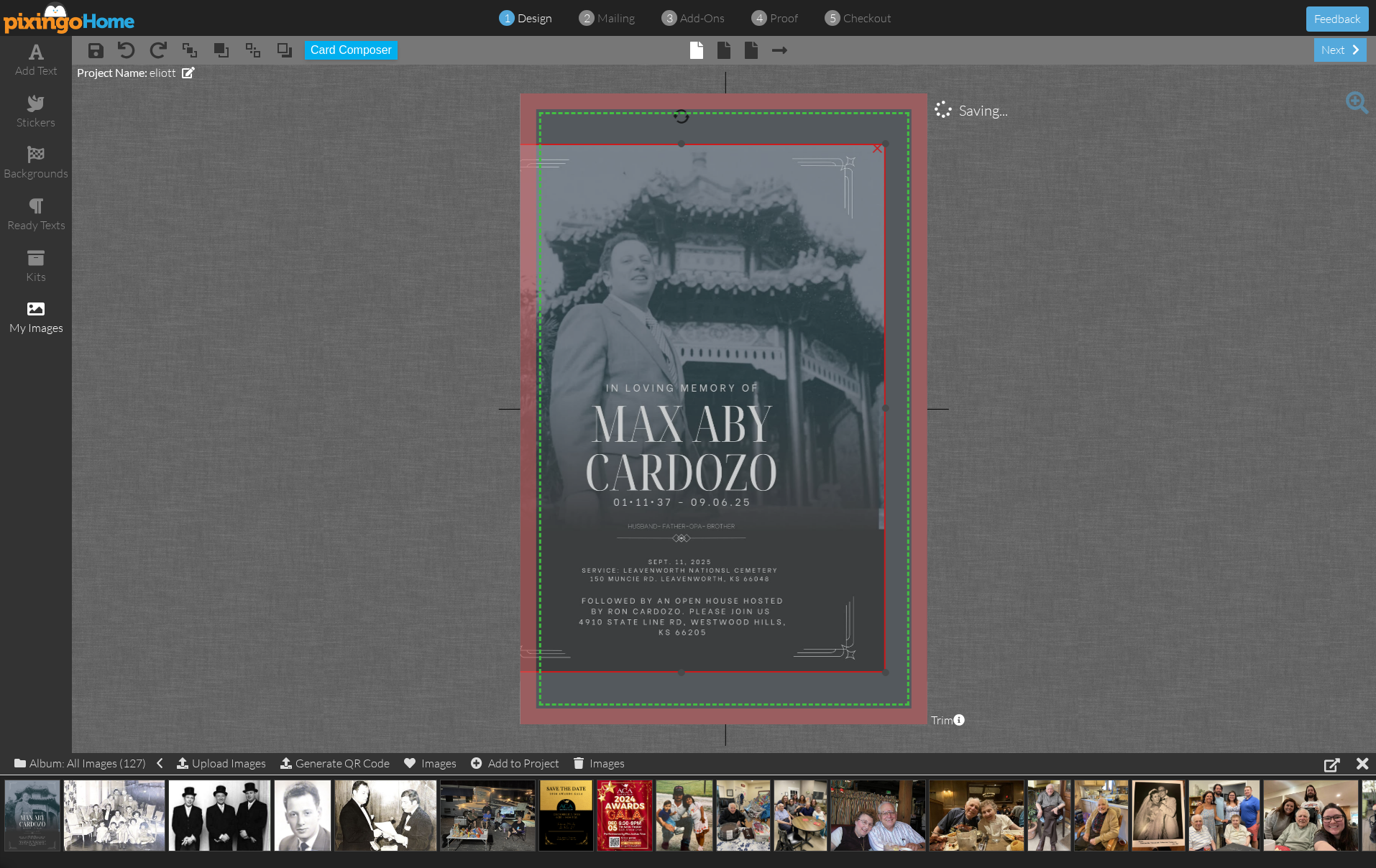
drag, startPoint x: 710, startPoint y: 190, endPoint x: 675, endPoint y: 191, distance: 35.0
click at [668, 191] on img at bounding box center [682, 409] width 409 height 529
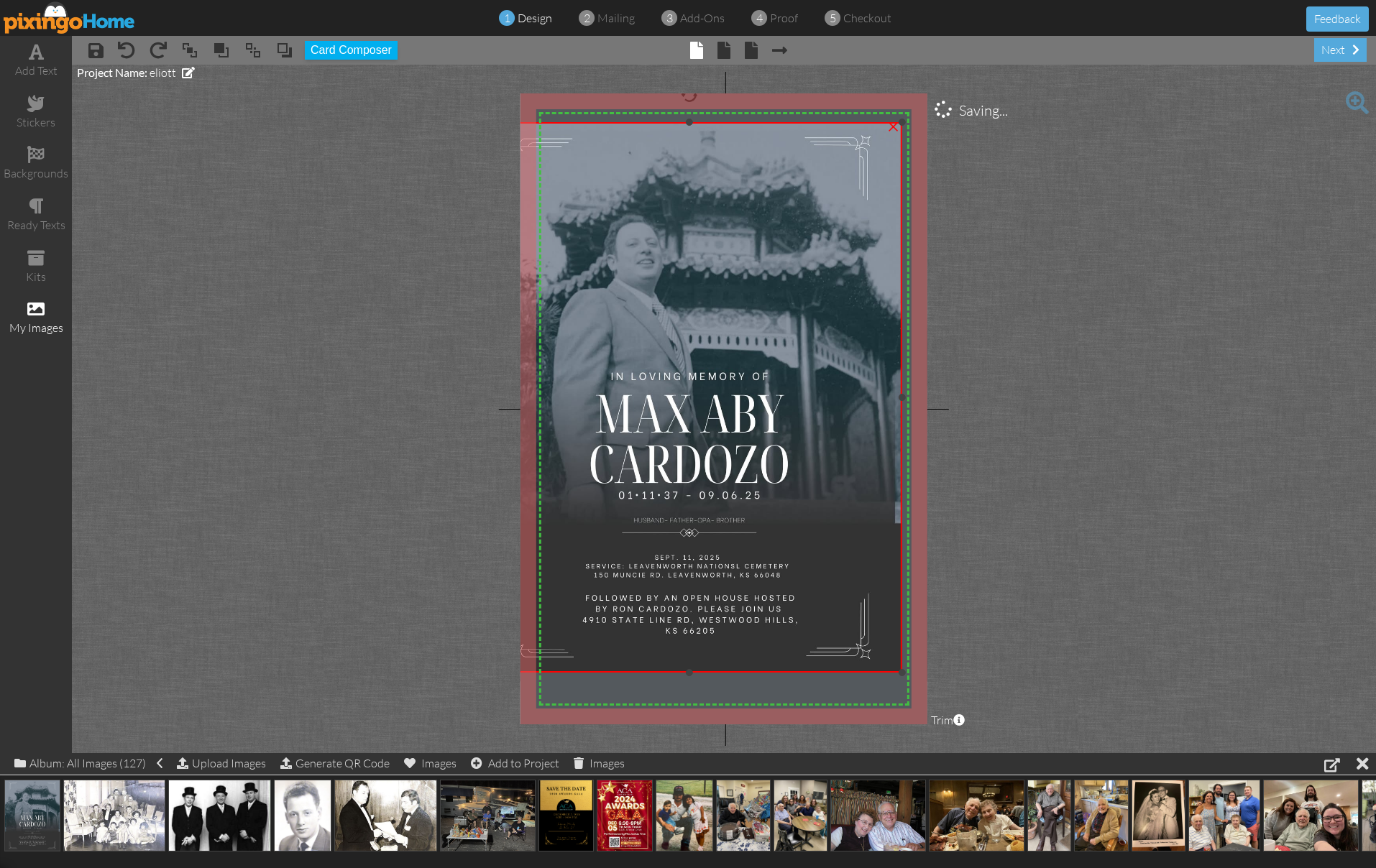
drag, startPoint x: 884, startPoint y: 167, endPoint x: 894, endPoint y: 160, distance: 12.2
click at [913, 146] on div "X X X X X X X X X X X X X X X X X X X X X X X X X X X X X X X X X X X X X X X X…" at bounding box center [724, 409] width 407 height 631
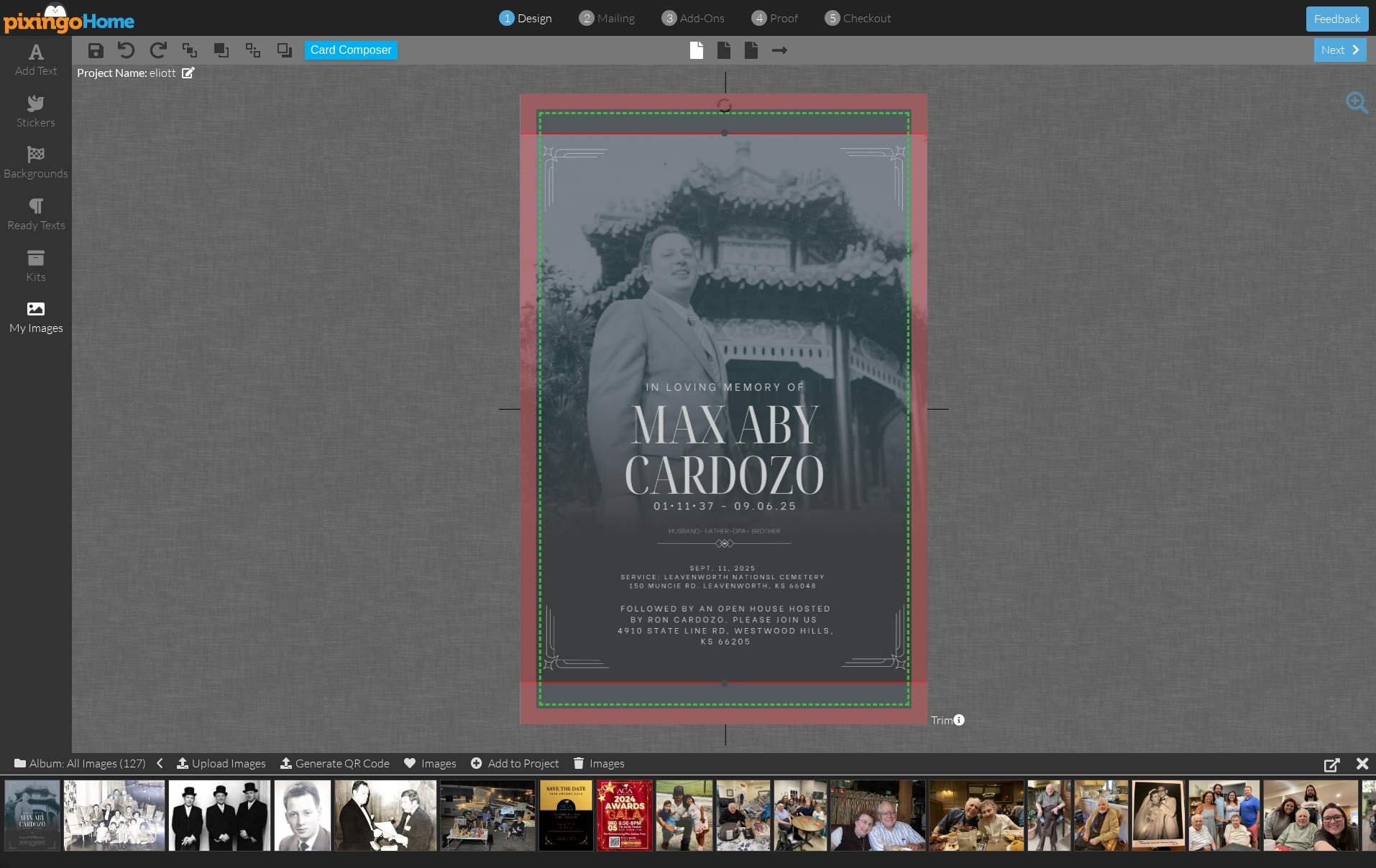
drag, startPoint x: 794, startPoint y: 219, endPoint x: 828, endPoint y: 229, distance: 35.4
click at [828, 229] on img at bounding box center [724, 408] width 425 height 550
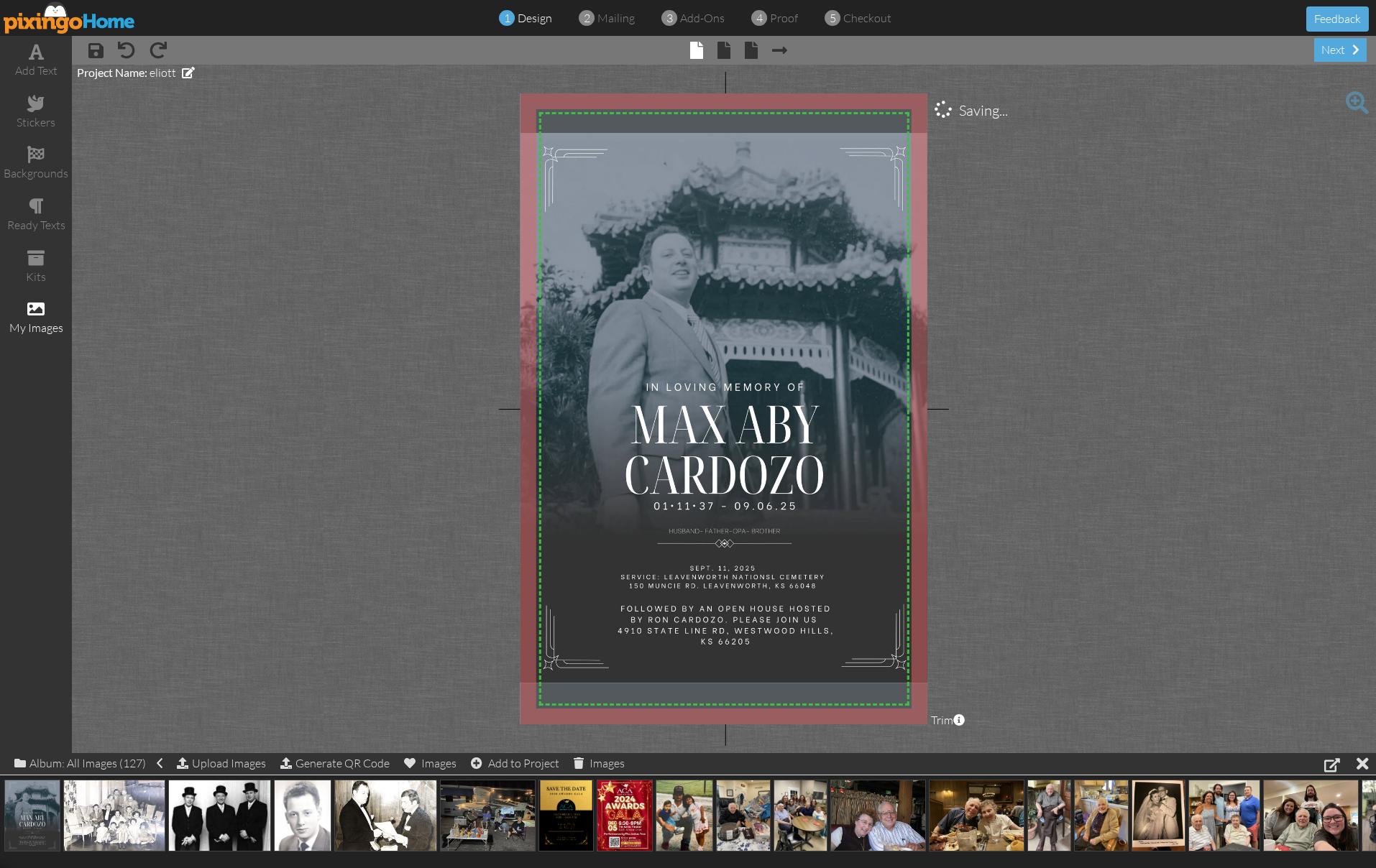
click at [1048, 243] on project-studio-wrapper "X X X X X X X X X X X X X X X X X X X X X X X X X X X X X X X X X X X X X X X X…" at bounding box center [724, 409] width 1304 height 688
click at [1326, 45] on div "next" at bounding box center [1340, 49] width 52 height 24
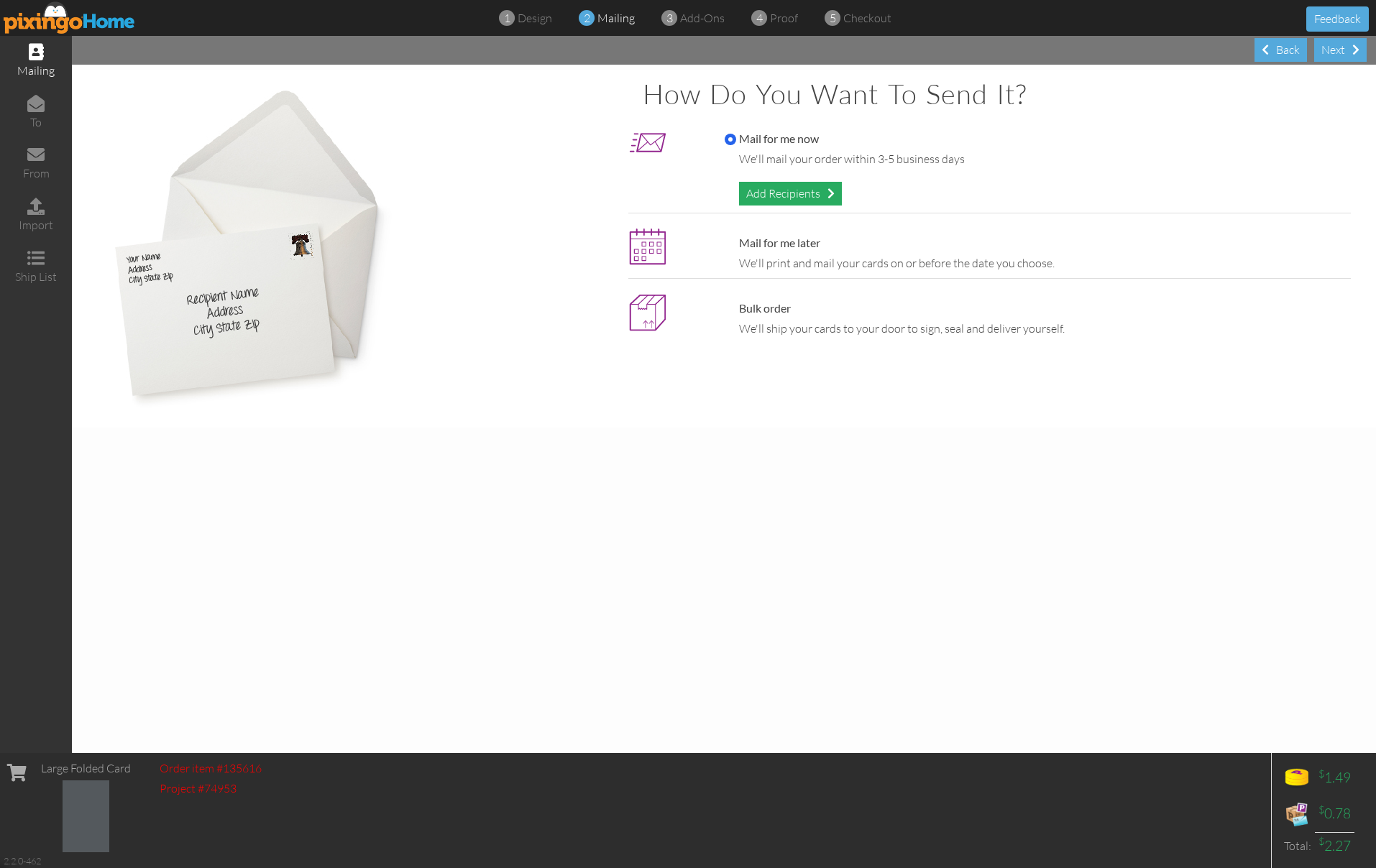
click at [787, 183] on div "Add Recipients" at bounding box center [791, 193] width 103 height 24
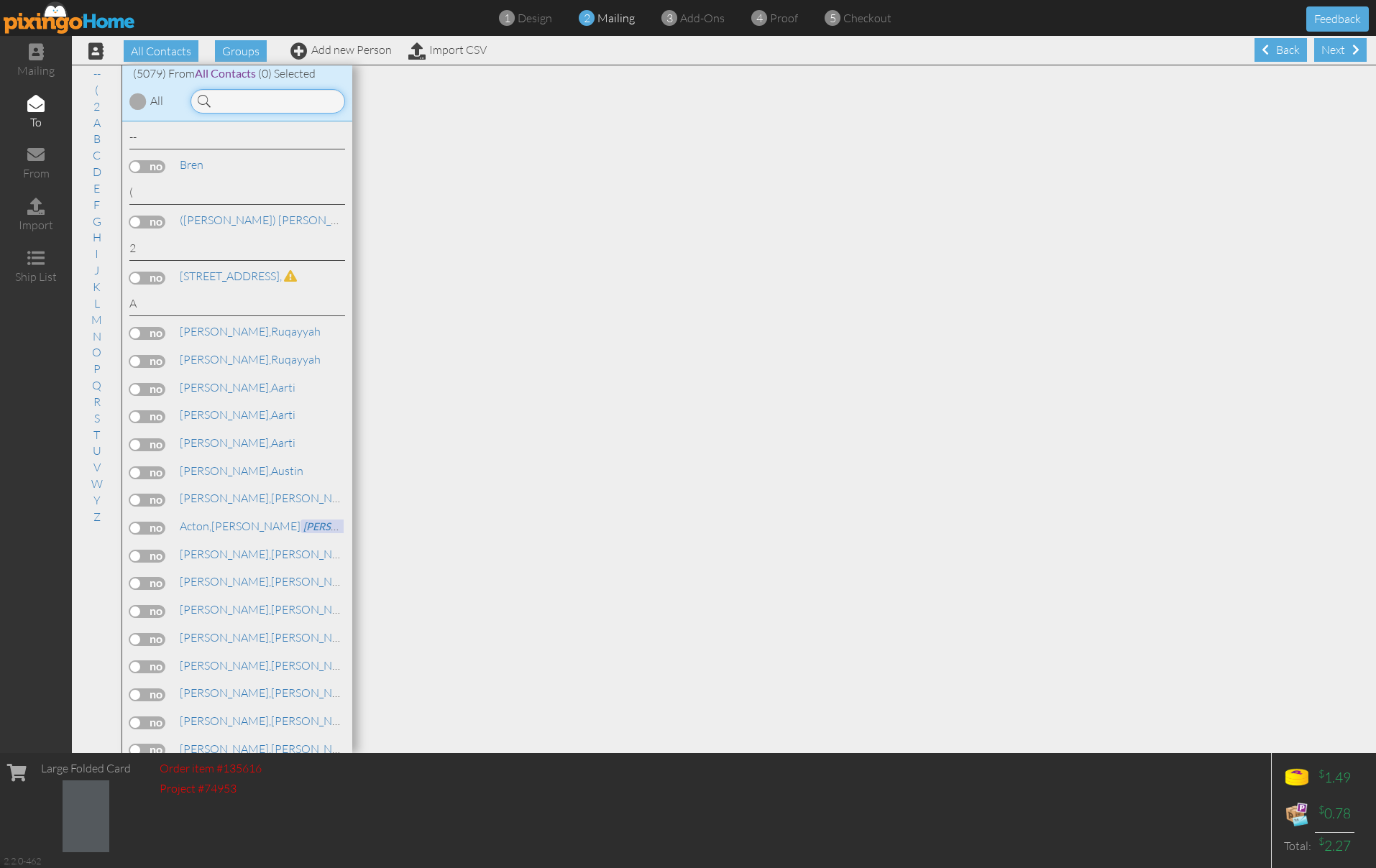
click at [228, 93] on input at bounding box center [268, 102] width 155 height 24
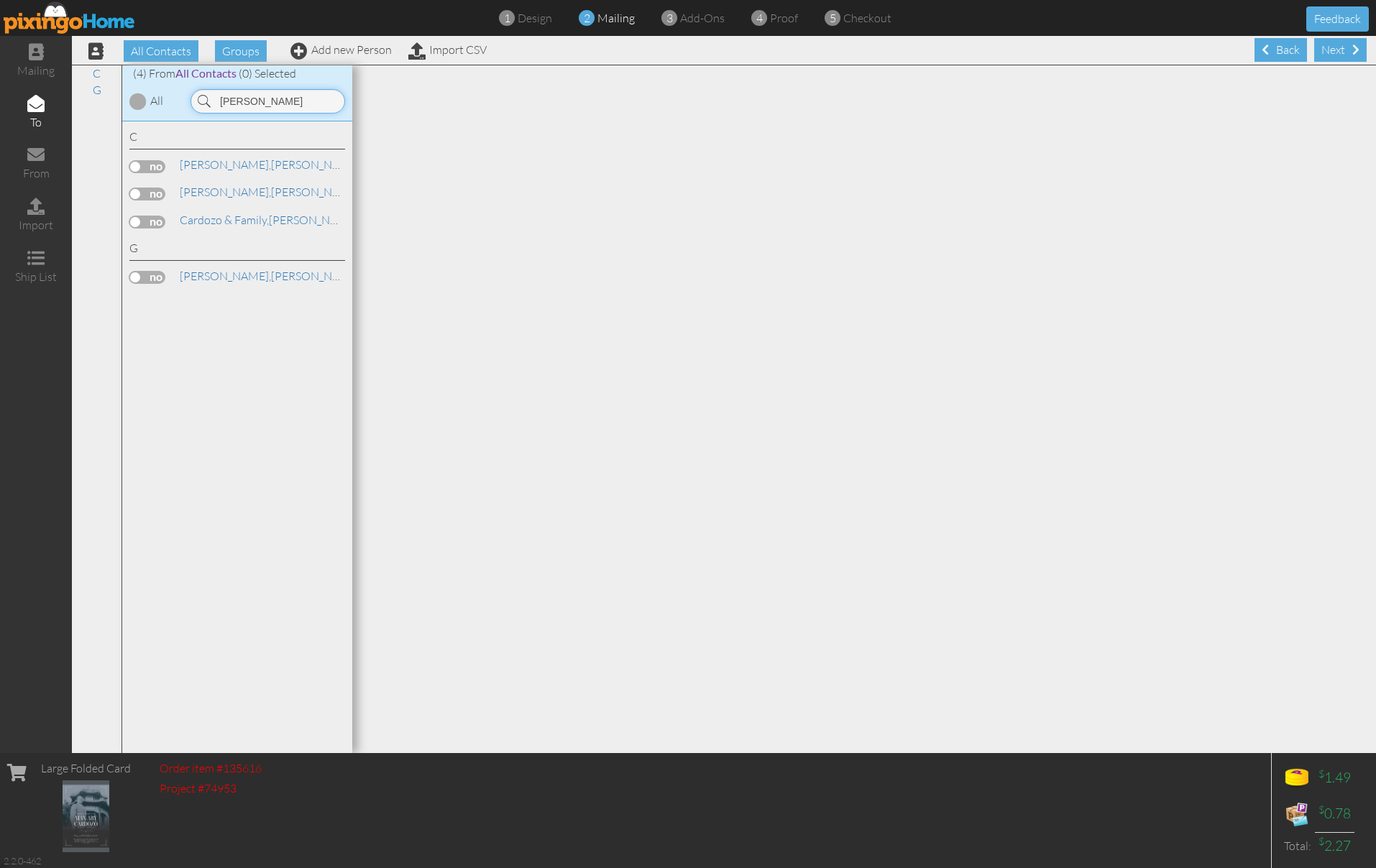
type input "[PERSON_NAME]"
drag, startPoint x: 228, startPoint y: 130, endPoint x: 154, endPoint y: 215, distance: 112.7
click at [154, 215] on label at bounding box center [147, 221] width 36 height 13
click at [0, 0] on input "checkbox" at bounding box center [0, 0] width 0 height 0
click at [1340, 49] on div "Next" at bounding box center [1340, 49] width 52 height 24
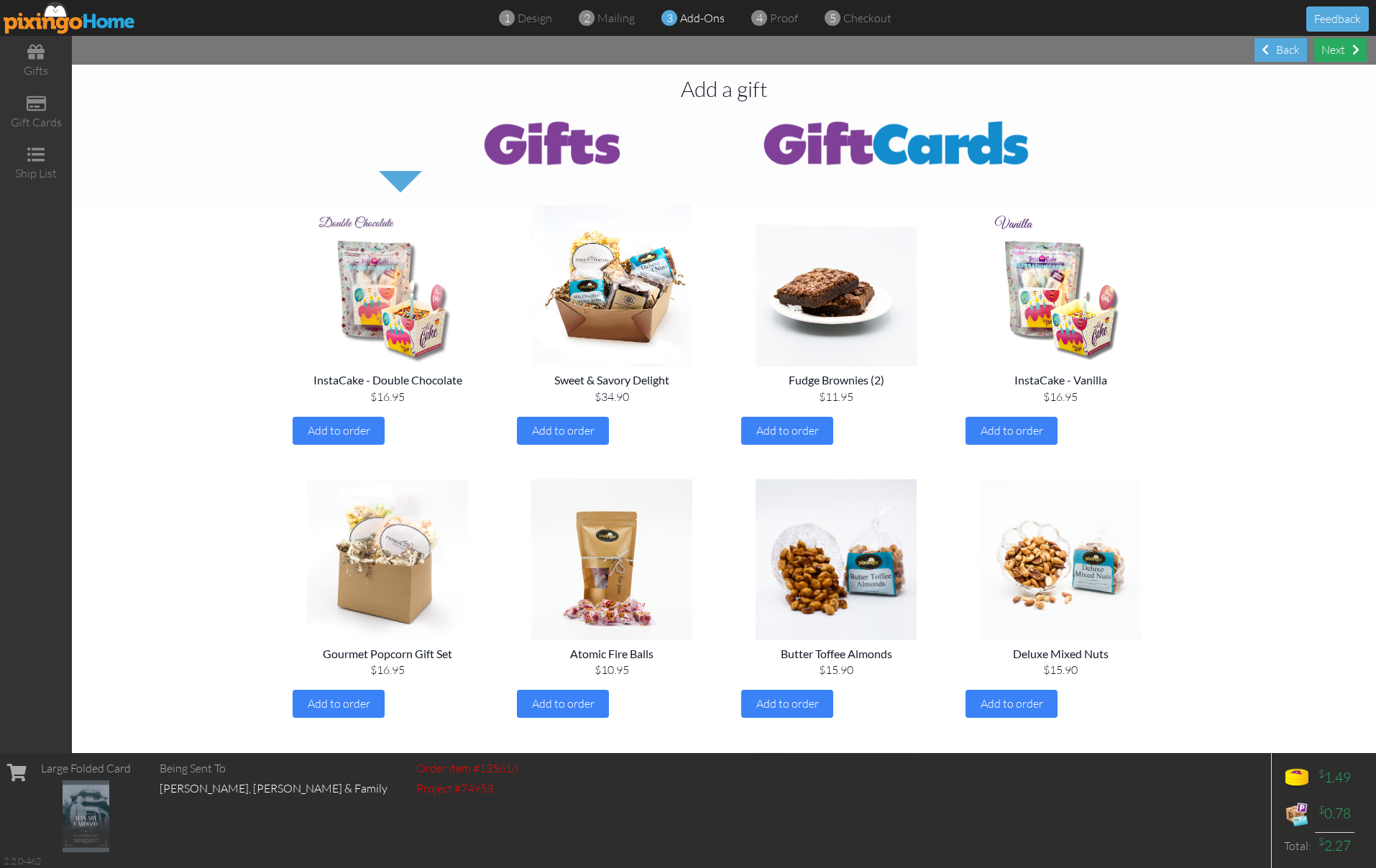
click at [1340, 49] on div "Next" at bounding box center [1340, 49] width 52 height 24
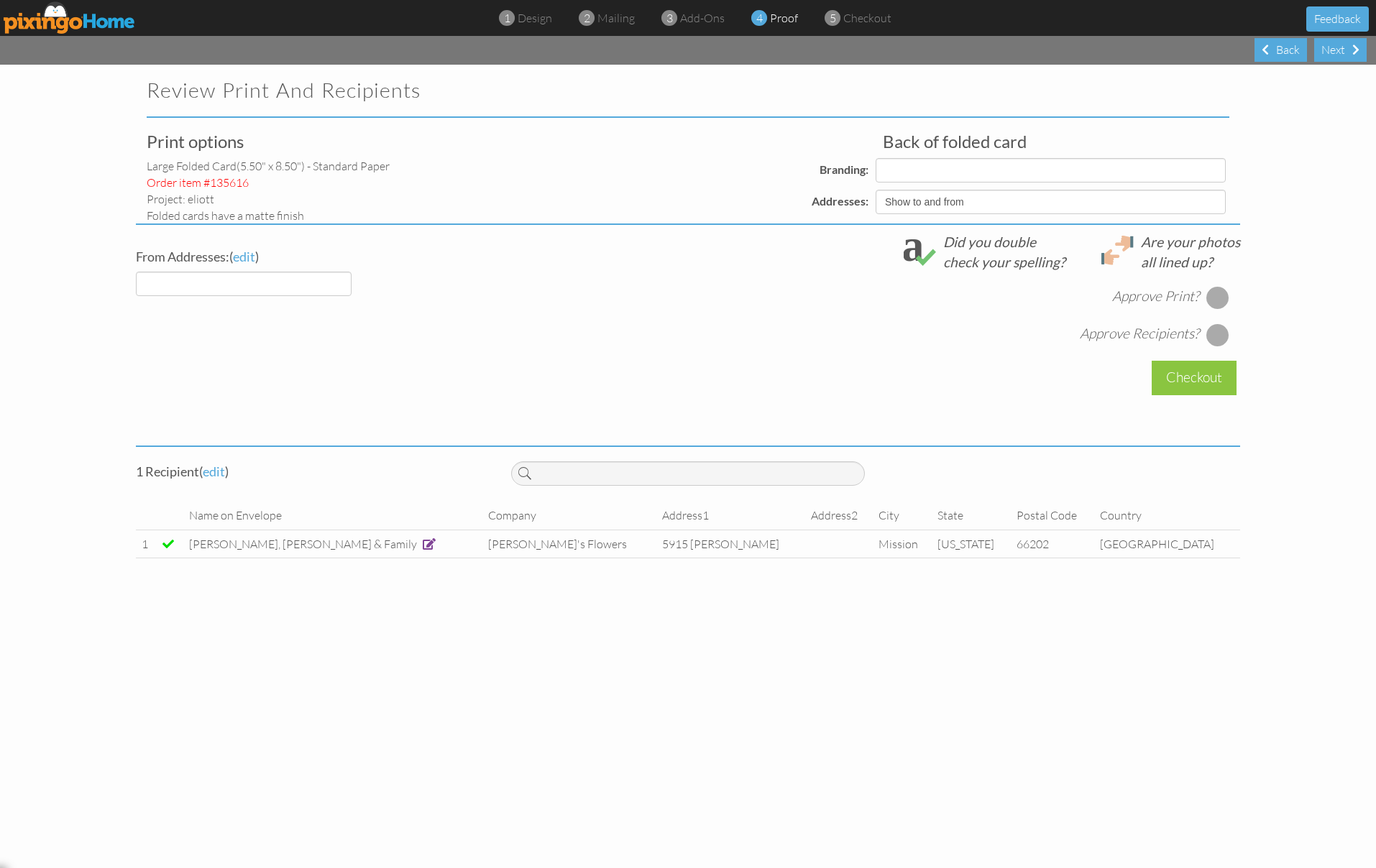
select select "object:30677"
select select "object:30688"
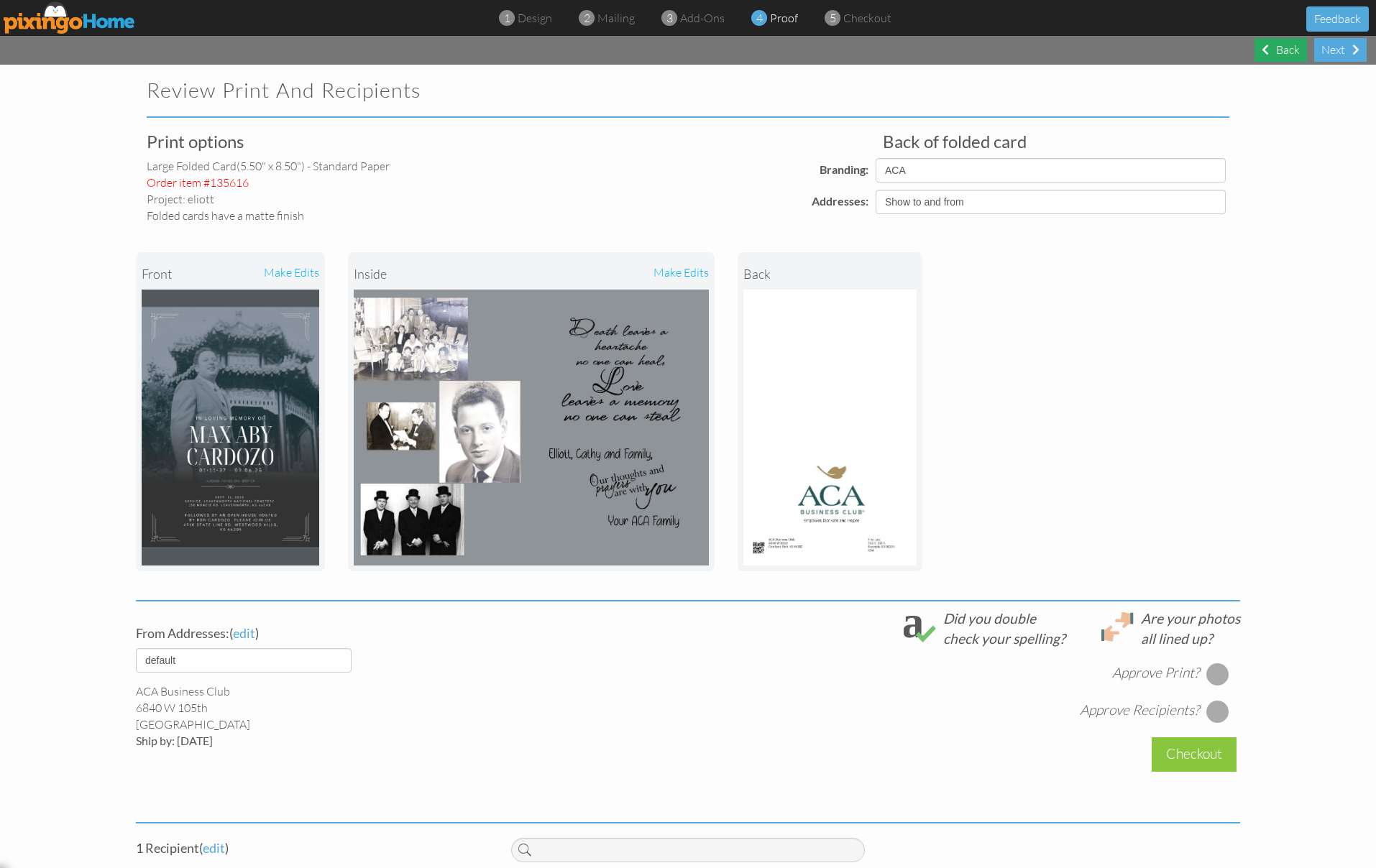
click at [1272, 49] on div "Back" at bounding box center [1280, 49] width 52 height 24
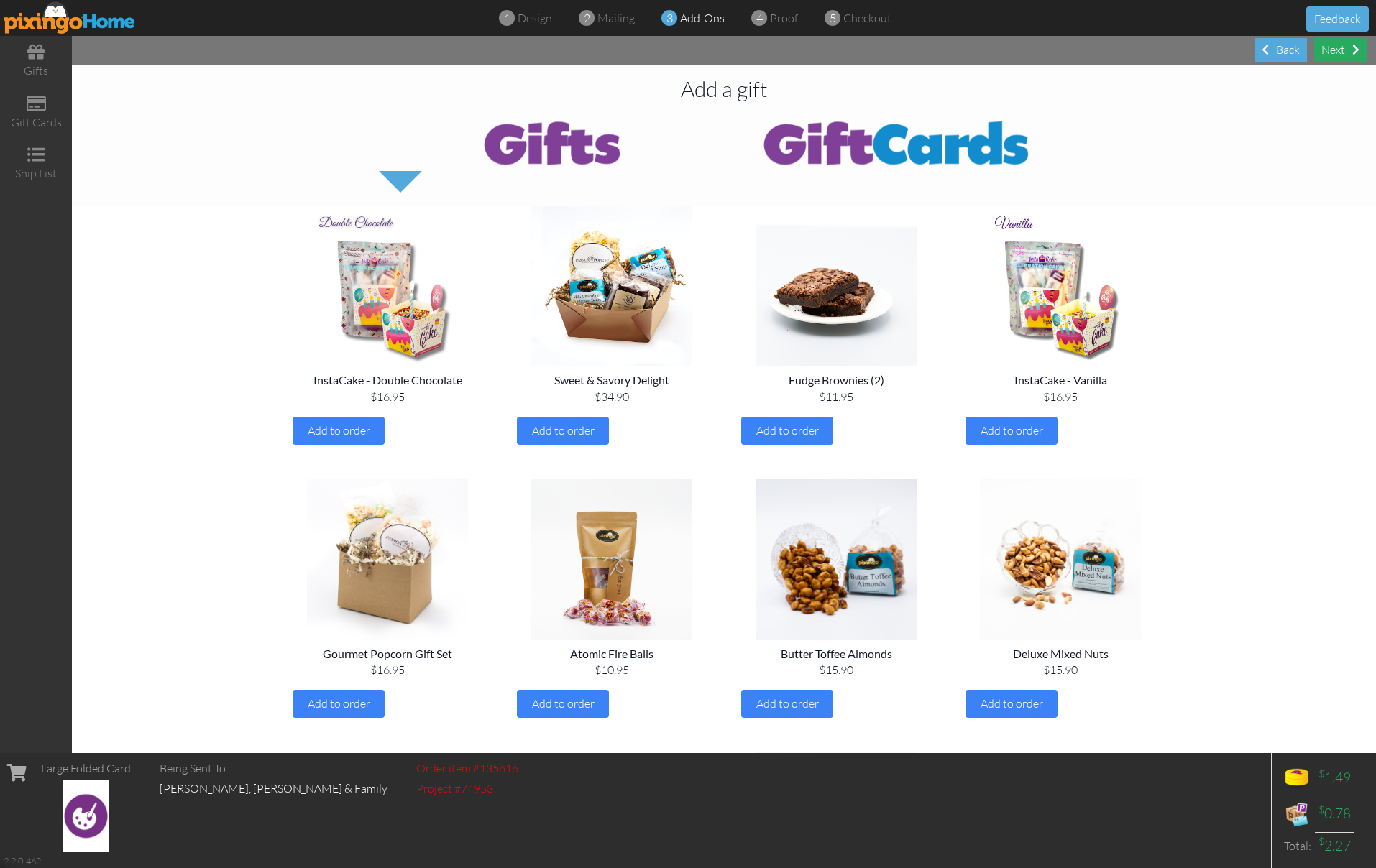
click at [1334, 55] on div "Next" at bounding box center [1340, 49] width 52 height 24
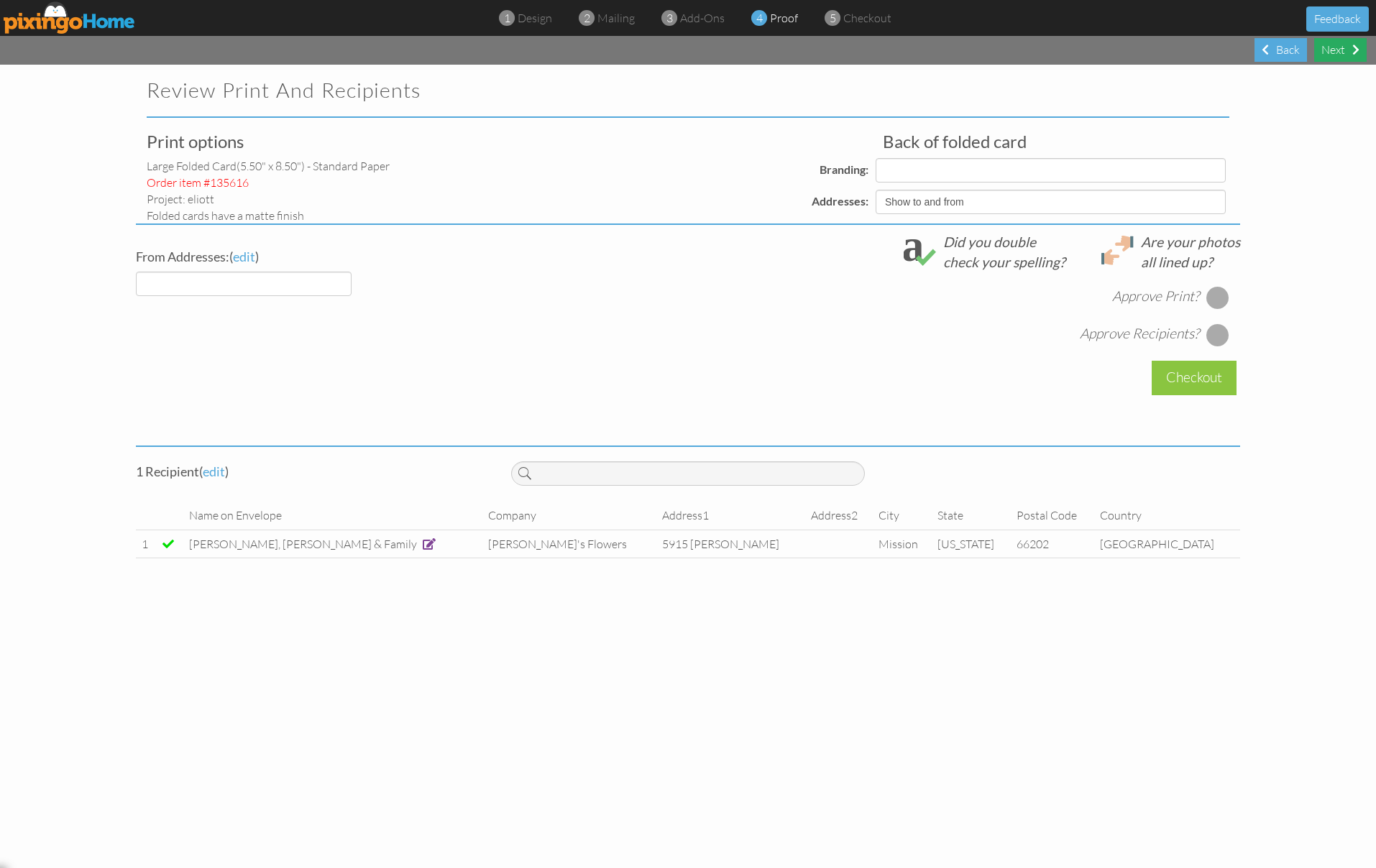
select select "object:30829"
select select "object:30832"
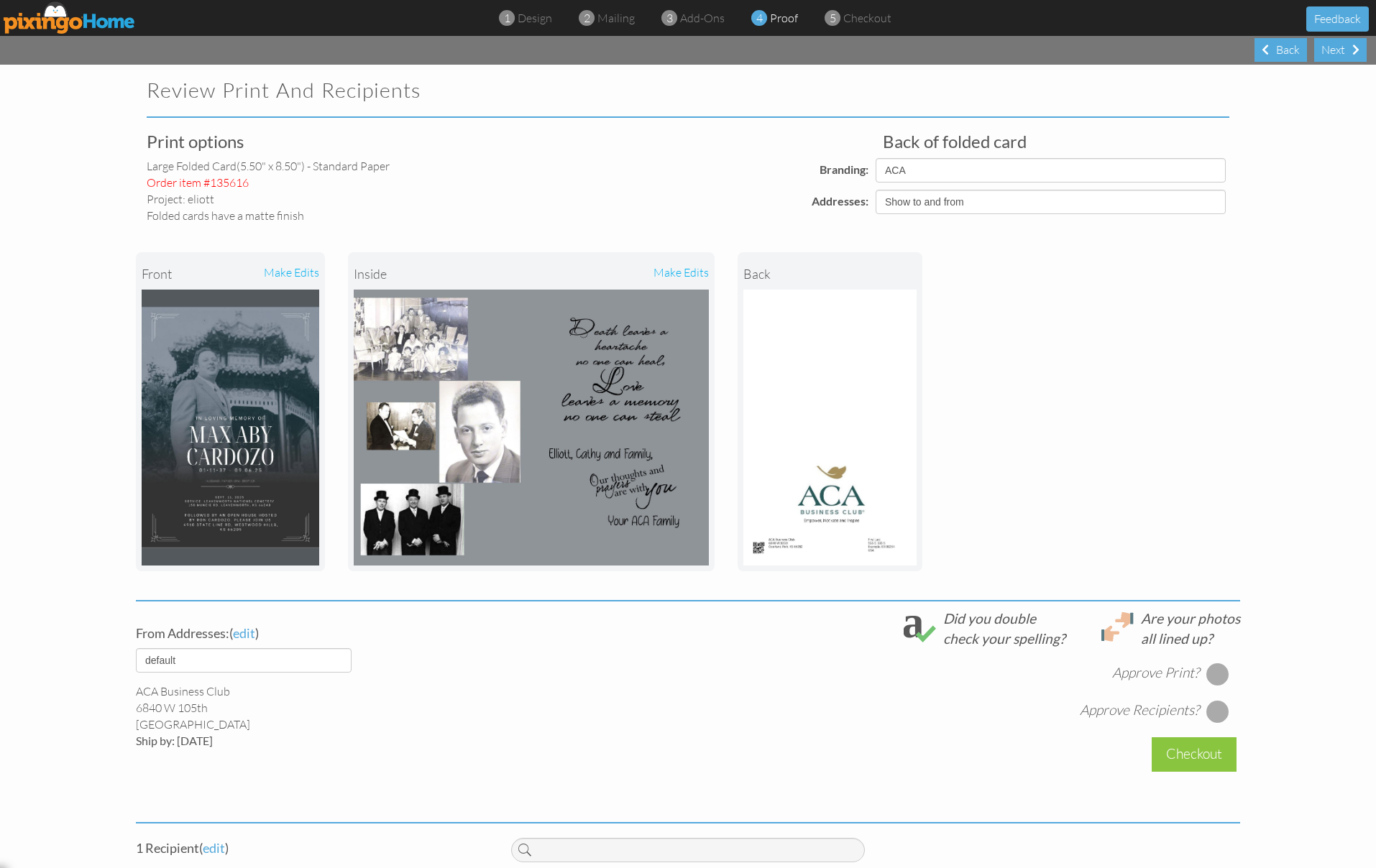
click at [1216, 668] on div at bounding box center [1218, 674] width 23 height 23
click at [1215, 710] on div at bounding box center [1218, 712] width 23 height 23
drag, startPoint x: 1191, startPoint y: 750, endPoint x: 1188, endPoint y: 738, distance: 12.4
click at [1191, 750] on div "Checkout" at bounding box center [1194, 754] width 85 height 34
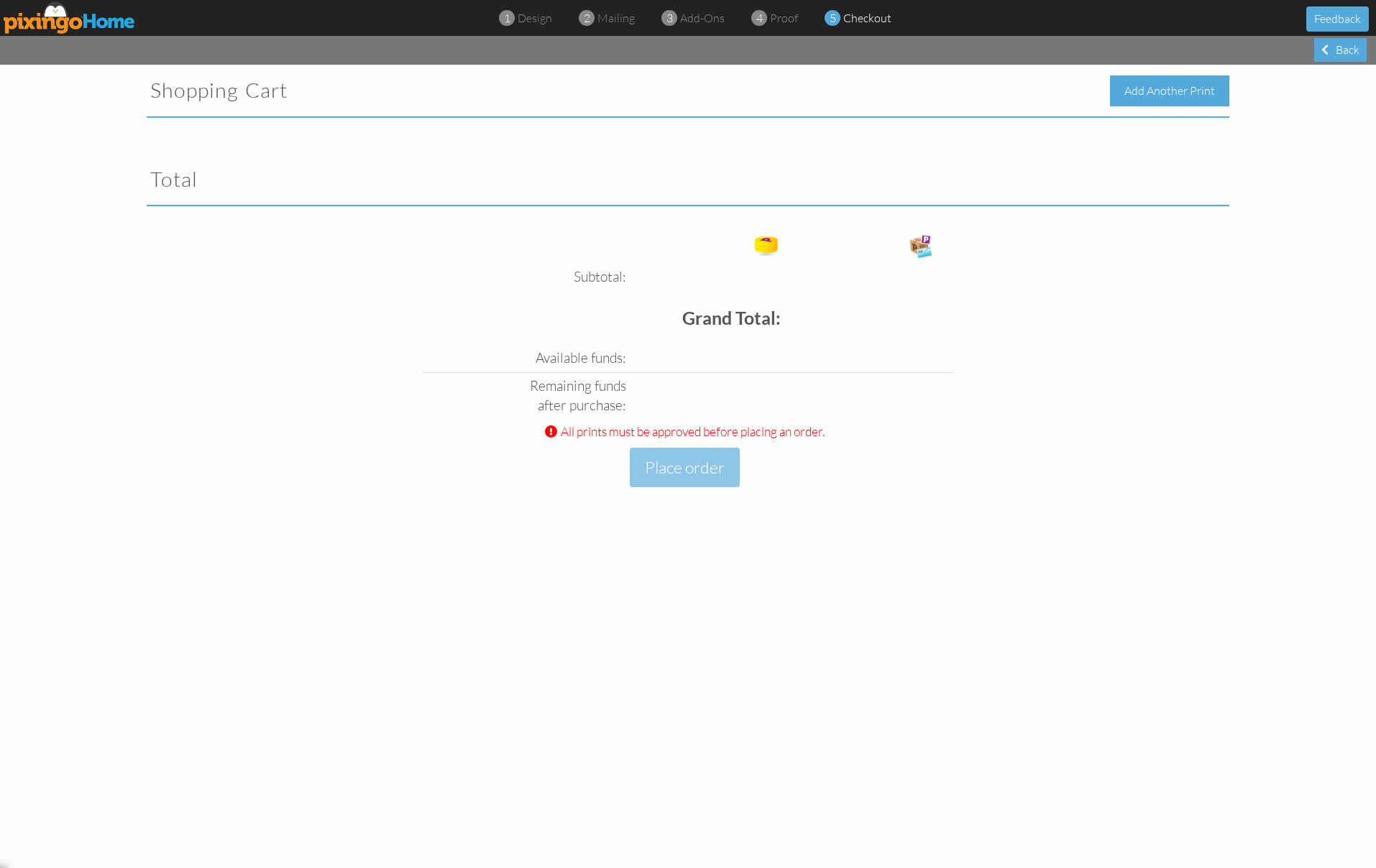
click at [1149, 89] on div "Add Another Print" at bounding box center [1169, 91] width 119 height 31
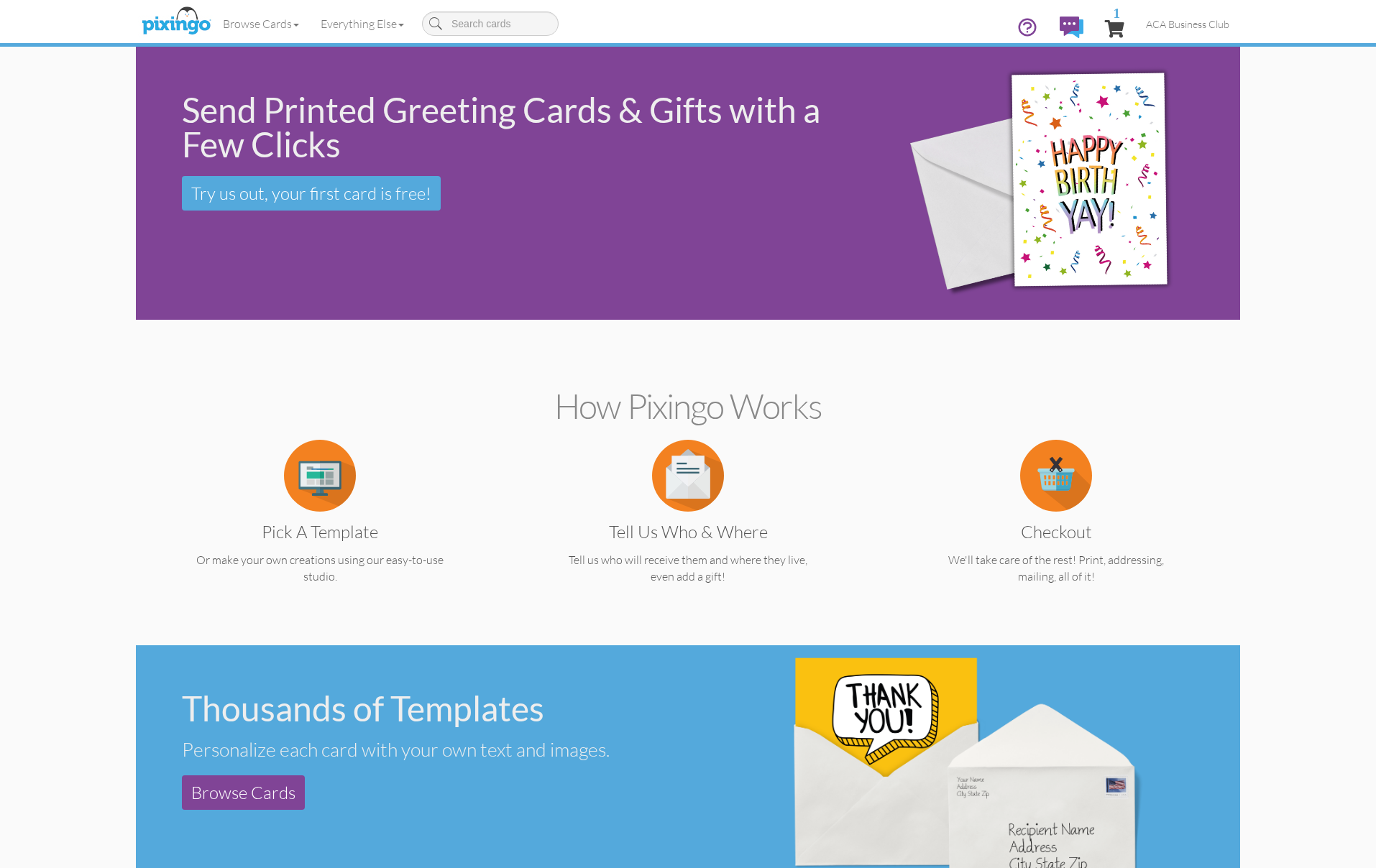
click at [327, 485] on img at bounding box center [320, 475] width 72 height 72
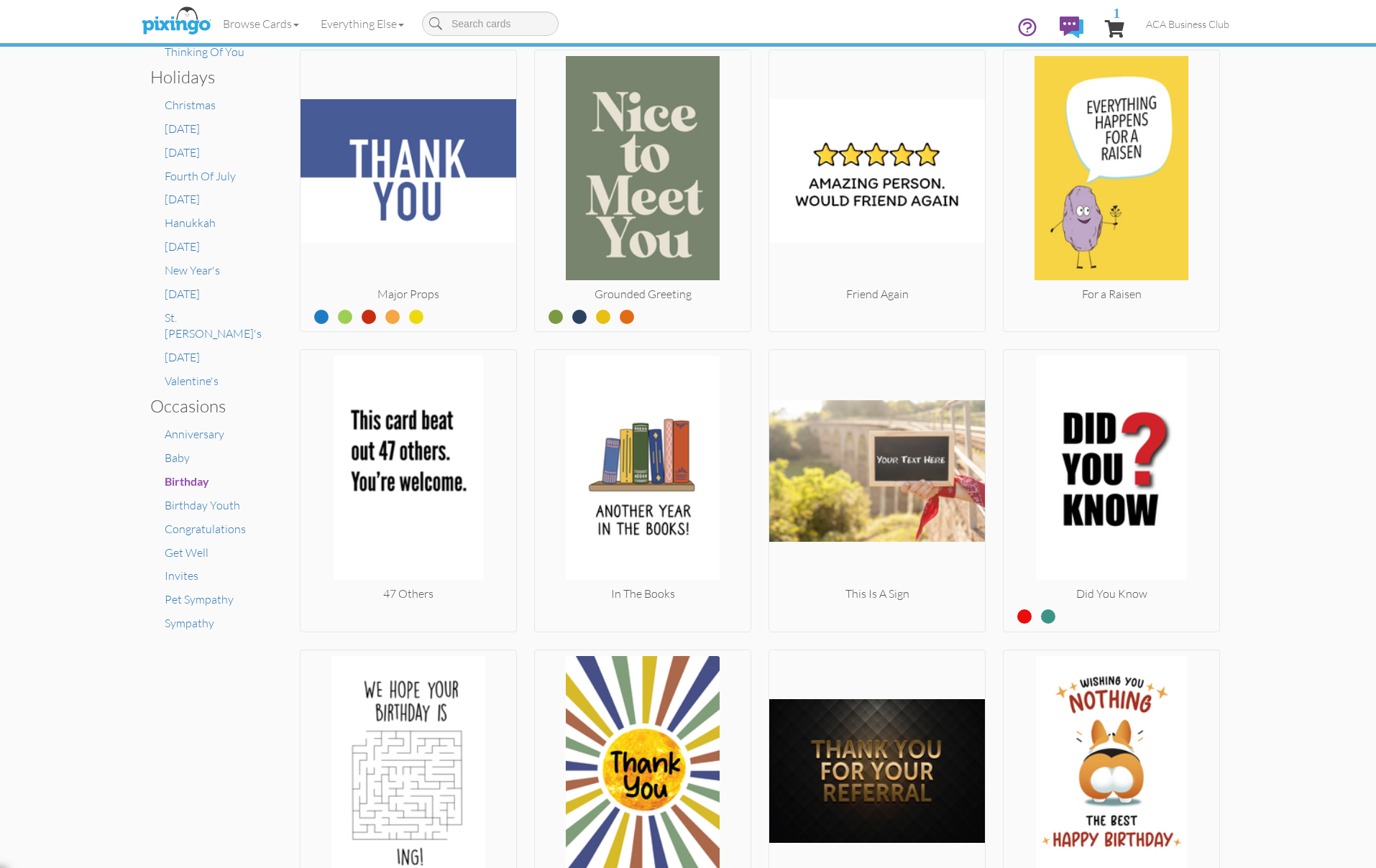
scroll to position [620, 0]
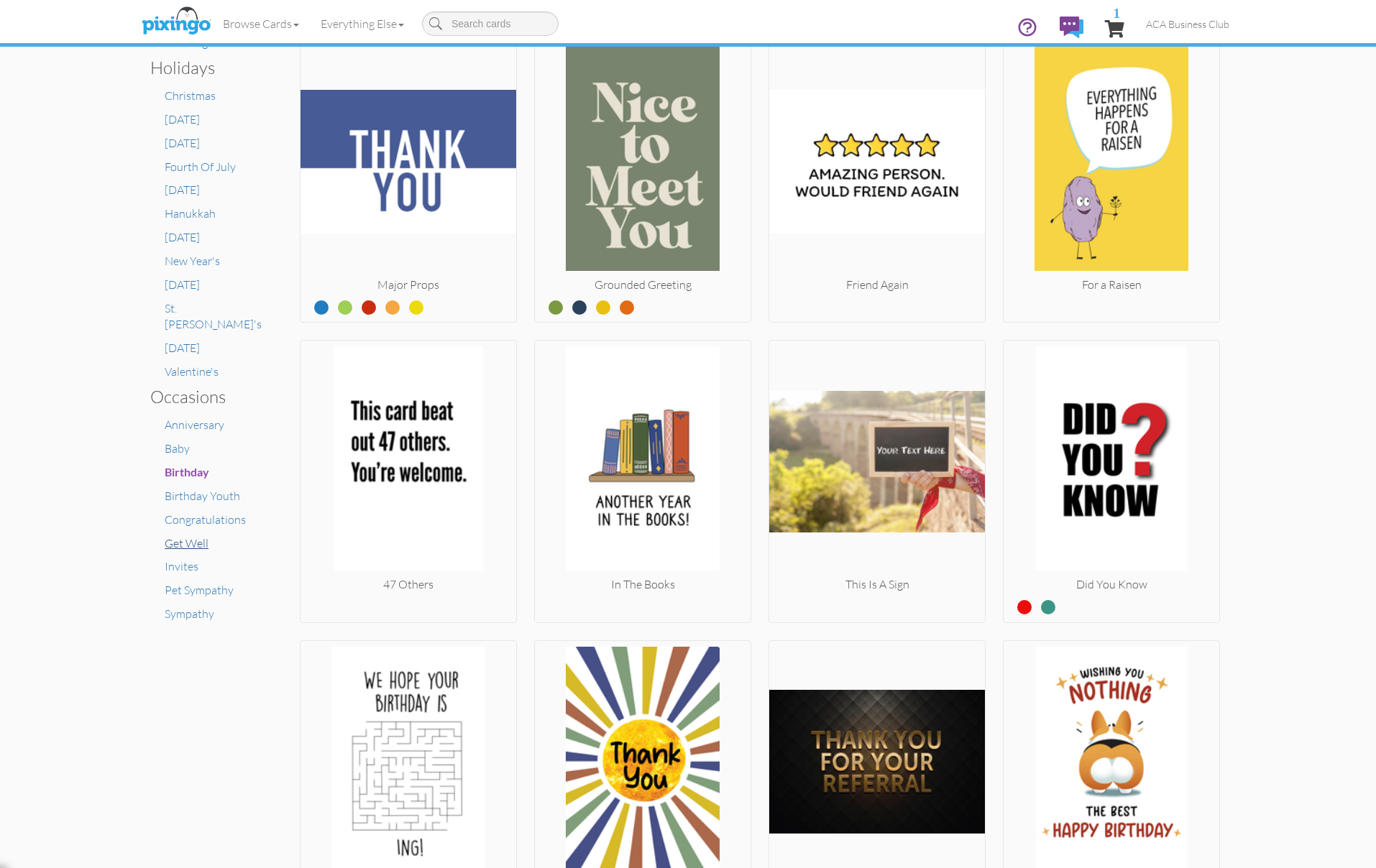
click at [185, 536] on span "Get Well" at bounding box center [186, 543] width 44 height 14
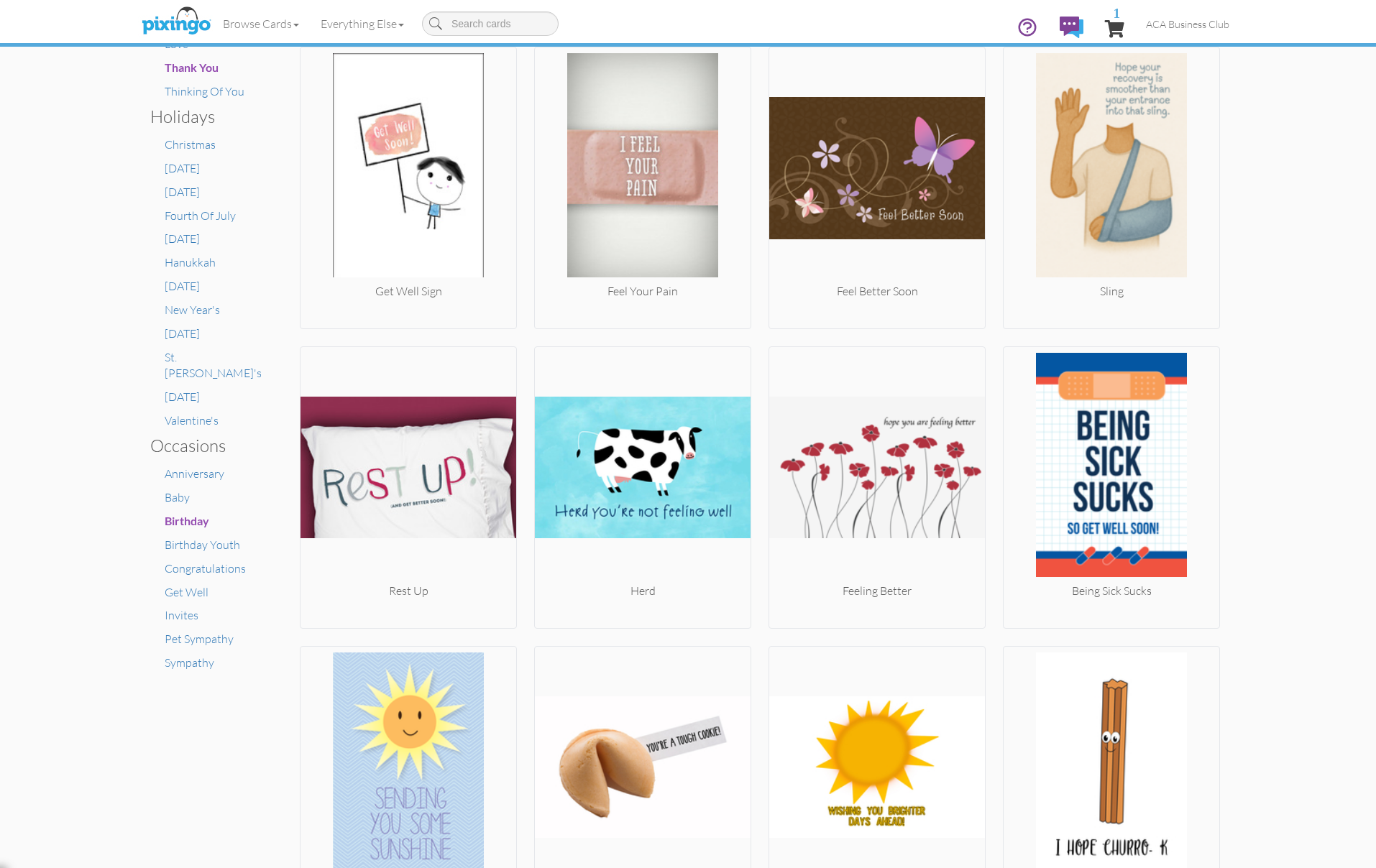
scroll to position [561, 0]
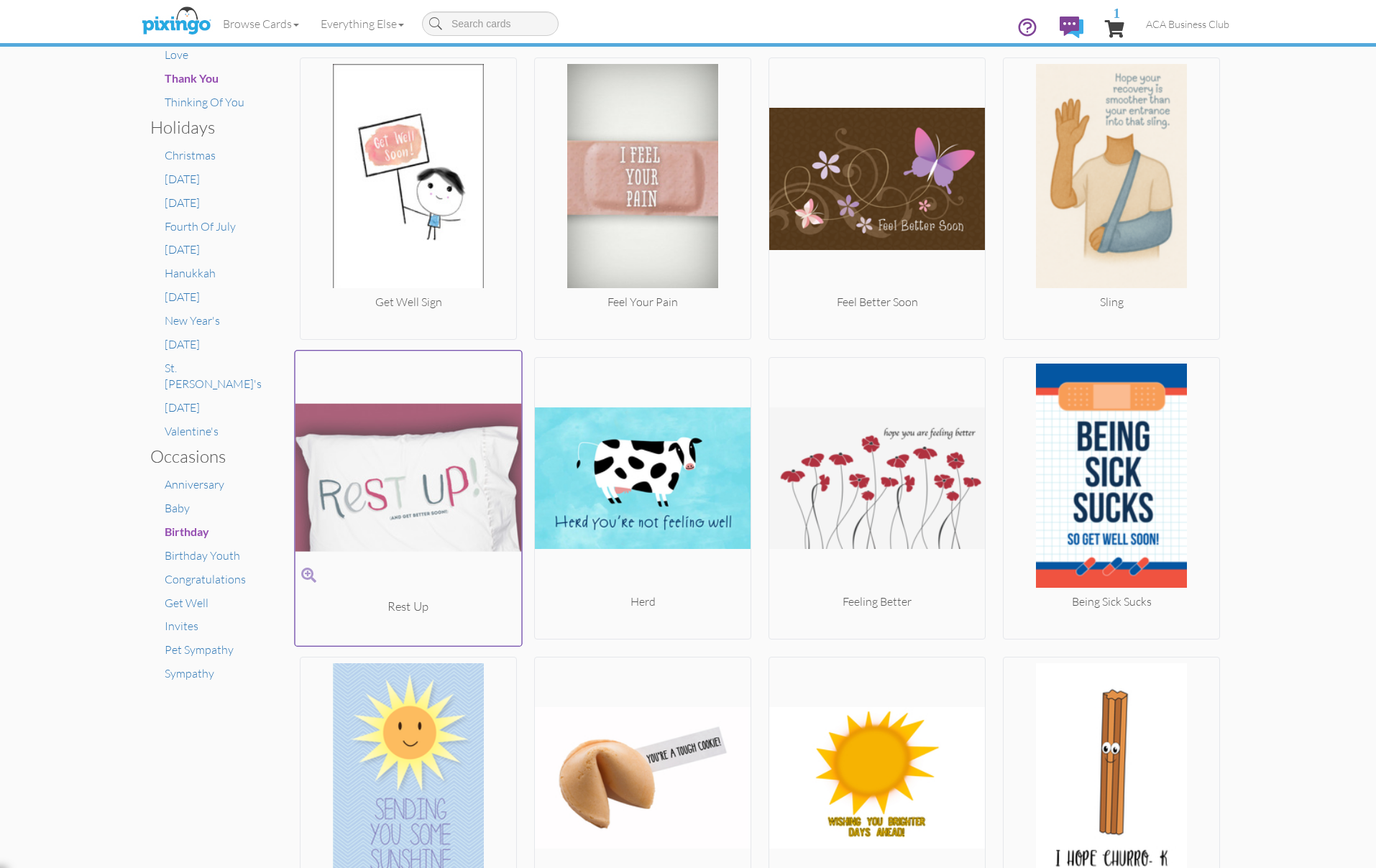
click at [375, 504] on img at bounding box center [409, 477] width 227 height 242
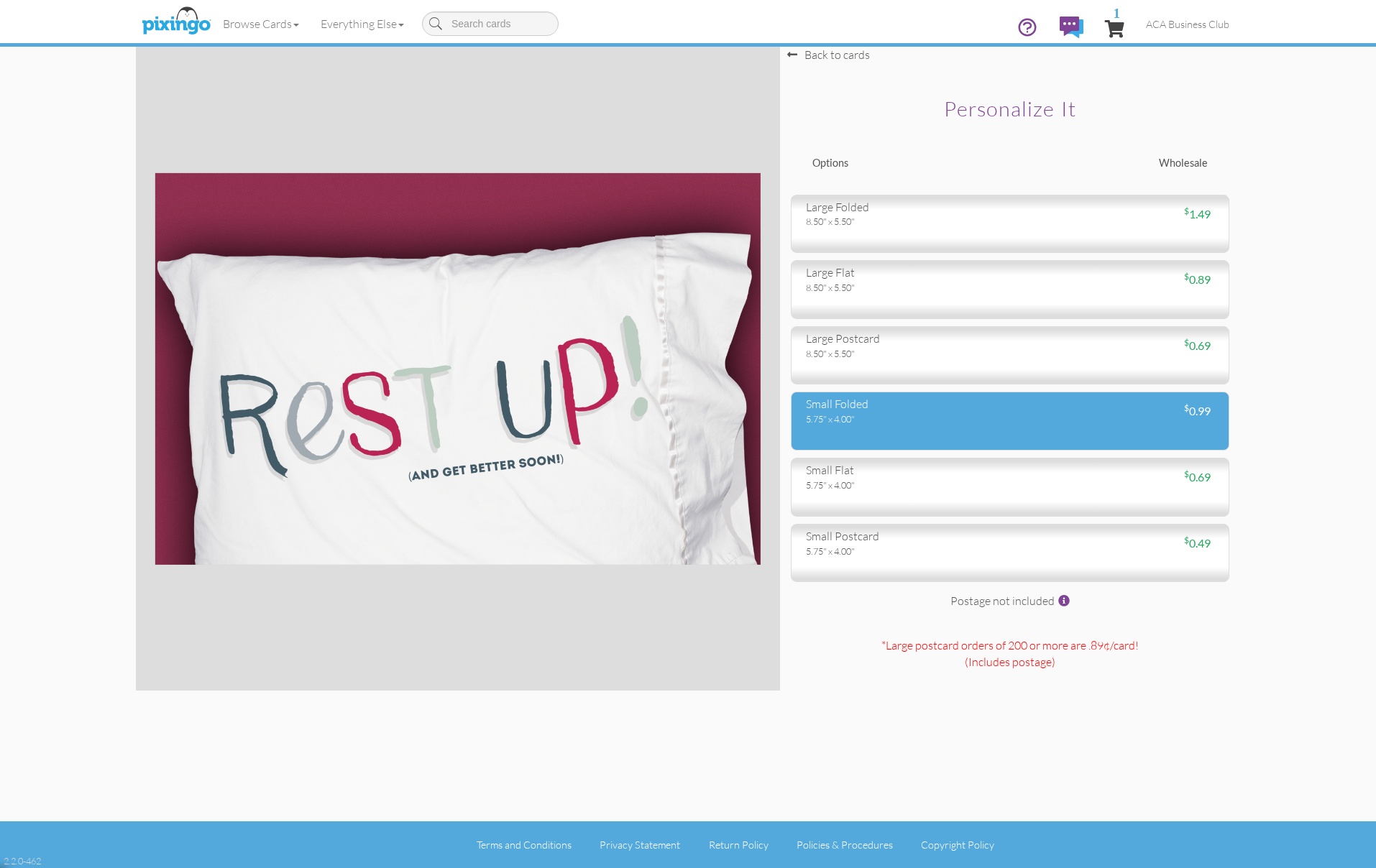
click at [887, 407] on div "small folded" at bounding box center [902, 404] width 193 height 17
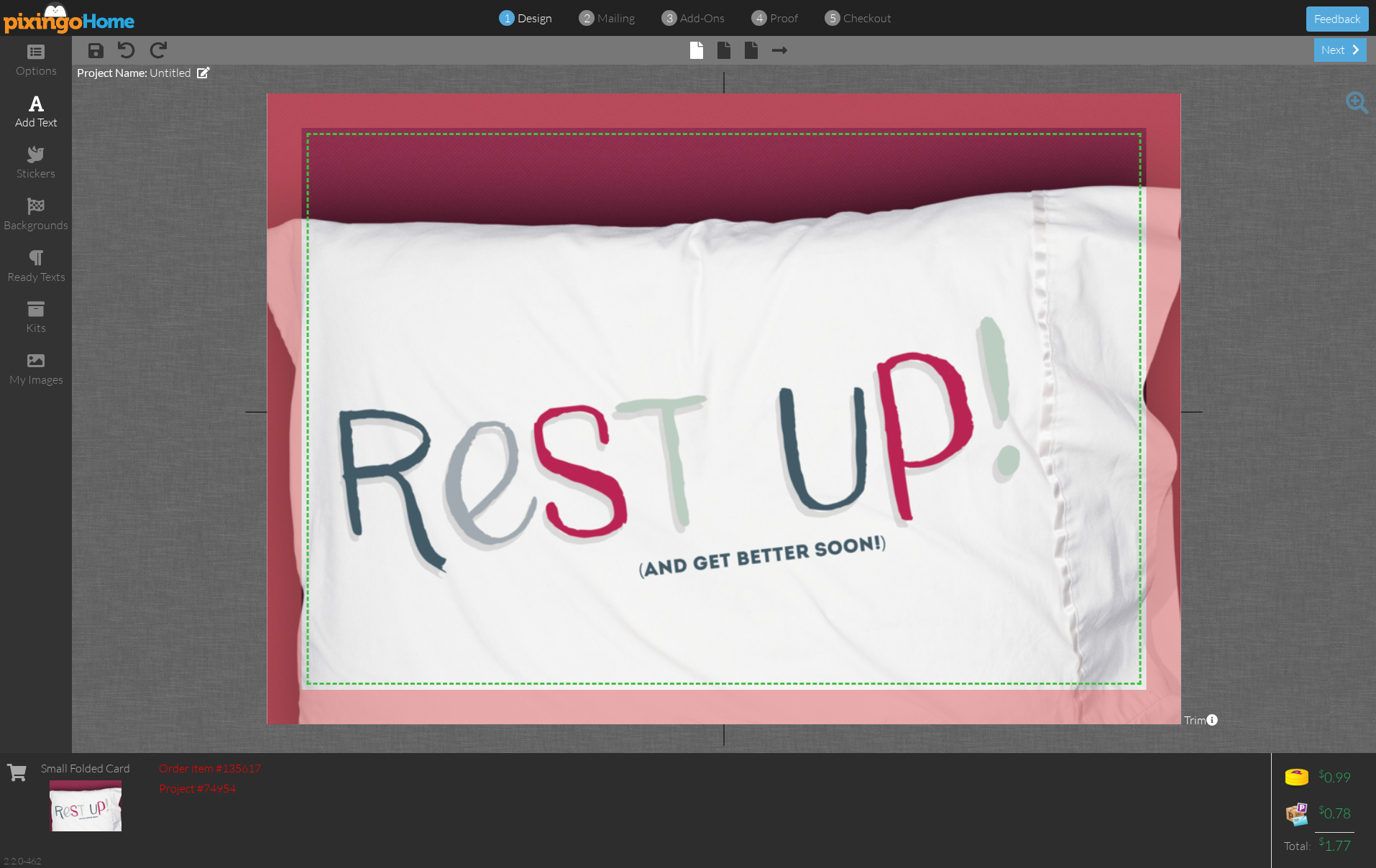
click at [37, 99] on span at bounding box center [36, 103] width 15 height 17
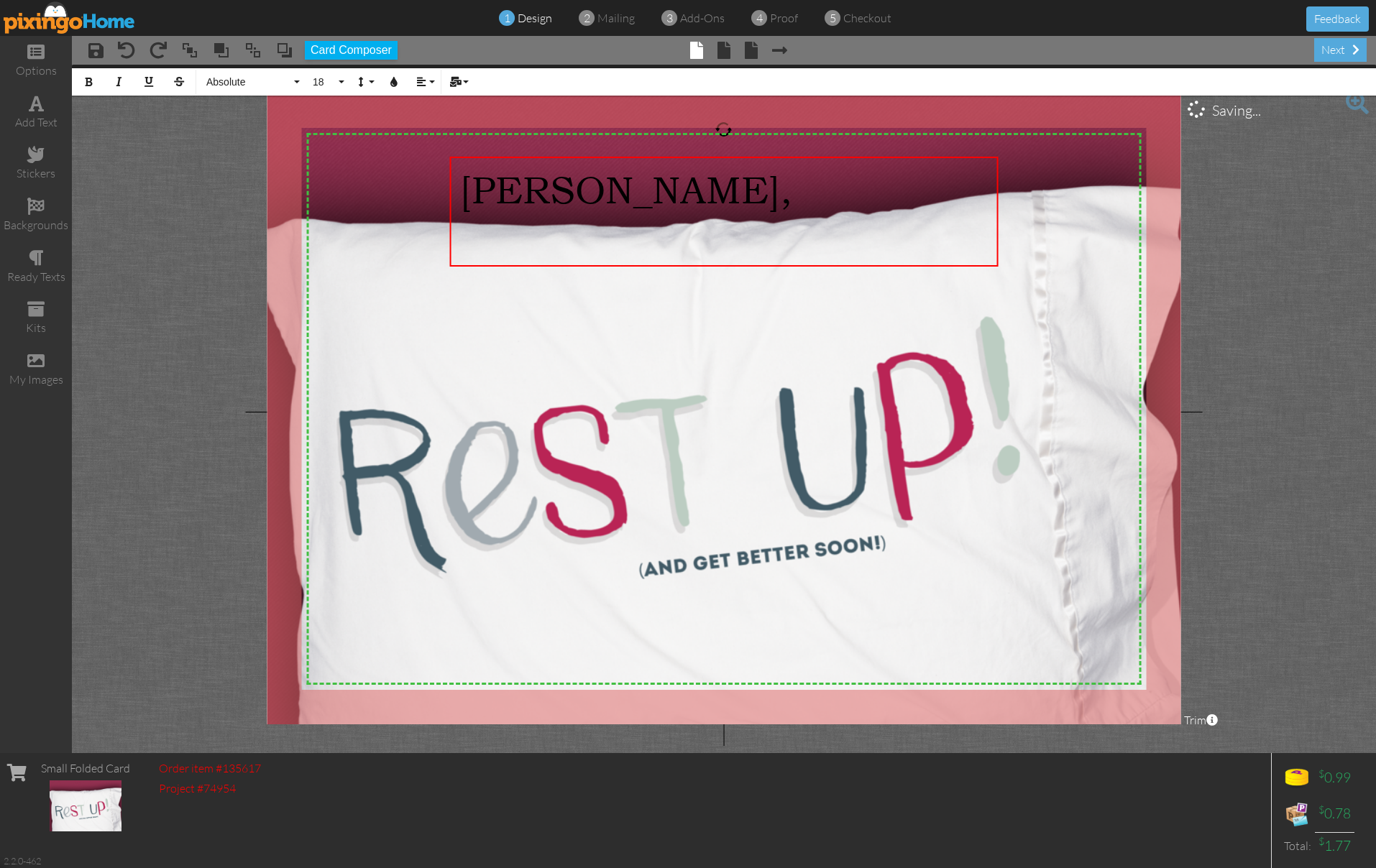
drag, startPoint x: 181, startPoint y: 206, endPoint x: 265, endPoint y: 224, distance: 85.9
click at [183, 206] on project-studio-wrapper "X X X X X X X X X X X X X X X X X X X X X X X X X X X X X X X X X X X X X X X X…" at bounding box center [724, 409] width 1304 height 688
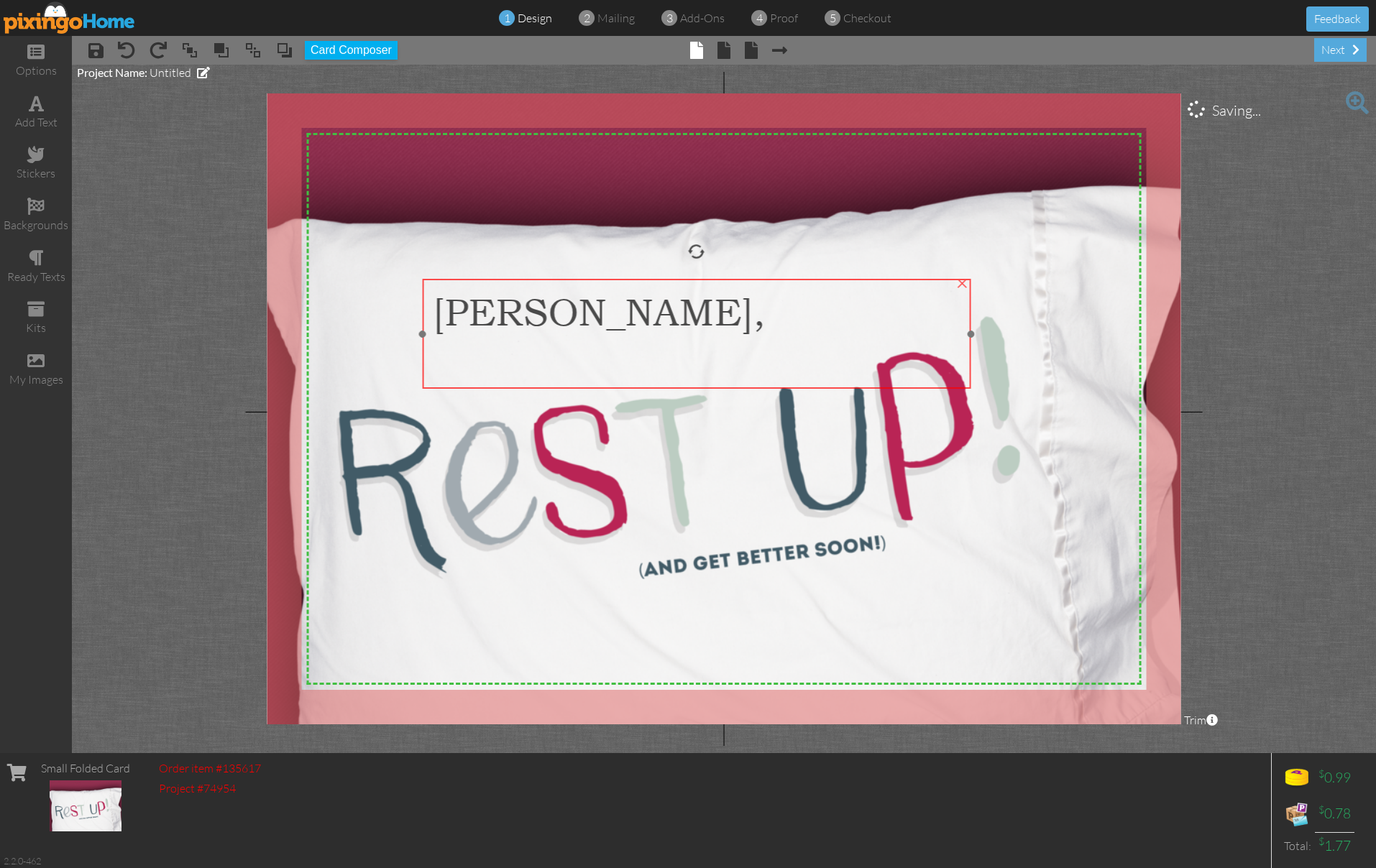
drag, startPoint x: 583, startPoint y: 219, endPoint x: 559, endPoint y: 369, distance: 151.9
click at [556, 369] on div at bounding box center [696, 356] width 527 height 45
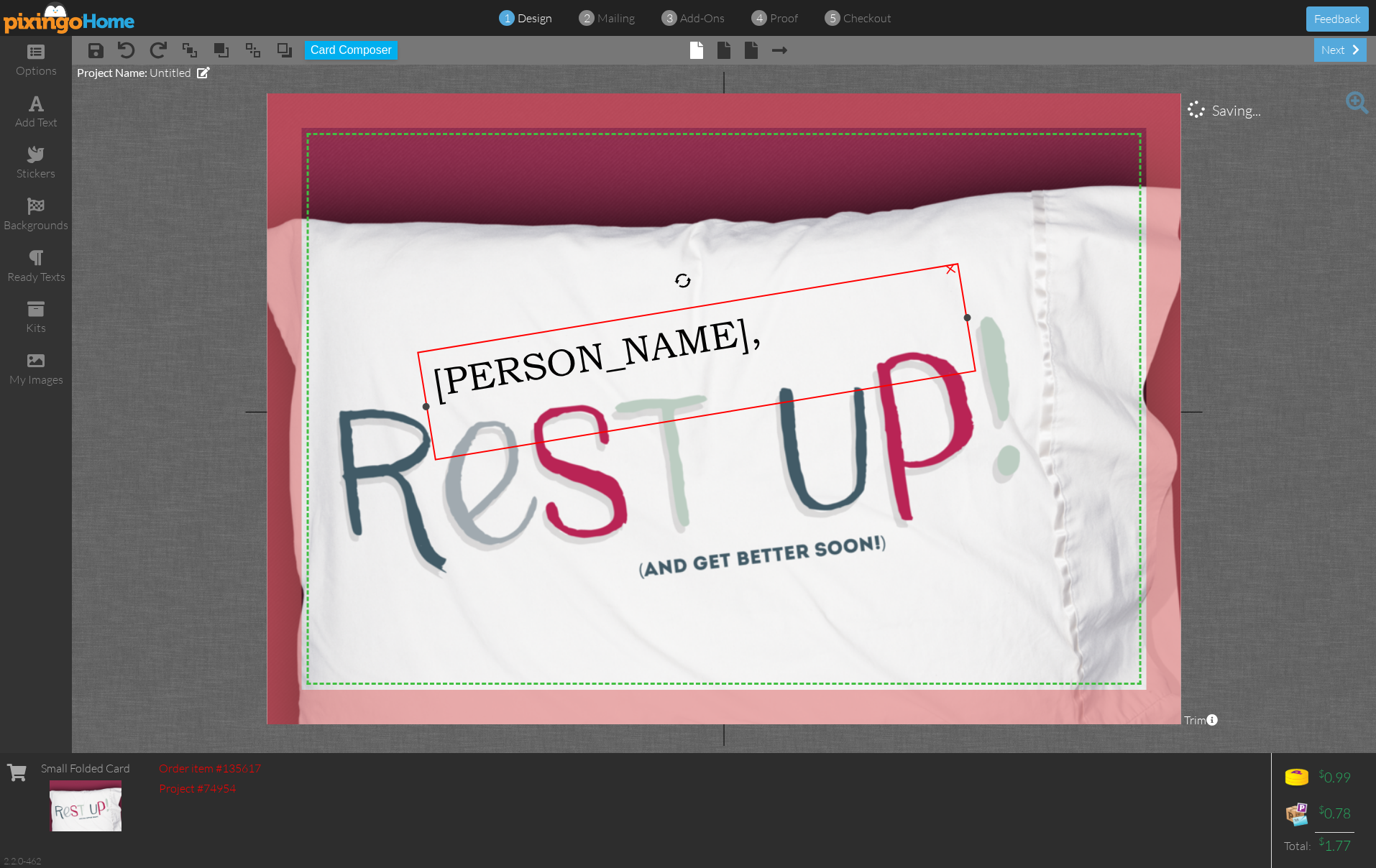
drag, startPoint x: 697, startPoint y: 278, endPoint x: 675, endPoint y: 264, distance: 26.1
click at [675, 263] on div "X X X X X X X X X X X X X X X X X X X X X X X X X X X X X X X X X X X X X X X X…" at bounding box center [724, 409] width 914 height 631
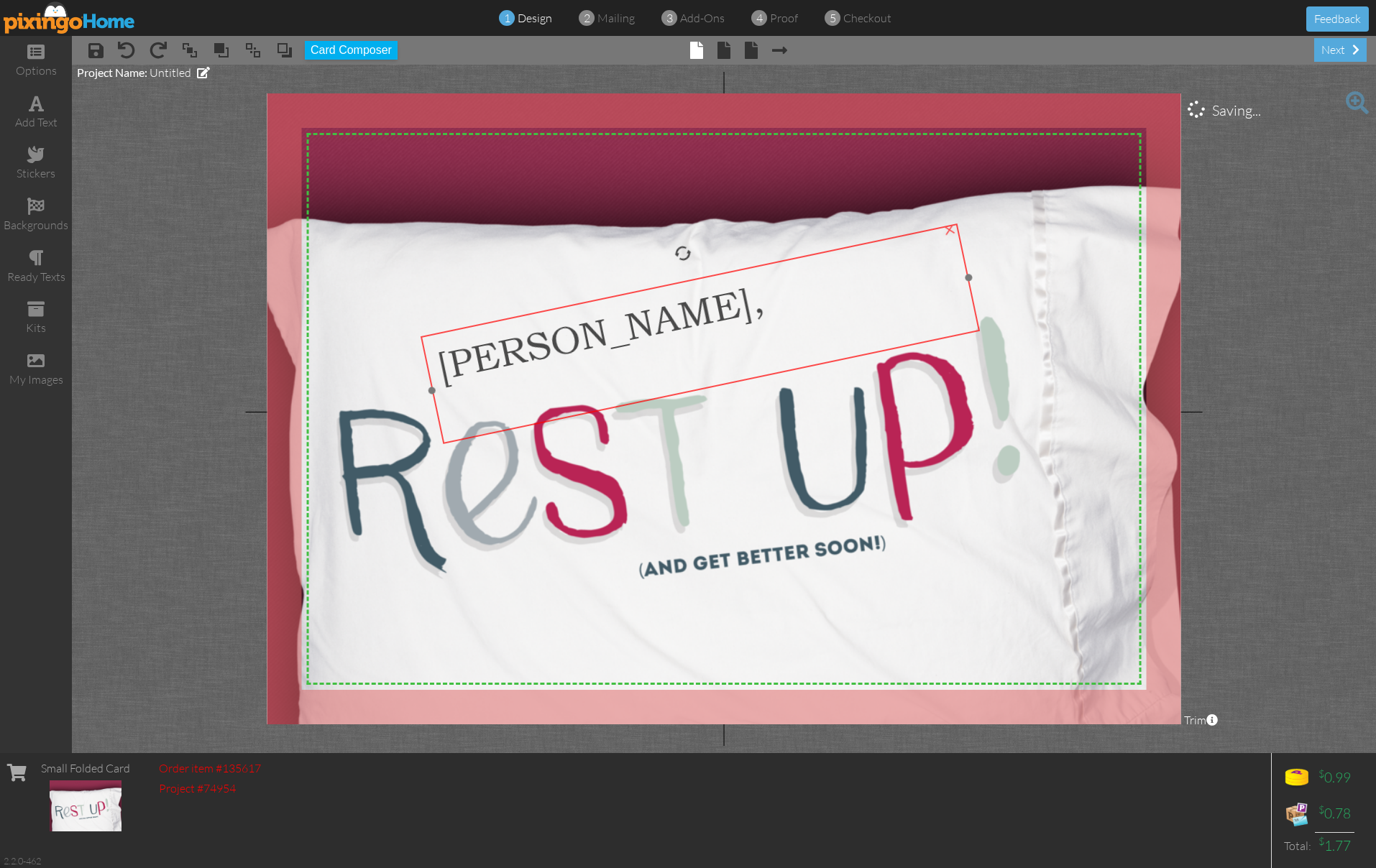
drag, startPoint x: 635, startPoint y: 341, endPoint x: 612, endPoint y: 325, distance: 28.0
click at [638, 312] on div "[PERSON_NAME]," at bounding box center [696, 312] width 525 height 152
click at [544, 338] on span "[PERSON_NAME]," at bounding box center [600, 331] width 334 height 112
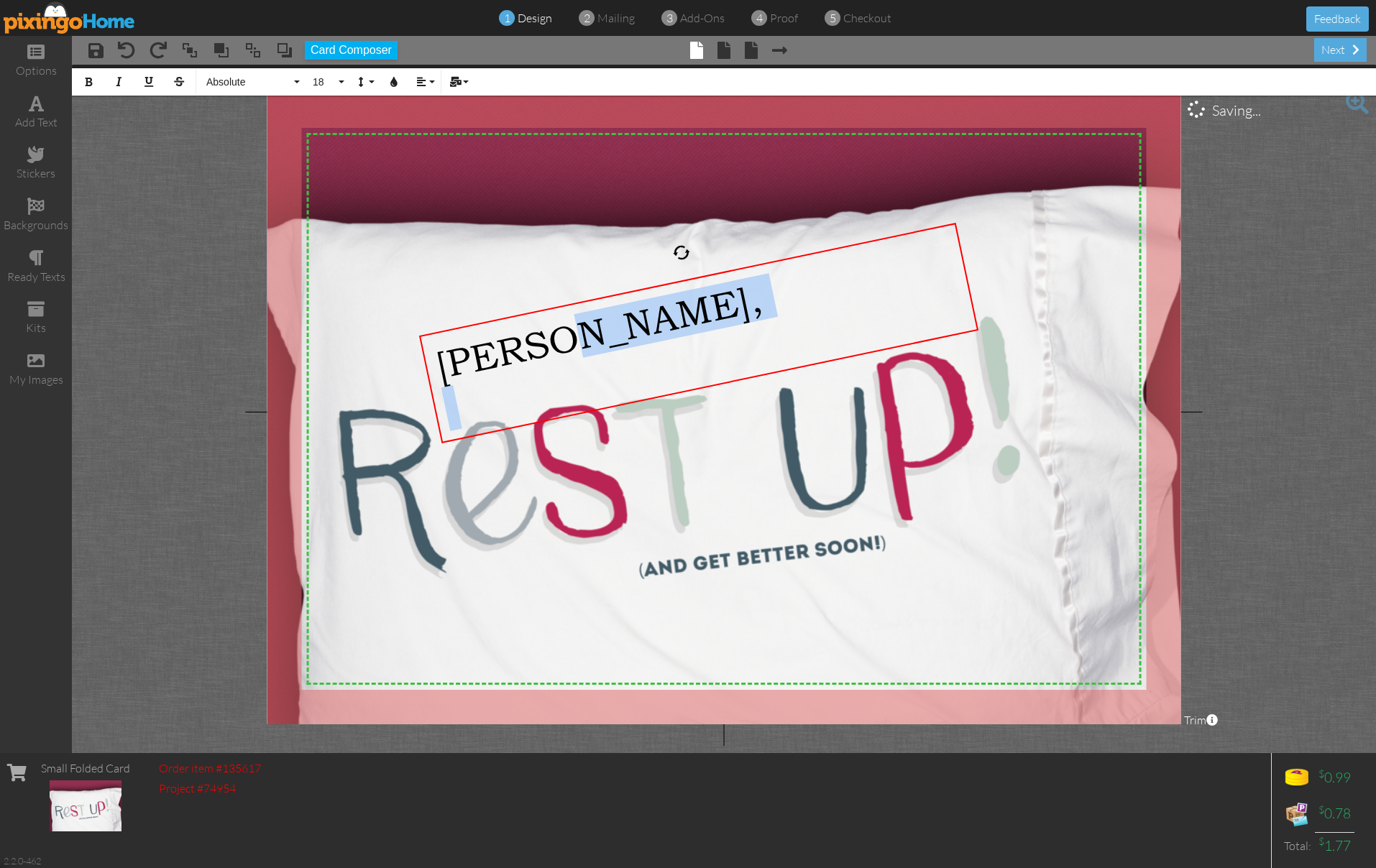
drag, startPoint x: 547, startPoint y: 340, endPoint x: 416, endPoint y: 353, distance: 131.6
click at [416, 353] on div "X X X X X X X X X X X X X X X X X X X X X X X X X X X X X X X X X X X X X X X X…" at bounding box center [724, 409] width 914 height 631
click at [398, 86] on icon "button" at bounding box center [393, 81] width 10 height 10
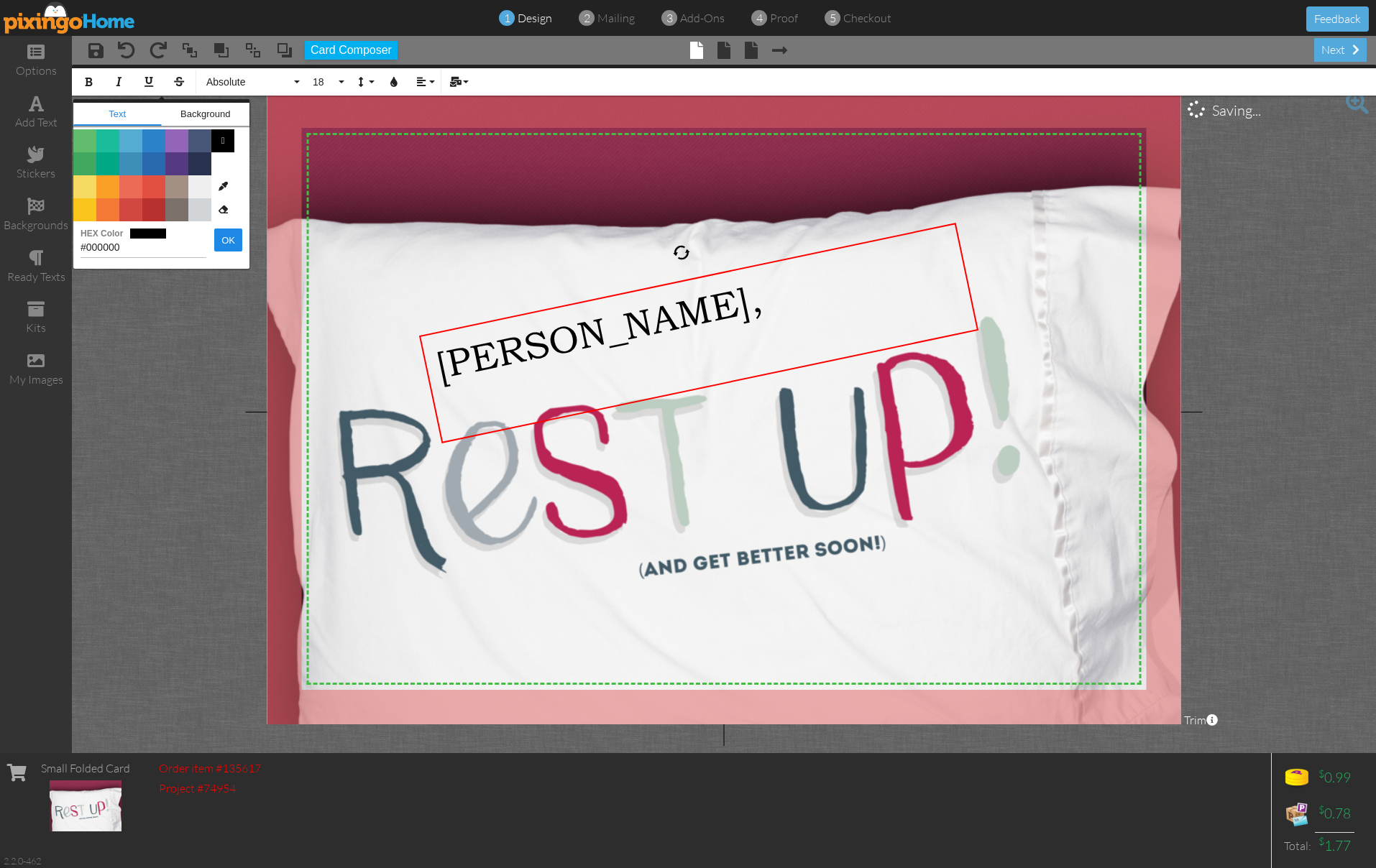
click at [158, 208] on span "Color #B8312F" at bounding box center [154, 210] width 23 height 23
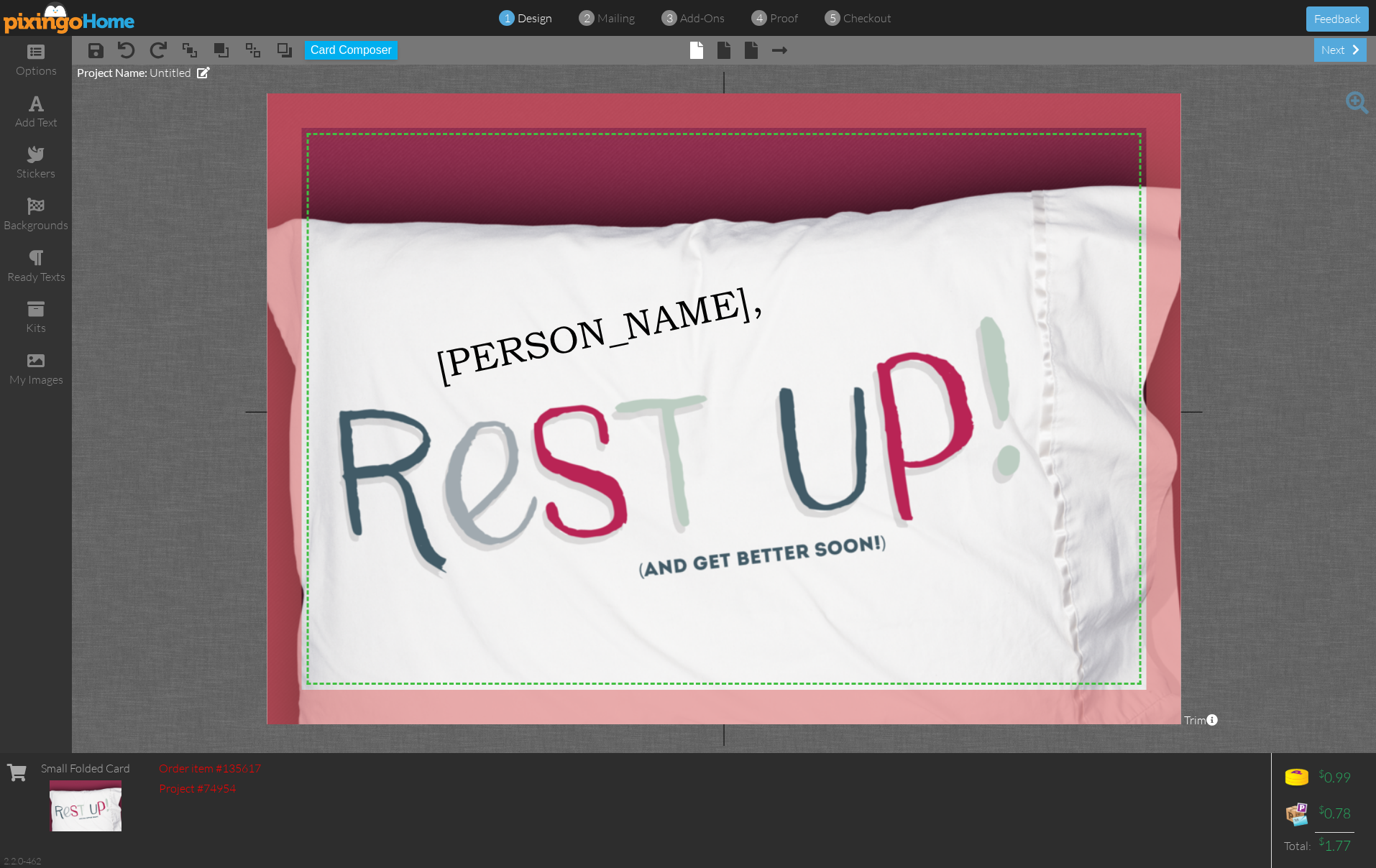
click at [177, 267] on project-studio-wrapper "X X X X X X X X X X X X X X X X X X X X X X X X X X X X X X X X X X X X X X X X…" at bounding box center [724, 409] width 1304 height 688
click at [515, 348] on span "[PERSON_NAME]," at bounding box center [599, 331] width 334 height 112
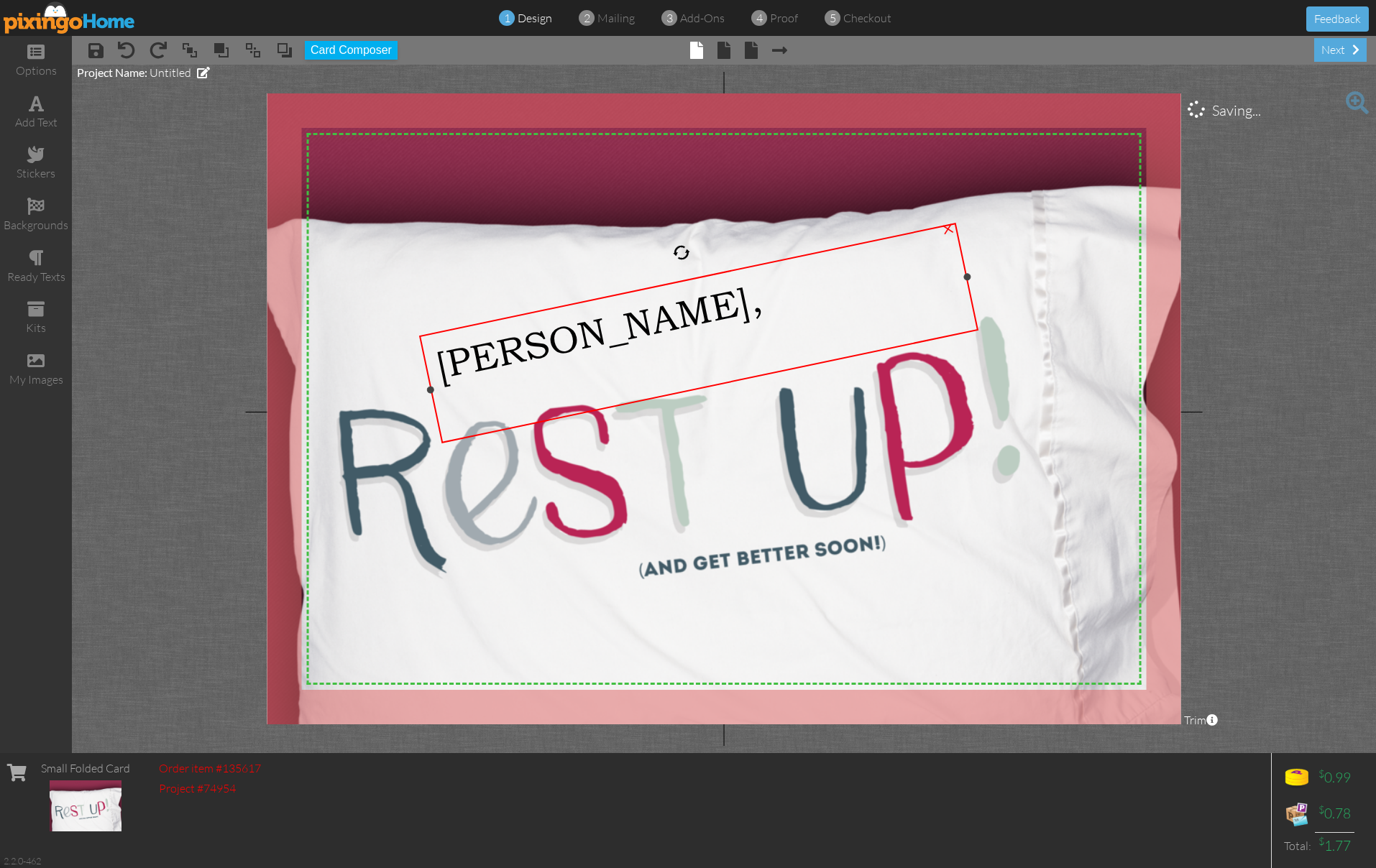
click at [516, 348] on span "[PERSON_NAME]," at bounding box center [599, 331] width 334 height 112
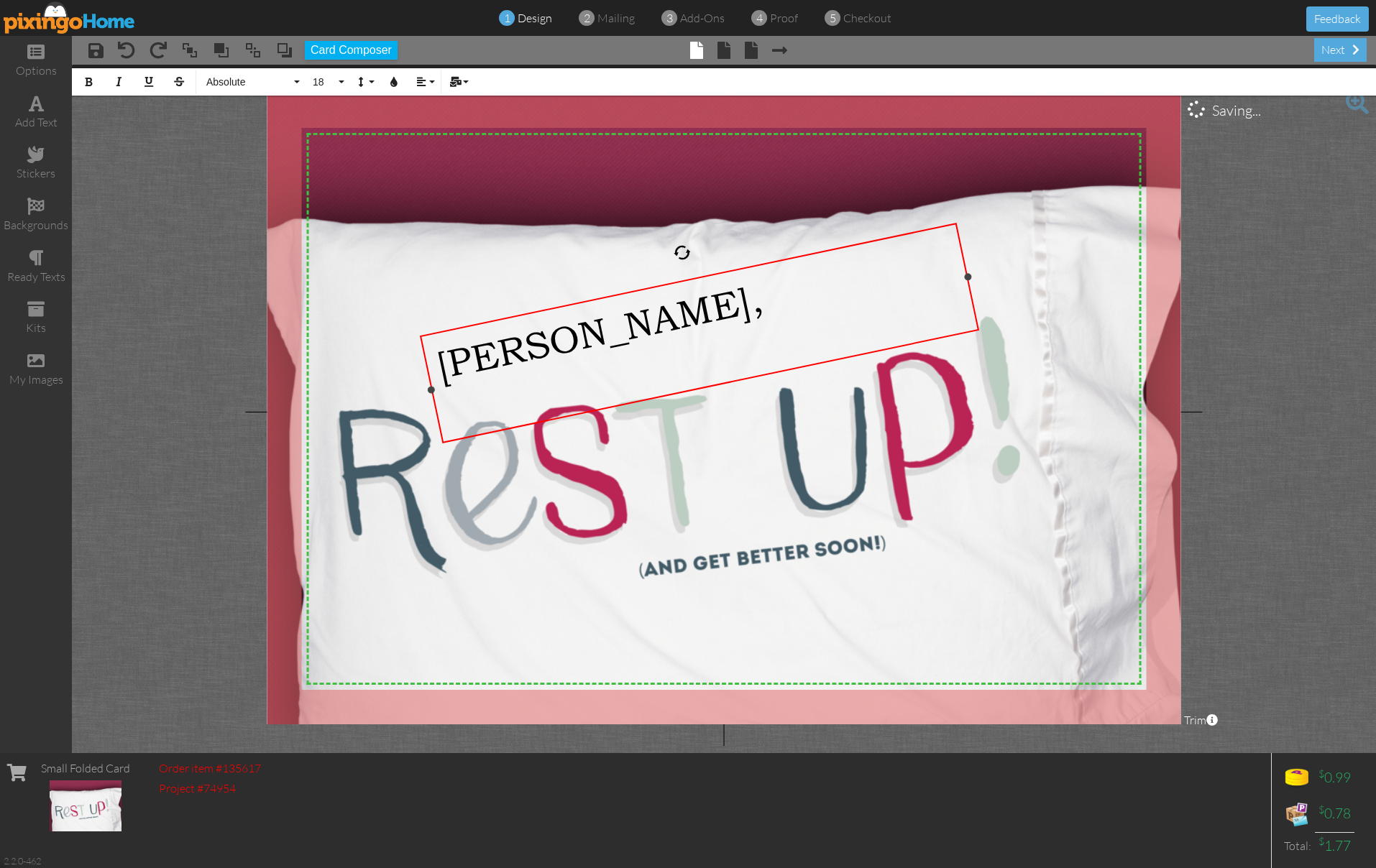
click at [537, 344] on span "[PERSON_NAME]," at bounding box center [600, 331] width 334 height 112
drag, startPoint x: 544, startPoint y: 344, endPoint x: 431, endPoint y: 353, distance: 113.4
click at [433, 357] on div "[PERSON_NAME]," at bounding box center [700, 333] width 559 height 221
click at [366, 83] on button "Line Height" at bounding box center [364, 82] width 27 height 27
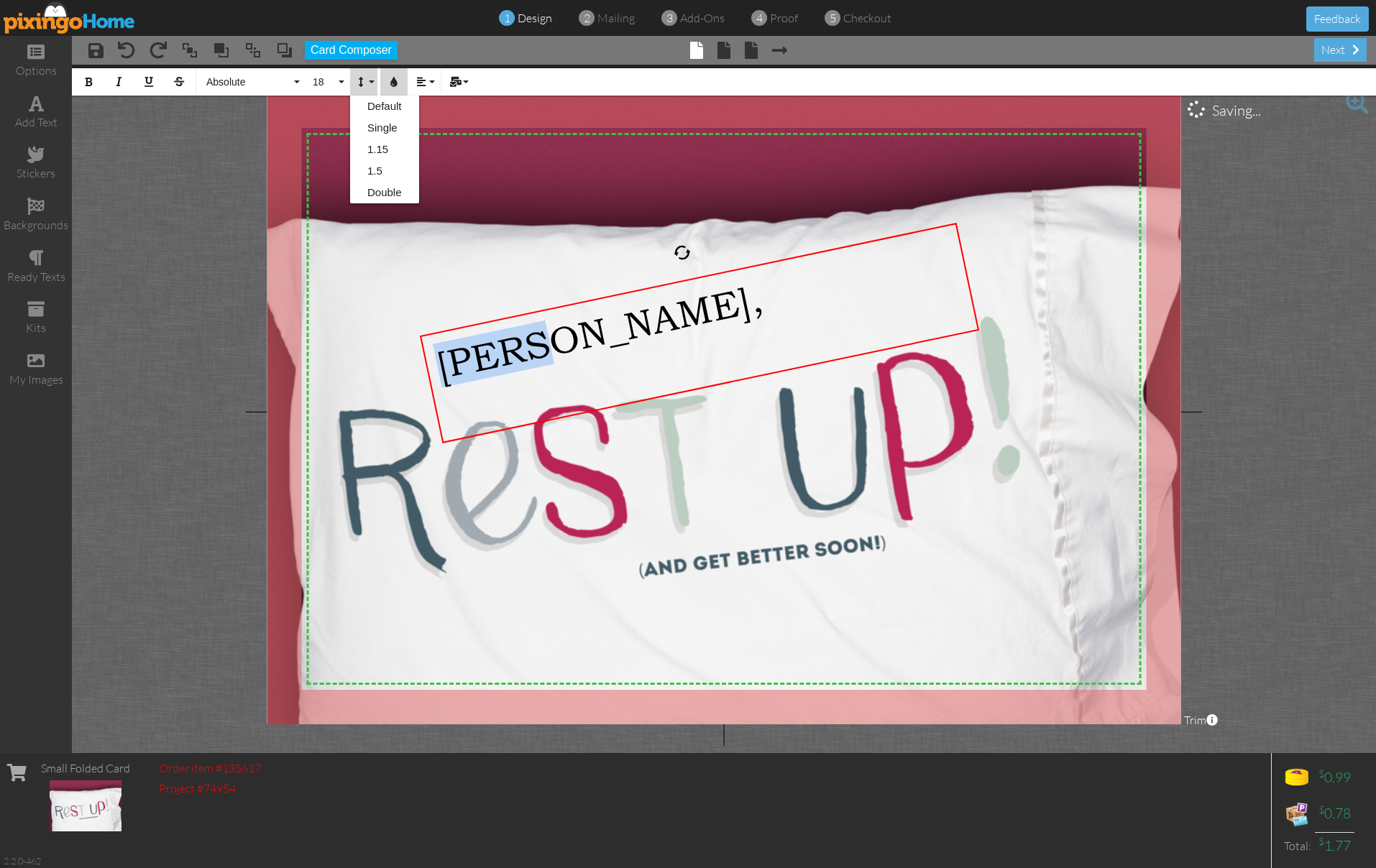
click at [397, 83] on icon "button" at bounding box center [393, 81] width 10 height 10
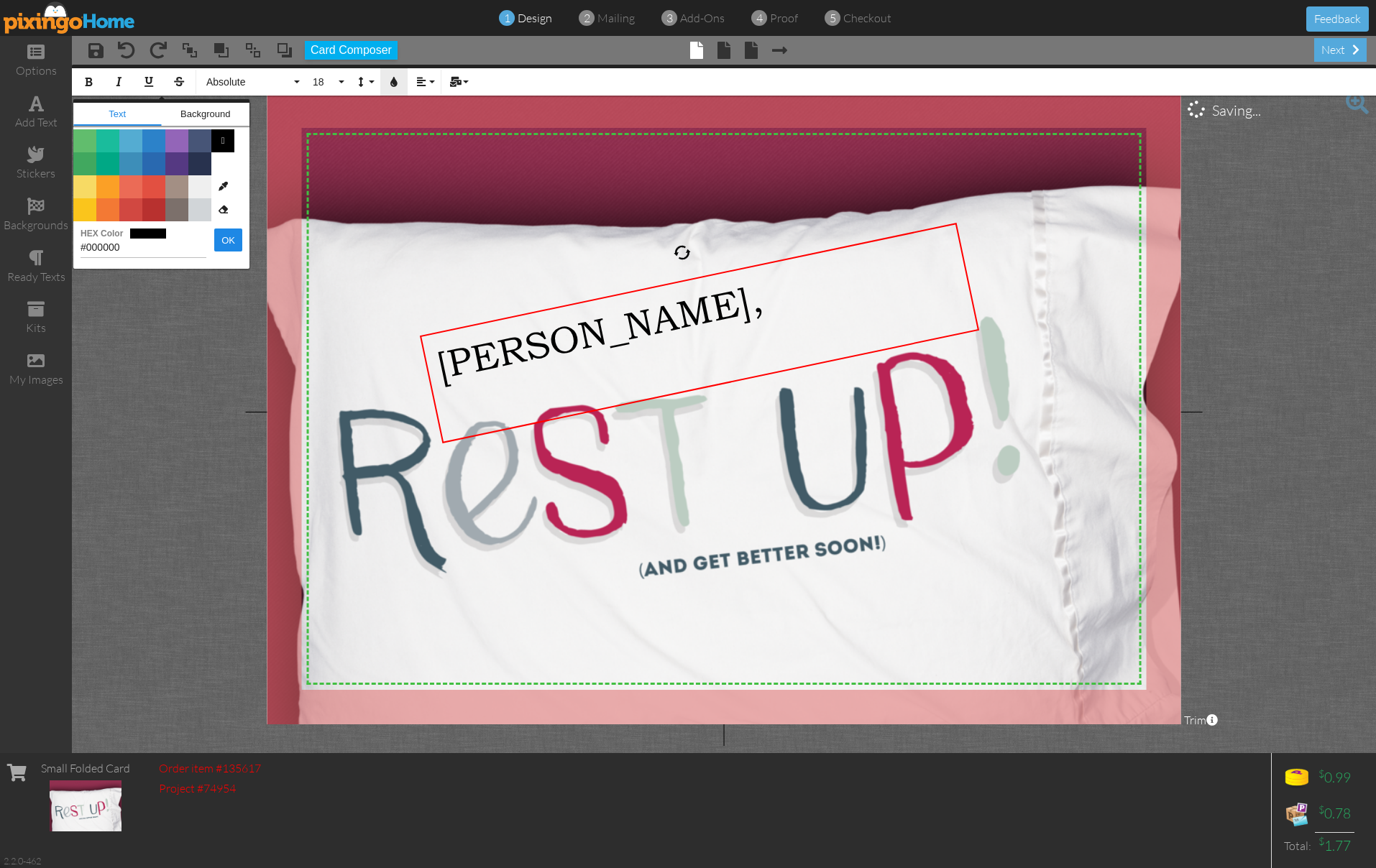
click at [397, 83] on icon "button" at bounding box center [393, 81] width 10 height 10
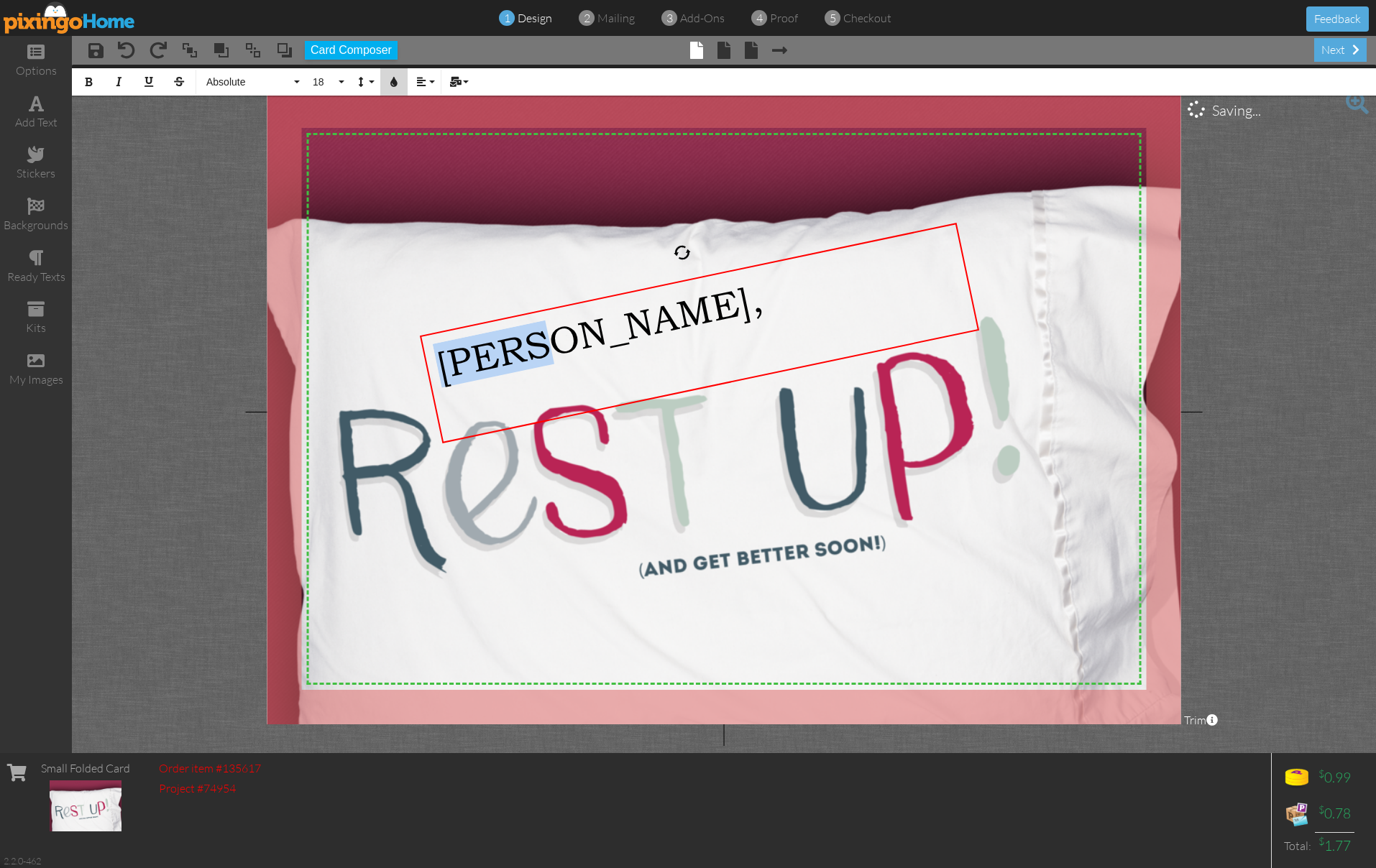
click at [397, 83] on icon "button" at bounding box center [393, 81] width 10 height 10
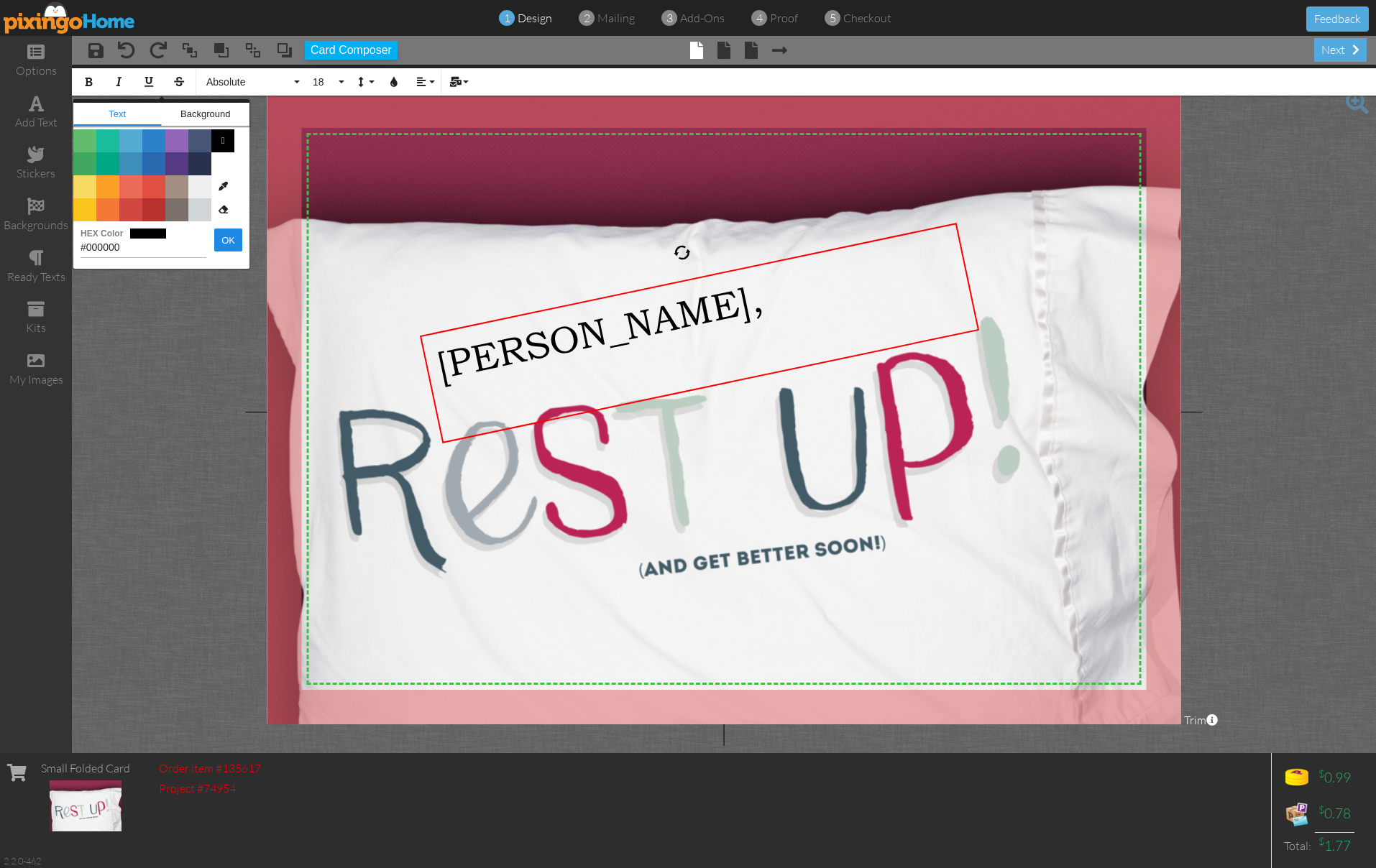
click at [160, 212] on span "Color #B8312F" at bounding box center [154, 210] width 23 height 23
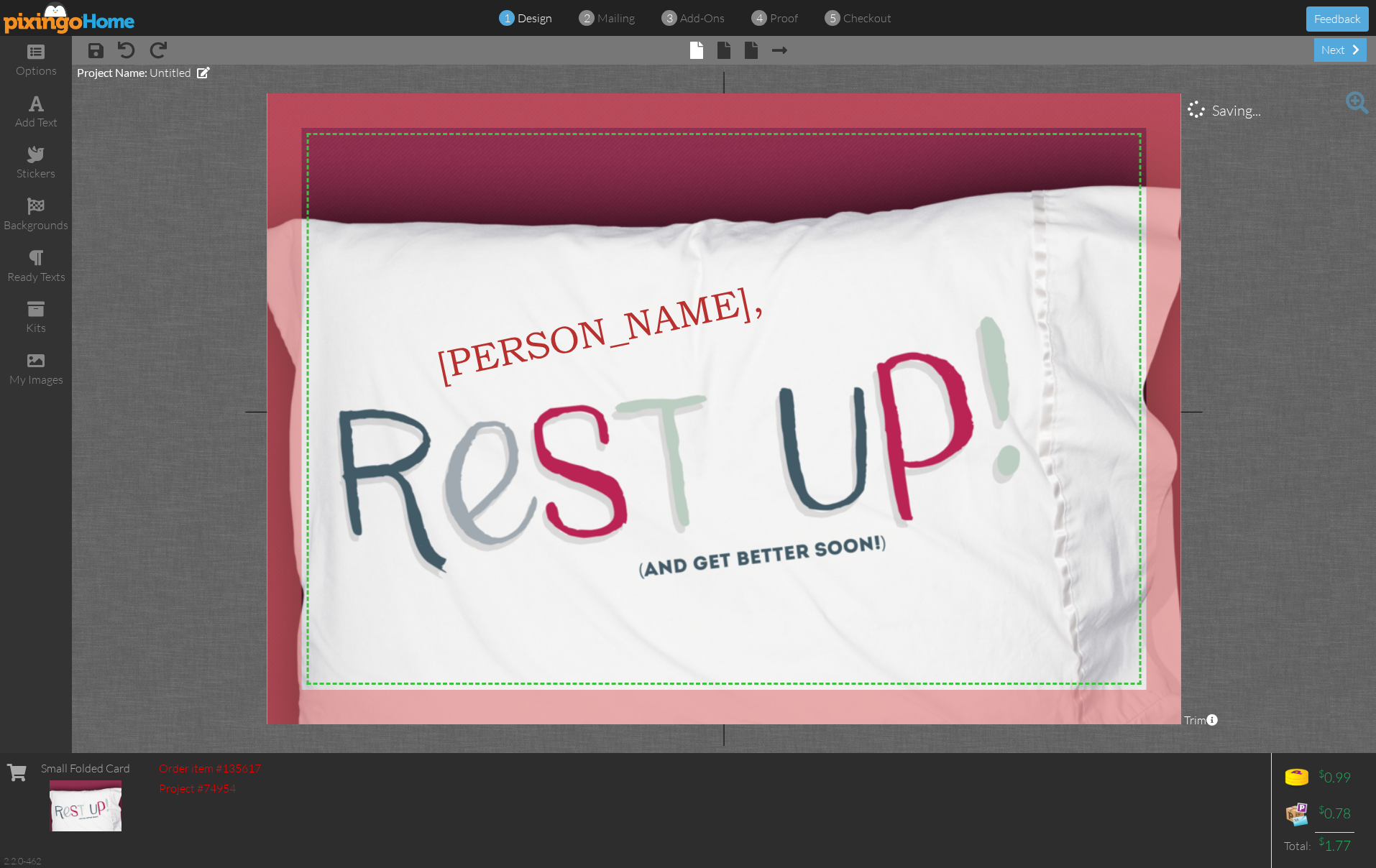
click at [158, 214] on project-studio-wrapper "X X X X X X X X X X X X X X X X X X X X X X X X X X X X X X X X X X X X X X X X…" at bounding box center [724, 409] width 1304 height 688
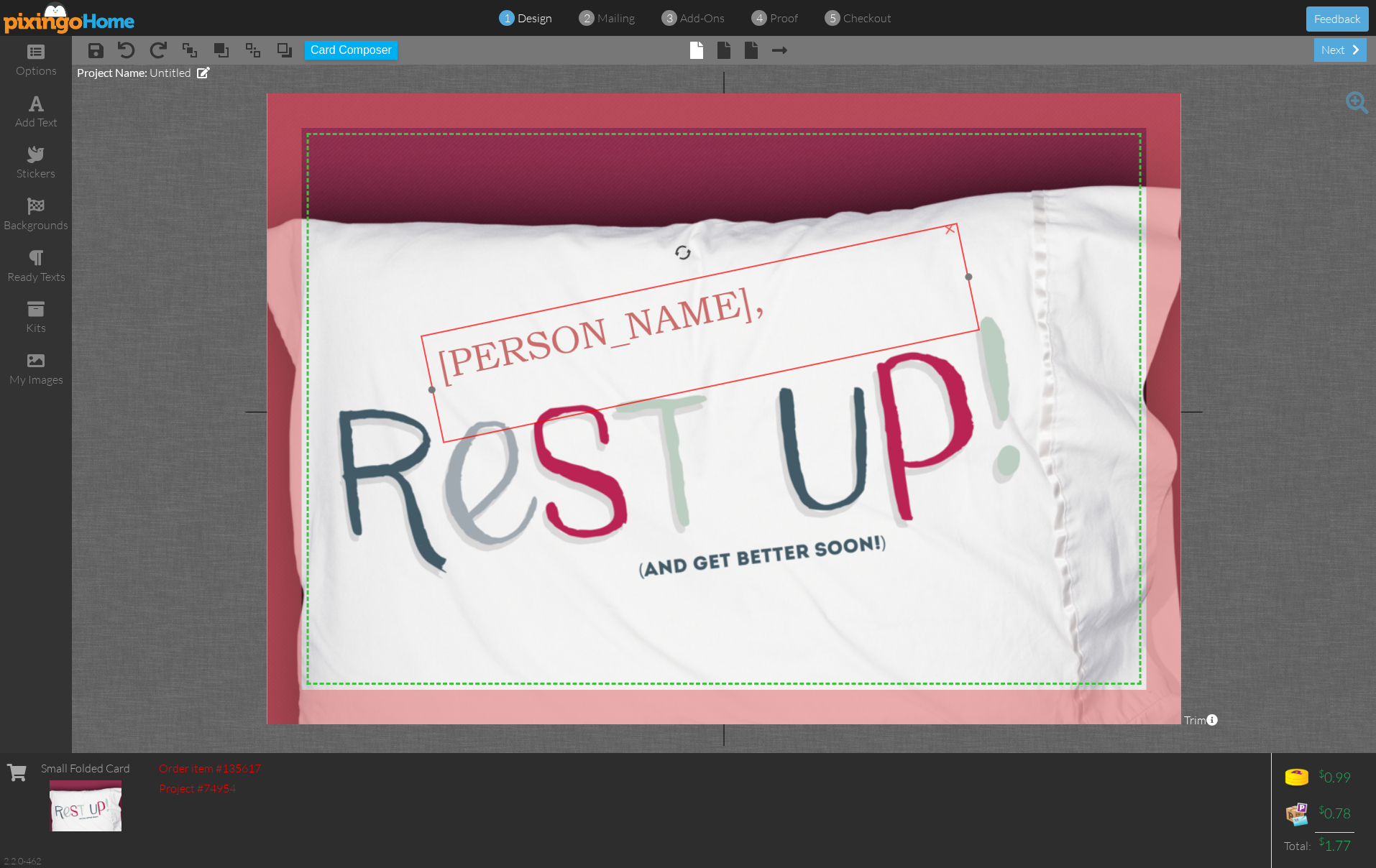
click at [487, 352] on span "[PERSON_NAME]," at bounding box center [600, 331] width 334 height 112
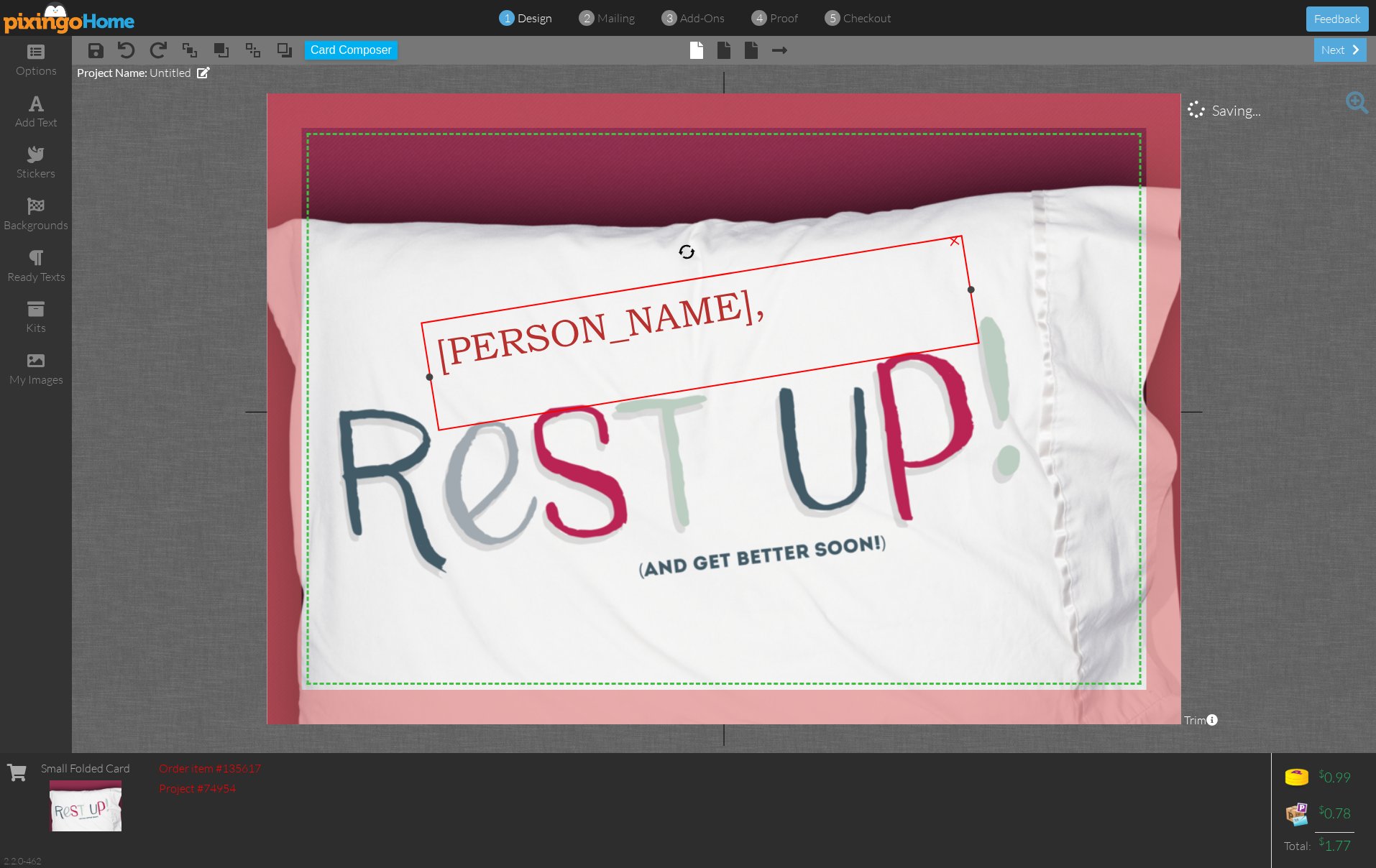
click at [686, 244] on div at bounding box center [687, 252] width 20 height 20
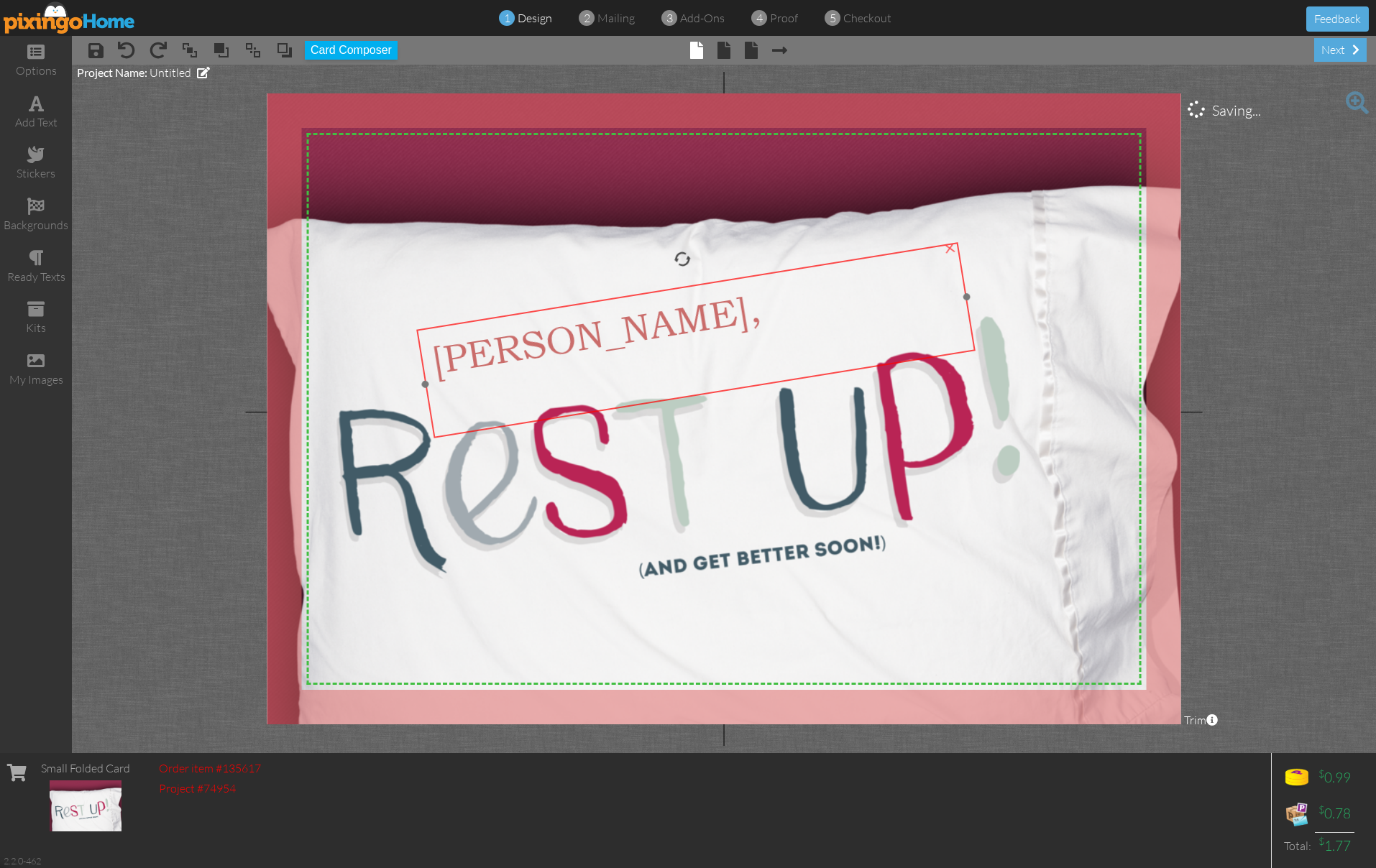
drag, startPoint x: 674, startPoint y: 313, endPoint x: 656, endPoint y: 309, distance: 18.4
click at [668, 311] on div "[PERSON_NAME]," at bounding box center [692, 318] width 528 height 128
click at [199, 249] on project-studio-wrapper "X X X X X X X X X X X X X X X X X X X X X X X X X X X X X X X X X X X X X X X X…" at bounding box center [724, 409] width 1304 height 688
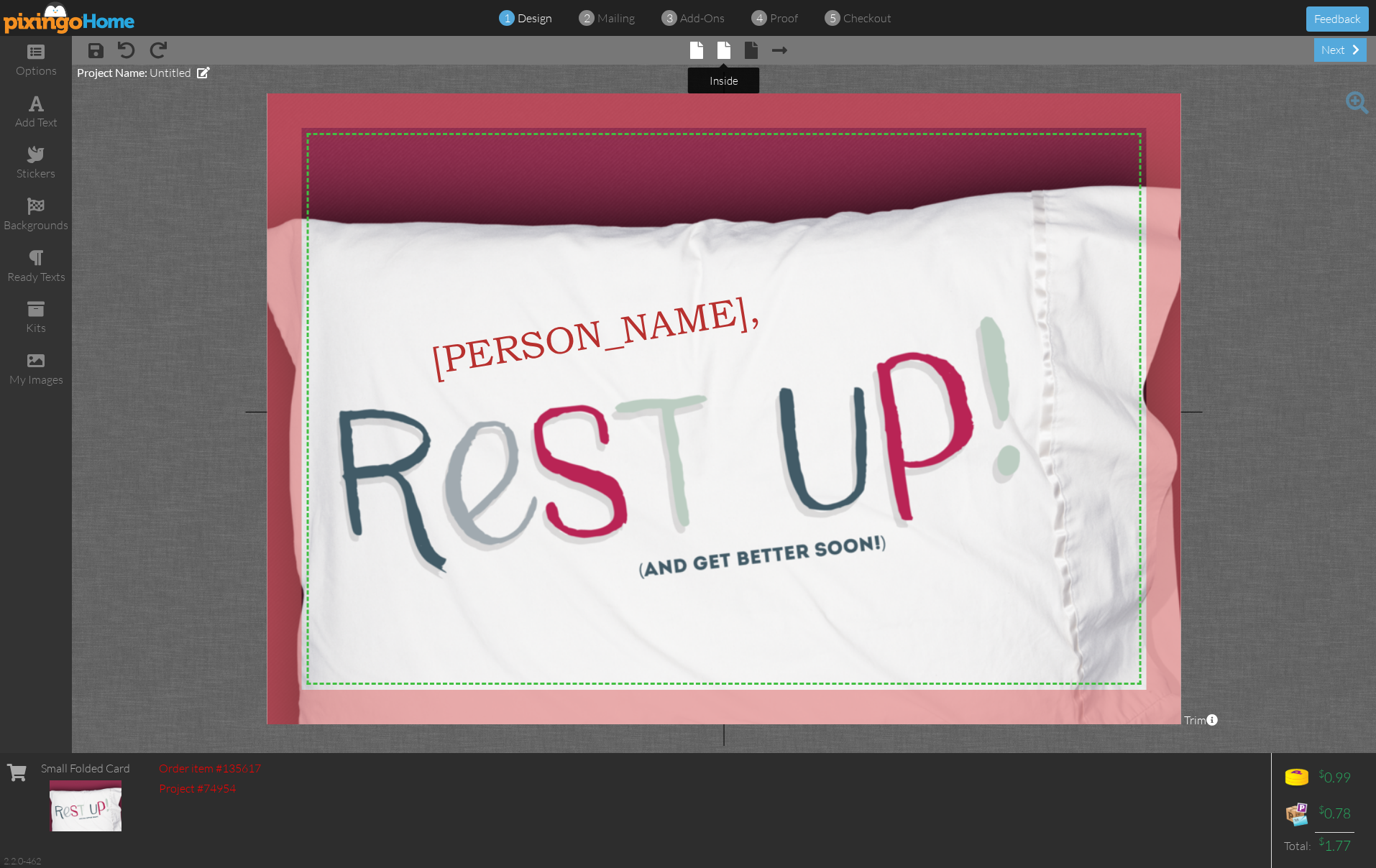
click at [727, 50] on span at bounding box center [723, 50] width 13 height 17
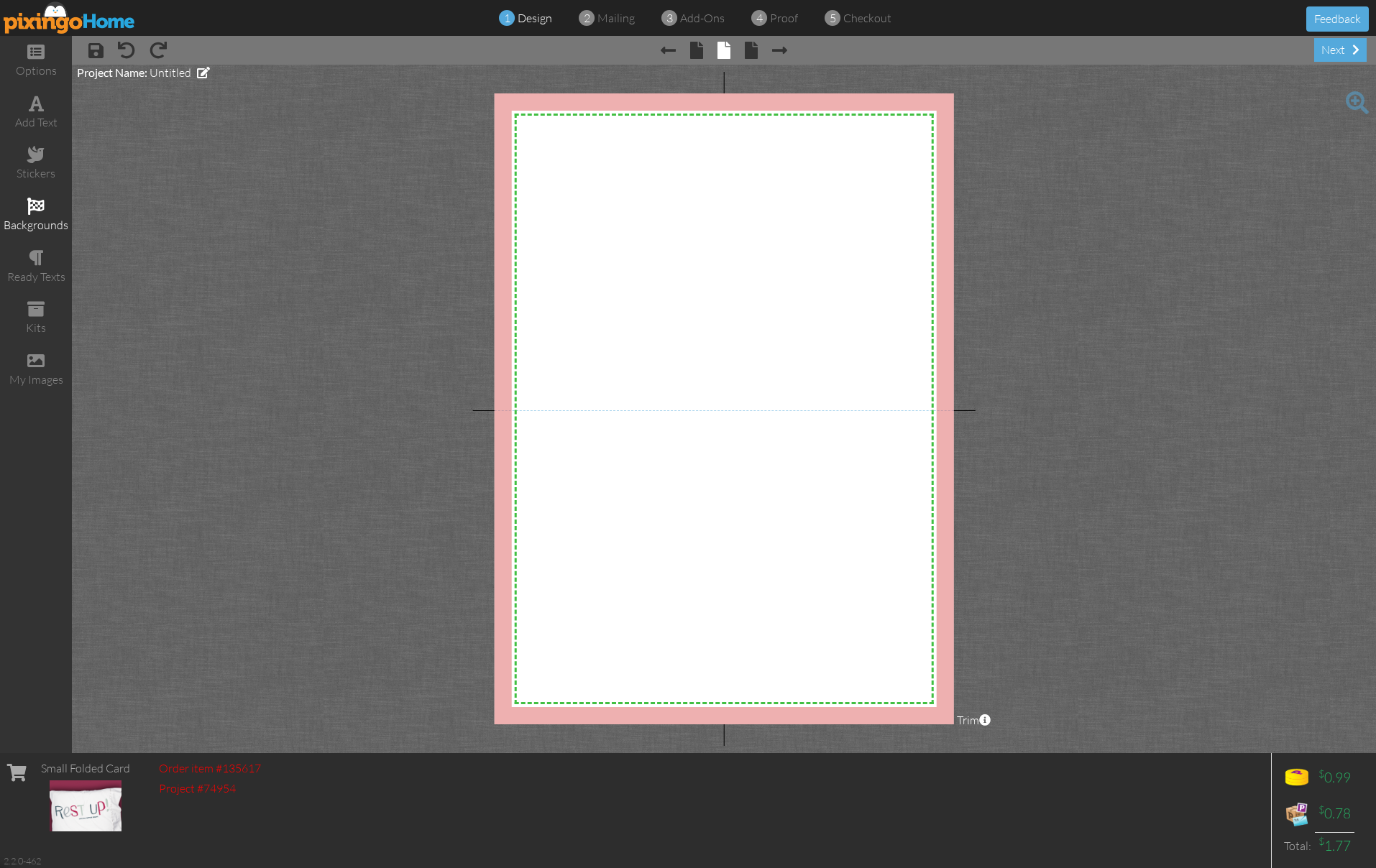
click at [30, 192] on div "backgrounds" at bounding box center [36, 215] width 72 height 50
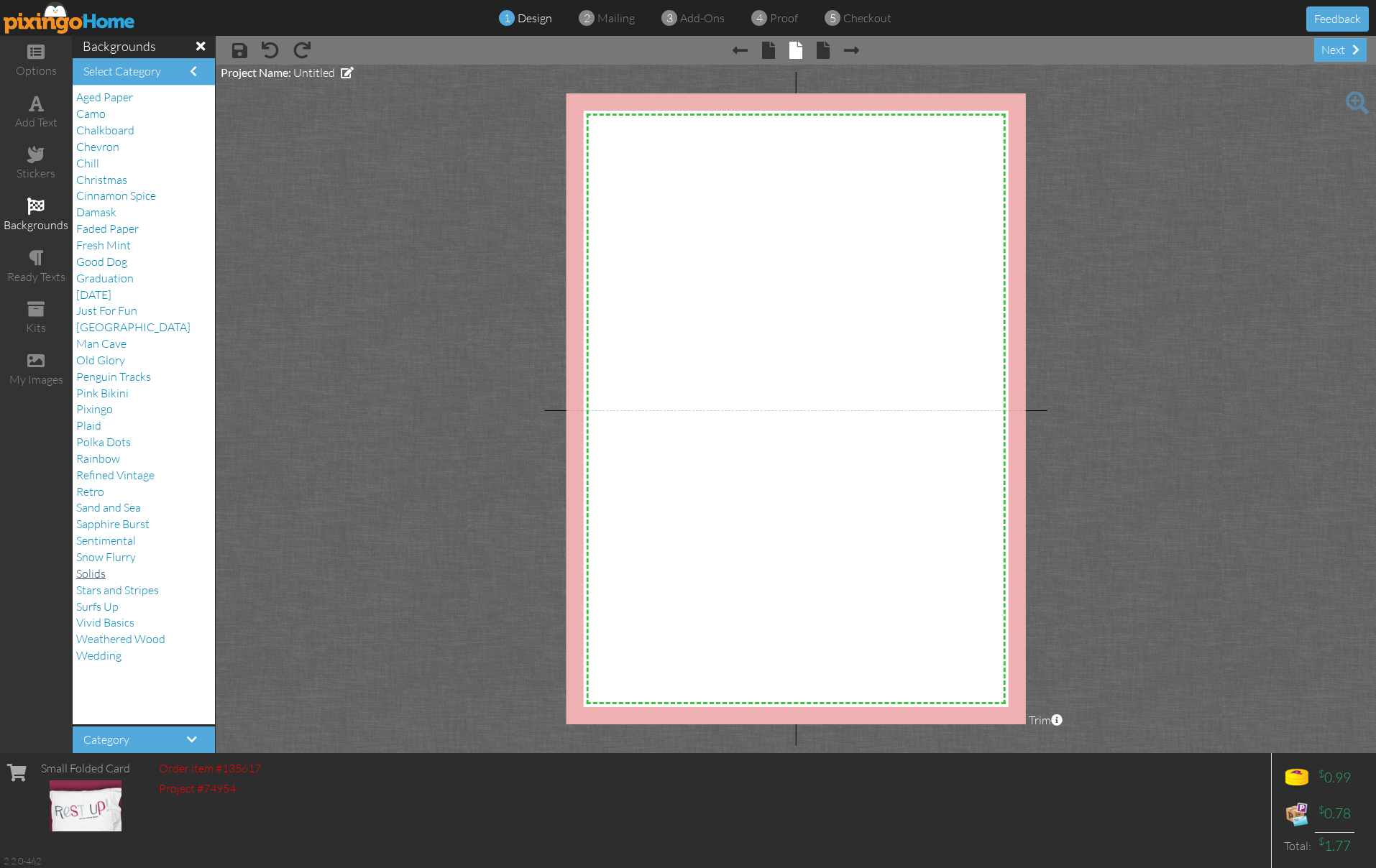
click at [103, 566] on span "Solids" at bounding box center [91, 573] width 30 height 14
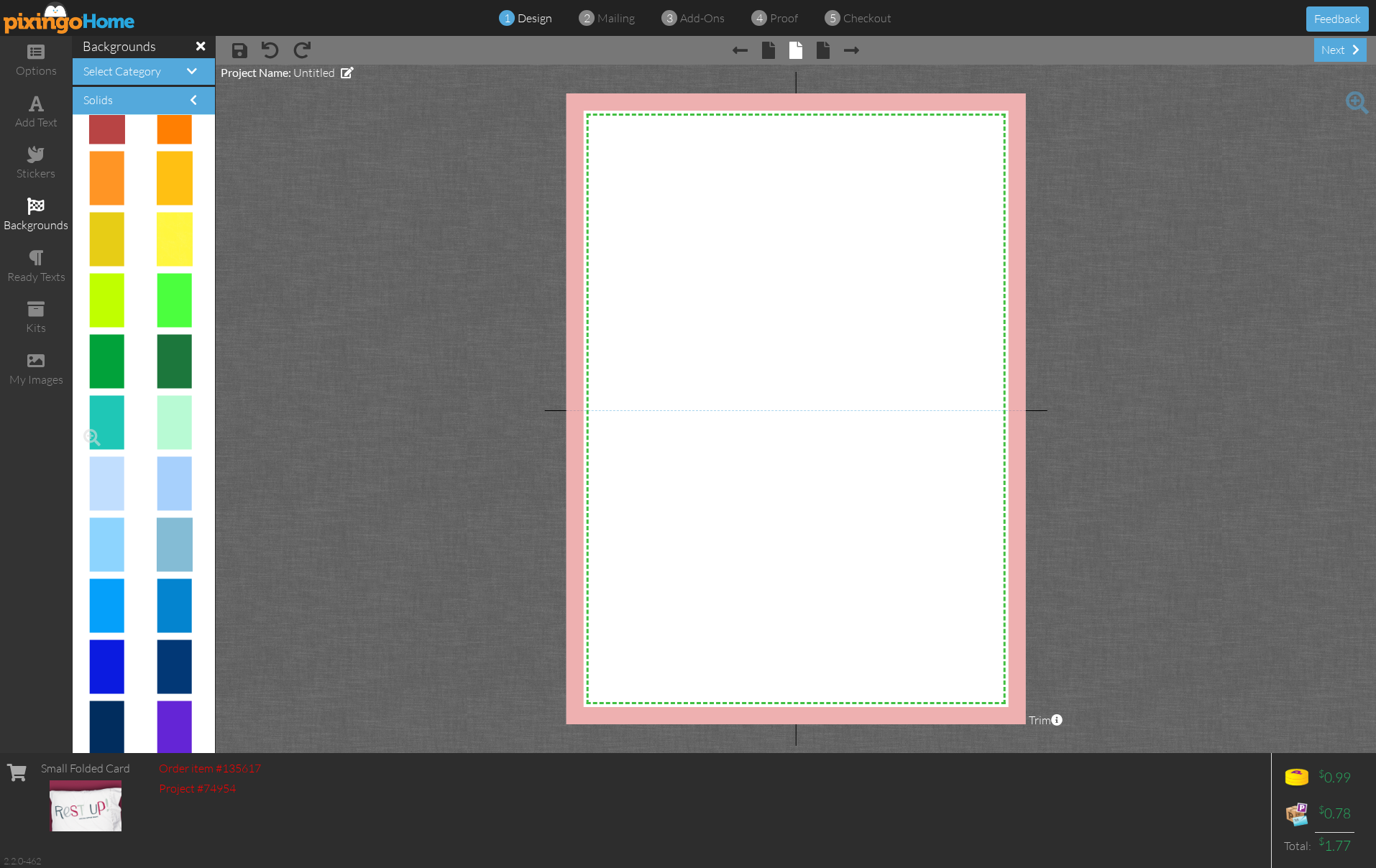
scroll to position [407, 0]
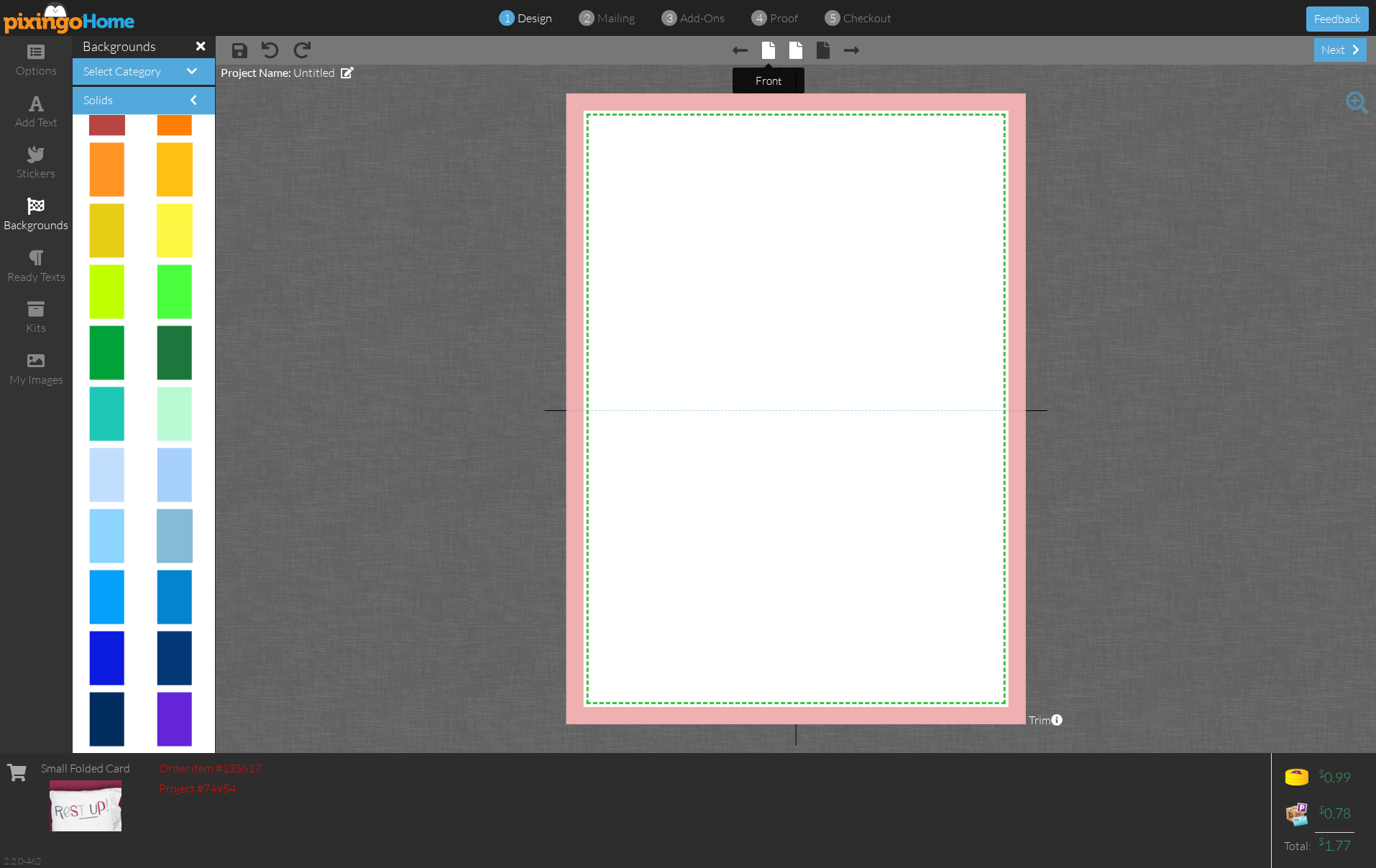
click at [769, 49] on span at bounding box center [768, 50] width 13 height 17
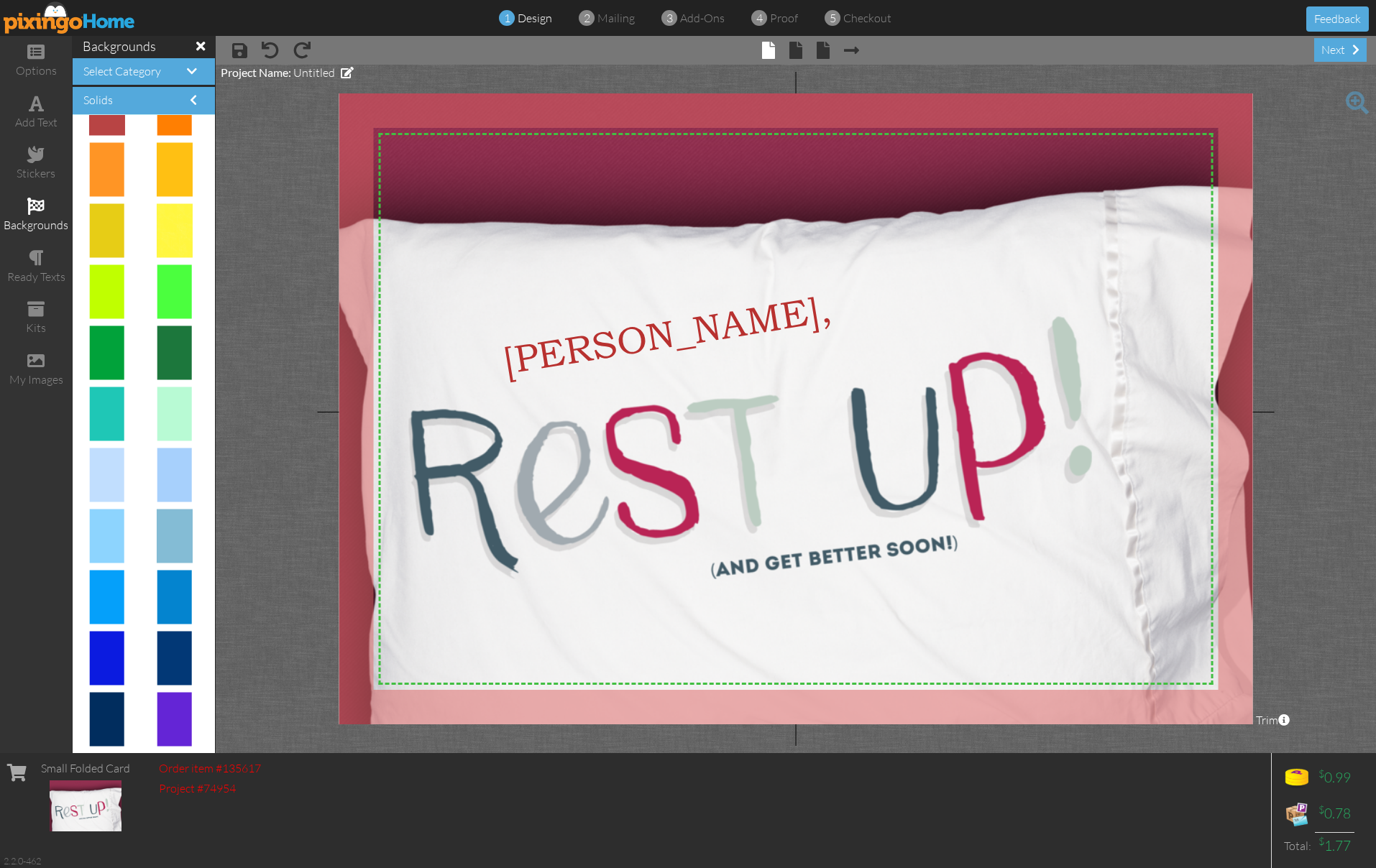
click at [146, 77] on div "Select Category" at bounding box center [144, 72] width 143 height 27
click at [149, 74] on span "Select Category" at bounding box center [122, 71] width 77 height 14
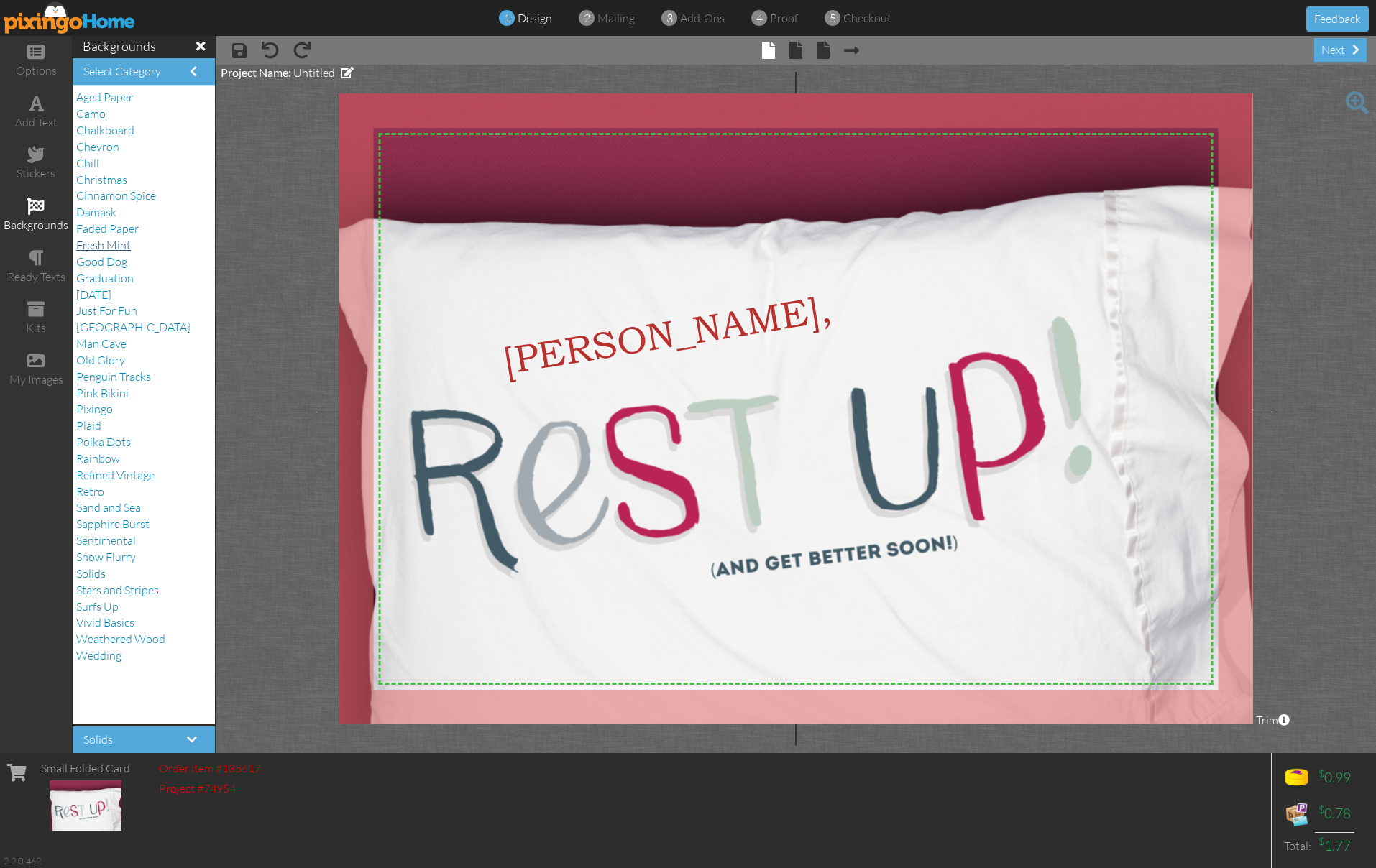
click at [99, 238] on span "Fresh Mint" at bounding box center [104, 245] width 55 height 14
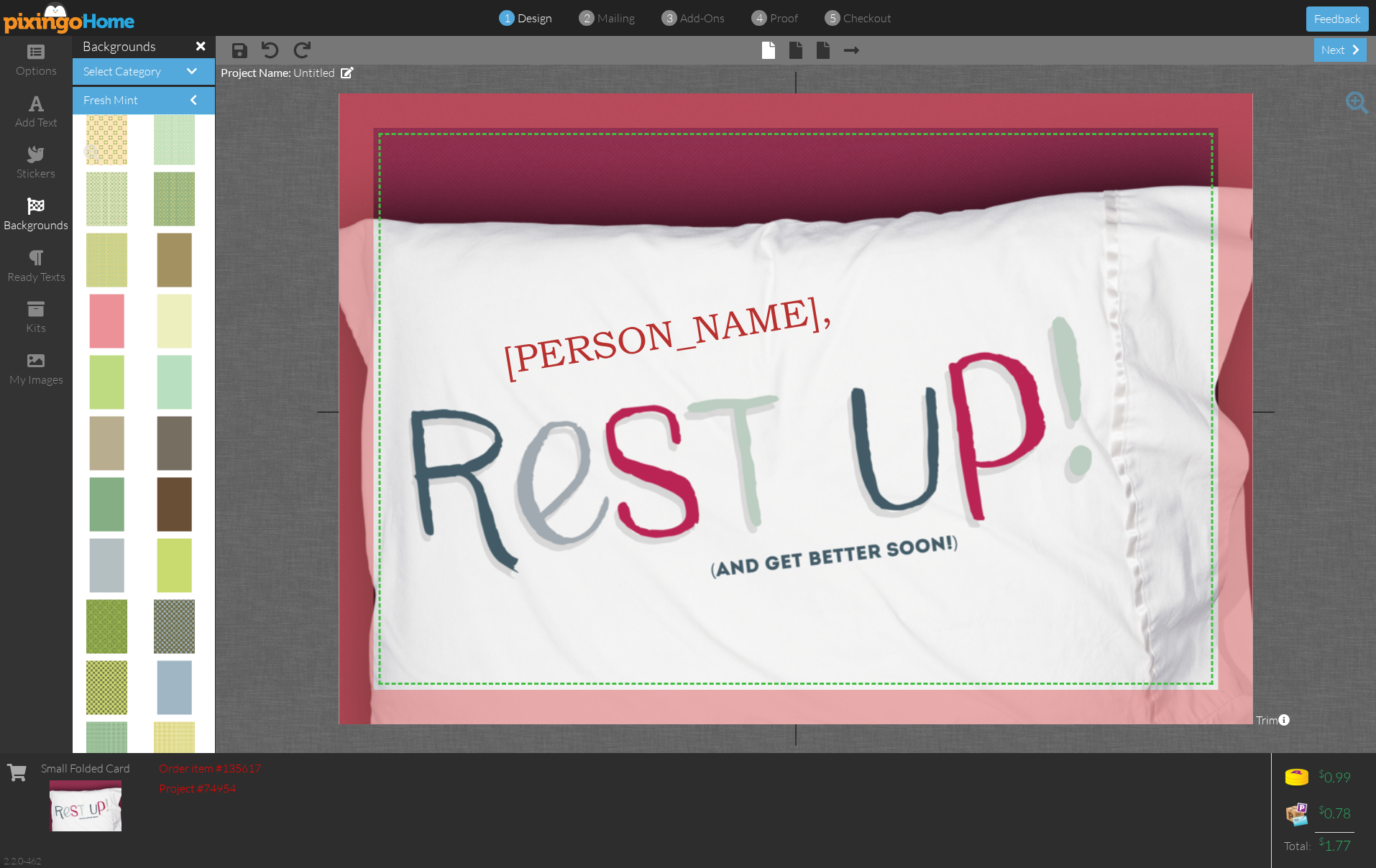
scroll to position [1424, 0]
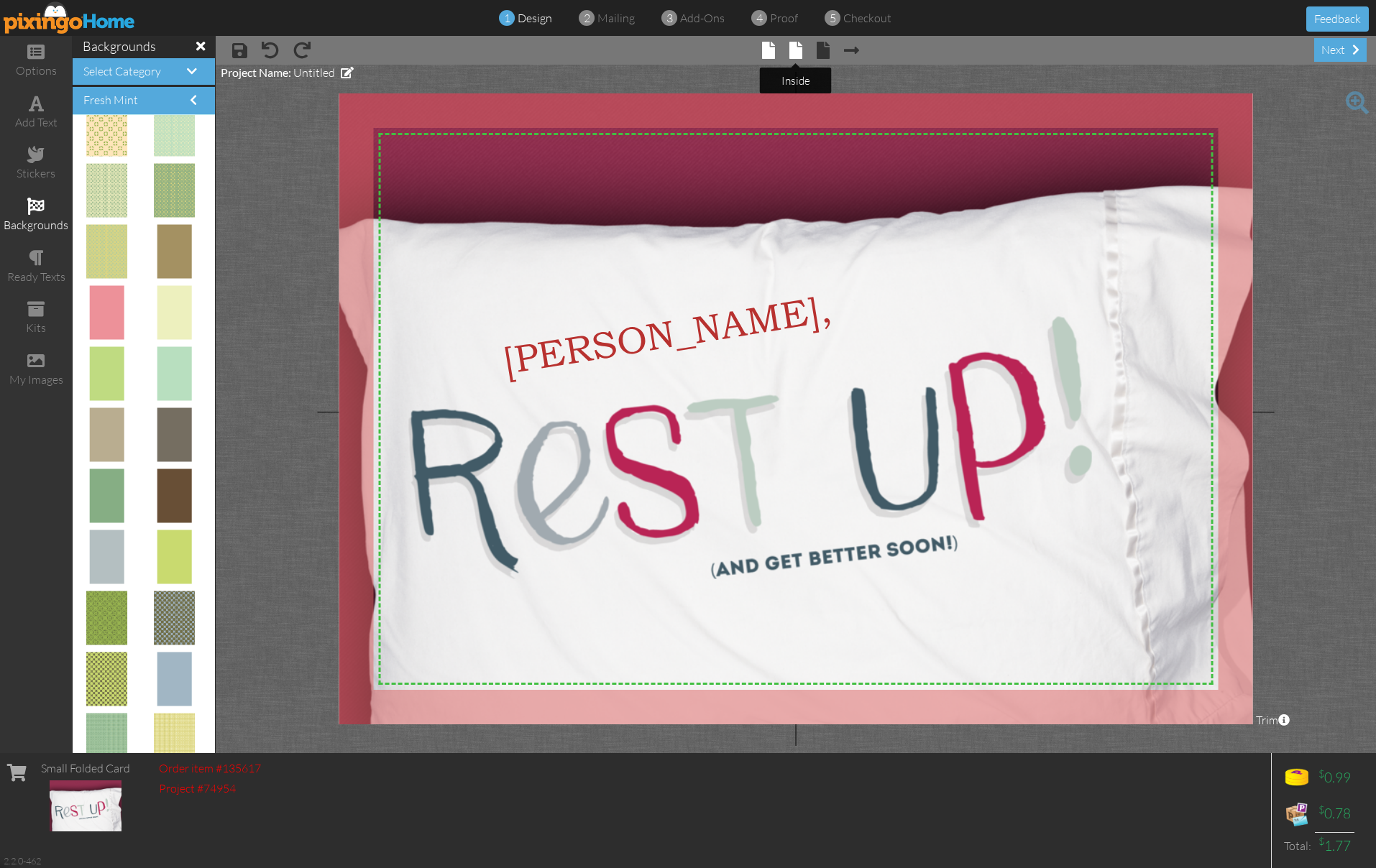
click at [794, 54] on span at bounding box center [795, 50] width 13 height 17
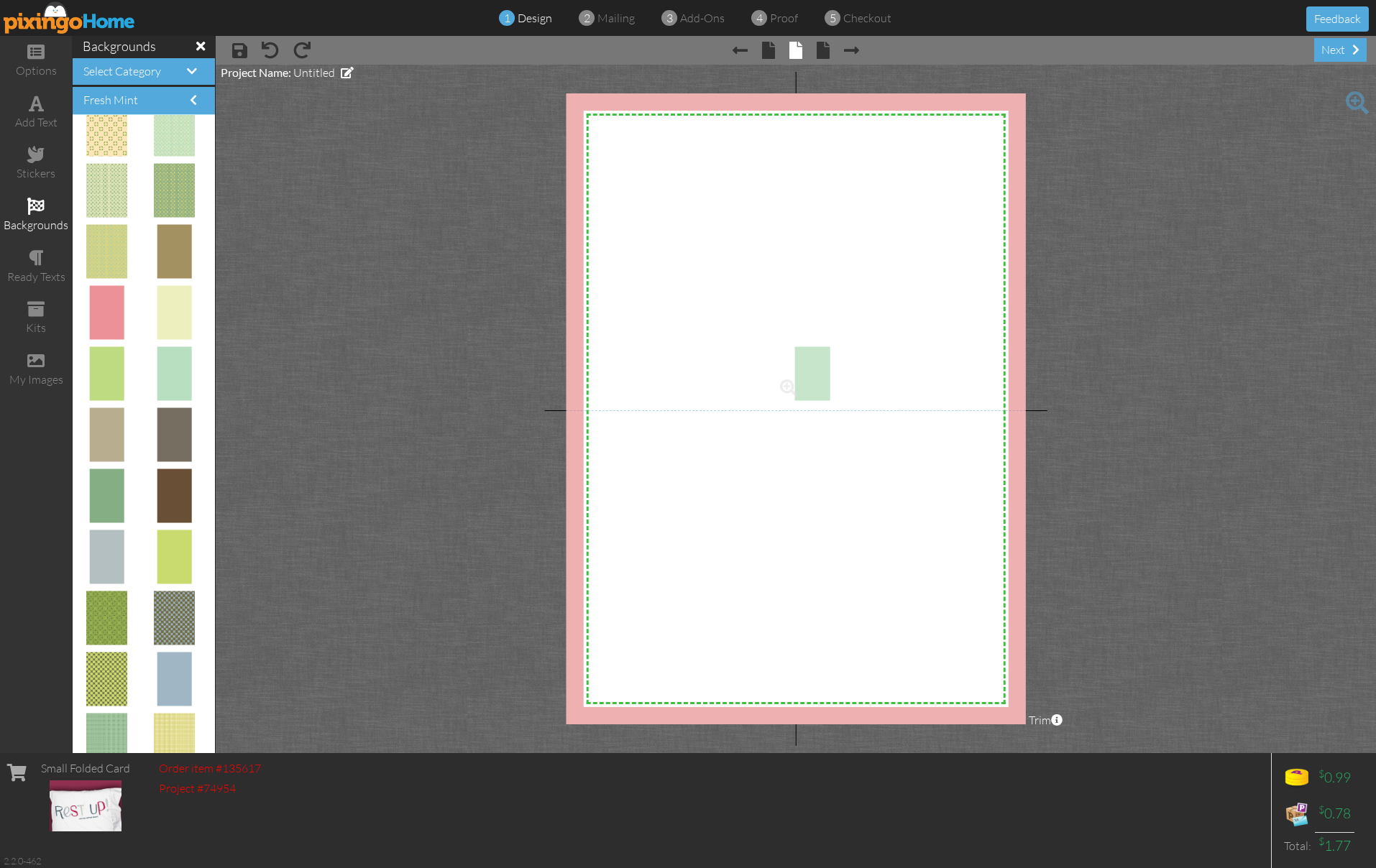
drag, startPoint x: 176, startPoint y: 374, endPoint x: 807, endPoint y: 374, distance: 631.0
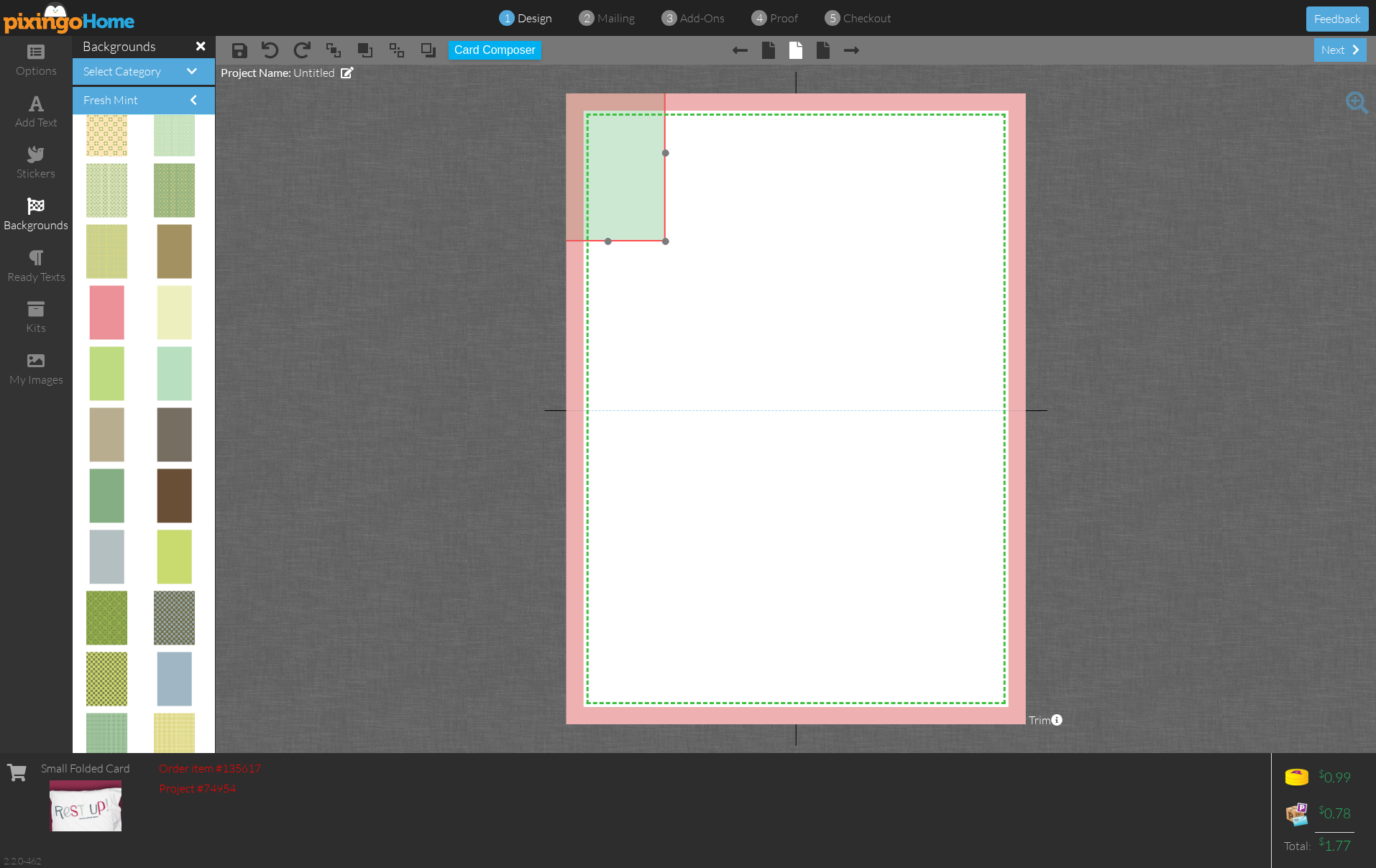
drag, startPoint x: 826, startPoint y: 428, endPoint x: 599, endPoint y: 139, distance: 367.5
click at [599, 139] on img at bounding box center [608, 152] width 115 height 177
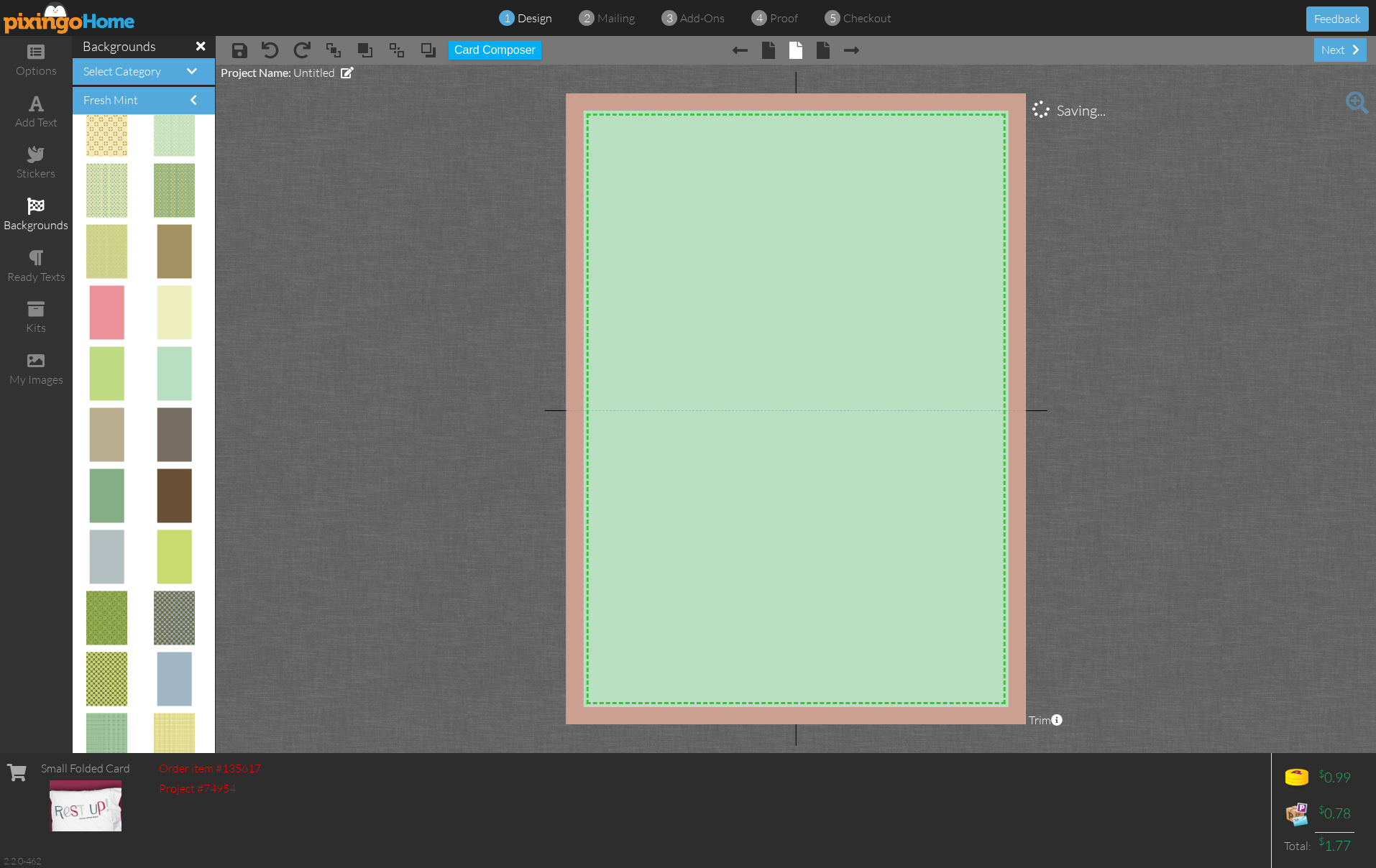
drag, startPoint x: 666, startPoint y: 233, endPoint x: 1052, endPoint y: 857, distance: 733.7
click at [1052, 754] on div "options add text stickers backgrounds ready texts kits my images backgrounds Se…" at bounding box center [688, 394] width 1376 height 717
click at [39, 262] on div "ready texts" at bounding box center [36, 268] width 72 height 50
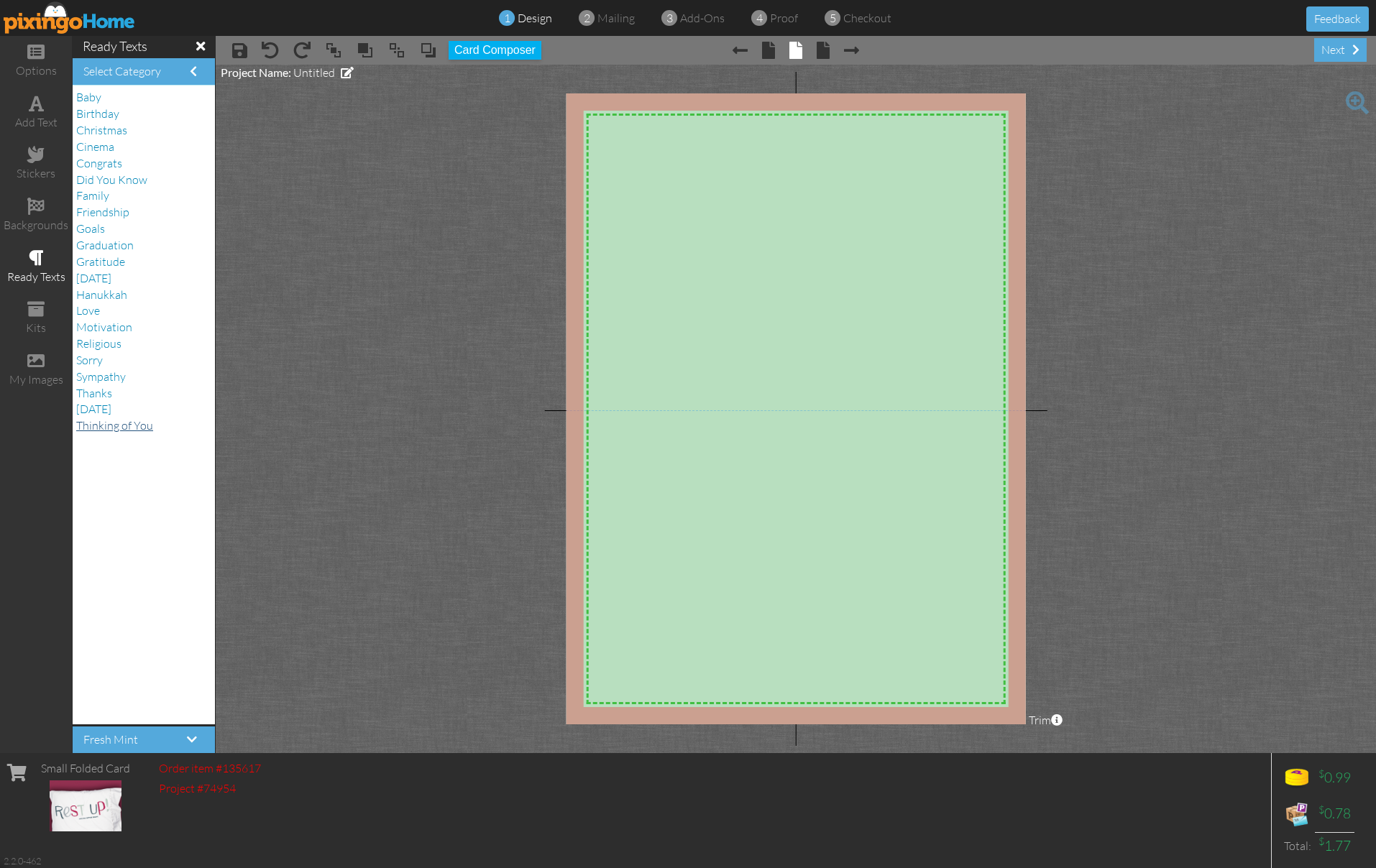
click at [118, 418] on span "Thinking of You" at bounding box center [114, 425] width 77 height 14
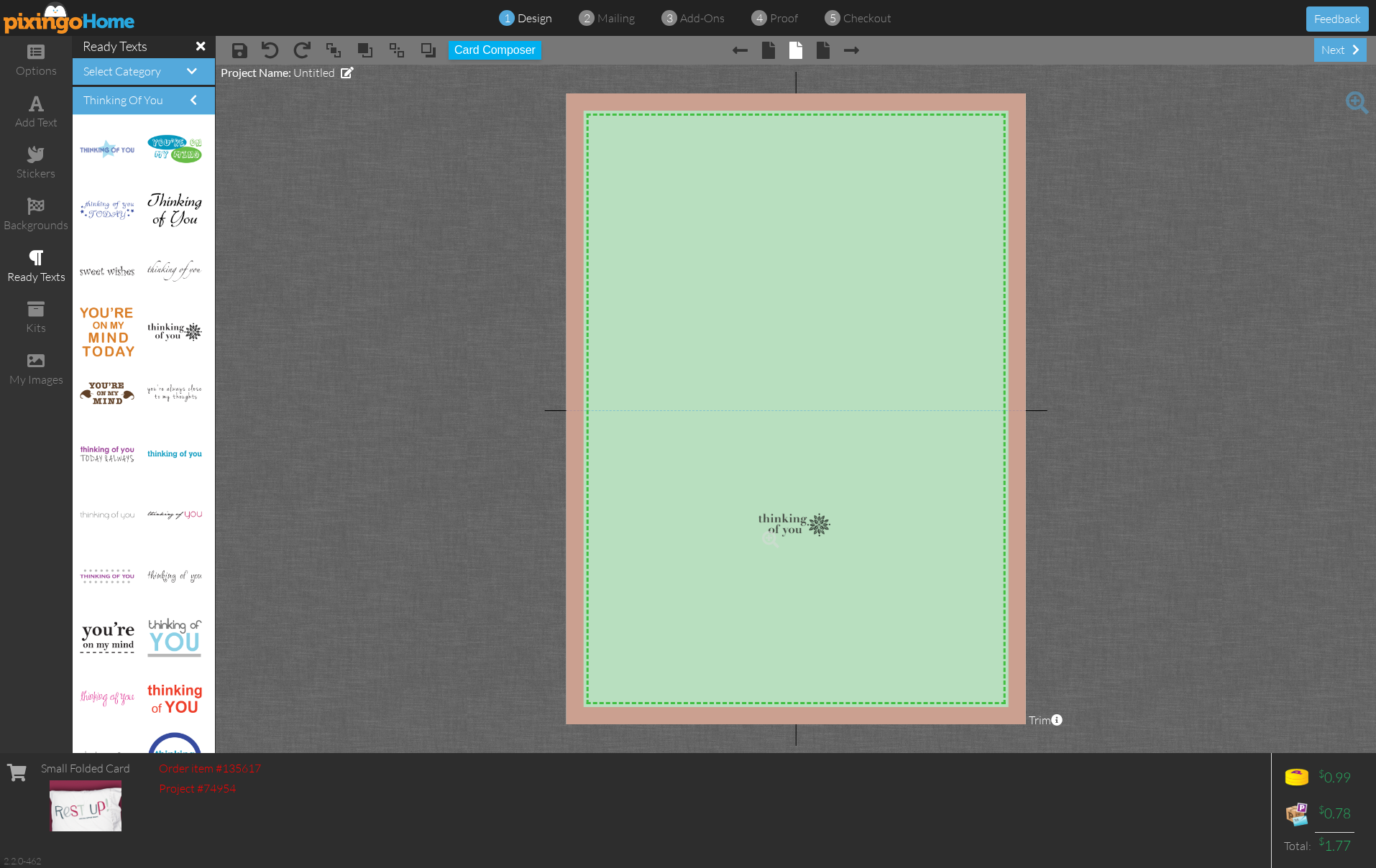
drag, startPoint x: 171, startPoint y: 324, endPoint x: 591, endPoint y: 515, distance: 461.4
drag, startPoint x: 782, startPoint y: 507, endPoint x: 710, endPoint y: 506, distance: 72.0
click at [710, 506] on img at bounding box center [758, 514] width 115 height 37
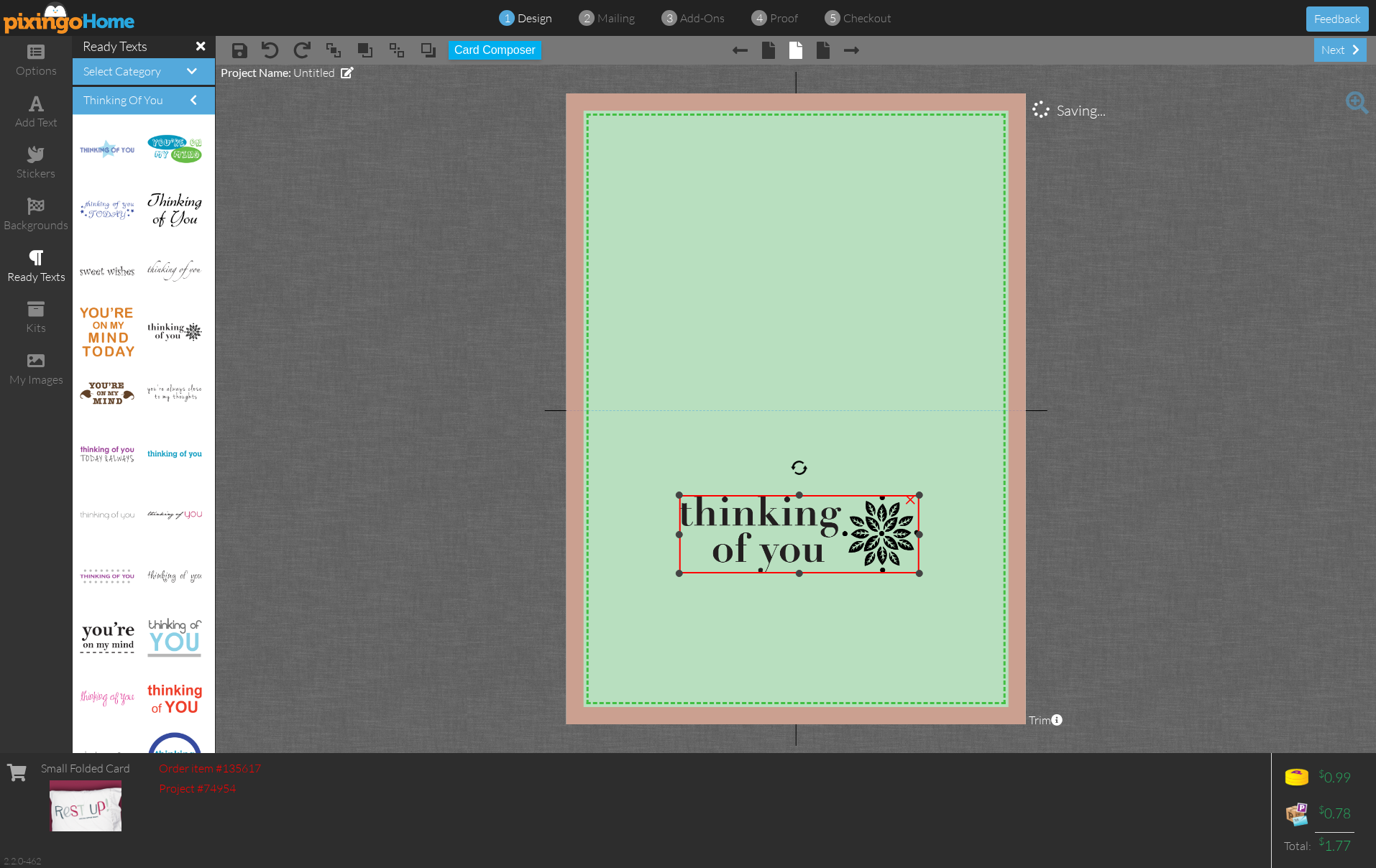
drag, startPoint x: 790, startPoint y: 534, endPoint x: 890, endPoint y: 578, distance: 109.3
click at [890, 574] on div "×" at bounding box center [799, 534] width 240 height 78
drag, startPoint x: 835, startPoint y: 555, endPoint x: 820, endPoint y: 550, distance: 15.8
click at [820, 550] on img at bounding box center [790, 533] width 253 height 83
click at [136, 70] on span "Select Category" at bounding box center [122, 71] width 77 height 14
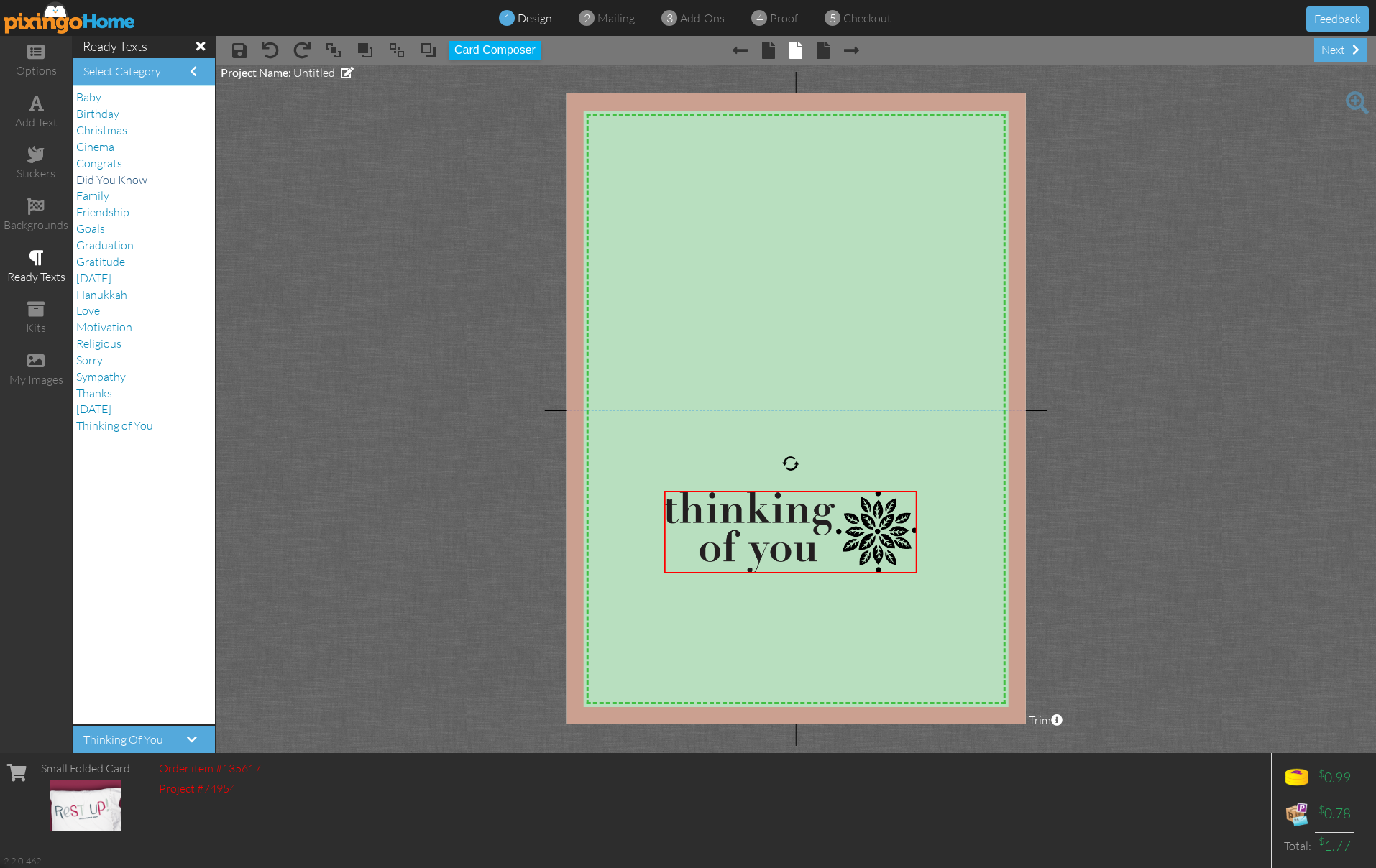
click at [139, 173] on span "Did You Know" at bounding box center [112, 180] width 71 height 14
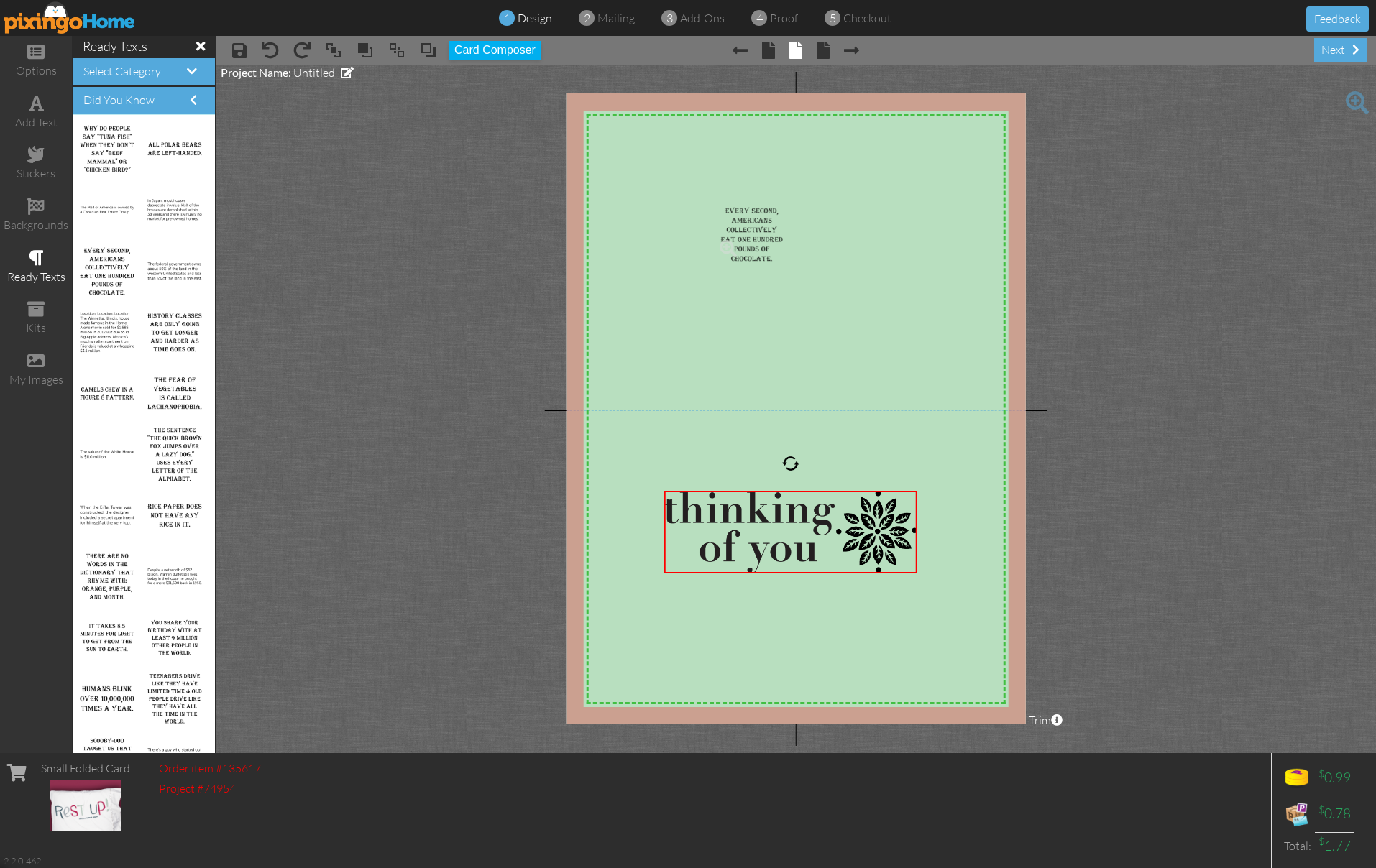
drag, startPoint x: 103, startPoint y: 268, endPoint x: 748, endPoint y: 224, distance: 646.5
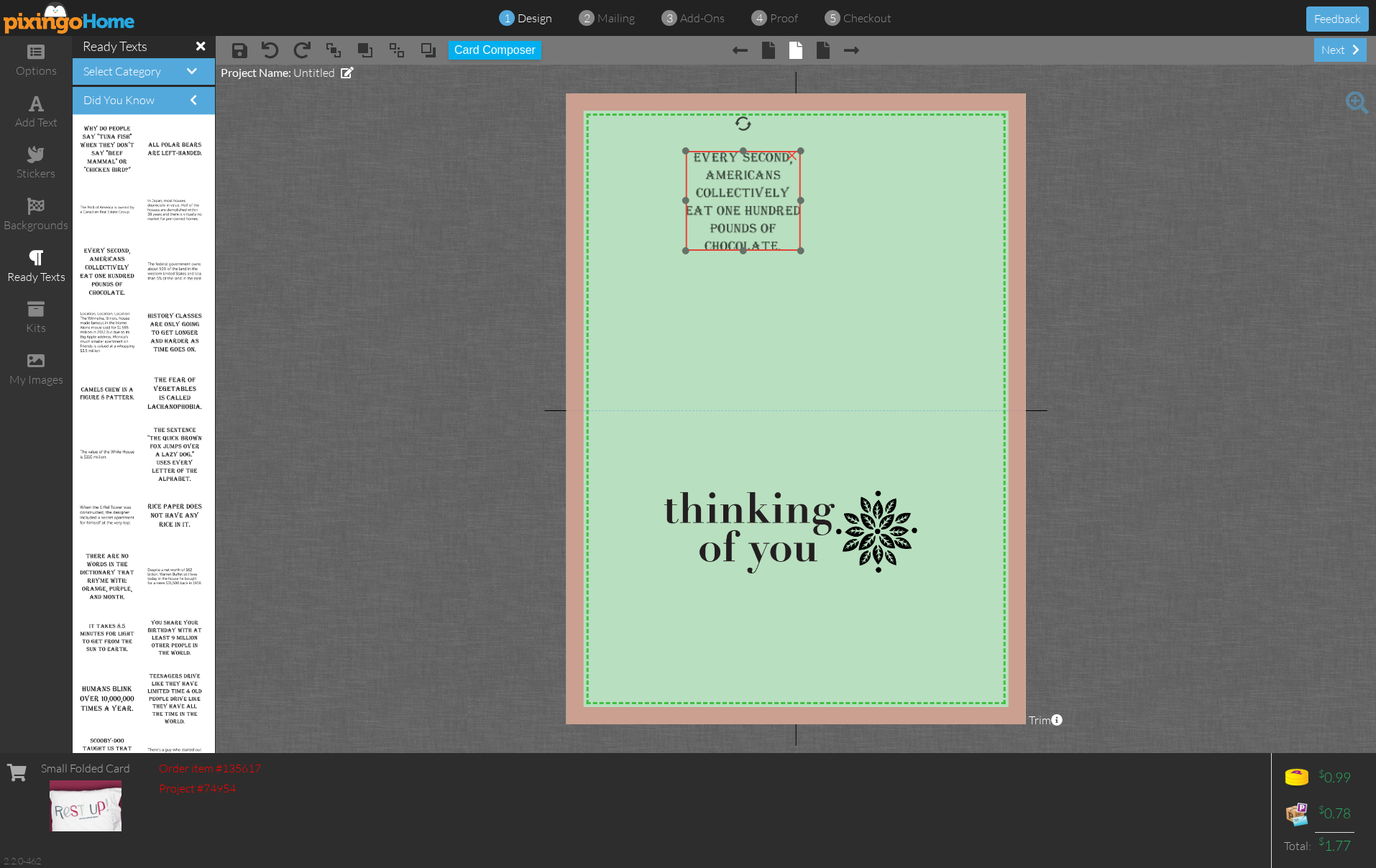
drag, startPoint x: 782, startPoint y: 243, endPoint x: 743, endPoint y: 194, distance: 62.6
click at [740, 190] on img at bounding box center [744, 201] width 115 height 100
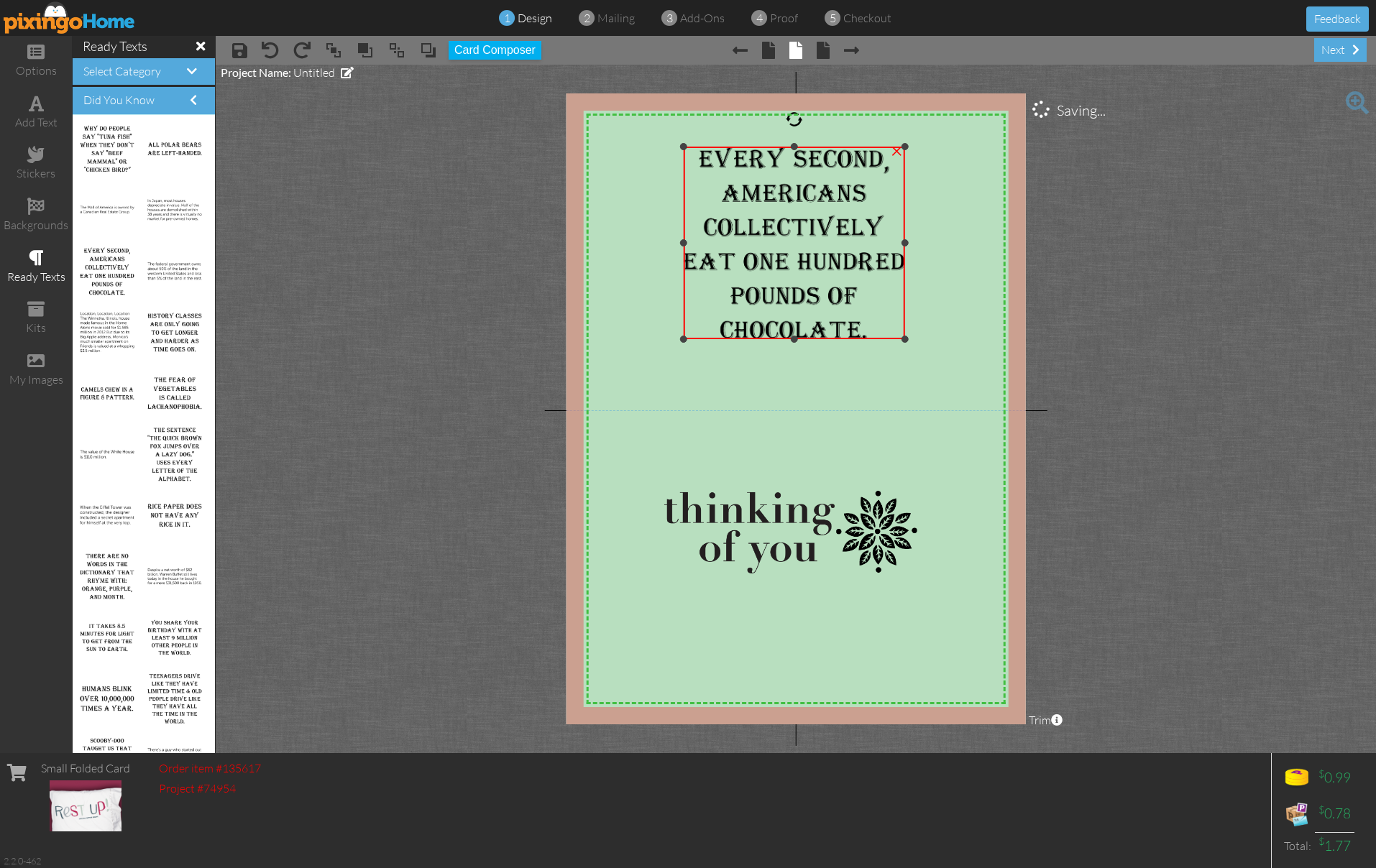
drag, startPoint x: 796, startPoint y: 243, endPoint x: 898, endPoint y: 336, distance: 138.0
click at [898, 336] on div "×" at bounding box center [795, 243] width 221 height 193
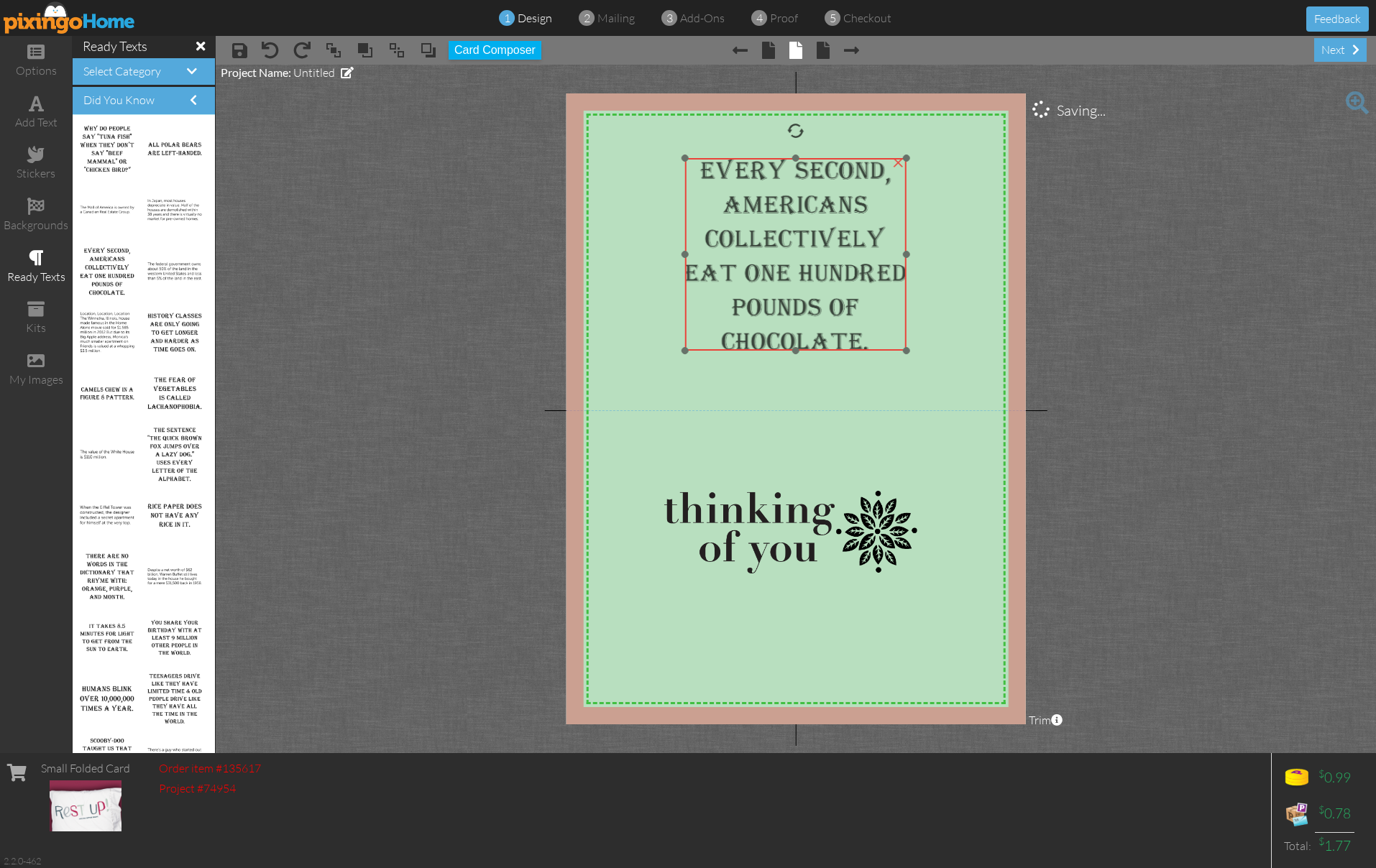
drag, startPoint x: 809, startPoint y: 268, endPoint x: 810, endPoint y: 278, distance: 10.0
click at [810, 278] on img at bounding box center [796, 255] width 221 height 193
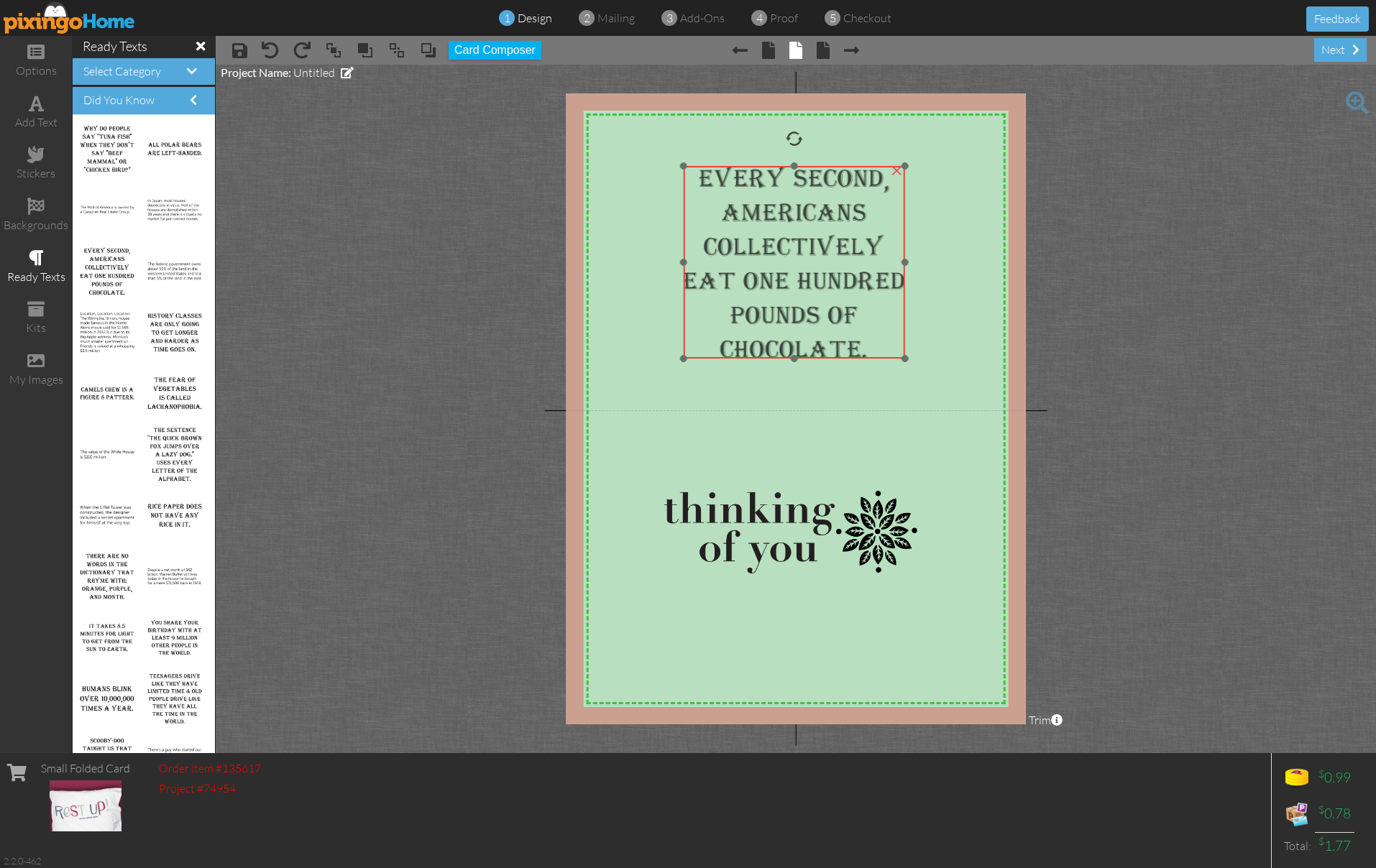
drag, startPoint x: 809, startPoint y: 269, endPoint x: 807, endPoint y: 277, distance: 8.2
click at [807, 277] on img at bounding box center [795, 262] width 221 height 193
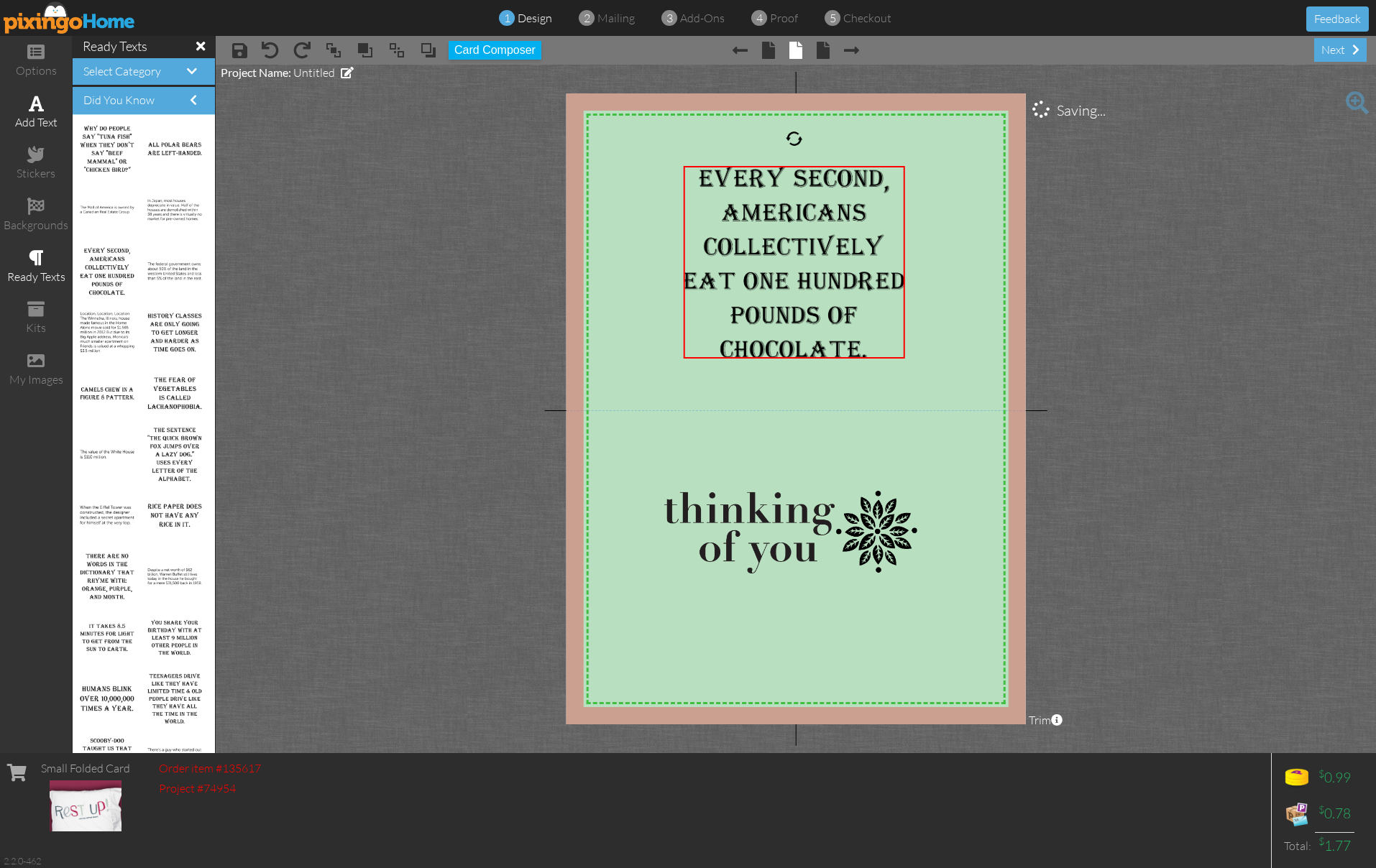
click at [30, 108] on span at bounding box center [36, 103] width 15 height 17
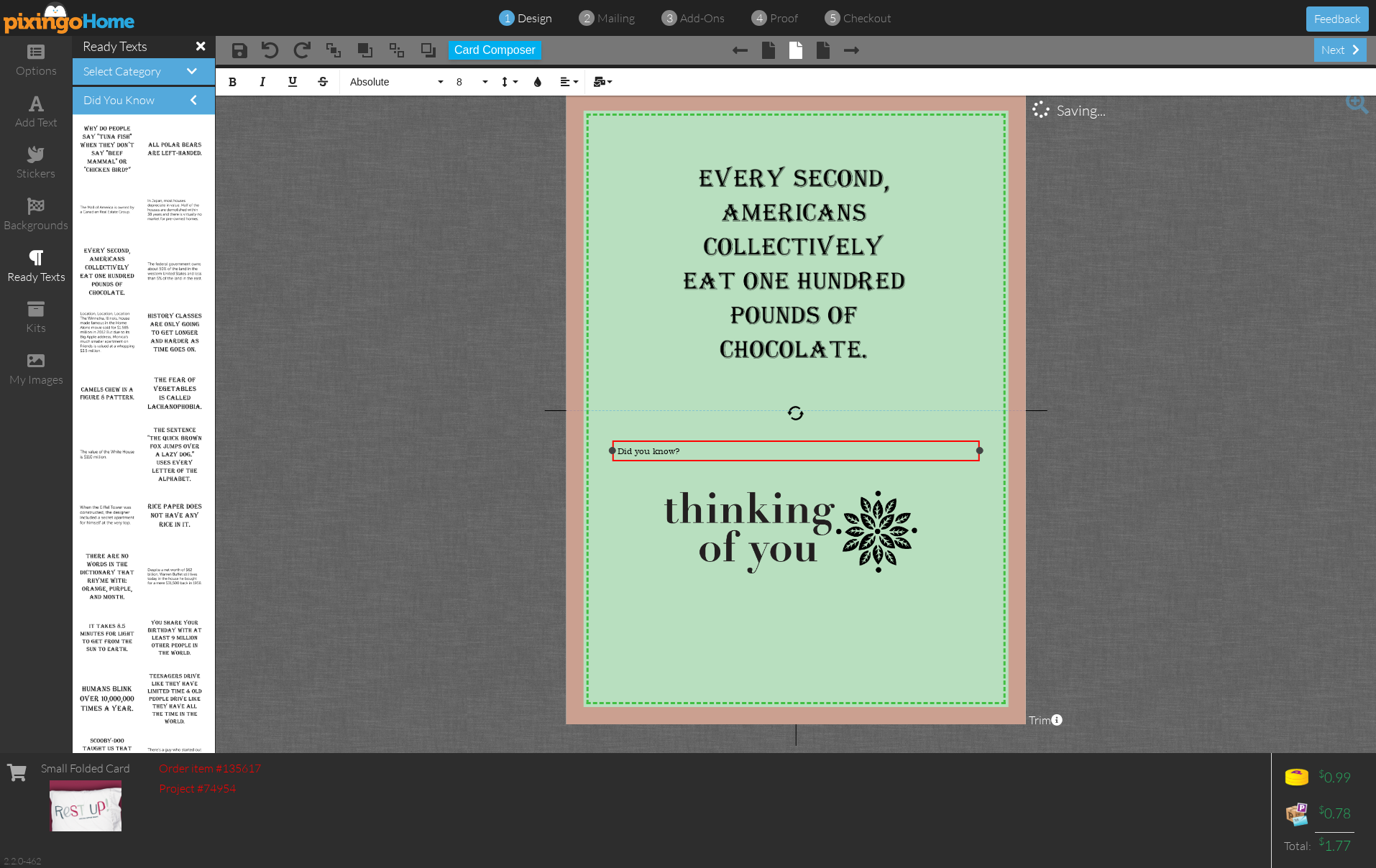
click at [696, 448] on div "Did you know?" at bounding box center [796, 451] width 356 height 11
click at [697, 448] on div "Did you know?" at bounding box center [796, 451] width 356 height 11
drag, startPoint x: 669, startPoint y: 448, endPoint x: 593, endPoint y: 446, distance: 76.0
click at [595, 446] on div "X X X X X X X X X X X X X X X X X X X X X X X X X X X X X X X X X X X X X X X X…" at bounding box center [796, 409] width 459 height 631
click at [486, 82] on button "8" at bounding box center [470, 82] width 42 height 27
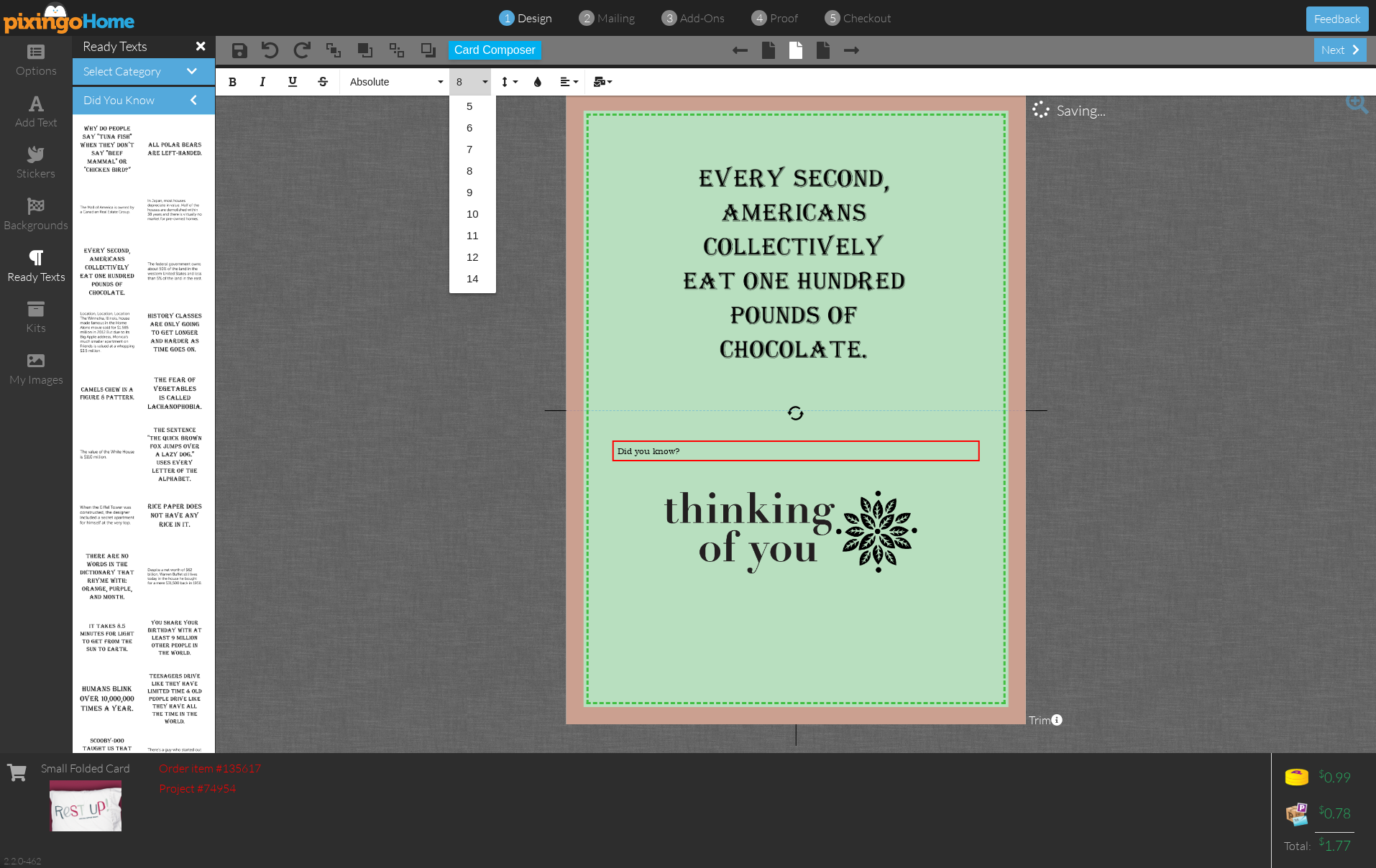
click at [477, 279] on link "14" at bounding box center [473, 279] width 47 height 21
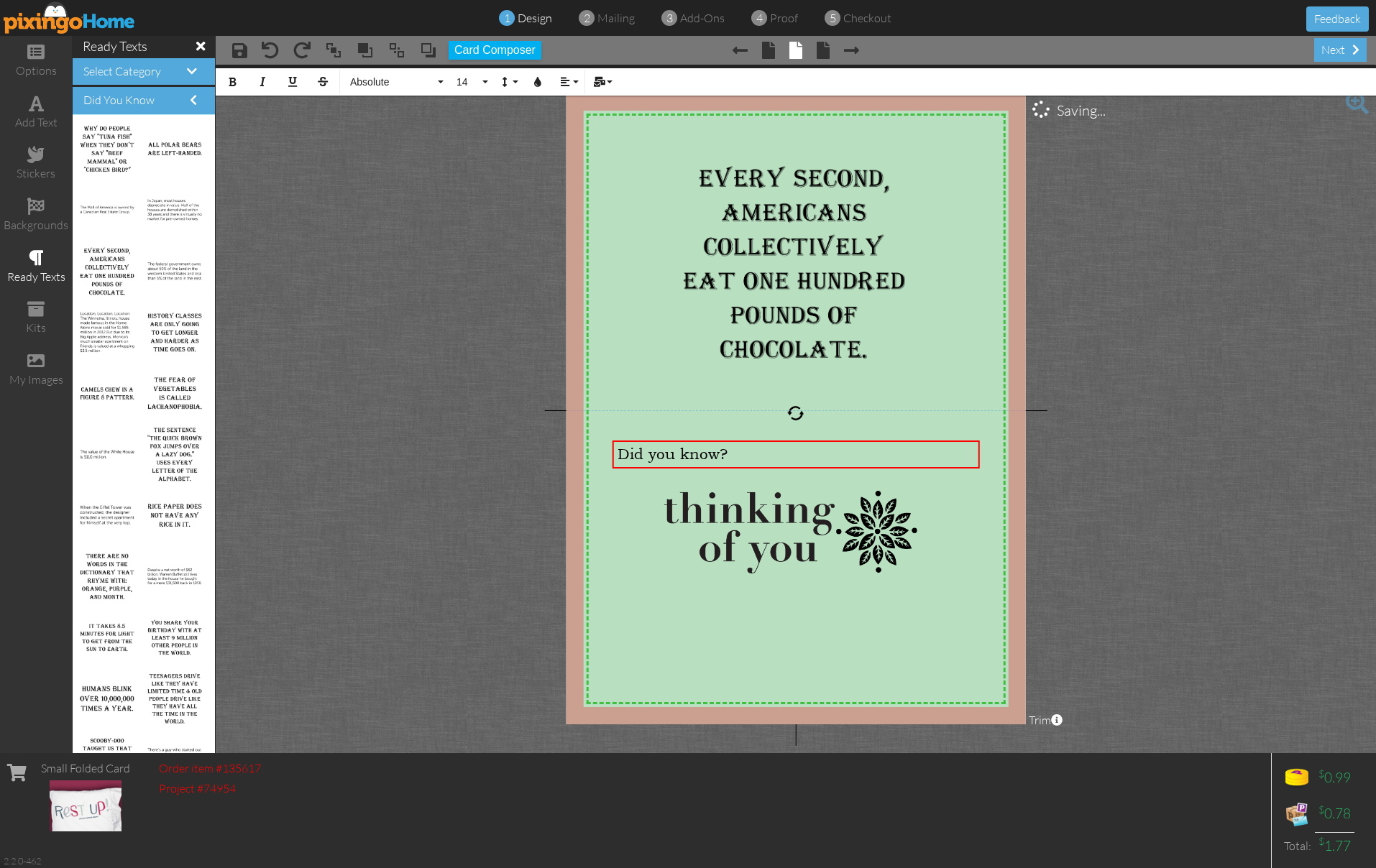
drag, startPoint x: 1086, startPoint y: 396, endPoint x: 978, endPoint y: 417, distance: 110.0
click at [1084, 396] on project-studio-wrapper "X X X X X X X X X X X X X X X X X X X X X X X X X X X X X X X X X X X X X X X X…" at bounding box center [795, 409] width 1160 height 688
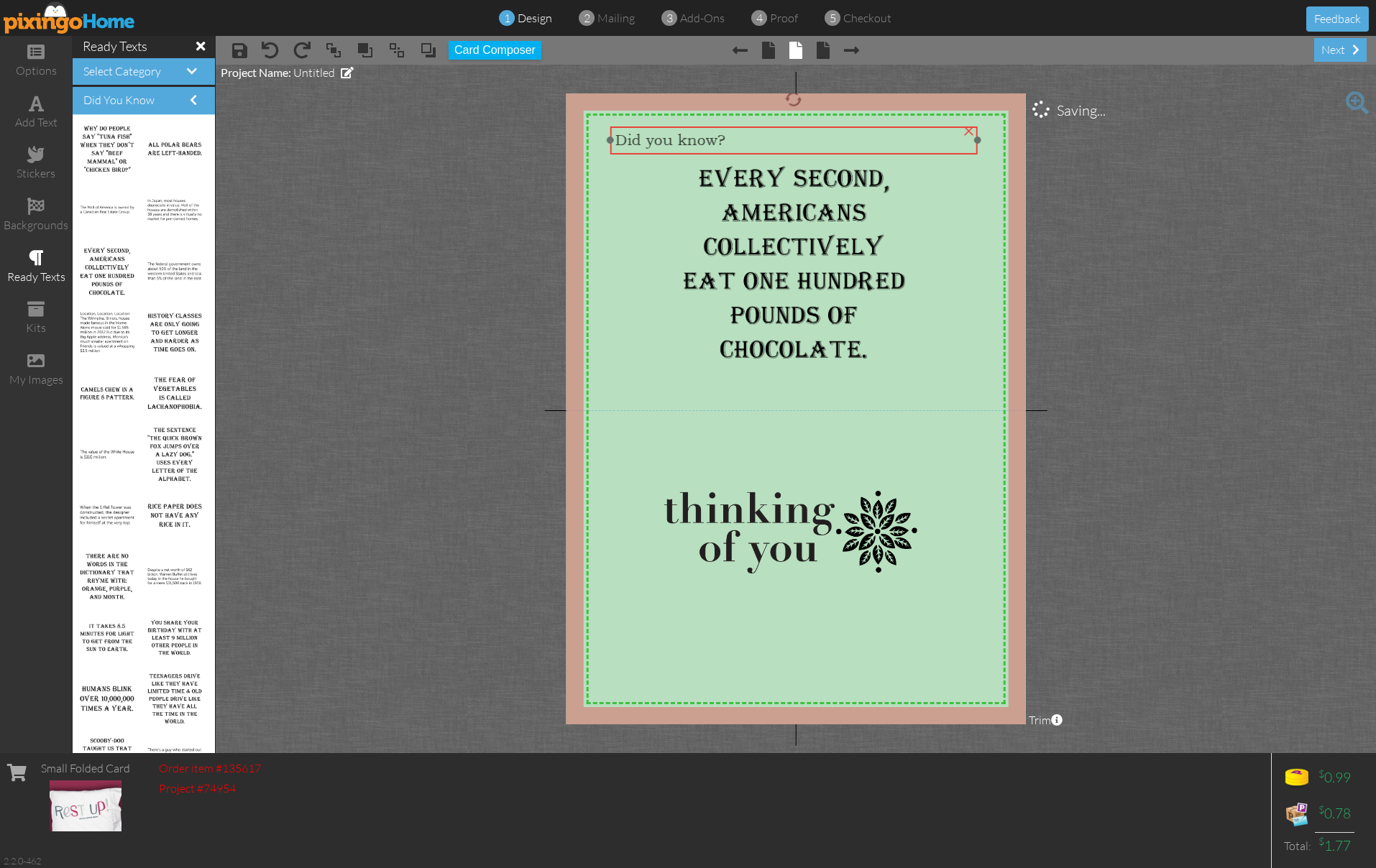
drag, startPoint x: 713, startPoint y: 462, endPoint x: 748, endPoint y: 155, distance: 309.0
click at [711, 148] on span "Did you know?" at bounding box center [670, 140] width 110 height 17
click at [1066, 190] on project-studio-wrapper "X X X X X X X X X X X X X X X X X X X X X X X X X X X X X X X X X X X X X X X X…" at bounding box center [795, 409] width 1160 height 688
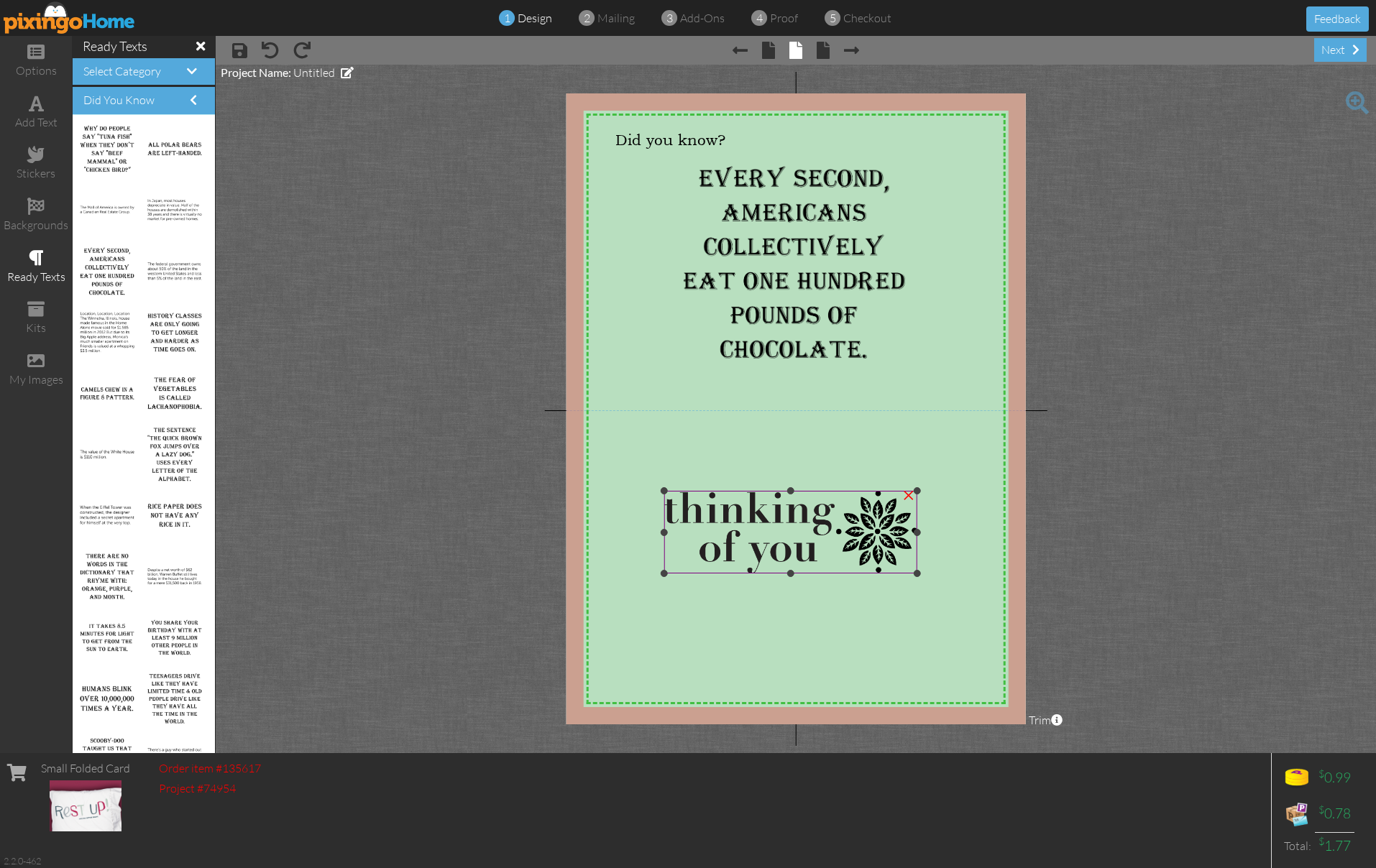
click at [785, 490] on div at bounding box center [790, 532] width 260 height 90
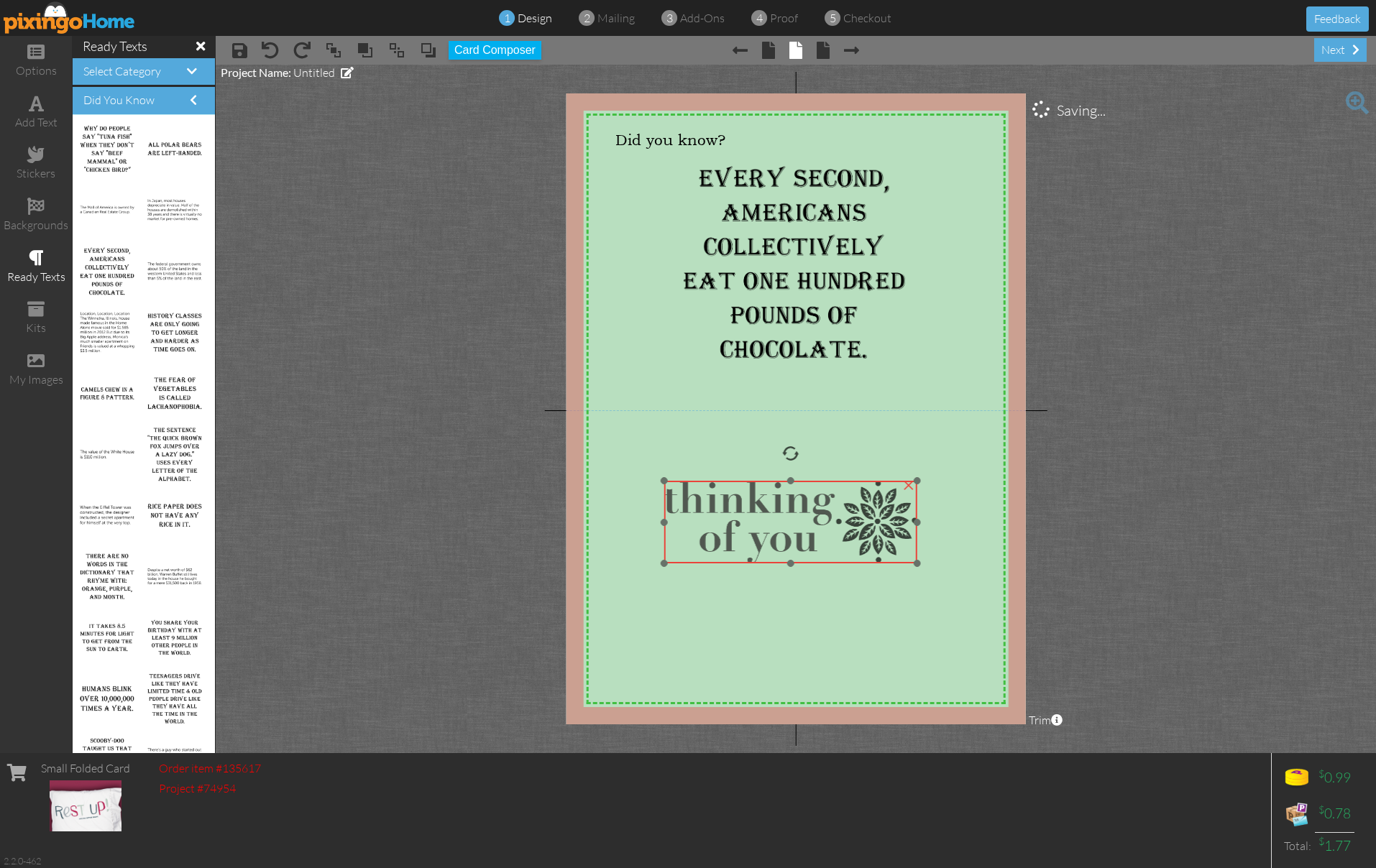
drag, startPoint x: 714, startPoint y: 505, endPoint x: 714, endPoint y: 494, distance: 11.0
click at [714, 494] on img at bounding box center [791, 522] width 253 height 83
click at [35, 99] on span at bounding box center [36, 103] width 15 height 17
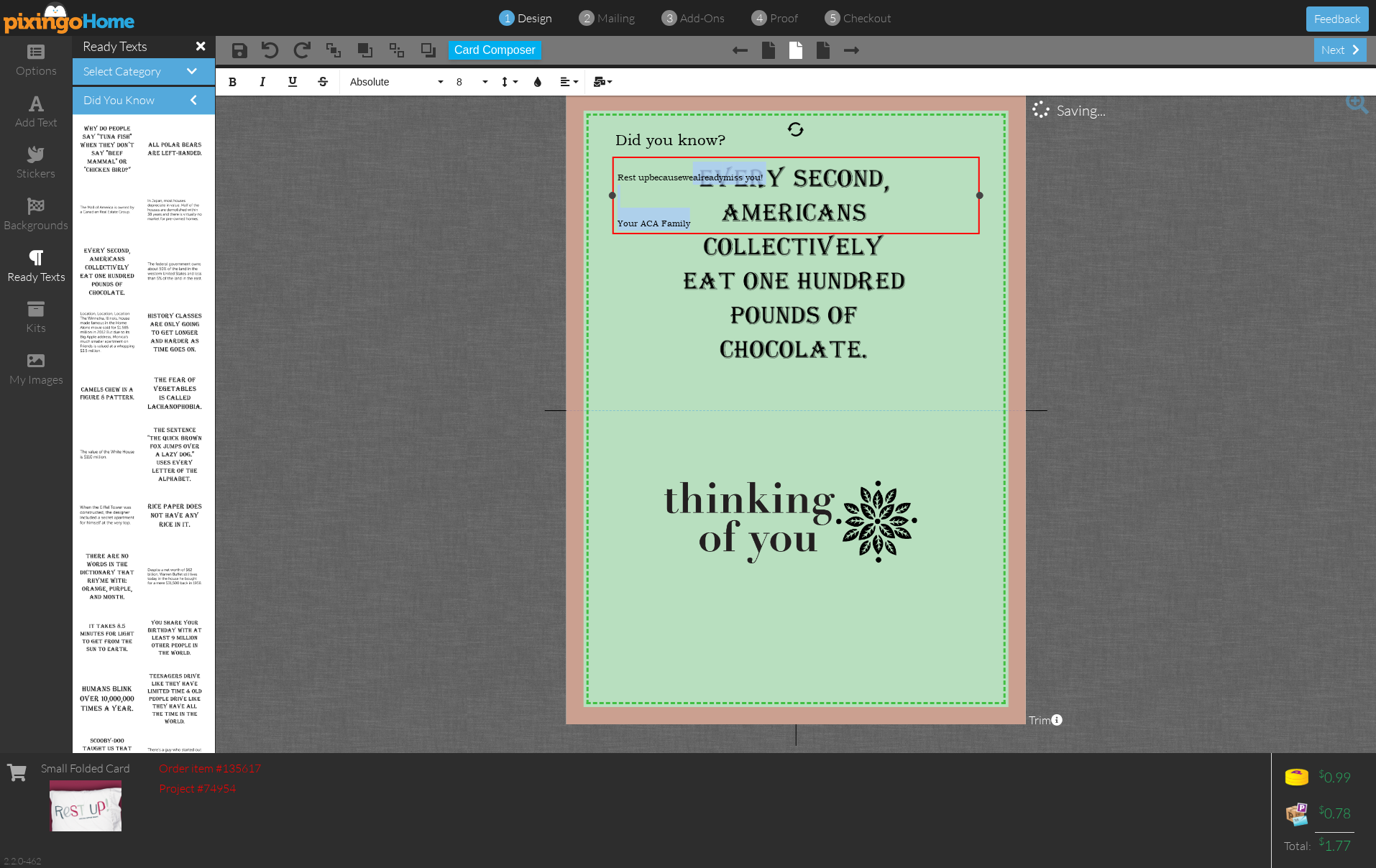
drag, startPoint x: 695, startPoint y: 182, endPoint x: 694, endPoint y: 233, distance: 51.0
click at [695, 233] on div "Rest up because we already miss you! ​ Your ACA Family" at bounding box center [796, 196] width 368 height 80
drag, startPoint x: 400, startPoint y: 299, endPoint x: 451, endPoint y: 281, distance: 54.1
click at [401, 299] on project-studio-wrapper "X X X X X X X X X X X X X X X X X X X X X X X X X X X X X X X X X X X X X X X X…" at bounding box center [795, 409] width 1160 height 688
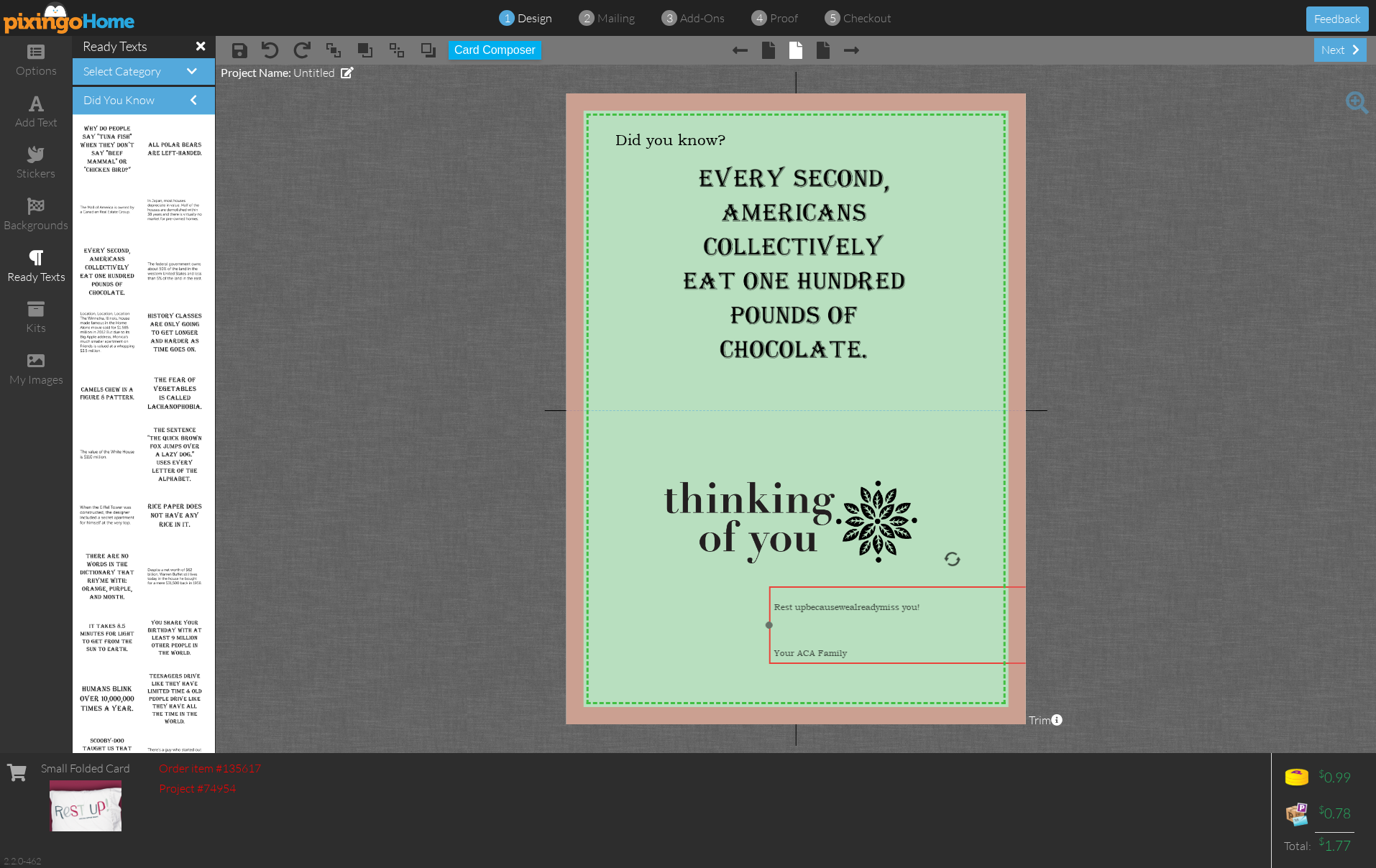
drag, startPoint x: 659, startPoint y: 199, endPoint x: 813, endPoint y: 619, distance: 447.3
click at [813, 621] on div at bounding box center [952, 626] width 356 height 23
click at [862, 631] on div "Your ACA Family" at bounding box center [951, 643] width 356 height 23
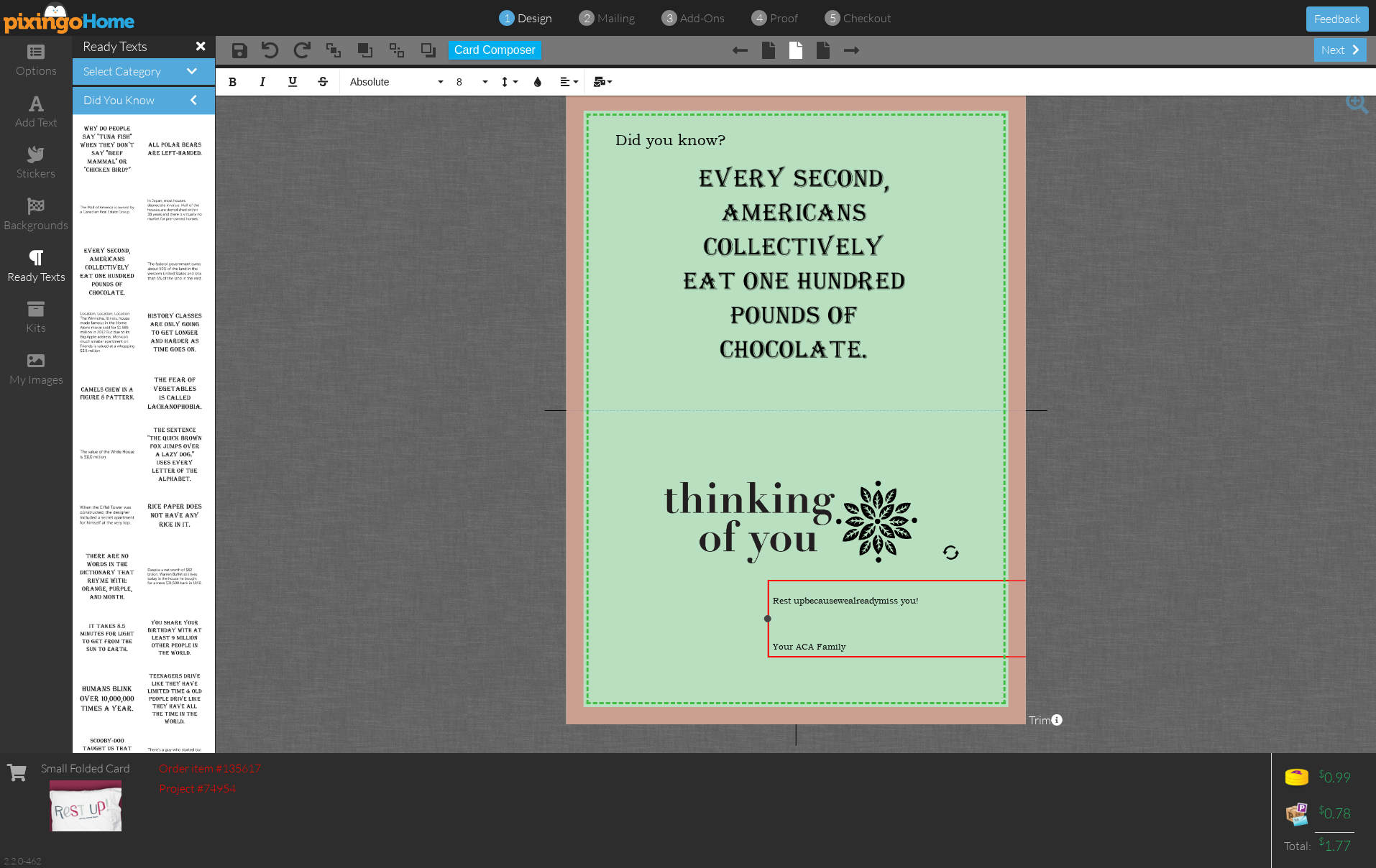
drag, startPoint x: 861, startPoint y: 642, endPoint x: 896, endPoint y: 624, distance: 39.4
click at [859, 642] on div "Your ACA Family" at bounding box center [951, 643] width 356 height 23
click at [948, 591] on div "Rest up because we already miss you!" at bounding box center [951, 597] width 356 height 23
drag, startPoint x: 943, startPoint y: 597, endPoint x: 754, endPoint y: 599, distance: 189.0
click at [754, 599] on div "X X X X X X X X X X X X X X X X X X X X X X X X X X X X X X X X X X X X X X X X…" at bounding box center [796, 409] width 459 height 631
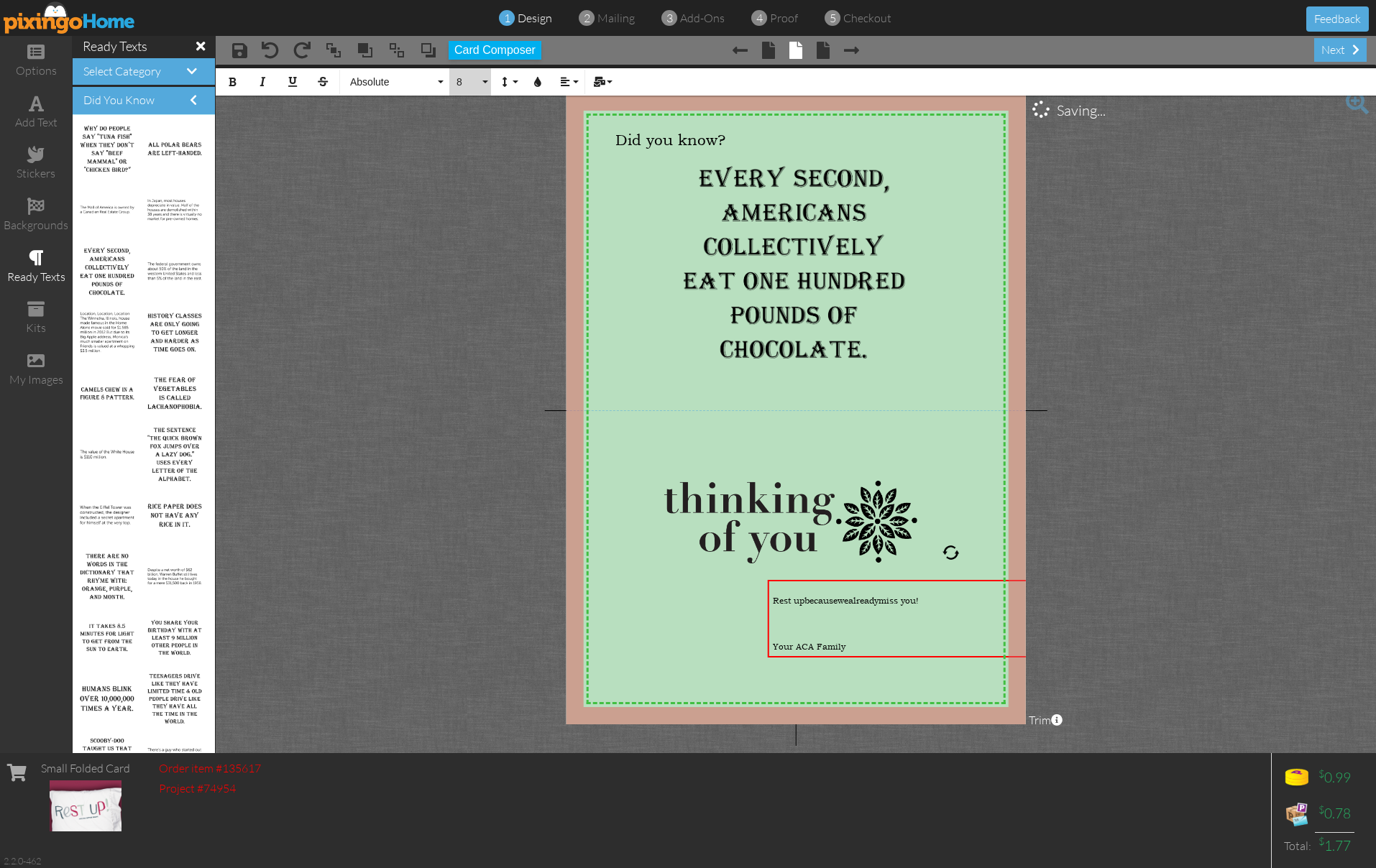
click at [484, 82] on button "8" at bounding box center [470, 82] width 42 height 27
click at [483, 275] on link "14" at bounding box center [473, 279] width 47 height 21
drag, startPoint x: 849, startPoint y: 607, endPoint x: 753, endPoint y: 602, distance: 96.1
click at [768, 603] on div "Rest up because we already miss you! Your ACA Family ×" at bounding box center [951, 619] width 368 height 77
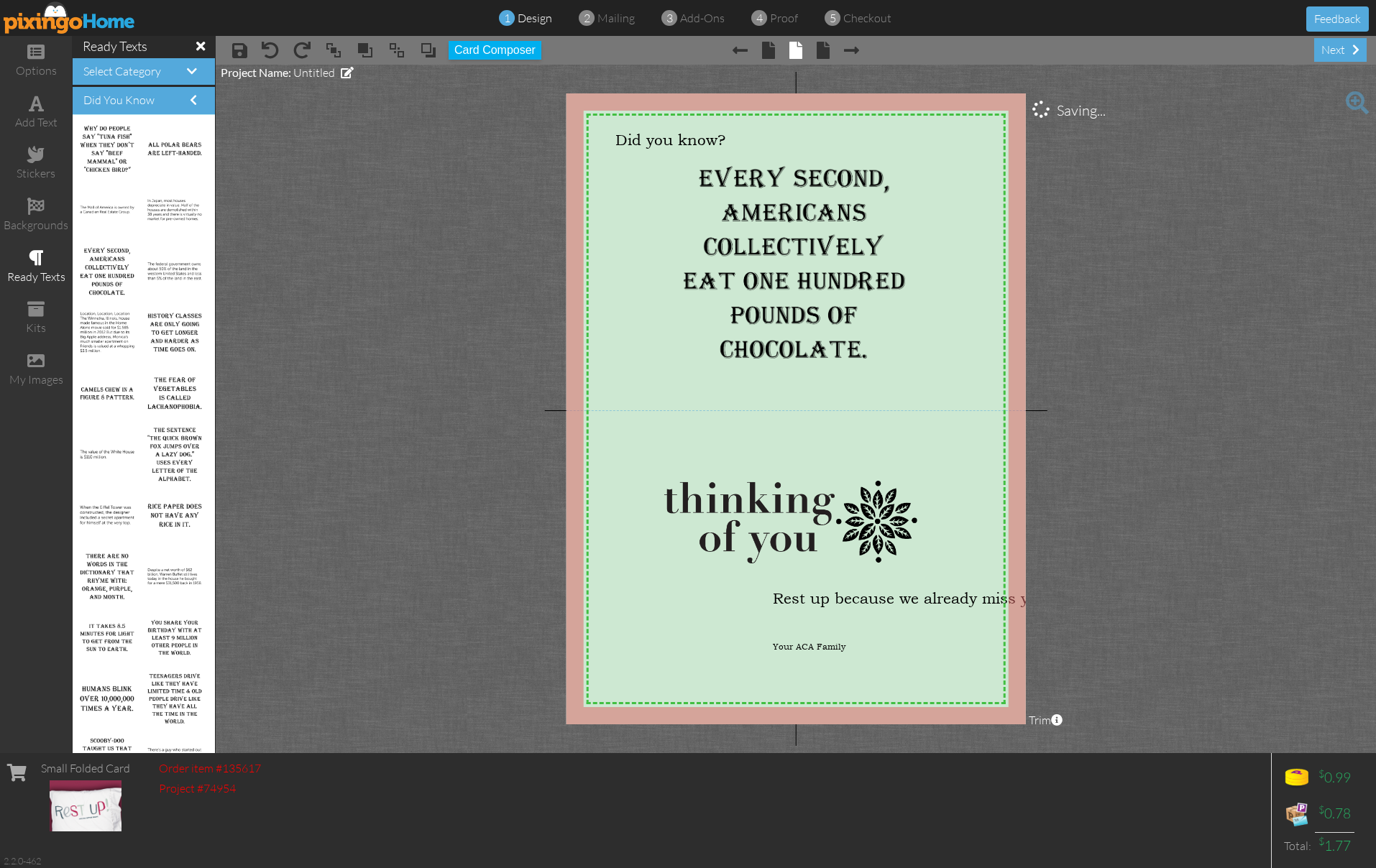
drag, startPoint x: 607, startPoint y: 572, endPoint x: 694, endPoint y: 578, distance: 87.2
click at [607, 571] on img at bounding box center [812, 457] width 519 height 801
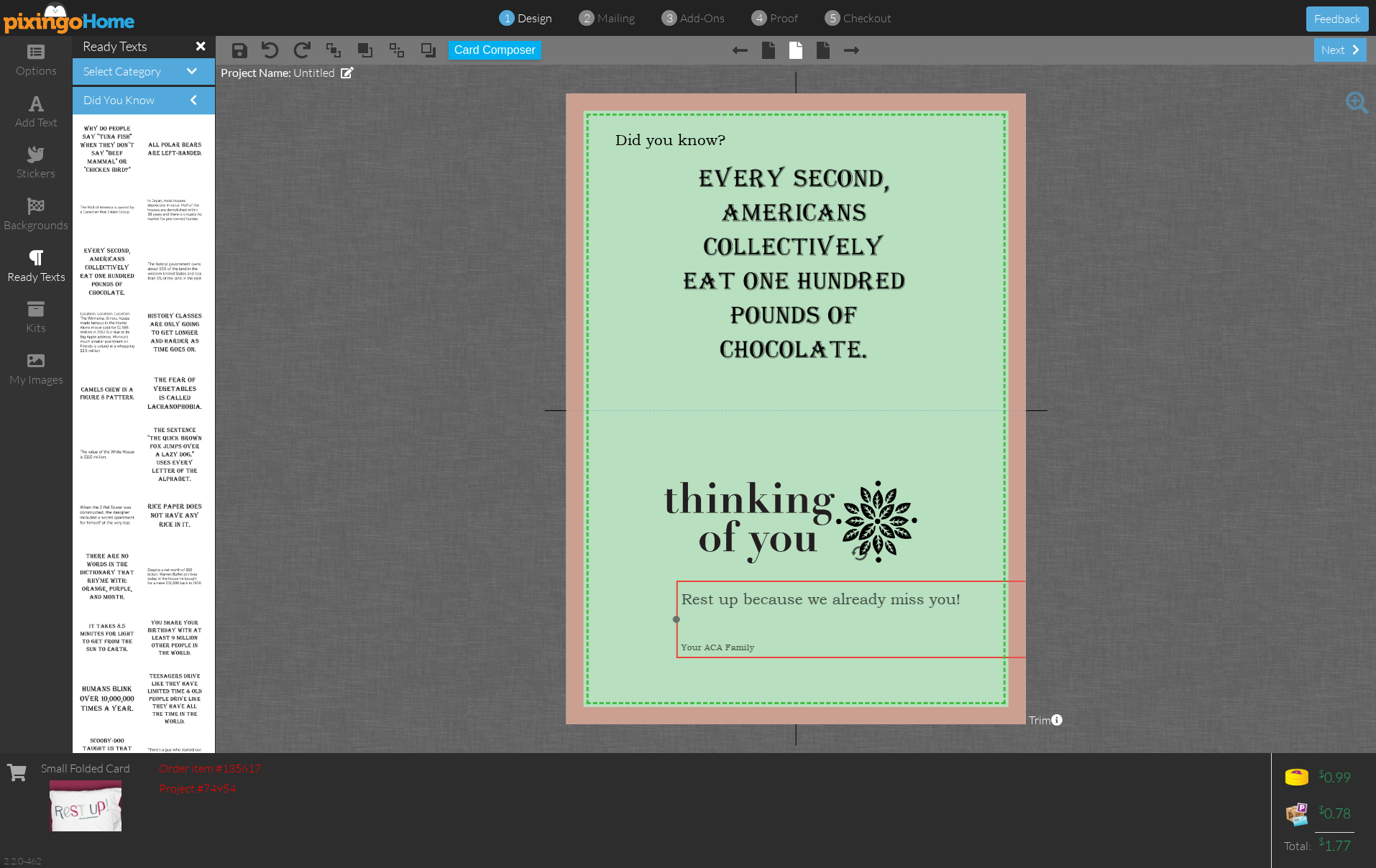
drag, startPoint x: 879, startPoint y: 594, endPoint x: 788, endPoint y: 594, distance: 91.0
click at [788, 594] on span "Rest up because we already miss you!" at bounding box center [821, 599] width 279 height 17
click at [688, 593] on span "Rest up because we already miss you!" at bounding box center [821, 599] width 279 height 17
click at [688, 593] on span "Rest up because we already miss you!" at bounding box center [821, 599] width 279 height 17
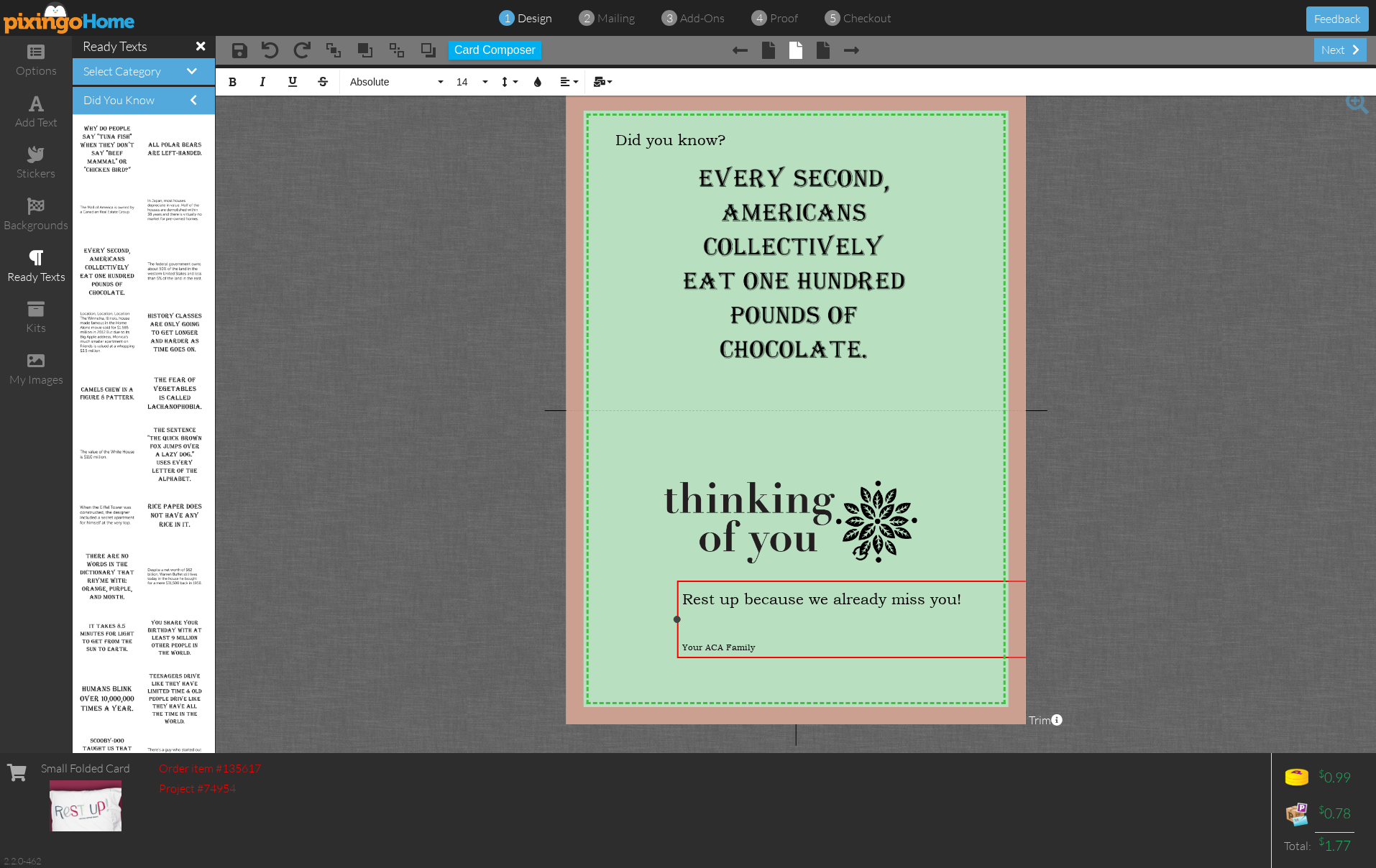
click at [757, 636] on div "Your ACA Family" at bounding box center [860, 644] width 356 height 23
click at [757, 636] on div "Your ACA Family" at bounding box center [860, 644] width 356 height 23
drag, startPoint x: 759, startPoint y: 640, endPoint x: 683, endPoint y: 640, distance: 76.0
click at [683, 640] on div "Your ACA Family" at bounding box center [860, 644] width 356 height 23
click at [405, 83] on span "Absolute" at bounding box center [392, 83] width 86 height 12
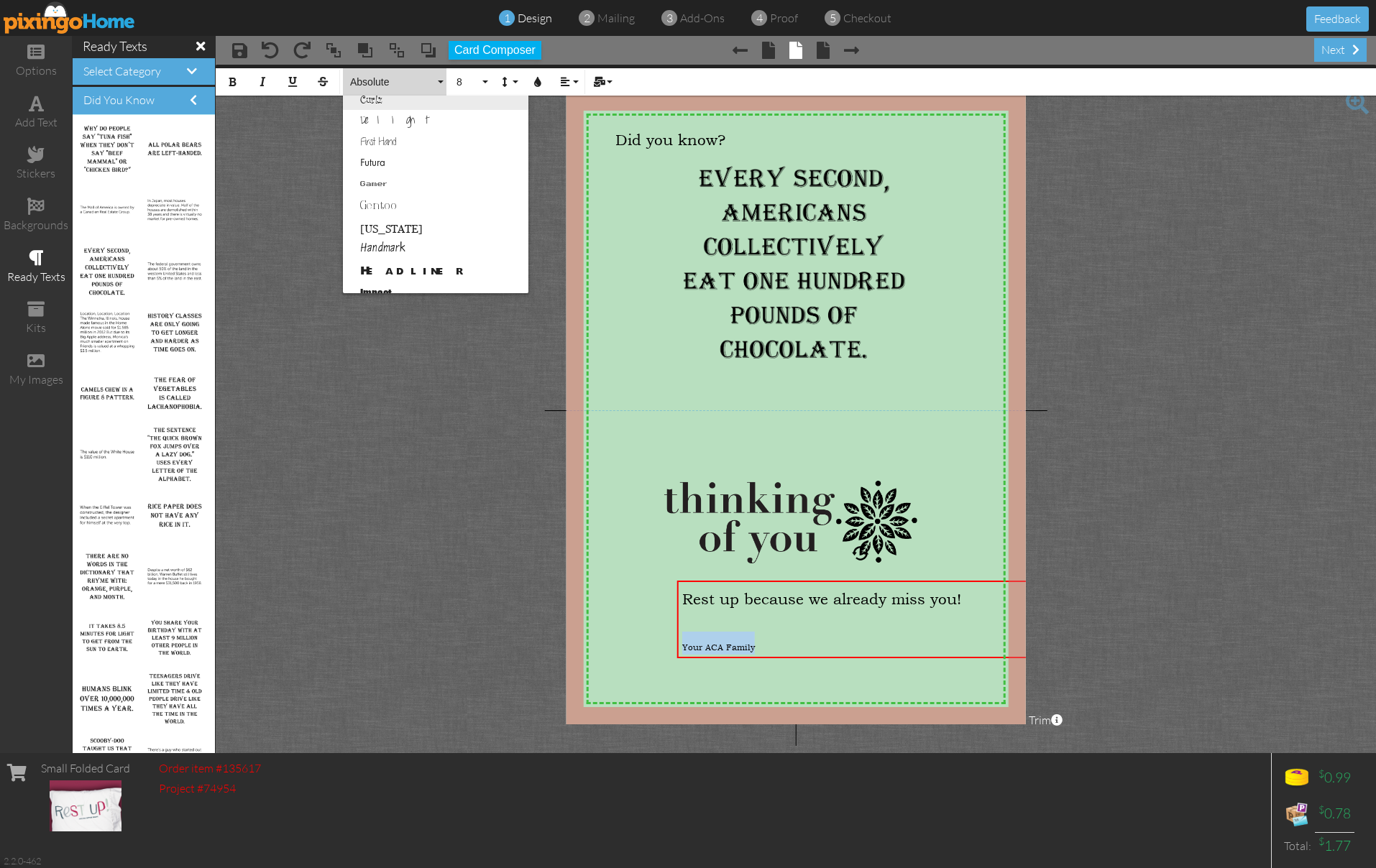
scroll to position [289, 0]
click at [387, 246] on link "Impact" at bounding box center [435, 247] width 186 height 21
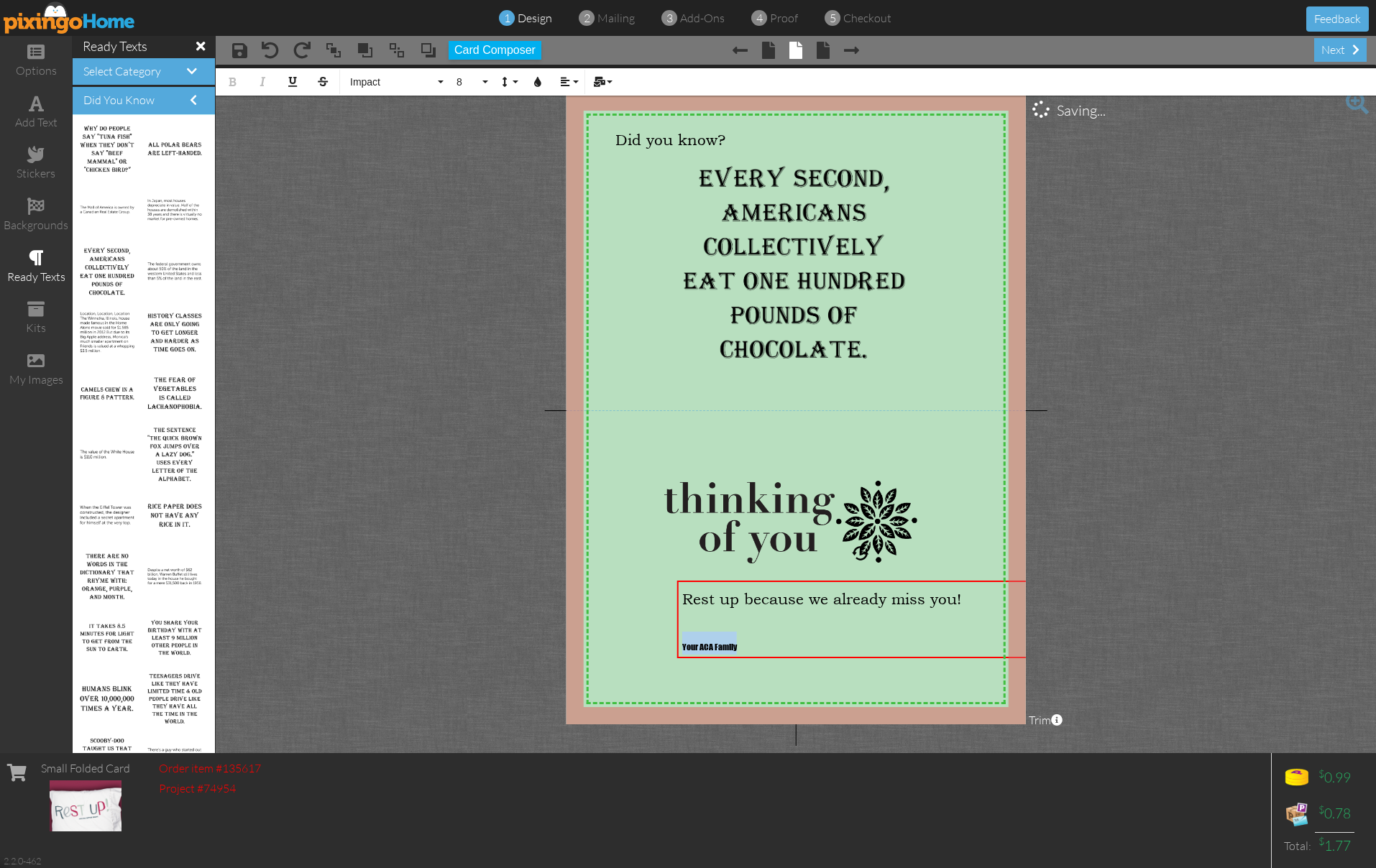
scroll to position [336, 0]
click at [485, 79] on button "8" at bounding box center [470, 82] width 42 height 27
click at [478, 279] on link "14" at bounding box center [473, 279] width 47 height 21
click at [686, 646] on span "Your ACA Family" at bounding box center [731, 644] width 97 height 19
click at [939, 638] on div "Your ACA Family" at bounding box center [860, 644] width 356 height 23
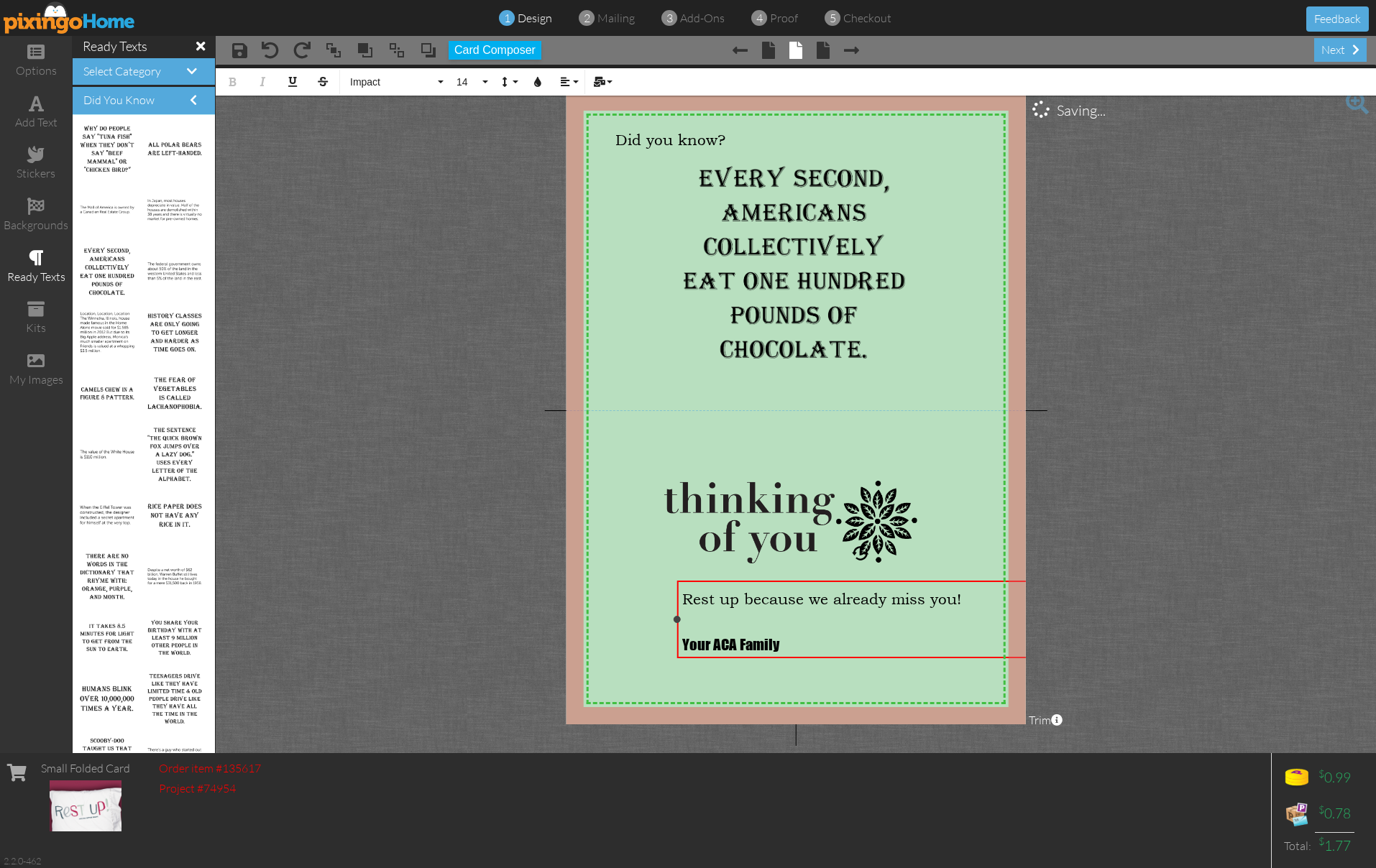
click at [939, 638] on div "Your ACA Family" at bounding box center [860, 644] width 356 height 23
drag, startPoint x: 942, startPoint y: 641, endPoint x: 673, endPoint y: 575, distance: 277.0
click at [675, 576] on div "X X X X X X X X X X X X X X X X X X X X X X X X X X X X X X X X X X X X X X X X…" at bounding box center [796, 409] width 459 height 631
click at [357, 72] on button "Impact" at bounding box center [394, 82] width 104 height 27
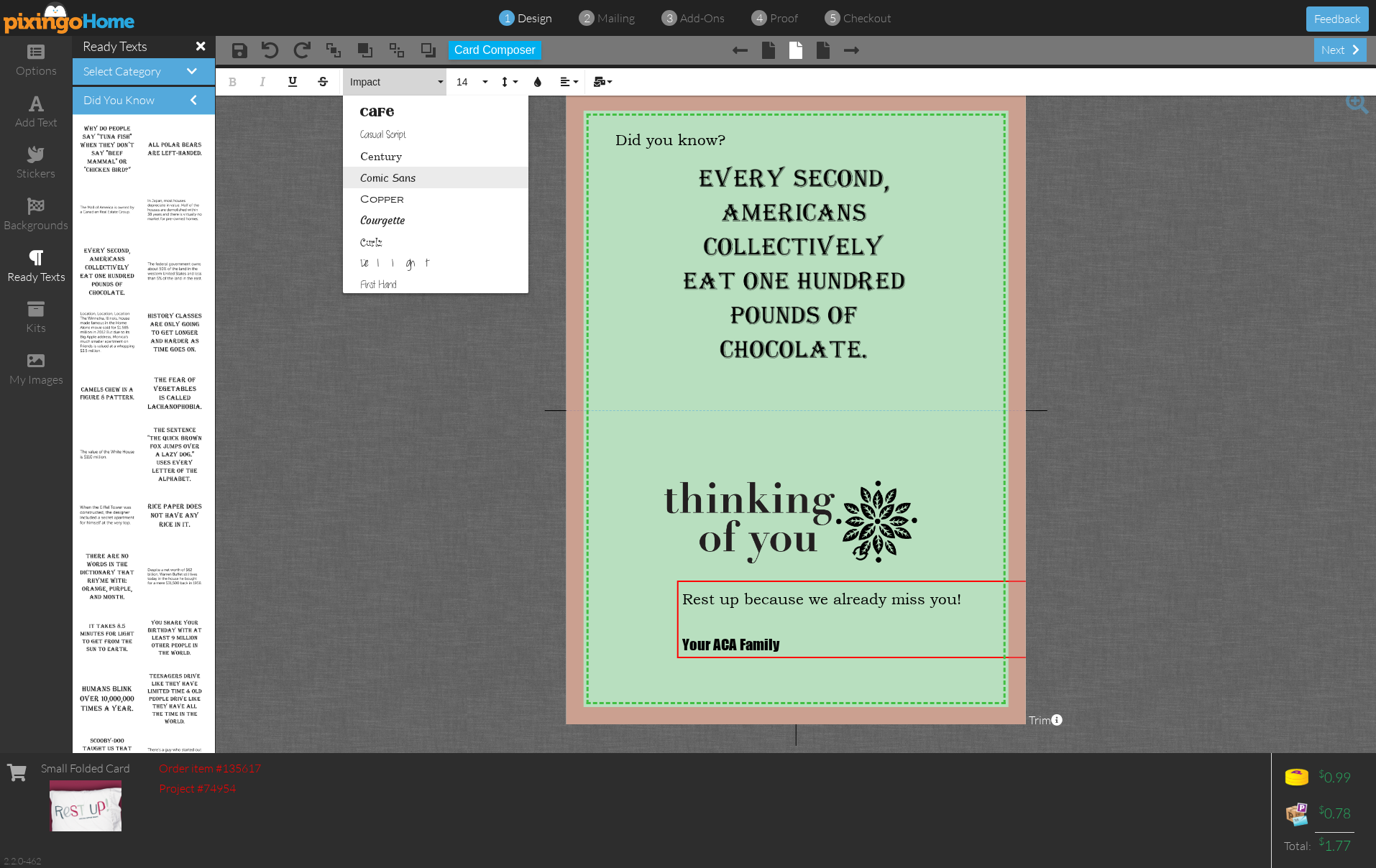
scroll to position [146, 0]
click at [369, 215] on link "Courgette" at bounding box center [435, 218] width 186 height 21
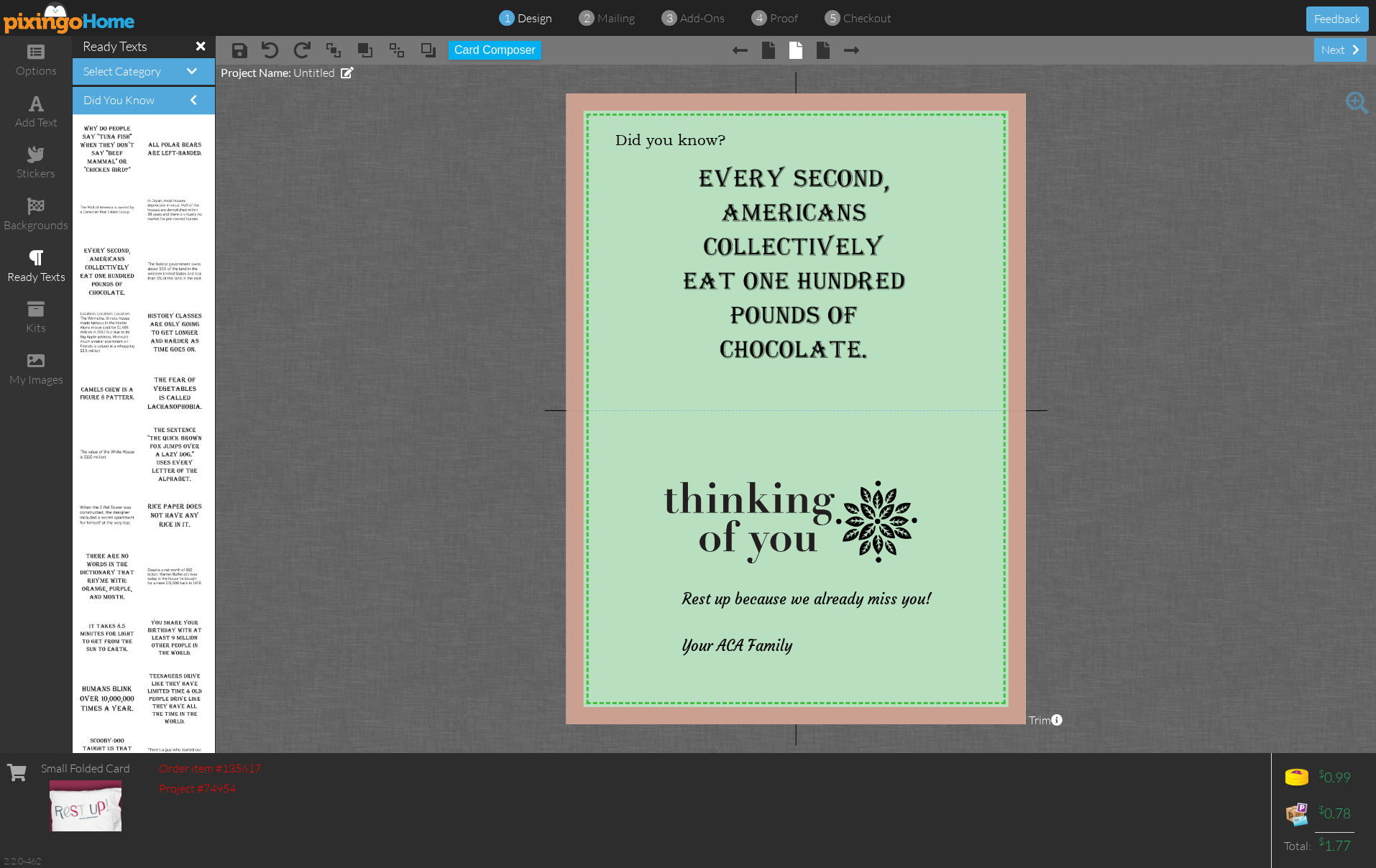
drag, startPoint x: 377, startPoint y: 295, endPoint x: 365, endPoint y: 293, distance: 12.2
click at [377, 295] on project-studio-wrapper "X X X X X X X X X X X X X X X X X X X X X X X X X X X X X X X X X X X X X X X X…" at bounding box center [795, 409] width 1160 height 688
click at [792, 638] on span "Your ACA Family" at bounding box center [737, 646] width 110 height 19
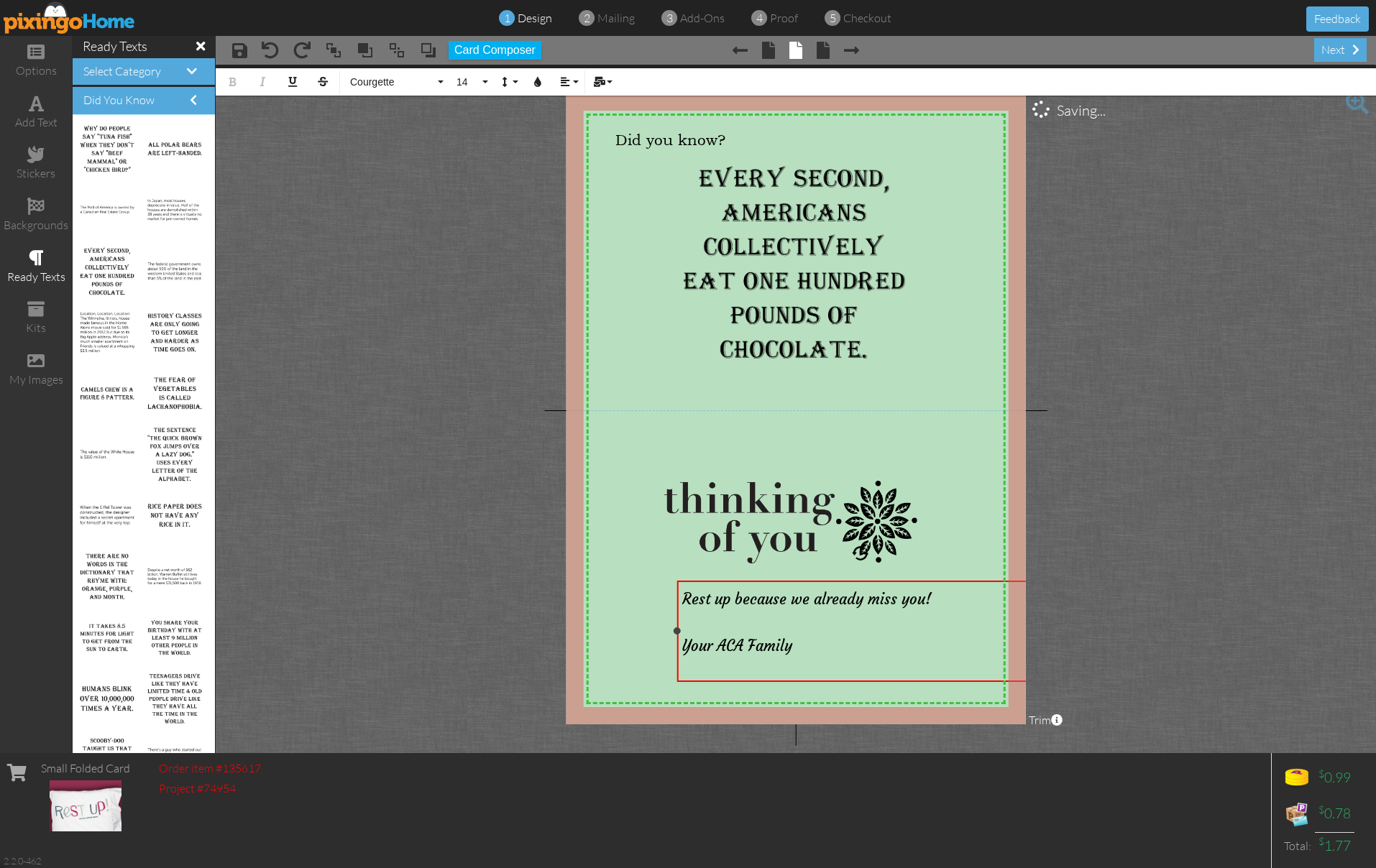
click at [792, 641] on span "Your ACA Family" at bounding box center [737, 646] width 110 height 19
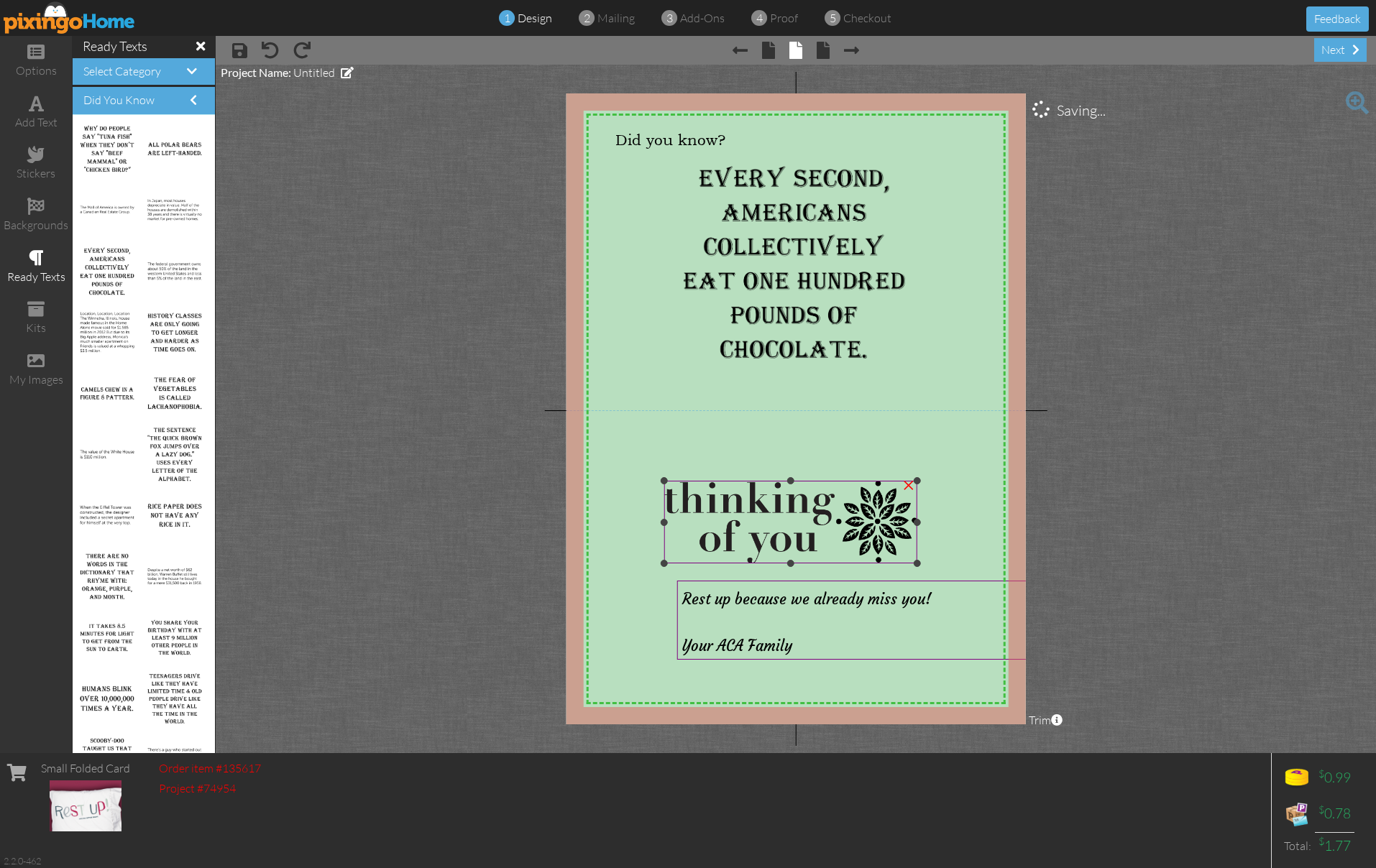
click at [807, 494] on img at bounding box center [791, 522] width 253 height 83
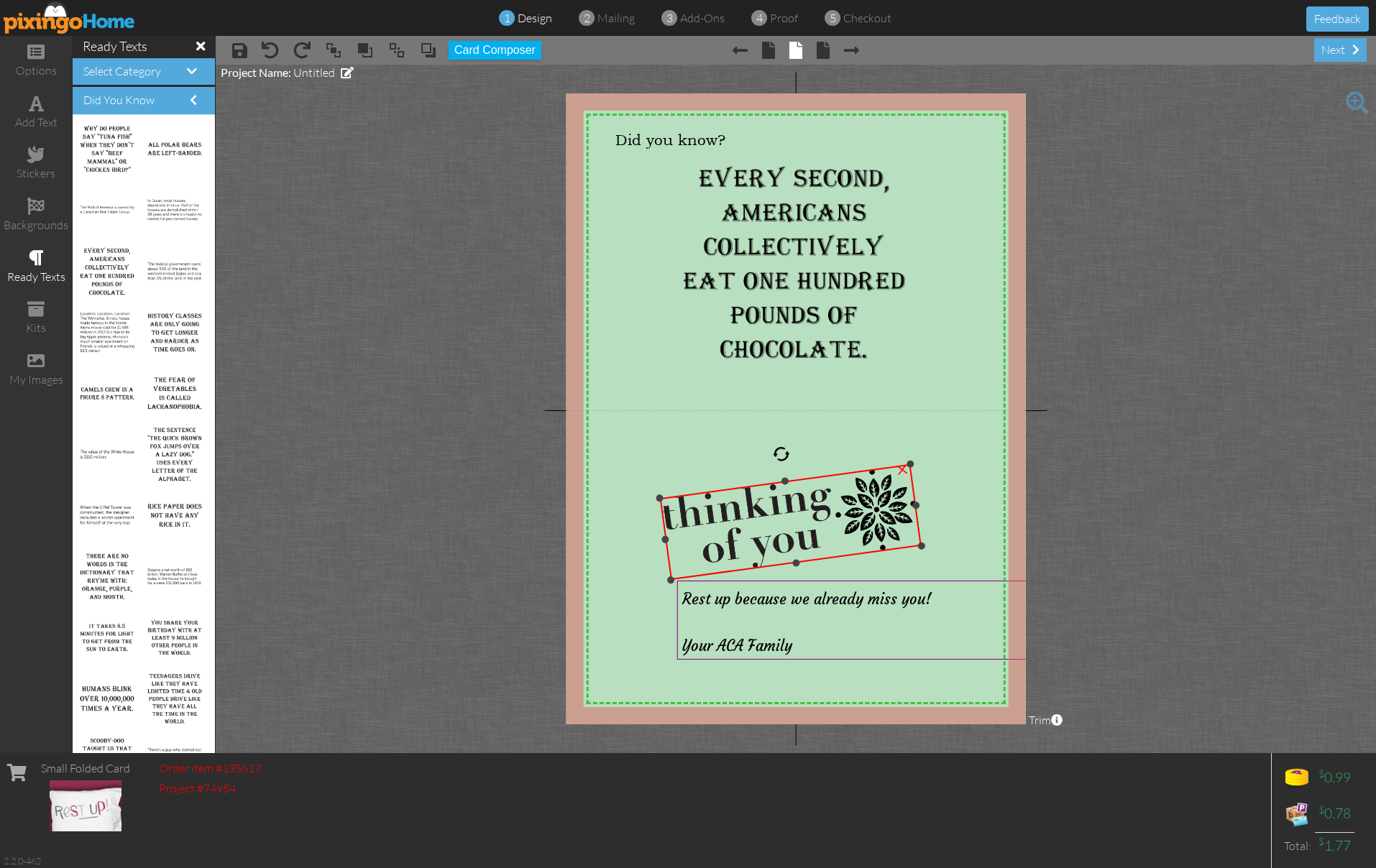
drag, startPoint x: 791, startPoint y: 452, endPoint x: 780, endPoint y: 450, distance: 11.2
click at [780, 450] on div at bounding box center [781, 454] width 20 height 20
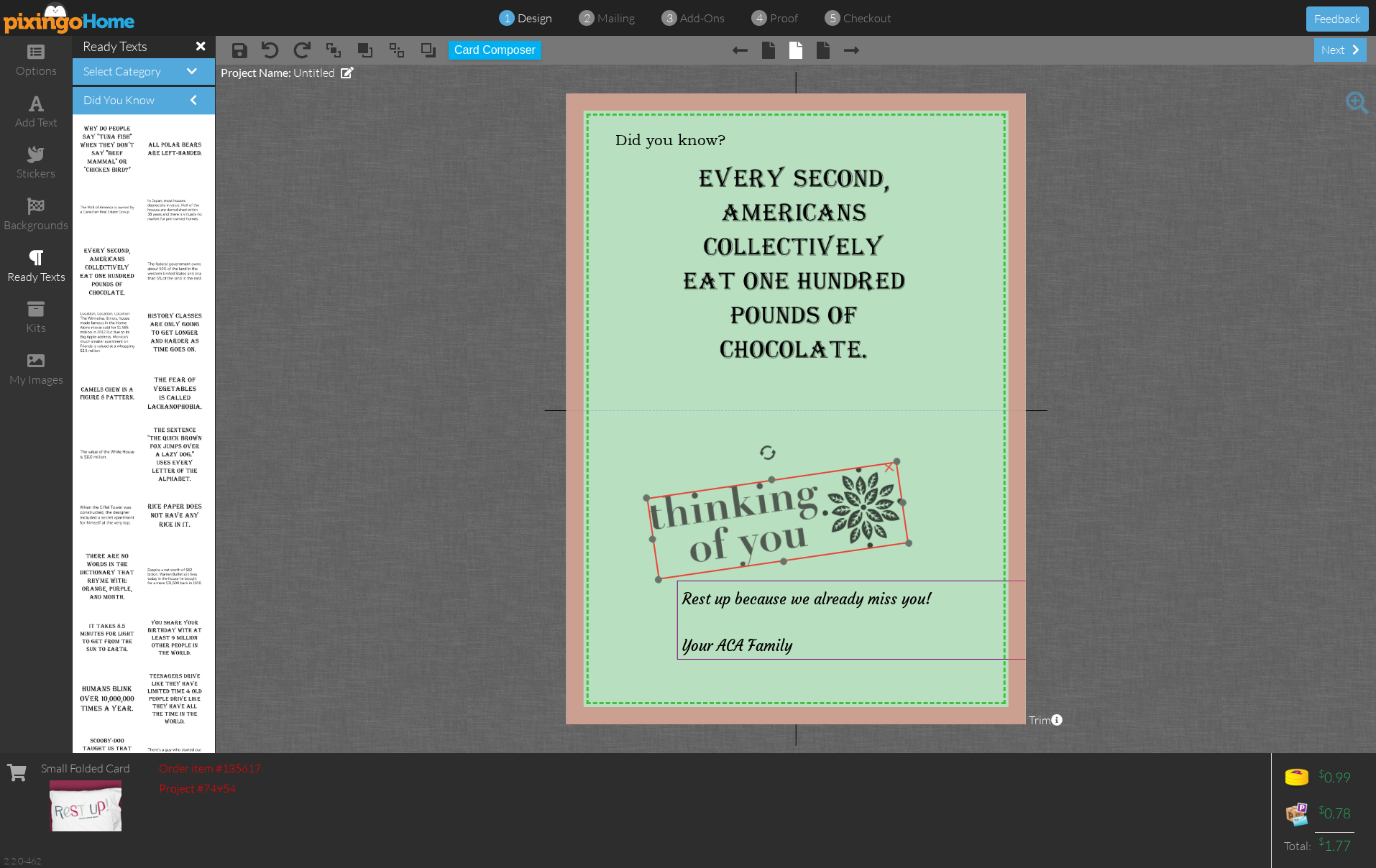
click at [774, 494] on img at bounding box center [777, 521] width 262 height 118
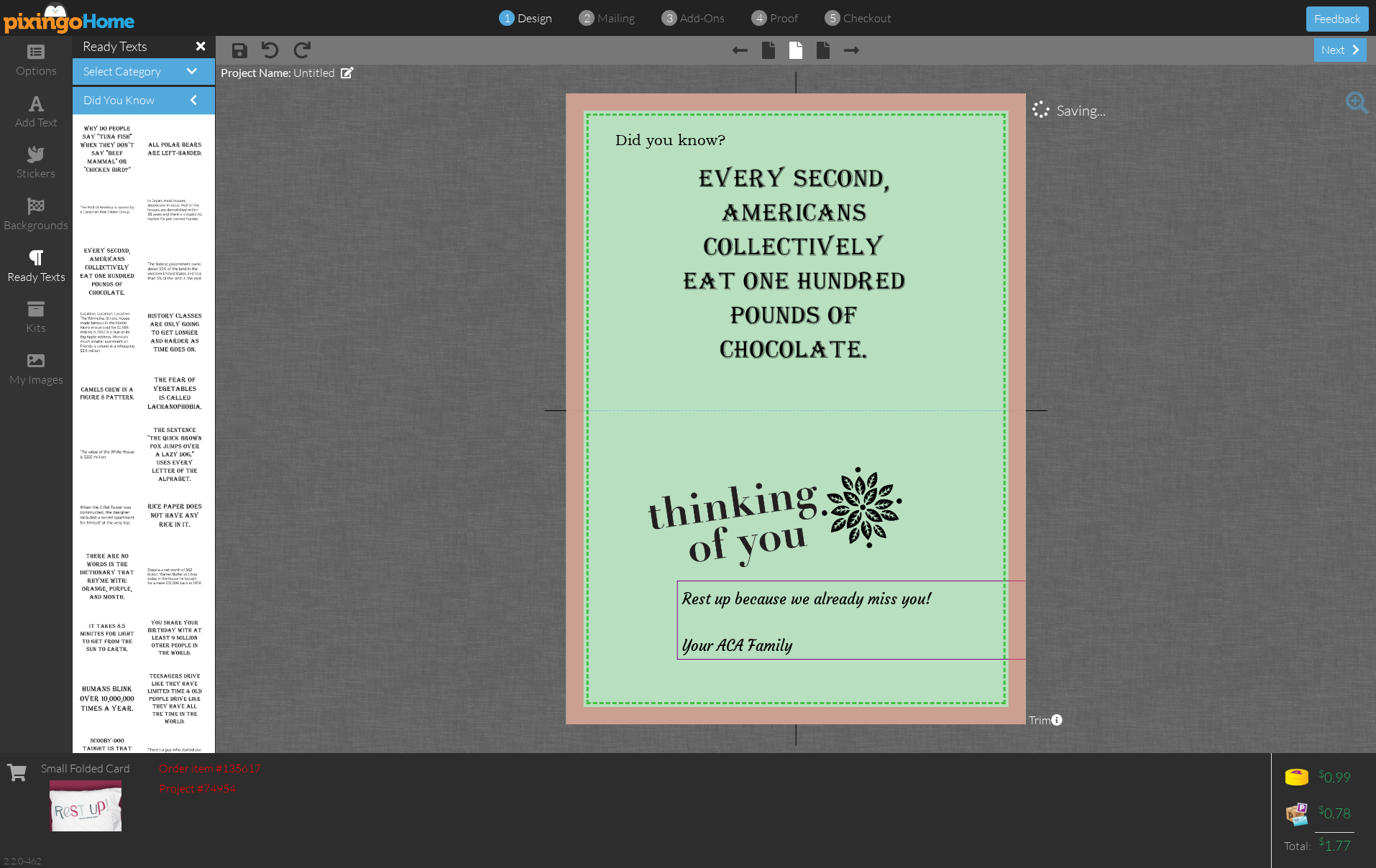
click at [1095, 490] on project-studio-wrapper "X X X X X X X X X X X X X X X X X X X X X X X X X X X X X X X X X X X X X X X X…" at bounding box center [795, 409] width 1160 height 688
click at [319, 71] on span "Untitled" at bounding box center [314, 72] width 42 height 14
type input "[PERSON_NAME]"
click at [284, 100] on span at bounding box center [265, 101] width 90 height 26
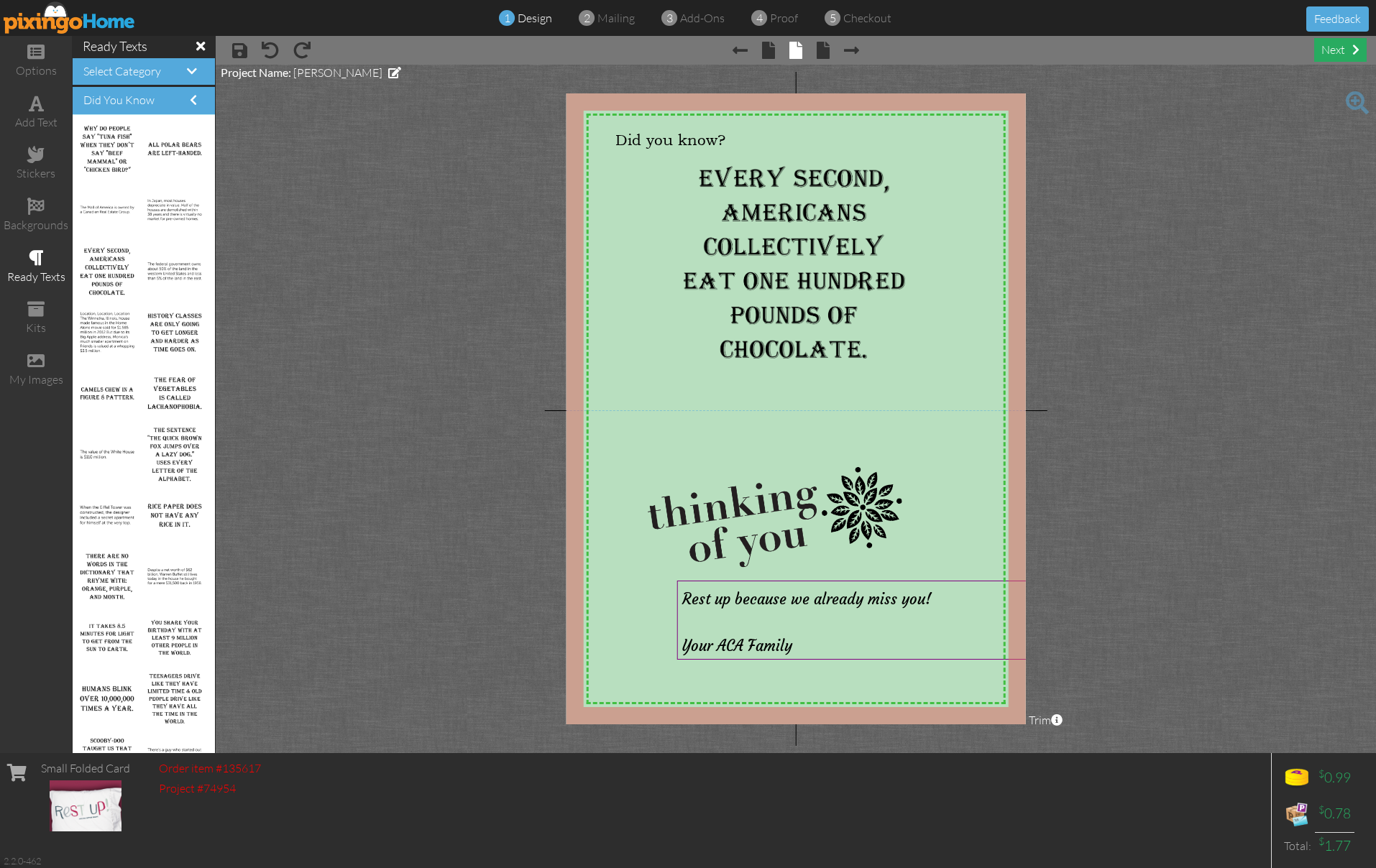
click at [1343, 50] on div "next" at bounding box center [1340, 49] width 52 height 24
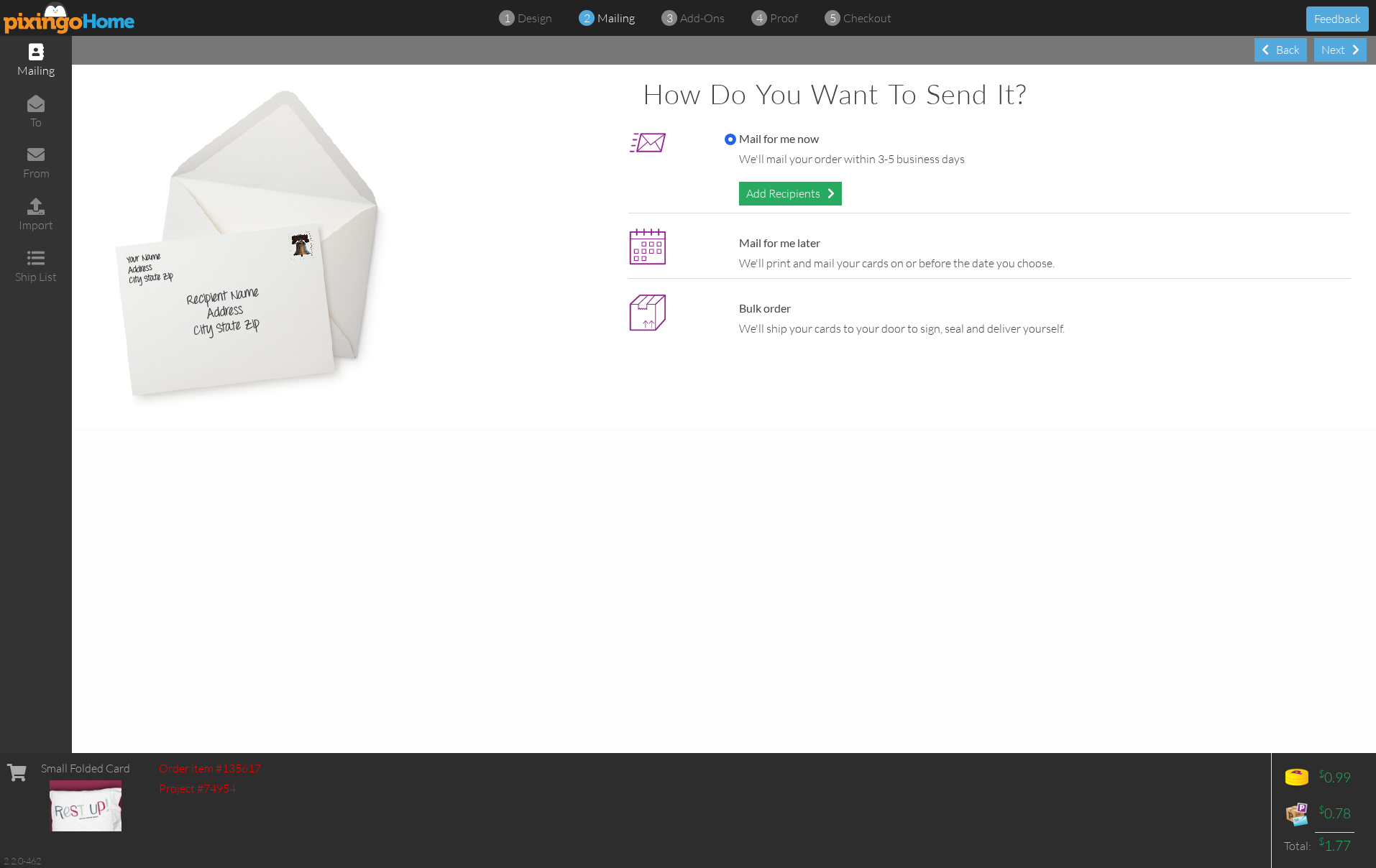
click at [793, 186] on div "Add Recipients" at bounding box center [791, 193] width 103 height 24
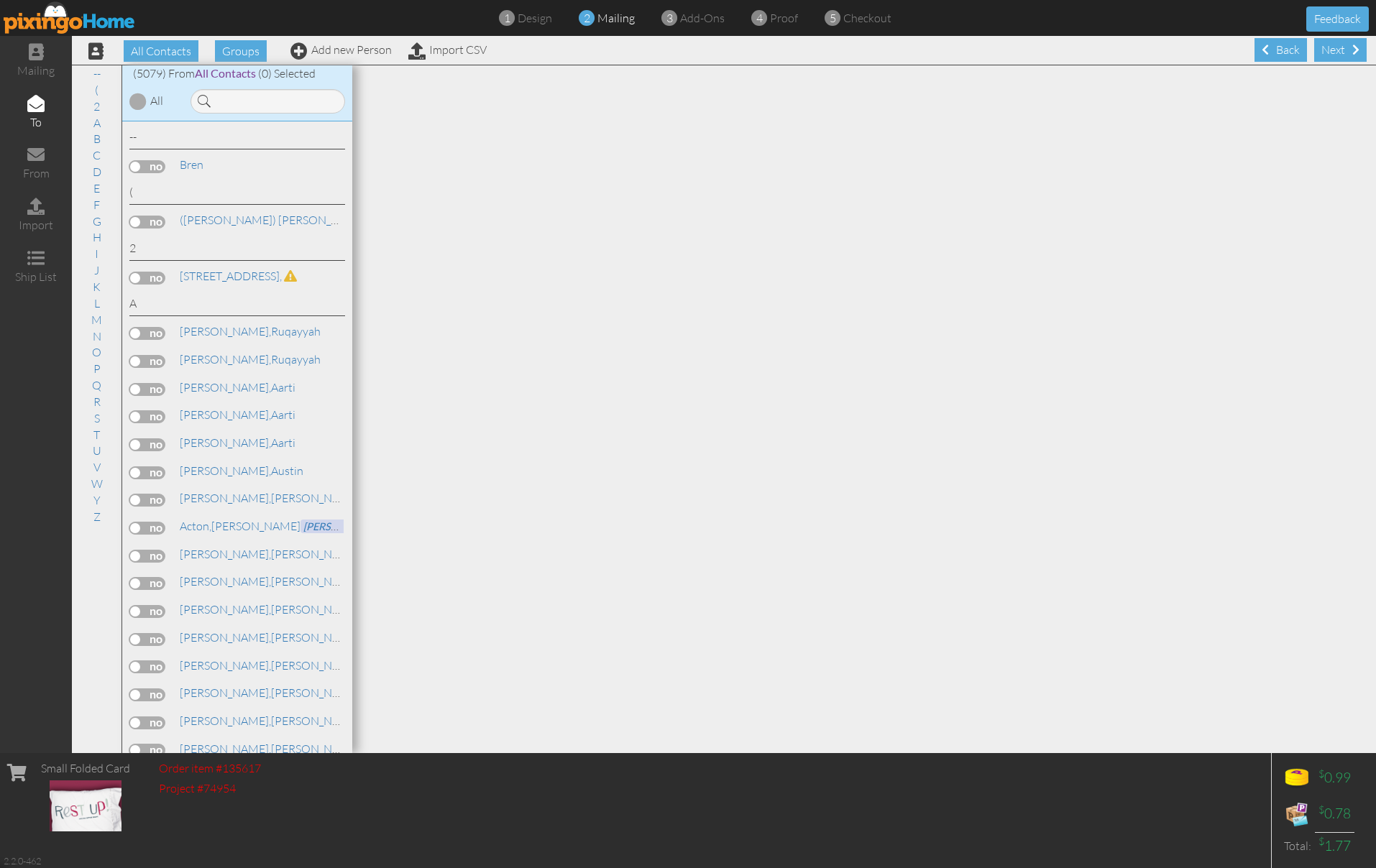
scroll to position [0, 1]
click at [261, 105] on input at bounding box center [268, 102] width 155 height 24
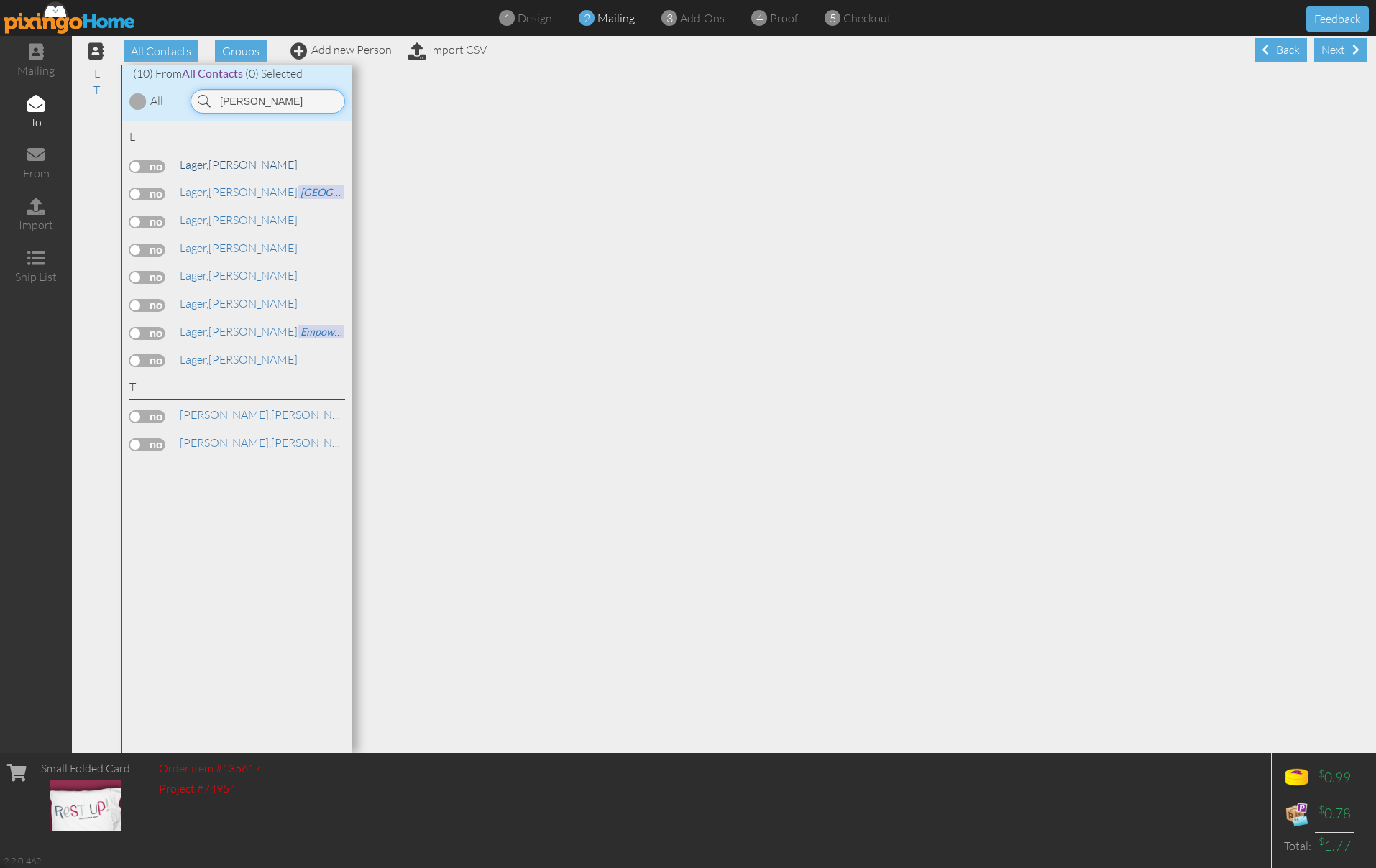
scroll to position [0, 0]
type input "[PERSON_NAME]"
click at [215, 159] on link "[PERSON_NAME]" at bounding box center [238, 165] width 121 height 17
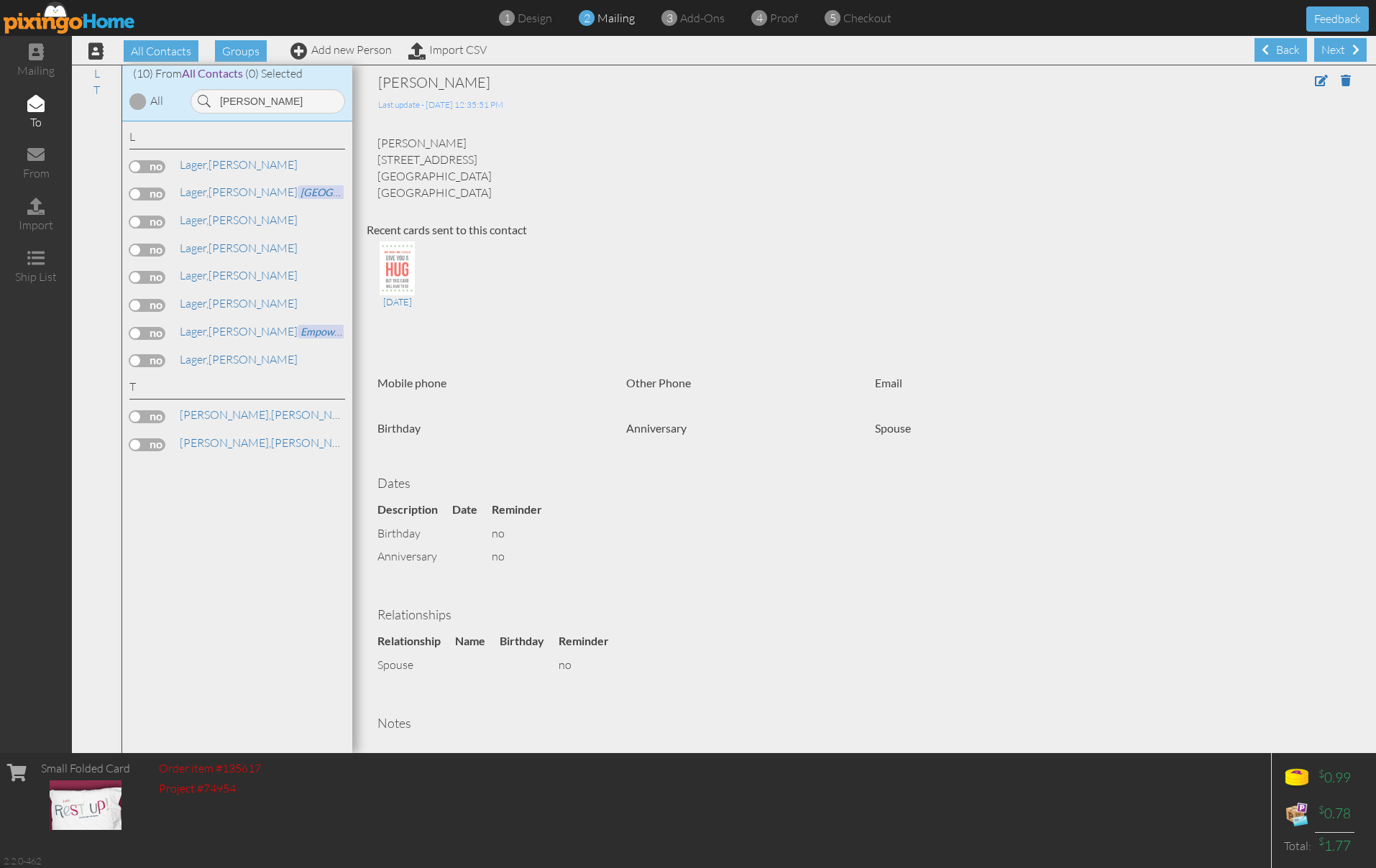
click at [157, 163] on label at bounding box center [147, 166] width 36 height 13
click at [0, 0] on input "checkbox" at bounding box center [0, 0] width 0 height 0
click at [1332, 48] on div "Next" at bounding box center [1340, 49] width 52 height 24
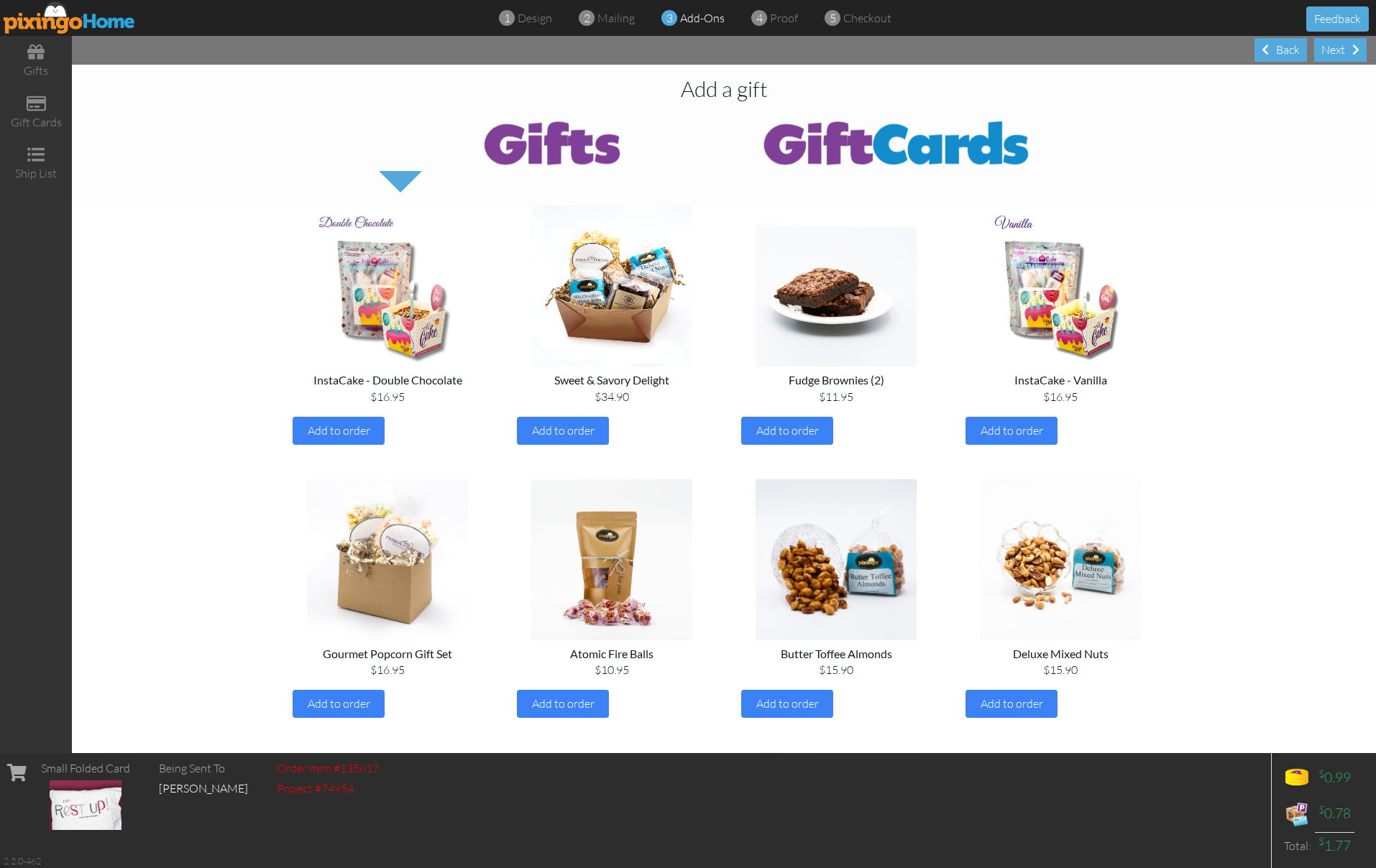
click at [1332, 48] on div "Next" at bounding box center [1340, 49] width 52 height 24
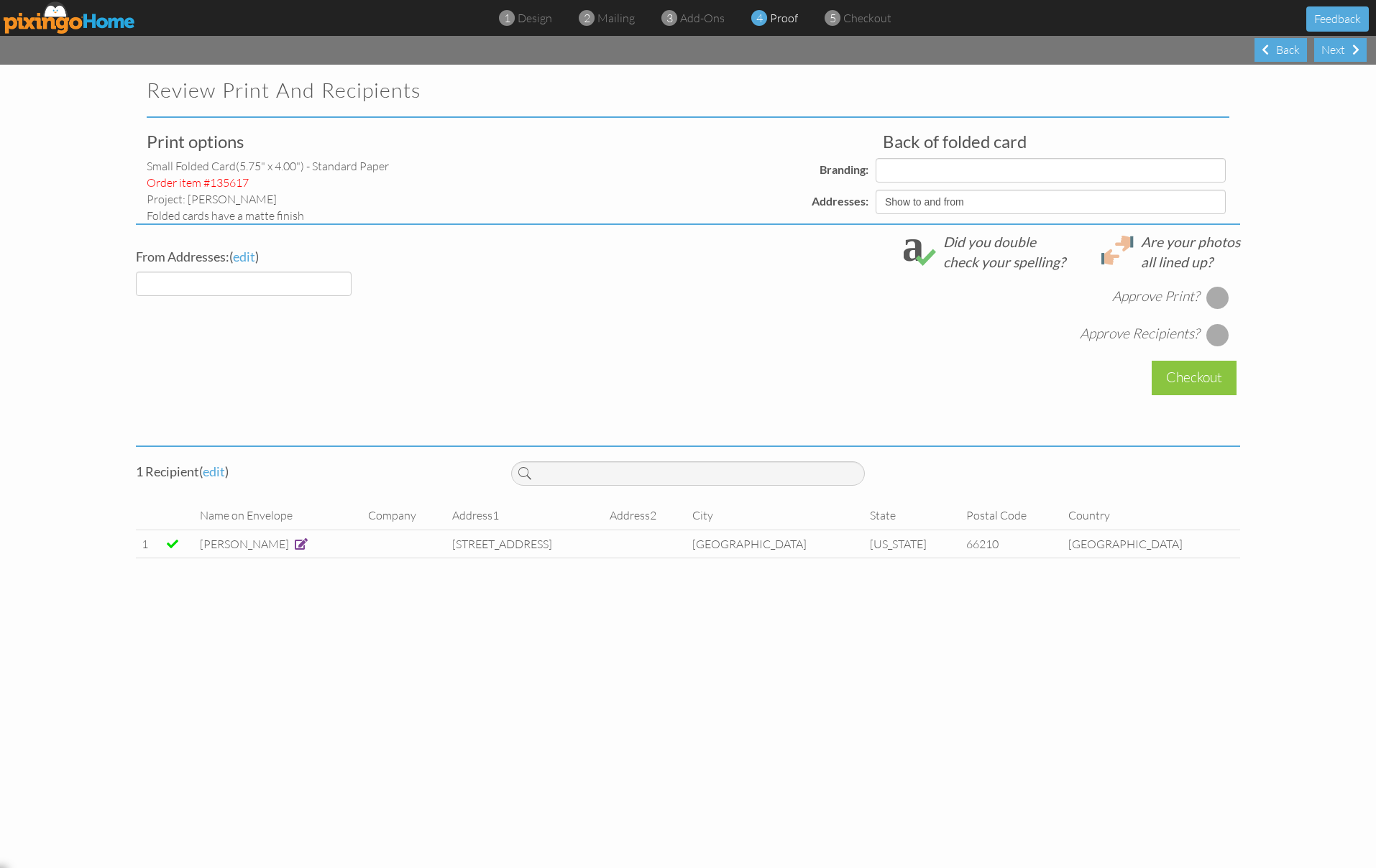
select select "object:45182"
select select "object:45184"
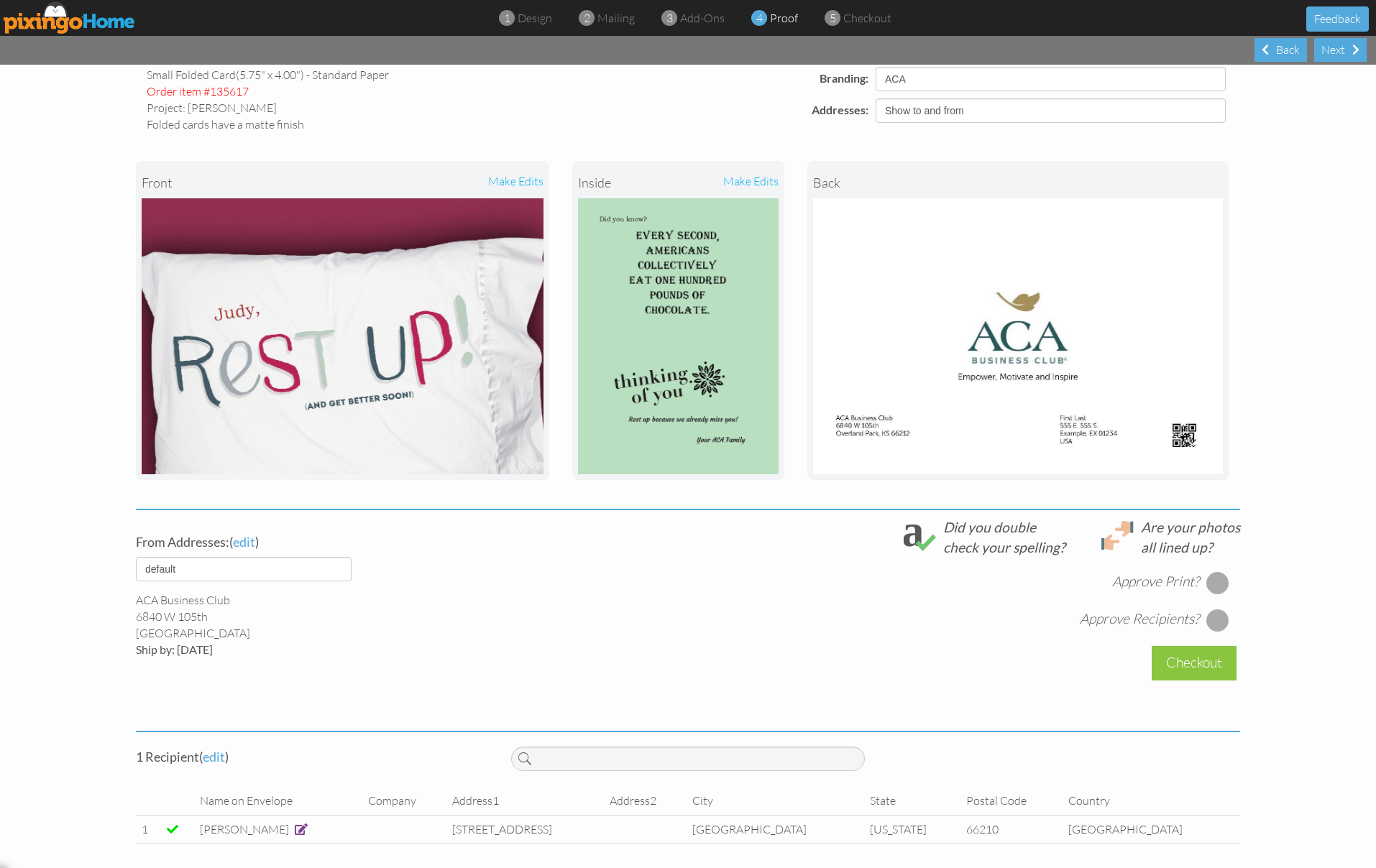
scroll to position [90, 0]
click at [1215, 575] on div at bounding box center [1218, 584] width 23 height 23
click at [1219, 610] on div at bounding box center [1218, 621] width 23 height 23
click at [1186, 662] on div "Checkout" at bounding box center [1194, 663] width 85 height 34
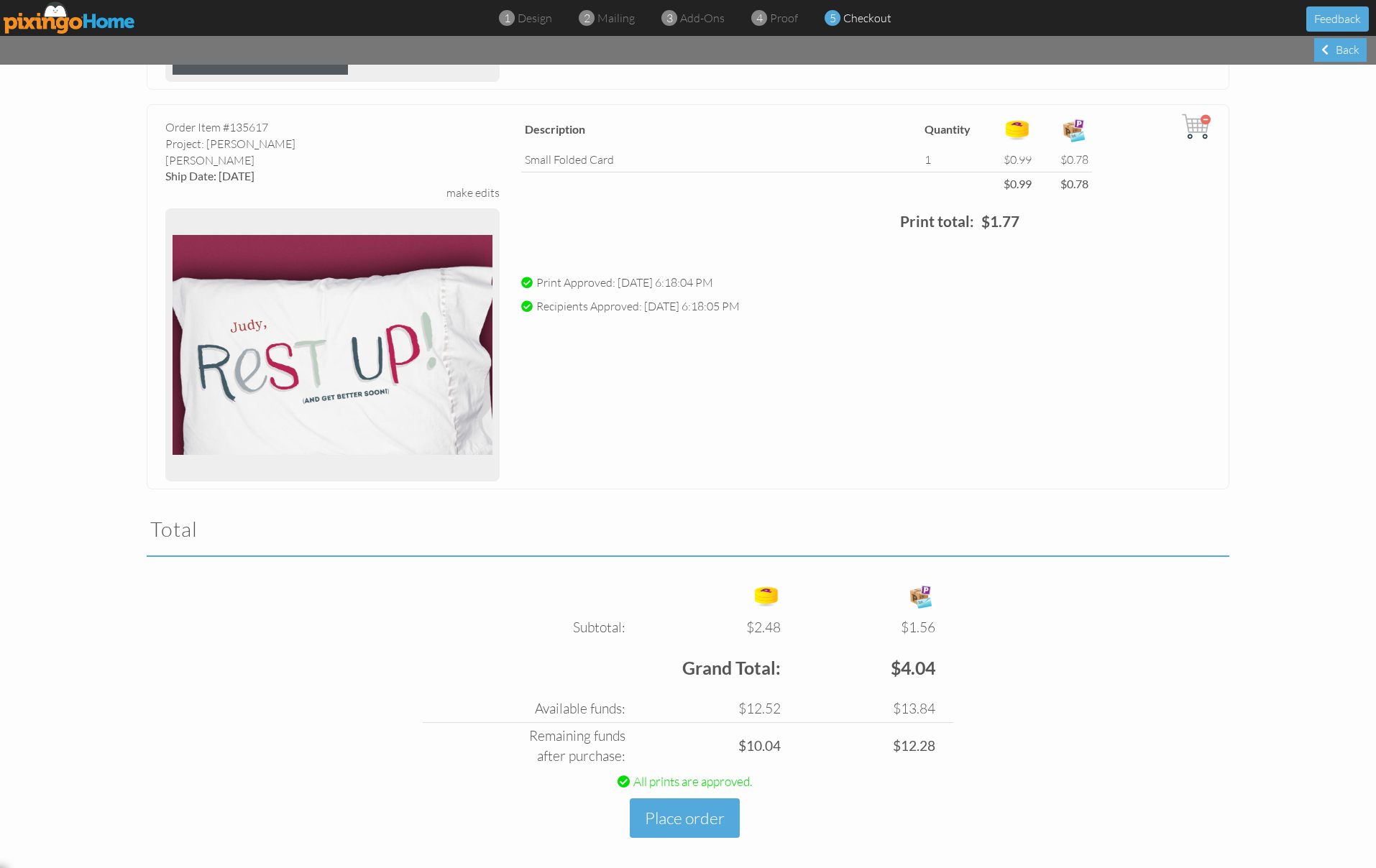
scroll to position [449, 0]
click at [673, 808] on button "Place order" at bounding box center [685, 819] width 110 height 39
